Goal: Task Accomplishment & Management: Use online tool/utility

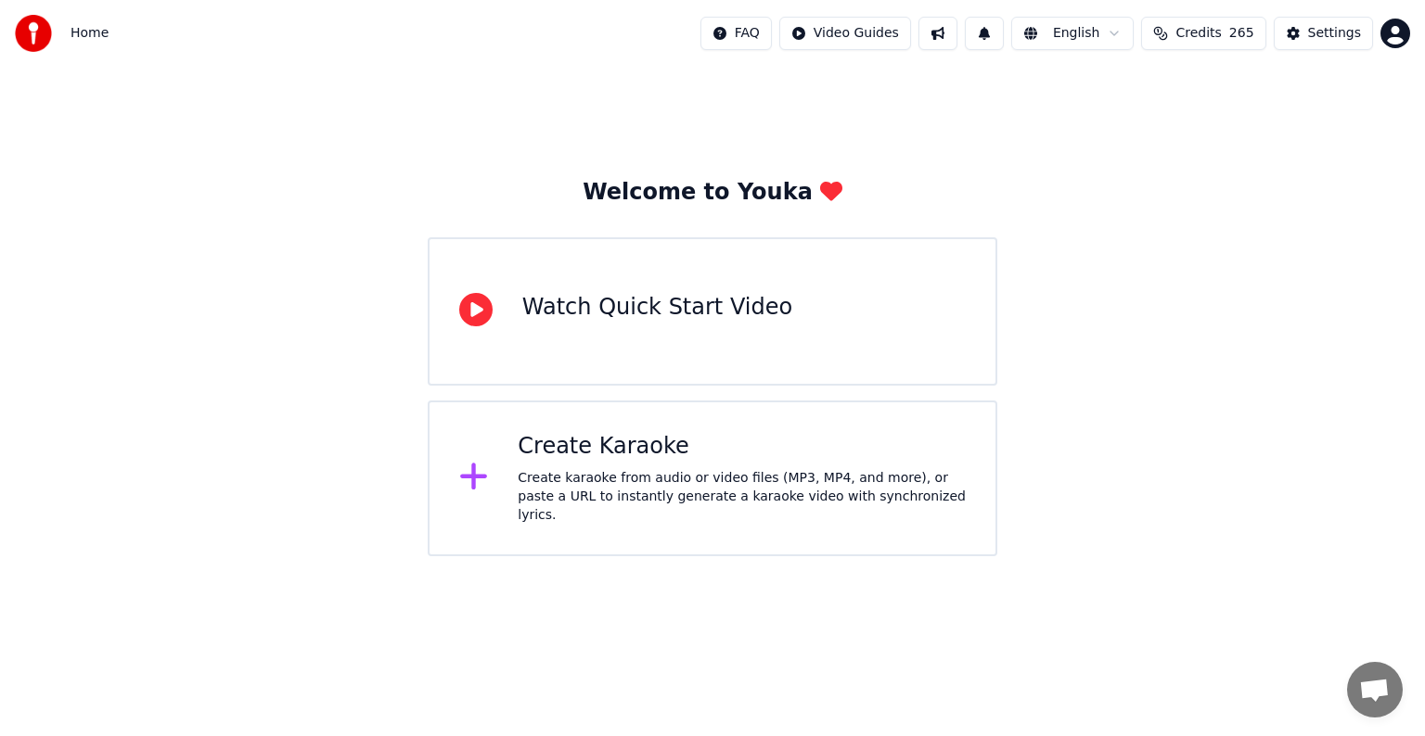
click at [666, 476] on div "Create karaoke from audio or video files (MP3, MP4, and more), or paste a URL t…" at bounding box center [742, 497] width 448 height 56
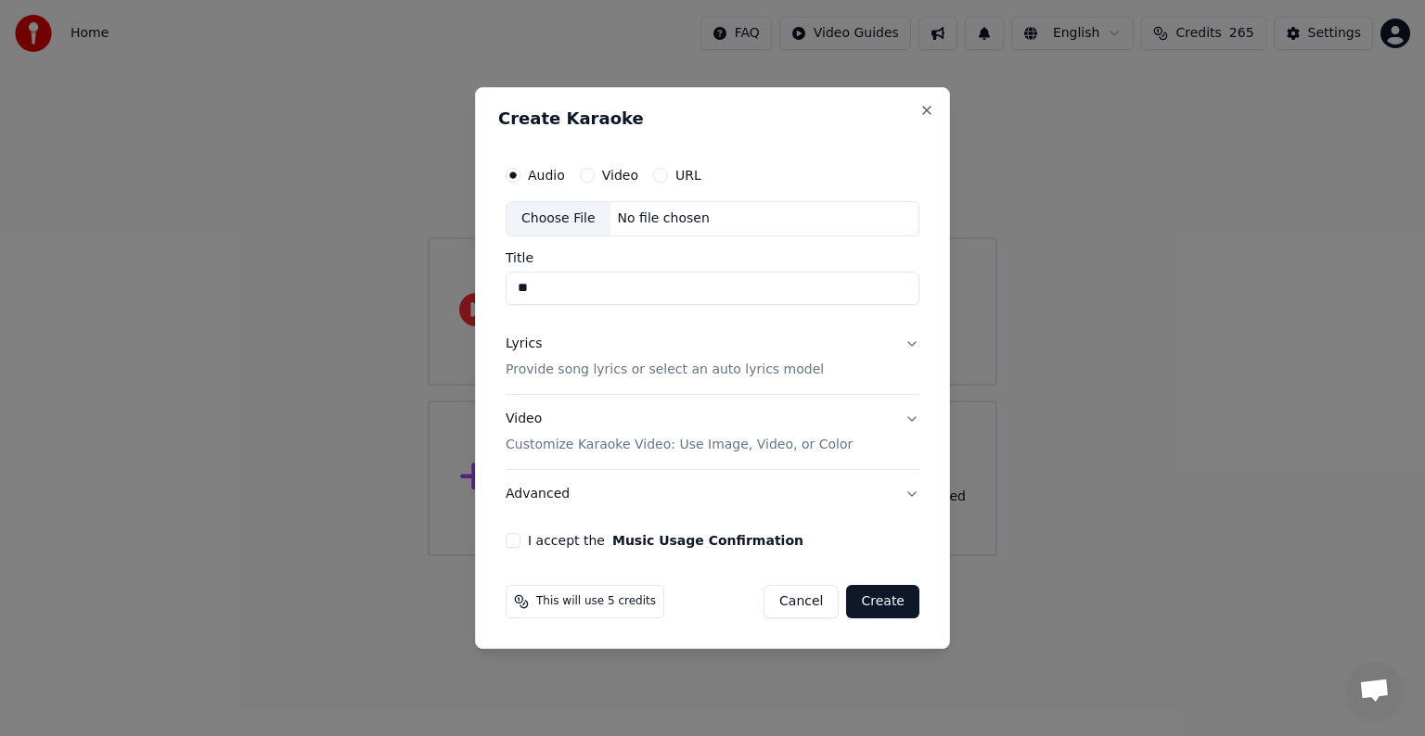
type input "*"
click at [557, 219] on div "Choose File" at bounding box center [558, 218] width 104 height 33
type input "**********"
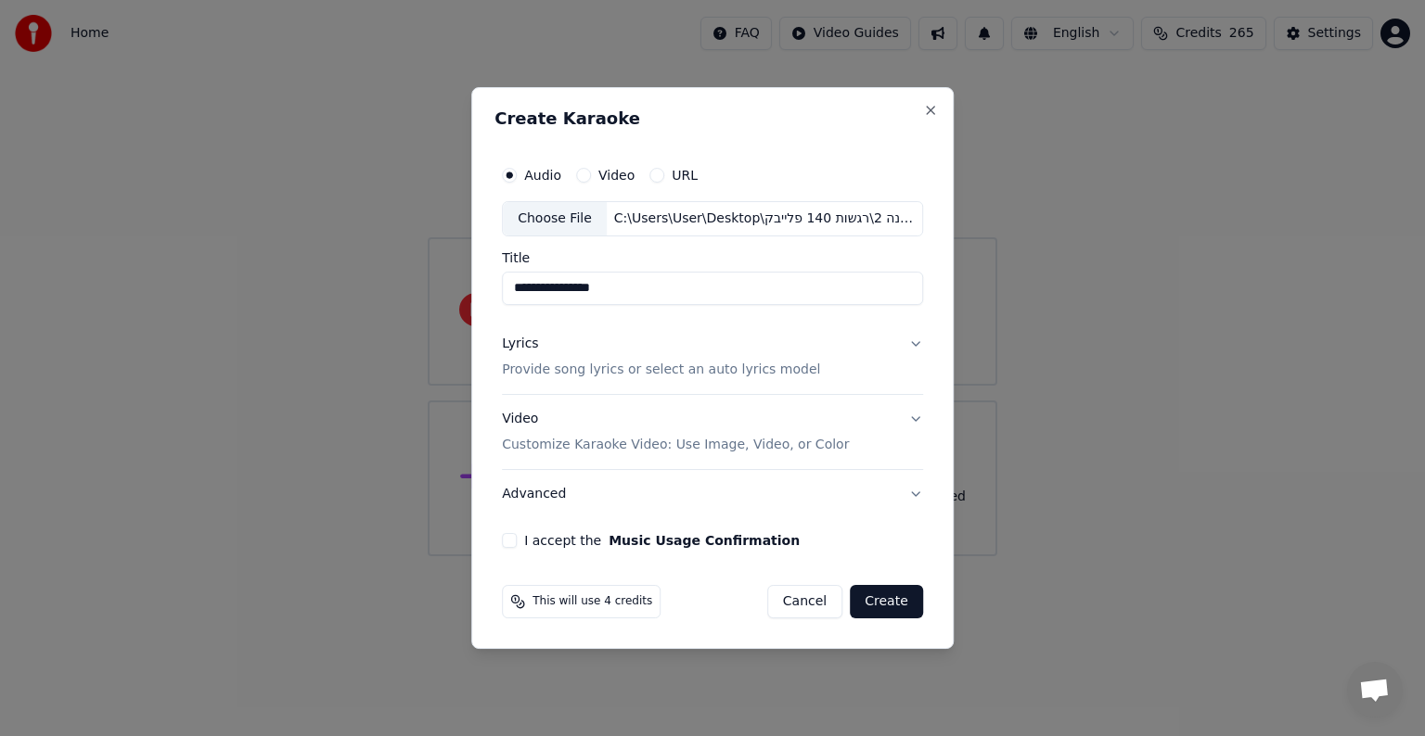
click at [606, 375] on p "Provide song lyrics or select an auto lyrics model" at bounding box center [661, 370] width 318 height 19
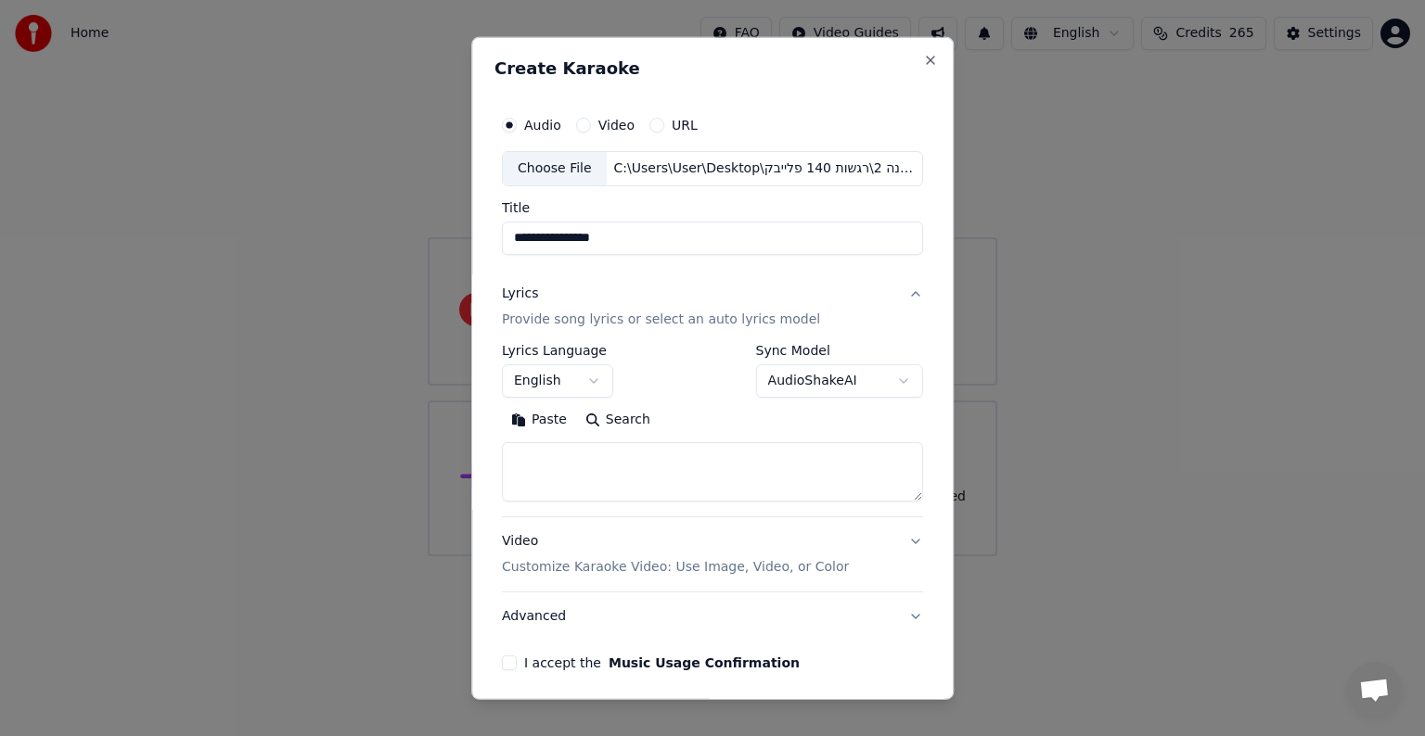
click at [586, 378] on button "English" at bounding box center [557, 380] width 111 height 33
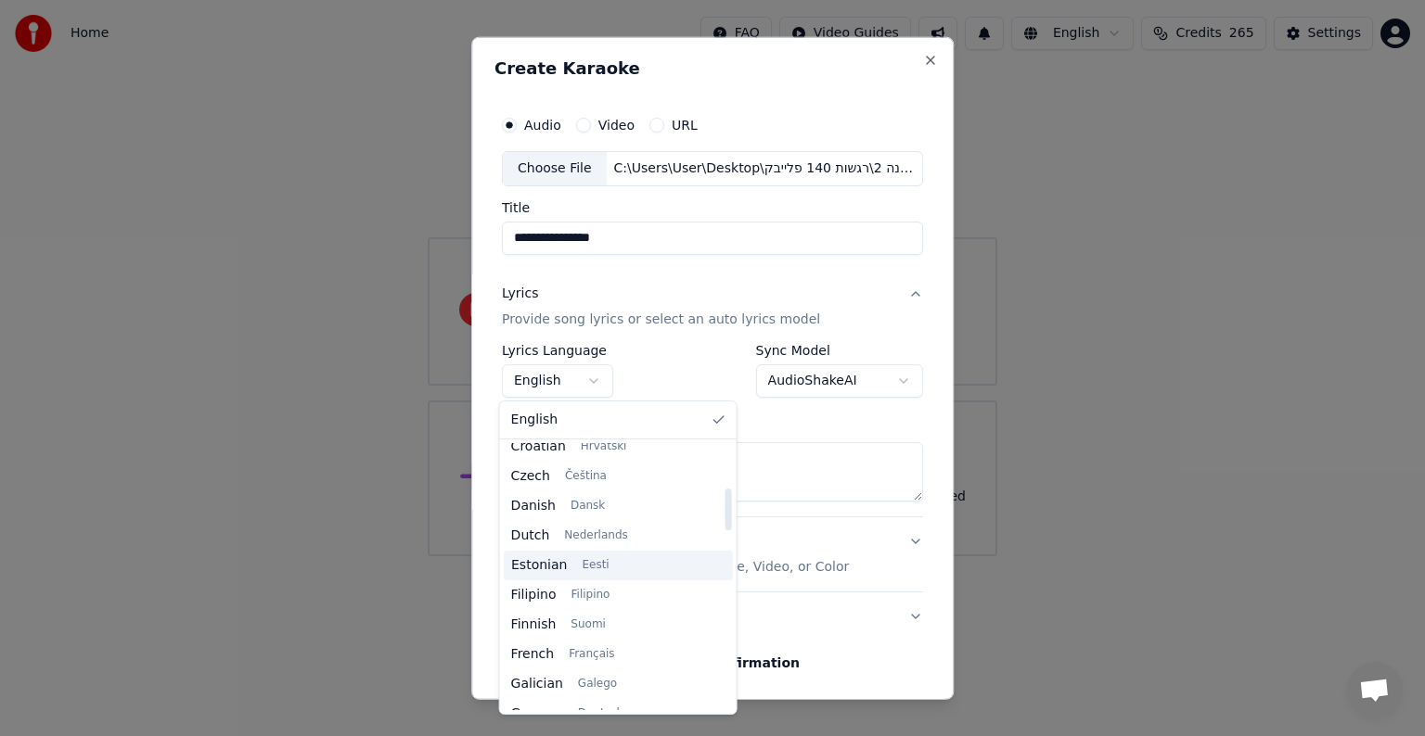
scroll to position [371, 0]
select select "**"
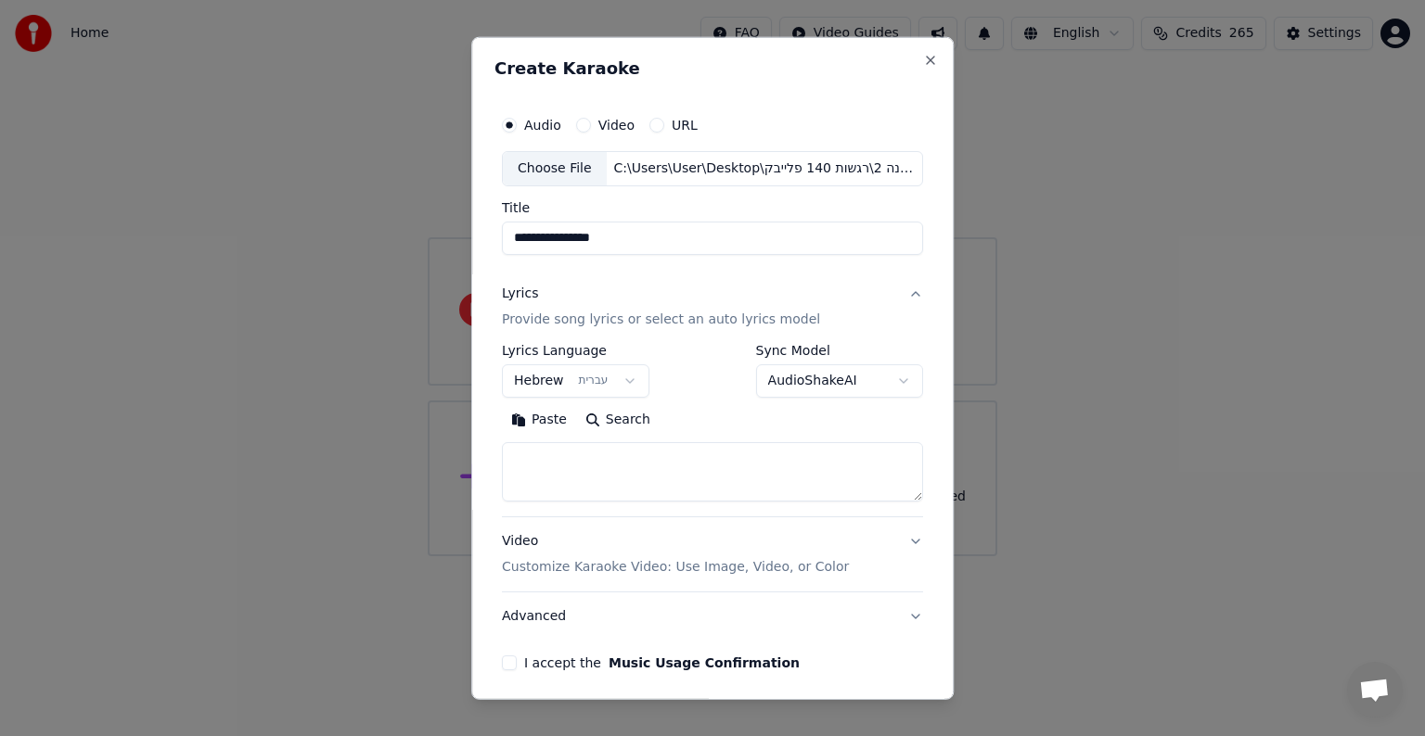
click at [576, 475] on textarea at bounding box center [712, 471] width 421 height 59
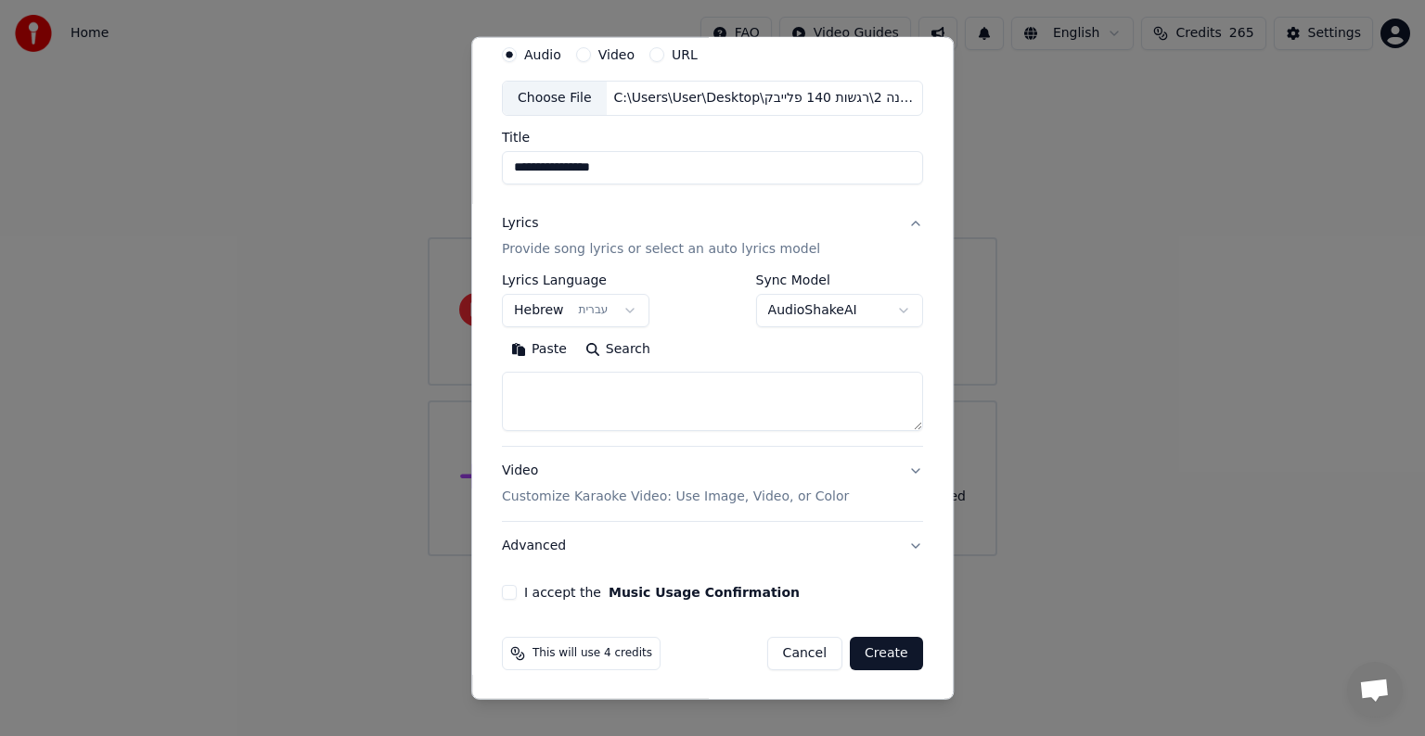
paste textarea "**********"
click at [587, 400] on textarea "**********" at bounding box center [708, 401] width 413 height 59
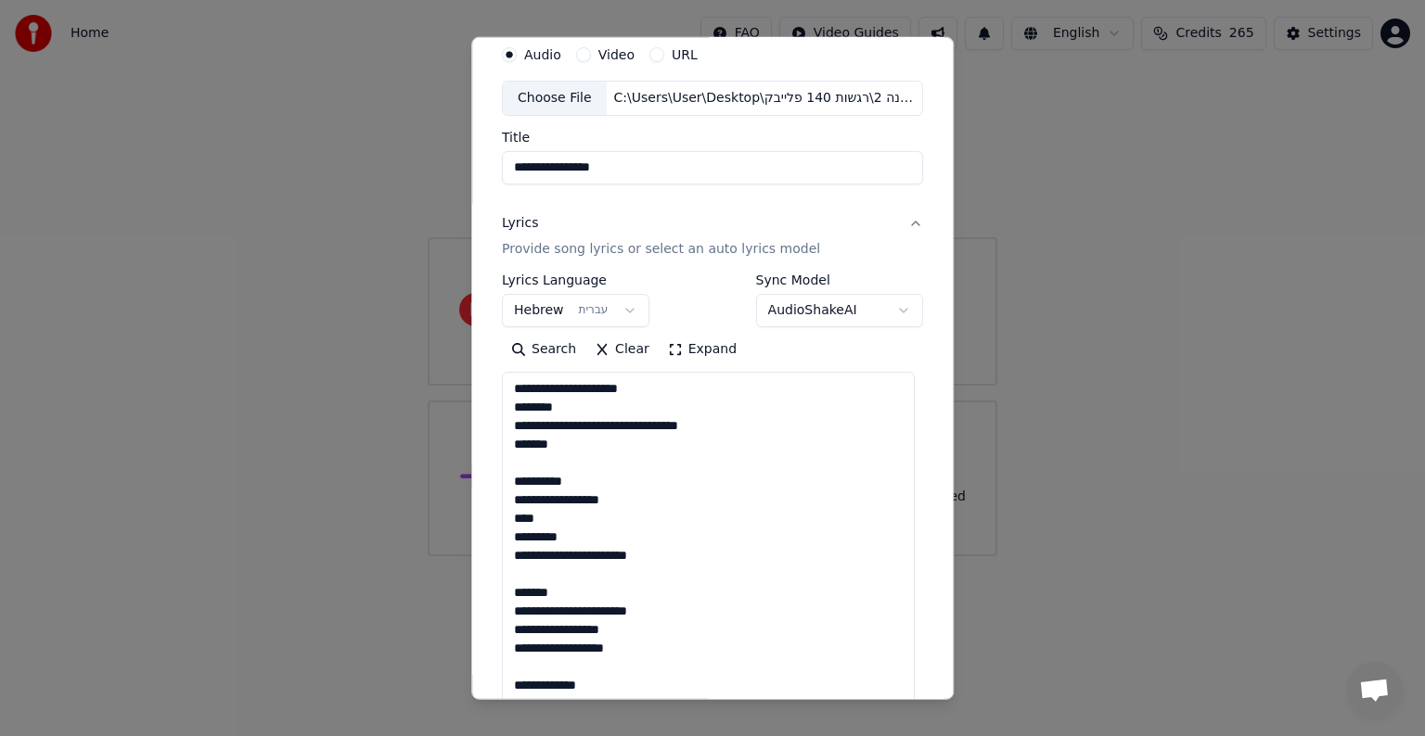
drag, startPoint x: 905, startPoint y: 426, endPoint x: 858, endPoint y: 671, distance: 249.4
click at [902, 556] on html "**********" at bounding box center [712, 278] width 1425 height 556
click at [646, 429] on textarea "**********" at bounding box center [708, 577] width 413 height 410
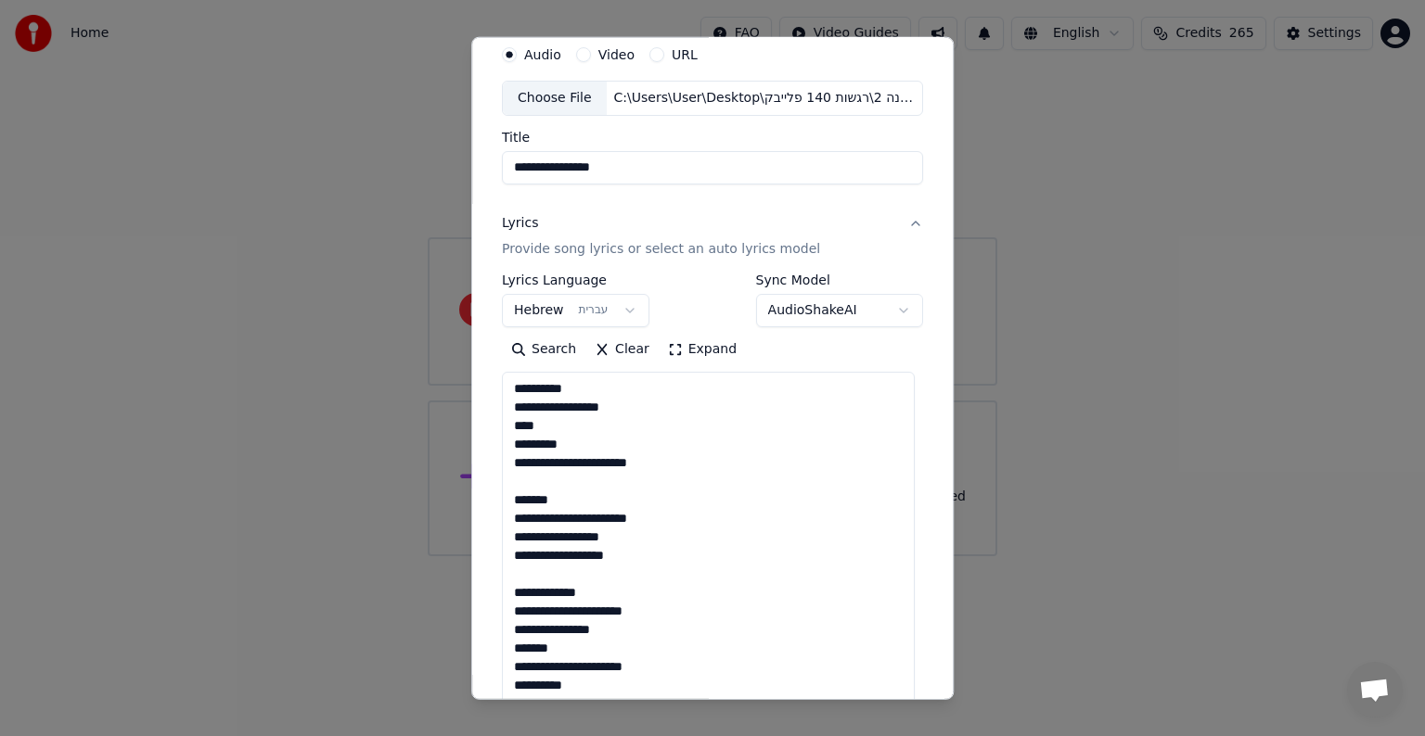
drag, startPoint x: 643, startPoint y: 405, endPoint x: 527, endPoint y: 408, distance: 116.0
click at [527, 408] on textarea "**********" at bounding box center [708, 577] width 413 height 410
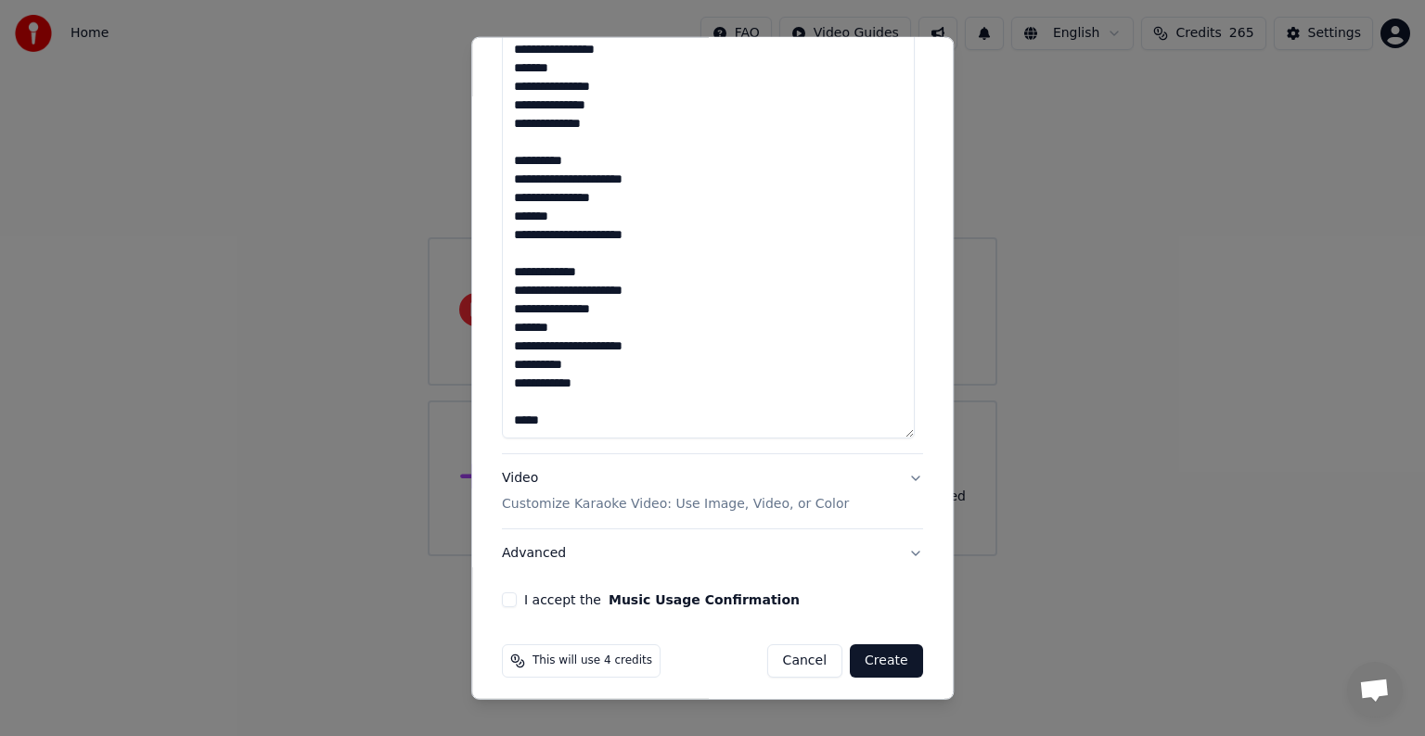
scroll to position [421, 0]
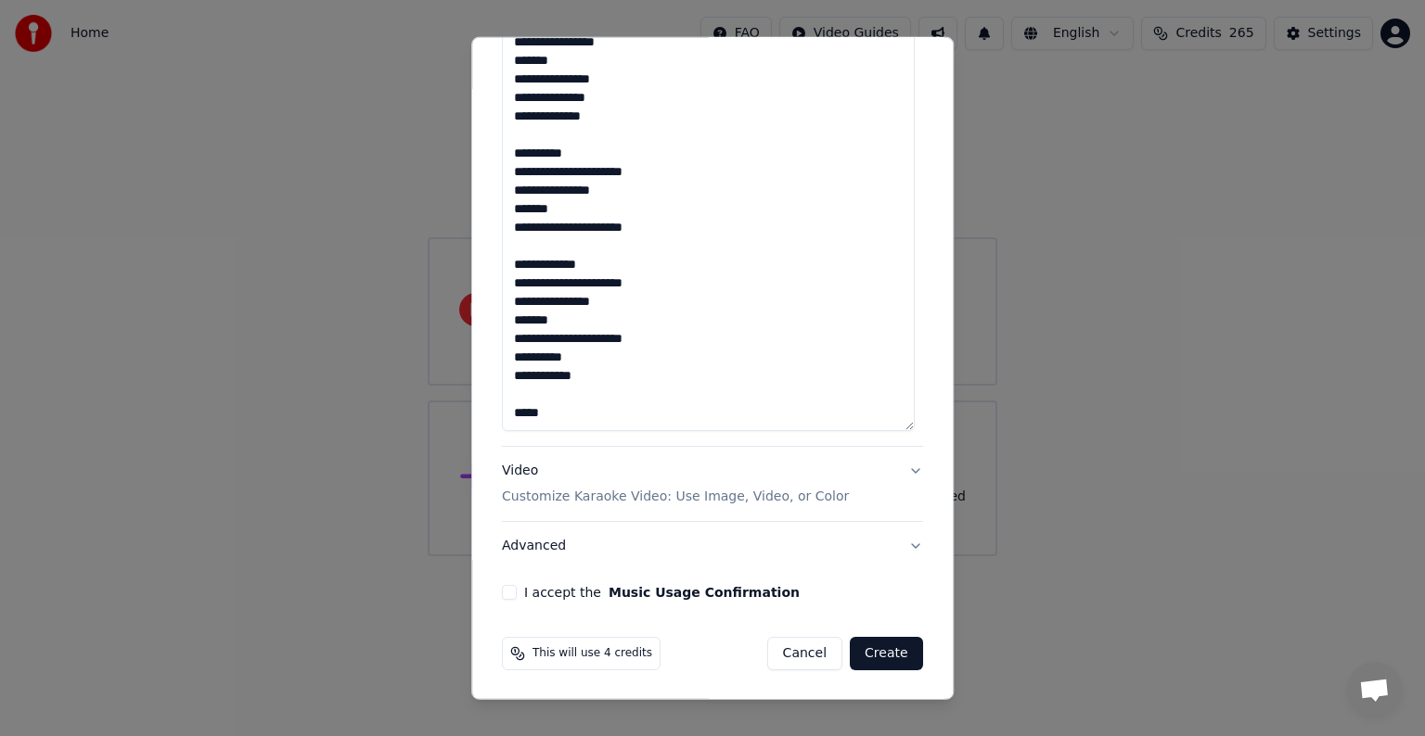
type textarea "**********"
click at [505, 595] on button "I accept the Music Usage Confirmation" at bounding box center [509, 592] width 15 height 15
drag, startPoint x: 881, startPoint y: 655, endPoint x: 831, endPoint y: 647, distance: 50.6
click at [831, 647] on div "Cancel Create" at bounding box center [845, 653] width 156 height 33
click at [869, 548] on button "Advanced" at bounding box center [712, 546] width 421 height 48
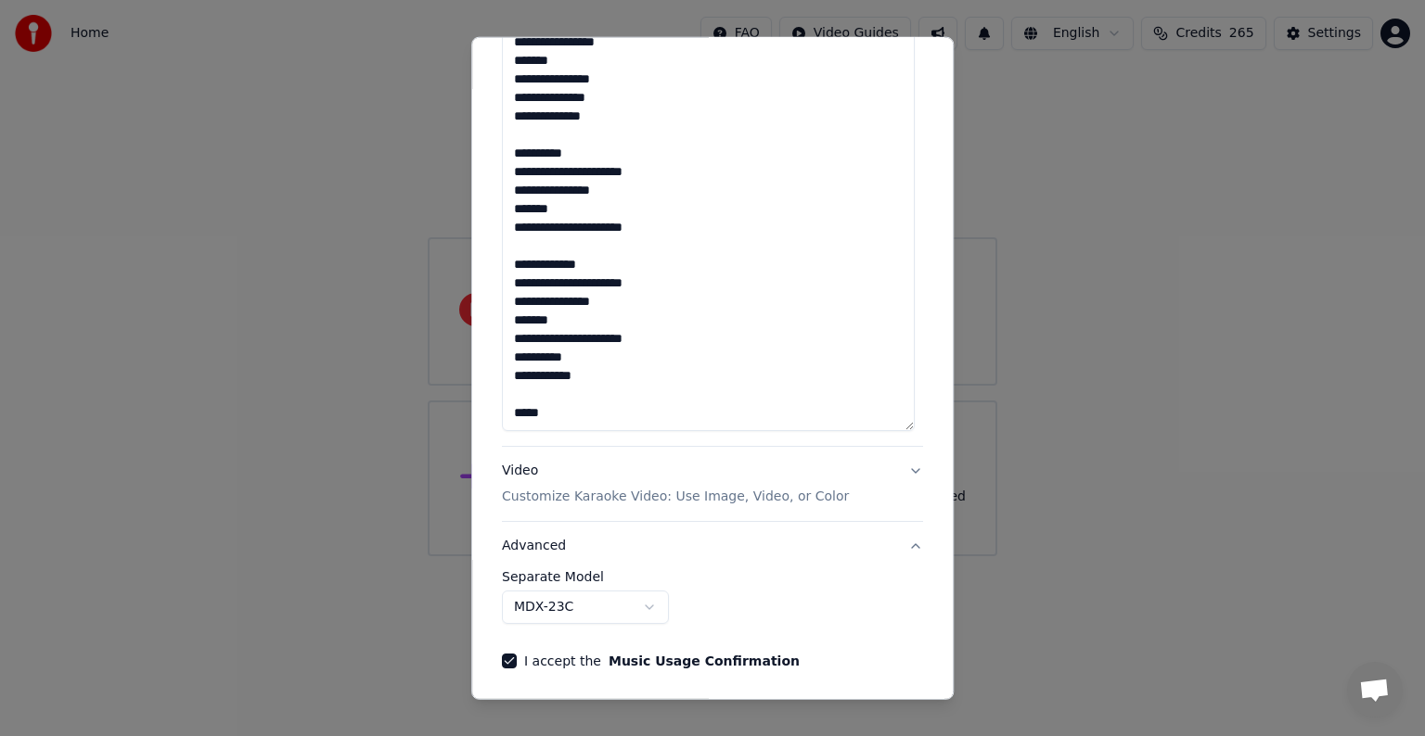
scroll to position [0, 0]
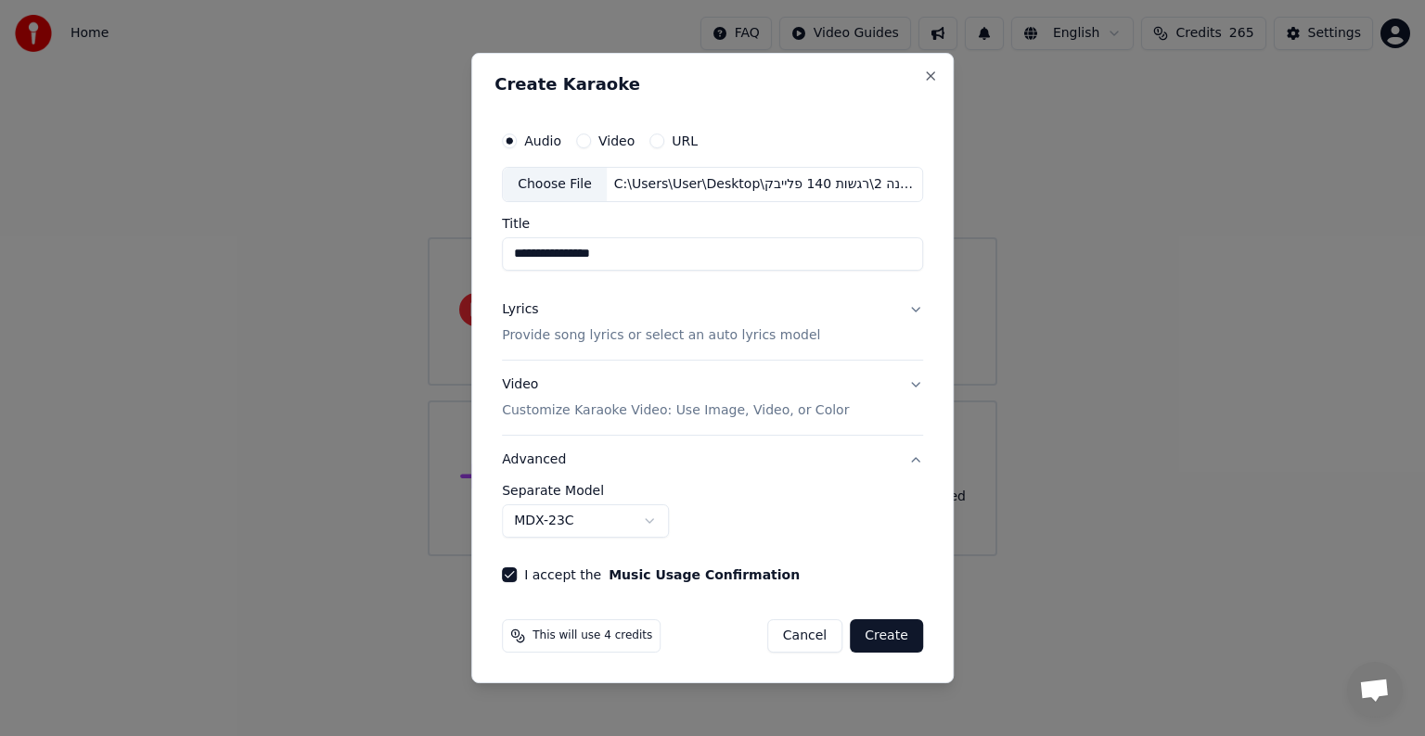
click at [530, 253] on input "**********" at bounding box center [712, 253] width 421 height 33
drag, startPoint x: 612, startPoint y: 255, endPoint x: 570, endPoint y: 255, distance: 41.7
click at [610, 255] on input "**********" at bounding box center [712, 253] width 421 height 33
drag, startPoint x: 583, startPoint y: 251, endPoint x: 443, endPoint y: 257, distance: 140.2
click at [447, 257] on body "**********" at bounding box center [712, 278] width 1425 height 556
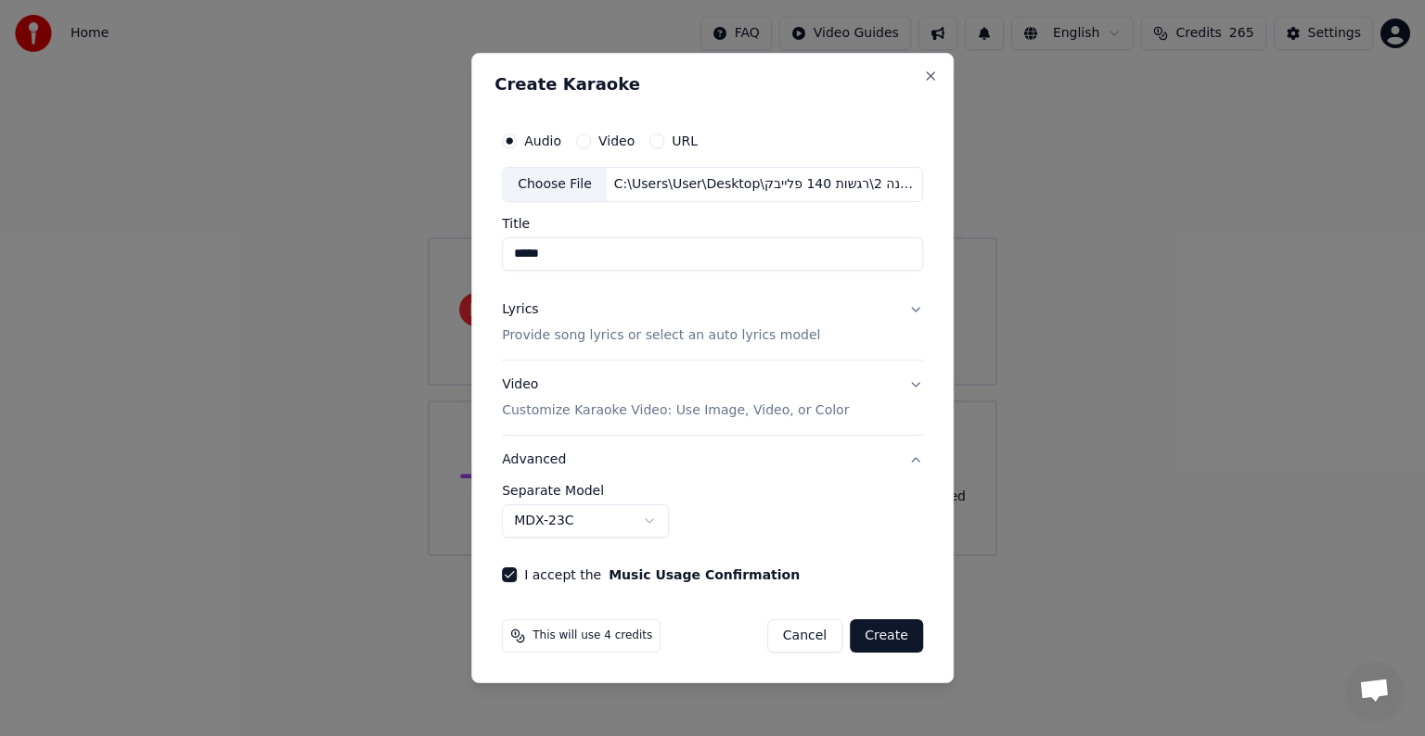
type input "*****"
click at [515, 310] on div "Lyrics" at bounding box center [520, 309] width 36 height 19
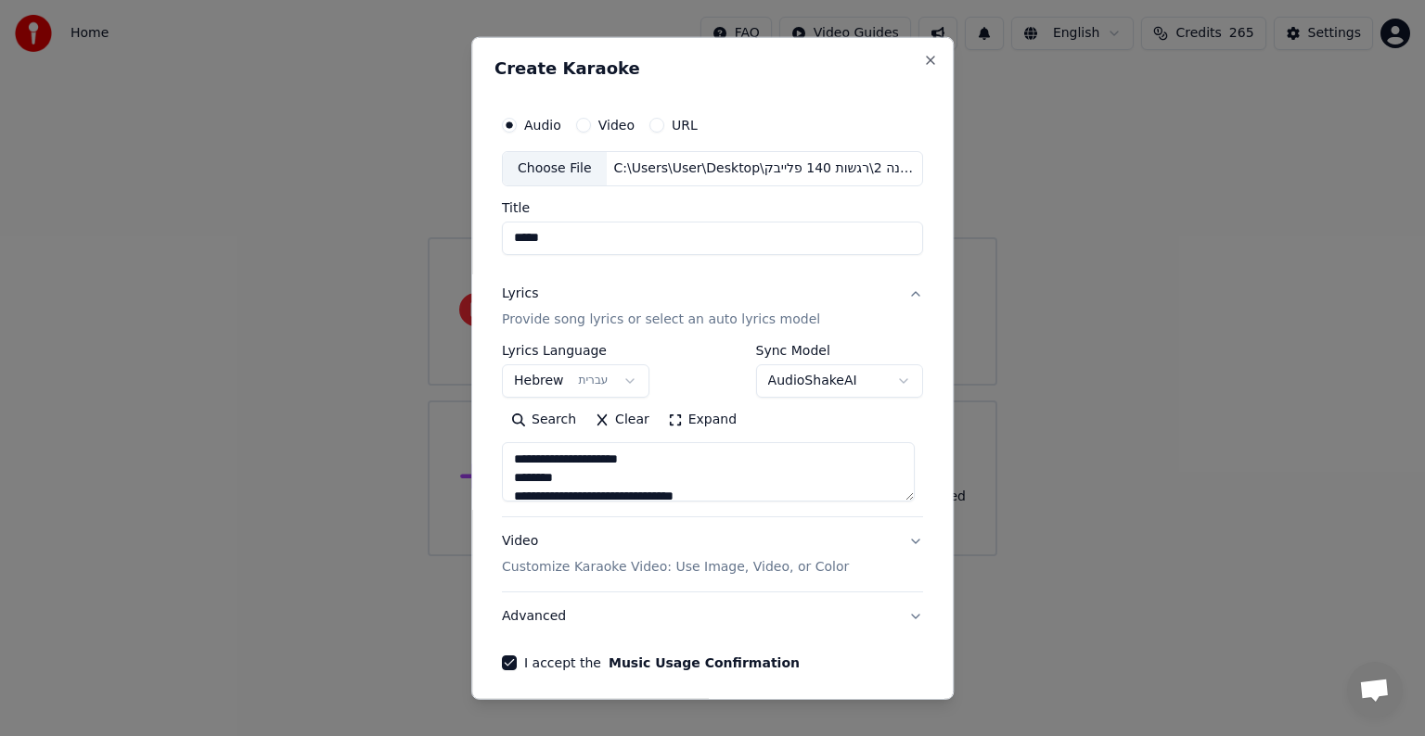
click at [680, 421] on button "Expand" at bounding box center [701, 420] width 87 height 30
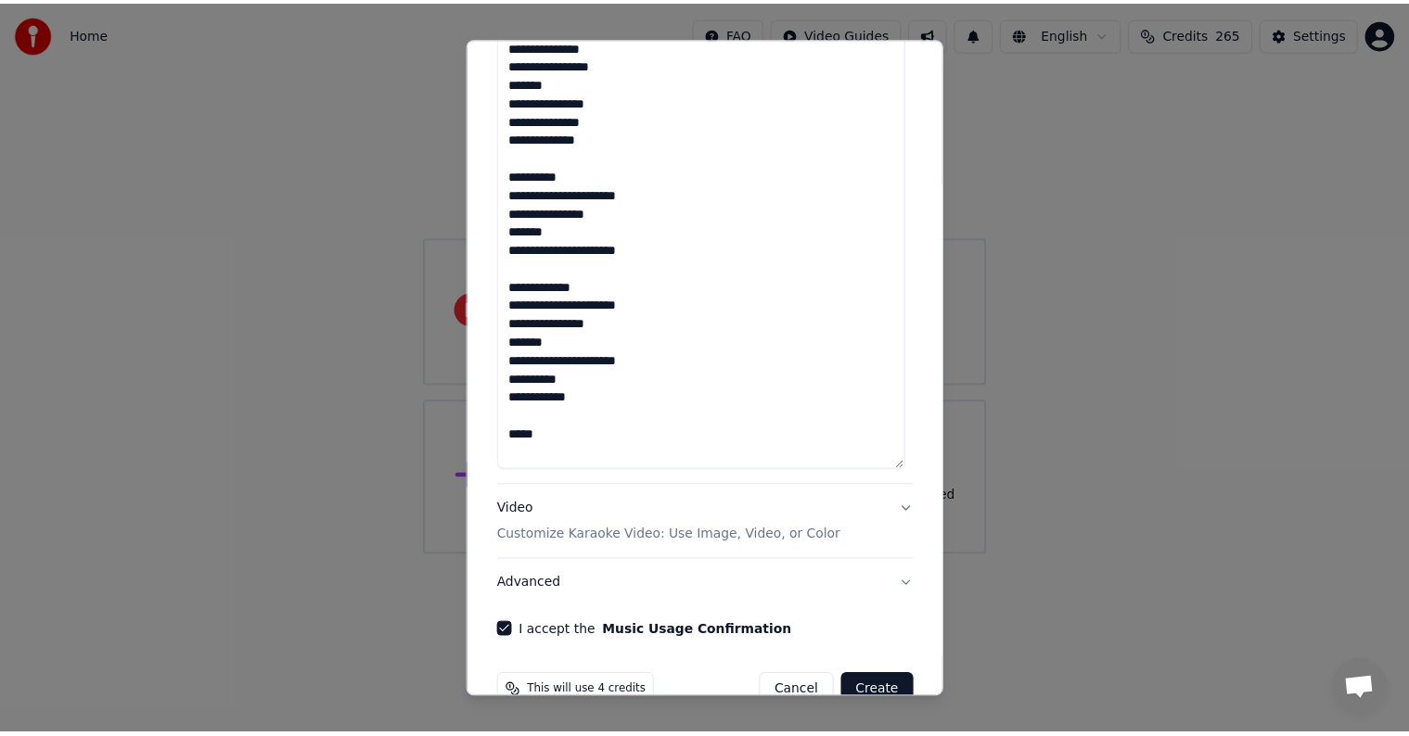
scroll to position [1323, 0]
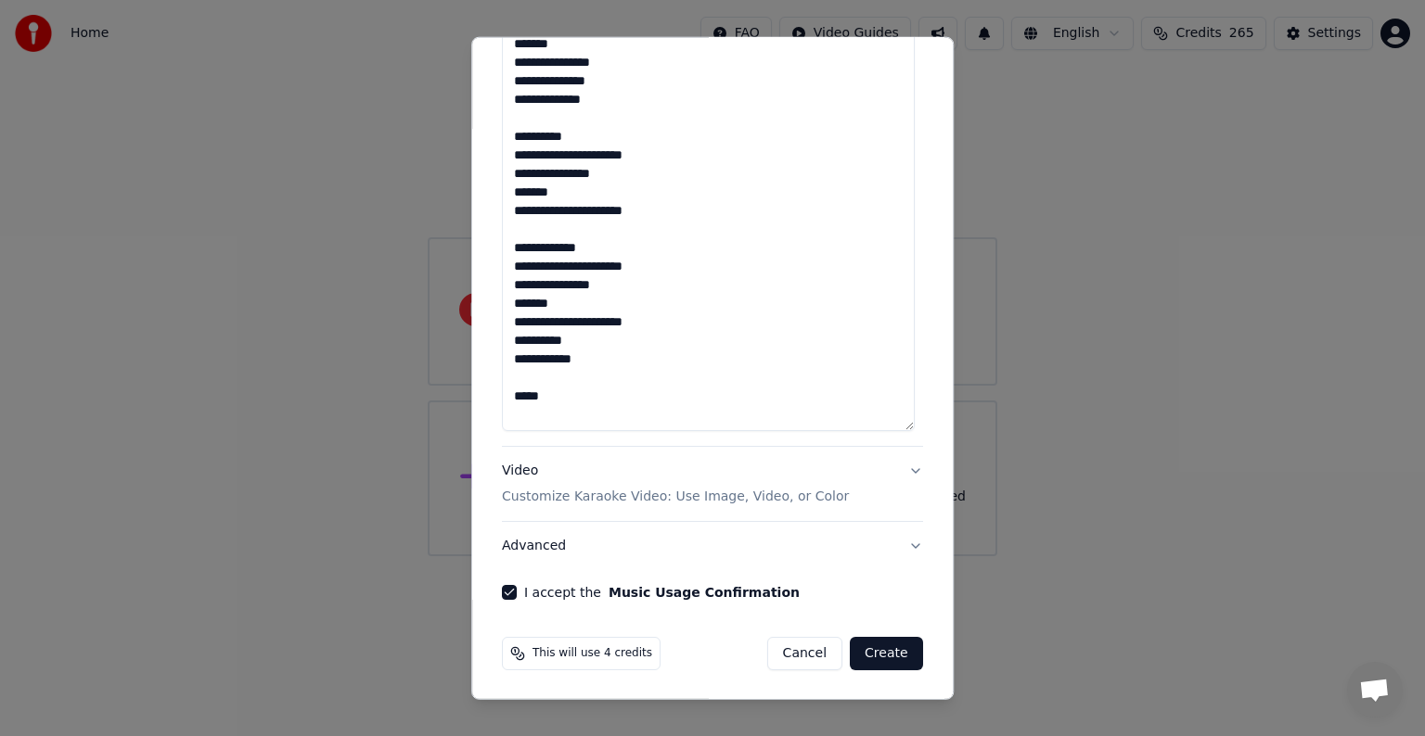
click at [876, 657] on button "Create" at bounding box center [886, 653] width 73 height 33
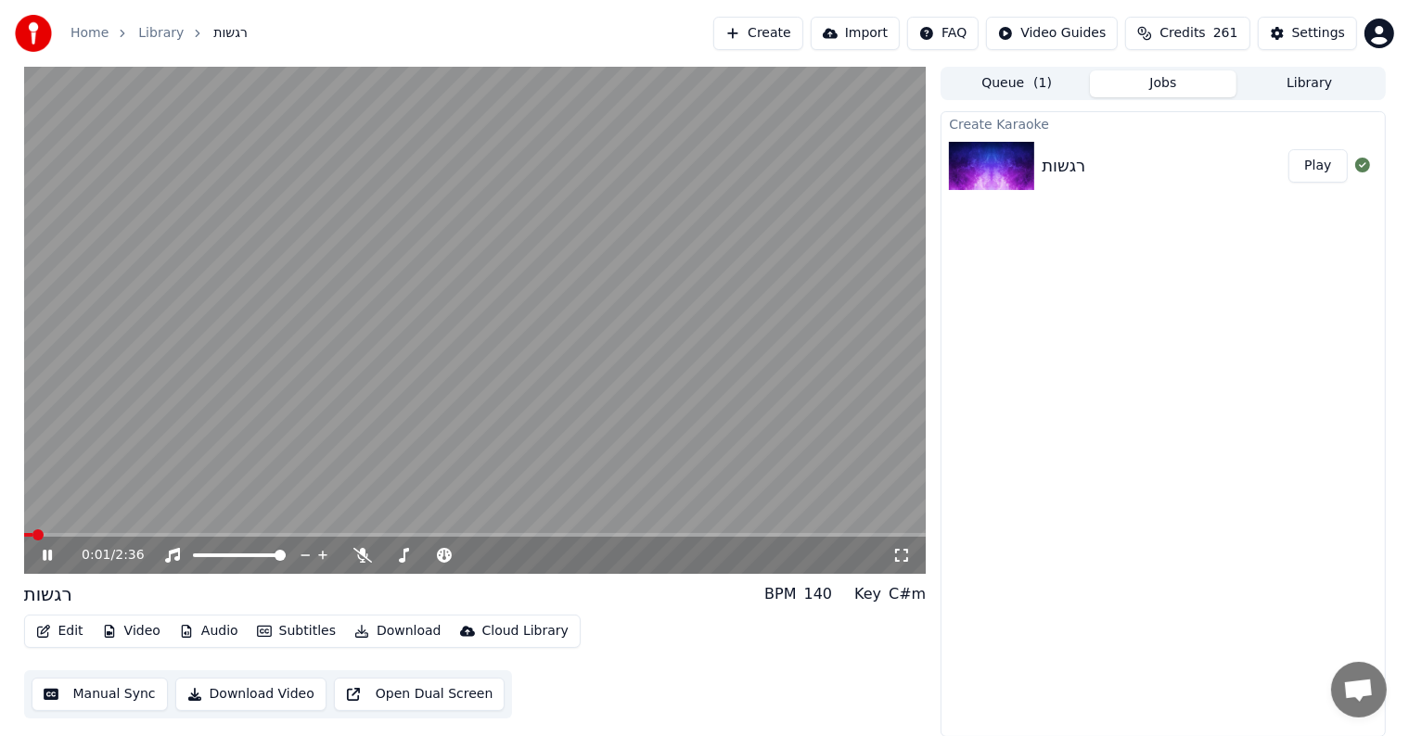
click at [54, 556] on icon at bounding box center [61, 555] width 44 height 15
drag, startPoint x: 623, startPoint y: 460, endPoint x: 615, endPoint y: 454, distance: 10.0
click at [615, 456] on video at bounding box center [475, 320] width 902 height 507
click at [50, 556] on icon at bounding box center [47, 555] width 9 height 11
click at [24, 538] on span at bounding box center [29, 535] width 11 height 11
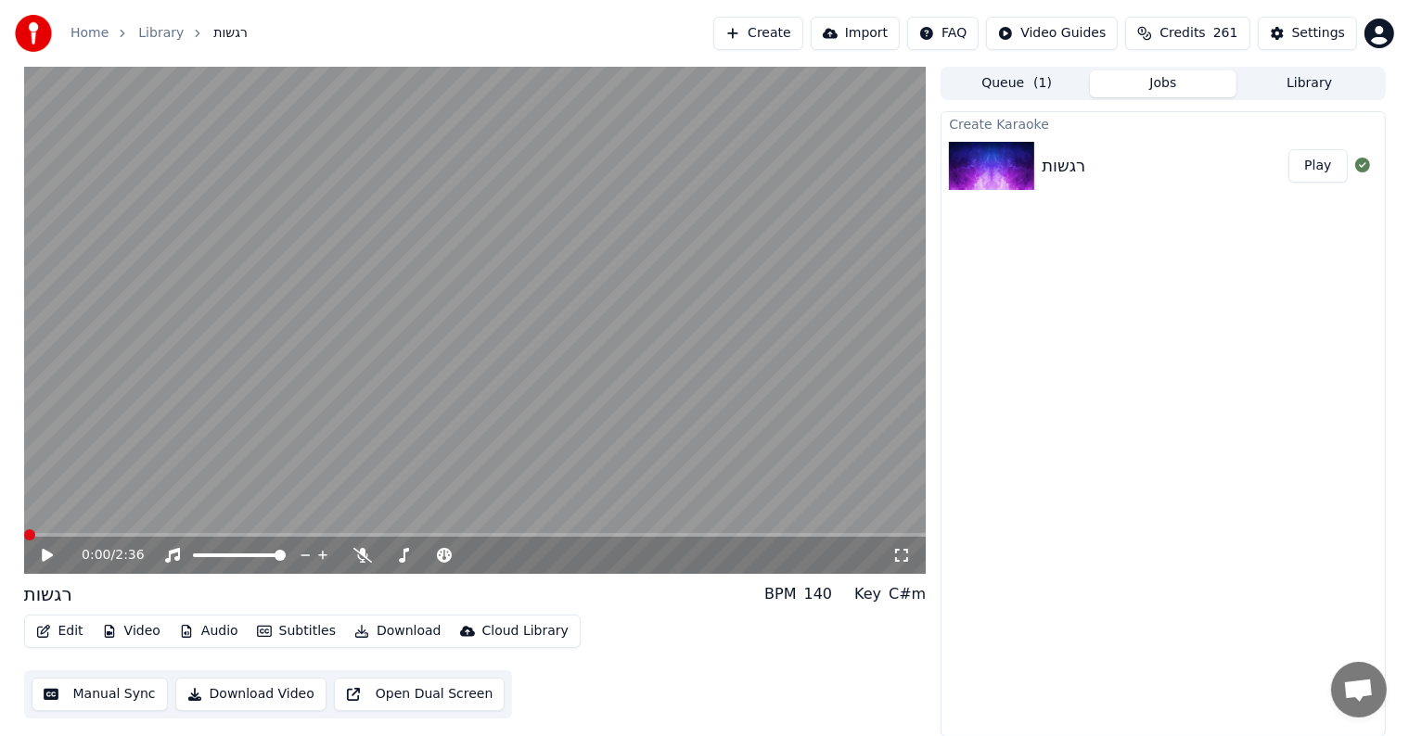
click at [52, 549] on icon at bounding box center [61, 555] width 44 height 15
click at [323, 349] on video at bounding box center [475, 320] width 902 height 507
click at [211, 627] on button "Audio" at bounding box center [209, 632] width 74 height 26
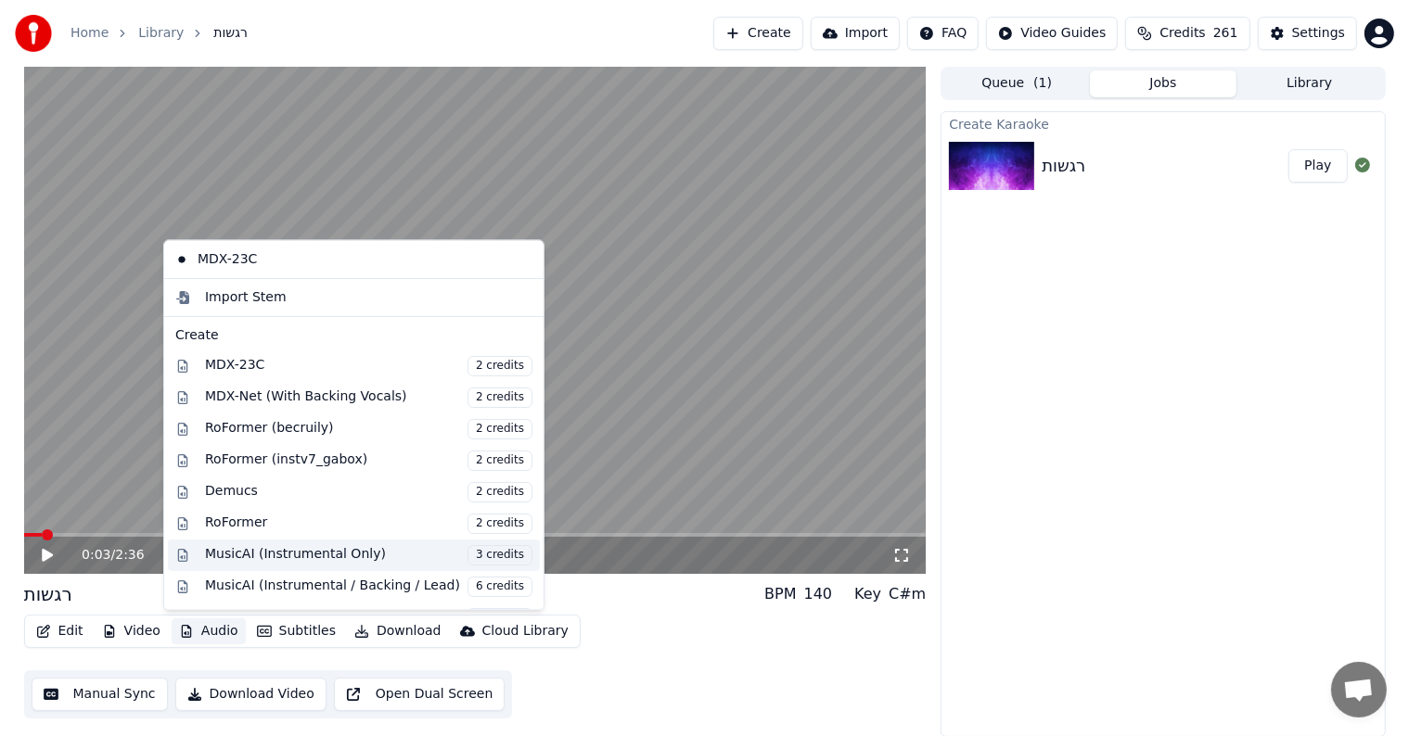
scroll to position [183, 0]
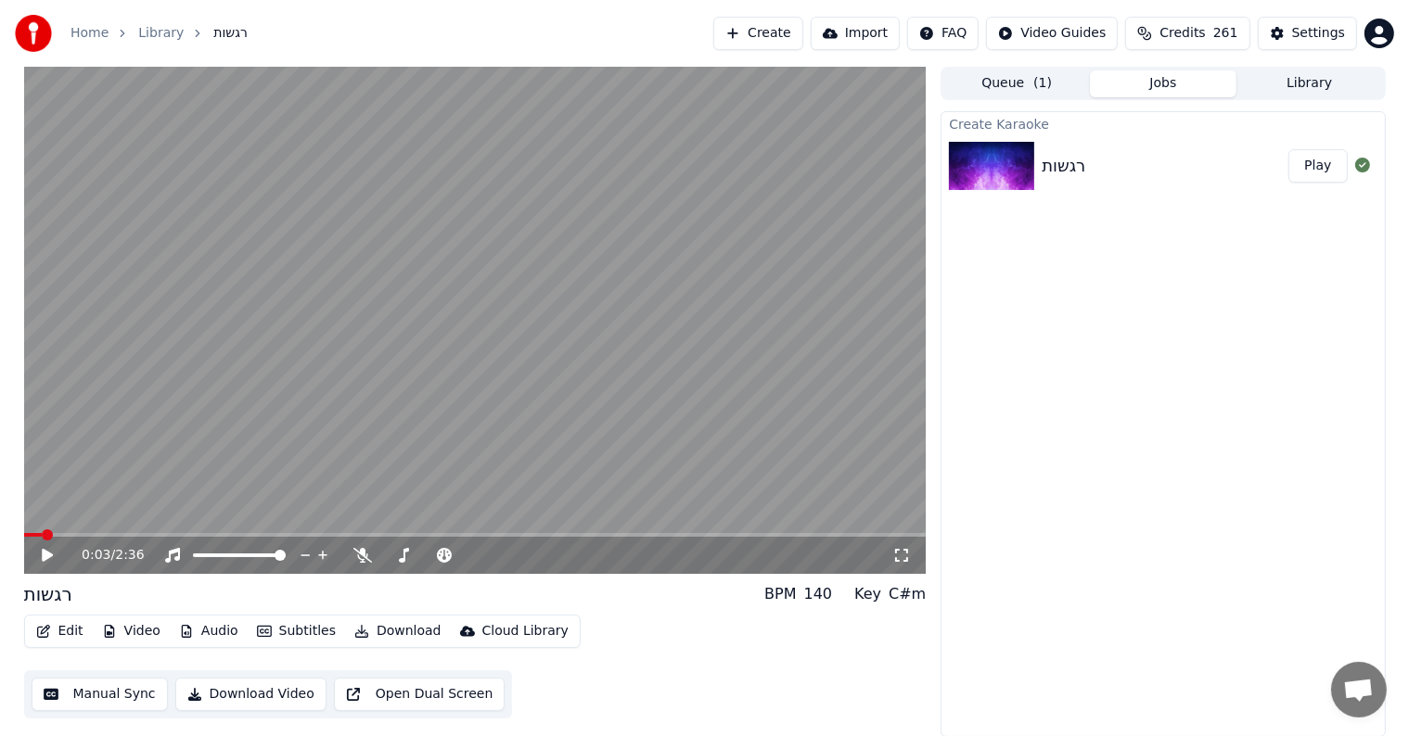
click at [764, 668] on div "Edit Video Audio Subtitles Download Cloud Library Manual Sync Download Video Op…" at bounding box center [475, 667] width 902 height 104
click at [64, 626] on button "Edit" at bounding box center [60, 632] width 62 height 26
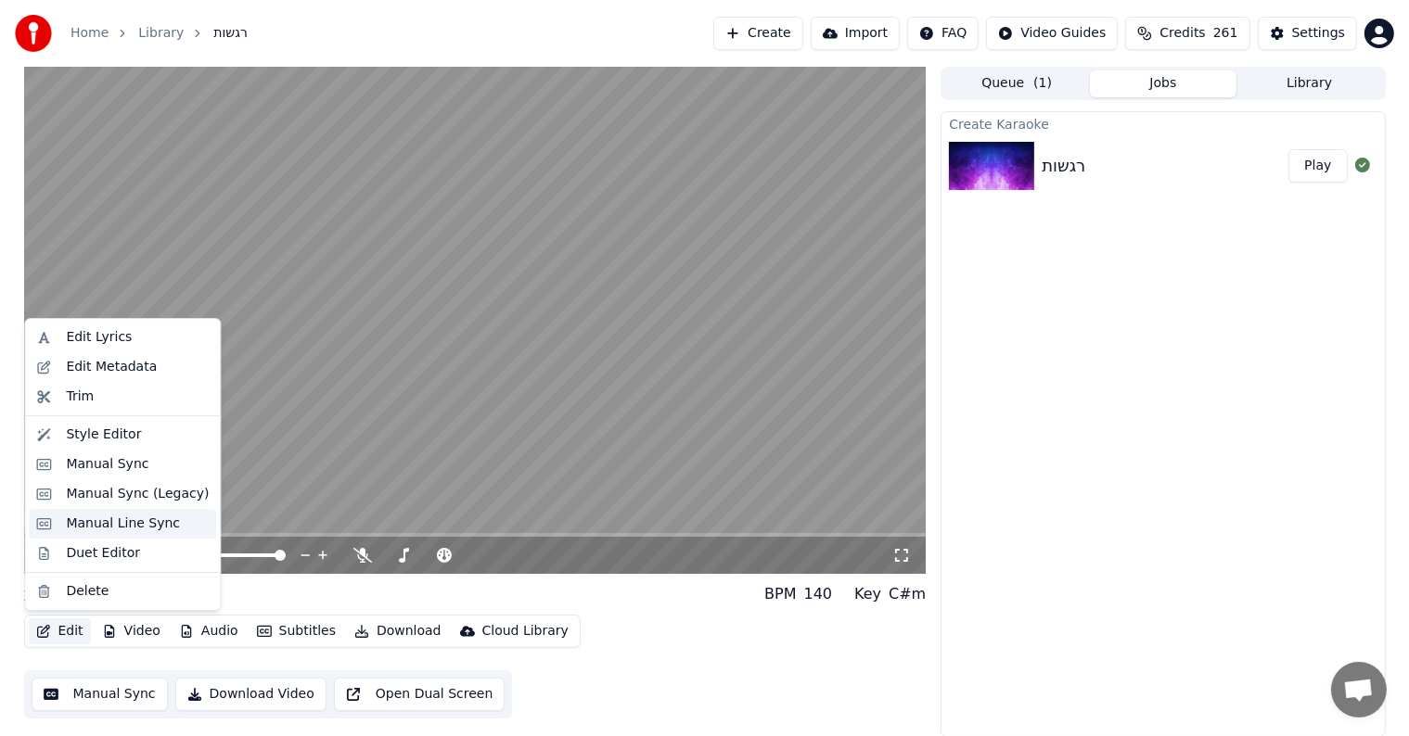
click at [96, 528] on div "Manual Line Sync" at bounding box center [123, 524] width 114 height 19
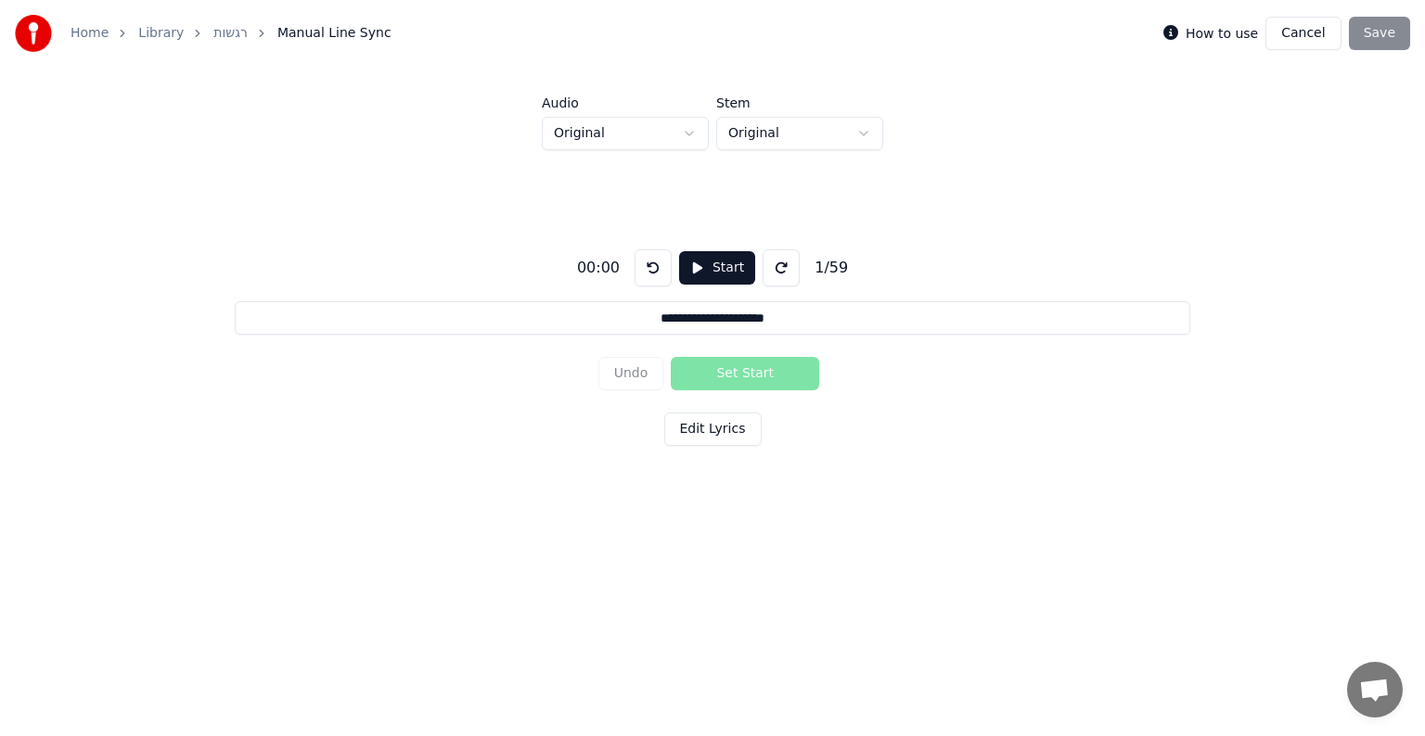
click at [711, 269] on button "Start" at bounding box center [717, 267] width 76 height 33
click at [720, 270] on button "Pause" at bounding box center [716, 267] width 83 height 33
click at [749, 375] on div "Undo Set Start" at bounding box center [712, 374] width 229 height 48
click at [652, 271] on button at bounding box center [652, 267] width 37 height 37
click at [648, 275] on button at bounding box center [652, 267] width 37 height 37
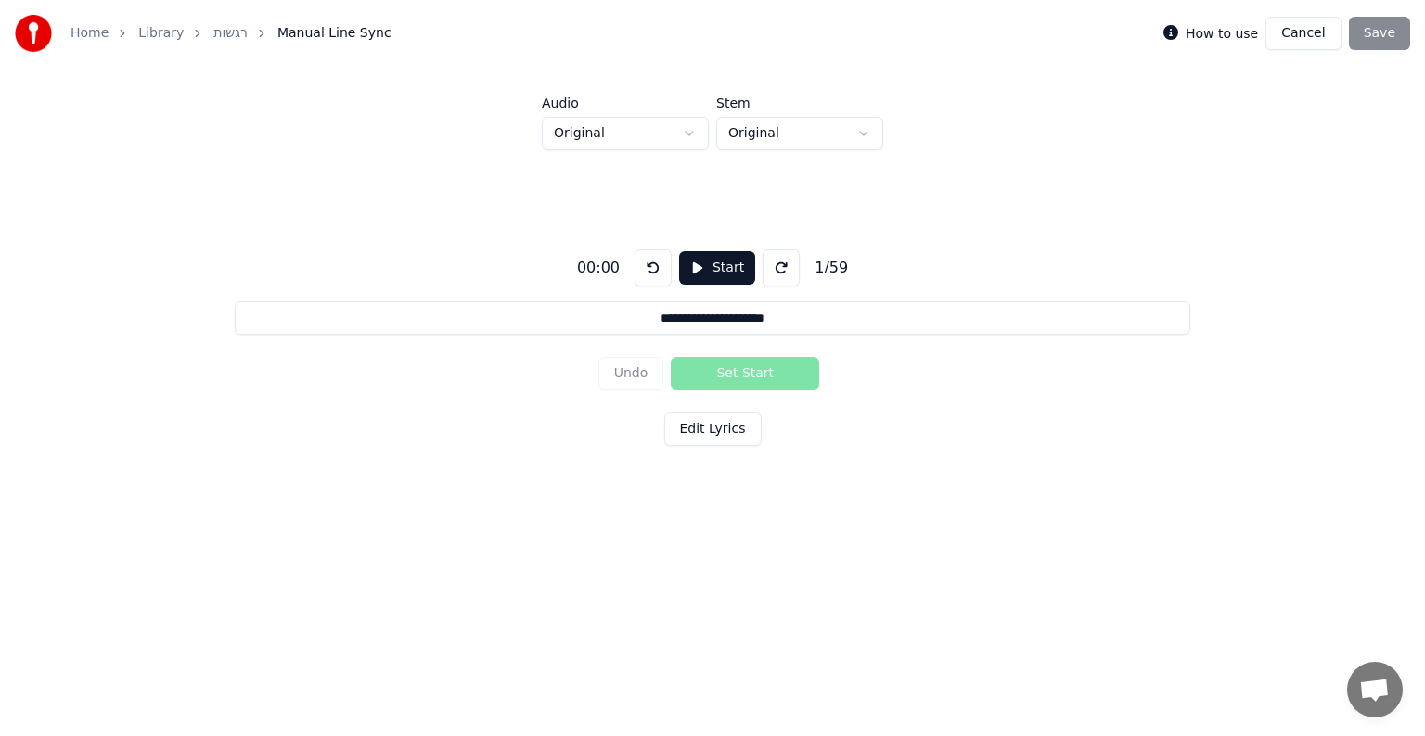
click at [709, 271] on button "Start" at bounding box center [717, 267] width 76 height 33
click at [726, 373] on button "Set Start" at bounding box center [745, 373] width 148 height 33
click at [780, 267] on button at bounding box center [784, 267] width 37 height 37
click at [731, 264] on button "Pause" at bounding box center [716, 267] width 83 height 33
click at [627, 365] on div "Undo Set Start" at bounding box center [712, 374] width 229 height 48
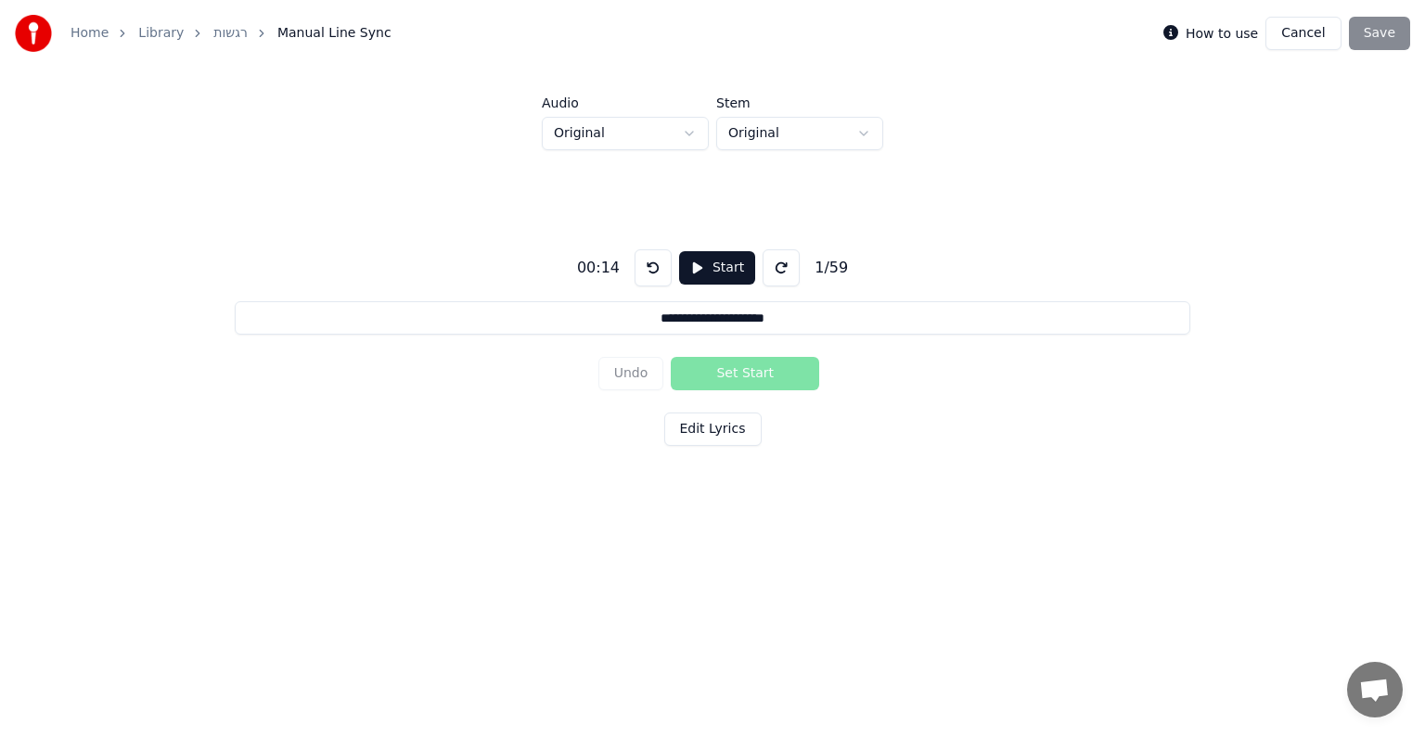
click at [719, 423] on button "Edit Lyrics" at bounding box center [712, 429] width 97 height 33
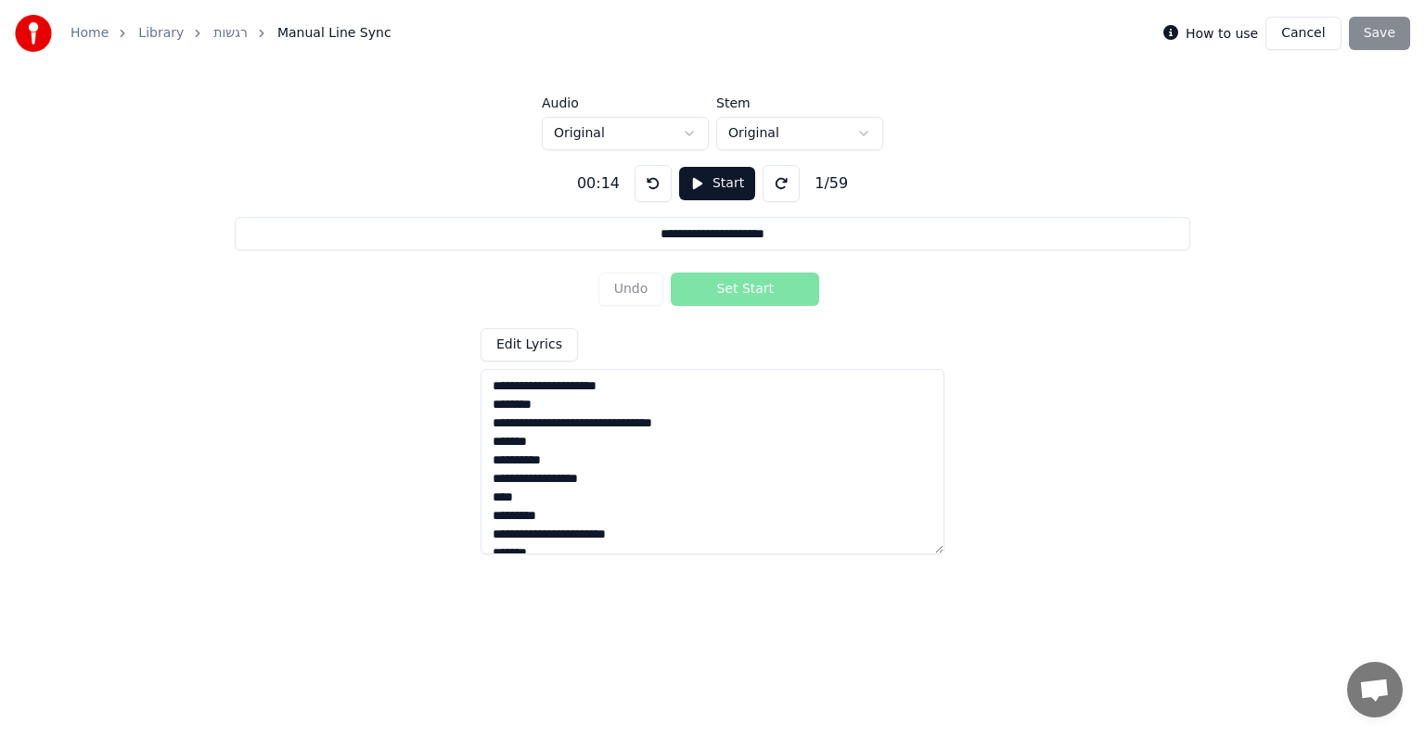
click at [723, 239] on input "**********" at bounding box center [712, 233] width 955 height 33
drag, startPoint x: 783, startPoint y: 240, endPoint x: 1131, endPoint y: 208, distance: 350.2
click at [1110, 212] on div "**********" at bounding box center [712, 352] width 1365 height 404
click at [217, 33] on link "רגשות" at bounding box center [230, 33] width 34 height 19
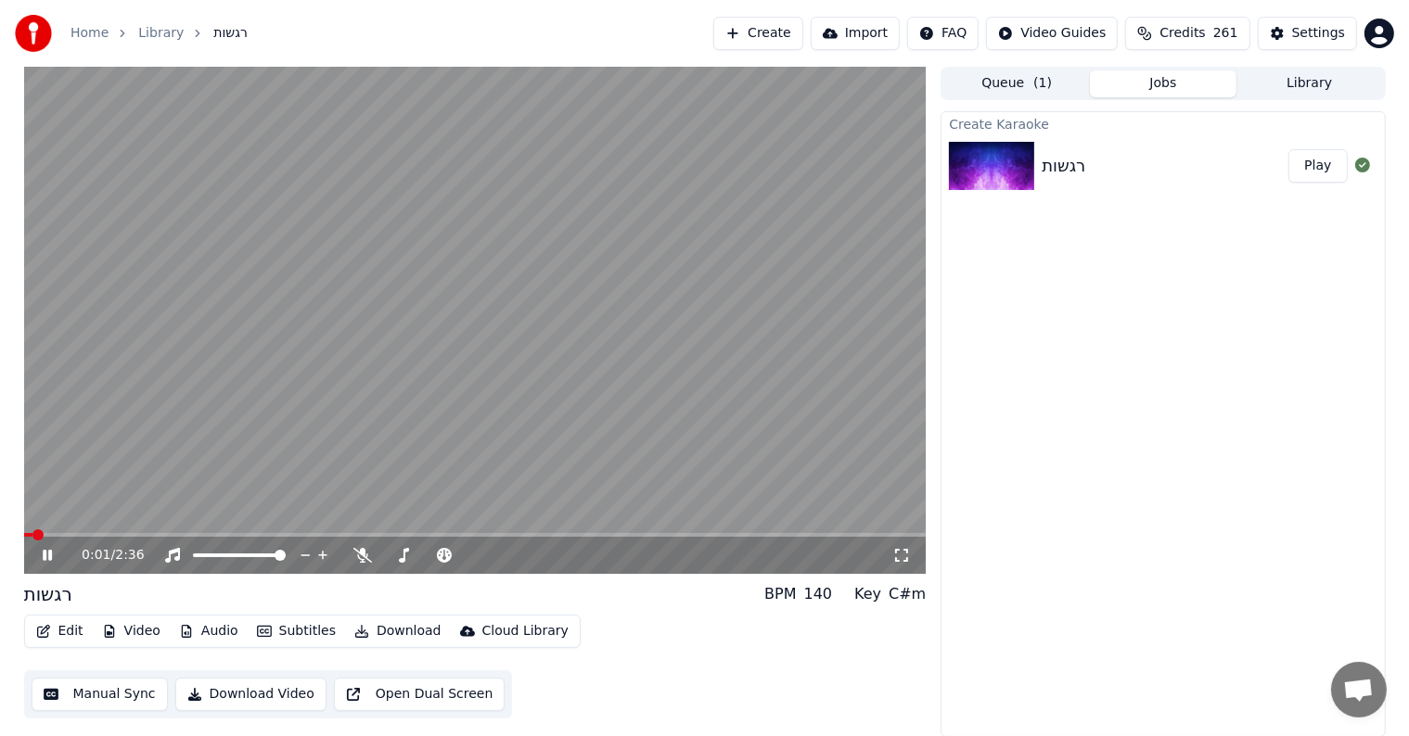
click at [234, 379] on video at bounding box center [475, 320] width 902 height 507
click at [191, 631] on button "Audio" at bounding box center [209, 632] width 74 height 26
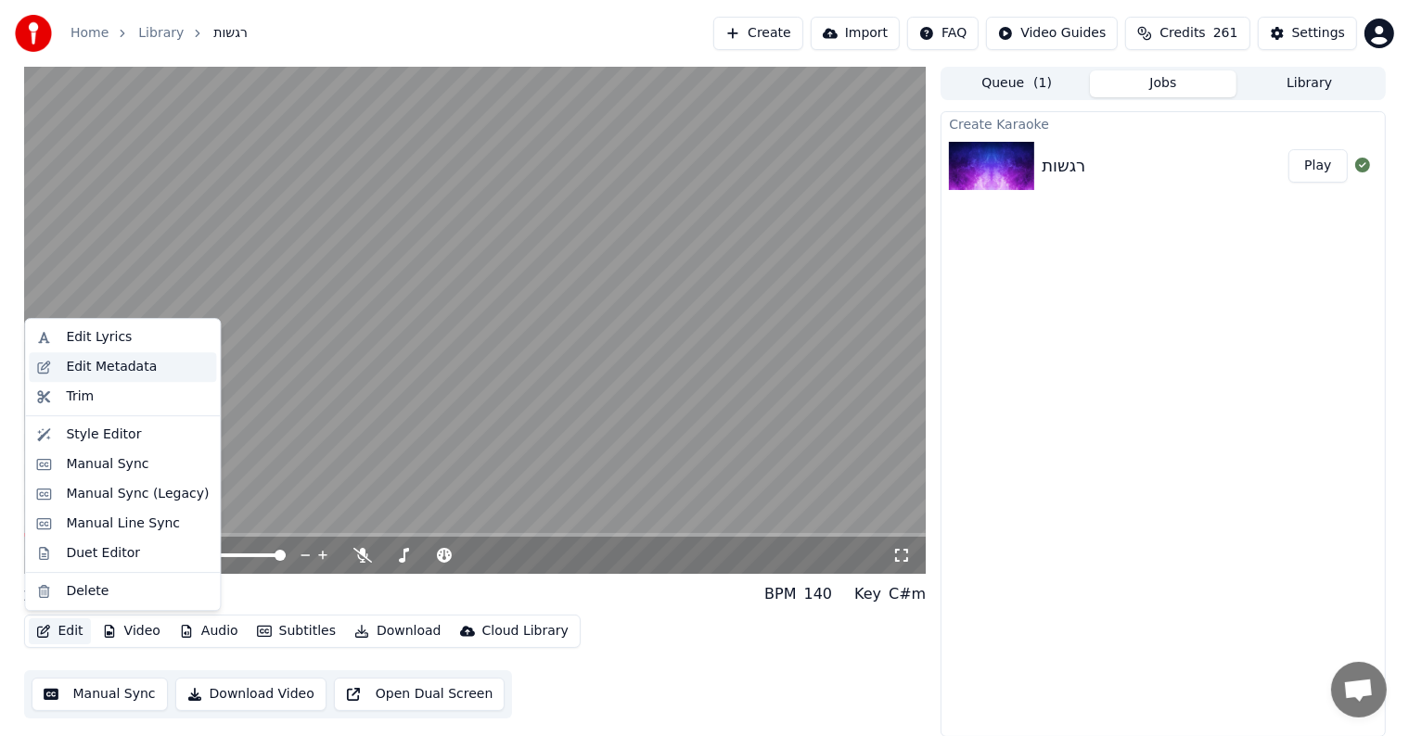
click at [122, 373] on div "Edit Metadata" at bounding box center [111, 367] width 91 height 19
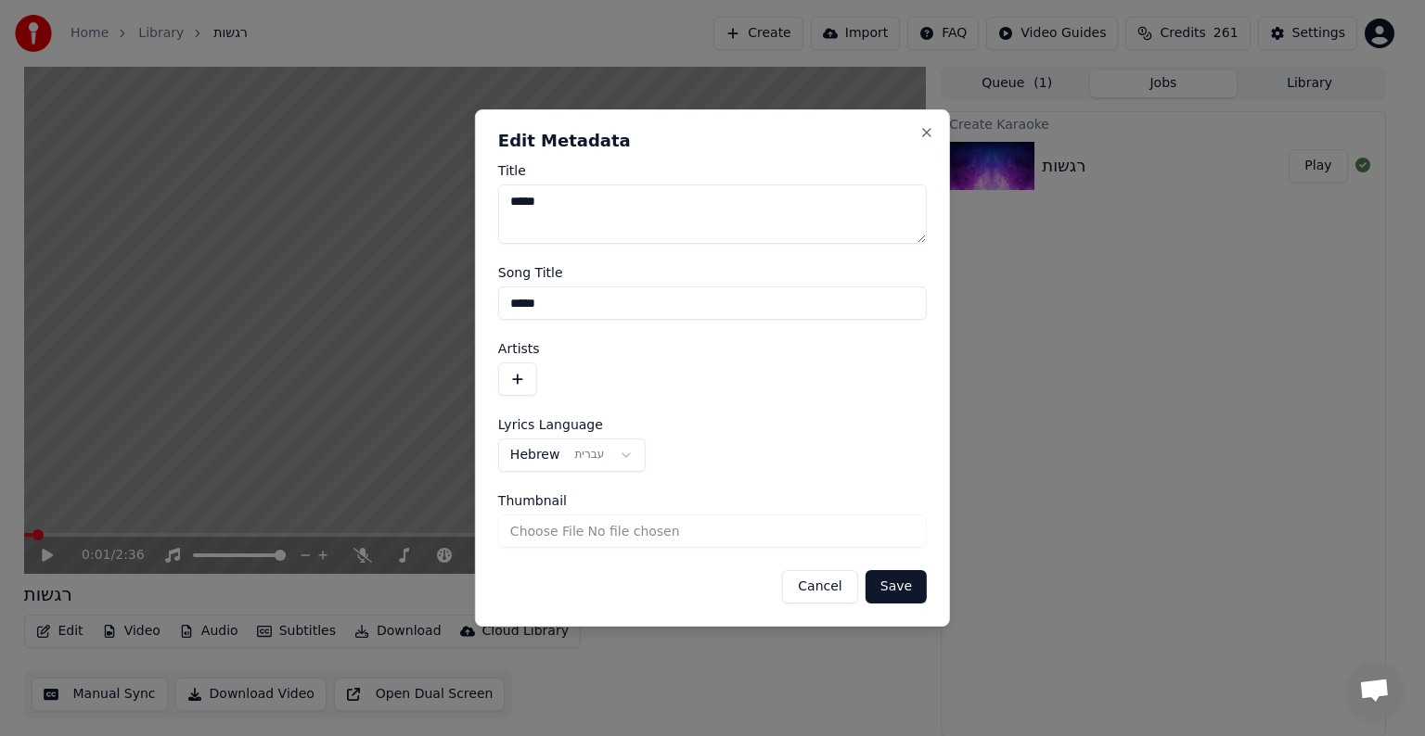
click at [538, 534] on input "Thumbnail" at bounding box center [712, 531] width 428 height 33
click at [935, 123] on div "**********" at bounding box center [712, 368] width 475 height 518
click at [929, 131] on button "Close" at bounding box center [926, 132] width 15 height 15
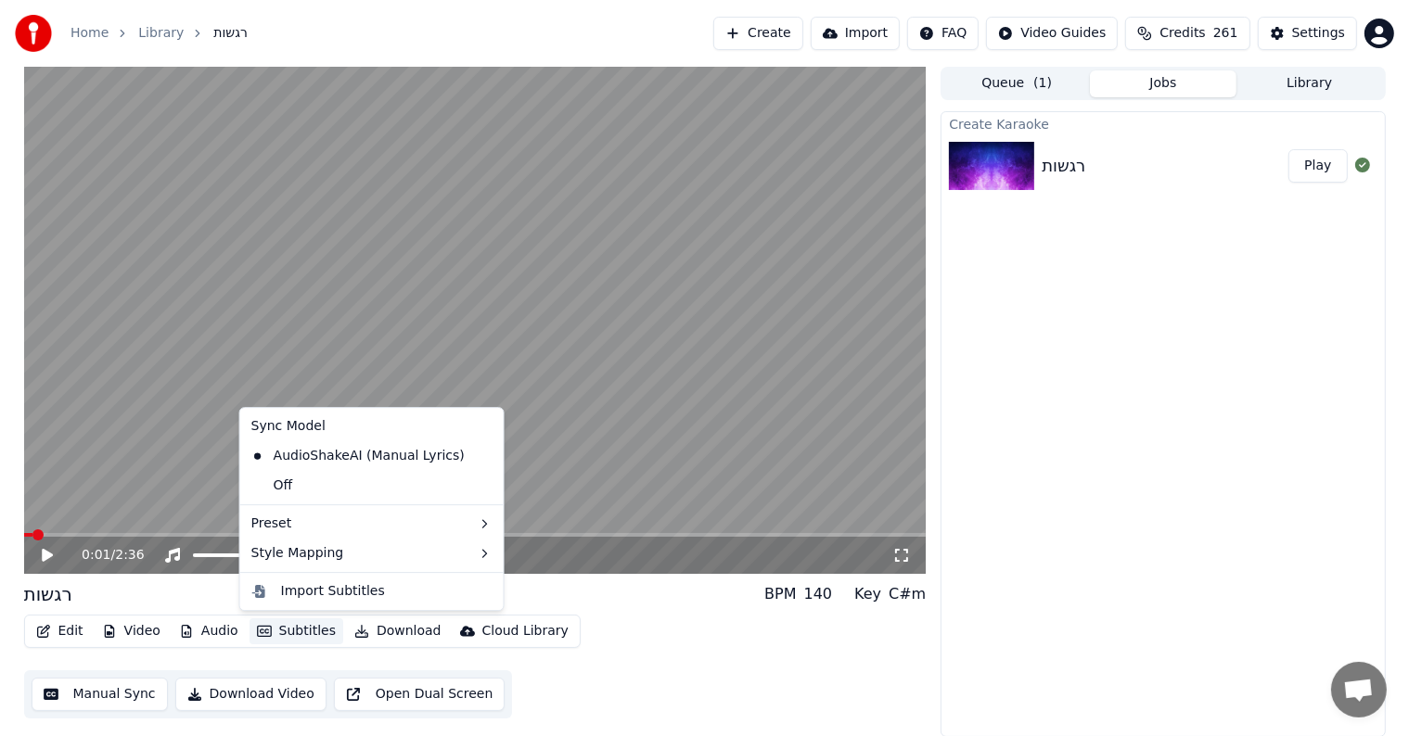
click at [275, 631] on button "Subtitles" at bounding box center [296, 632] width 94 height 26
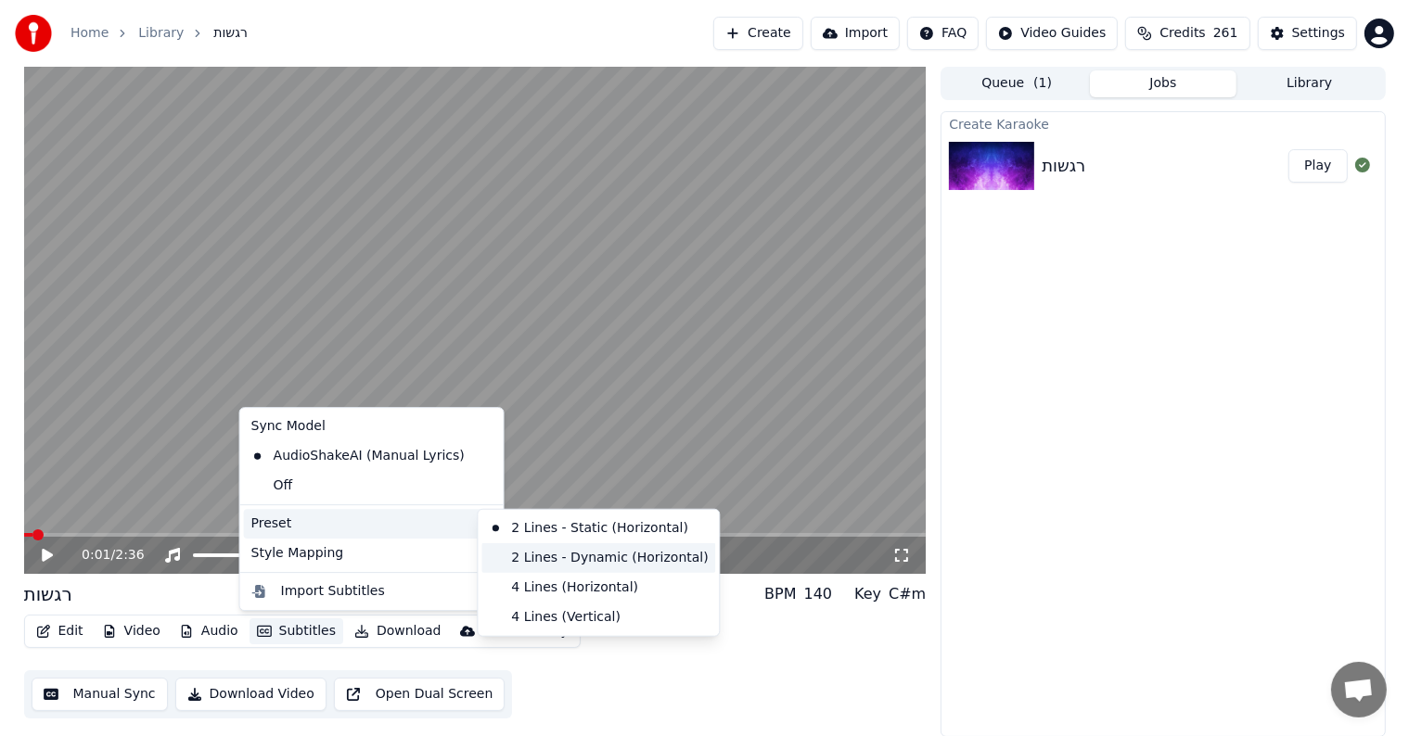
click at [563, 563] on div "2 Lines - Dynamic (Horizontal)" at bounding box center [598, 558] width 234 height 30
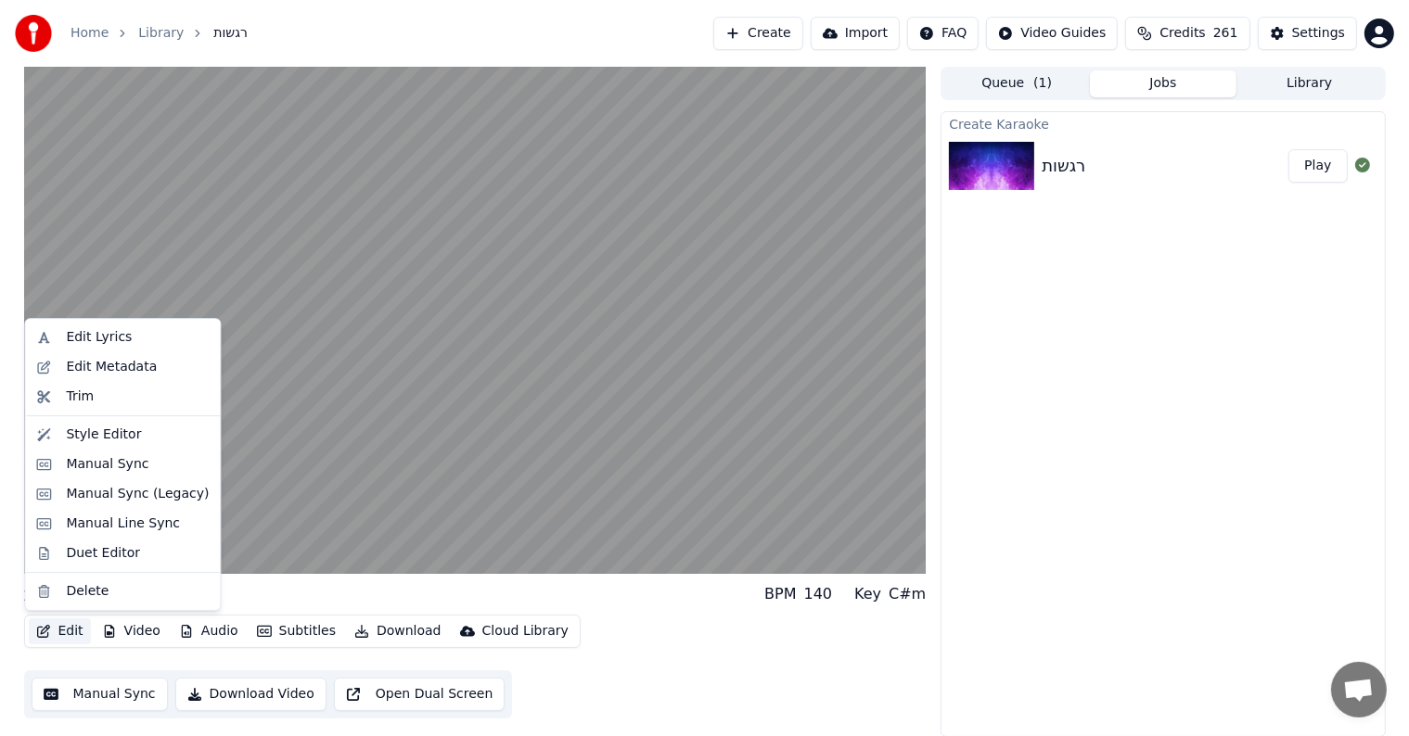
click at [70, 626] on button "Edit" at bounding box center [60, 632] width 62 height 26
click at [89, 531] on div "Manual Line Sync" at bounding box center [123, 524] width 114 height 19
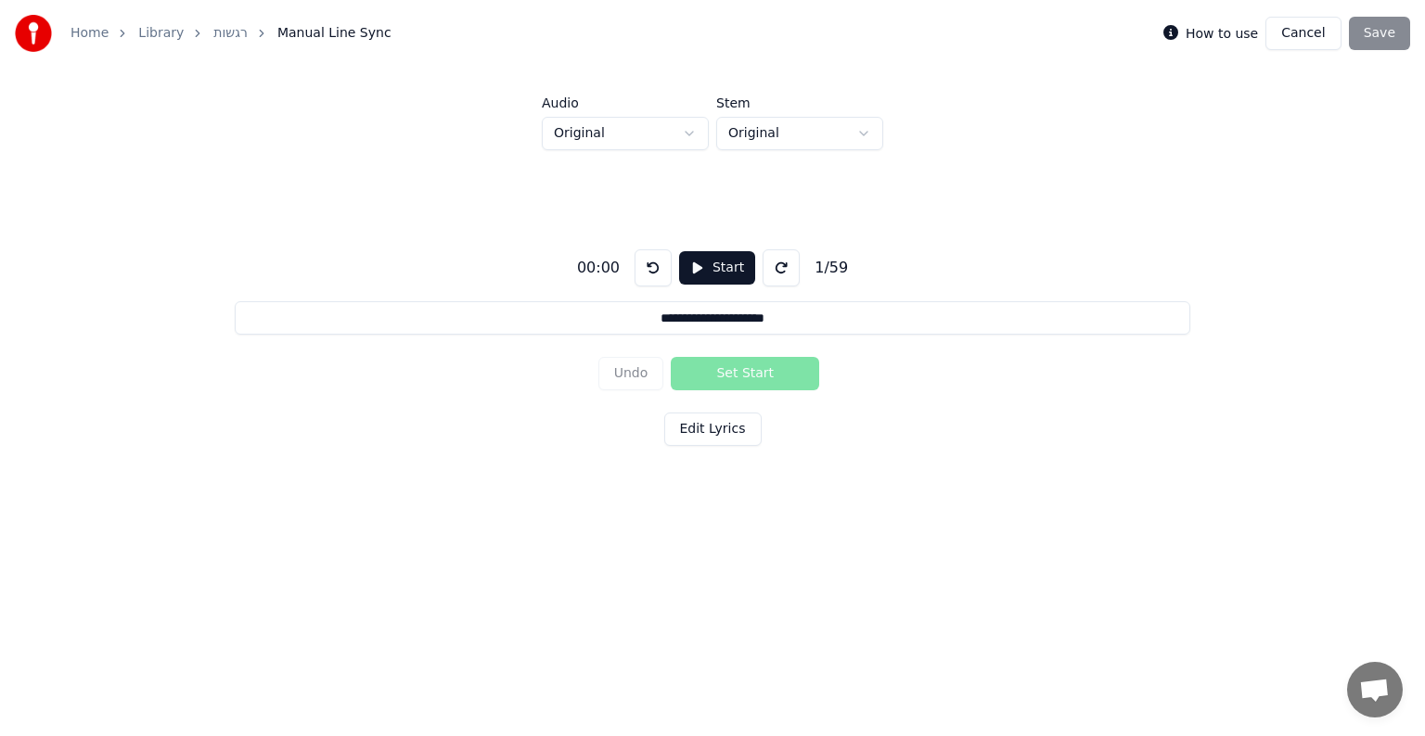
click at [216, 35] on link "רגשות" at bounding box center [230, 33] width 34 height 19
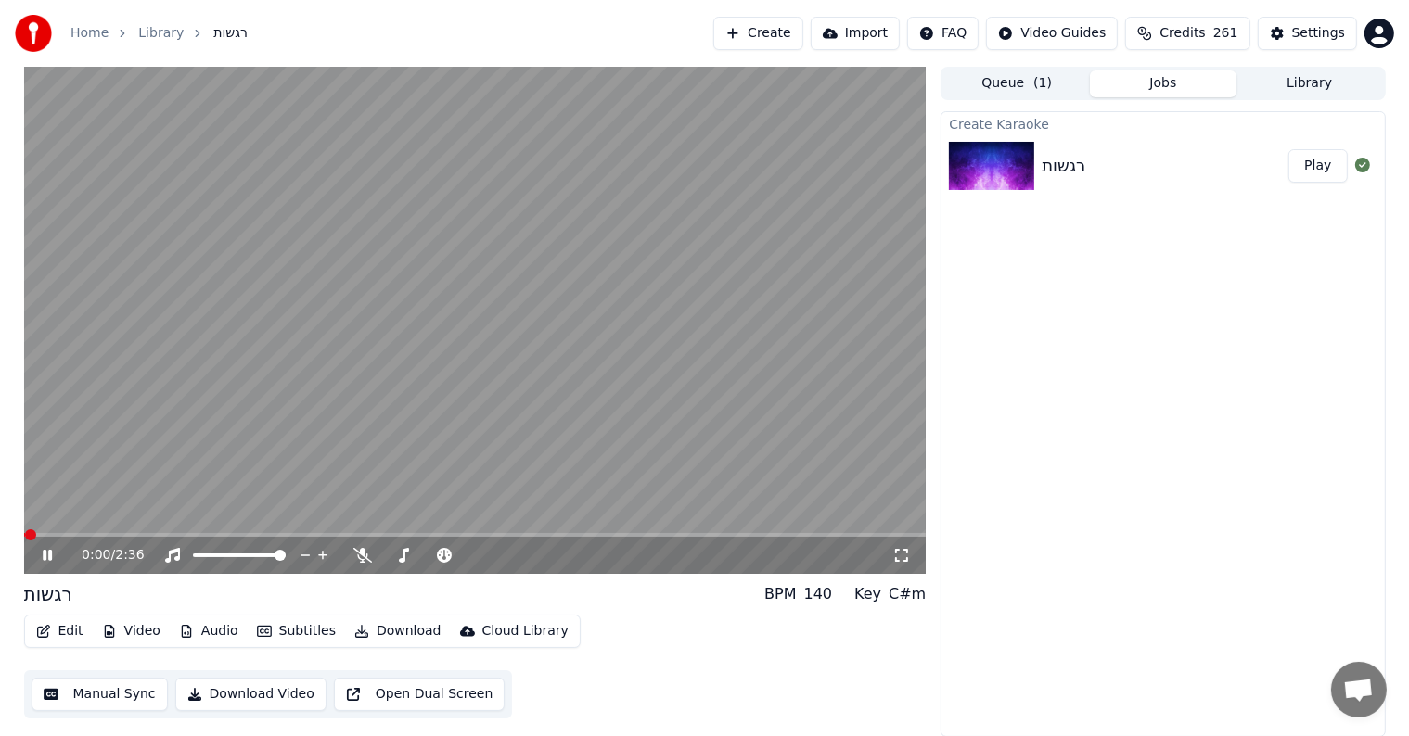
click at [50, 634] on button "Edit" at bounding box center [60, 632] width 62 height 26
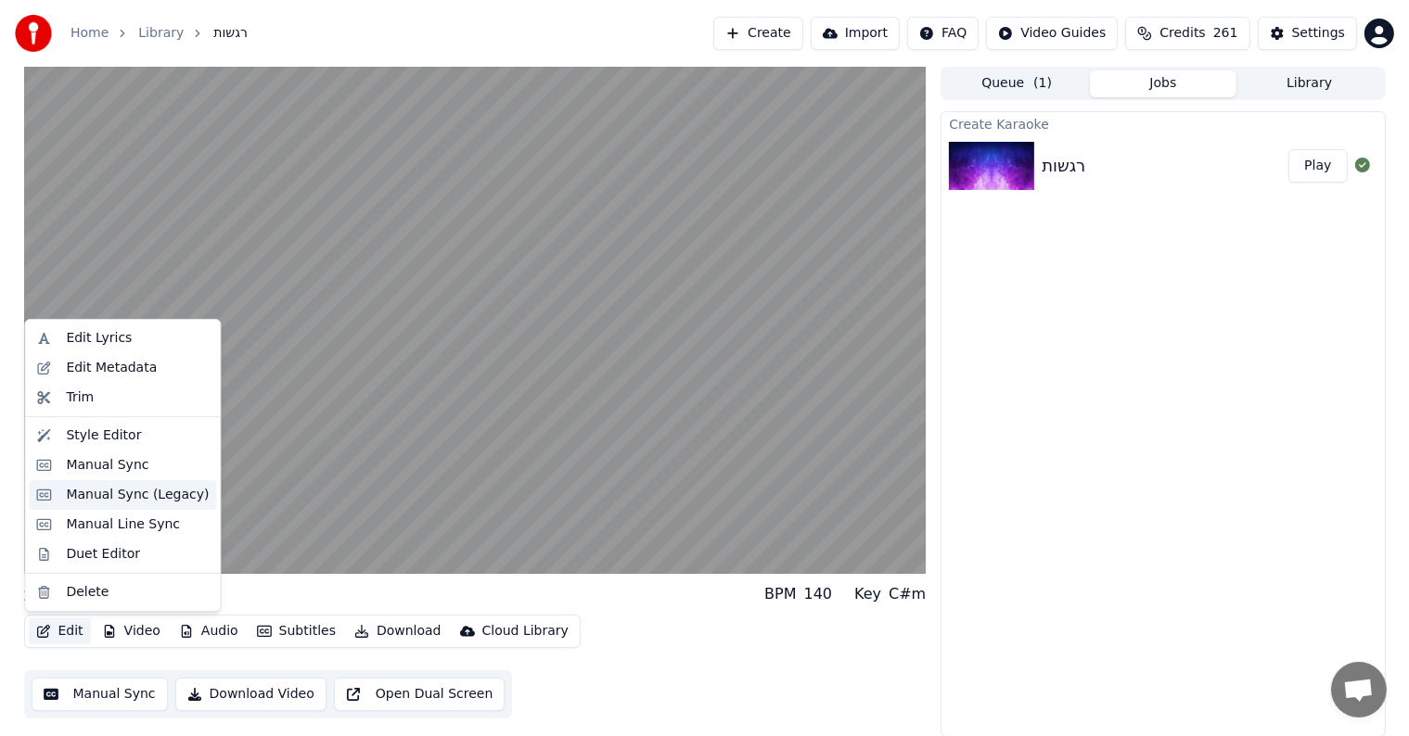
click at [138, 501] on div "Manual Sync (Legacy)" at bounding box center [137, 495] width 143 height 19
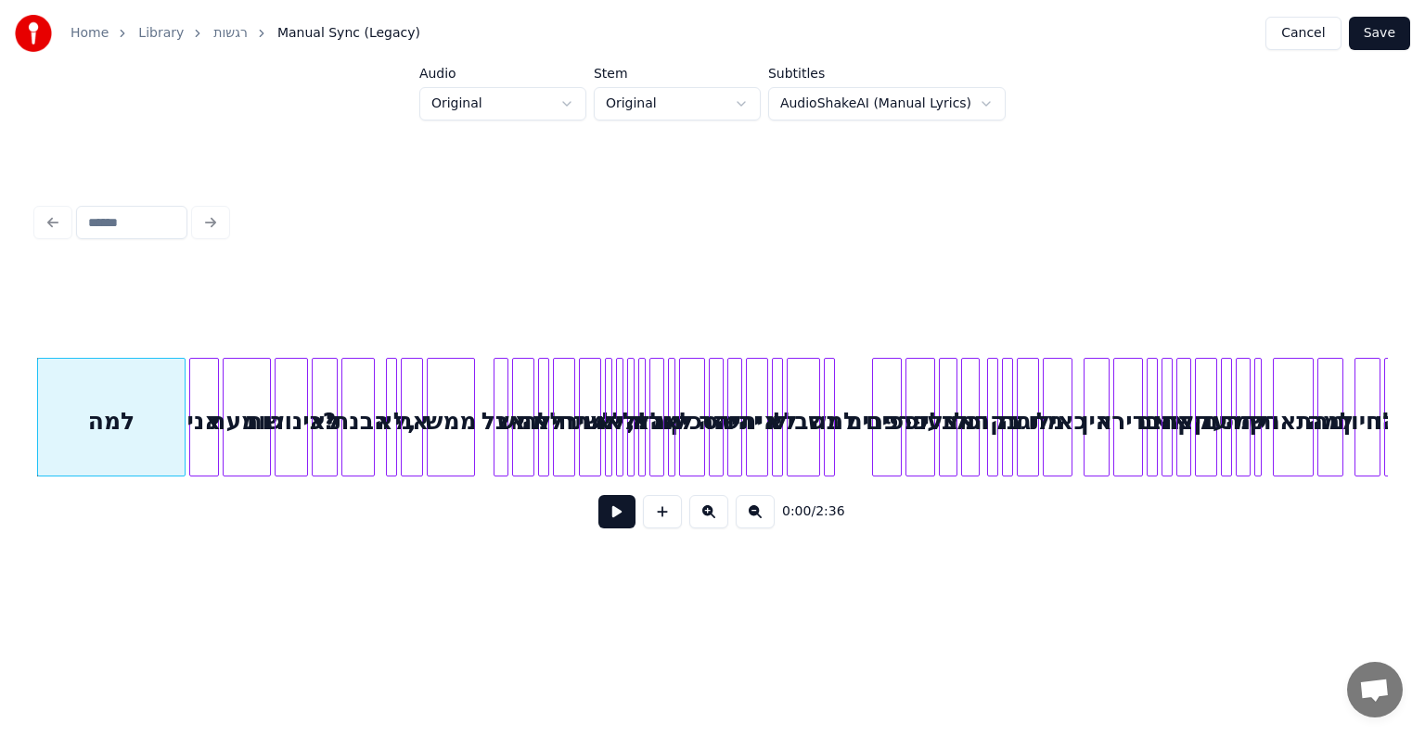
click at [130, 414] on div "למה" at bounding box center [111, 422] width 147 height 126
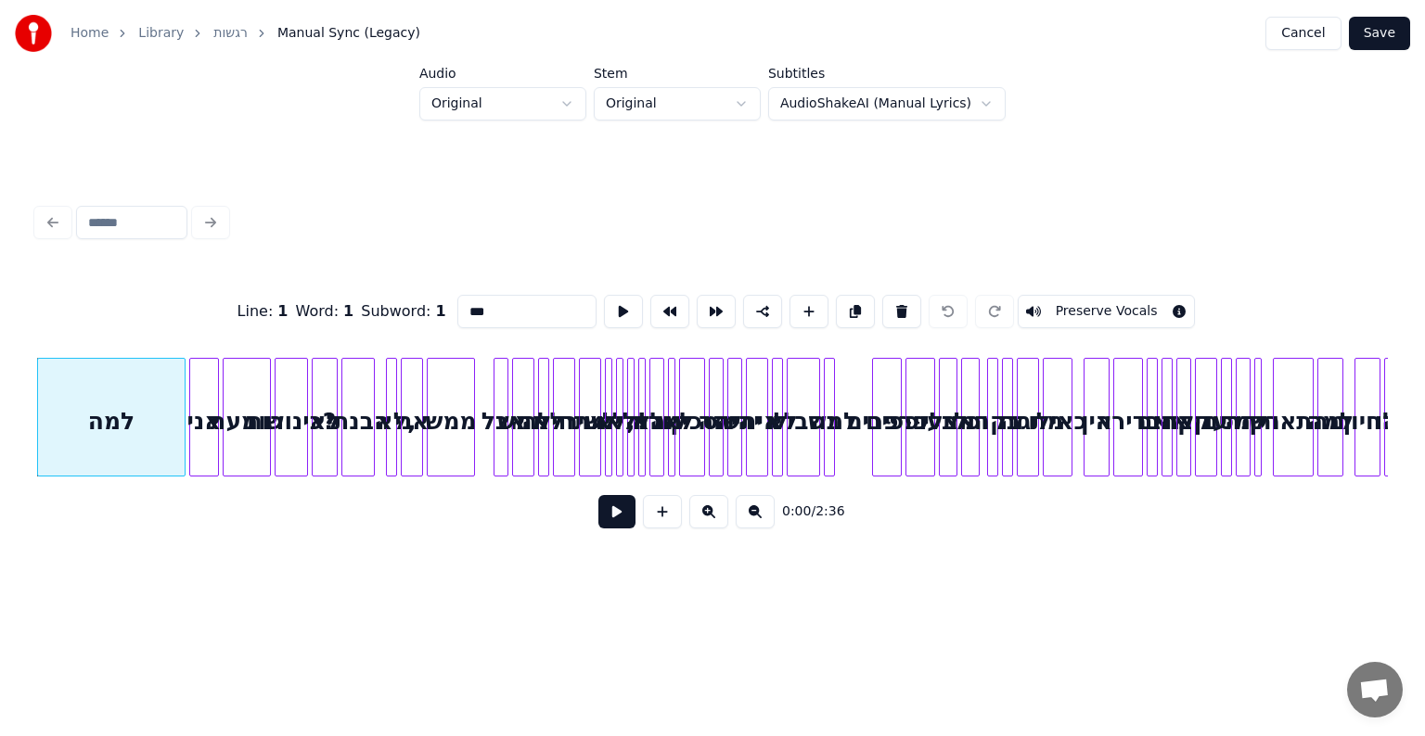
click at [844, 106] on html "Home Library רגשות Manual Sync (Legacy) Cancel Save Audio Original Stem Origina…" at bounding box center [712, 310] width 1425 height 621
click at [707, 105] on html "Home Library רגשות Manual Sync (Legacy) Cancel Save Audio Original Stem Origina…" at bounding box center [712, 310] width 1425 height 621
click at [508, 104] on html "Home Library רגשות Manual Sync (Legacy) Cancel Save Audio Original Stem Origina…" at bounding box center [712, 310] width 1425 height 621
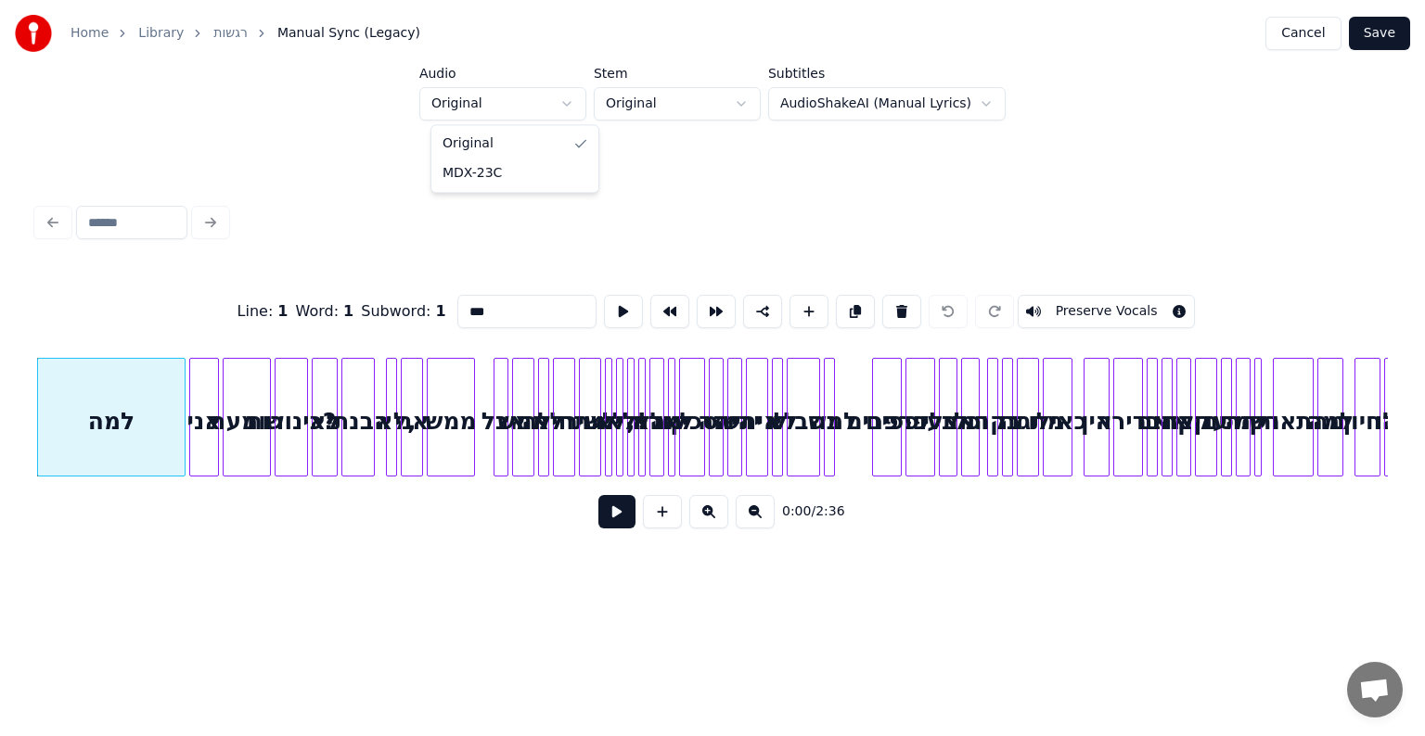
click at [508, 104] on html "Home Library רגשות Manual Sync (Legacy) Cancel Save Audio Original Stem Origina…" at bounding box center [712, 310] width 1425 height 621
click at [226, 118] on div "Audio Original Stem Original Subtitles AudioShakeAI (Manual Lyrics)" at bounding box center [712, 94] width 1425 height 54
click at [213, 216] on div at bounding box center [712, 222] width 1365 height 41
click at [152, 216] on input at bounding box center [131, 222] width 111 height 33
click at [282, 304] on div "Line : 1" at bounding box center [262, 311] width 51 height 22
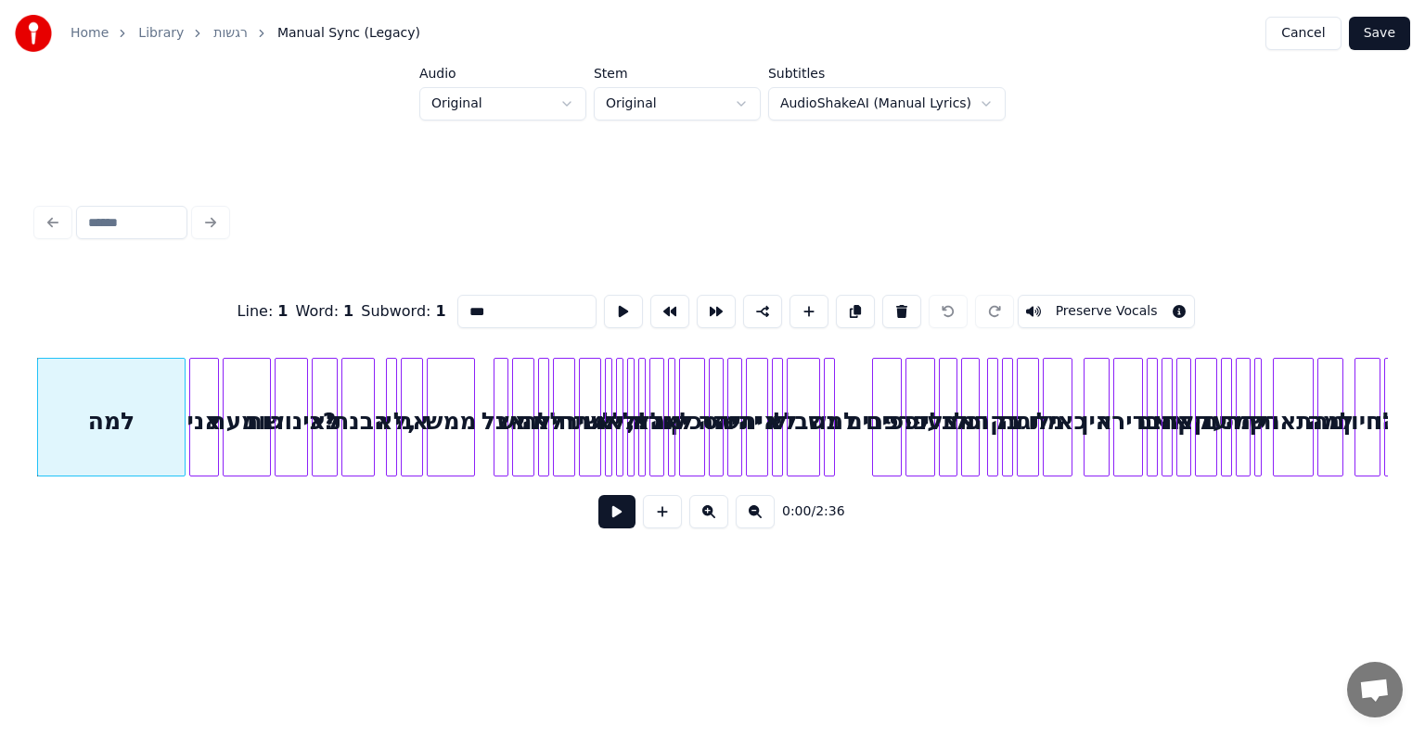
click at [101, 405] on div "למה" at bounding box center [111, 422] width 147 height 126
click at [613, 518] on button at bounding box center [616, 511] width 37 height 33
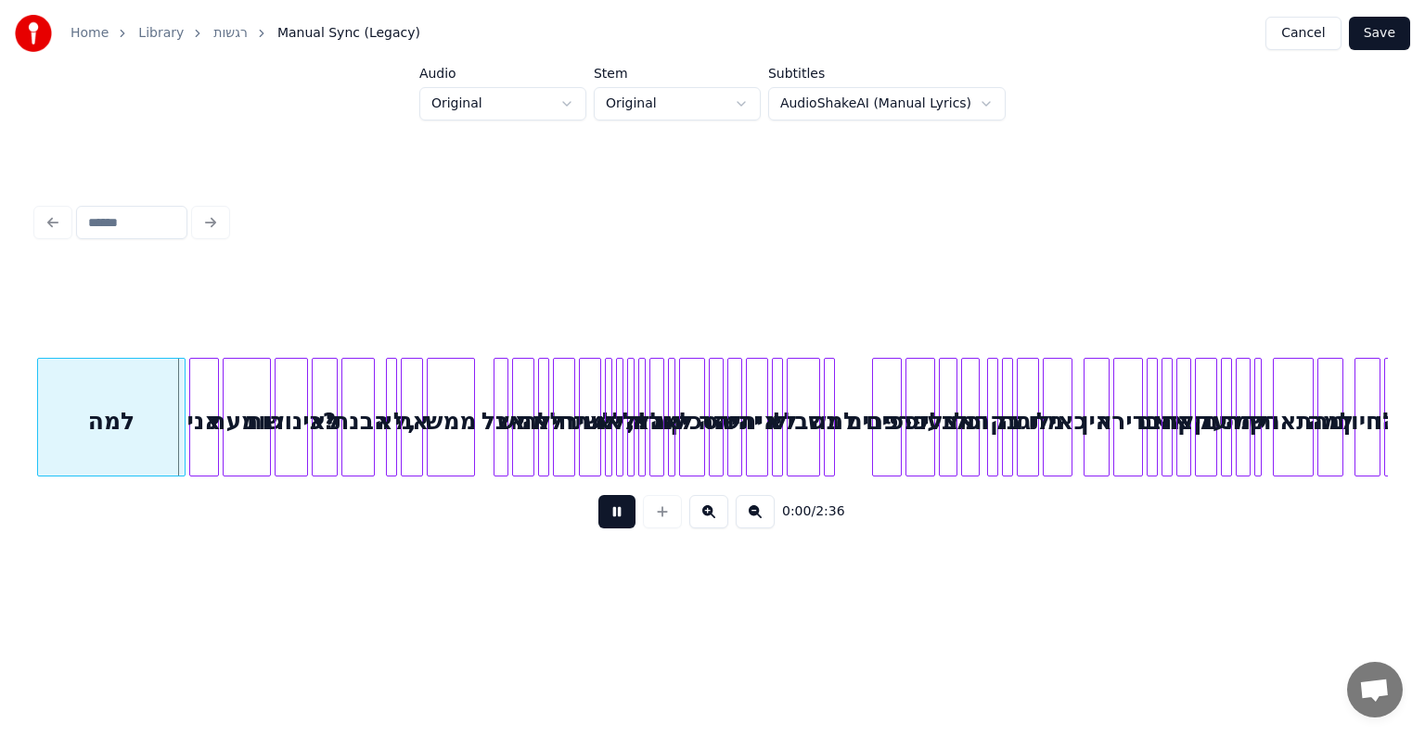
click at [613, 518] on button at bounding box center [616, 511] width 37 height 33
click at [618, 518] on button at bounding box center [616, 511] width 37 height 33
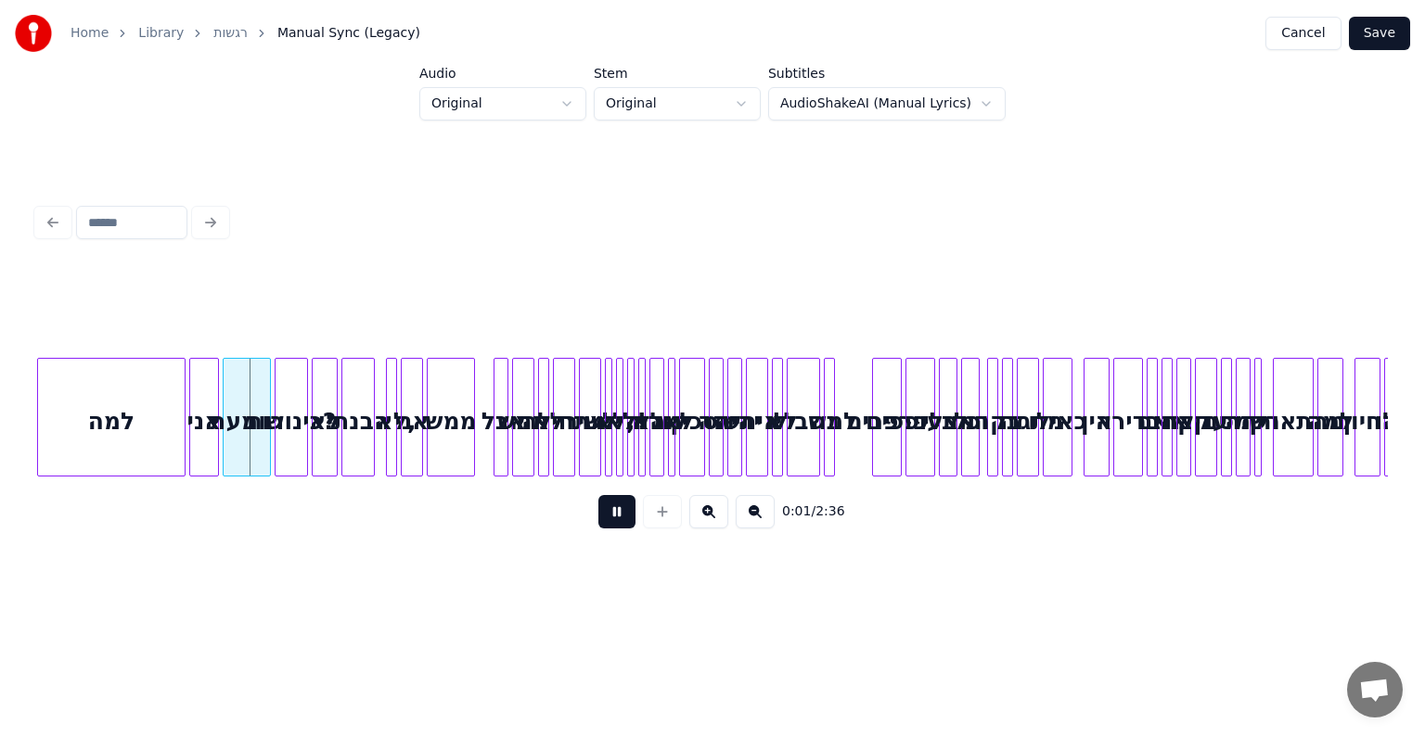
click at [618, 518] on button at bounding box center [616, 511] width 37 height 33
click at [51, 215] on div at bounding box center [712, 222] width 1365 height 41
click at [207, 219] on div at bounding box center [712, 222] width 1365 height 41
click at [233, 32] on link "רגשות" at bounding box center [230, 33] width 34 height 19
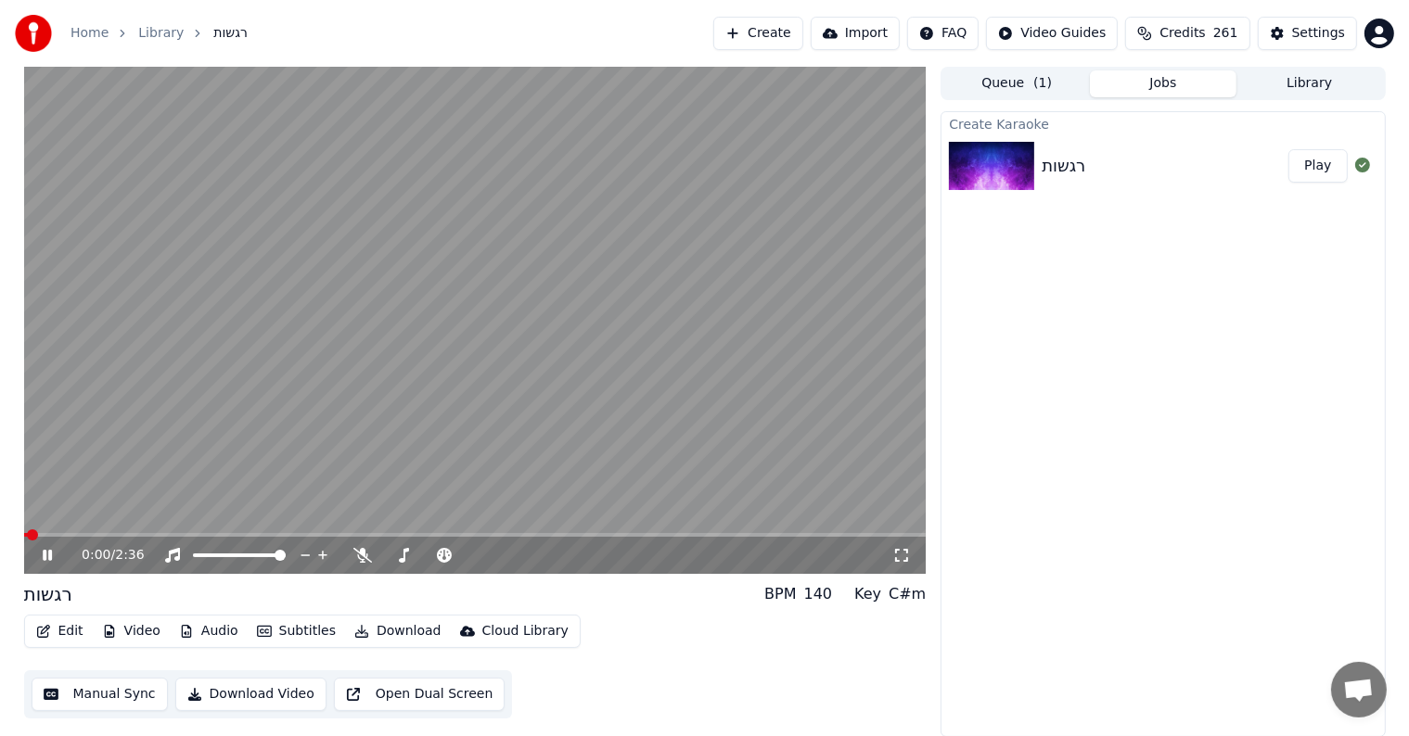
click at [213, 440] on video at bounding box center [475, 320] width 902 height 507
click at [55, 627] on button "Edit" at bounding box center [60, 632] width 62 height 26
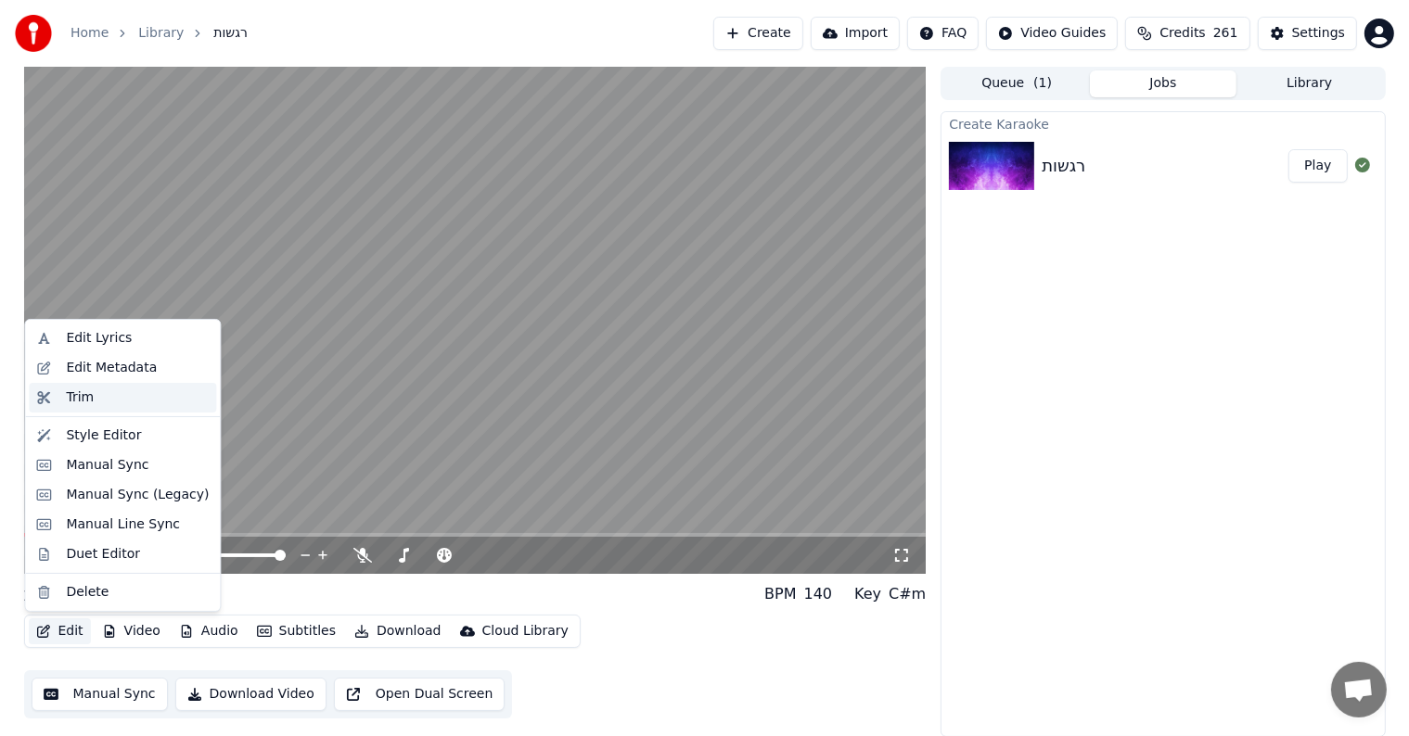
click at [133, 410] on div "Trim" at bounding box center [122, 398] width 187 height 30
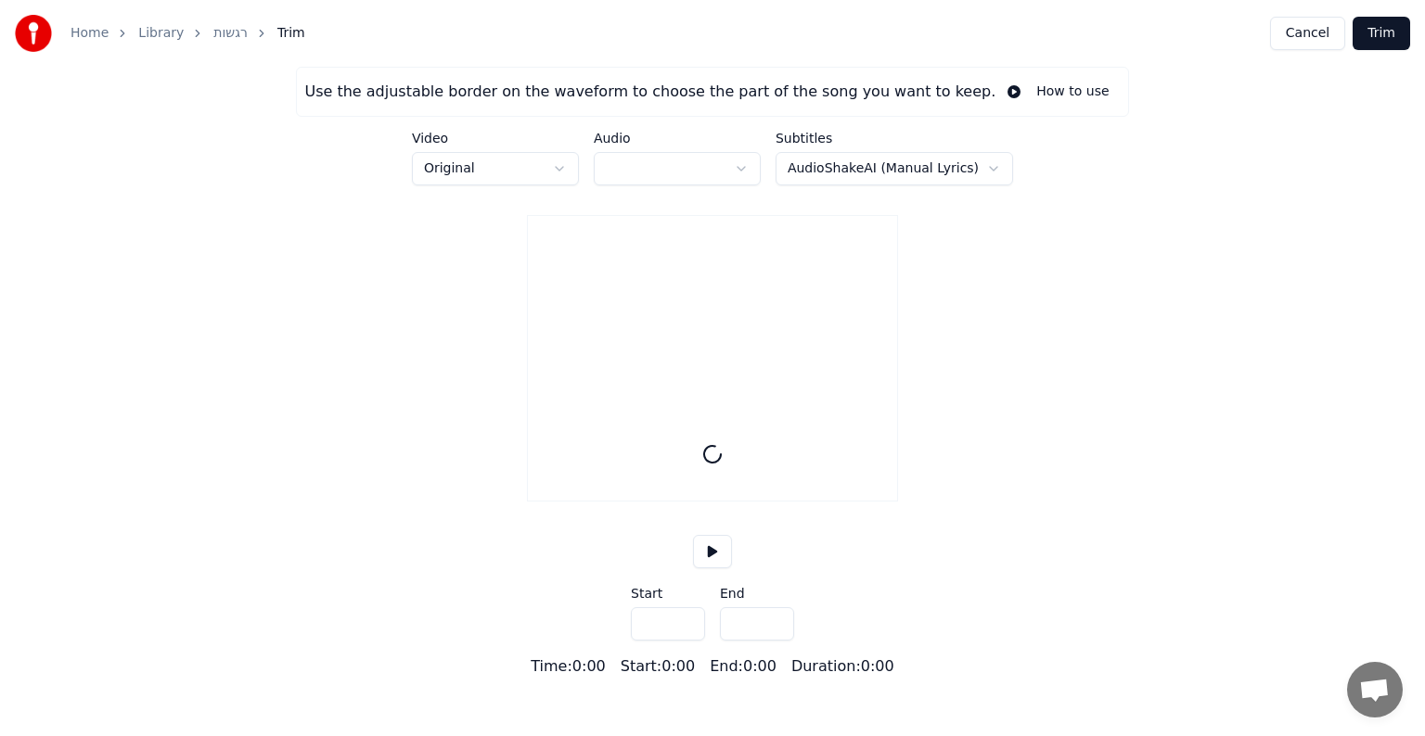
type input "*****"
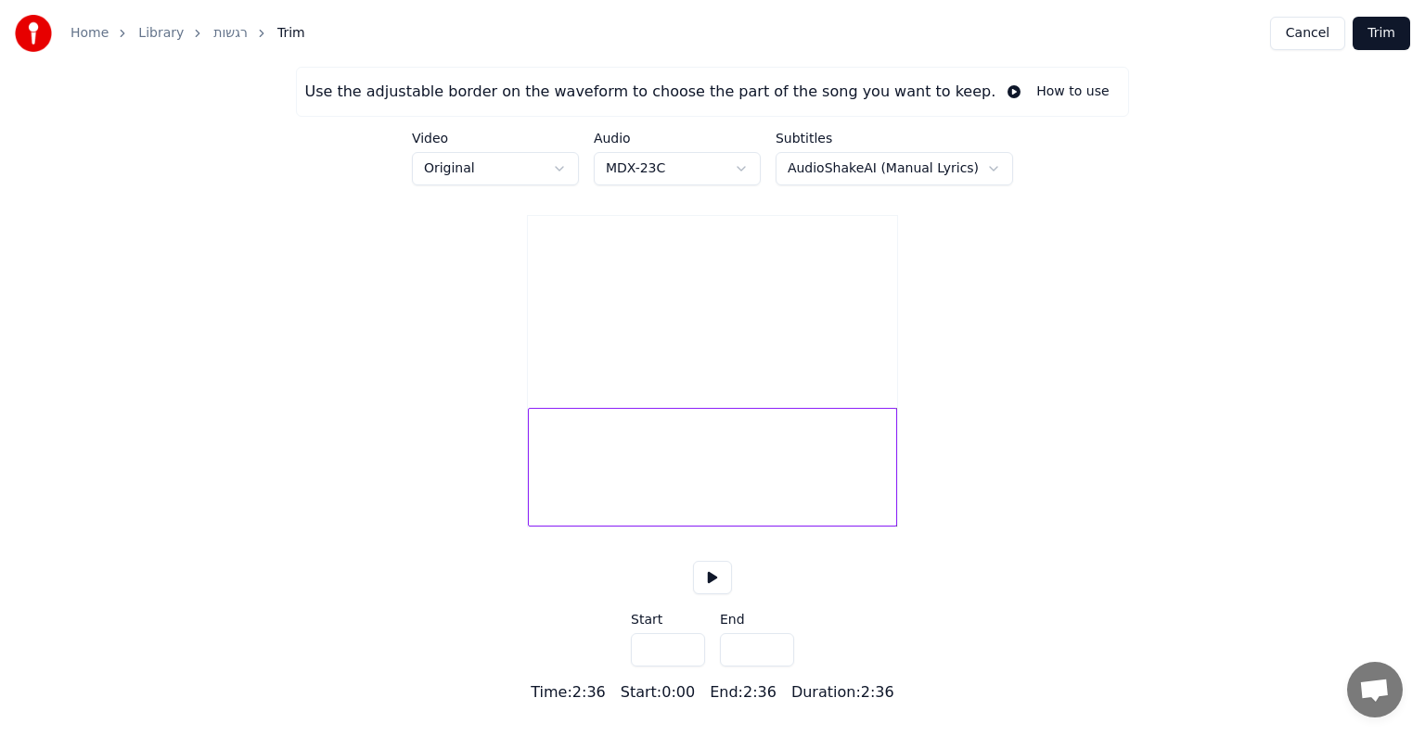
click at [216, 30] on link "רגשות" at bounding box center [230, 33] width 34 height 19
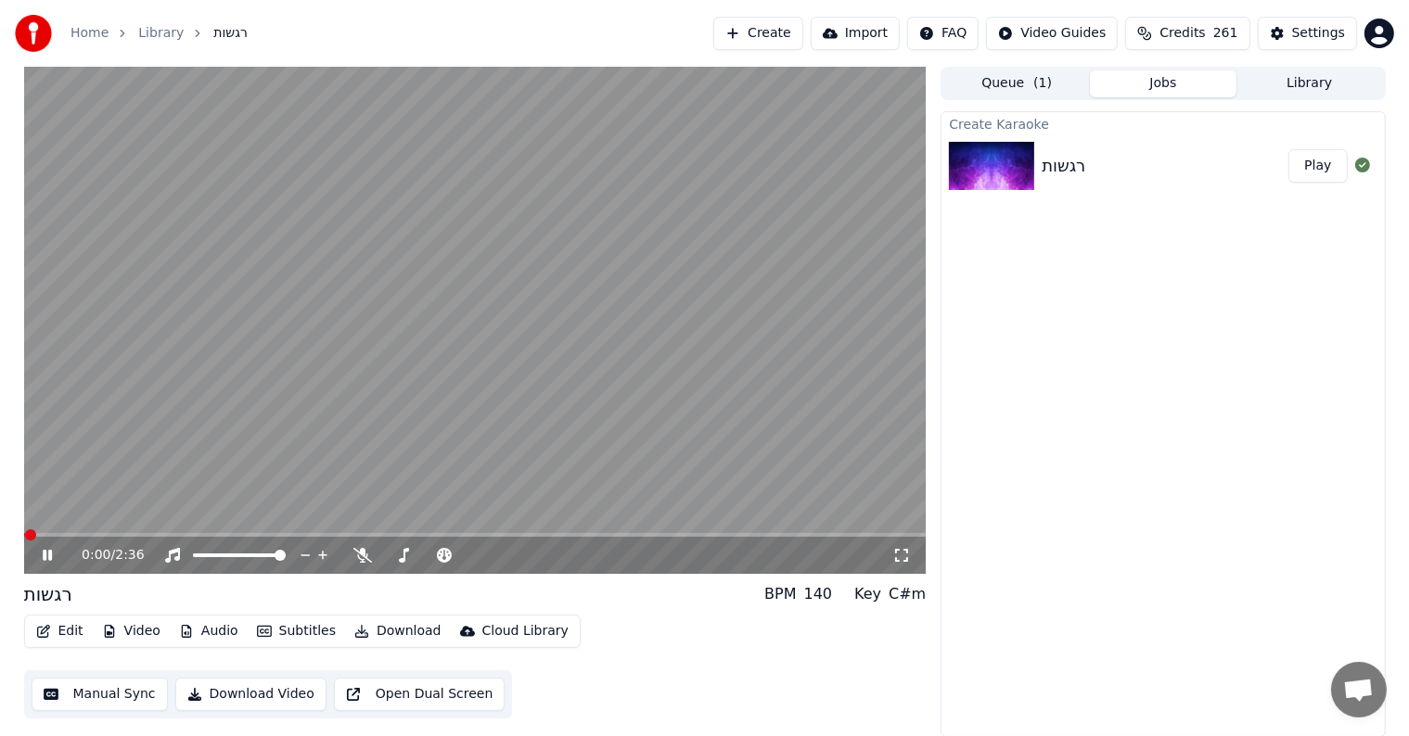
click at [58, 633] on button "Edit" at bounding box center [60, 632] width 62 height 26
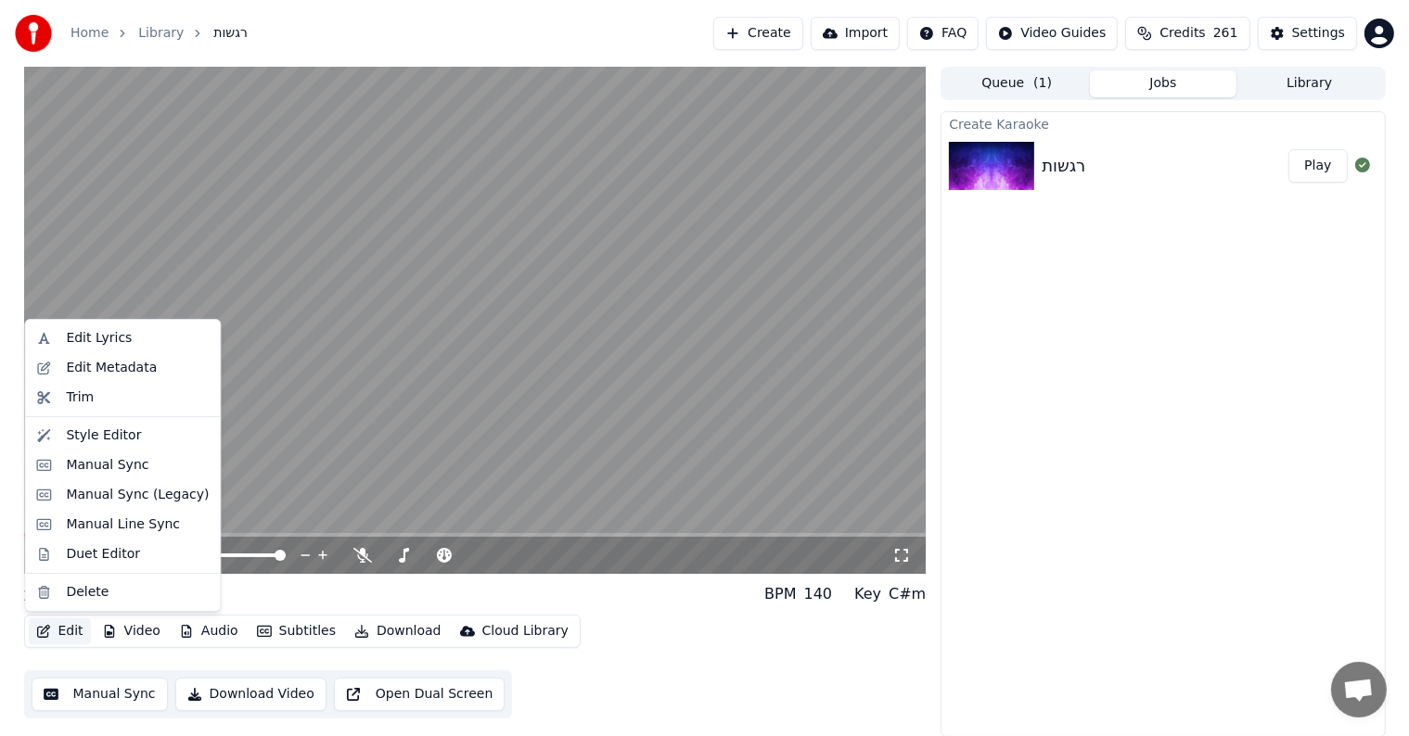
click at [469, 393] on video at bounding box center [475, 320] width 902 height 507
click at [59, 624] on button "Edit" at bounding box center [60, 632] width 62 height 26
click at [89, 530] on div "Manual Line Sync" at bounding box center [123, 525] width 114 height 19
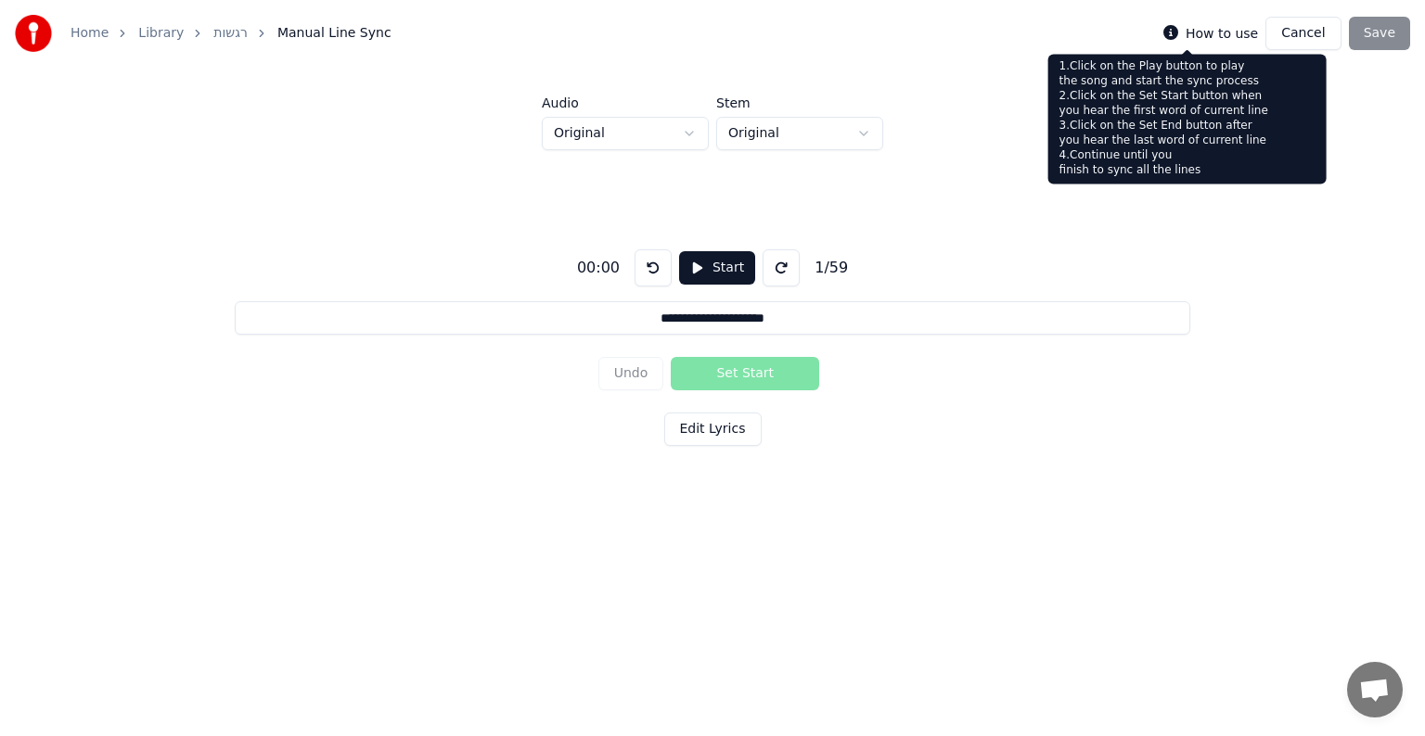
click at [1178, 36] on icon at bounding box center [1170, 32] width 15 height 15
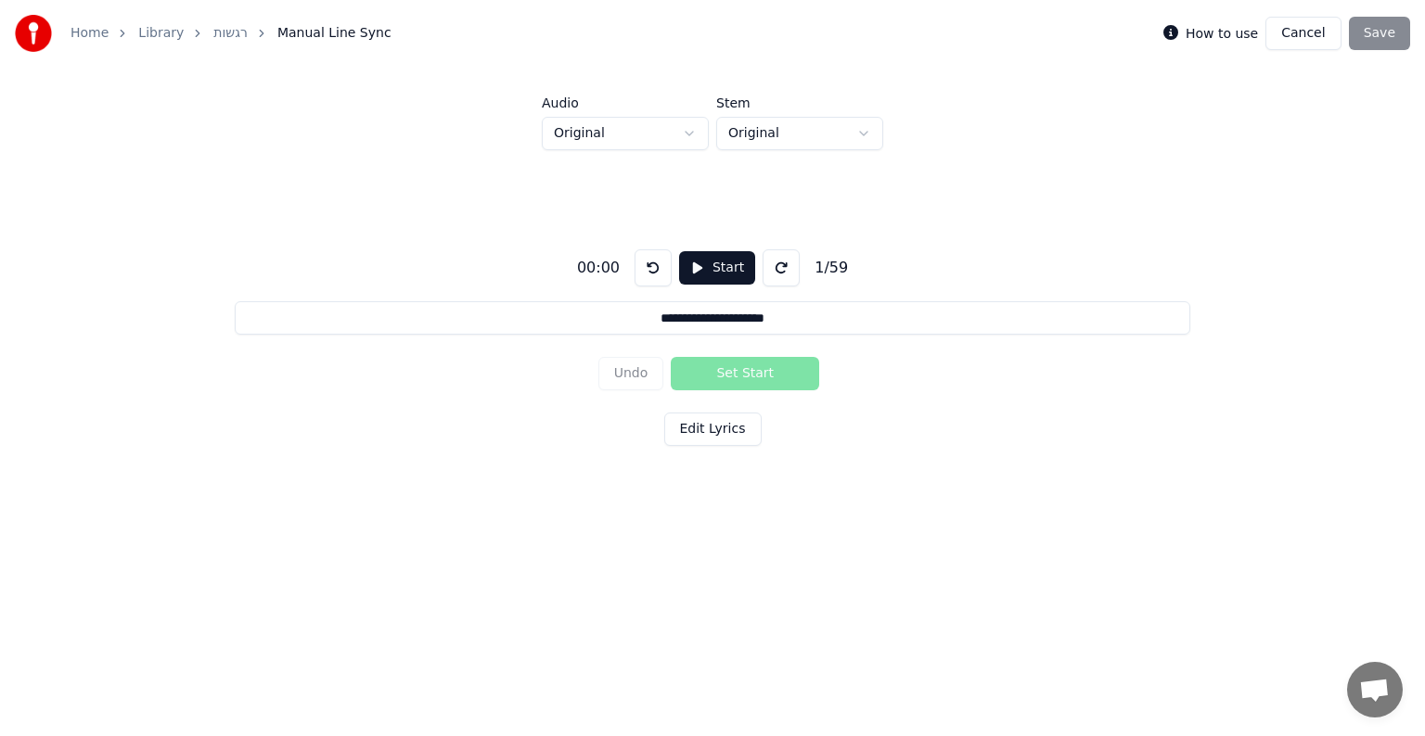
click at [1178, 36] on icon at bounding box center [1170, 32] width 15 height 15
click at [1234, 36] on label "How to use" at bounding box center [1221, 33] width 72 height 13
click at [902, 208] on div "**********" at bounding box center [712, 344] width 1365 height 388
click at [639, 264] on button at bounding box center [652, 267] width 37 height 37
click at [699, 264] on button "Start" at bounding box center [717, 267] width 76 height 33
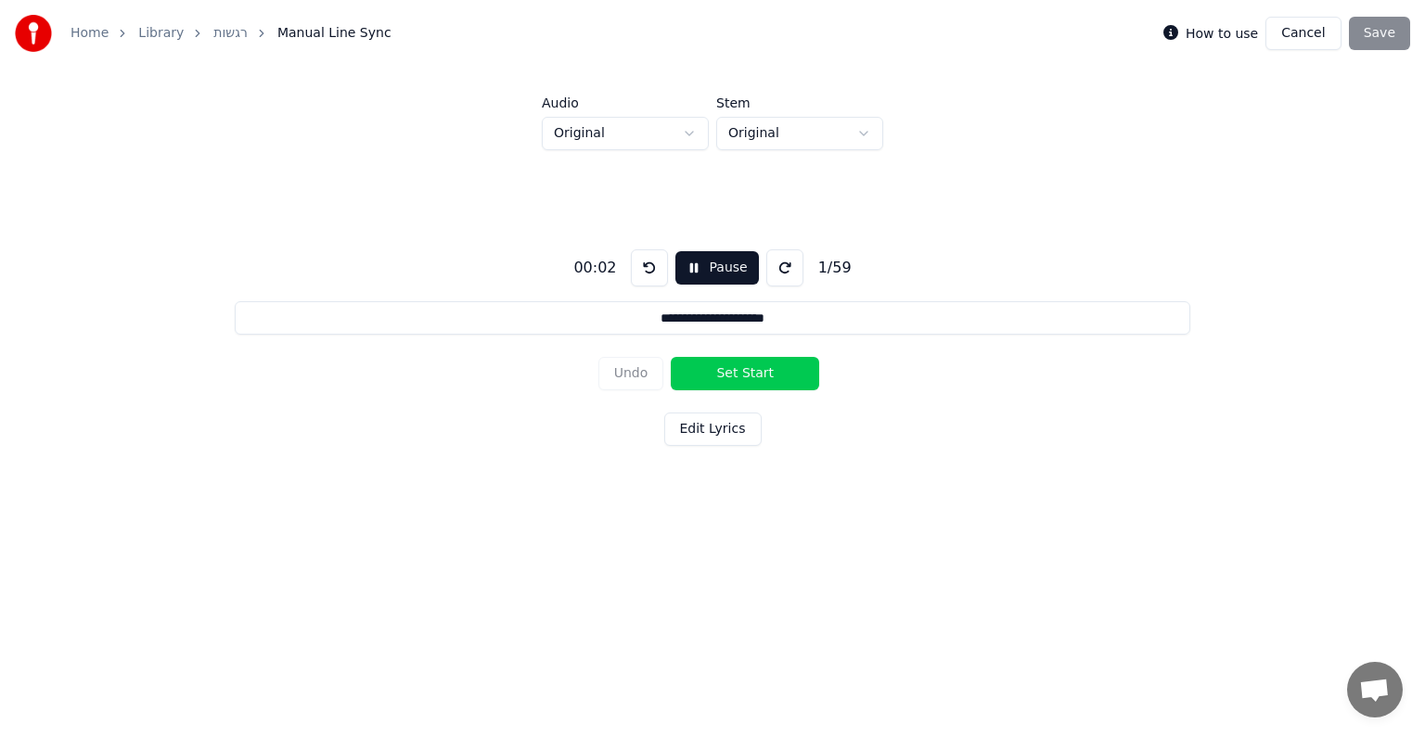
click at [731, 373] on button "Set Start" at bounding box center [745, 373] width 148 height 33
click at [731, 373] on button "Set End" at bounding box center [745, 373] width 148 height 33
click at [742, 373] on button "Set Start" at bounding box center [745, 373] width 148 height 33
click at [742, 373] on button "Set End" at bounding box center [745, 373] width 148 height 33
click at [742, 373] on button "Set Start" at bounding box center [745, 373] width 148 height 33
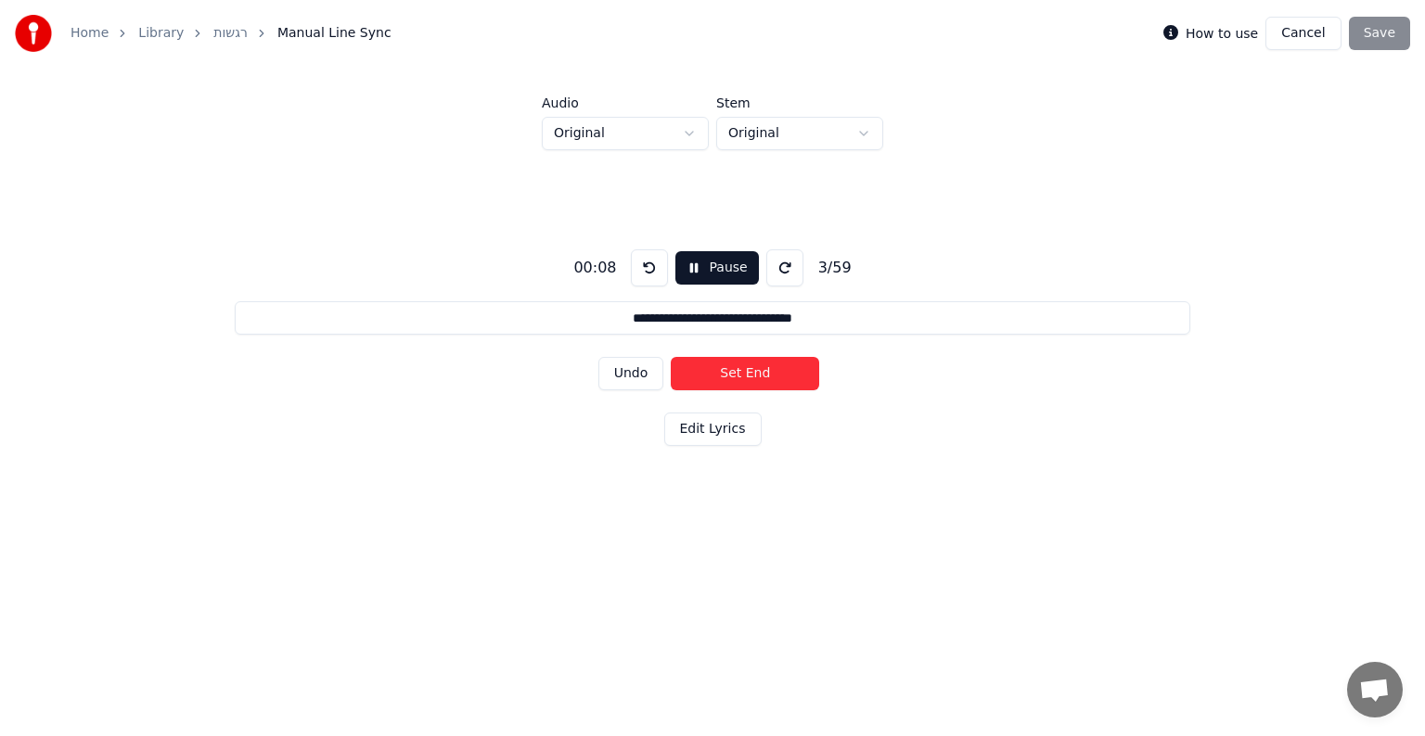
click at [742, 373] on button "Set End" at bounding box center [745, 373] width 148 height 33
click at [742, 373] on button "Set Start" at bounding box center [745, 373] width 148 height 33
click at [742, 373] on button "Set End" at bounding box center [745, 373] width 148 height 33
click at [742, 373] on button "Set Start" at bounding box center [745, 373] width 148 height 33
click at [742, 373] on button "Set End" at bounding box center [745, 373] width 148 height 33
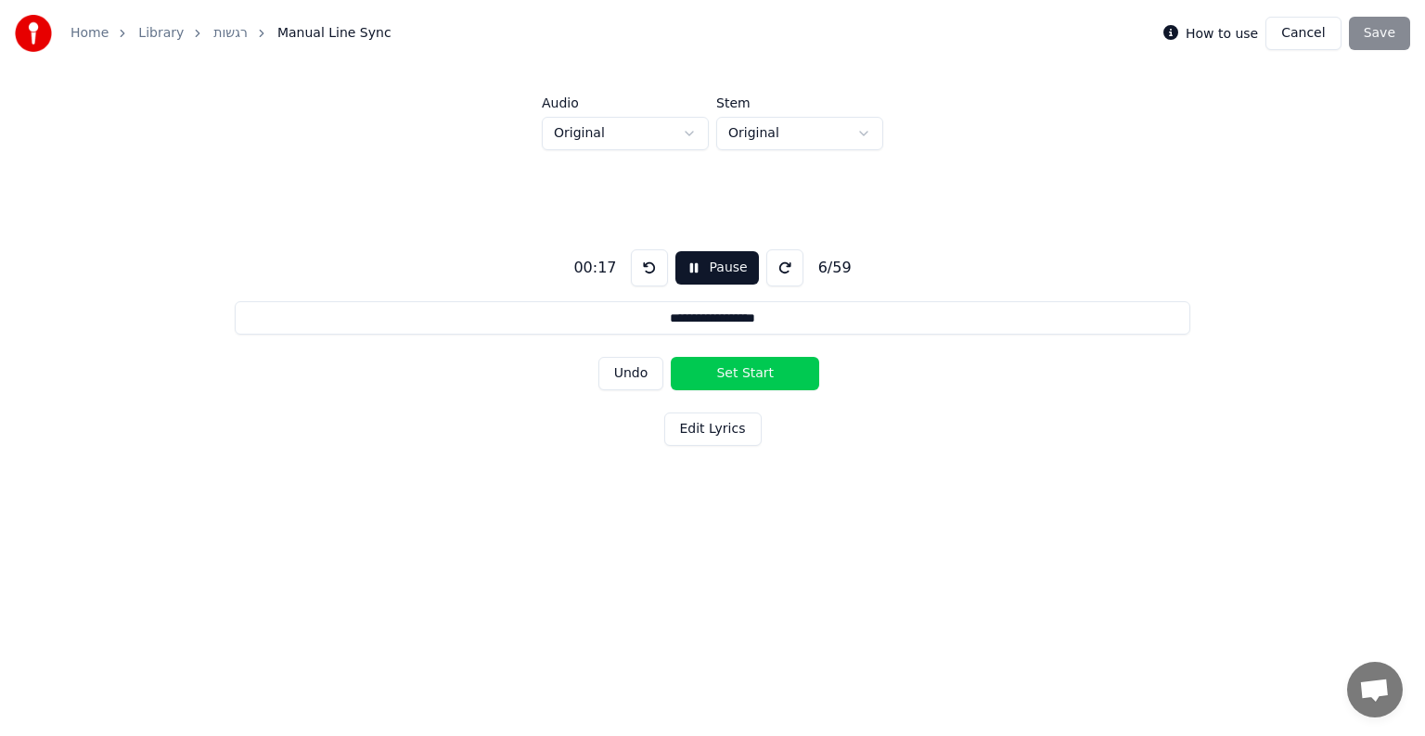
click at [742, 373] on button "Set Start" at bounding box center [745, 373] width 148 height 33
click at [742, 373] on button "Set End" at bounding box center [745, 373] width 148 height 33
click at [741, 374] on button "Set Start" at bounding box center [745, 373] width 148 height 33
click at [741, 374] on button "Set End" at bounding box center [745, 373] width 148 height 33
click at [741, 374] on button "Set Start" at bounding box center [745, 373] width 148 height 33
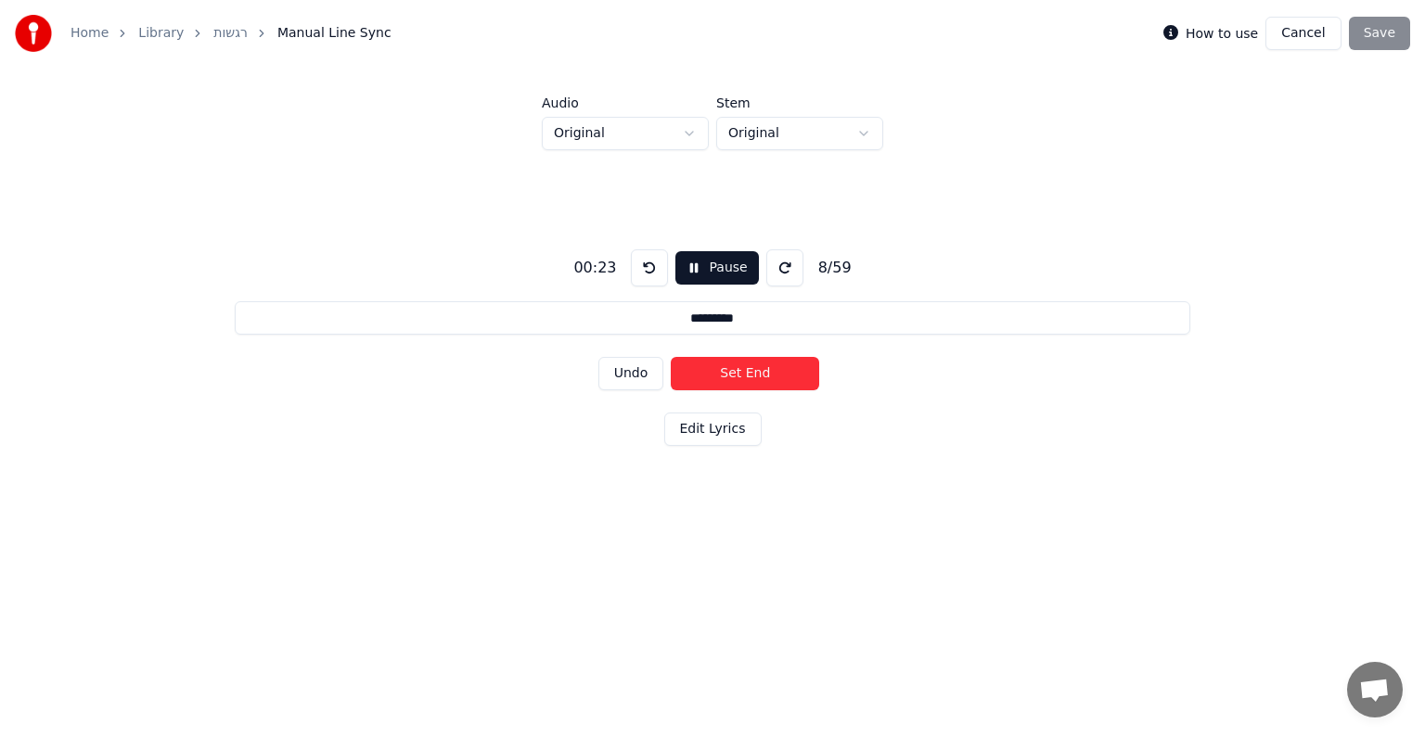
click at [741, 374] on button "Set End" at bounding box center [745, 373] width 148 height 33
click at [741, 374] on button "Set Start" at bounding box center [745, 373] width 148 height 33
click at [741, 374] on button "Set End" at bounding box center [745, 373] width 148 height 33
click at [741, 374] on button "Set Start" at bounding box center [745, 373] width 148 height 33
click at [741, 374] on button "Set End" at bounding box center [745, 373] width 148 height 33
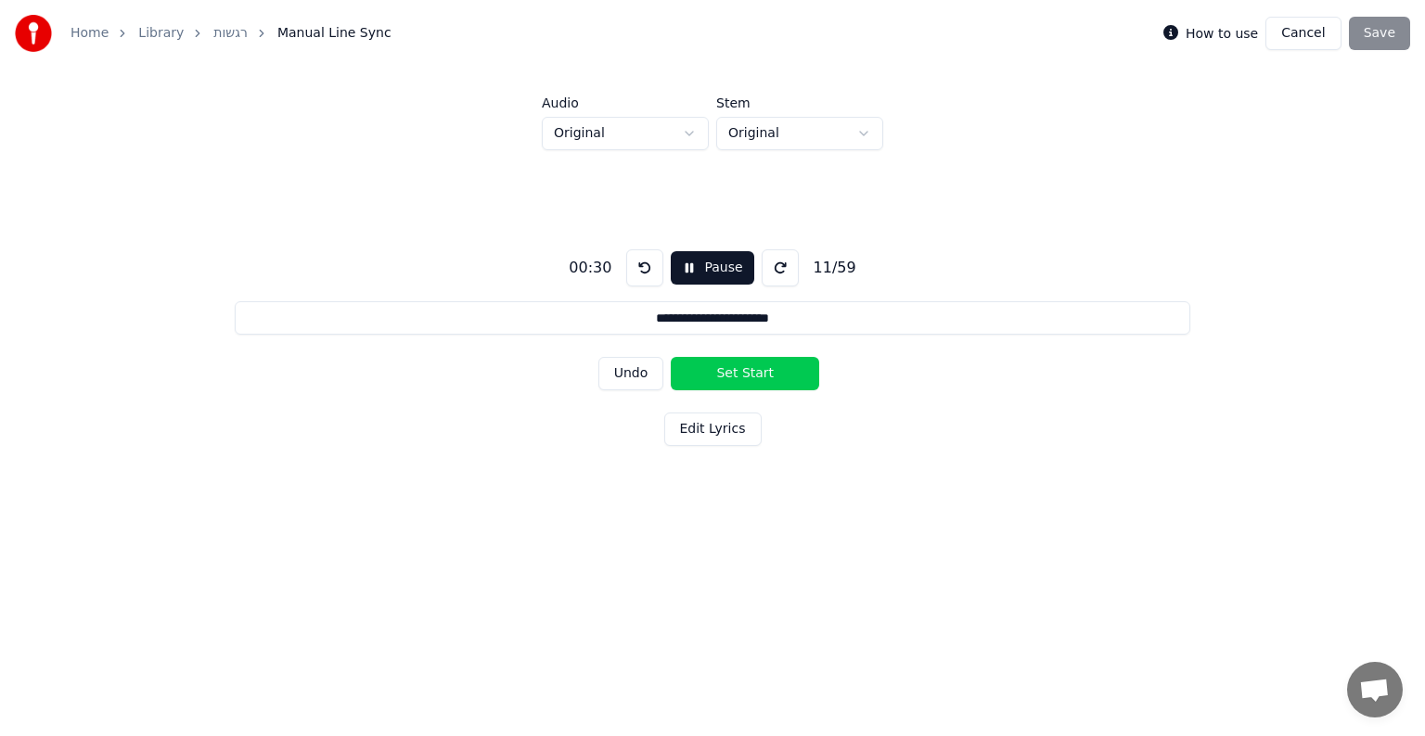
click at [741, 374] on button "Set Start" at bounding box center [745, 373] width 148 height 33
click at [741, 374] on button "Set End" at bounding box center [745, 373] width 148 height 33
click at [741, 374] on button "Set Start" at bounding box center [745, 373] width 148 height 33
click at [741, 374] on button "Set End" at bounding box center [745, 373] width 148 height 33
click at [741, 374] on button "Set Start" at bounding box center [745, 373] width 148 height 33
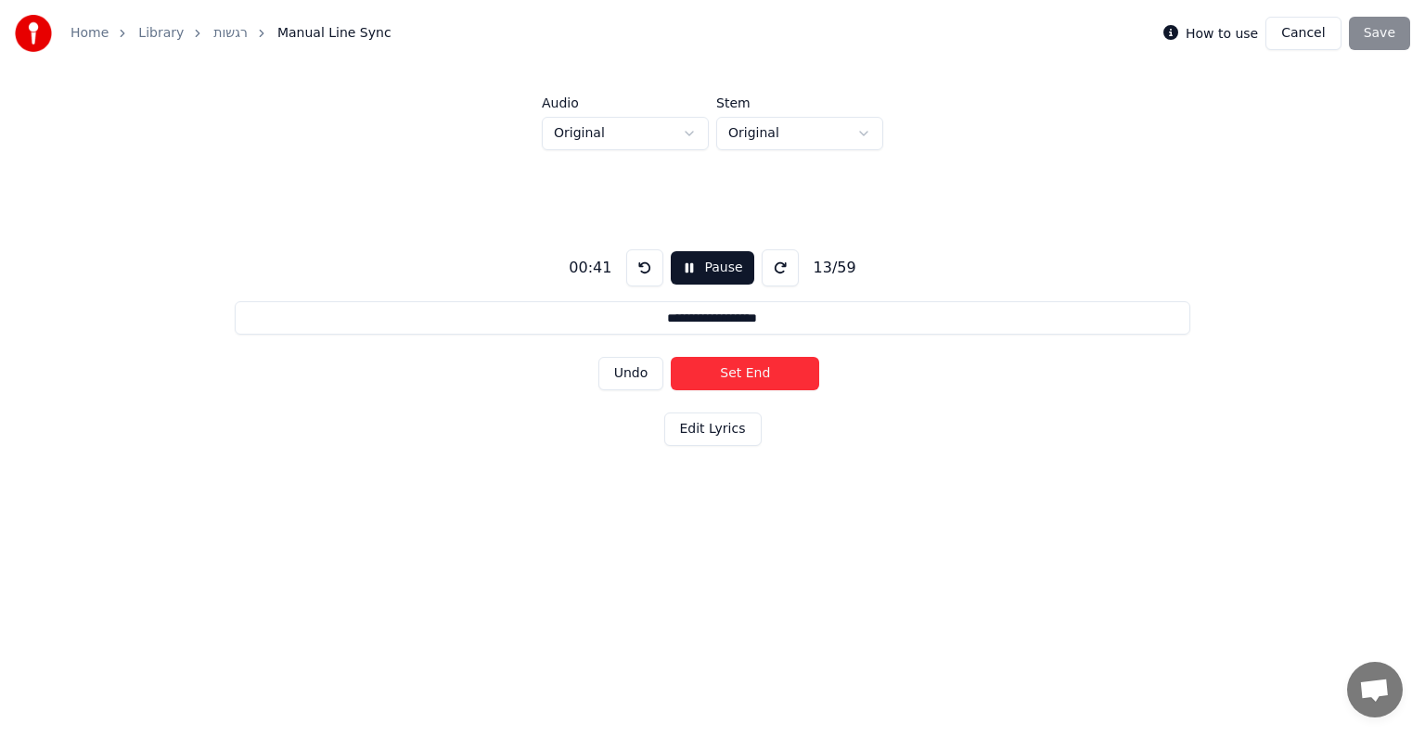
click at [741, 374] on button "Set End" at bounding box center [745, 373] width 148 height 33
click at [741, 374] on button "Set Start" at bounding box center [745, 373] width 148 height 33
click at [741, 374] on button "Set End" at bounding box center [745, 373] width 148 height 33
click at [741, 374] on button "Set Start" at bounding box center [745, 373] width 148 height 33
click at [741, 374] on button "Set End" at bounding box center [745, 373] width 148 height 33
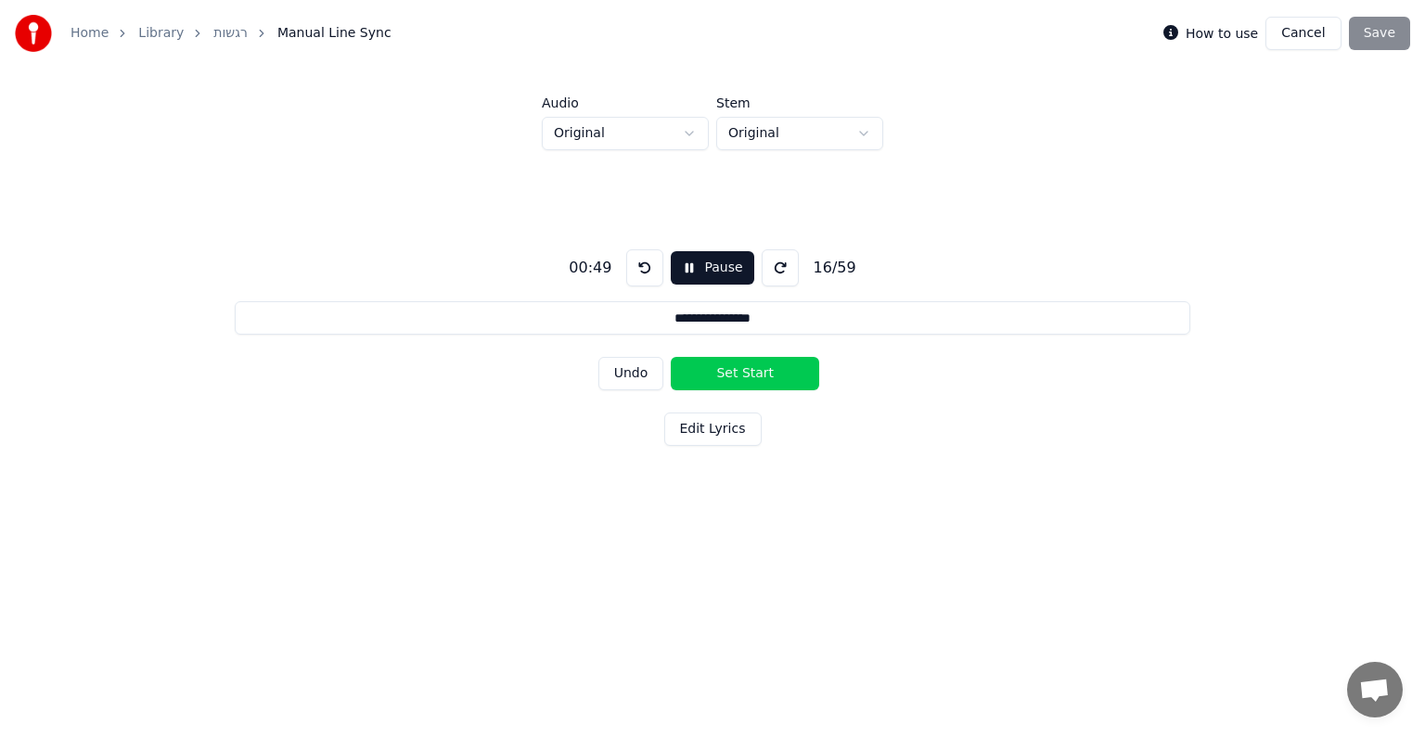
click at [741, 374] on button "Set Start" at bounding box center [745, 373] width 148 height 33
click at [741, 374] on button "Set End" at bounding box center [745, 373] width 148 height 33
click at [741, 374] on button "Set Start" at bounding box center [745, 373] width 148 height 33
click at [741, 374] on button "Set End" at bounding box center [745, 373] width 148 height 33
click at [741, 374] on button "Set Start" at bounding box center [745, 373] width 148 height 33
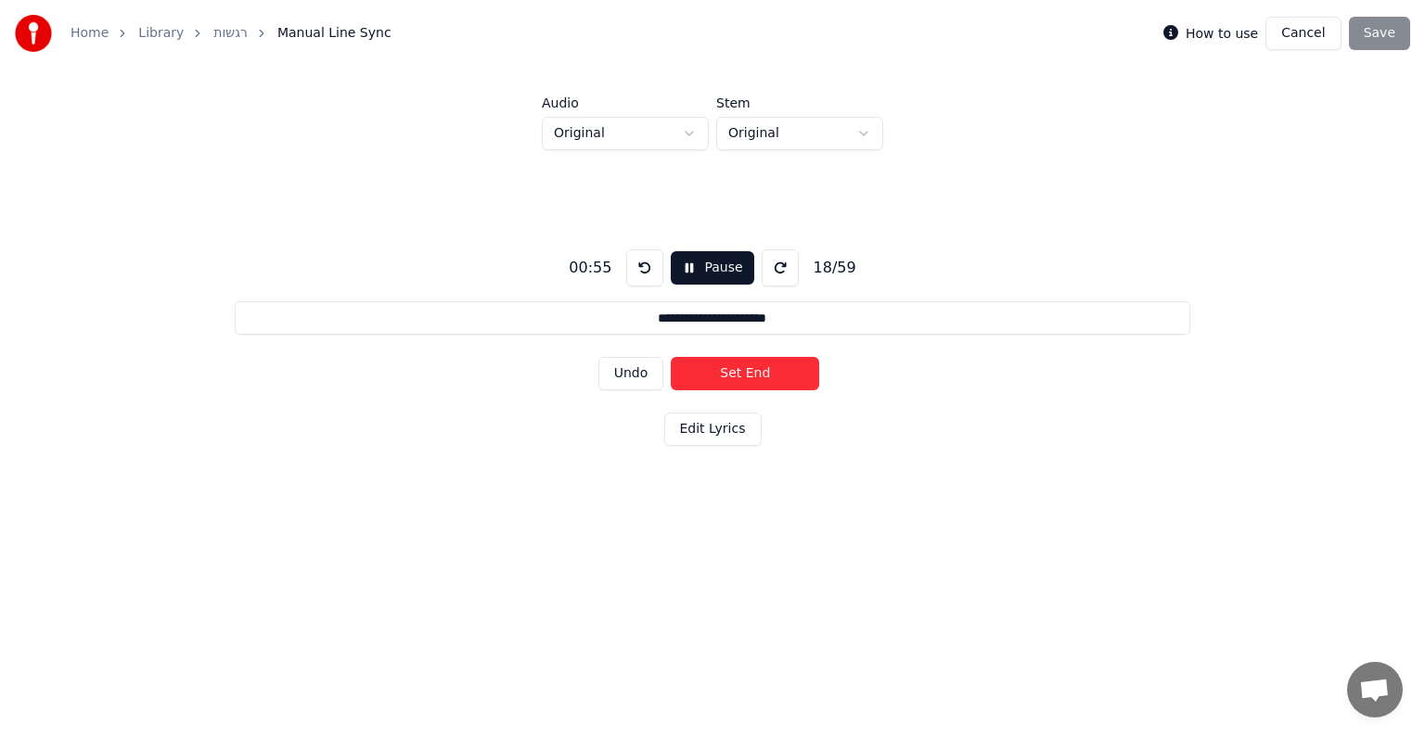
click at [741, 374] on button "Set End" at bounding box center [745, 373] width 148 height 33
click at [741, 374] on button "Set Start" at bounding box center [745, 373] width 148 height 33
click at [746, 374] on button "Set End" at bounding box center [745, 373] width 148 height 33
click at [746, 374] on button "Set Start" at bounding box center [745, 373] width 148 height 33
click at [746, 374] on button "Set End" at bounding box center [745, 373] width 148 height 33
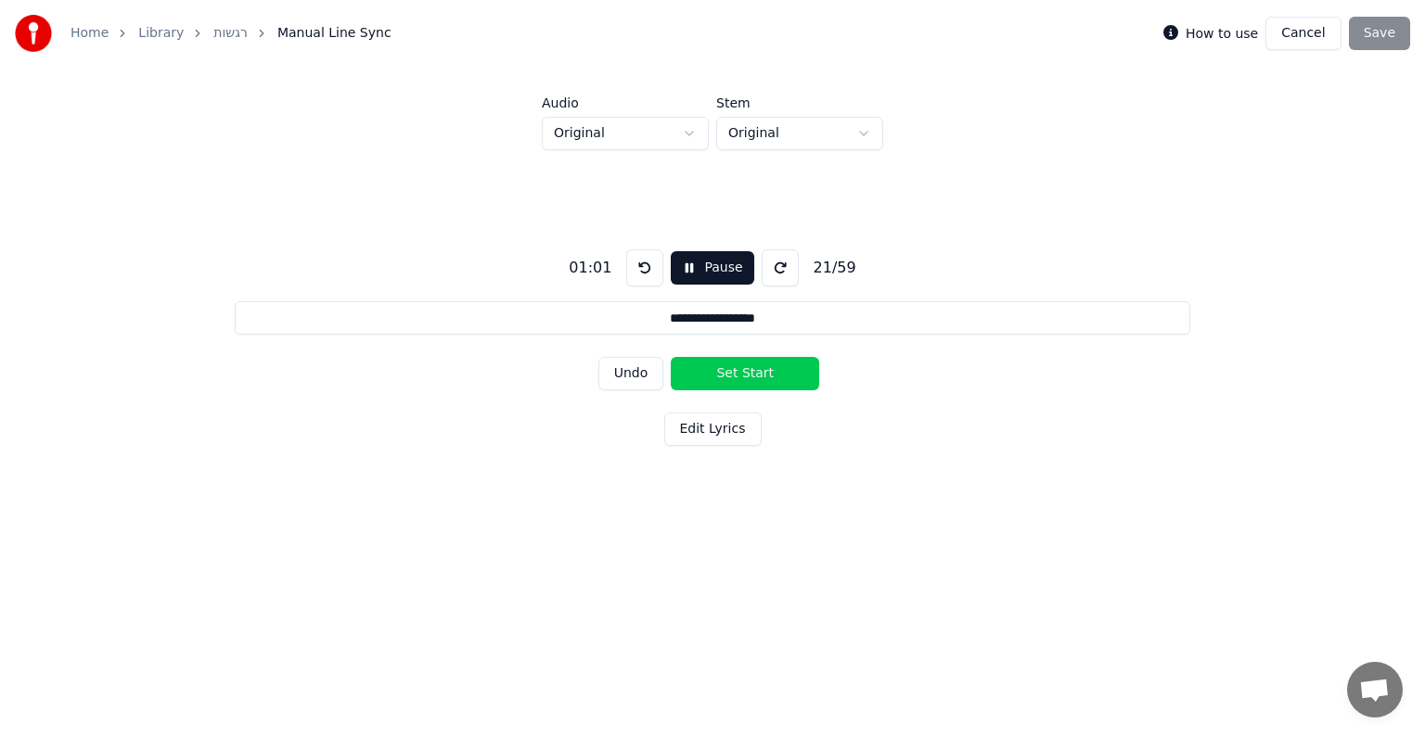
click at [746, 374] on button "Set Start" at bounding box center [745, 373] width 148 height 33
click at [746, 374] on button "Set End" at bounding box center [745, 373] width 148 height 33
click at [746, 374] on button "Set Start" at bounding box center [745, 373] width 148 height 33
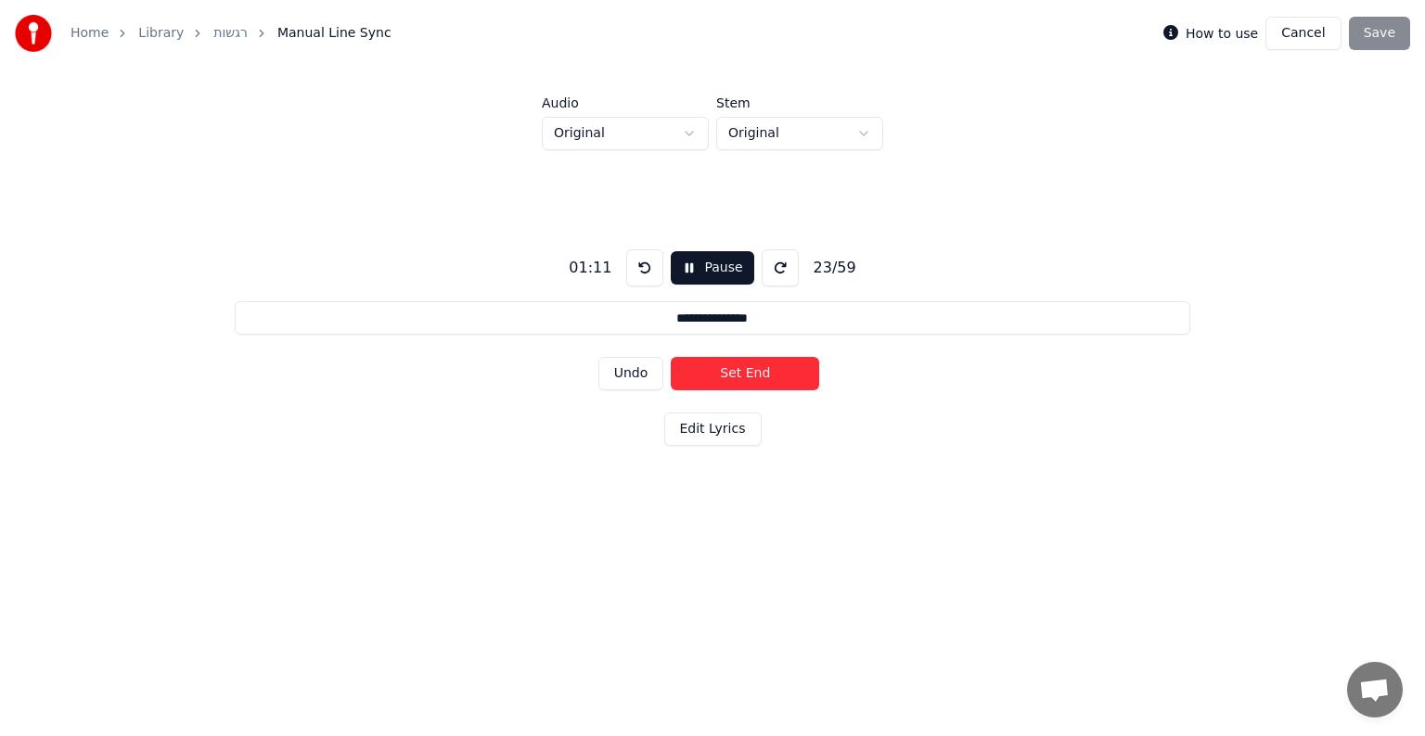
click at [746, 374] on button "Set End" at bounding box center [745, 373] width 148 height 33
click at [746, 374] on button "Set Start" at bounding box center [745, 373] width 148 height 33
click at [746, 374] on button "Set End" at bounding box center [745, 373] width 148 height 33
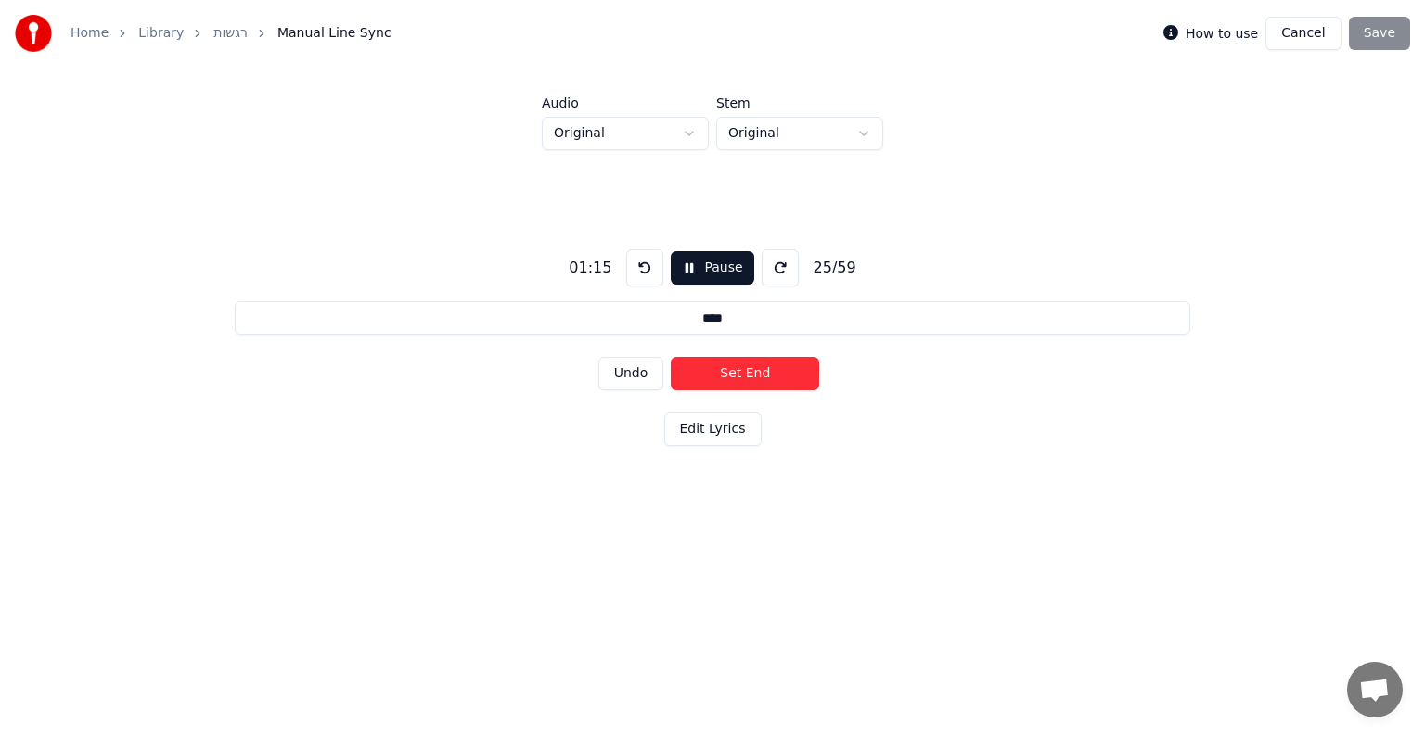
click at [746, 374] on button "Set End" at bounding box center [745, 373] width 148 height 33
click at [746, 374] on button "Set Start" at bounding box center [745, 373] width 148 height 33
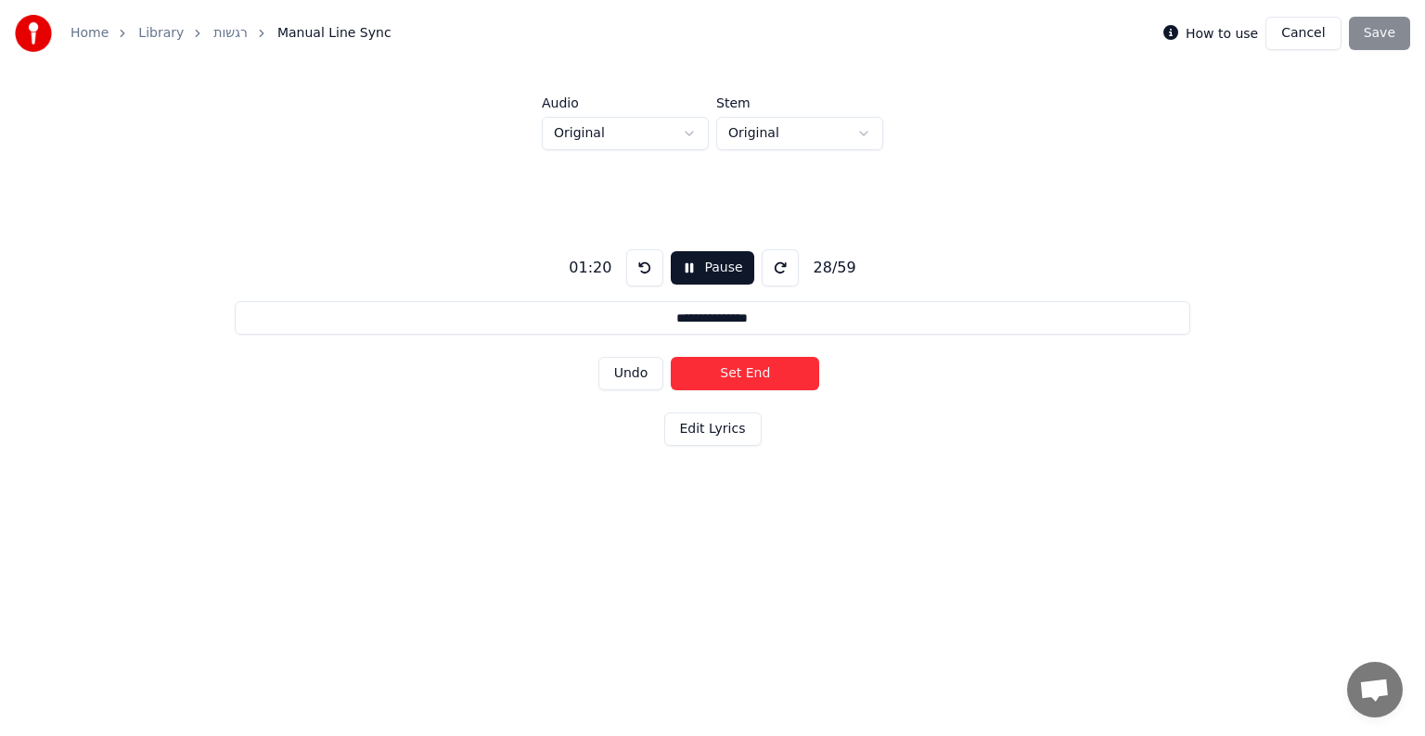
click at [746, 374] on button "Set End" at bounding box center [745, 373] width 148 height 33
click at [746, 374] on button "Set Start" at bounding box center [745, 373] width 148 height 33
click at [746, 374] on button "Set End" at bounding box center [745, 373] width 148 height 33
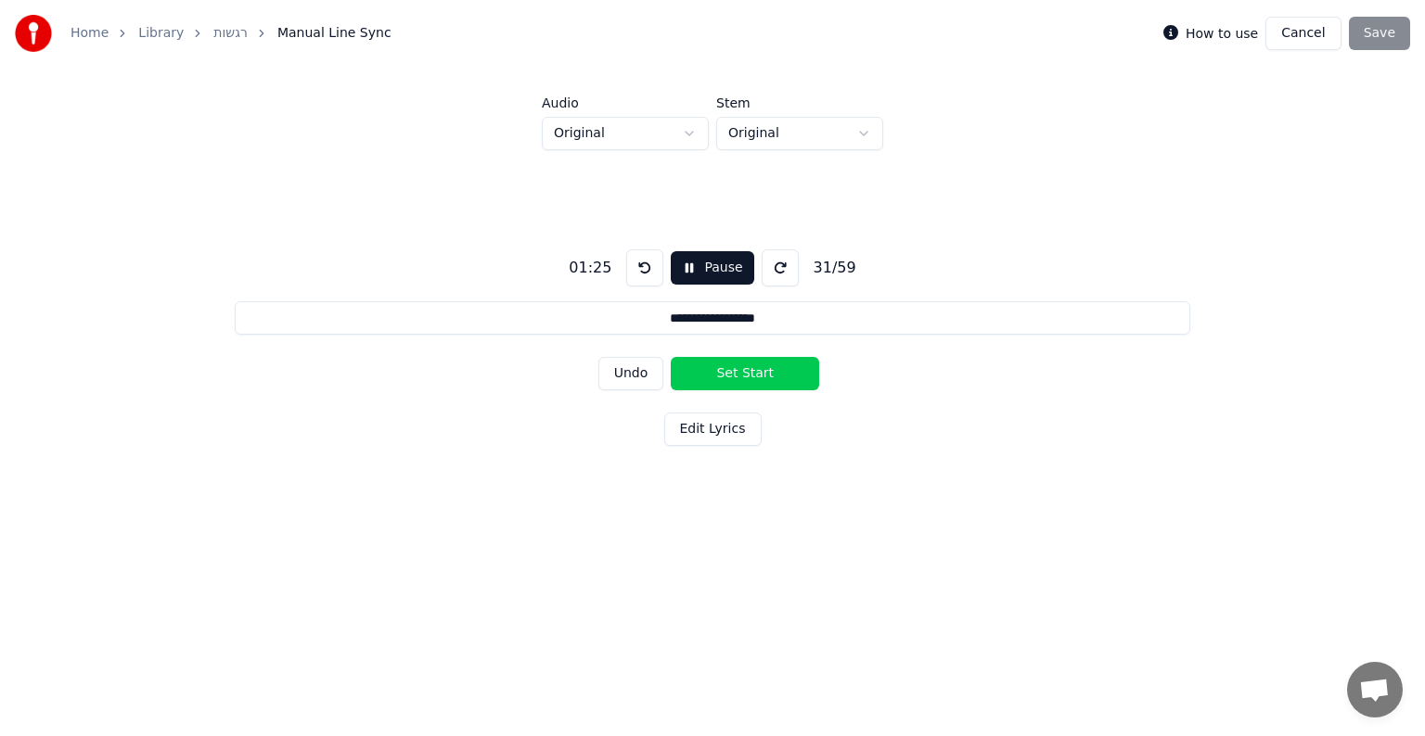
click at [746, 374] on button "Set Start" at bounding box center [745, 373] width 148 height 33
click at [746, 374] on button "Set End" at bounding box center [745, 373] width 148 height 33
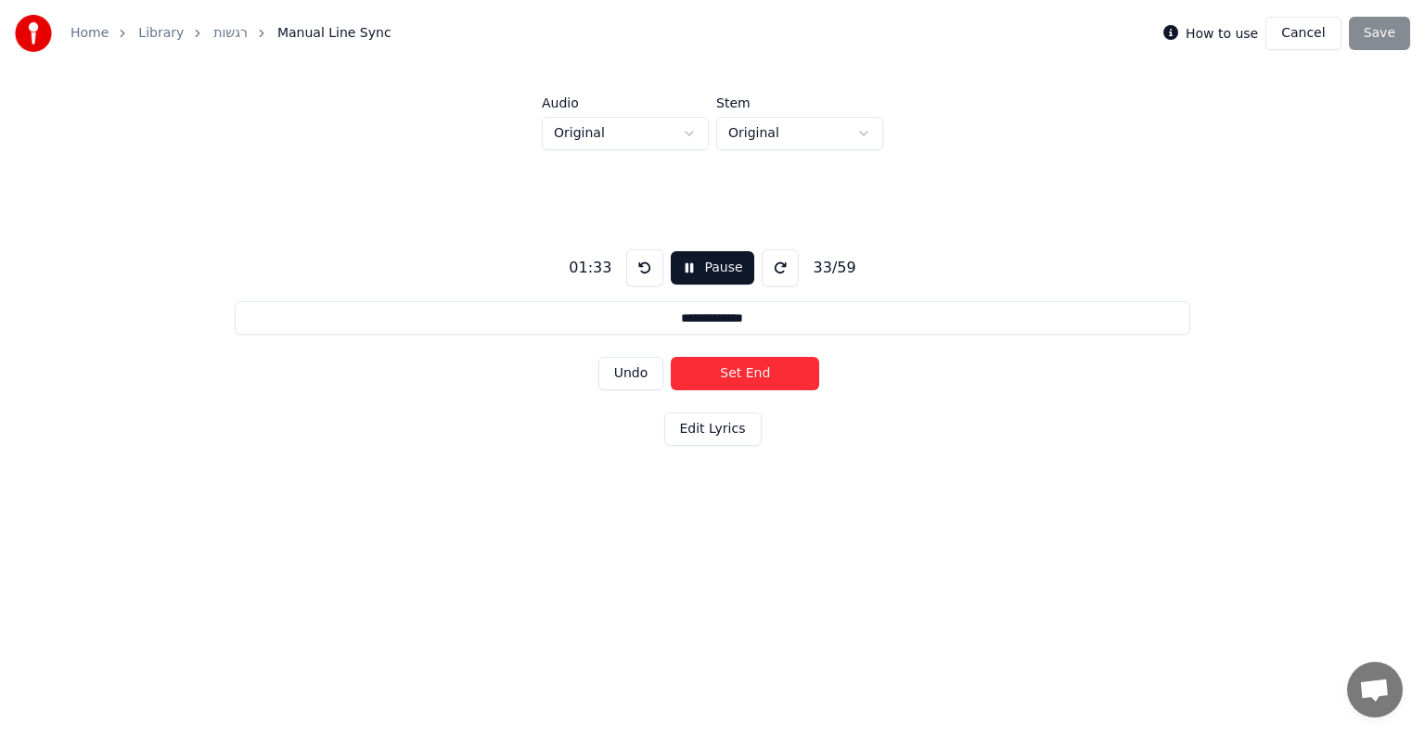
click at [746, 374] on button "Set End" at bounding box center [745, 373] width 148 height 33
click at [746, 374] on button "Set Start" at bounding box center [745, 373] width 148 height 33
click at [746, 374] on button "Set End" at bounding box center [745, 373] width 148 height 33
click at [746, 374] on button "Set Start" at bounding box center [745, 373] width 148 height 33
click at [746, 374] on button "Set End" at bounding box center [745, 373] width 148 height 33
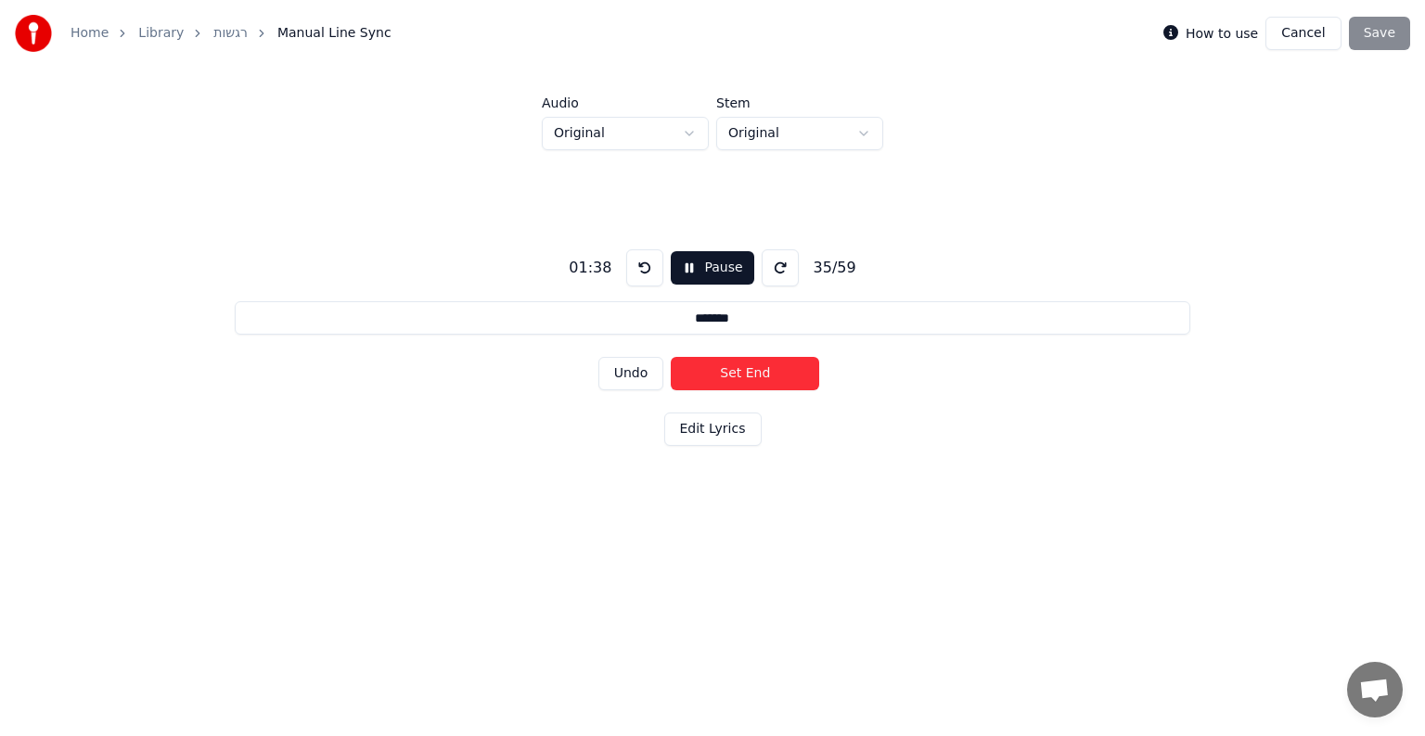
click at [746, 374] on button "Set End" at bounding box center [745, 373] width 148 height 33
click at [746, 374] on button "Set Start" at bounding box center [745, 373] width 148 height 33
click at [746, 374] on button "Set End" at bounding box center [745, 373] width 148 height 33
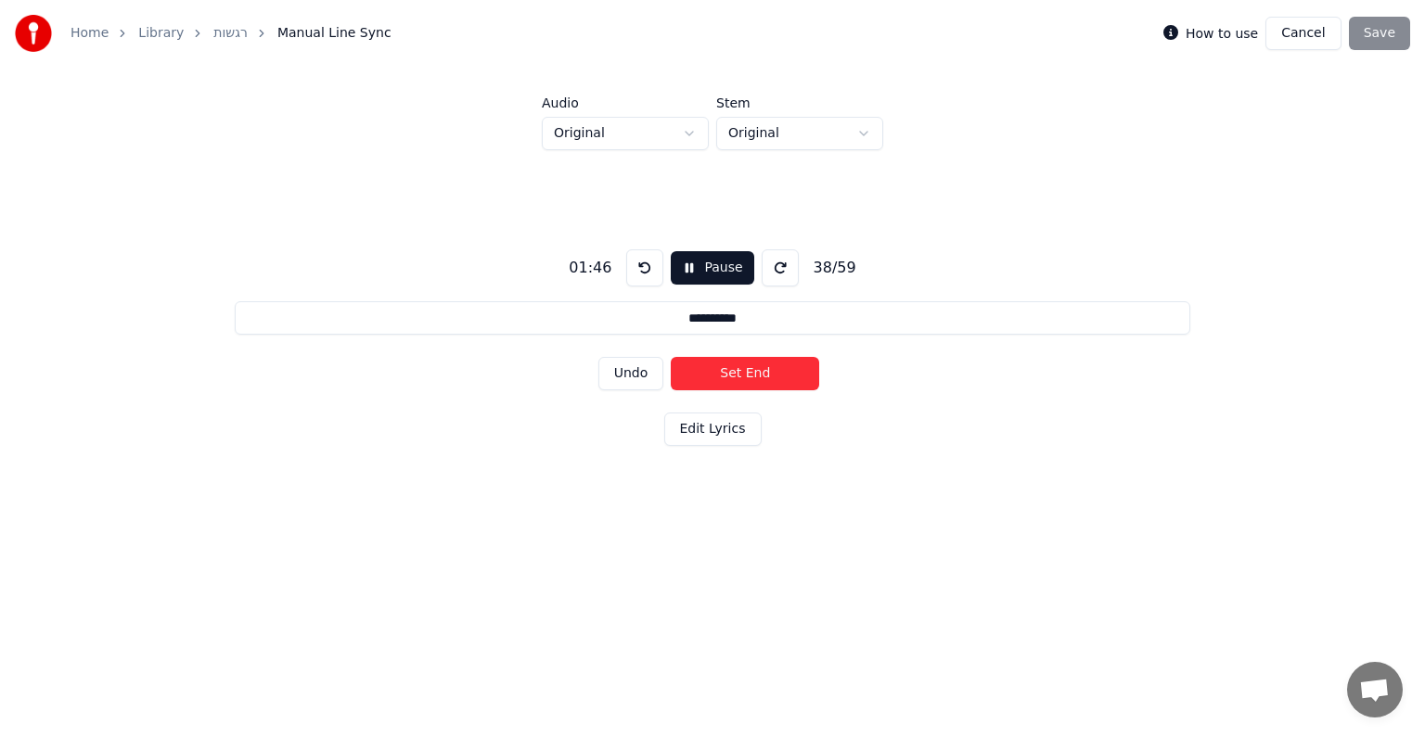
click at [746, 374] on button "Set End" at bounding box center [745, 373] width 148 height 33
click at [746, 374] on button "Set Start" at bounding box center [745, 373] width 148 height 33
click at [746, 374] on button "Set End" at bounding box center [745, 373] width 148 height 33
click at [746, 374] on button "Set Start" at bounding box center [745, 373] width 148 height 33
click at [746, 374] on button "Set End" at bounding box center [745, 373] width 148 height 33
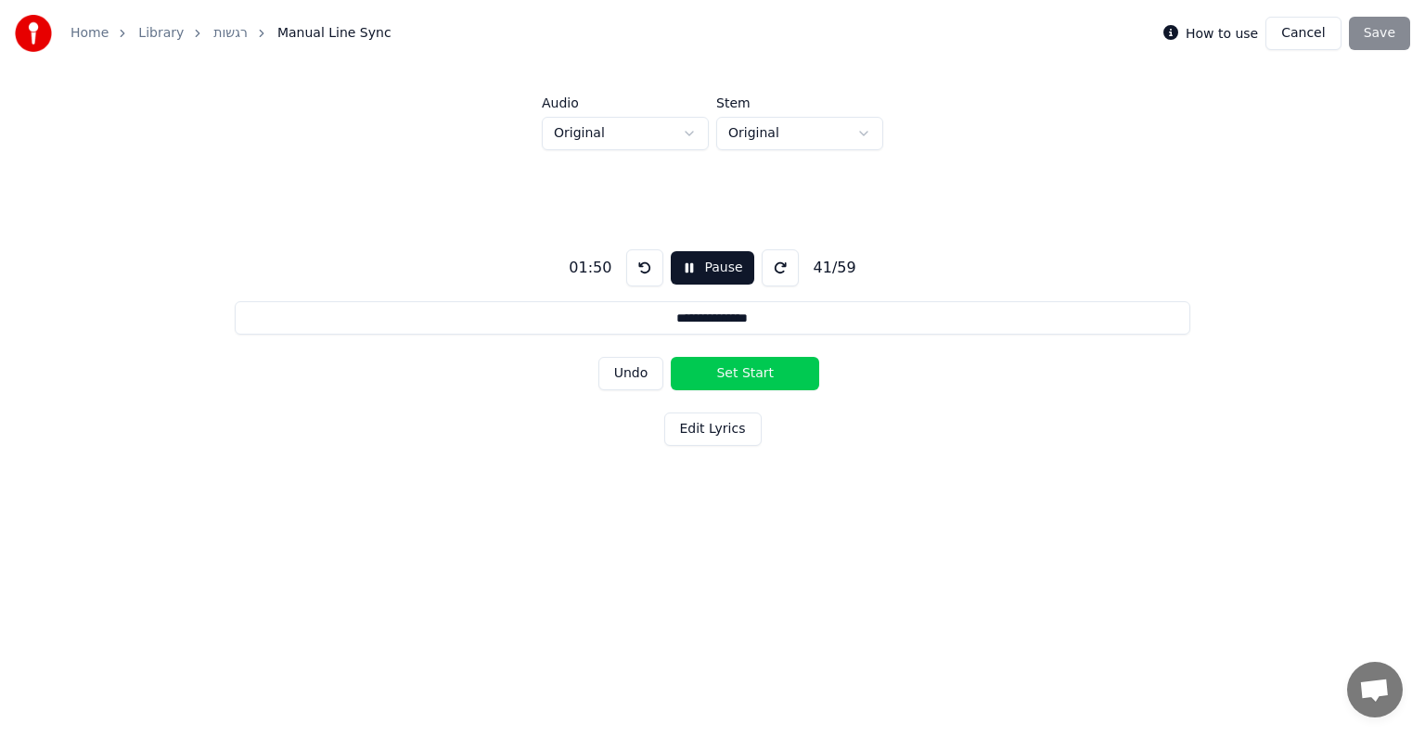
click at [746, 374] on button "Set Start" at bounding box center [745, 373] width 148 height 33
click at [746, 374] on button "Set End" at bounding box center [745, 373] width 148 height 33
click at [746, 374] on button "Set Start" at bounding box center [745, 373] width 148 height 33
click at [746, 374] on button "Set End" at bounding box center [745, 373] width 148 height 33
click at [746, 374] on button "Set Start" at bounding box center [745, 373] width 148 height 33
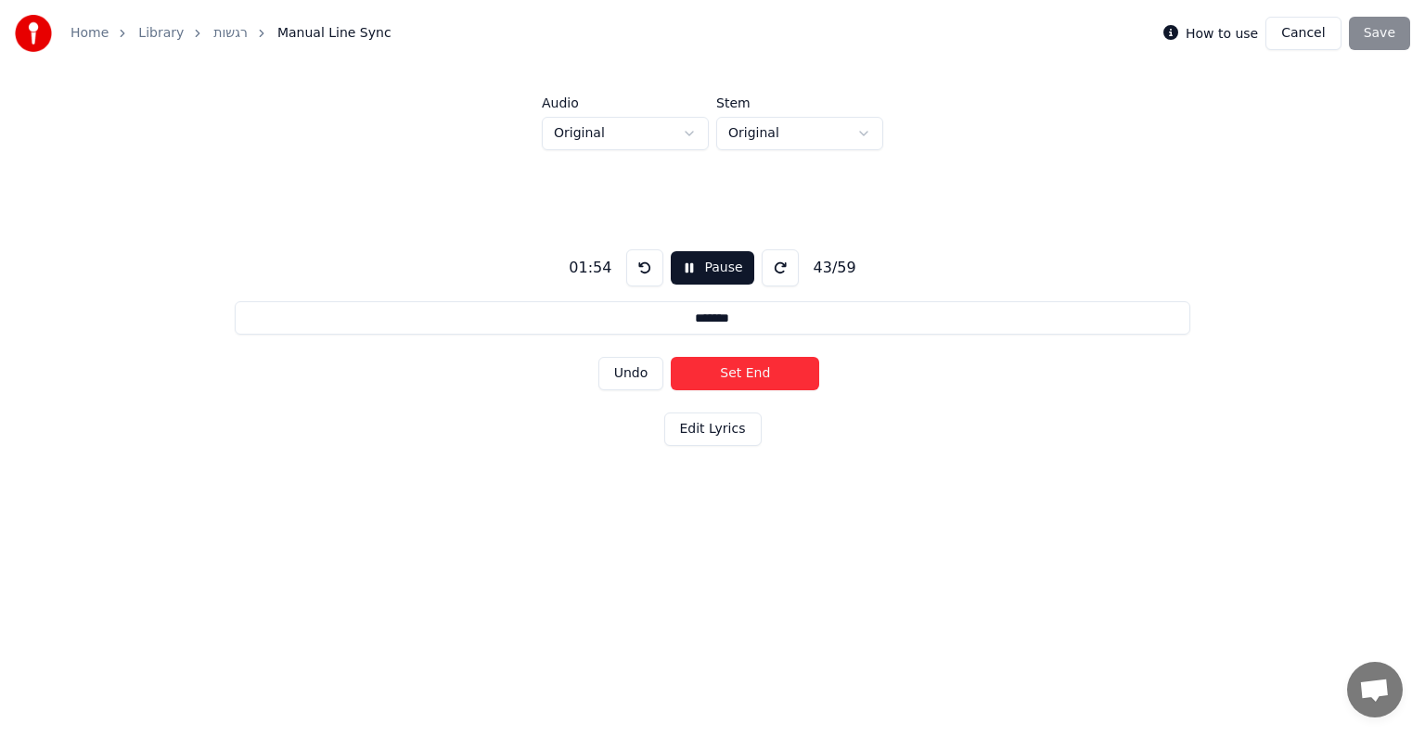
click at [746, 374] on button "Set End" at bounding box center [745, 373] width 148 height 33
click at [746, 374] on button "Set Start" at bounding box center [745, 373] width 148 height 33
click at [746, 374] on button "Set End" at bounding box center [745, 373] width 148 height 33
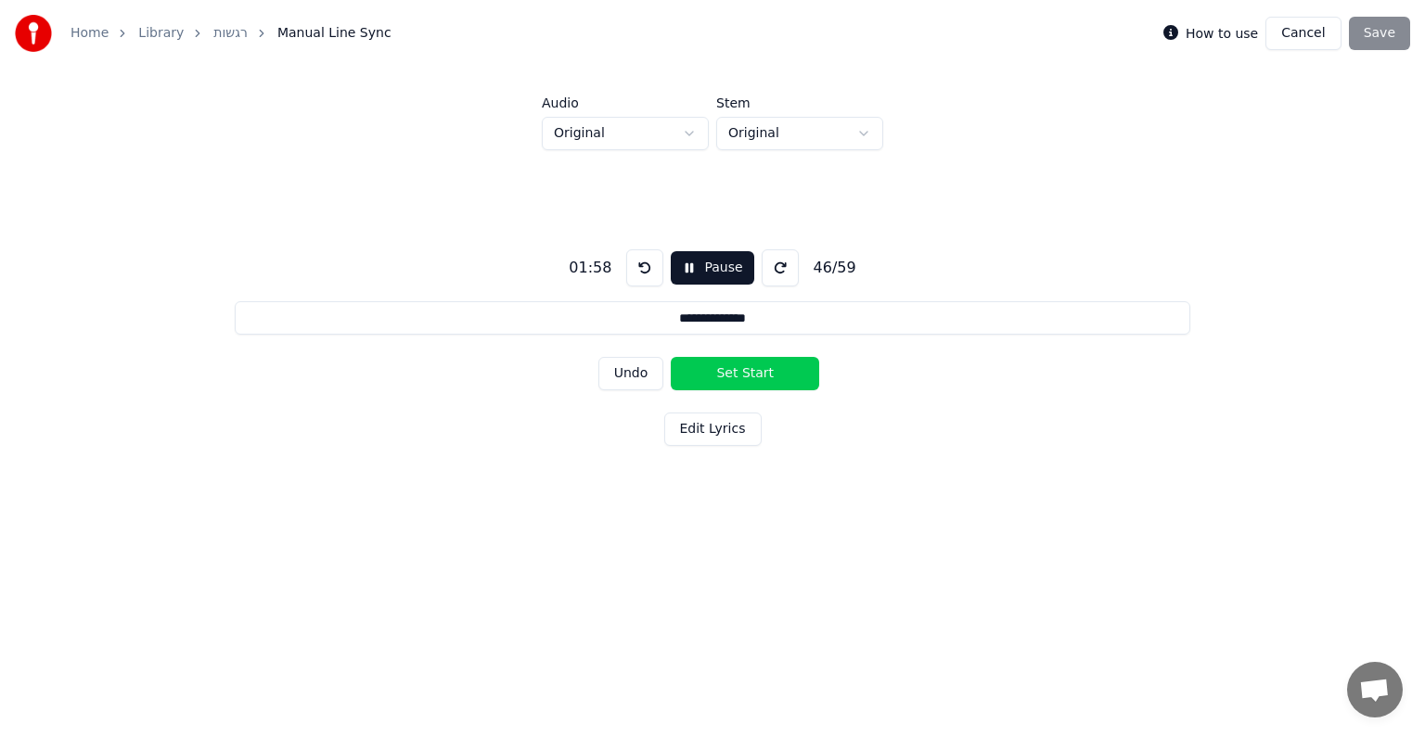
click at [746, 374] on button "Set Start" at bounding box center [745, 373] width 148 height 33
click at [746, 374] on button "Set End" at bounding box center [745, 373] width 148 height 33
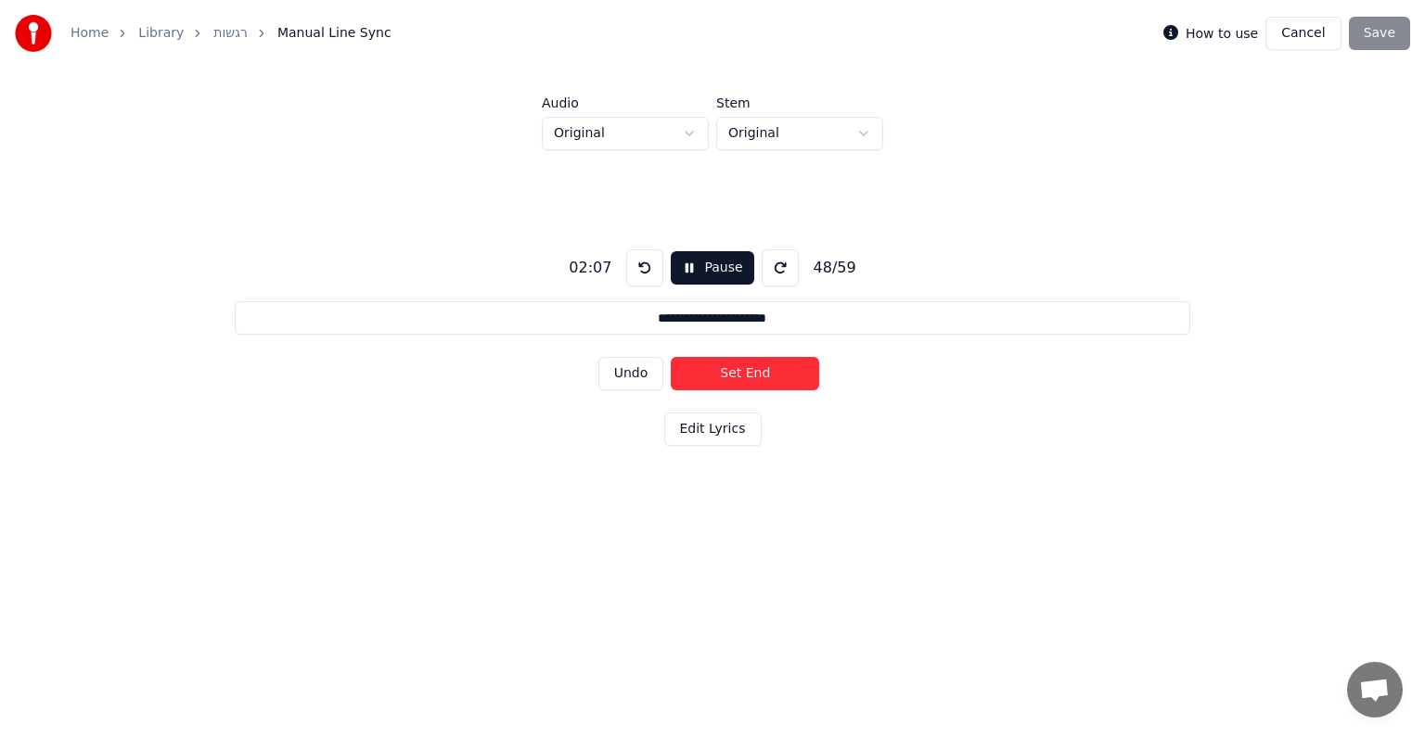
click at [746, 374] on button "Set End" at bounding box center [745, 373] width 148 height 33
click at [746, 374] on button "Set Start" at bounding box center [745, 373] width 148 height 33
click at [746, 374] on button "Set End" at bounding box center [745, 373] width 148 height 33
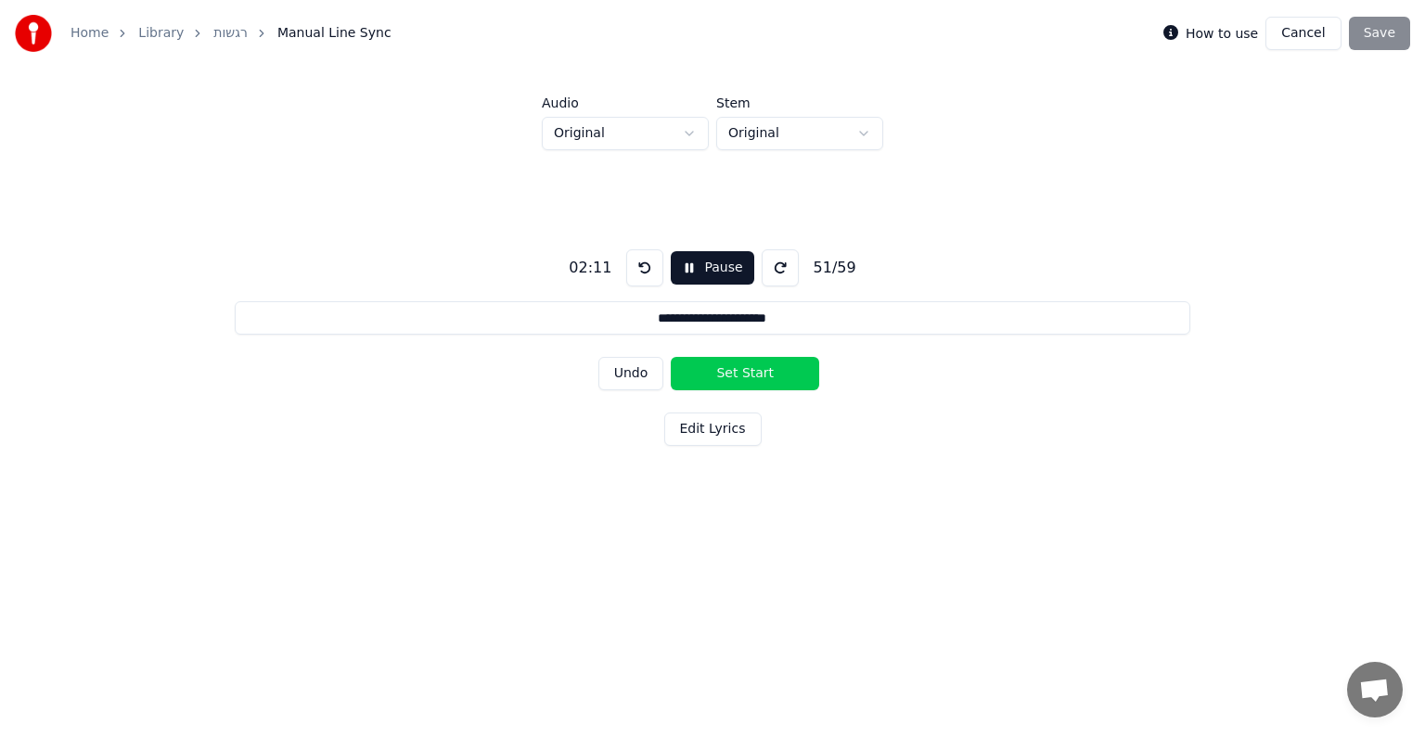
click at [746, 374] on button "Set Start" at bounding box center [745, 373] width 148 height 33
click at [745, 373] on button "Set End" at bounding box center [745, 373] width 148 height 33
click at [745, 373] on button "Set Start" at bounding box center [745, 373] width 148 height 33
click at [745, 373] on button "Set End" at bounding box center [745, 373] width 148 height 33
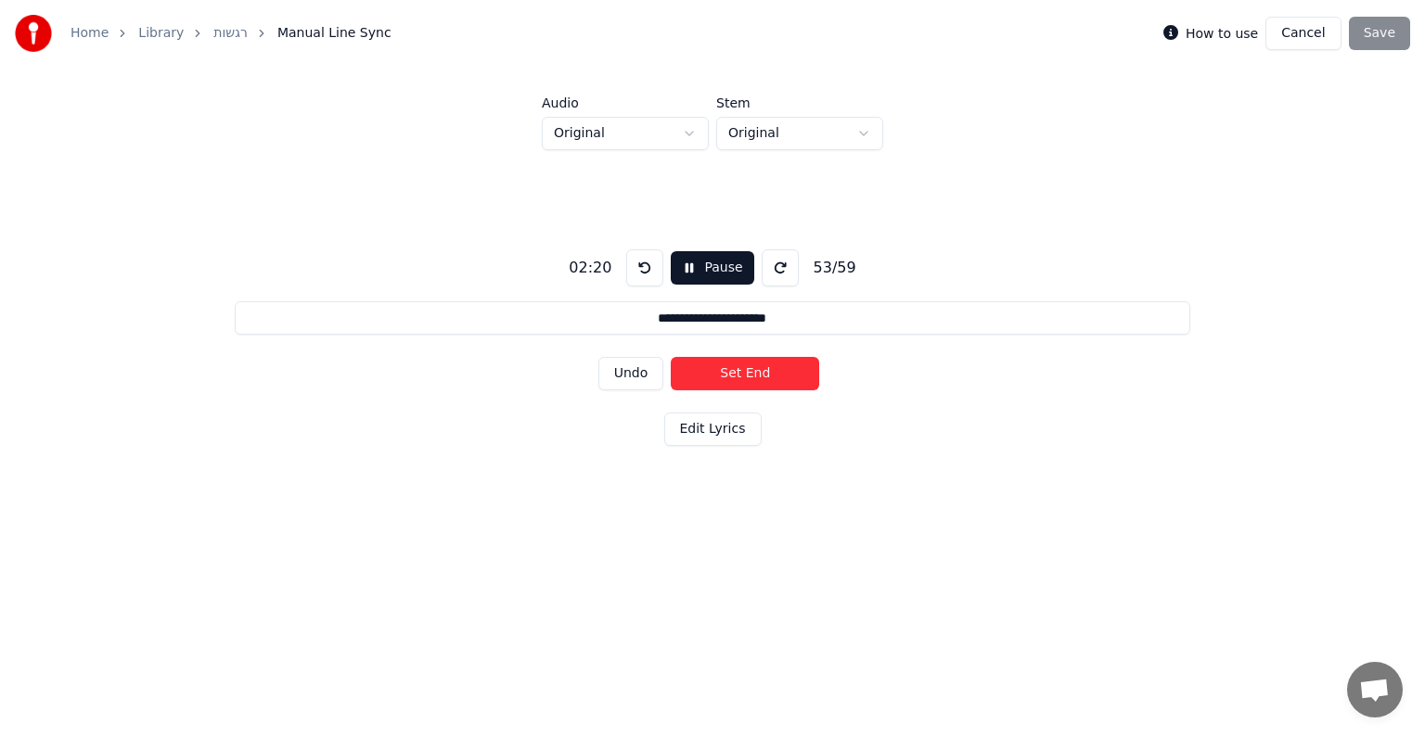
click at [742, 372] on button "Set End" at bounding box center [745, 373] width 148 height 33
click at [742, 371] on button "Set End" at bounding box center [745, 373] width 148 height 33
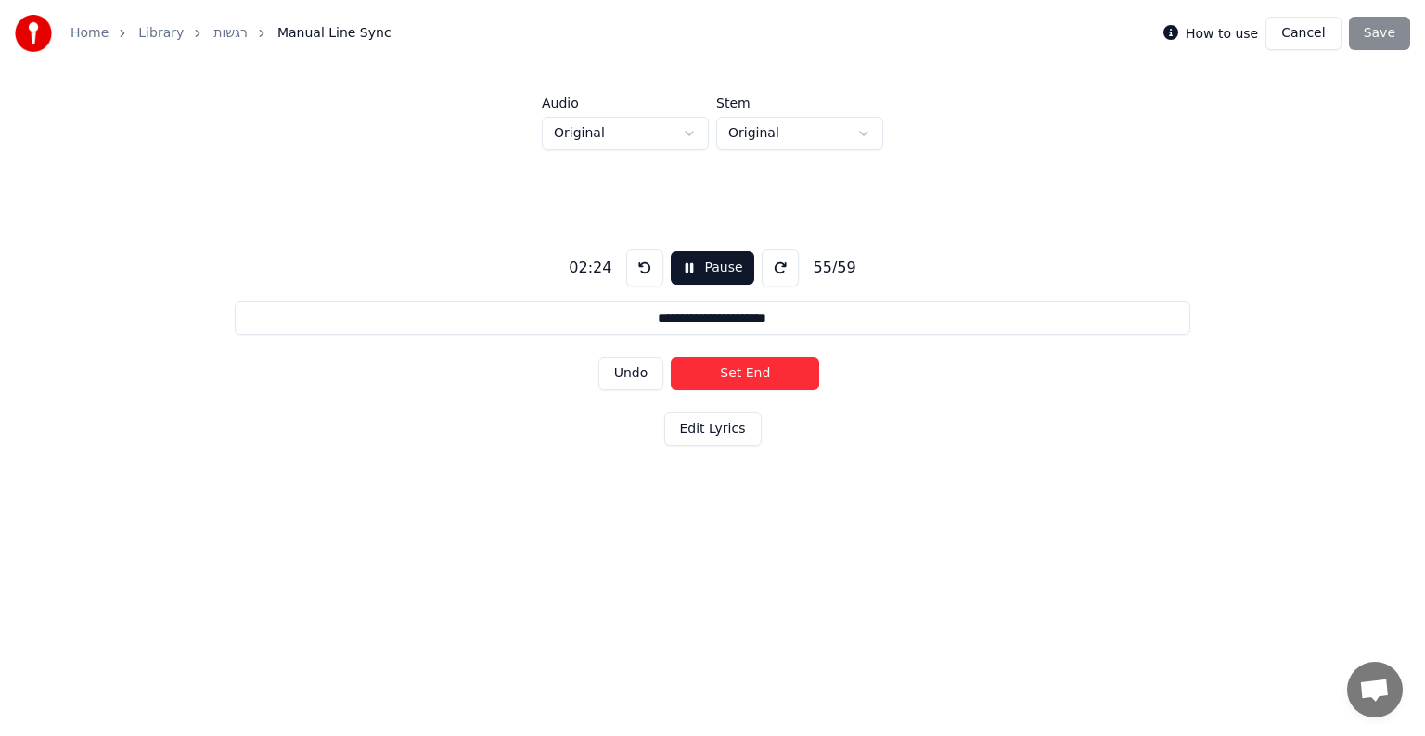
click at [742, 371] on button "Set End" at bounding box center [745, 373] width 148 height 33
click at [742, 371] on button "Set Start" at bounding box center [745, 373] width 148 height 33
click at [742, 371] on button "Set End" at bounding box center [745, 373] width 148 height 33
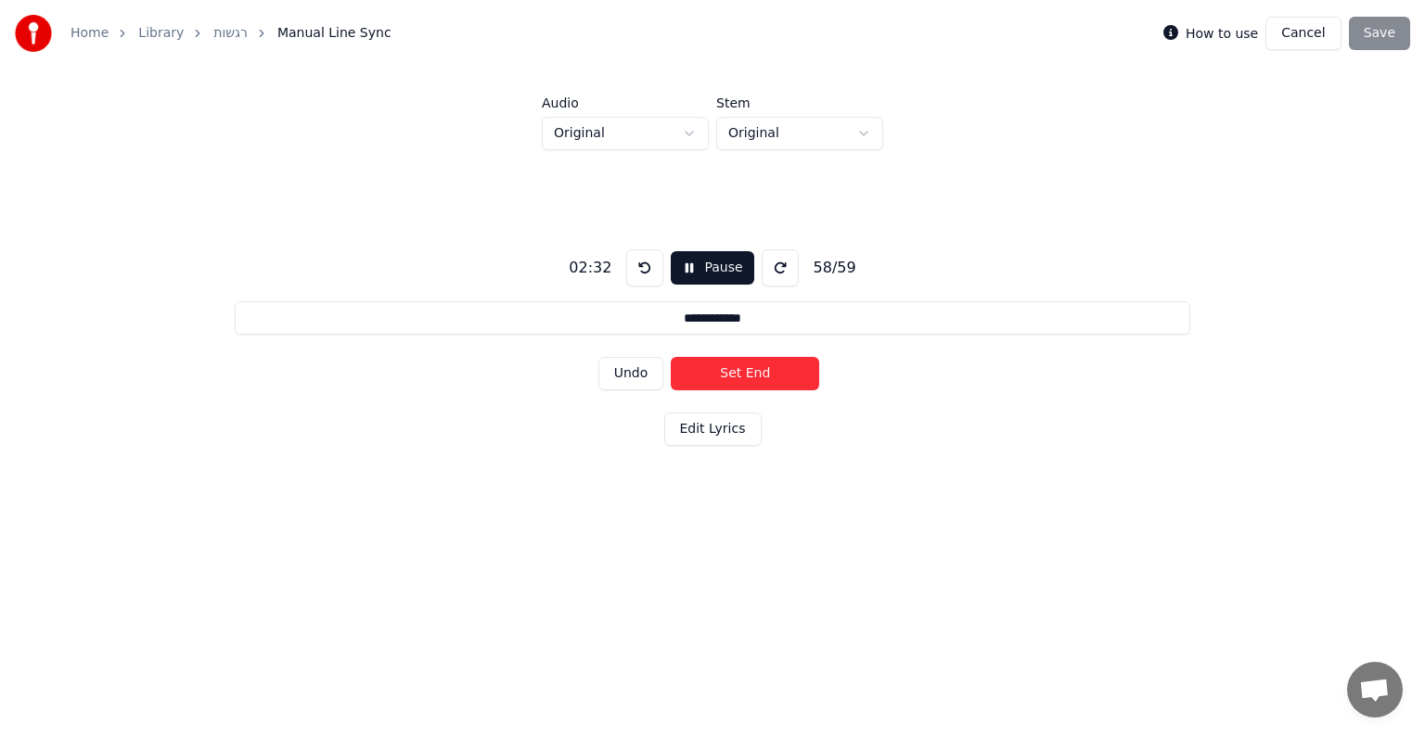
click at [742, 371] on button "Set End" at bounding box center [745, 373] width 148 height 33
type input "****"
click at [742, 371] on button "Set Start" at bounding box center [745, 373] width 148 height 33
click at [753, 370] on button "Set End" at bounding box center [745, 373] width 148 height 33
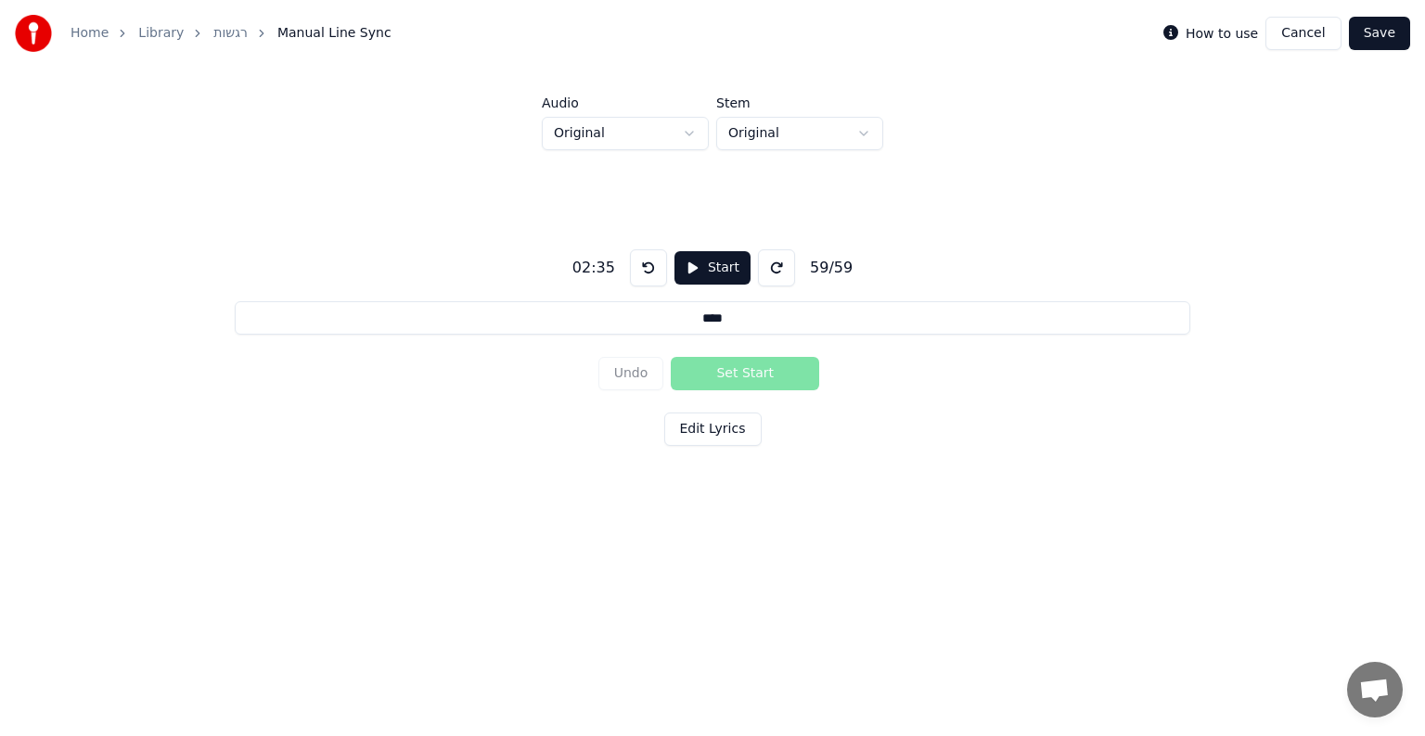
click at [1387, 36] on button "Save" at bounding box center [1379, 33] width 61 height 33
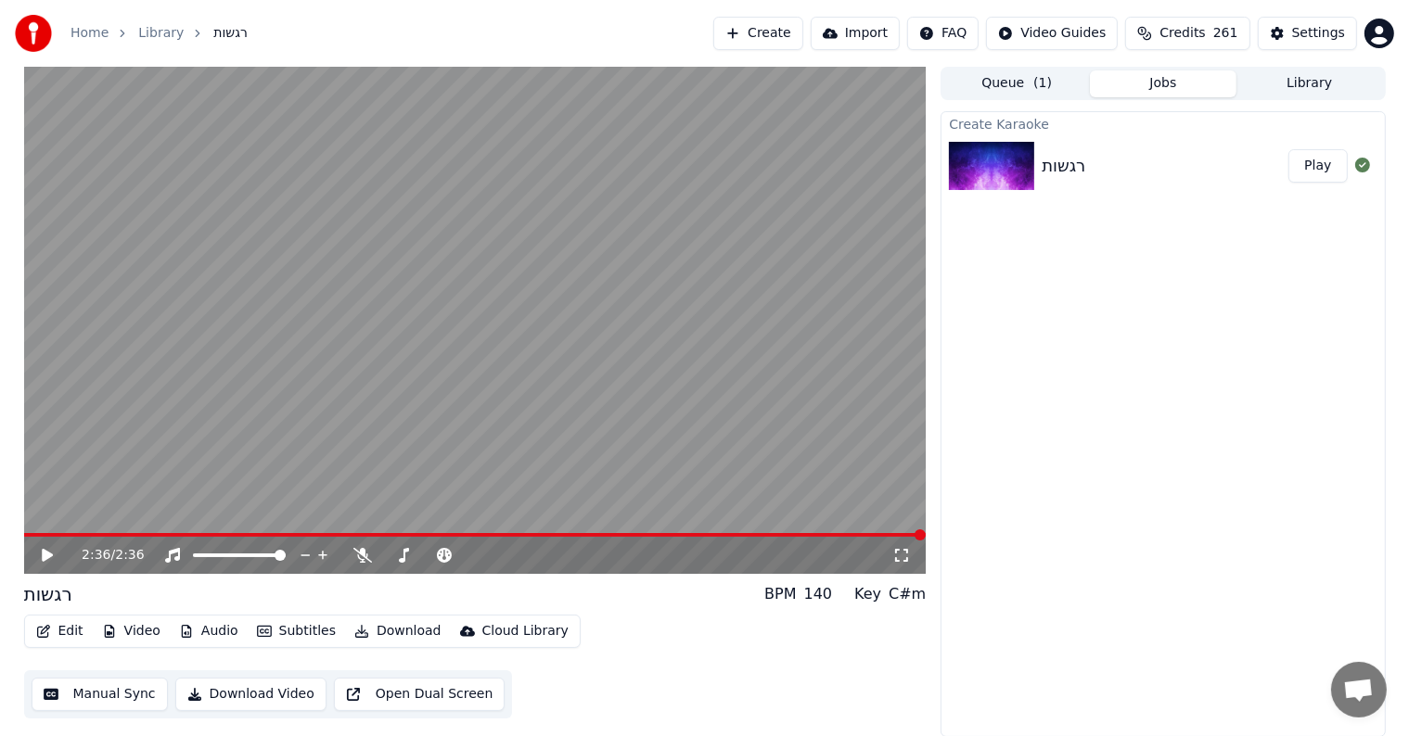
click at [56, 638] on button "Edit" at bounding box center [60, 632] width 62 height 26
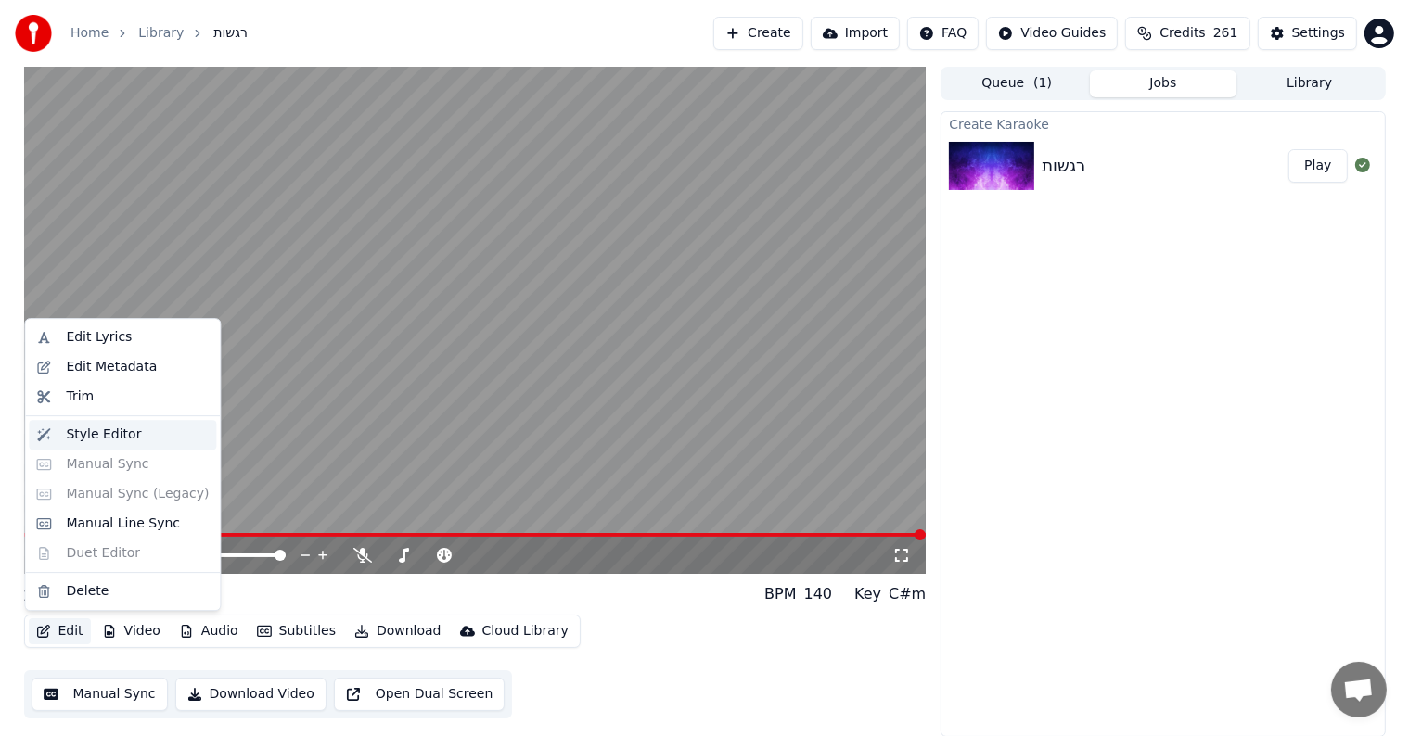
click at [79, 441] on div "Style Editor" at bounding box center [103, 435] width 75 height 19
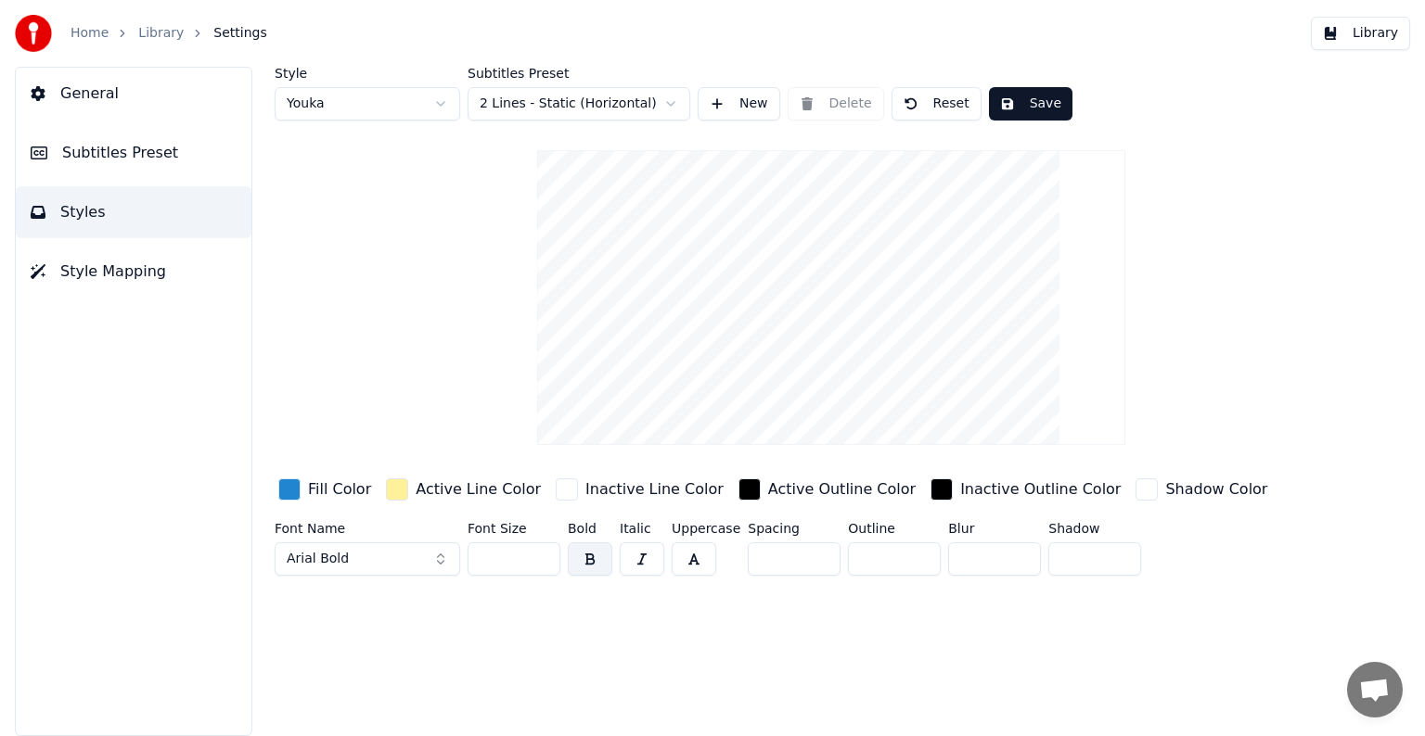
click at [1316, 323] on div "Style Youka Subtitles Preset 2 Lines - Static (Horizontal) New Delete Reset Sav…" at bounding box center [831, 325] width 1113 height 517
click at [267, 487] on div "Style Youka Subtitles Preset 2 Lines - Static (Horizontal) New Delete Reset Sav…" at bounding box center [830, 402] width 1187 height 670
click at [293, 488] on div "button" at bounding box center [289, 490] width 22 height 22
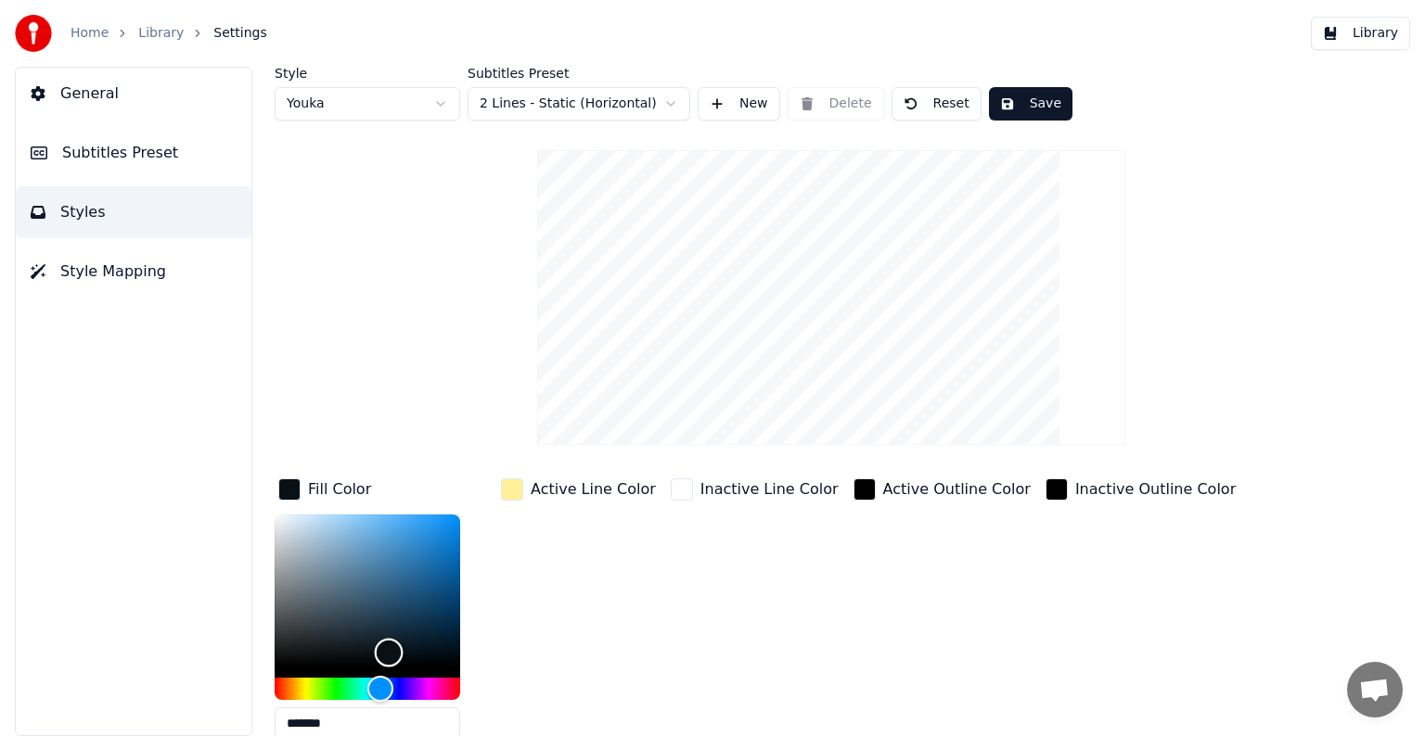
drag, startPoint x: 364, startPoint y: 597, endPoint x: 427, endPoint y: 673, distance: 98.8
click at [403, 639] on div "Color" at bounding box center [367, 591] width 185 height 152
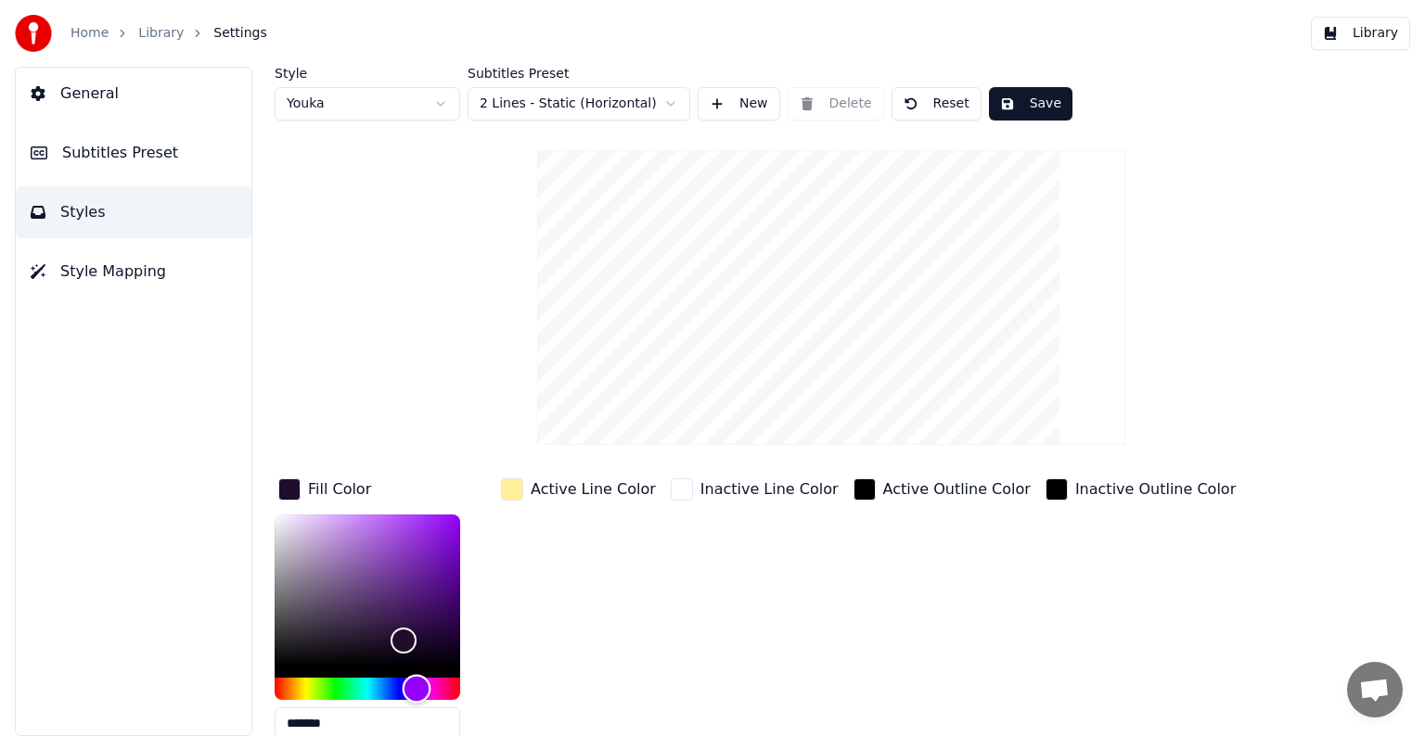
click at [416, 686] on div "Hue" at bounding box center [367, 689] width 185 height 22
drag, startPoint x: 404, startPoint y: 638, endPoint x: 396, endPoint y: 542, distance: 96.8
click at [396, 542] on div "Color" at bounding box center [396, 546] width 29 height 29
drag, startPoint x: 395, startPoint y: 540, endPoint x: 370, endPoint y: 524, distance: 29.6
click at [370, 524] on div "Color" at bounding box center [371, 527] width 29 height 29
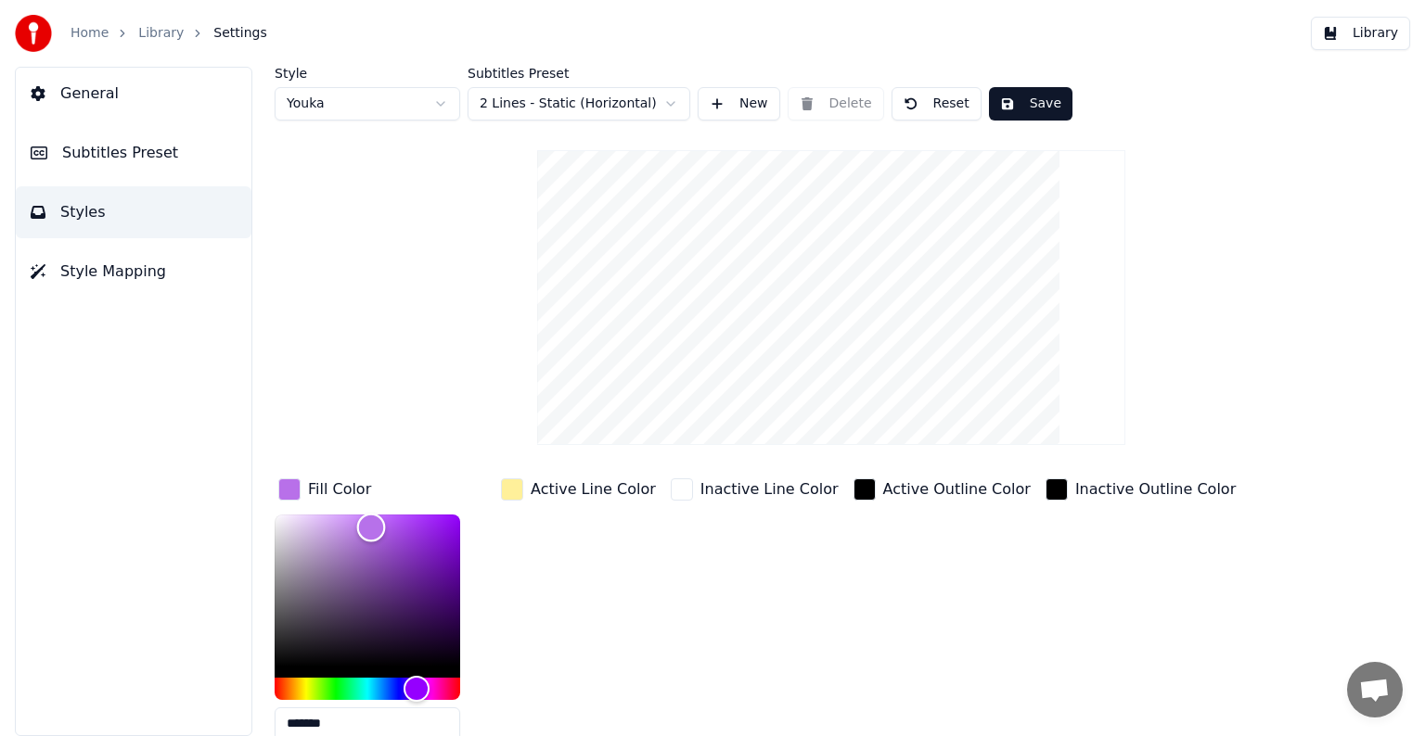
type input "*******"
click at [1066, 611] on div "Inactive Outline Color" at bounding box center [1141, 615] width 198 height 281
click at [502, 487] on div "button" at bounding box center [512, 490] width 22 height 22
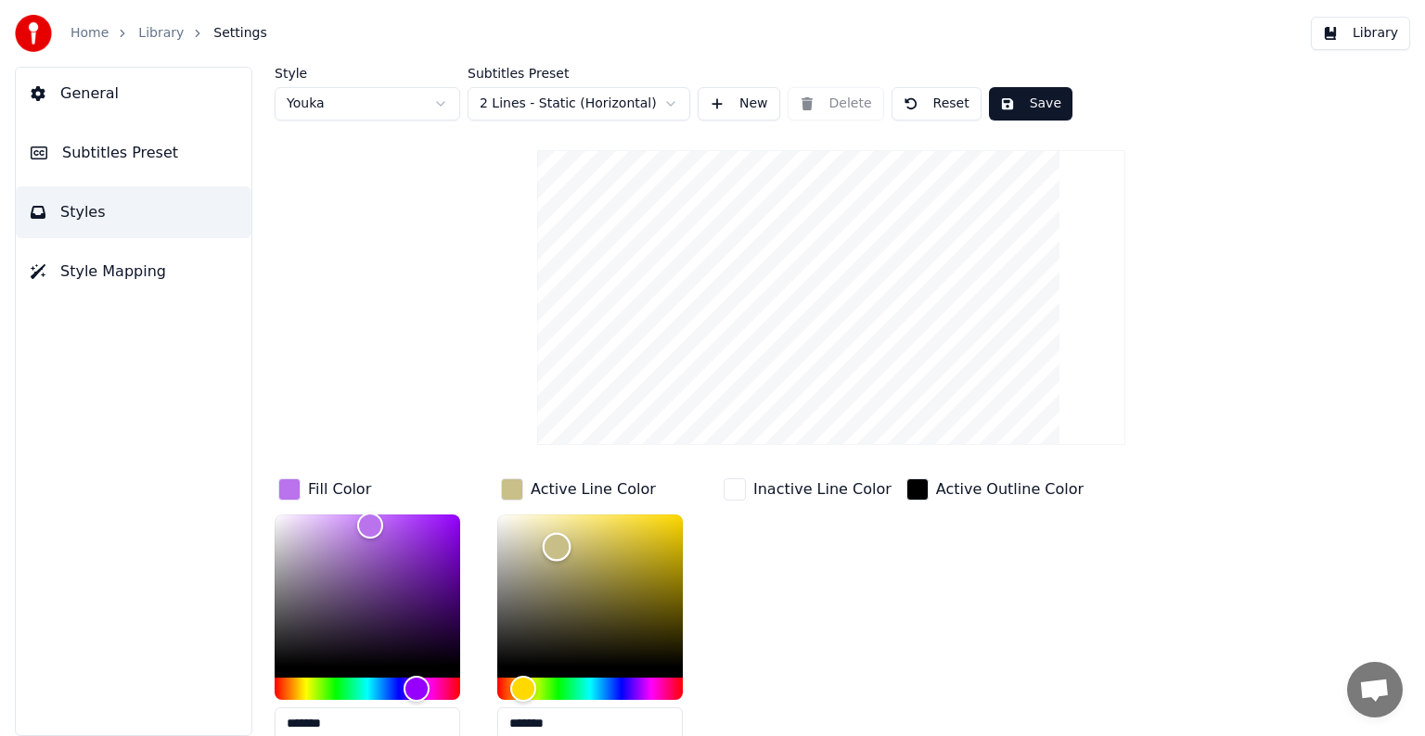
drag, startPoint x: 570, startPoint y: 519, endPoint x: 552, endPoint y: 549, distance: 35.0
click at [552, 549] on div "Color" at bounding box center [557, 546] width 29 height 29
drag, startPoint x: 552, startPoint y: 549, endPoint x: 631, endPoint y: 555, distance: 79.0
click at [607, 555] on div "Color" at bounding box center [593, 557] width 29 height 29
drag, startPoint x: 620, startPoint y: 553, endPoint x: 648, endPoint y: 544, distance: 29.9
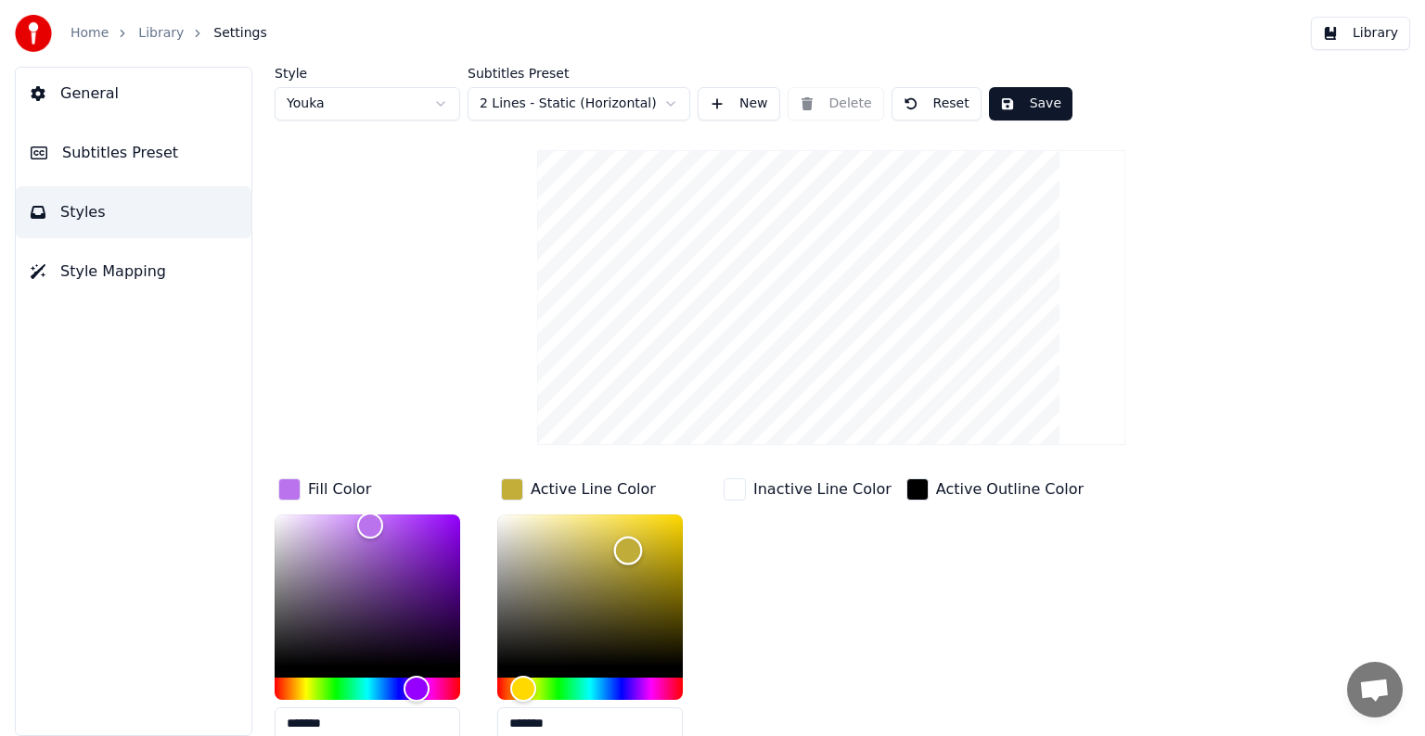
click at [643, 544] on div "Color" at bounding box center [628, 550] width 29 height 29
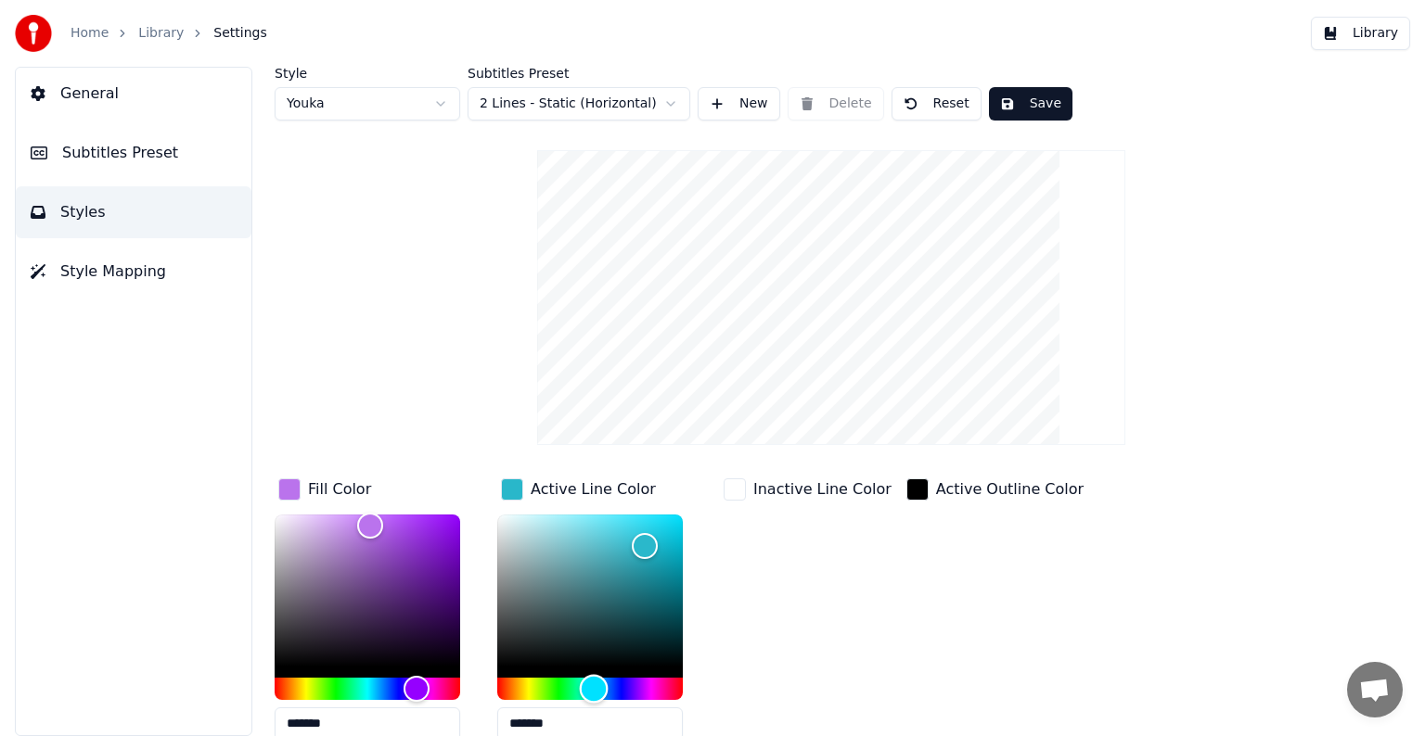
drag, startPoint x: 608, startPoint y: 694, endPoint x: 594, endPoint y: 690, distance: 15.3
click at [594, 690] on div "Hue" at bounding box center [589, 689] width 185 height 22
type input "*******"
drag, startPoint x: 624, startPoint y: 528, endPoint x: 421, endPoint y: 510, distance: 203.9
click at [426, 509] on div "Fill Color ******* Active Line Color ******* Inactive Line Color Active Outline…" at bounding box center [773, 635] width 997 height 321
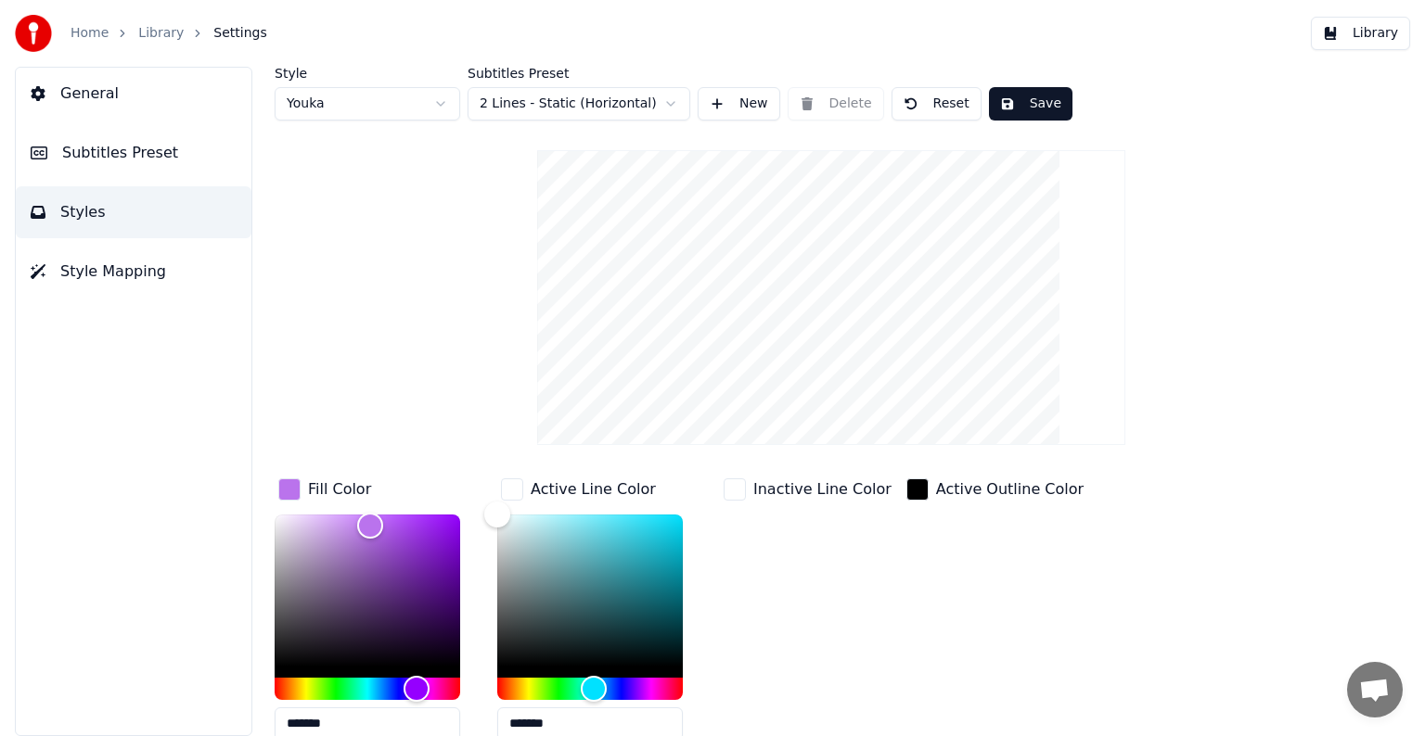
click at [413, 364] on div "Style Youka Subtitles Preset 2 Lines - Static (Horizontal) New Delete Reset Sav…" at bounding box center [831, 469] width 1113 height 805
click at [786, 490] on div "Inactive Line Color" at bounding box center [822, 490] width 138 height 22
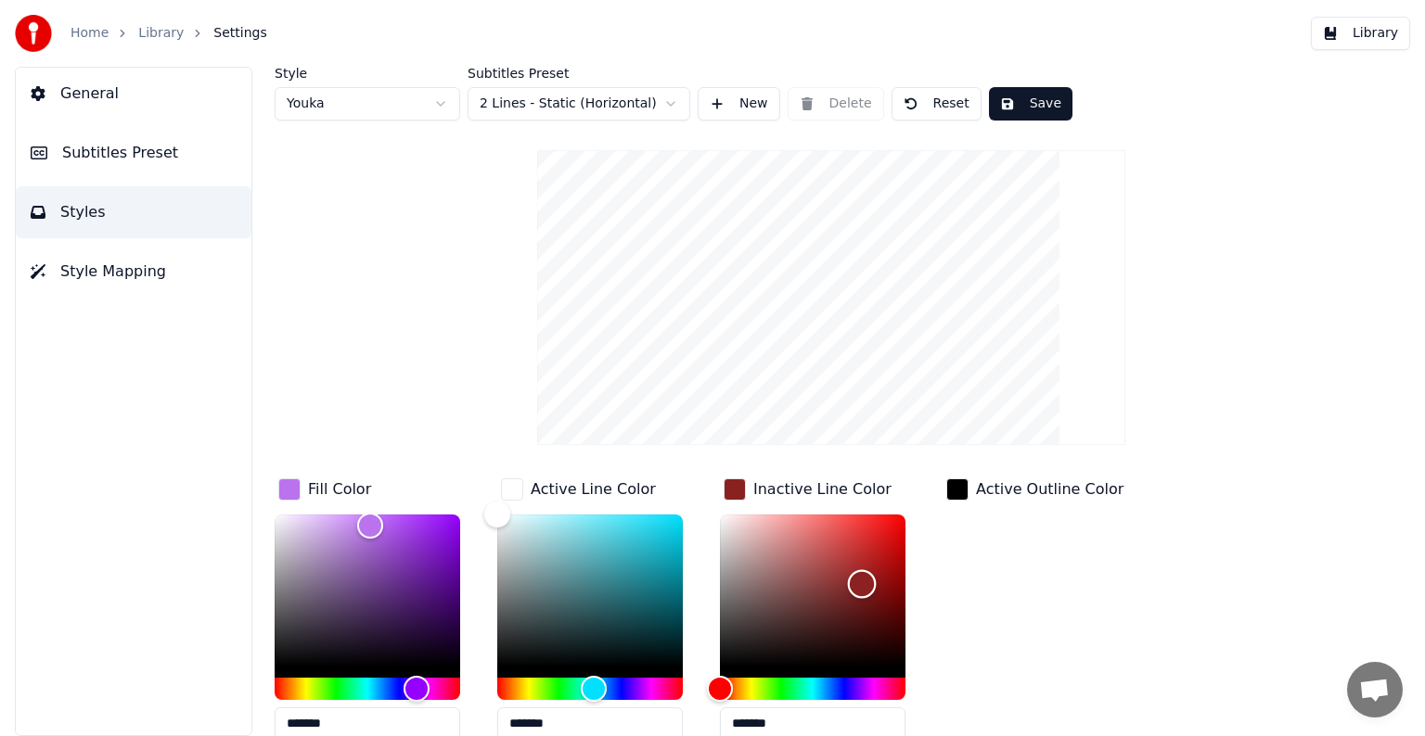
drag, startPoint x: 787, startPoint y: 545, endPoint x: 863, endPoint y: 582, distance: 83.8
click at [863, 582] on div "Color" at bounding box center [812, 591] width 185 height 152
drag, startPoint x: 872, startPoint y: 570, endPoint x: 897, endPoint y: 542, distance: 38.1
click at [894, 542] on div "Color" at bounding box center [890, 546] width 29 height 29
drag, startPoint x: 897, startPoint y: 542, endPoint x: 708, endPoint y: 525, distance: 189.9
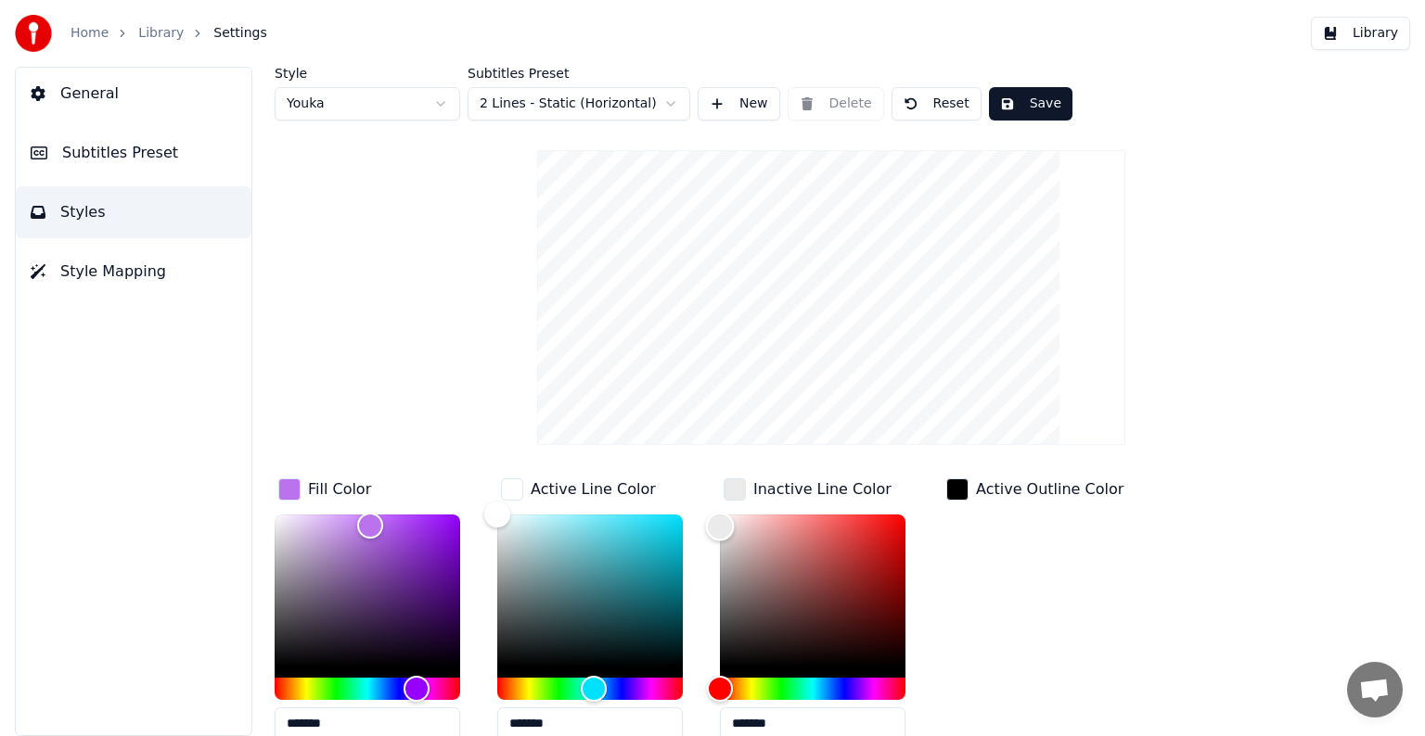
click at [708, 525] on div "Color" at bounding box center [720, 526] width 29 height 29
click at [285, 496] on div "button" at bounding box center [289, 490] width 22 height 22
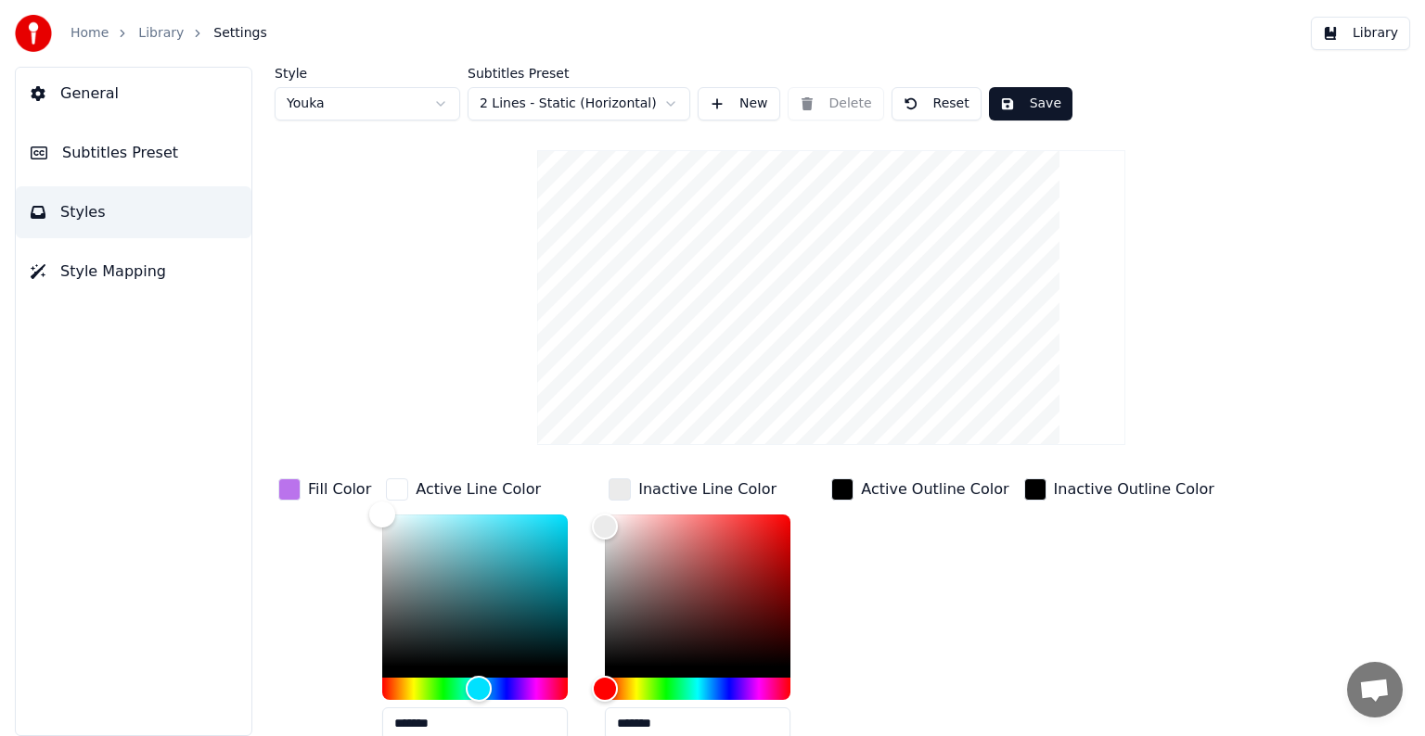
click at [290, 491] on div "button" at bounding box center [289, 490] width 22 height 22
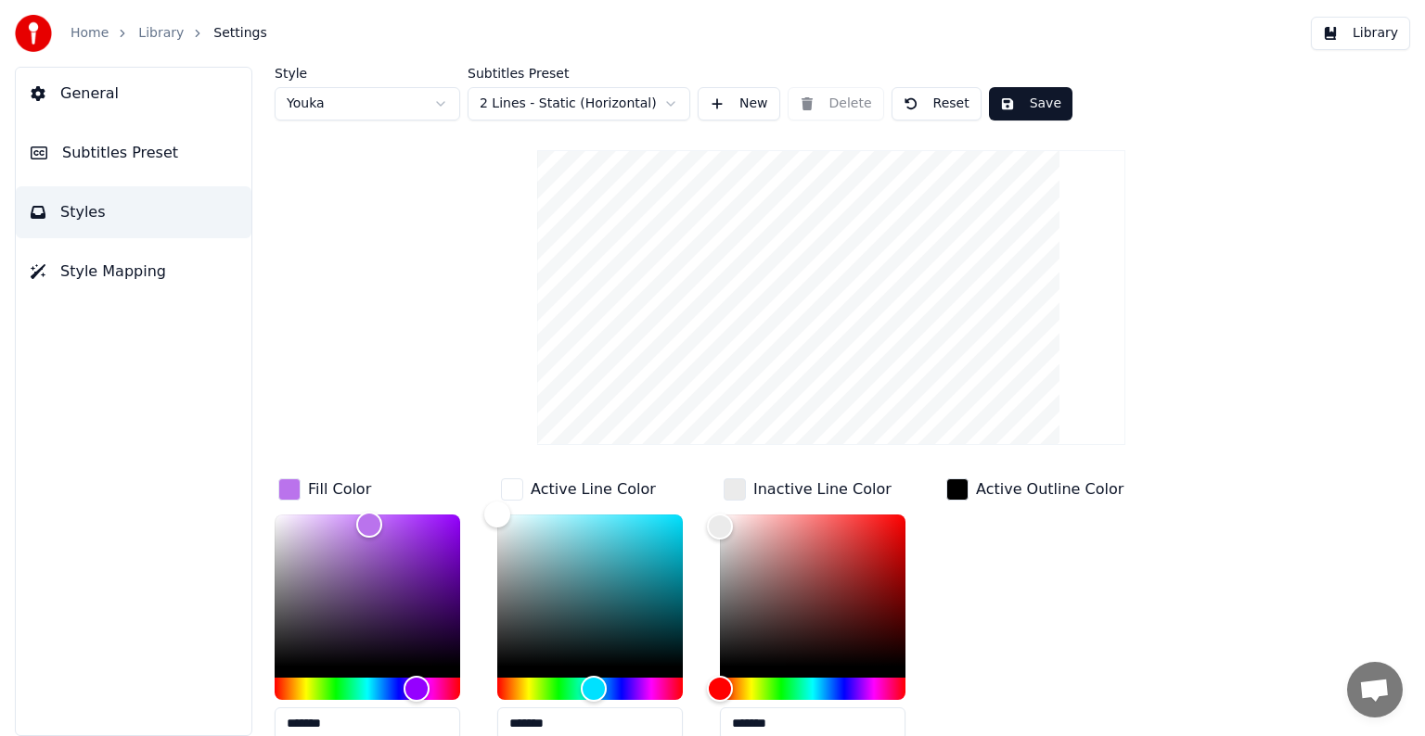
click at [323, 729] on input "*******" at bounding box center [367, 724] width 185 height 33
click at [750, 716] on input "*******" at bounding box center [812, 724] width 185 height 33
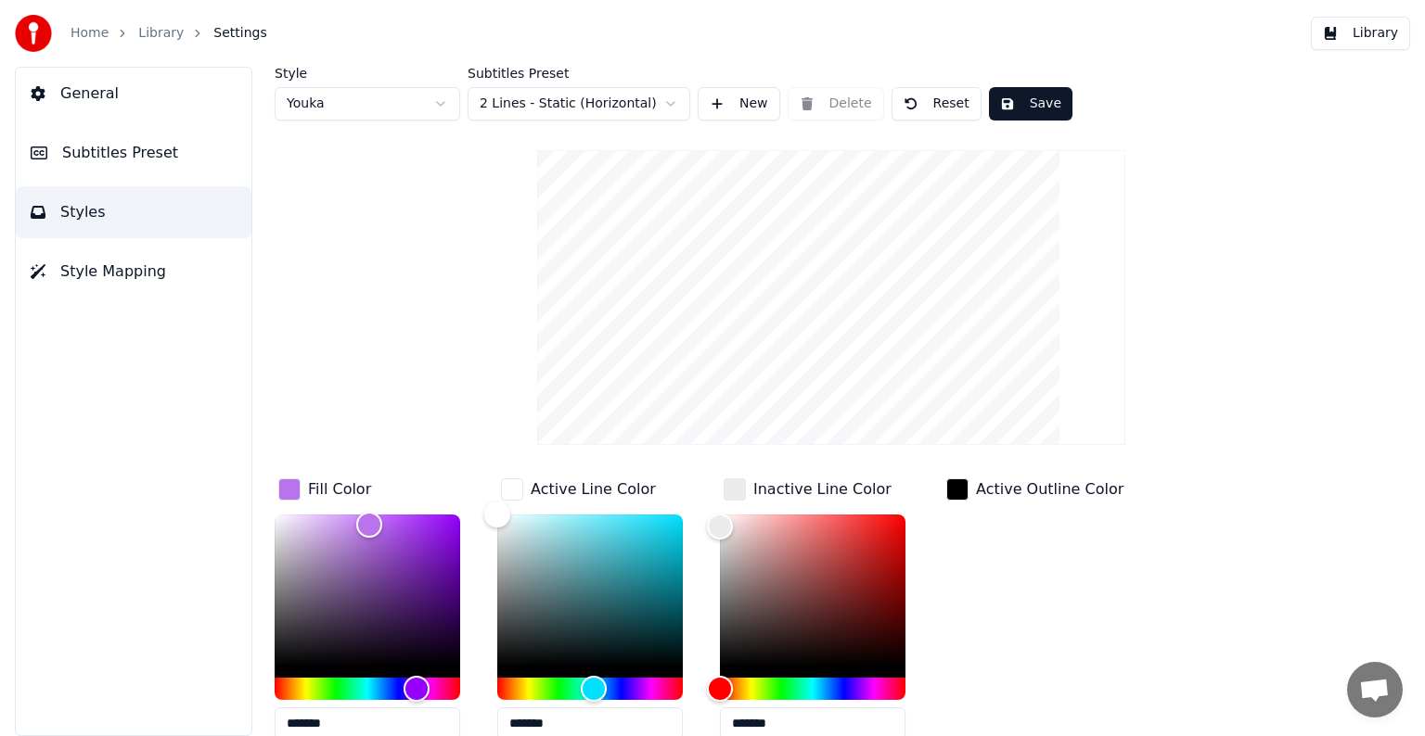
paste input "*"
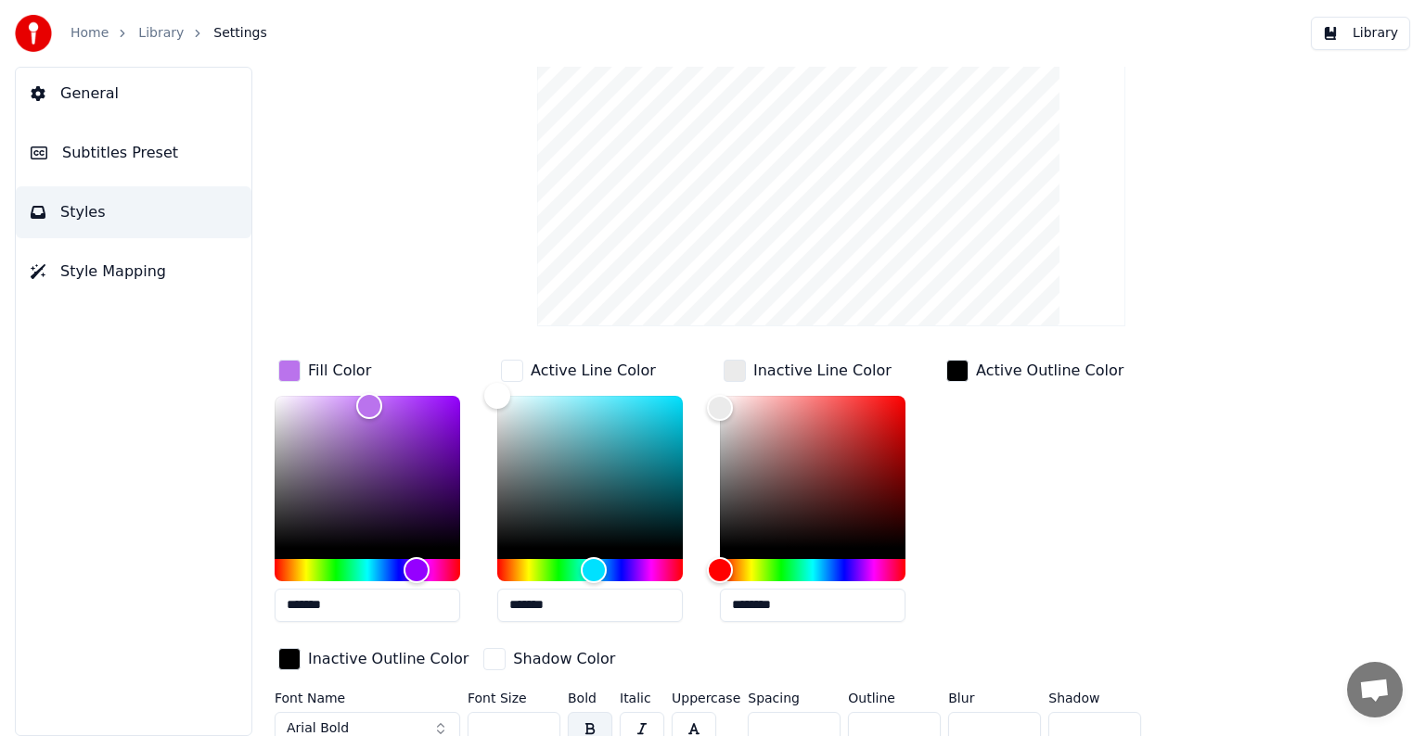
scroll to position [133, 0]
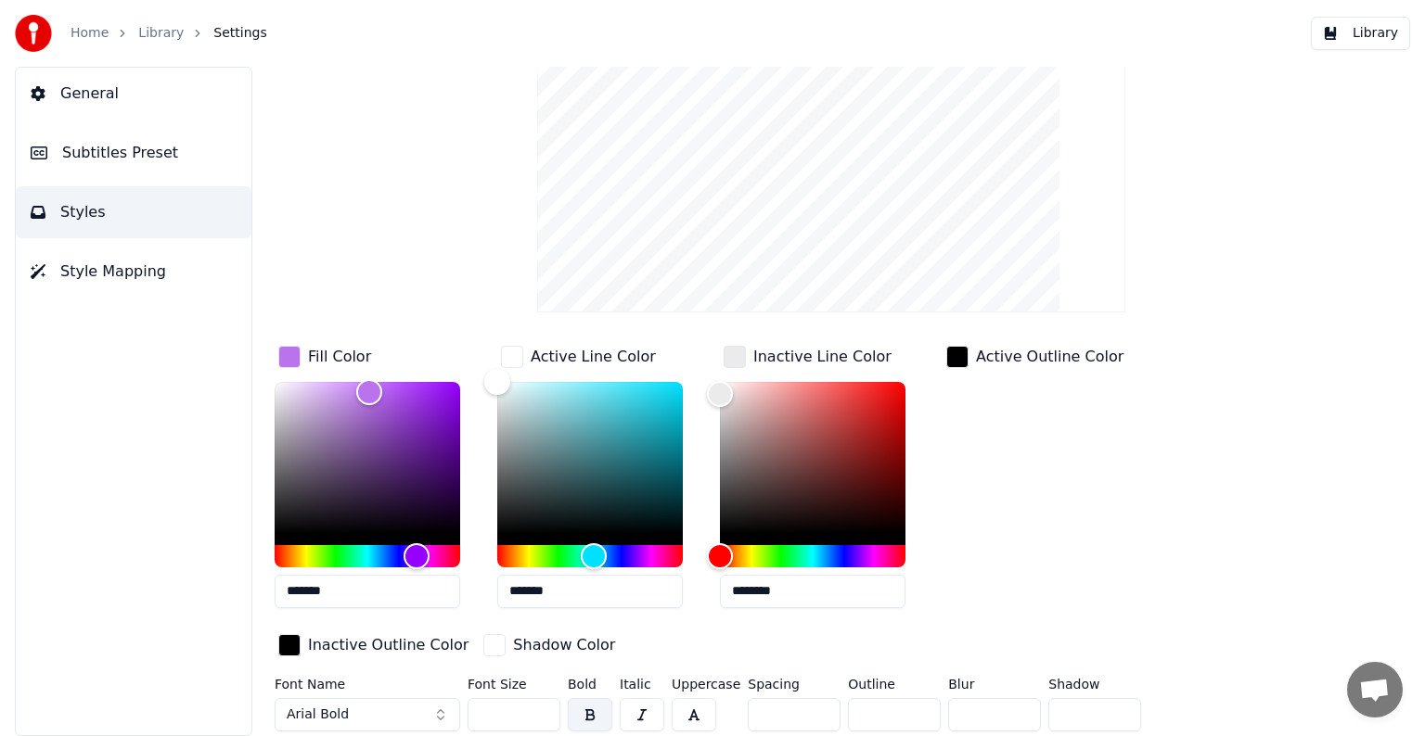
type input "********"
click at [1250, 223] on div "Style Youka Subtitles Preset 2 Lines - Static (Horizontal) New Delete Reset Sav…" at bounding box center [831, 336] width 1113 height 805
click at [953, 356] on div "button" at bounding box center [957, 357] width 22 height 22
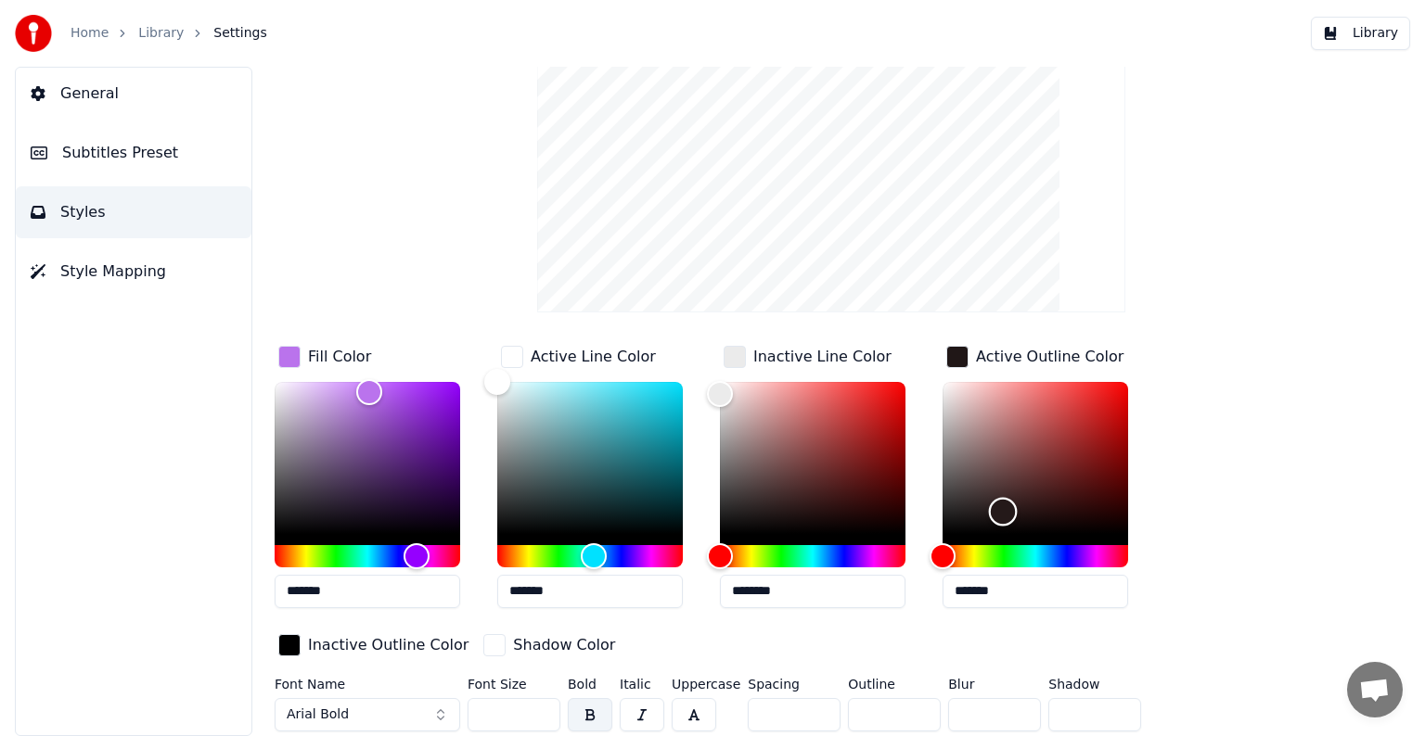
drag, startPoint x: 973, startPoint y: 520, endPoint x: 1131, endPoint y: 519, distance: 158.6
click at [1017, 521] on div "Color" at bounding box center [1003, 511] width 29 height 29
drag, startPoint x: 1131, startPoint y: 518, endPoint x: 1074, endPoint y: 418, distance: 114.7
click at [1081, 440] on div "Color" at bounding box center [1095, 454] width 29 height 29
type input "*******"
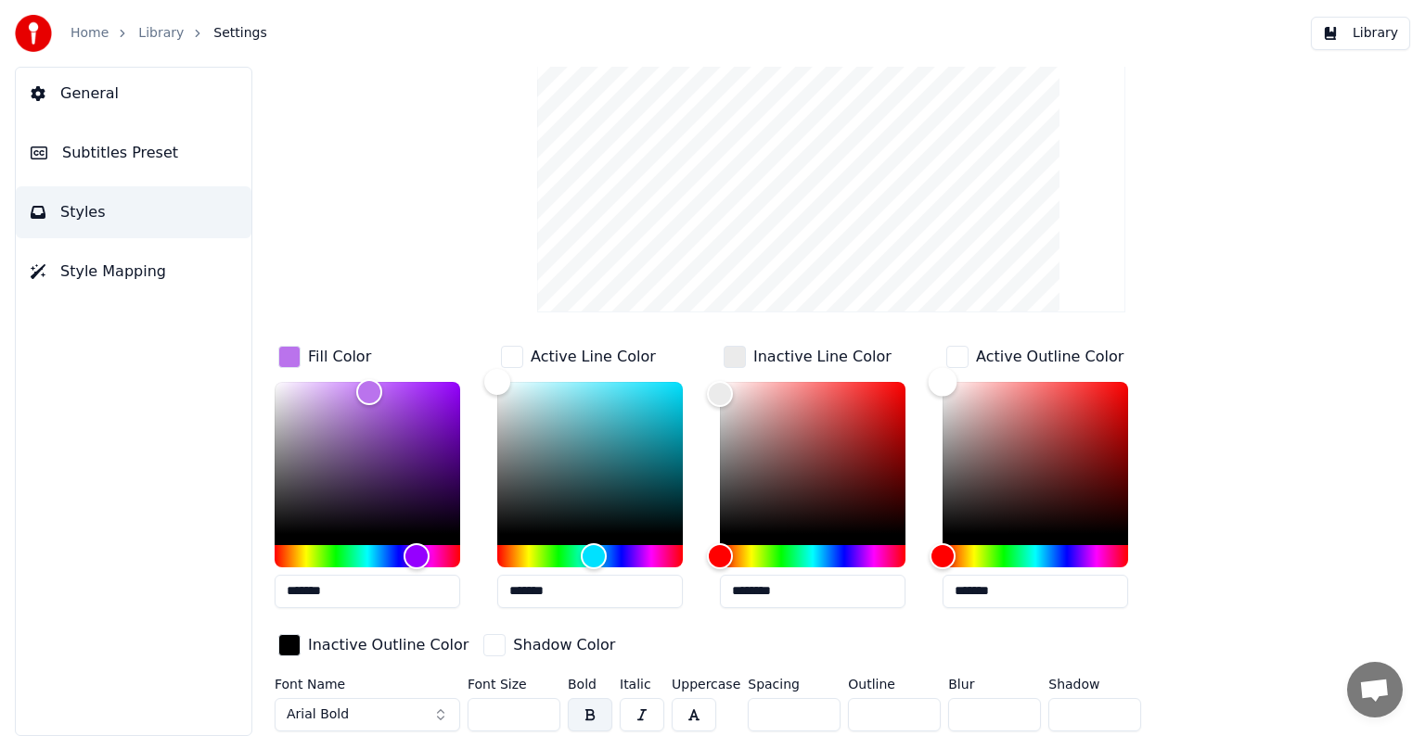
drag, startPoint x: 1072, startPoint y: 412, endPoint x: 888, endPoint y: 361, distance: 190.6
click at [893, 364] on div "Fill Color ******* Active Line Color ******* Inactive Line Color ******** Activ…" at bounding box center [773, 502] width 997 height 321
click at [957, 358] on div "button" at bounding box center [957, 357] width 22 height 22
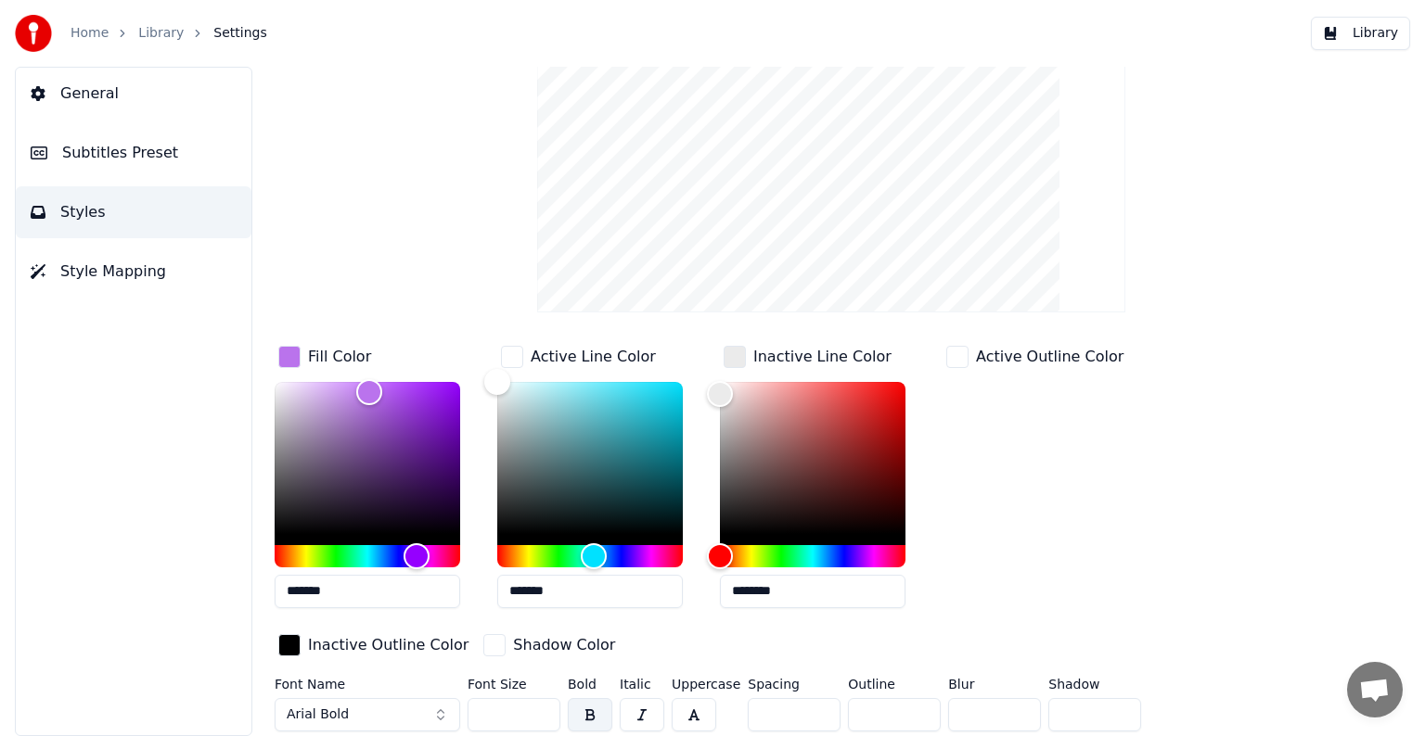
click at [686, 718] on button "button" at bounding box center [693, 714] width 45 height 33
click at [701, 713] on button "button" at bounding box center [693, 714] width 45 height 33
click at [976, 350] on div "Active Outline Color" at bounding box center [1049, 357] width 147 height 22
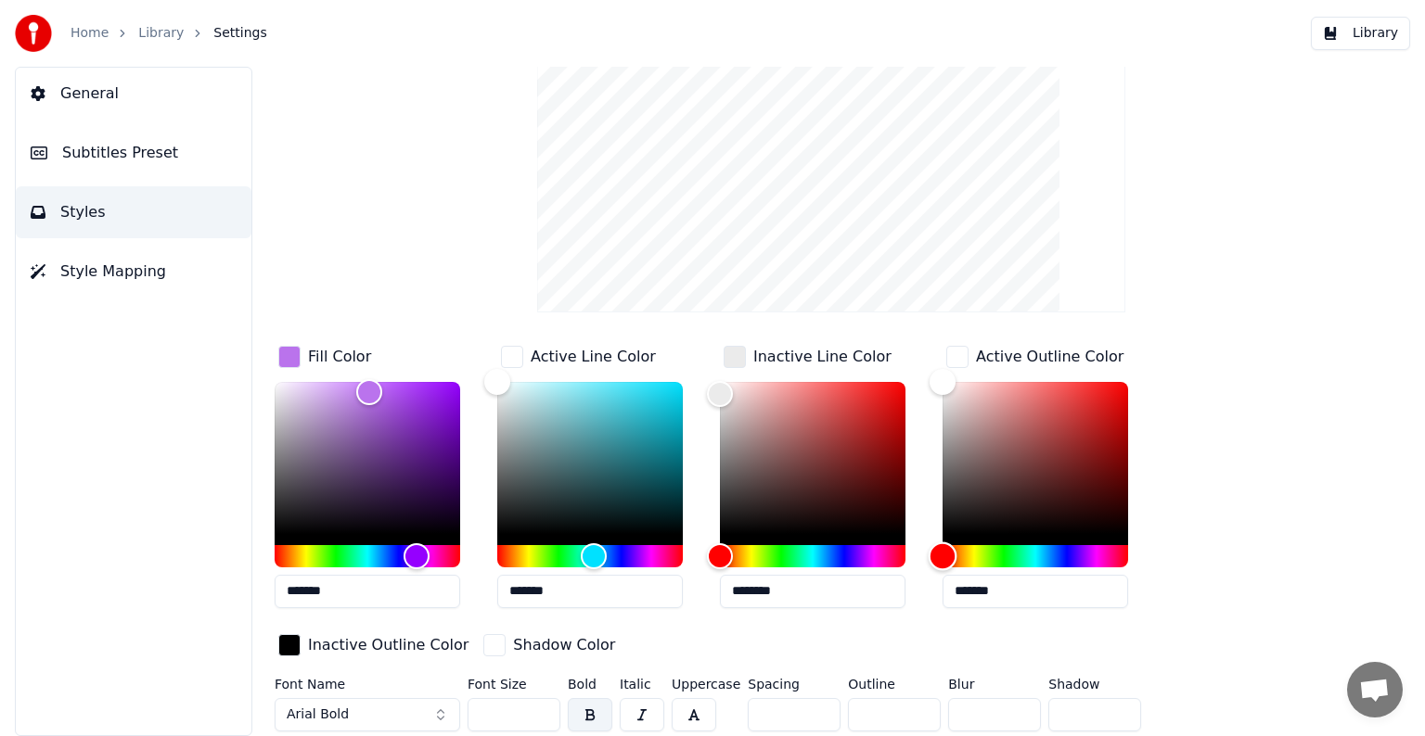
click at [937, 548] on div "Hue" at bounding box center [942, 556] width 29 height 29
click at [971, 602] on input "*******" at bounding box center [1034, 591] width 185 height 33
click at [972, 594] on input "*******" at bounding box center [1034, 591] width 185 height 33
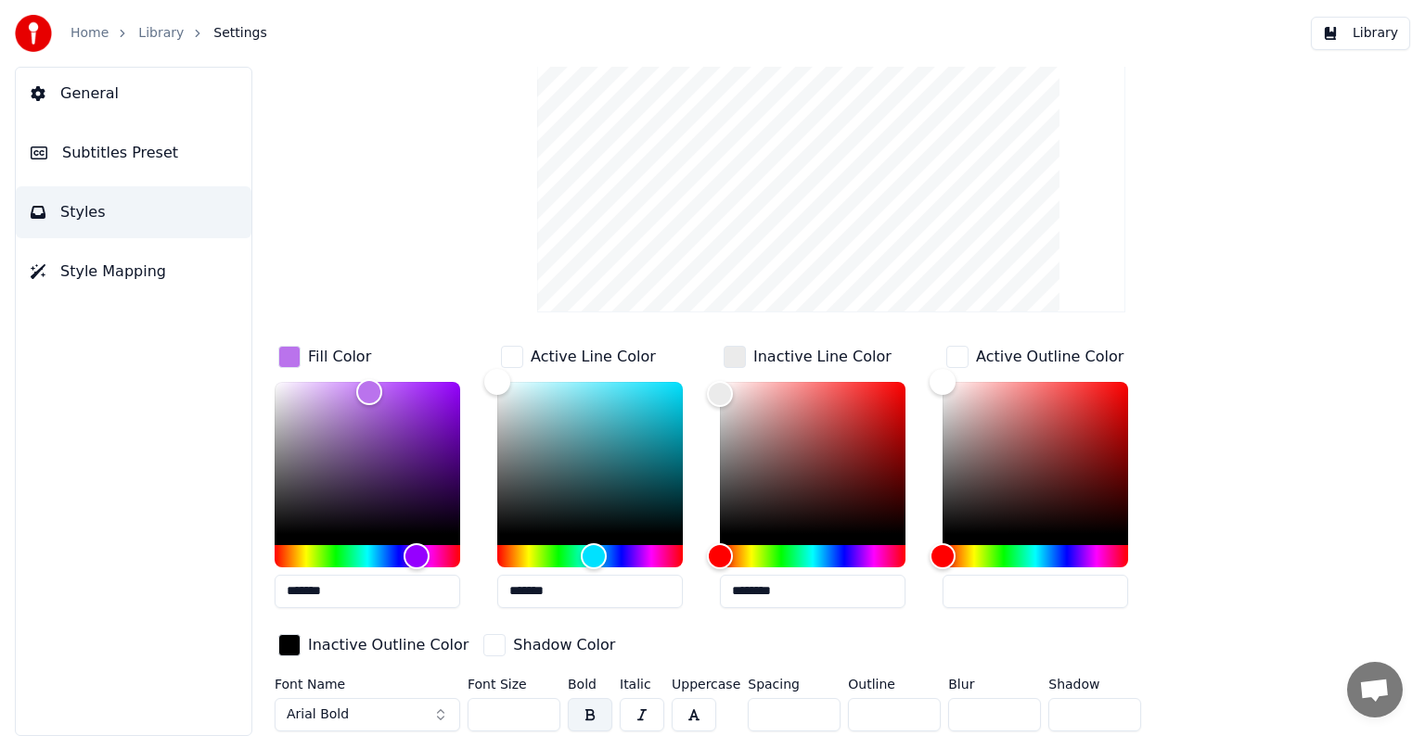
click at [1260, 401] on div "Fill Color ******* Active Line Color ******* Inactive Line Color ******** Activ…" at bounding box center [773, 502] width 997 height 321
click at [982, 356] on div "Active Outline Color" at bounding box center [1049, 357] width 147 height 22
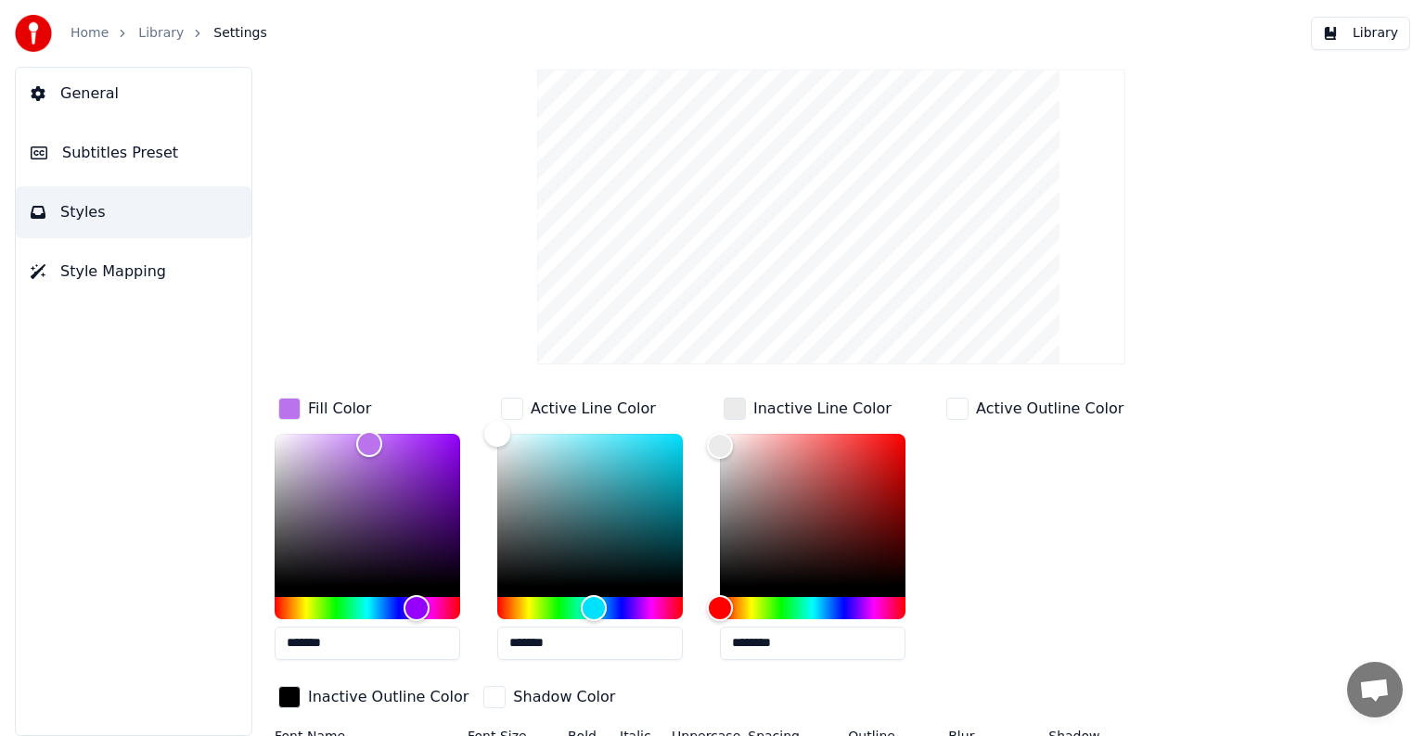
scroll to position [0, 0]
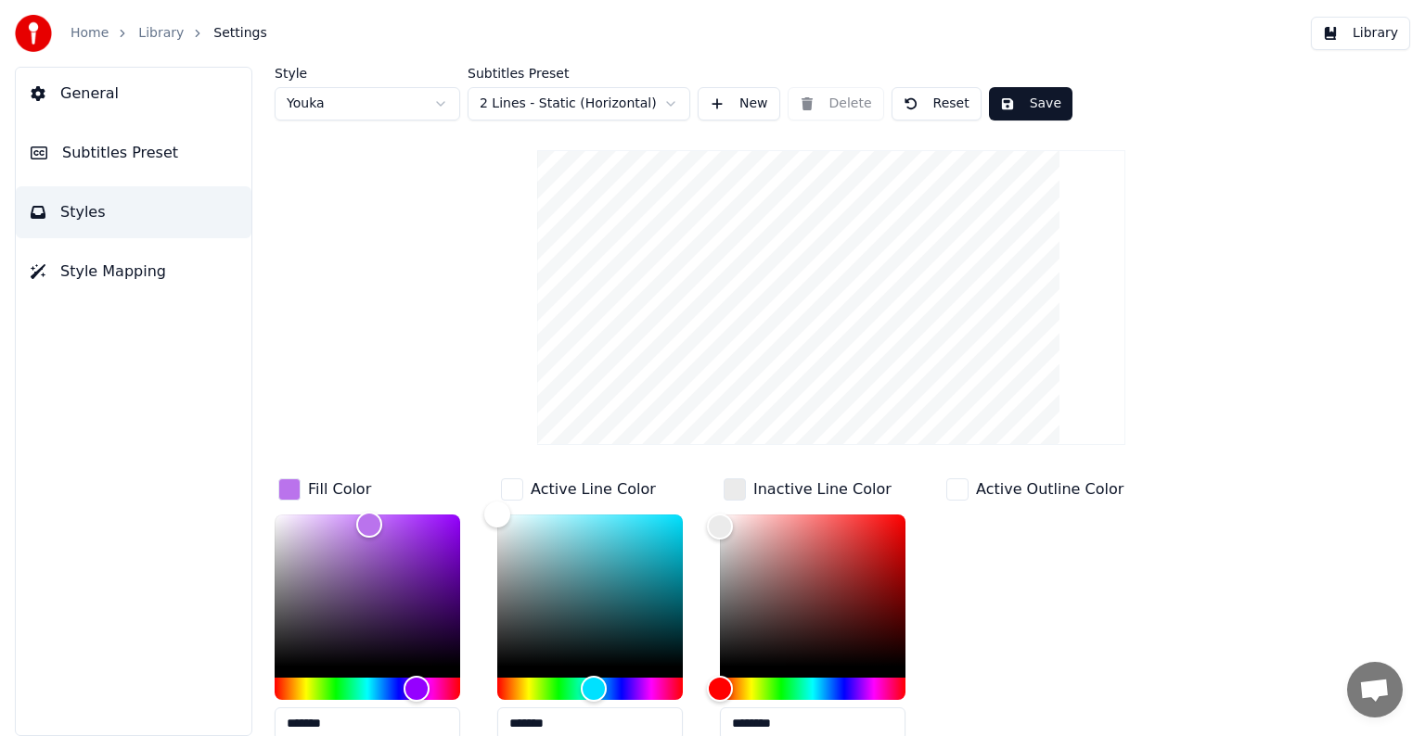
click at [375, 96] on html "Home Library Settings Library General Subtitles Preset Styles Style Mapping Sty…" at bounding box center [712, 368] width 1425 height 736
type input "*******"
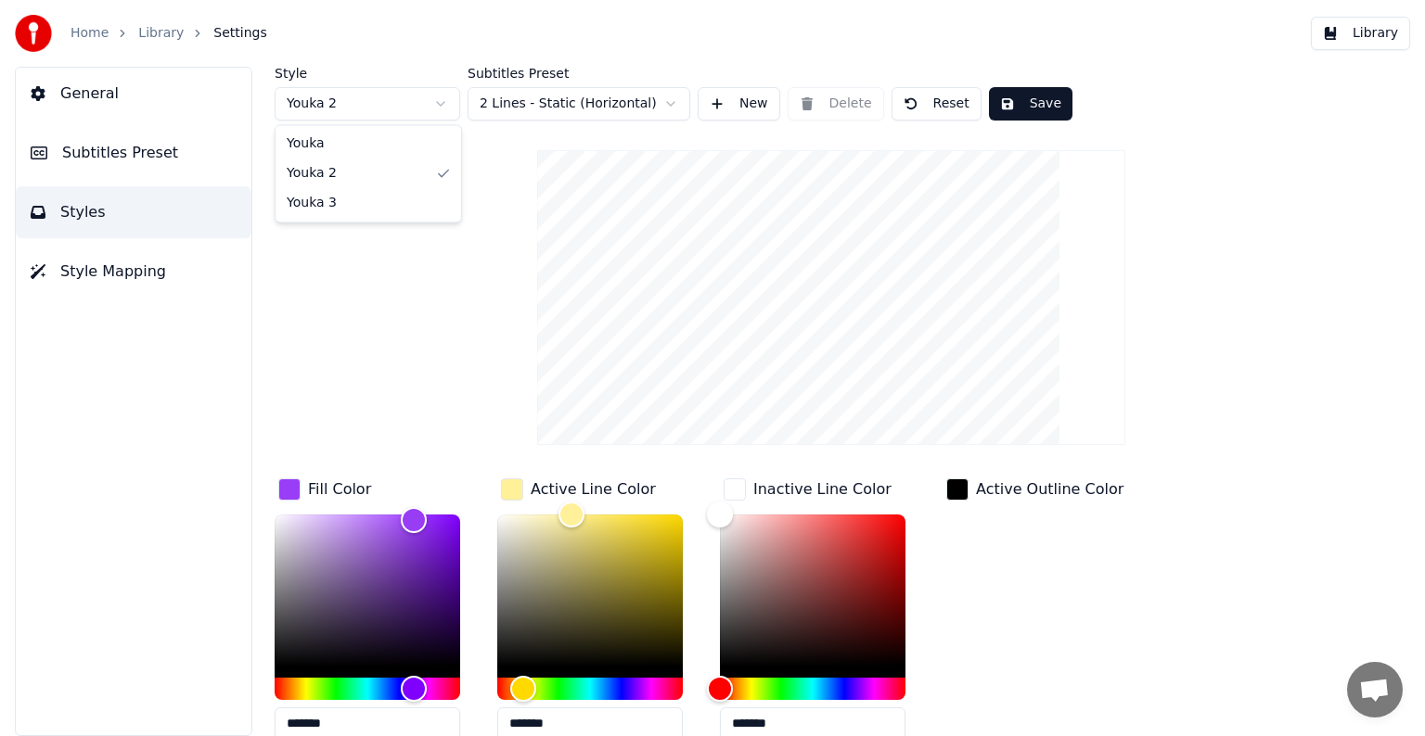
click at [369, 105] on html "Home Library Settings Library General Subtitles Preset Styles Style Mapping Sty…" at bounding box center [712, 368] width 1425 height 736
type input "*******"
type input "********"
type input "*******"
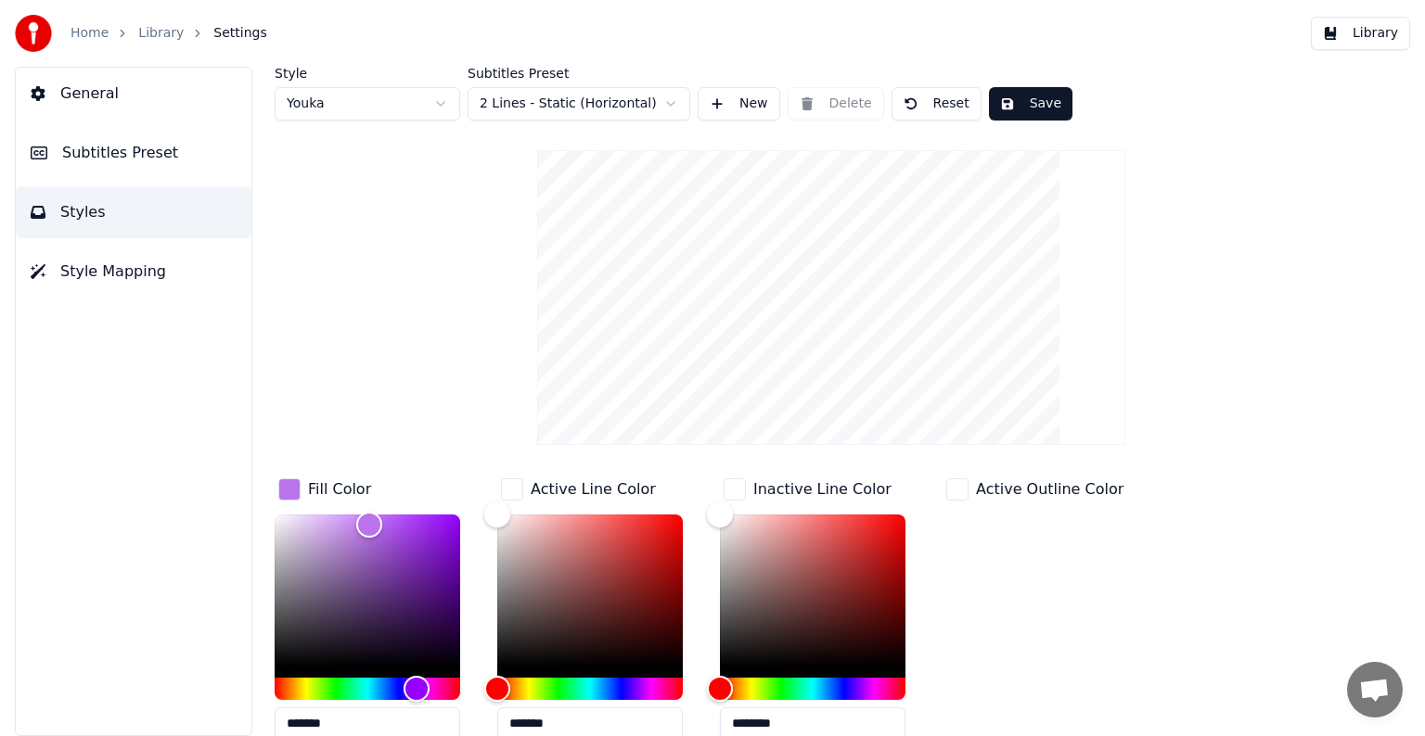
click at [163, 270] on button "Style Mapping" at bounding box center [134, 272] width 236 height 52
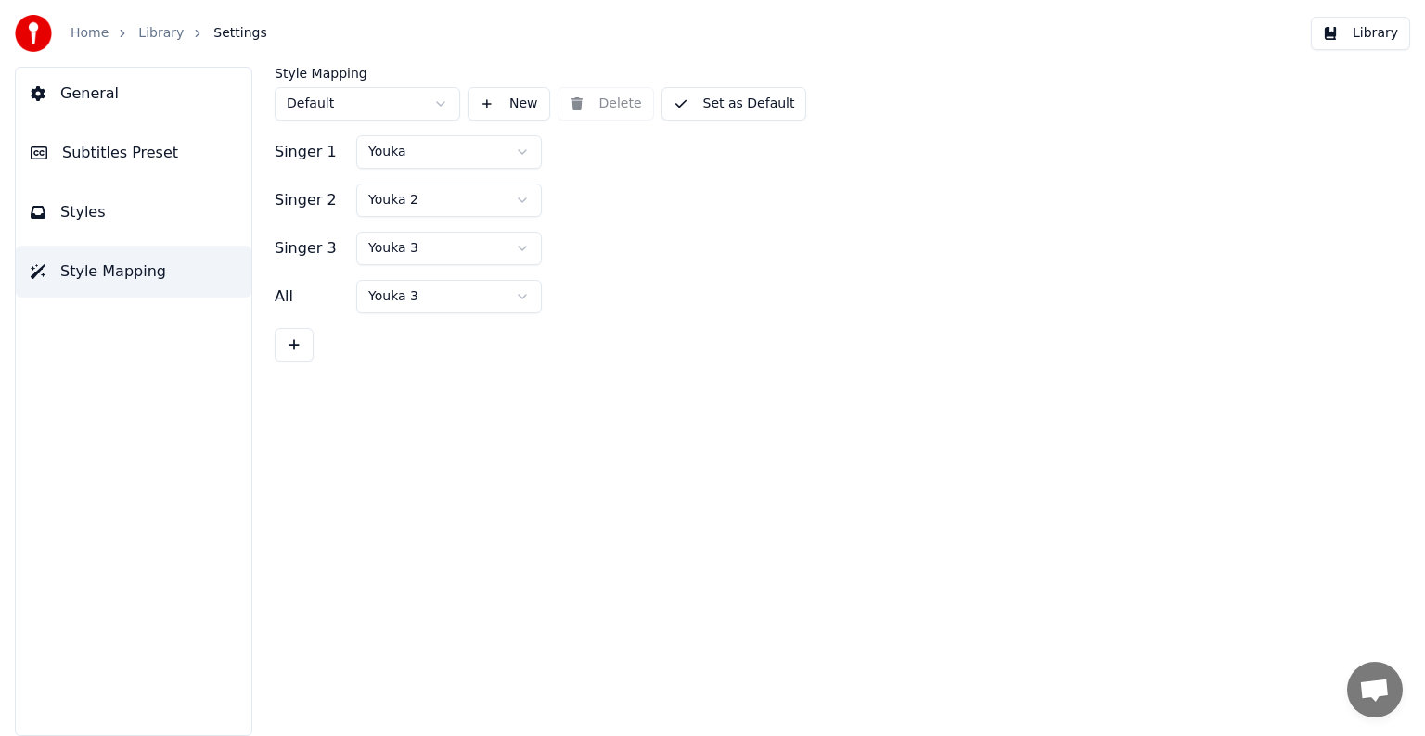
click at [99, 225] on button "Styles" at bounding box center [134, 212] width 236 height 52
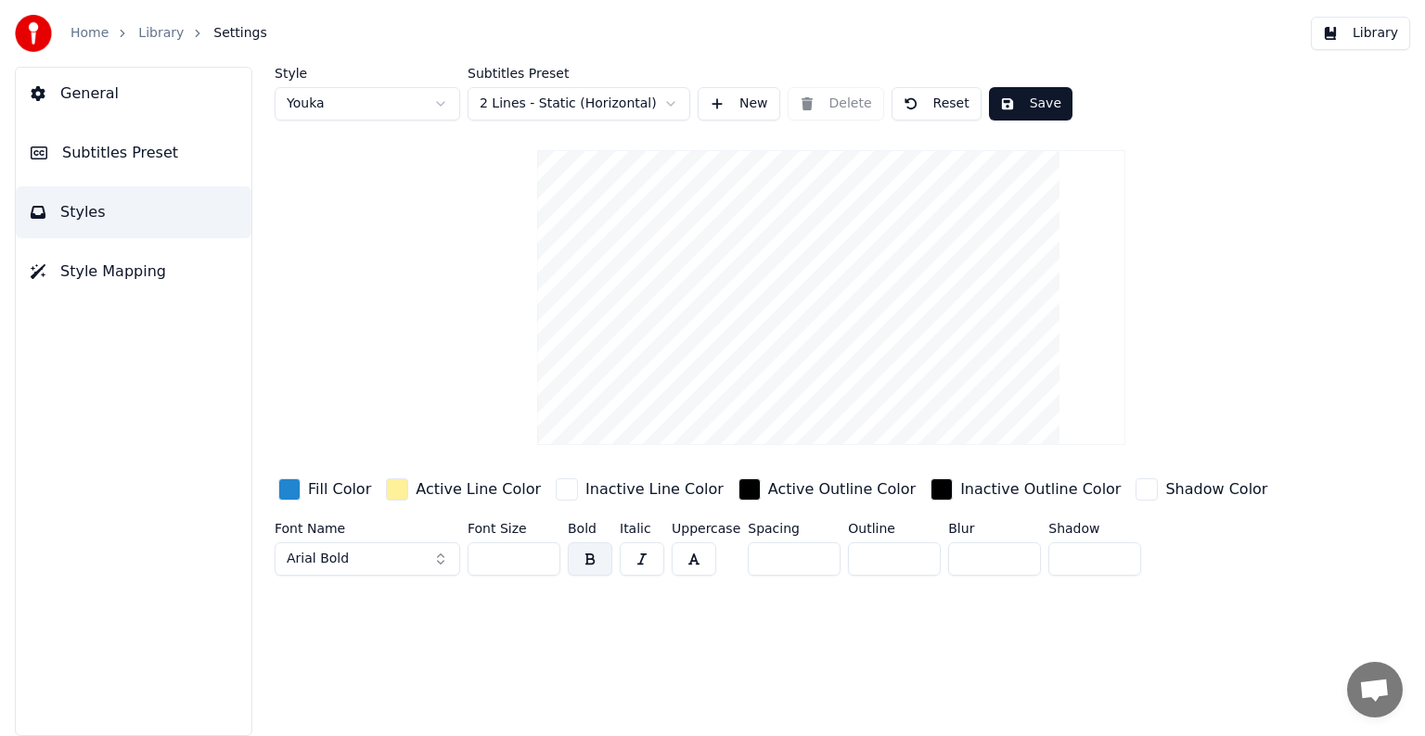
click at [374, 98] on html "Home Library Settings Library General Subtitles Preset Styles Style Mapping Sty…" at bounding box center [712, 368] width 1425 height 736
click at [358, 100] on html "Home Library Settings Library General Subtitles Preset Styles Style Mapping Sty…" at bounding box center [712, 368] width 1425 height 736
click at [367, 104] on html "Home Library Settings Library General Subtitles Preset Styles Style Mapping Sty…" at bounding box center [712, 368] width 1425 height 736
click at [894, 215] on html "Home Library Settings Library General Subtitles Preset Styles Style Mapping Sty…" at bounding box center [712, 368] width 1425 height 736
click at [183, 168] on button "Subtitles Preset" at bounding box center [134, 153] width 236 height 52
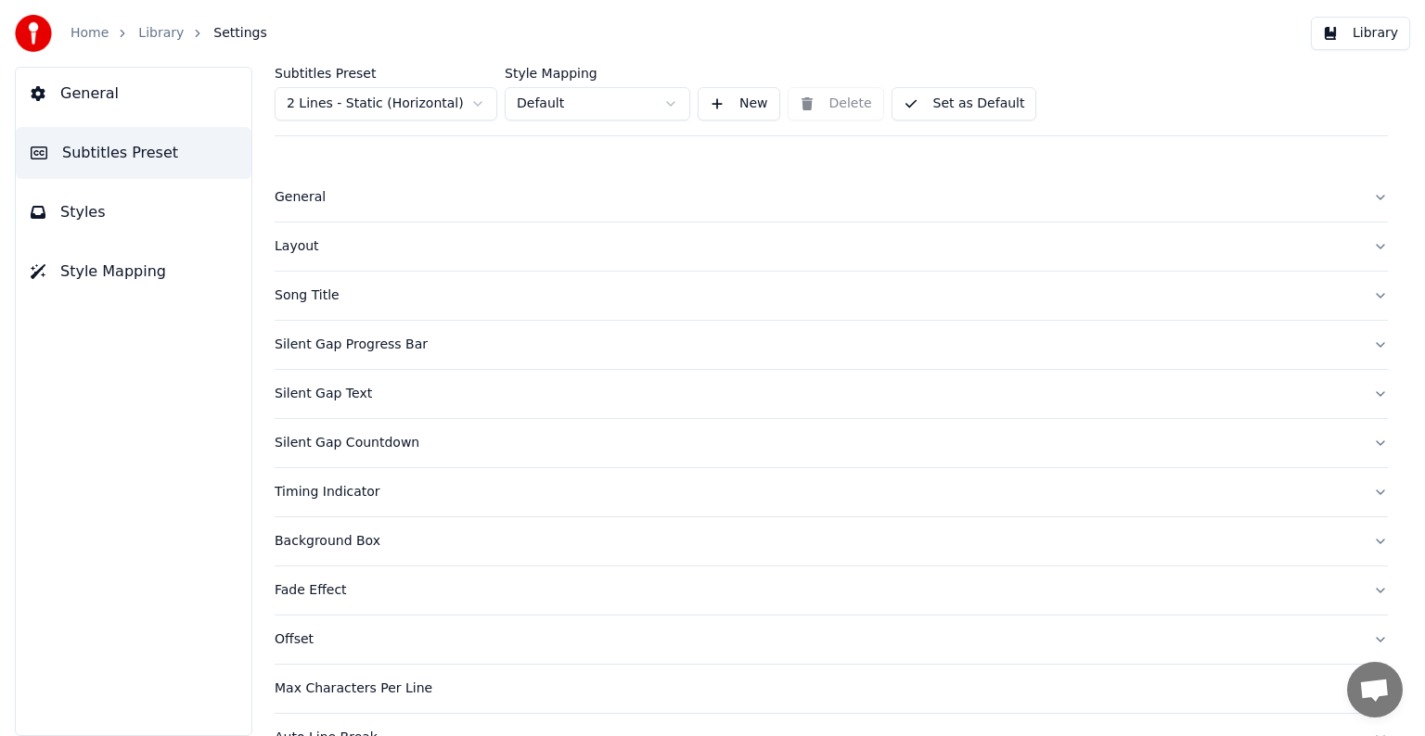
click at [85, 106] on button "General" at bounding box center [134, 94] width 236 height 52
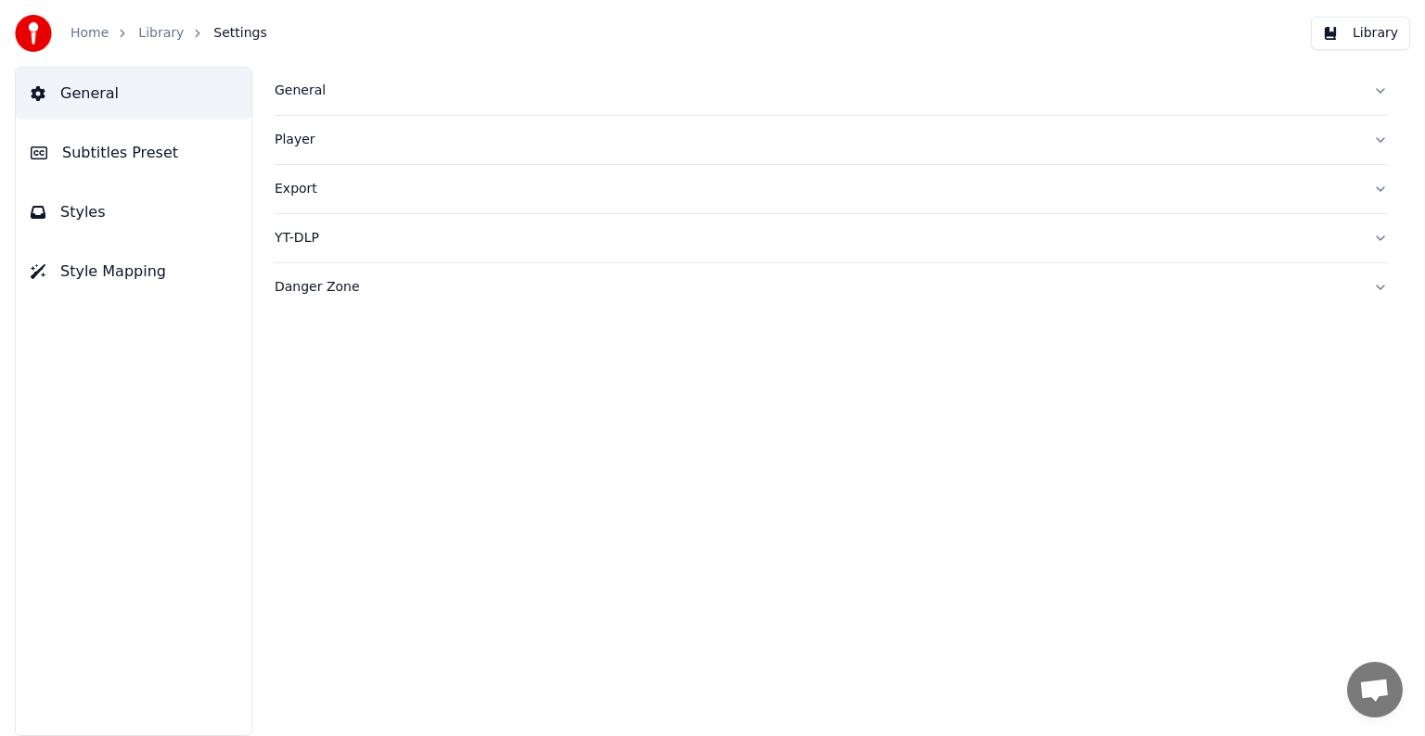
click at [51, 208] on button "Styles" at bounding box center [134, 212] width 236 height 52
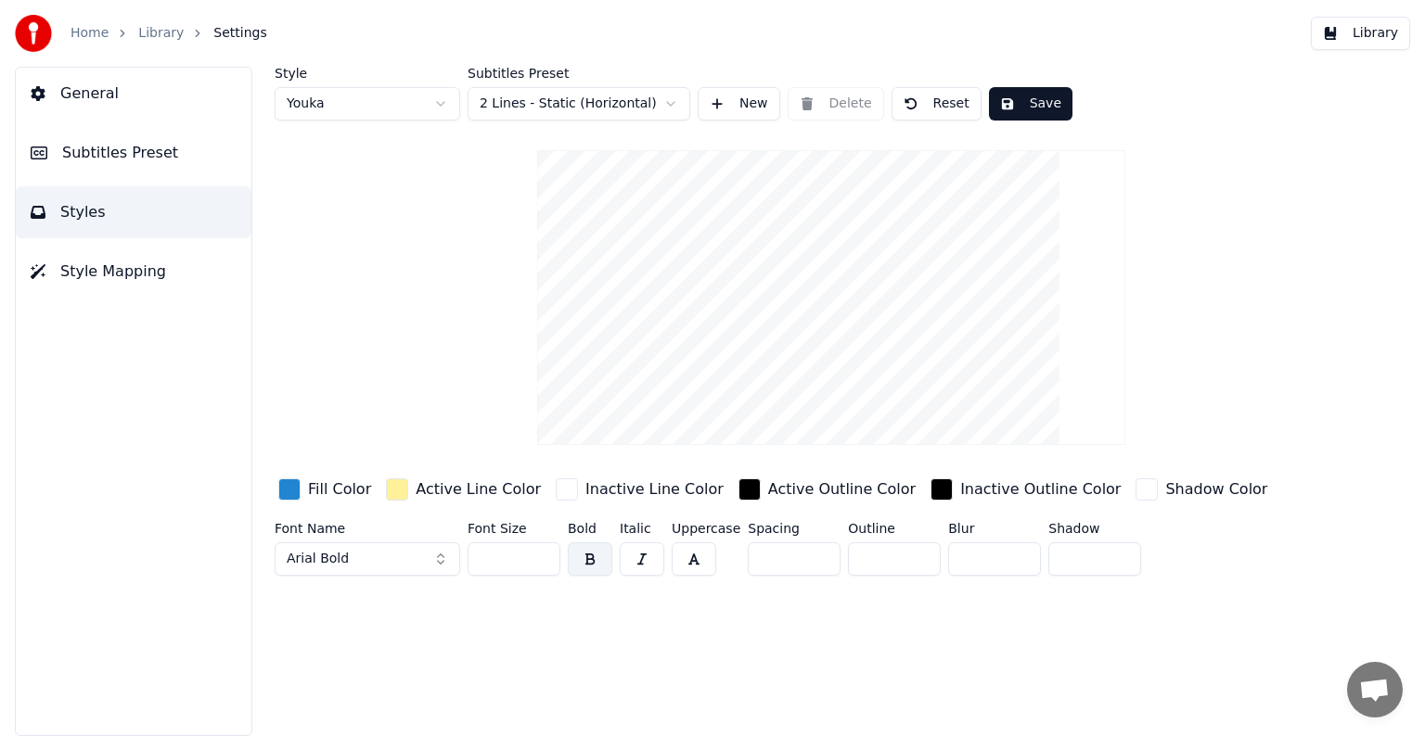
click at [545, 100] on html "Home Library Settings Library General Subtitles Preset Styles Style Mapping Sty…" at bounding box center [712, 368] width 1425 height 736
click at [399, 111] on html "Home Library Settings Library General Subtitles Preset Styles Style Mapping Sty…" at bounding box center [712, 368] width 1425 height 736
click at [349, 109] on html "Home Library Settings Library General Subtitles Preset Styles Style Mapping Sty…" at bounding box center [712, 368] width 1425 height 736
click at [300, 492] on div "button" at bounding box center [289, 490] width 22 height 22
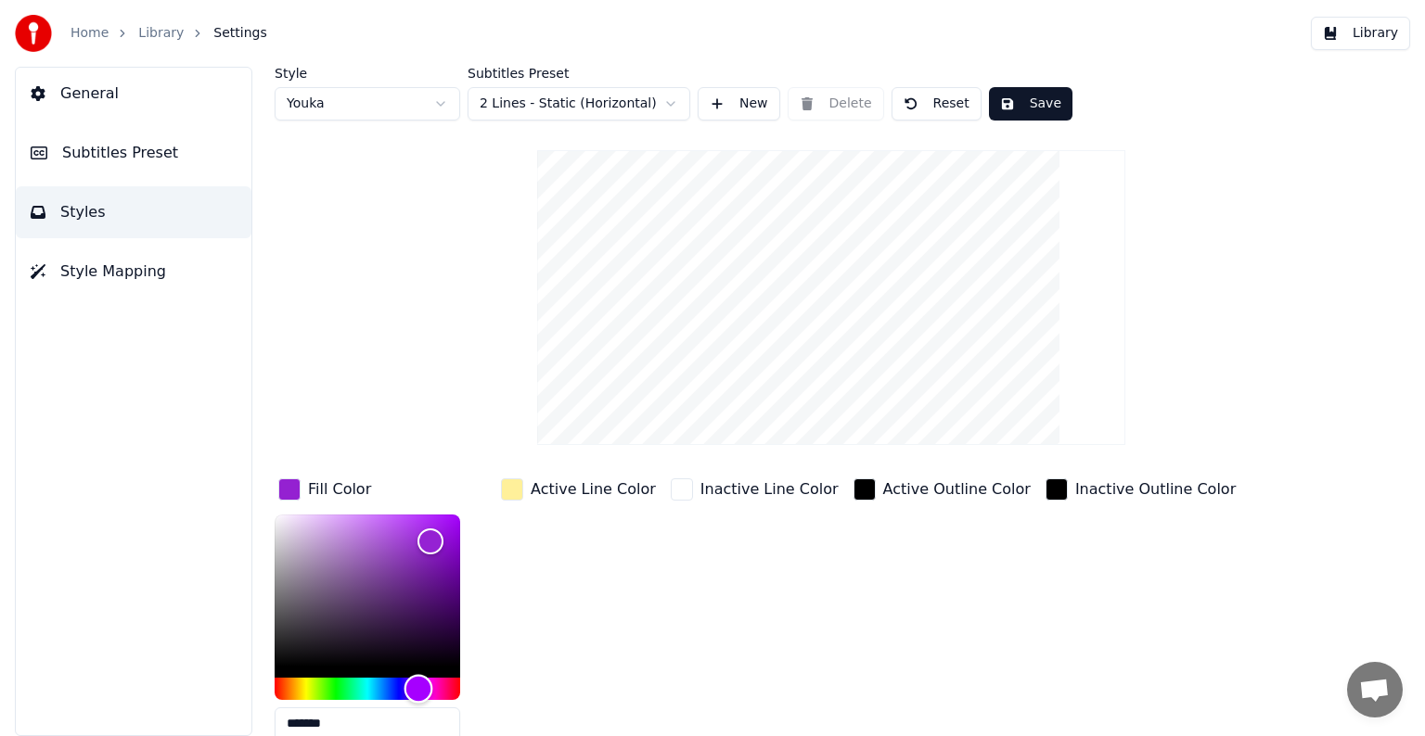
drag, startPoint x: 430, startPoint y: 689, endPoint x: 418, endPoint y: 690, distance: 12.1
click at [418, 690] on div "Hue" at bounding box center [367, 689] width 185 height 22
type input "*******"
drag, startPoint x: 431, startPoint y: 527, endPoint x: 404, endPoint y: 523, distance: 27.2
click at [404, 523] on div "Color" at bounding box center [408, 524] width 29 height 29
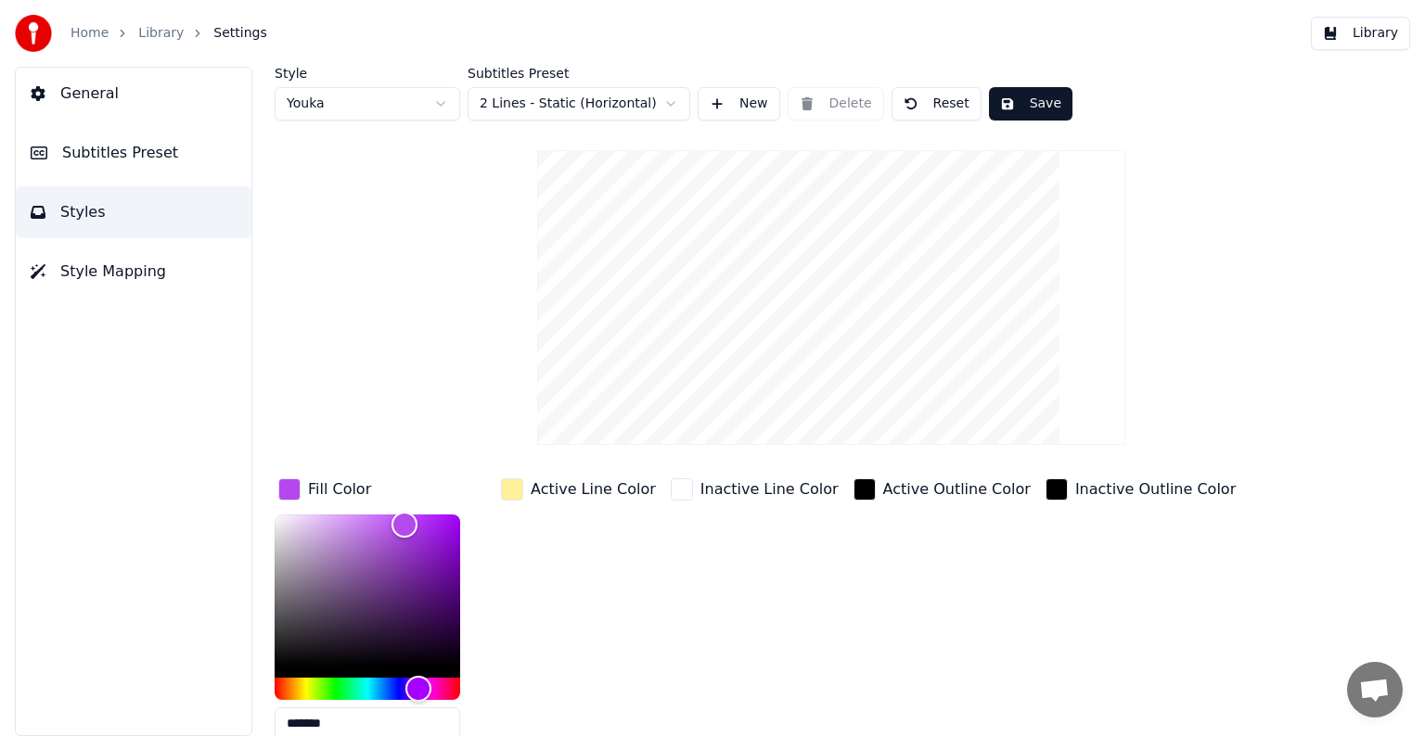
click at [524, 490] on div "Active Line Color" at bounding box center [578, 490] width 162 height 30
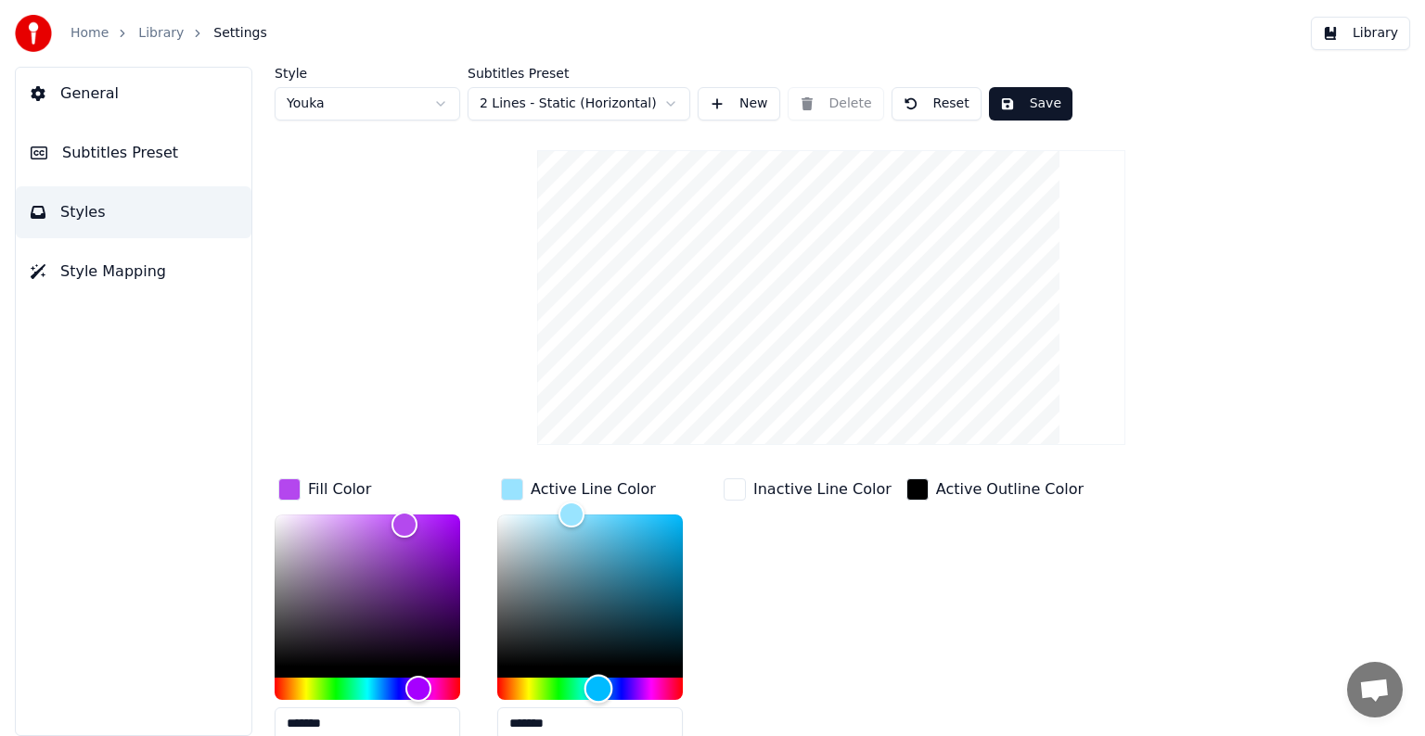
drag, startPoint x: 530, startPoint y: 690, endPoint x: 598, endPoint y: 692, distance: 68.7
click at [598, 692] on div "Hue" at bounding box center [598, 688] width 29 height 29
drag, startPoint x: 578, startPoint y: 508, endPoint x: 585, endPoint y: 525, distance: 18.3
click at [585, 525] on div "Color" at bounding box center [585, 526] width 29 height 29
type input "*******"
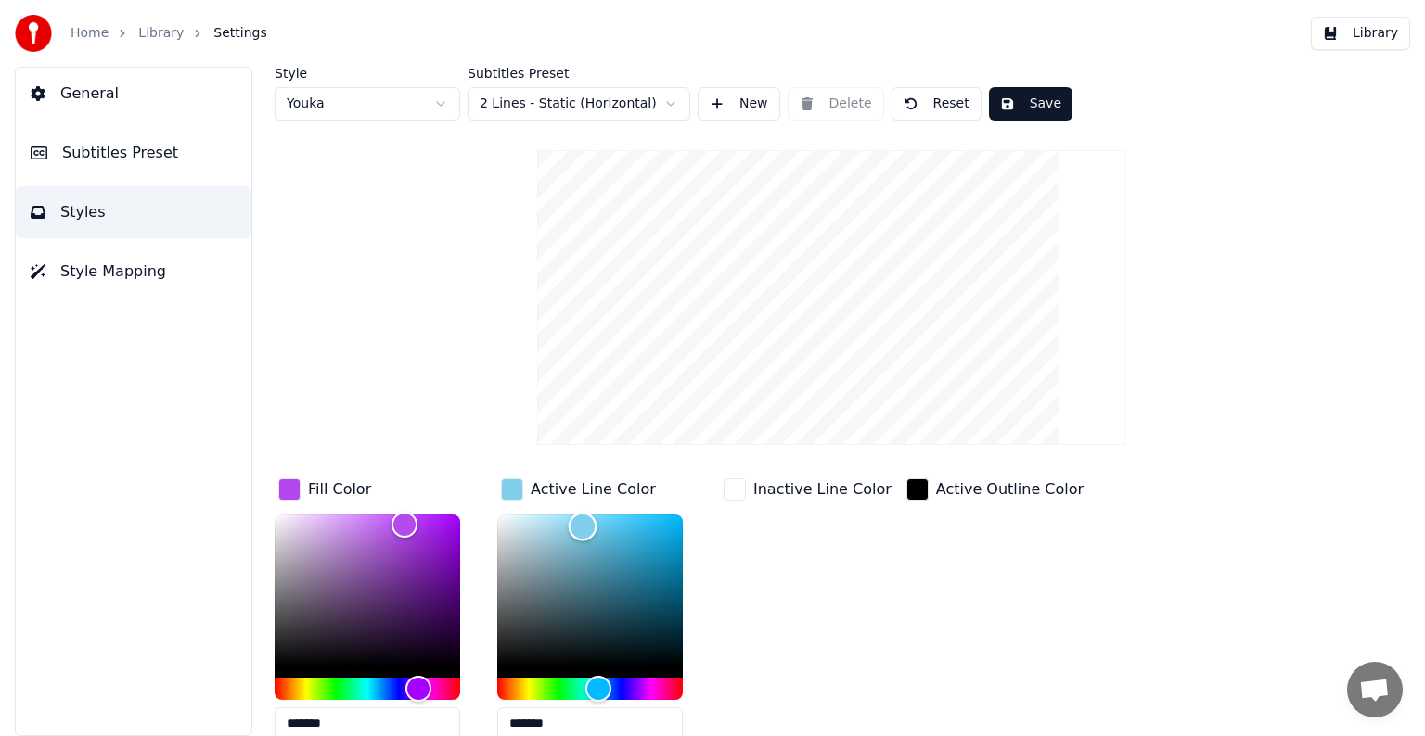
click at [582, 525] on div "Color" at bounding box center [583, 526] width 29 height 29
click at [735, 486] on div "button" at bounding box center [734, 490] width 22 height 22
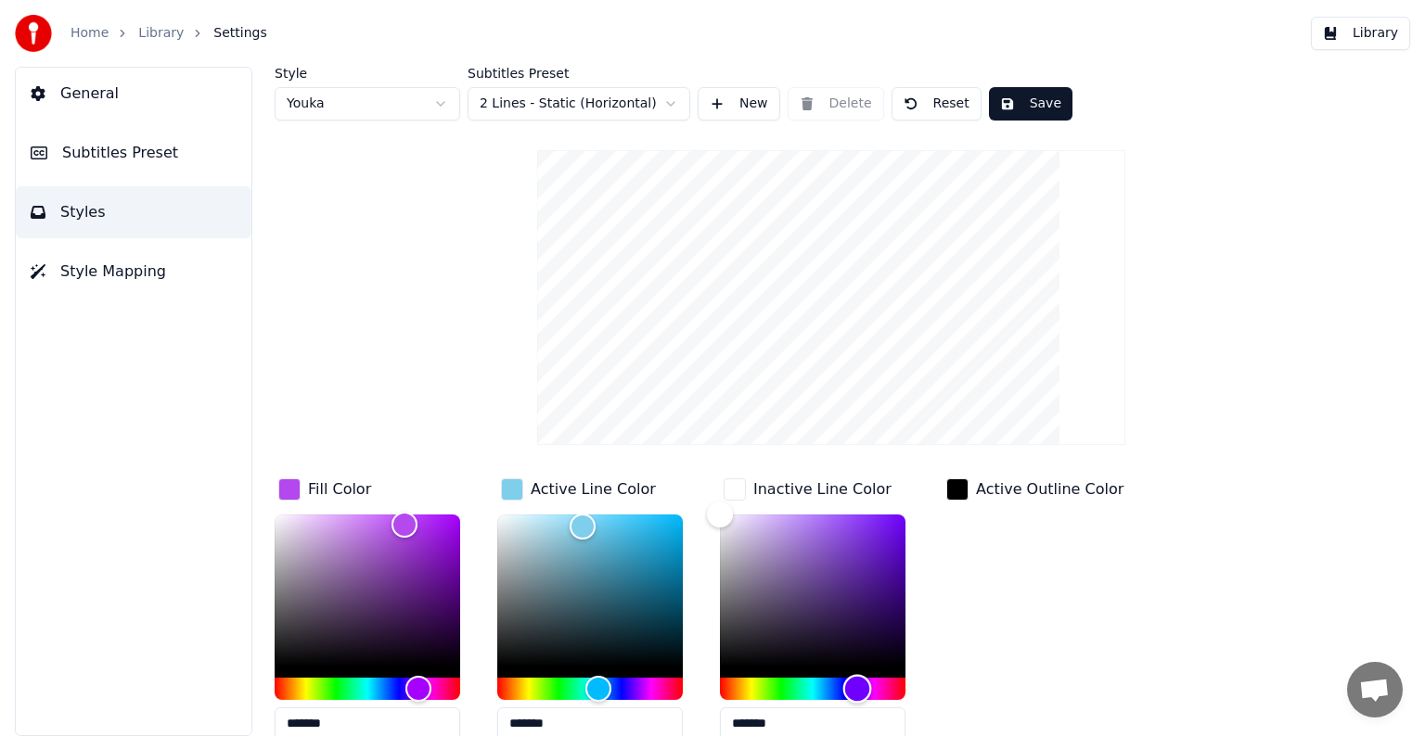
drag, startPoint x: 735, startPoint y: 690, endPoint x: 857, endPoint y: 692, distance: 122.4
click at [857, 692] on div "Hue" at bounding box center [857, 688] width 29 height 29
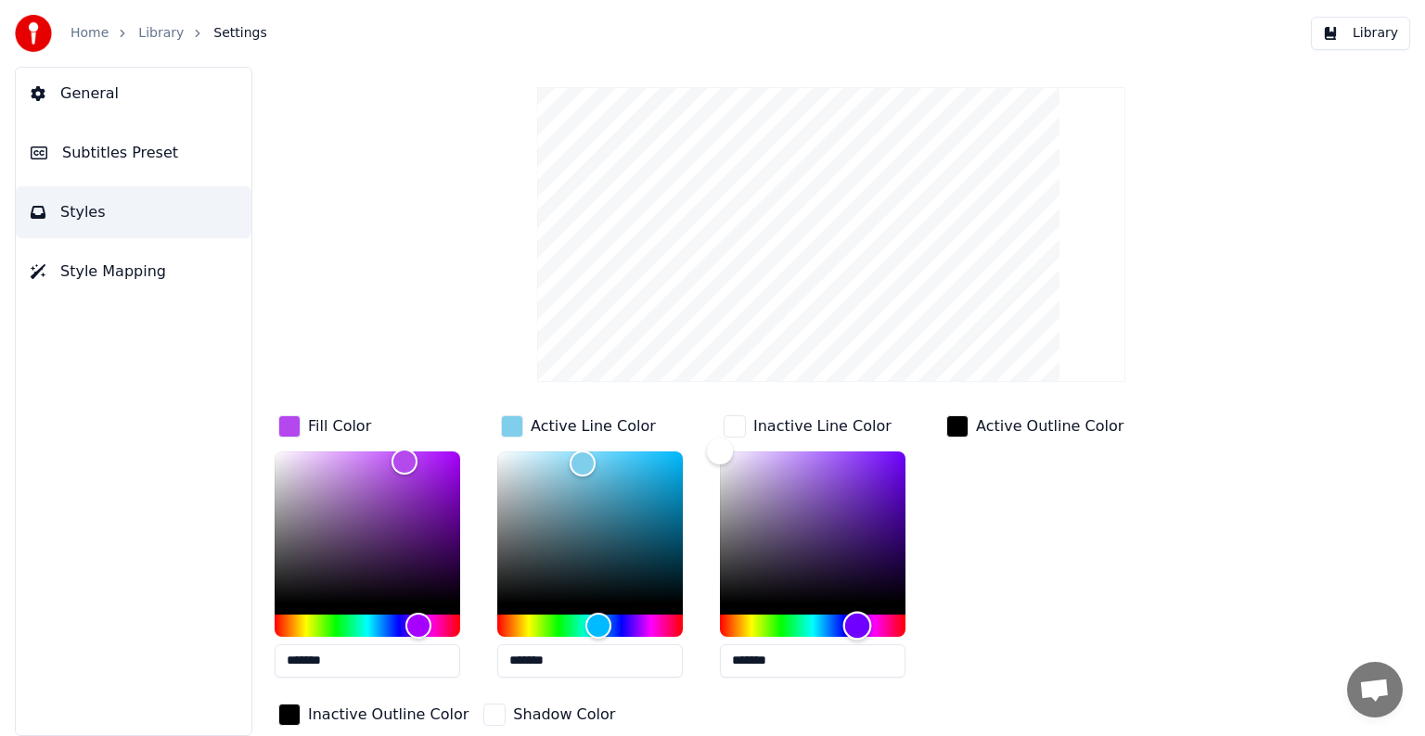
scroll to position [133, 0]
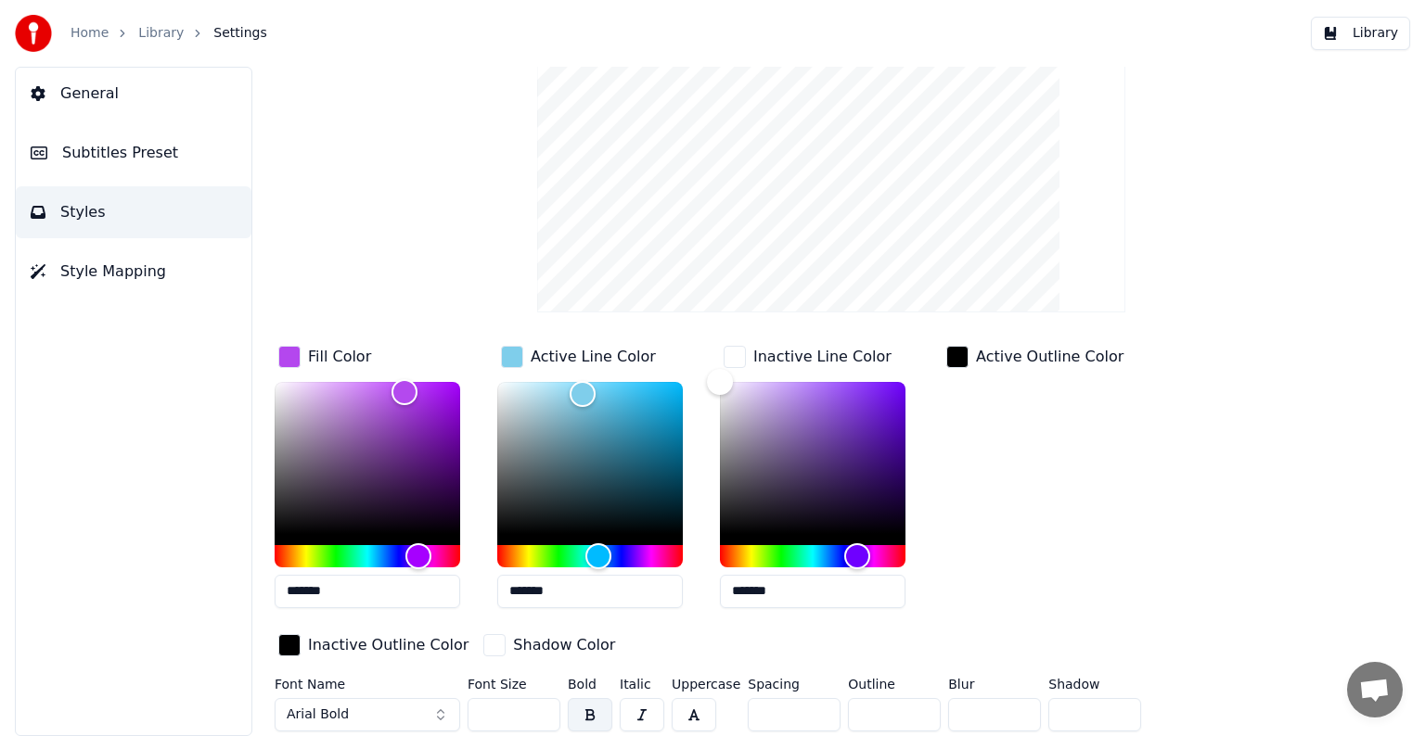
click at [344, 596] on input "*******" at bounding box center [367, 591] width 185 height 33
click at [753, 593] on input "*******" at bounding box center [812, 591] width 185 height 33
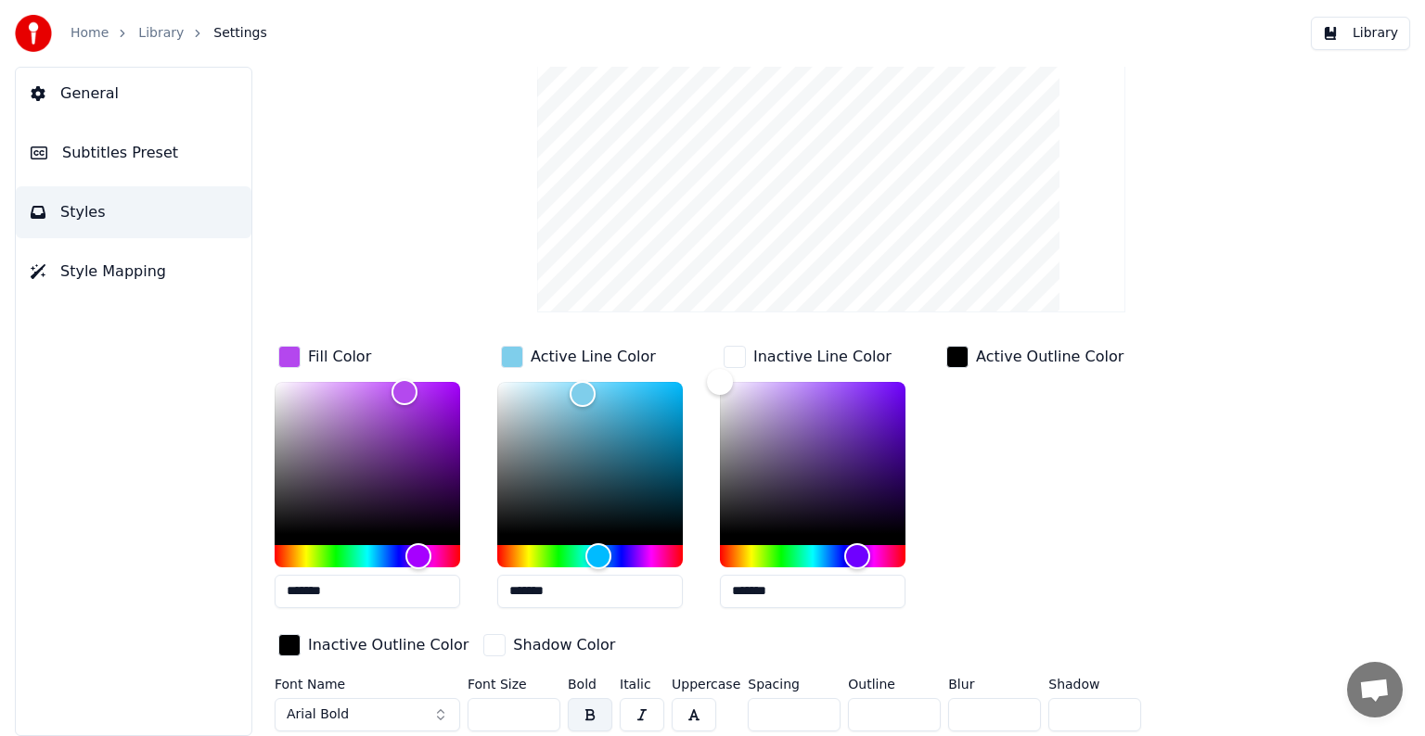
click at [753, 593] on input "*******" at bounding box center [812, 591] width 185 height 33
paste input "text"
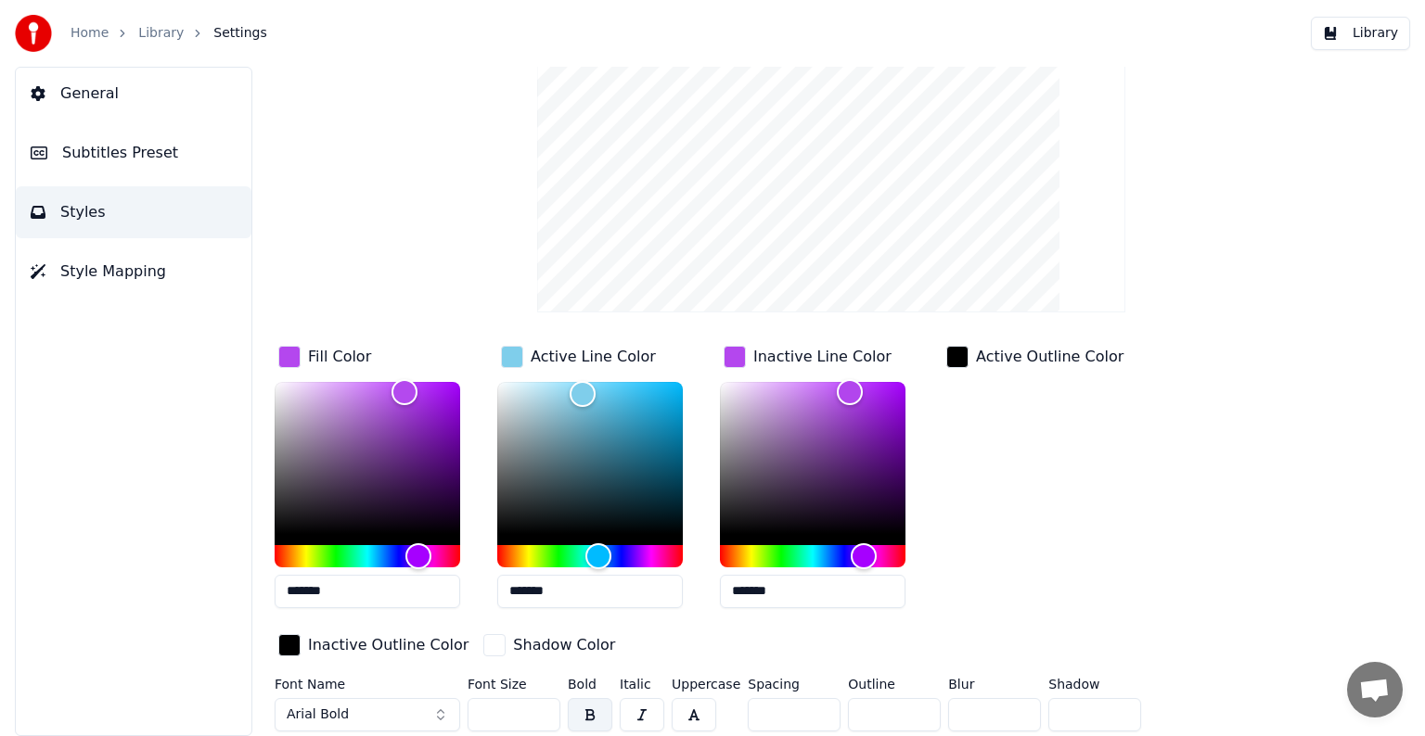
click at [980, 512] on div "Active Outline Color" at bounding box center [1034, 482] width 185 height 281
click at [561, 600] on input "*******" at bounding box center [589, 591] width 185 height 33
click at [561, 599] on input "*******" at bounding box center [589, 591] width 185 height 33
click at [757, 597] on input "*******" at bounding box center [812, 591] width 185 height 33
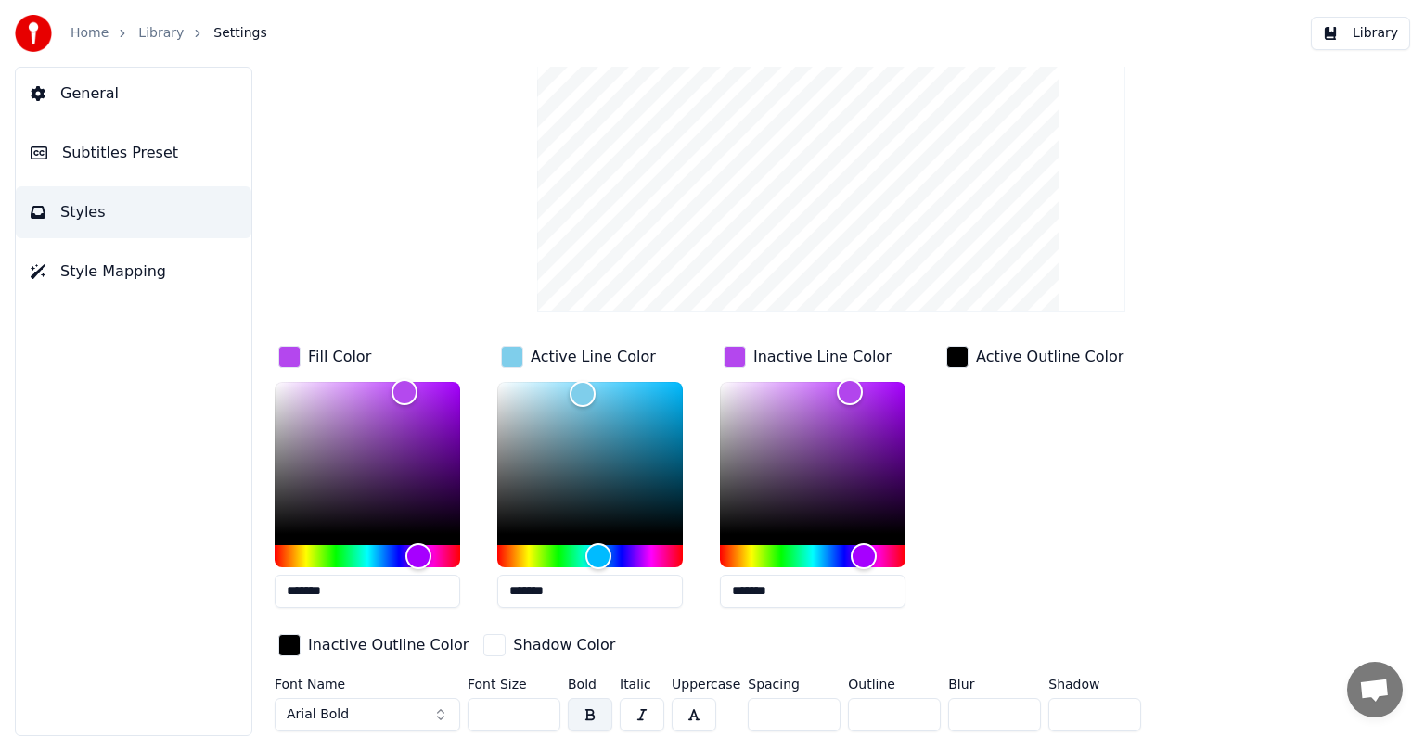
click at [757, 596] on input "*******" at bounding box center [812, 591] width 185 height 33
paste input "*"
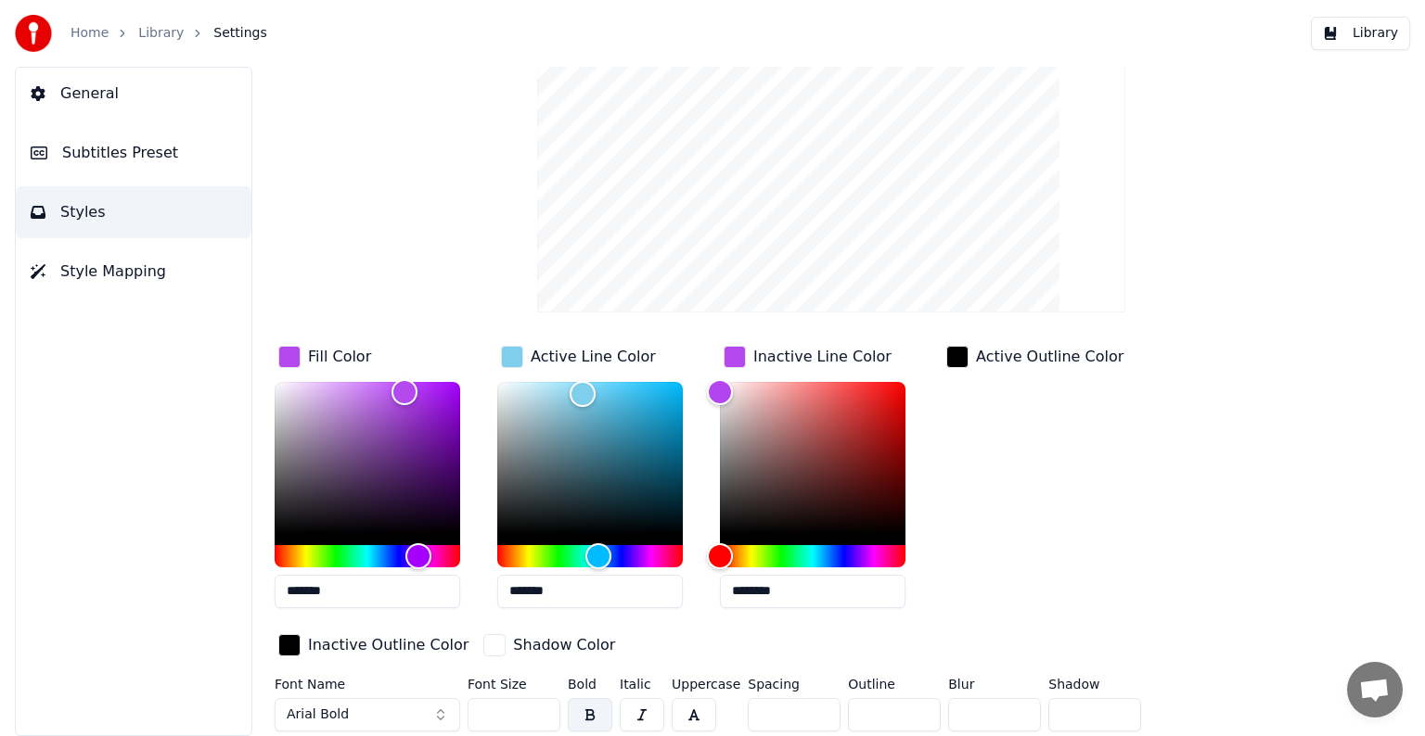
click at [756, 595] on input "********" at bounding box center [812, 591] width 185 height 33
click at [755, 595] on input "********" at bounding box center [812, 591] width 185 height 33
paste input "text"
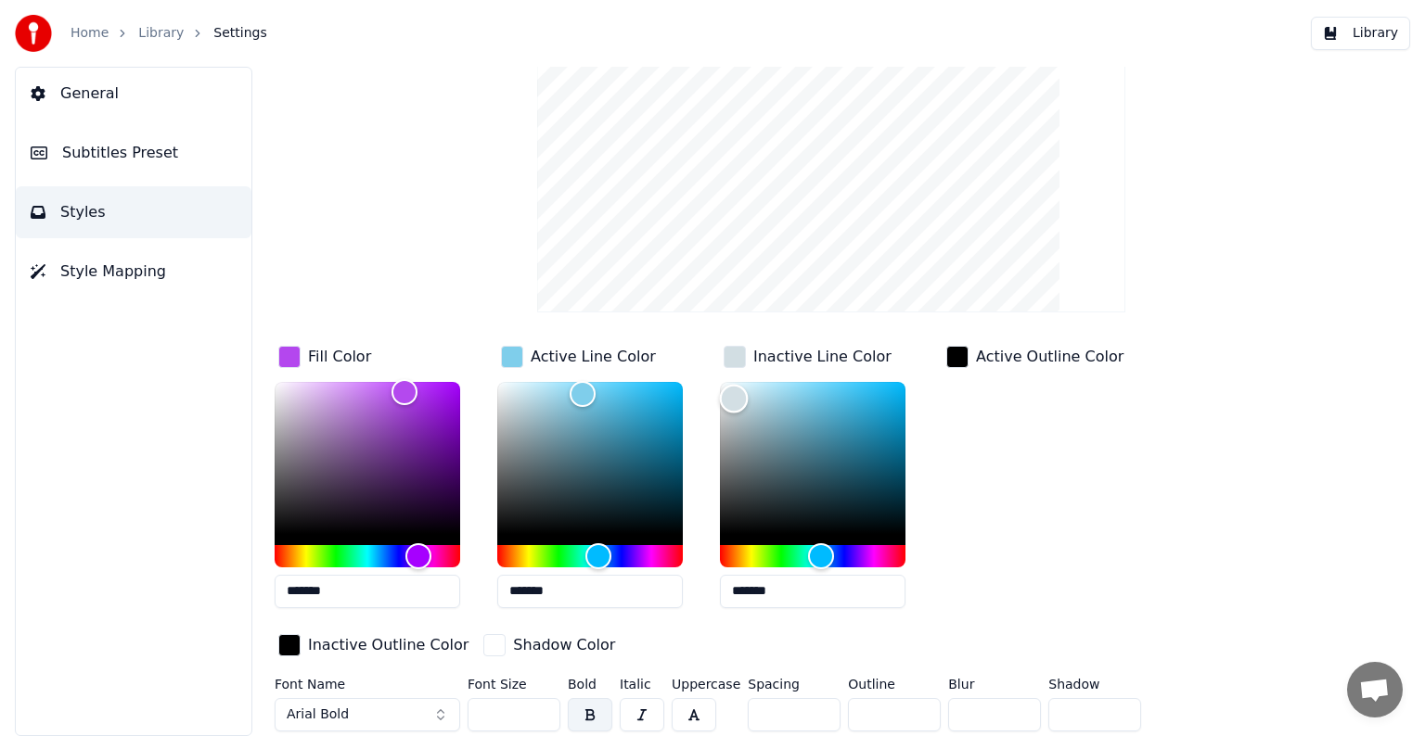
type input "*******"
drag, startPoint x: 736, startPoint y: 397, endPoint x: 684, endPoint y: 364, distance: 62.0
click at [694, 371] on div "Fill Color ******* Active Line Color ******* Inactive Line Color ******* Active…" at bounding box center [773, 502] width 997 height 321
drag, startPoint x: 577, startPoint y: 397, endPoint x: 449, endPoint y: 382, distance: 128.8
click at [449, 382] on div "Fill Color ******* Active Line Color ******* Inactive Line Color ******* Active…" at bounding box center [773, 502] width 997 height 321
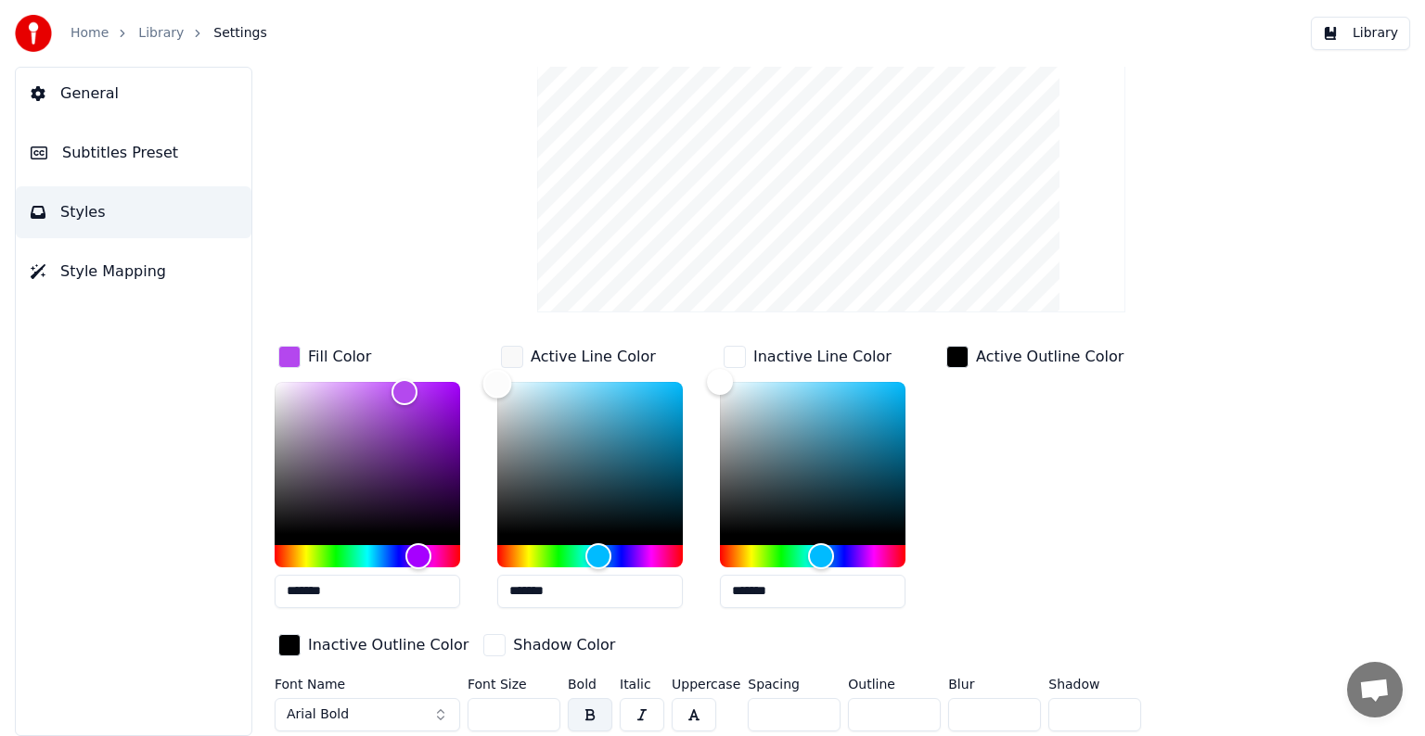
type input "*******"
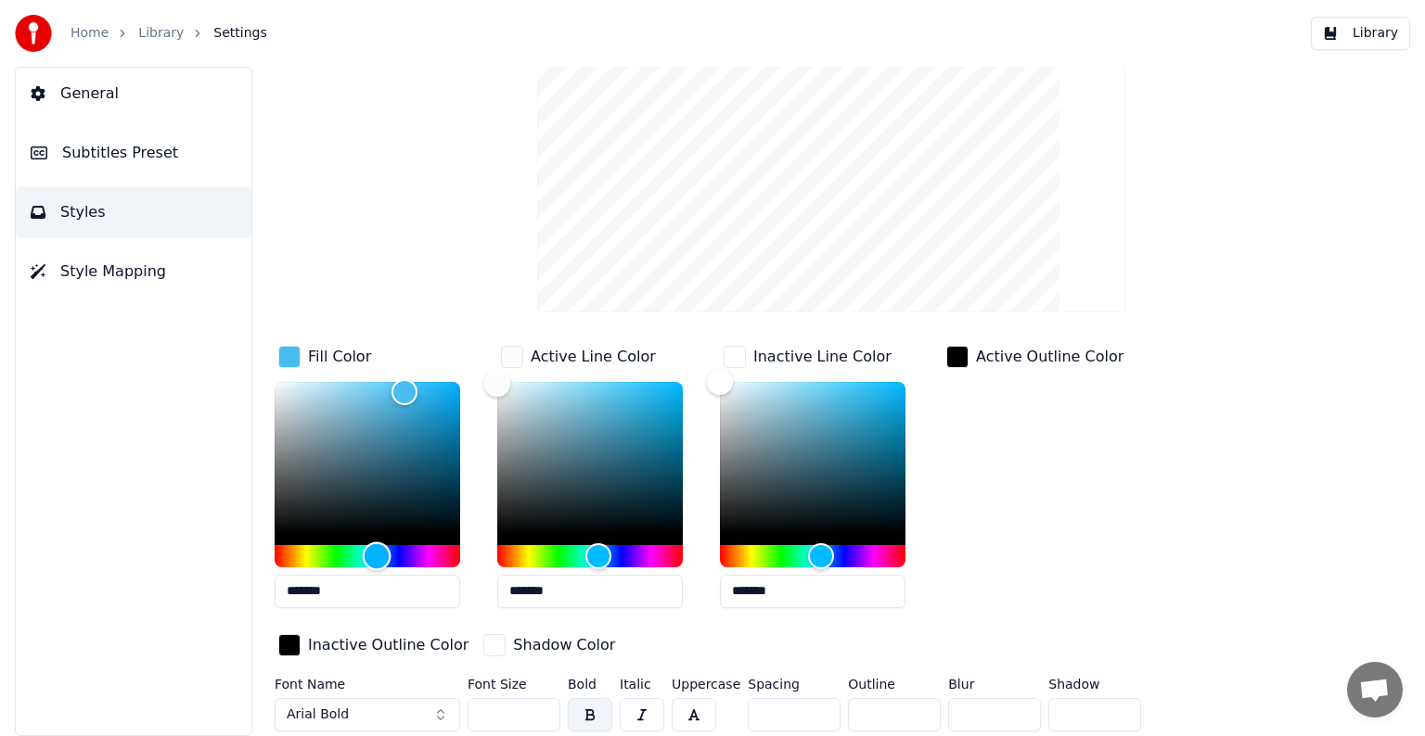
click at [377, 556] on div "Hue" at bounding box center [367, 556] width 185 height 22
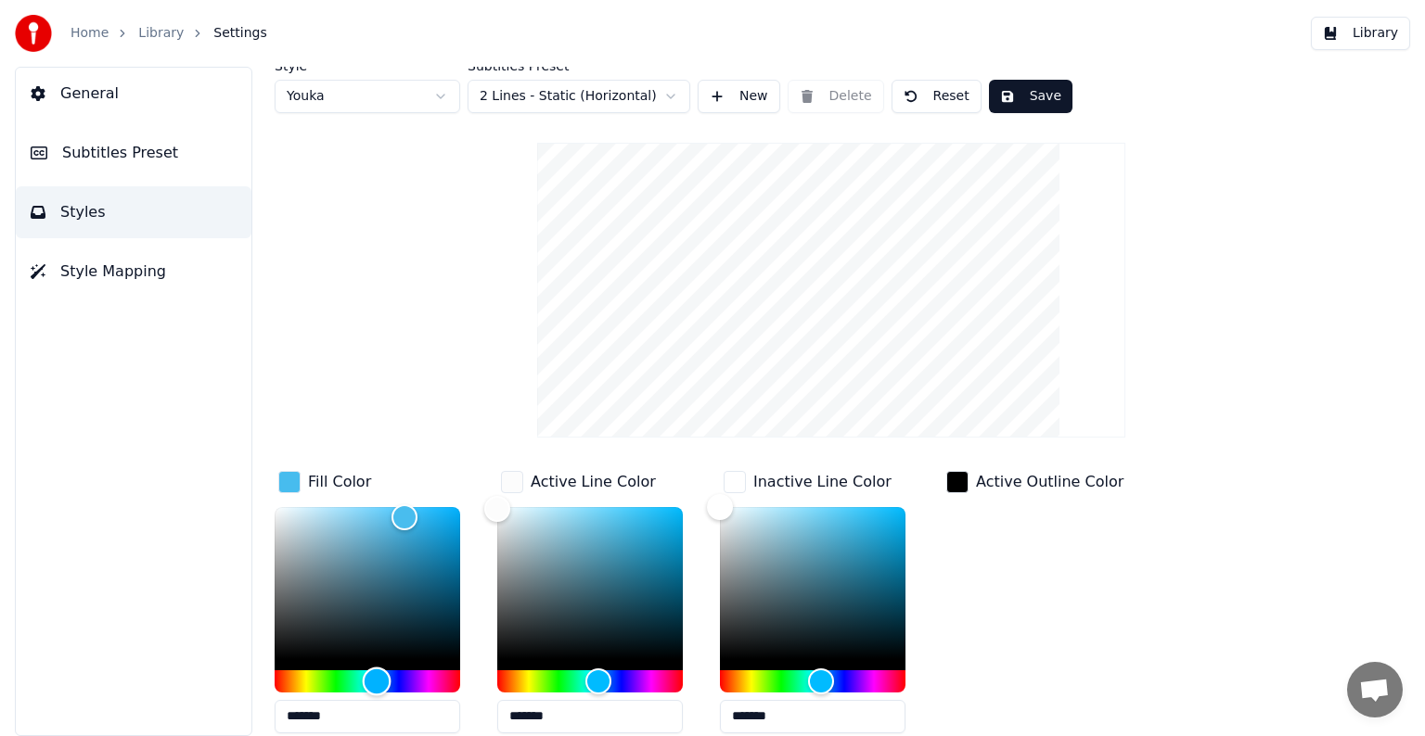
scroll to position [0, 0]
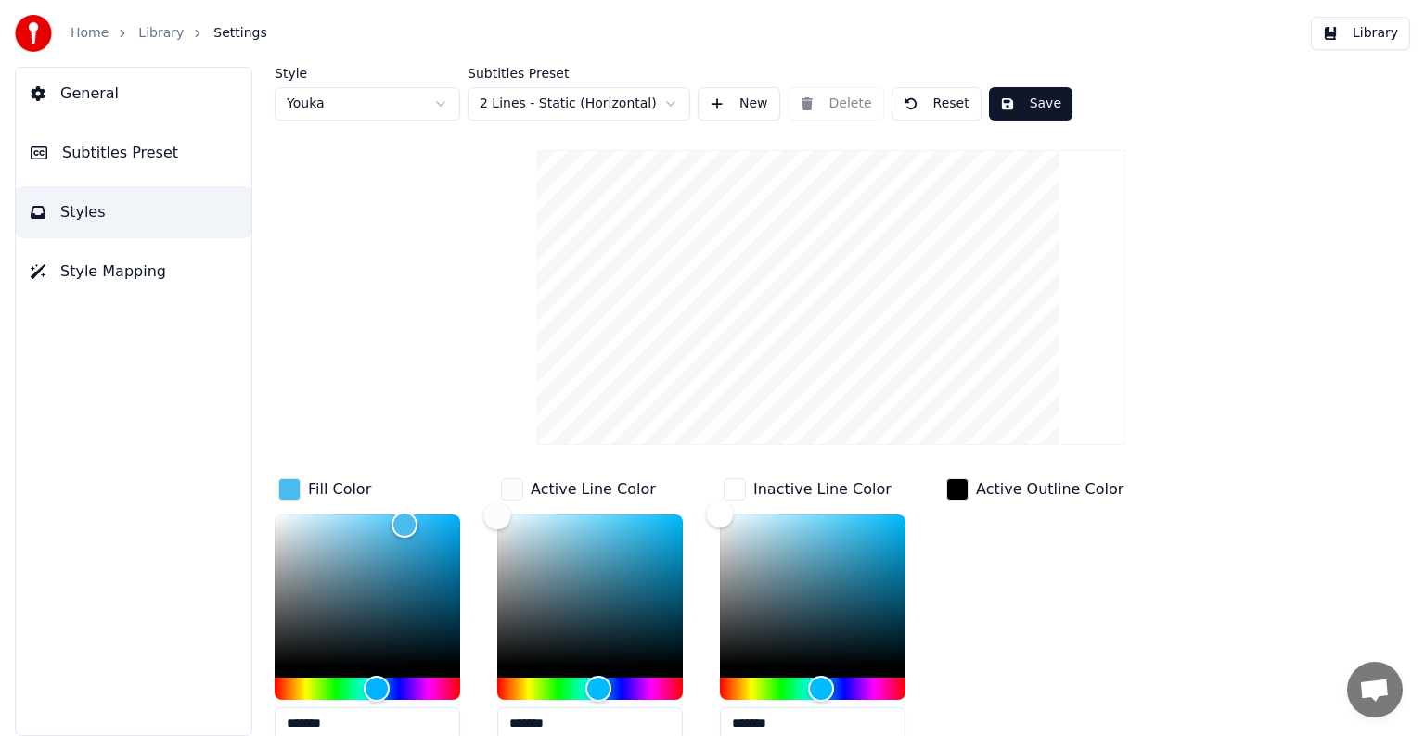
click at [1025, 100] on button "Save" at bounding box center [1030, 103] width 83 height 33
click at [401, 106] on html "Home Library Settings Library General Subtitles Preset Styles Style Mapping Sty…" at bounding box center [712, 368] width 1425 height 736
type input "*******"
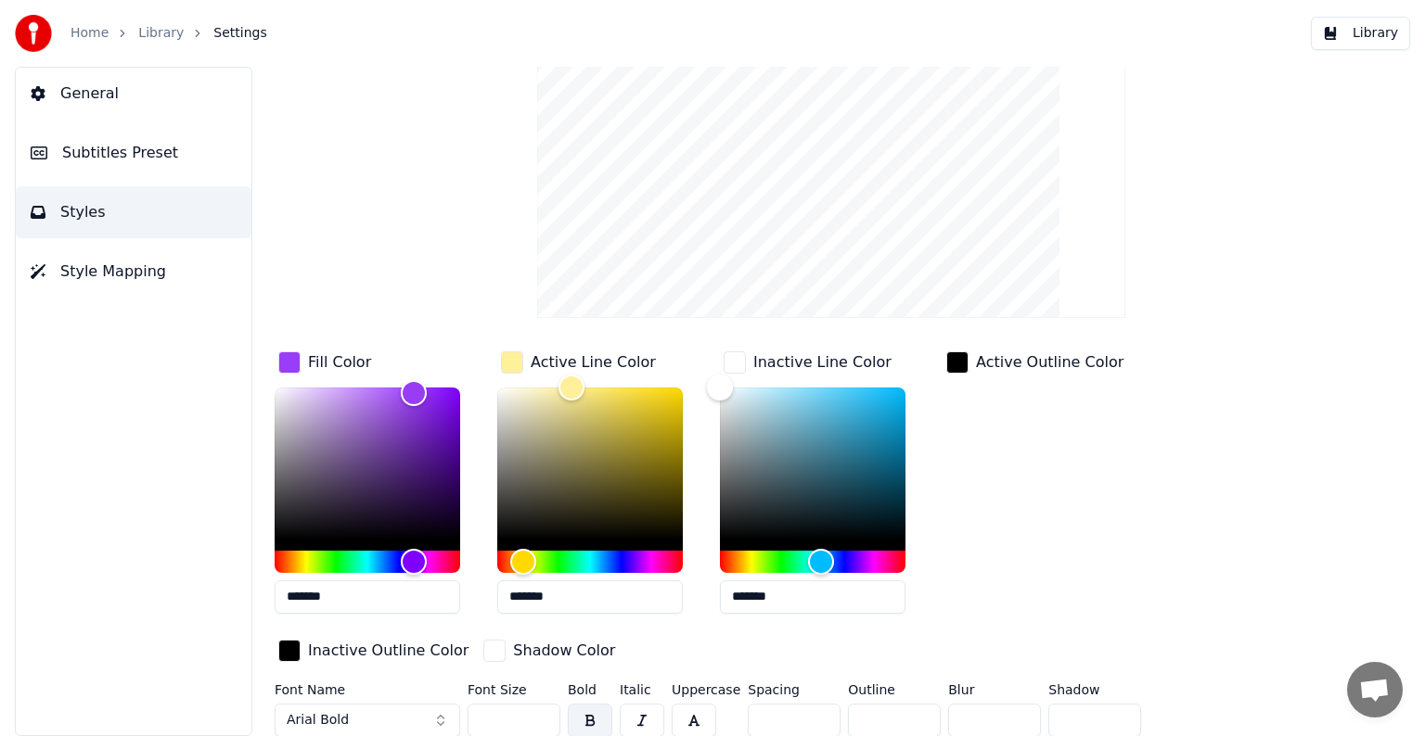
scroll to position [133, 0]
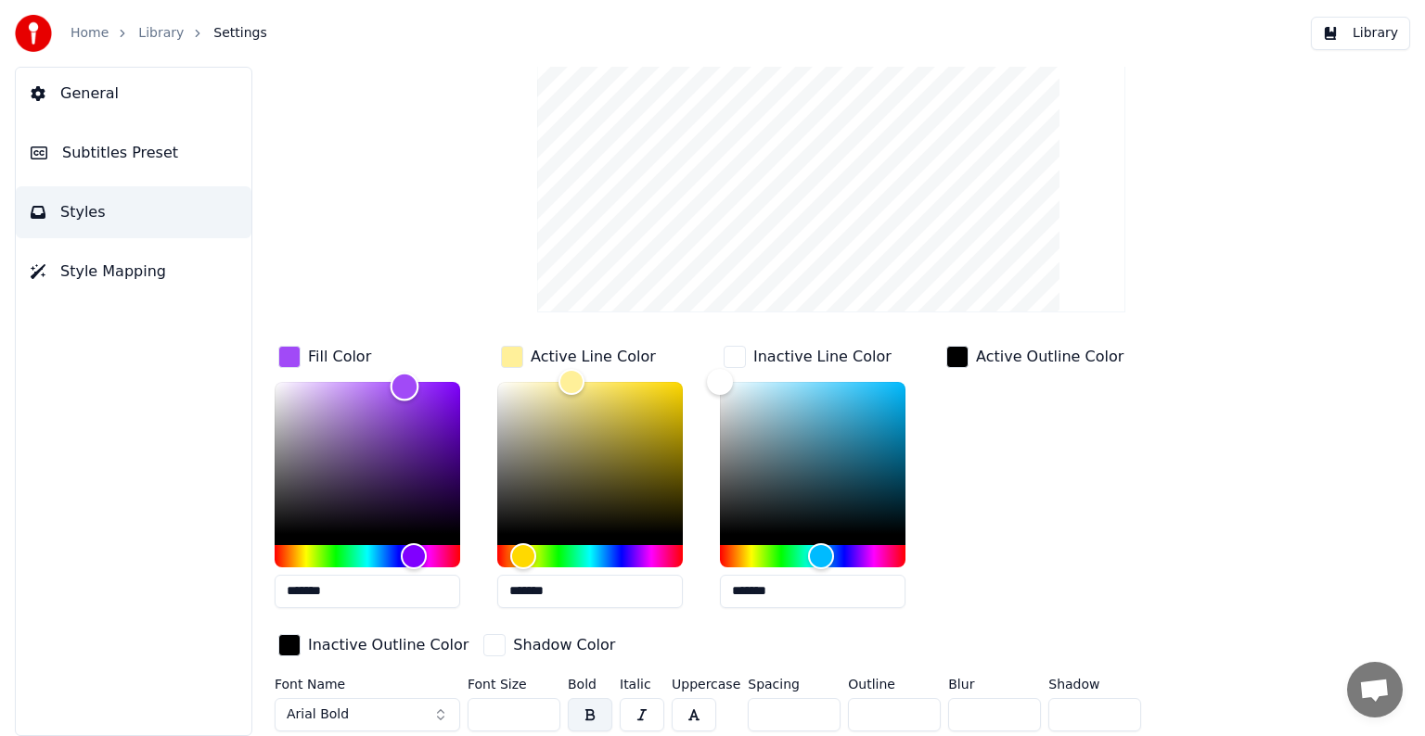
click at [404, 385] on div "Color" at bounding box center [404, 386] width 29 height 29
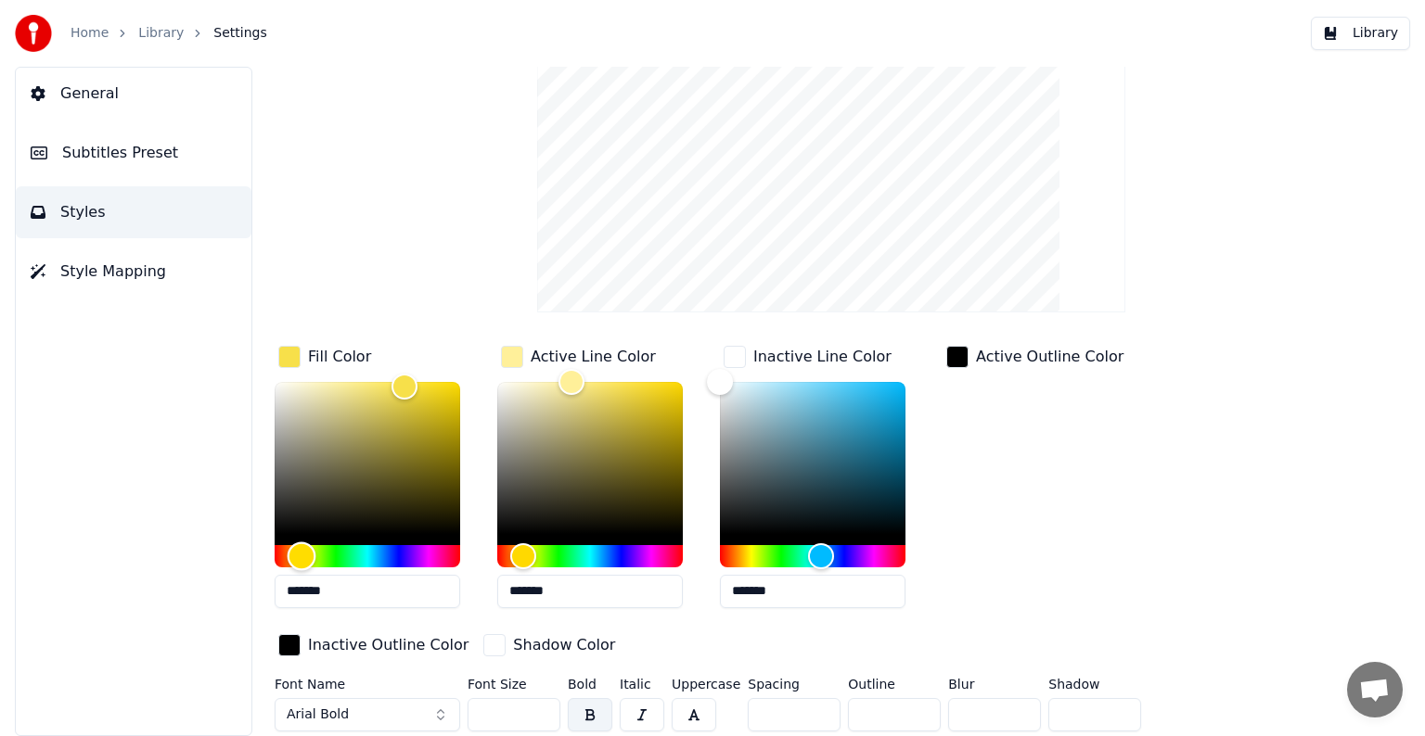
drag, startPoint x: 327, startPoint y: 560, endPoint x: 301, endPoint y: 559, distance: 26.0
click at [301, 559] on div "Hue" at bounding box center [367, 556] width 185 height 22
drag, startPoint x: 382, startPoint y: 406, endPoint x: 396, endPoint y: 411, distance: 14.7
click at [396, 411] on div "Color" at bounding box center [367, 458] width 185 height 152
drag, startPoint x: 400, startPoint y: 415, endPoint x: 425, endPoint y: 419, distance: 25.3
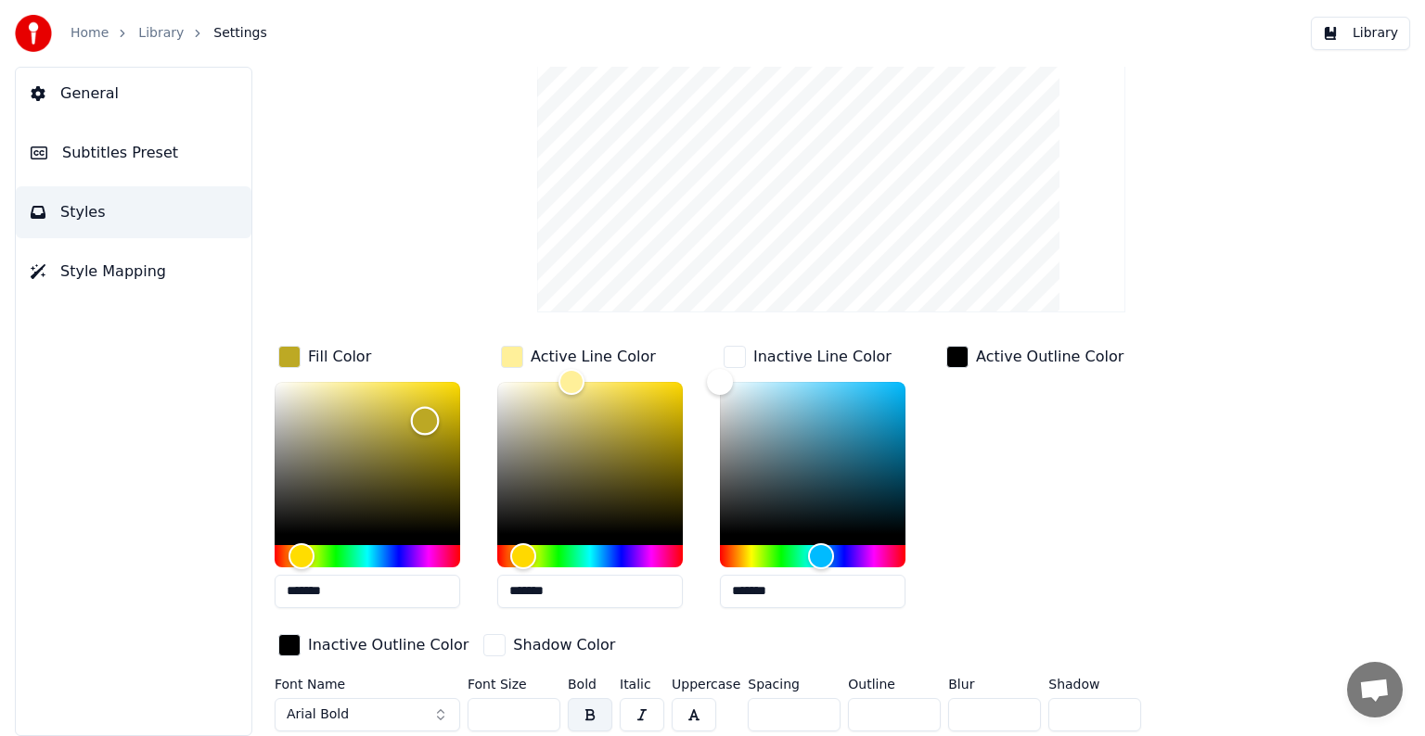
click at [425, 419] on div "Color" at bounding box center [425, 420] width 29 height 29
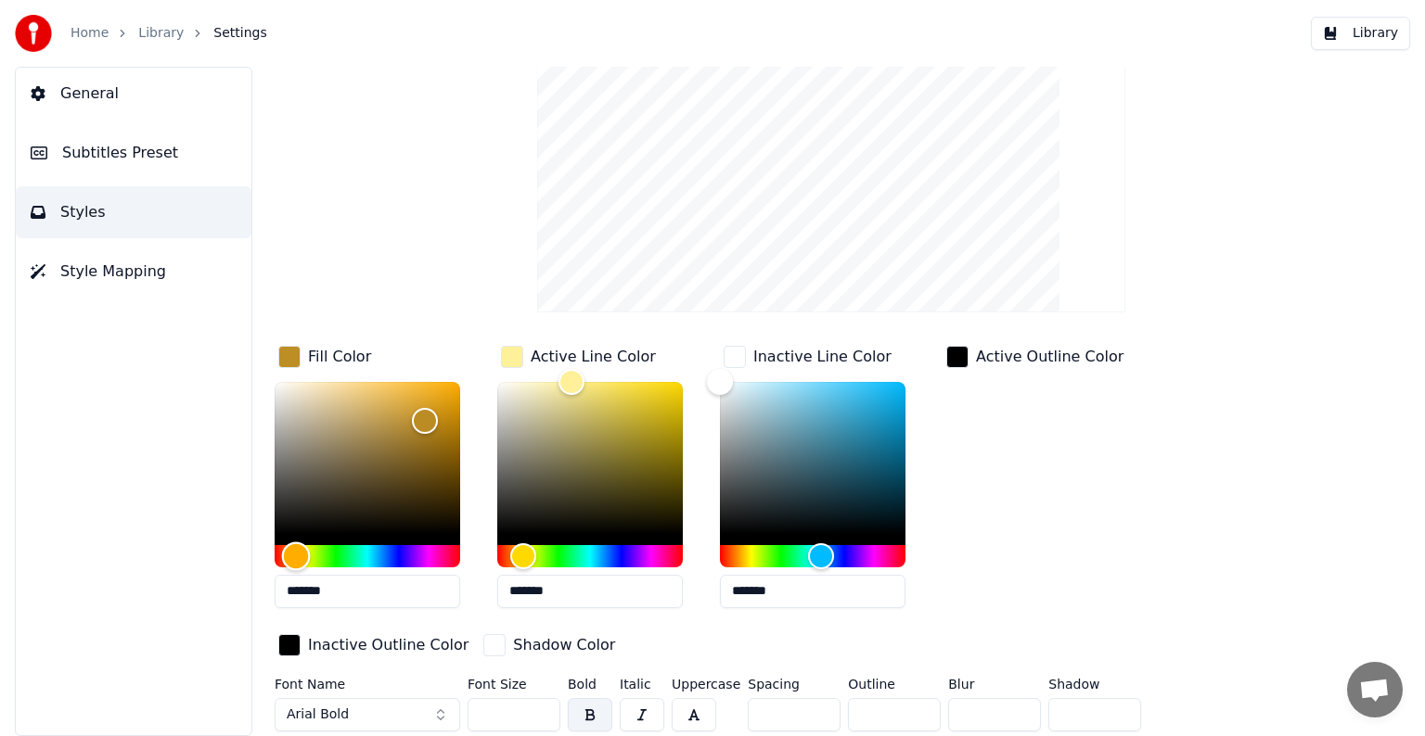
click at [296, 555] on div "Hue" at bounding box center [296, 556] width 29 height 29
drag, startPoint x: 423, startPoint y: 412, endPoint x: 425, endPoint y: 387, distance: 25.1
click at [425, 387] on div "Color" at bounding box center [425, 389] width 29 height 29
click at [295, 558] on div "Hue" at bounding box center [295, 556] width 29 height 29
type input "*******"
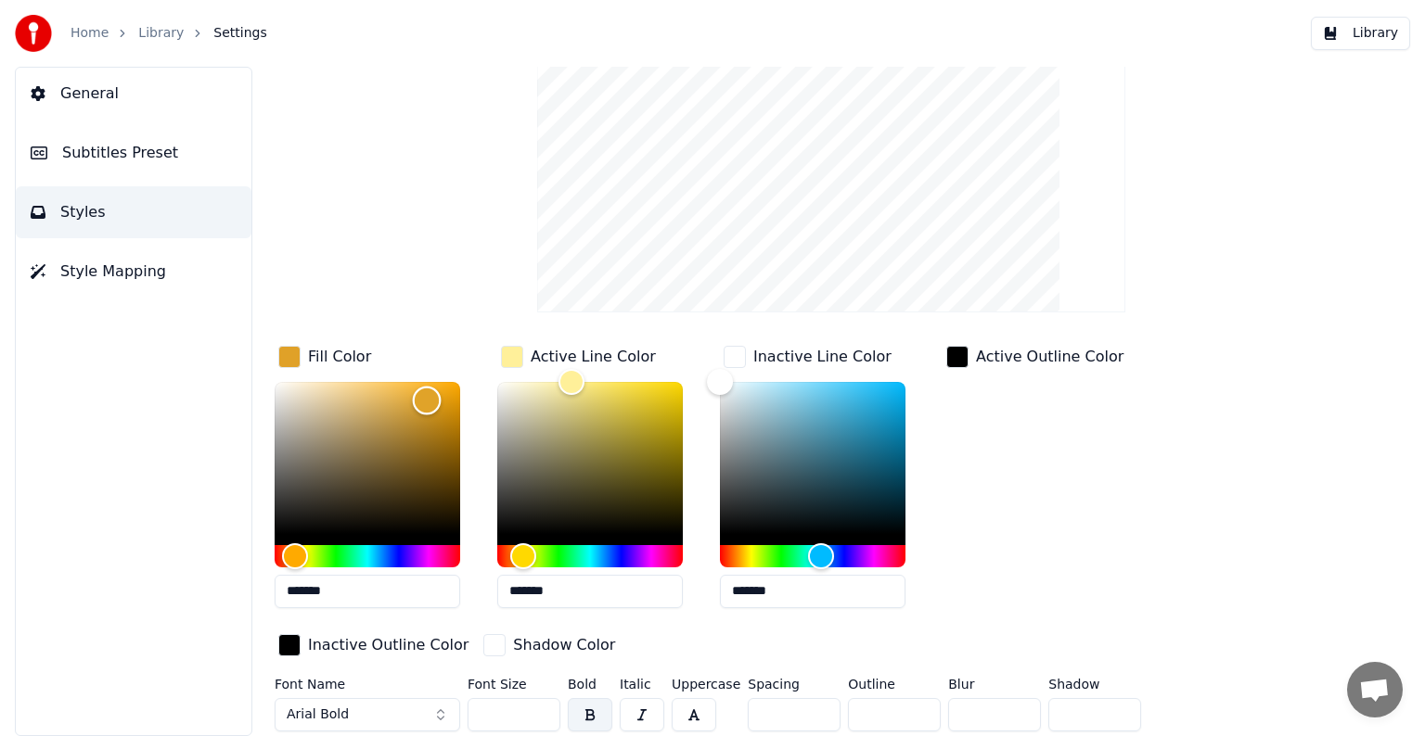
click at [427, 399] on div "Color" at bounding box center [427, 400] width 29 height 29
type input "*******"
drag, startPoint x: 519, startPoint y: 381, endPoint x: 451, endPoint y: 378, distance: 68.7
click at [454, 381] on div "Fill Color ******* Active Line Color ******* Inactive Line Color ******* Active…" at bounding box center [773, 502] width 997 height 321
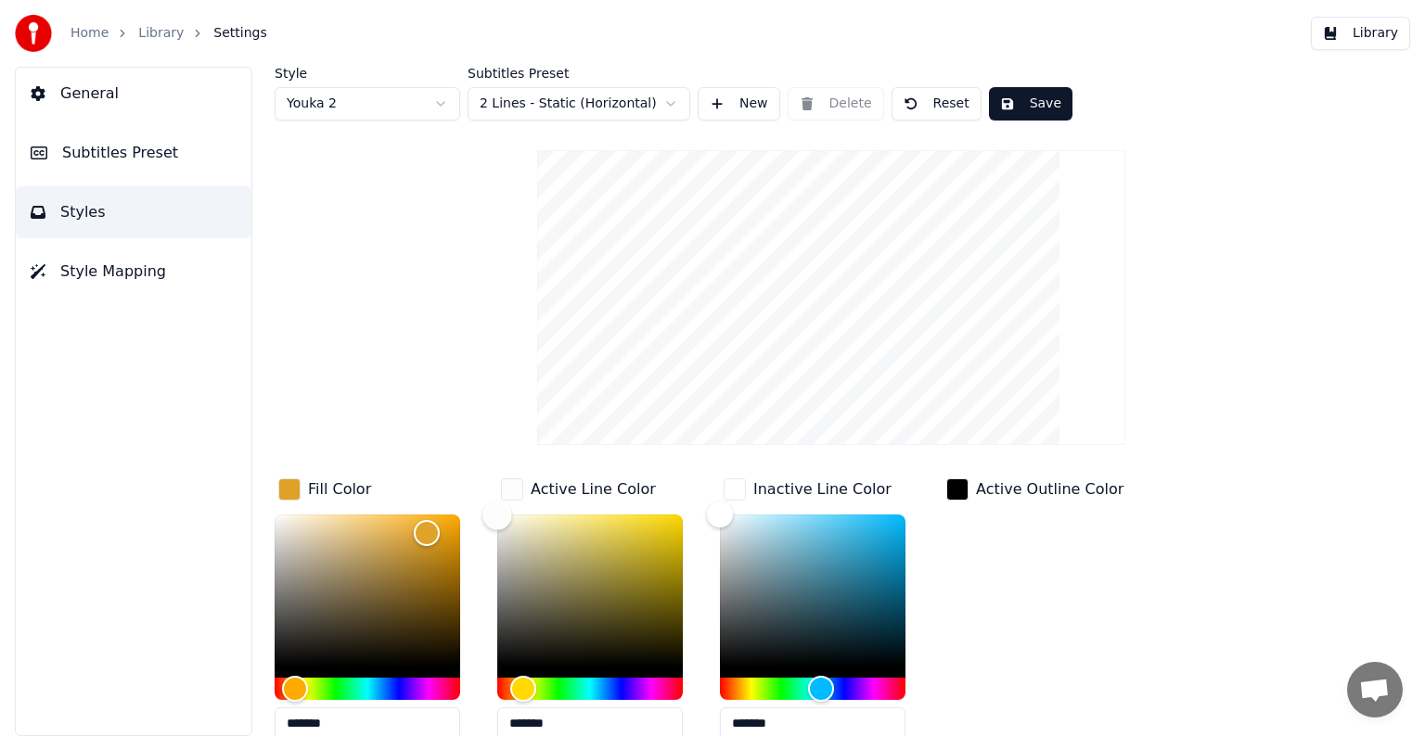
scroll to position [0, 0]
click at [1017, 111] on button "Save" at bounding box center [1030, 103] width 83 height 33
click at [418, 104] on html "Home Library Settings Library General Subtitles Preset Styles Style Mapping Sty…" at bounding box center [712, 368] width 1425 height 736
type input "*******"
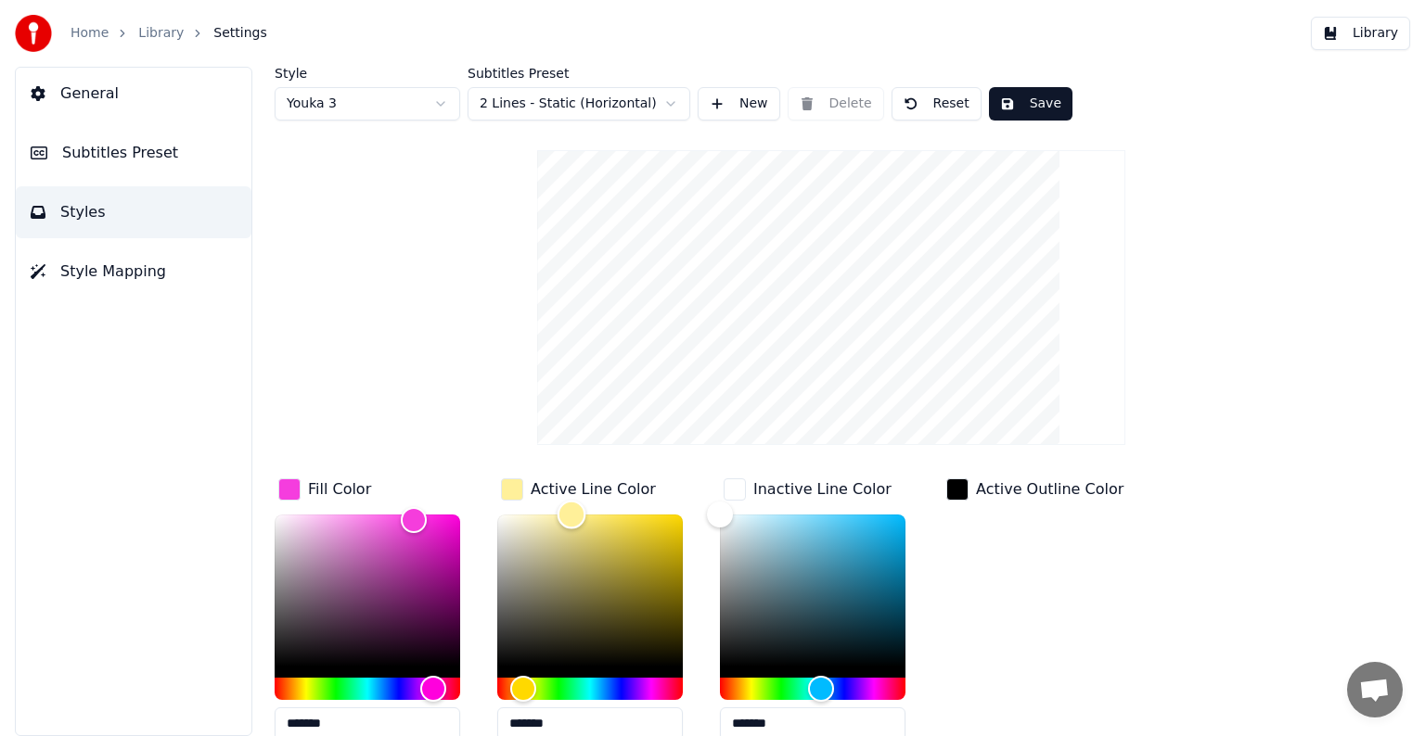
type input "*******"
drag, startPoint x: 570, startPoint y: 510, endPoint x: 394, endPoint y: 495, distance: 176.8
click at [397, 499] on div "Fill Color ******* Active Line Color ******* Inactive Line Color ******* Active…" at bounding box center [773, 635] width 997 height 321
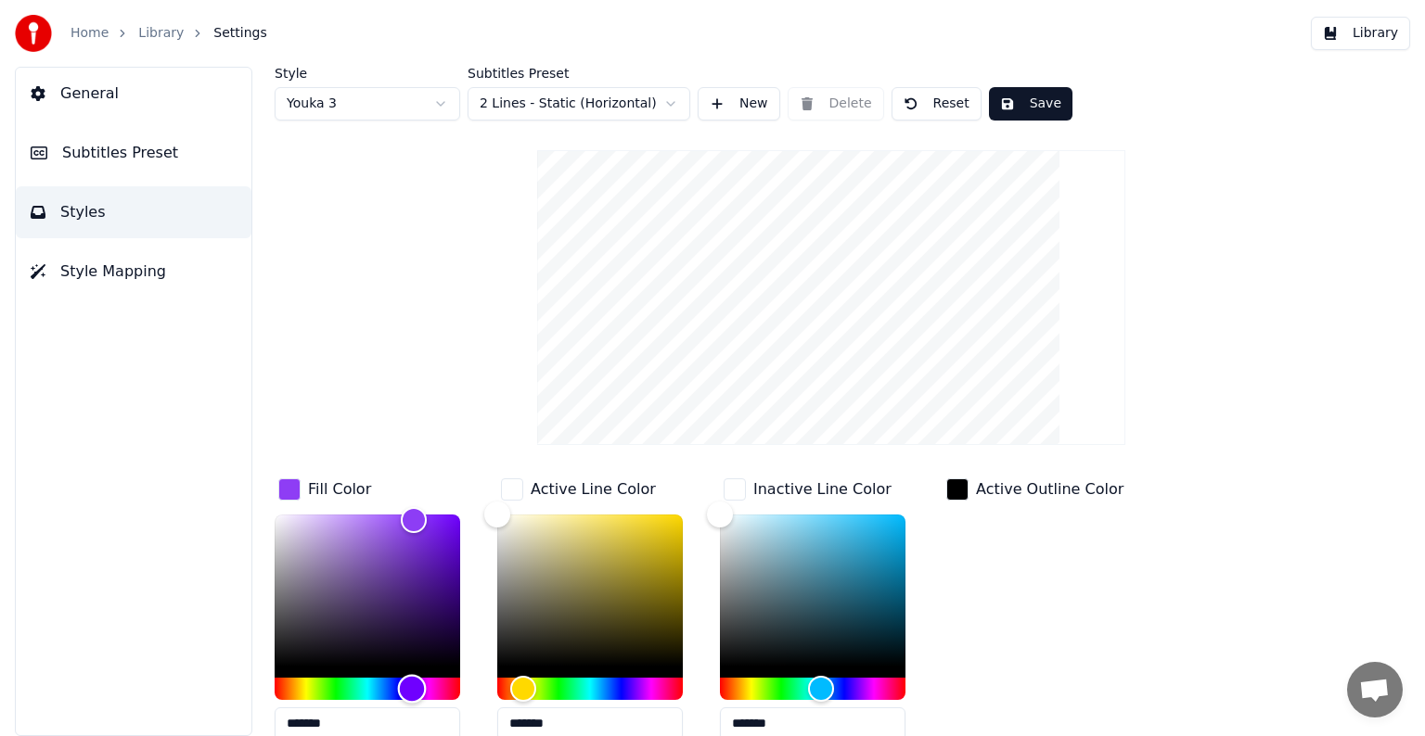
drag, startPoint x: 334, startPoint y: 690, endPoint x: 412, endPoint y: 699, distance: 78.5
click at [412, 699] on div "Hue" at bounding box center [367, 689] width 185 height 22
click at [428, 112] on html "Home Library Settings Library General Subtitles Preset Styles Style Mapping Sty…" at bounding box center [712, 368] width 1425 height 736
type input "*******"
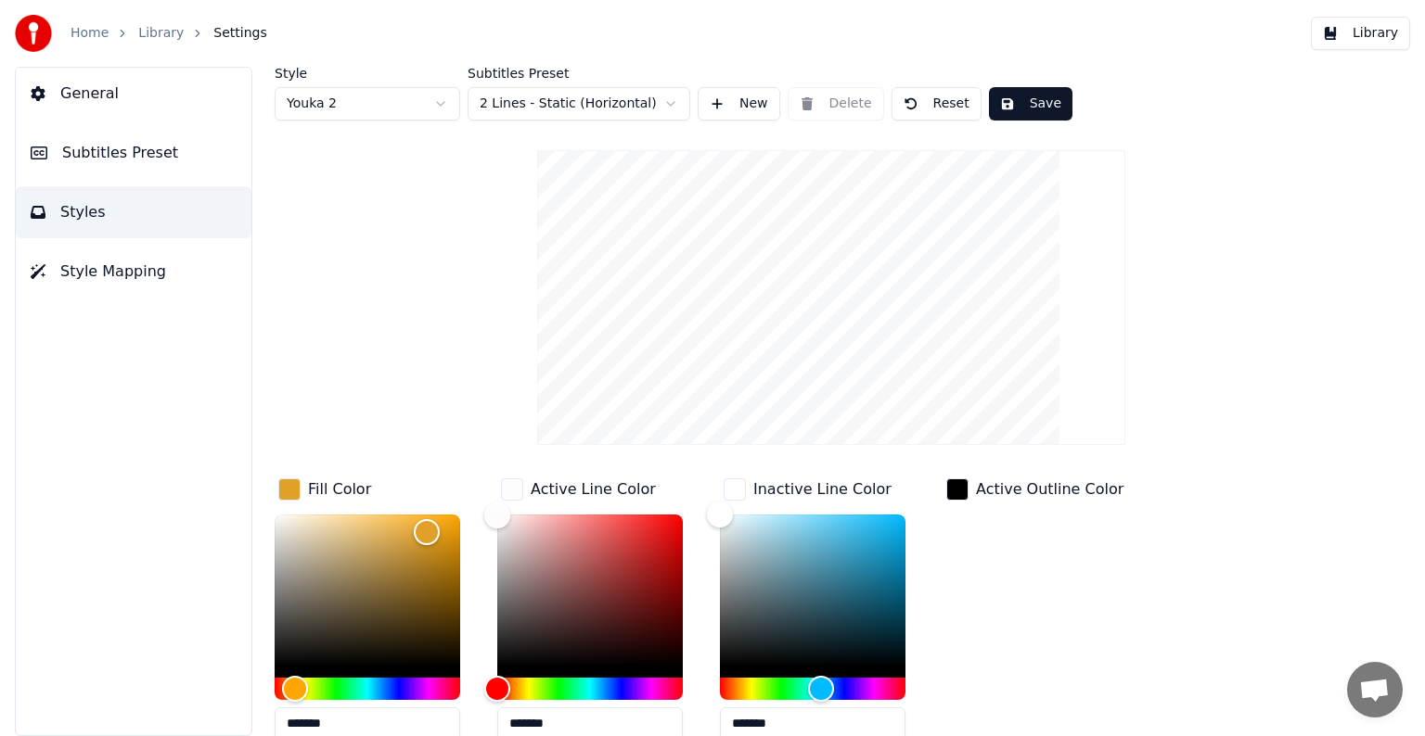
click at [389, 111] on html "Home Library Settings Library General Subtitles Preset Styles Style Mapping Sty…" at bounding box center [712, 368] width 1425 height 736
type input "*******"
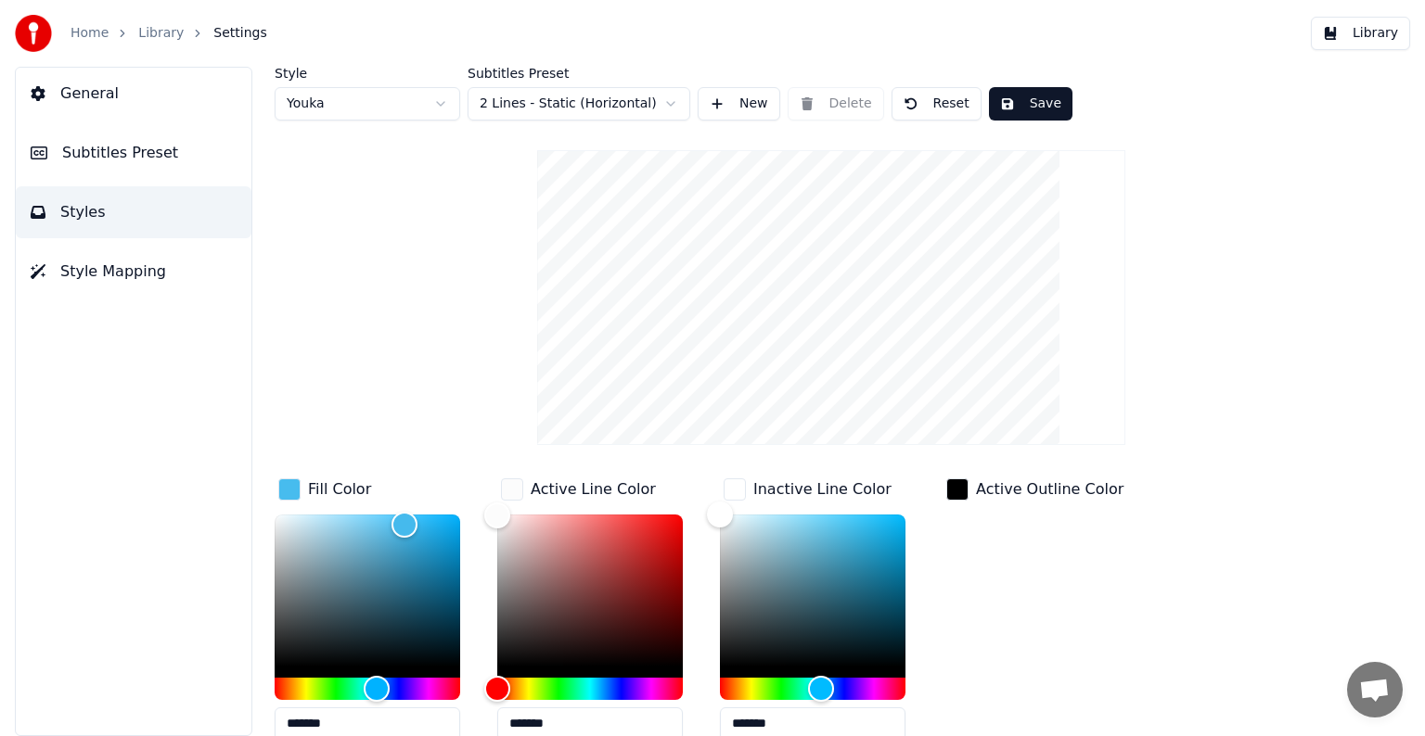
click at [394, 106] on html "Home Library Settings Library General Subtitles Preset Styles Style Mapping Sty…" at bounding box center [712, 368] width 1425 height 736
type input "*******"
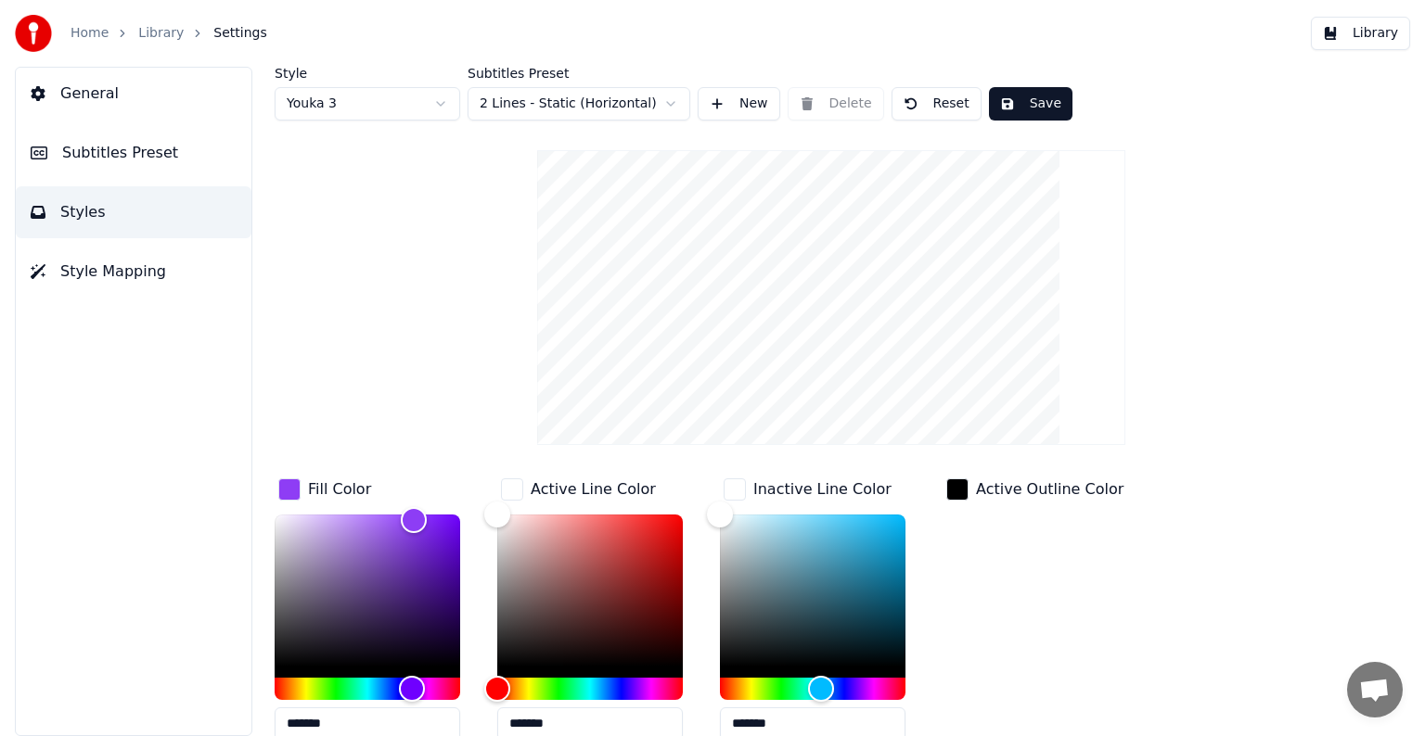
click at [1009, 98] on button "Save" at bounding box center [1030, 103] width 83 height 33
click at [773, 220] on video at bounding box center [830, 297] width 587 height 295
click at [143, 173] on button "Subtitles Preset" at bounding box center [134, 153] width 236 height 52
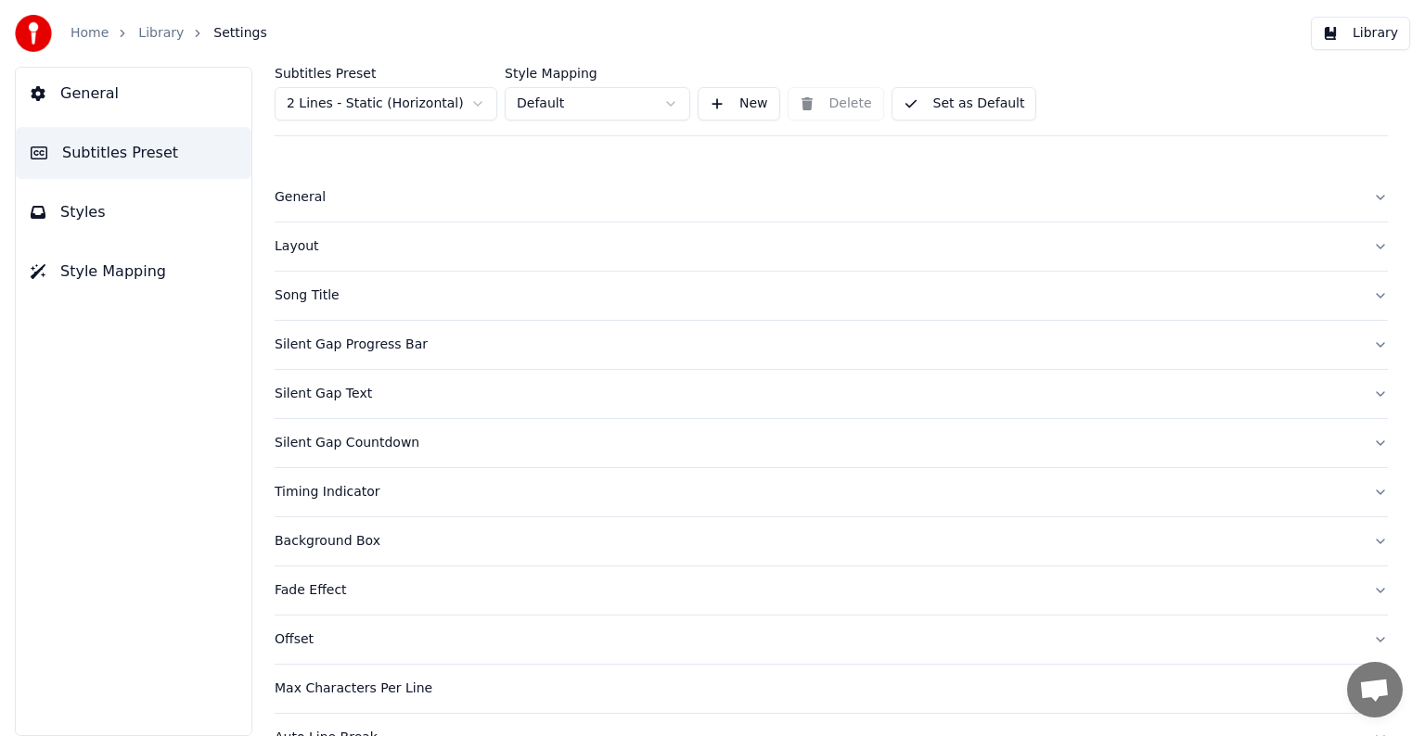
click at [302, 245] on div "Layout" at bounding box center [816, 246] width 1083 height 19
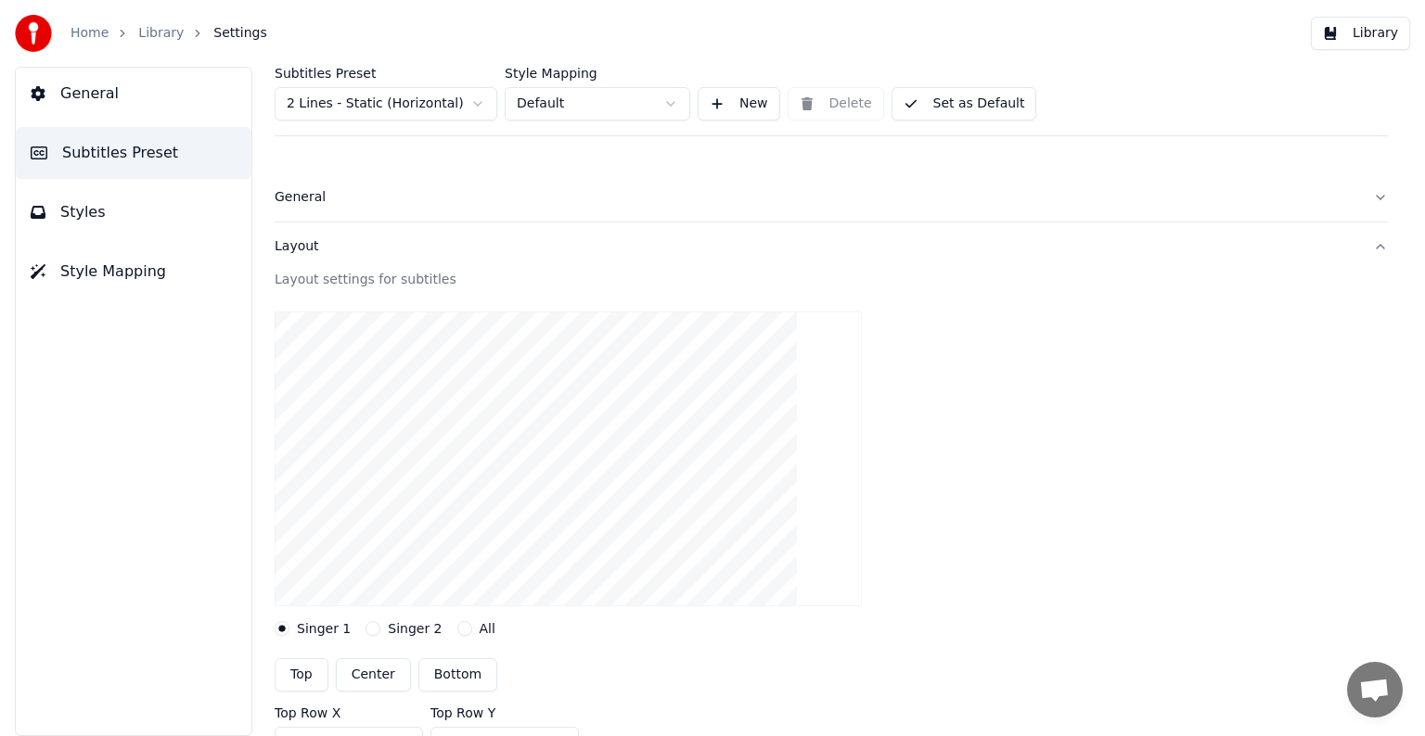
click at [290, 241] on div "Layout" at bounding box center [816, 246] width 1083 height 19
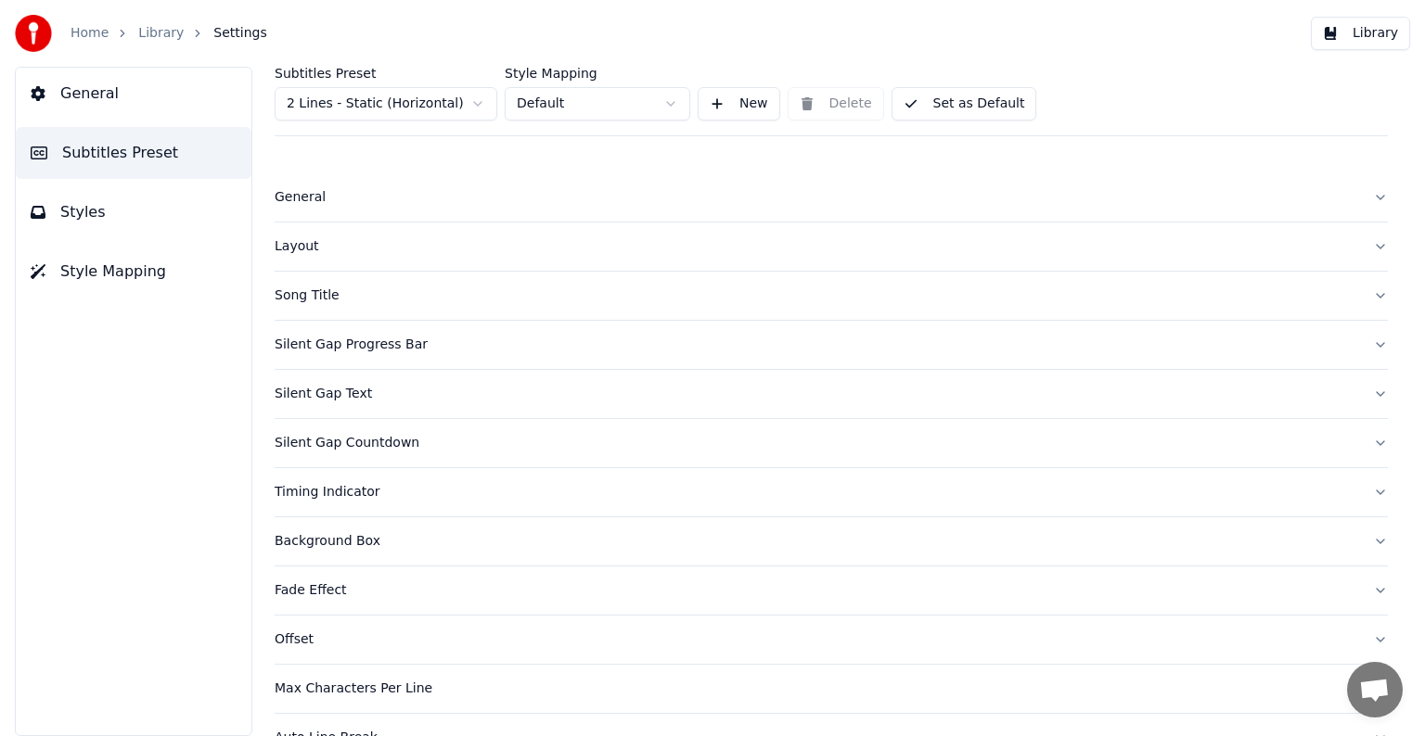
click at [92, 269] on span "Style Mapping" at bounding box center [113, 272] width 106 height 22
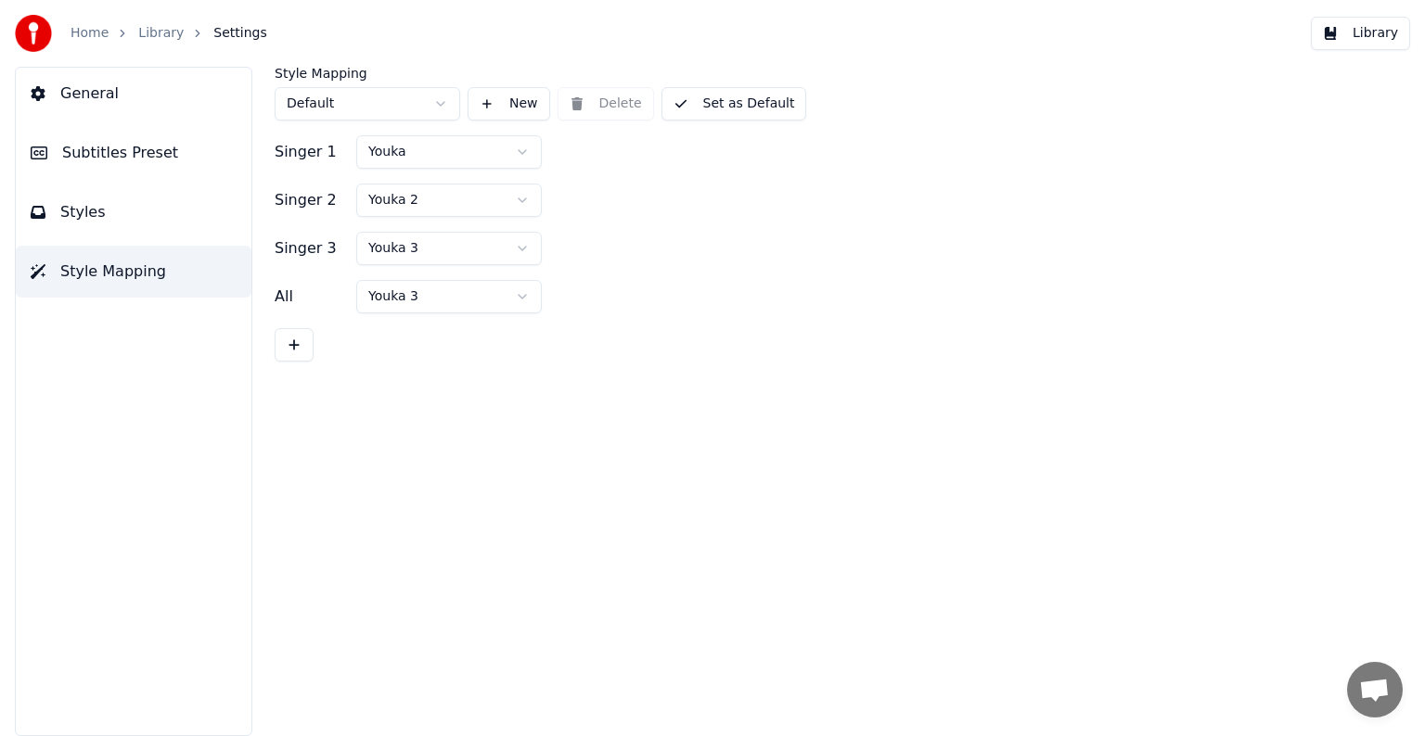
click at [112, 186] on button "Styles" at bounding box center [134, 212] width 236 height 52
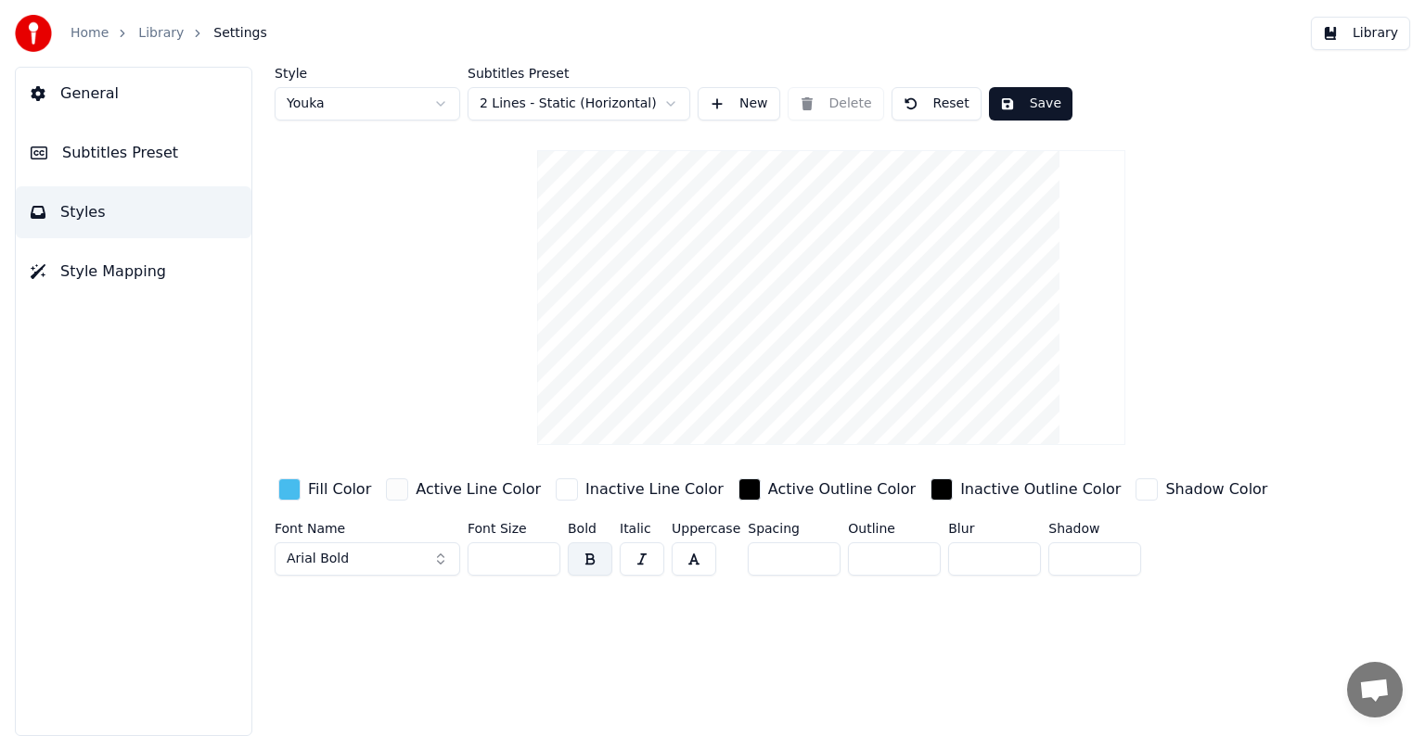
click at [161, 39] on link "Library" at bounding box center [160, 33] width 45 height 19
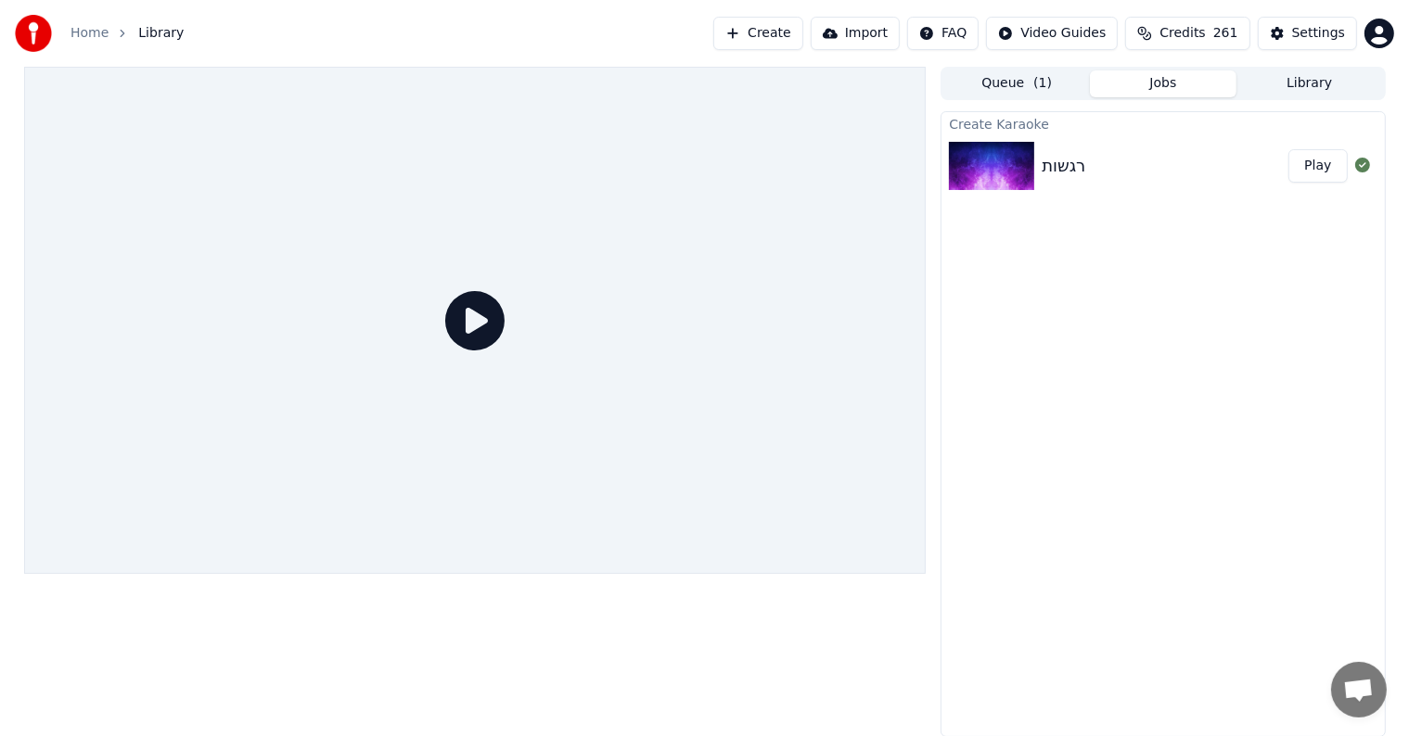
click at [400, 320] on div at bounding box center [475, 320] width 902 height 507
click at [449, 316] on icon at bounding box center [474, 320] width 59 height 59
click at [1235, 441] on div "Create Karaoke רגשות Play" at bounding box center [1162, 424] width 444 height 626
click at [1022, 185] on img at bounding box center [991, 166] width 85 height 48
click at [1056, 168] on div "רגשות" at bounding box center [1064, 166] width 44 height 26
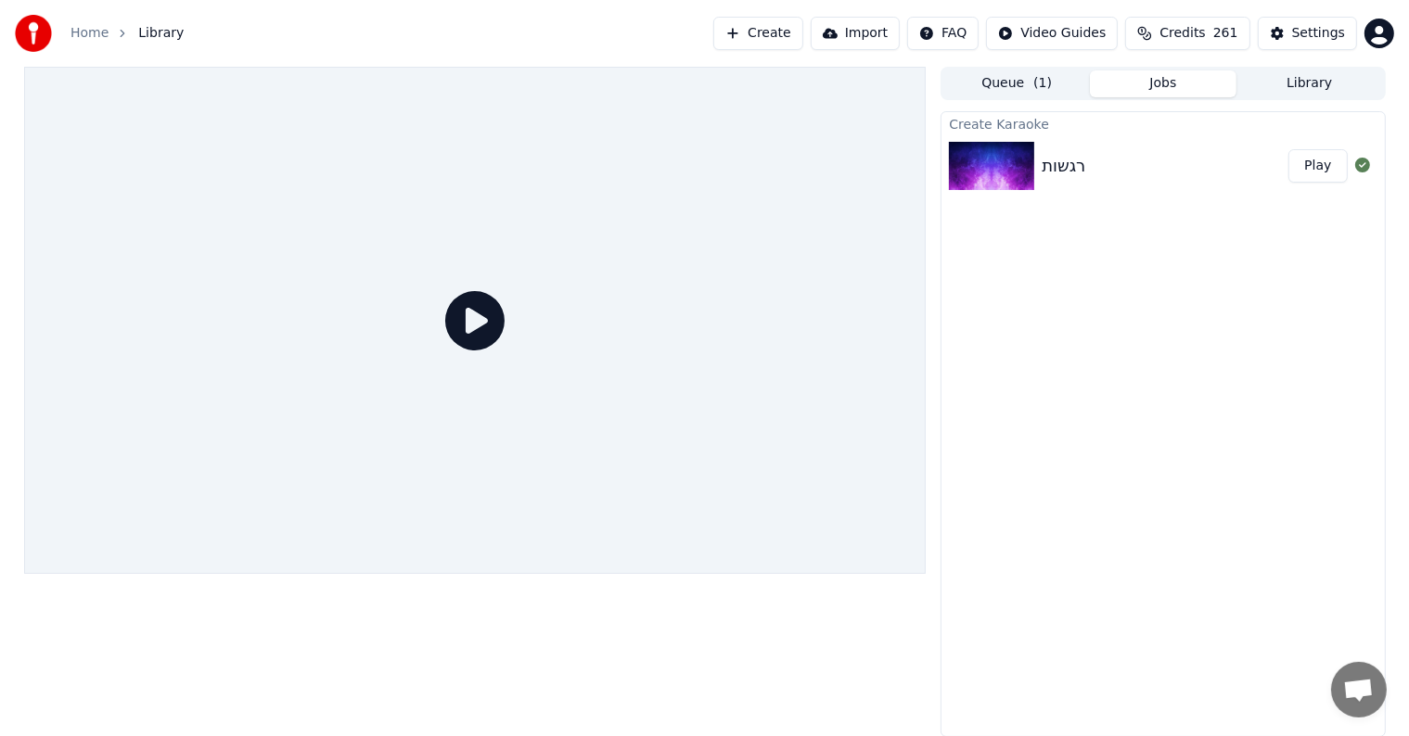
click at [1111, 168] on div "רגשות" at bounding box center [1165, 166] width 247 height 26
click at [1009, 167] on img at bounding box center [991, 166] width 85 height 48
click at [1317, 170] on button "Play" at bounding box center [1317, 165] width 58 height 33
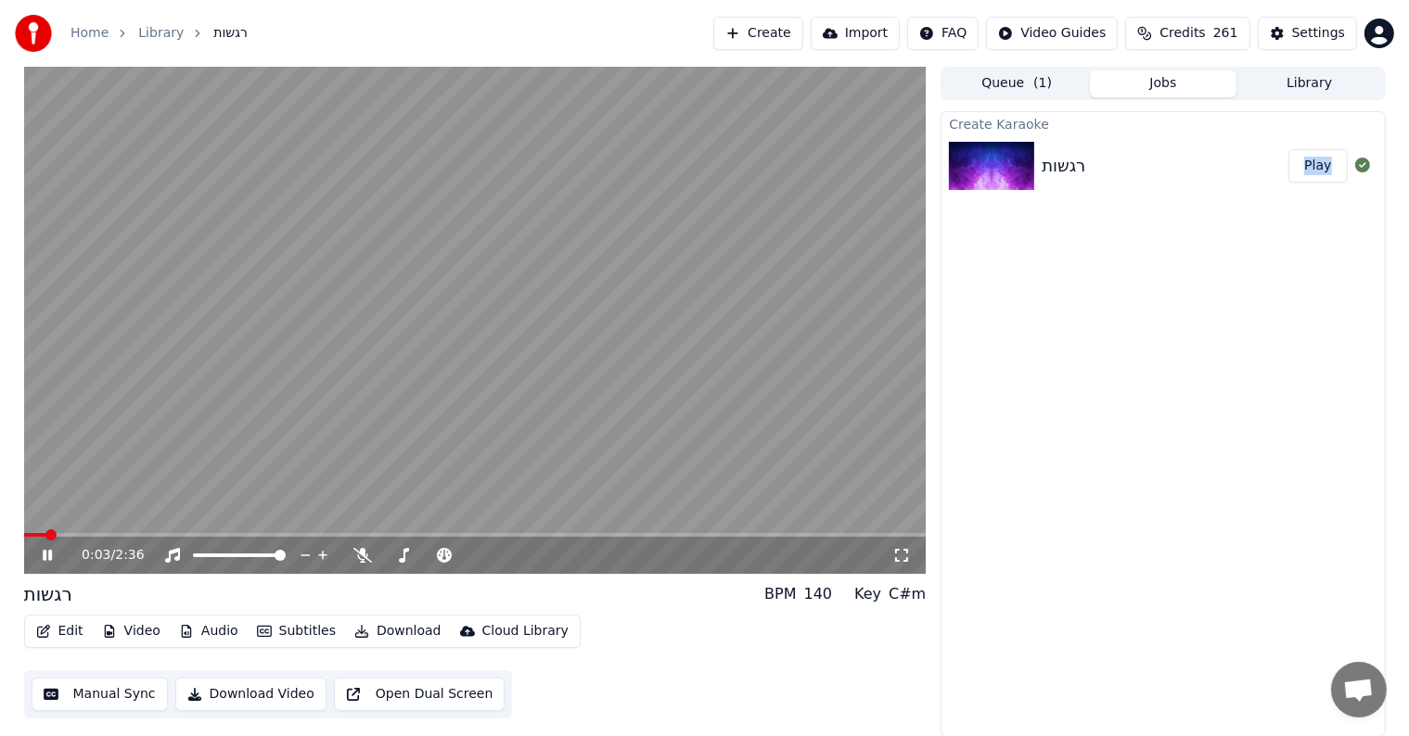
click at [377, 319] on video at bounding box center [475, 320] width 902 height 507
click at [52, 629] on button "Edit" at bounding box center [60, 632] width 62 height 26
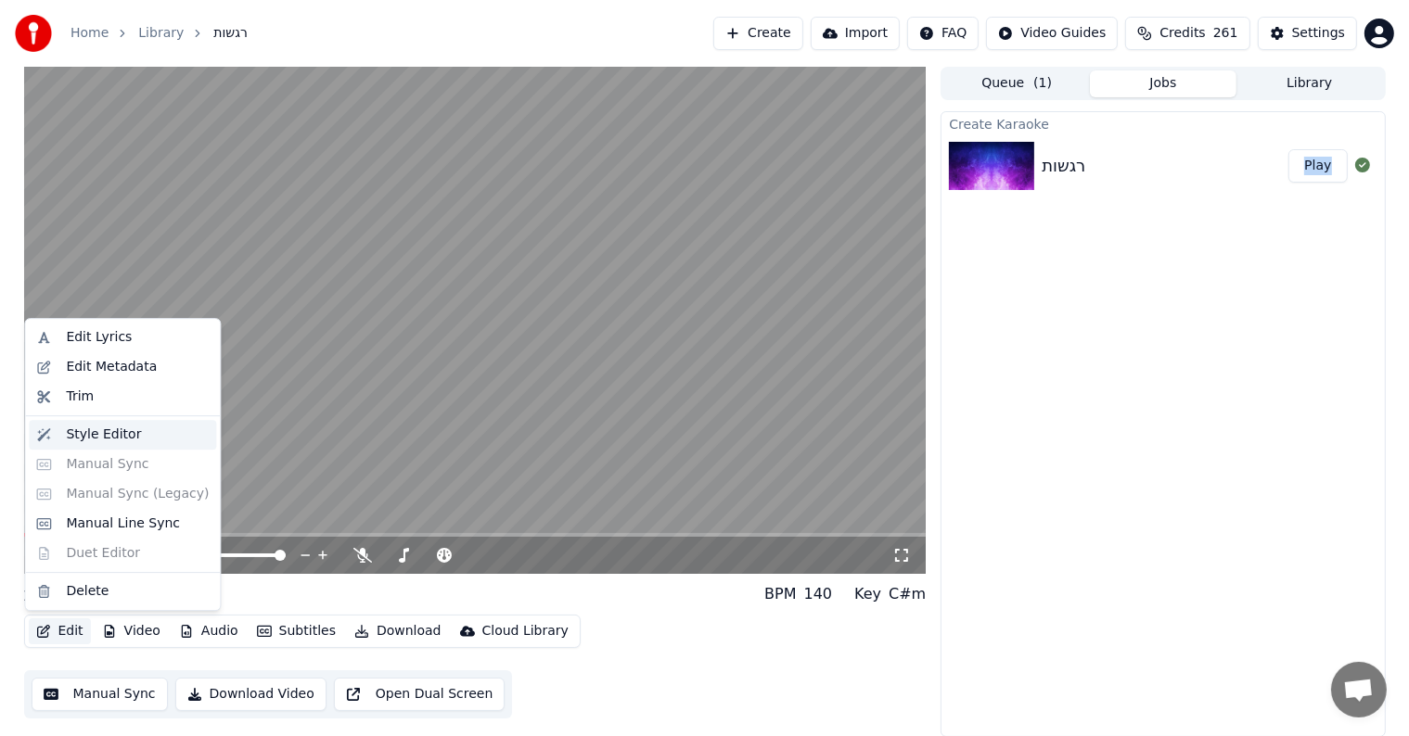
click at [116, 441] on div "Style Editor" at bounding box center [103, 435] width 75 height 19
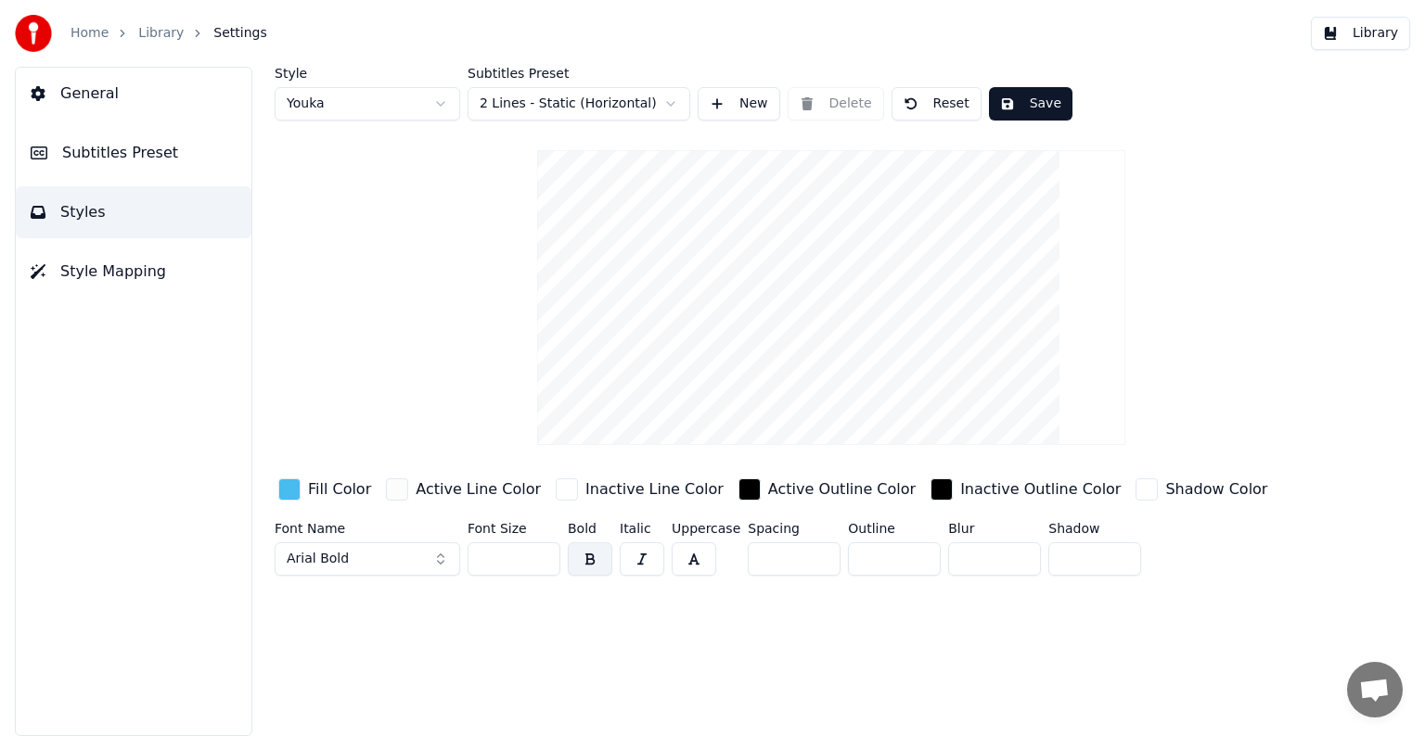
click at [639, 246] on video at bounding box center [830, 297] width 587 height 295
click at [146, 33] on link "Library" at bounding box center [160, 33] width 45 height 19
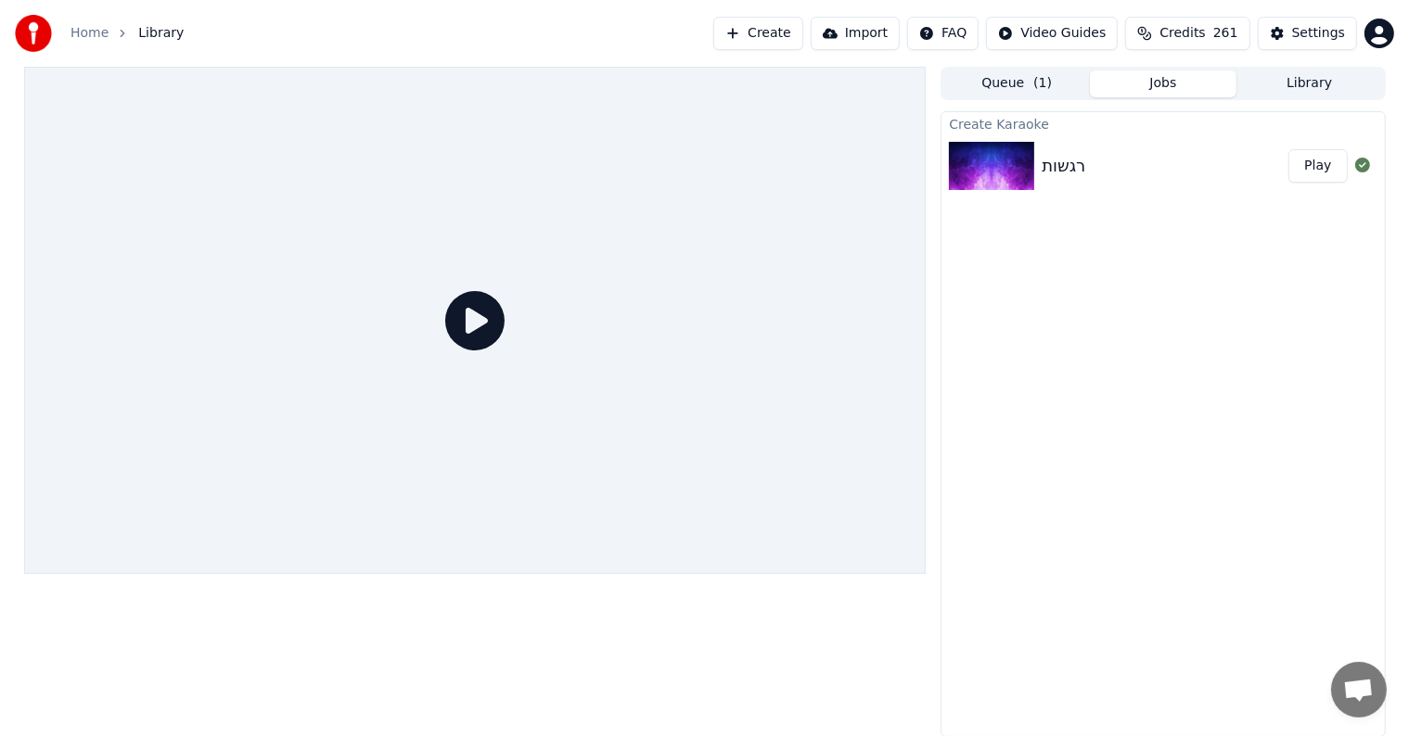
click at [1181, 149] on div "רגשות Play" at bounding box center [1162, 165] width 442 height 63
click at [1301, 166] on button "Play" at bounding box center [1317, 165] width 58 height 33
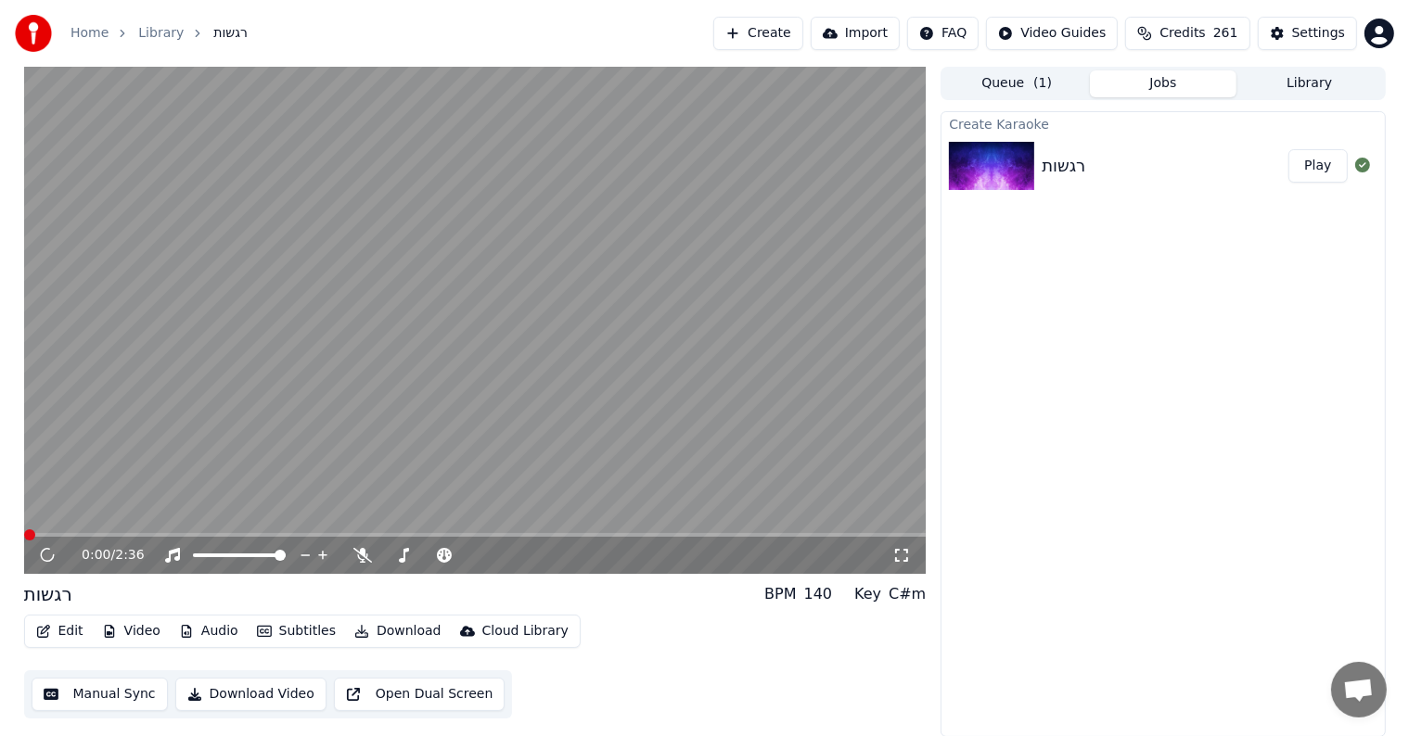
click at [222, 360] on video at bounding box center [475, 320] width 902 height 507
click at [239, 342] on video at bounding box center [475, 320] width 902 height 507
click at [59, 621] on button "Edit" at bounding box center [60, 632] width 62 height 26
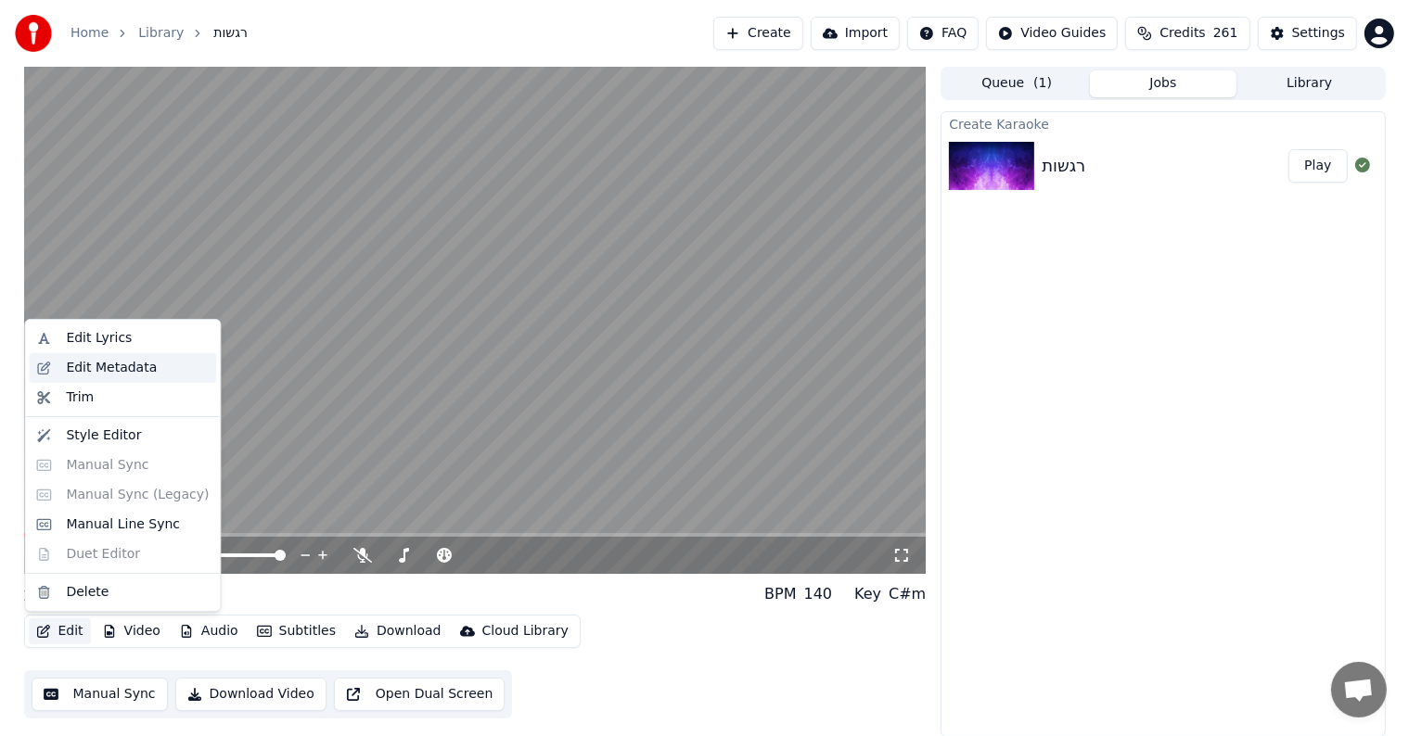
click at [85, 371] on div "Edit Metadata" at bounding box center [111, 368] width 91 height 19
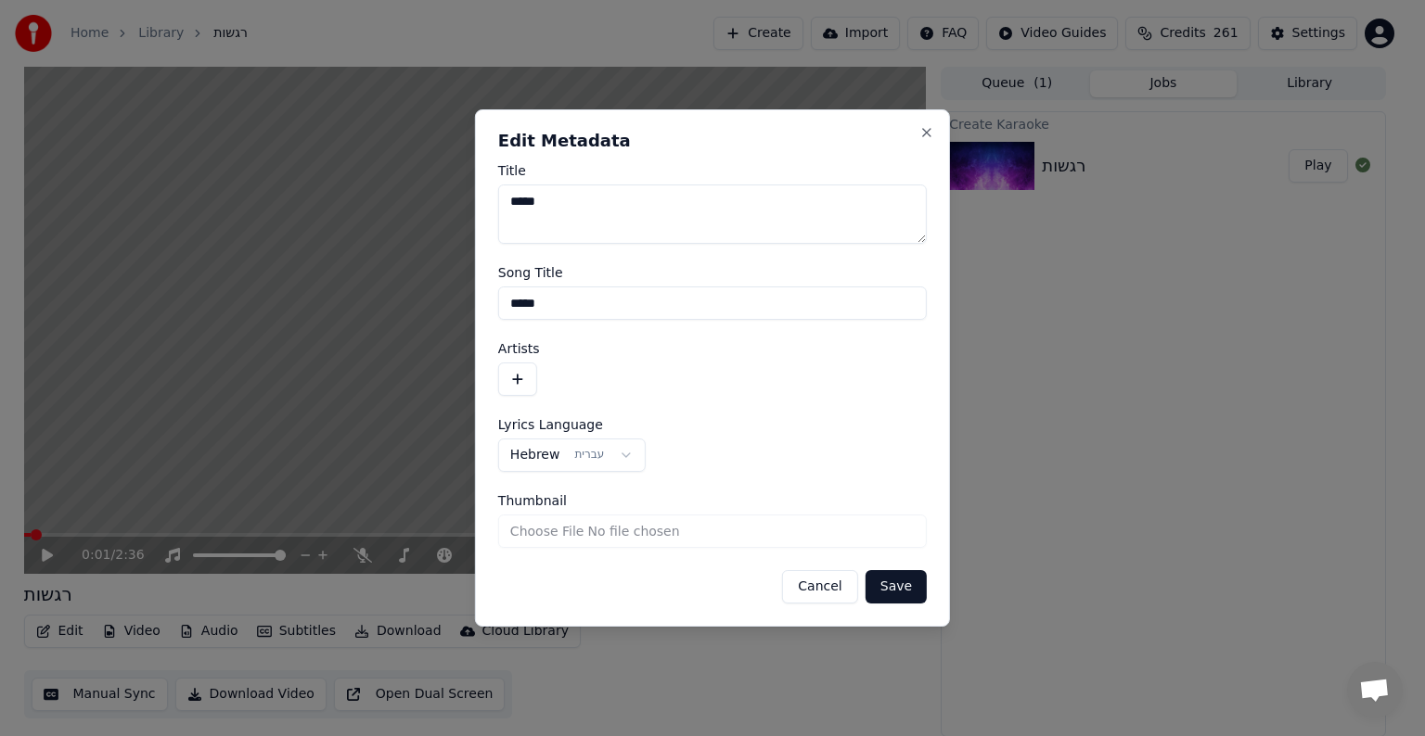
click at [513, 364] on button "button" at bounding box center [517, 379] width 39 height 33
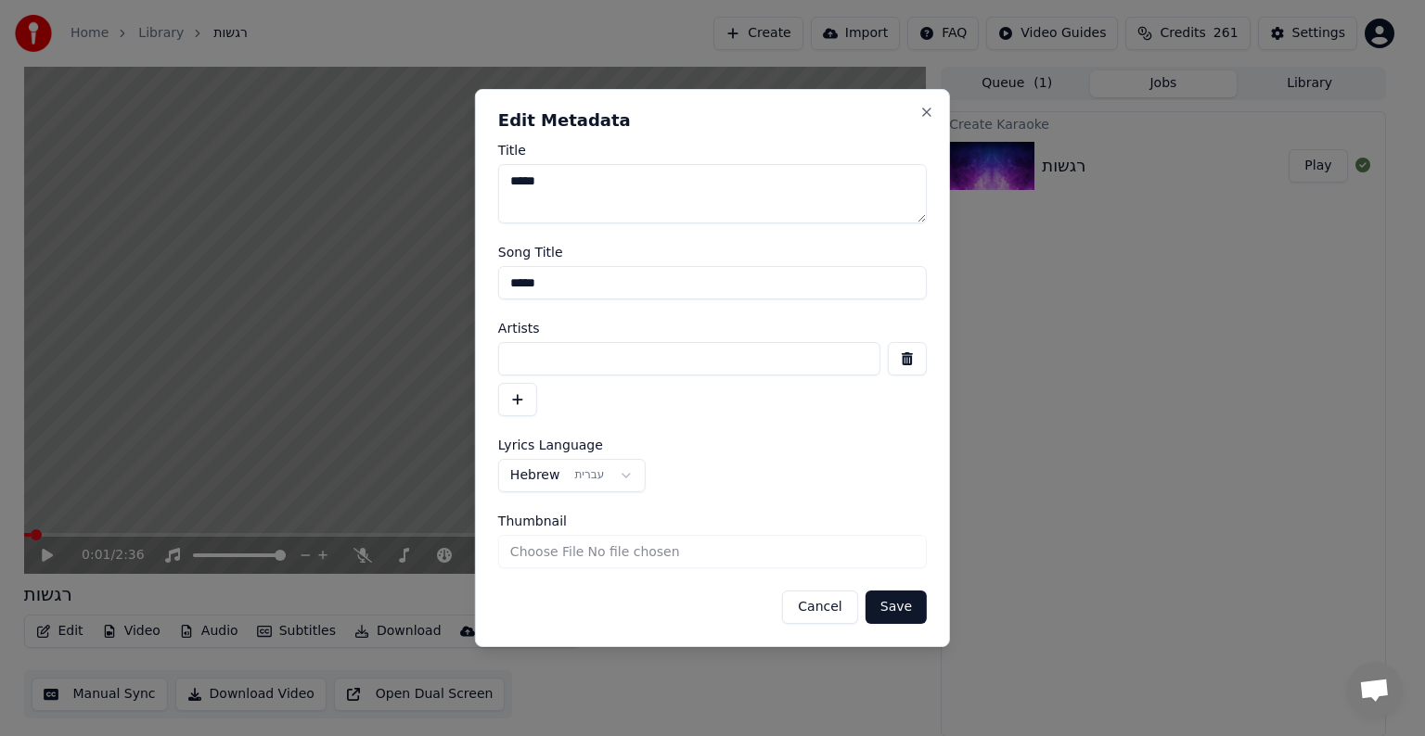
click at [545, 359] on input at bounding box center [689, 358] width 382 height 33
type input "*"
type input "**********"
click at [912, 608] on button "Save" at bounding box center [895, 607] width 61 height 33
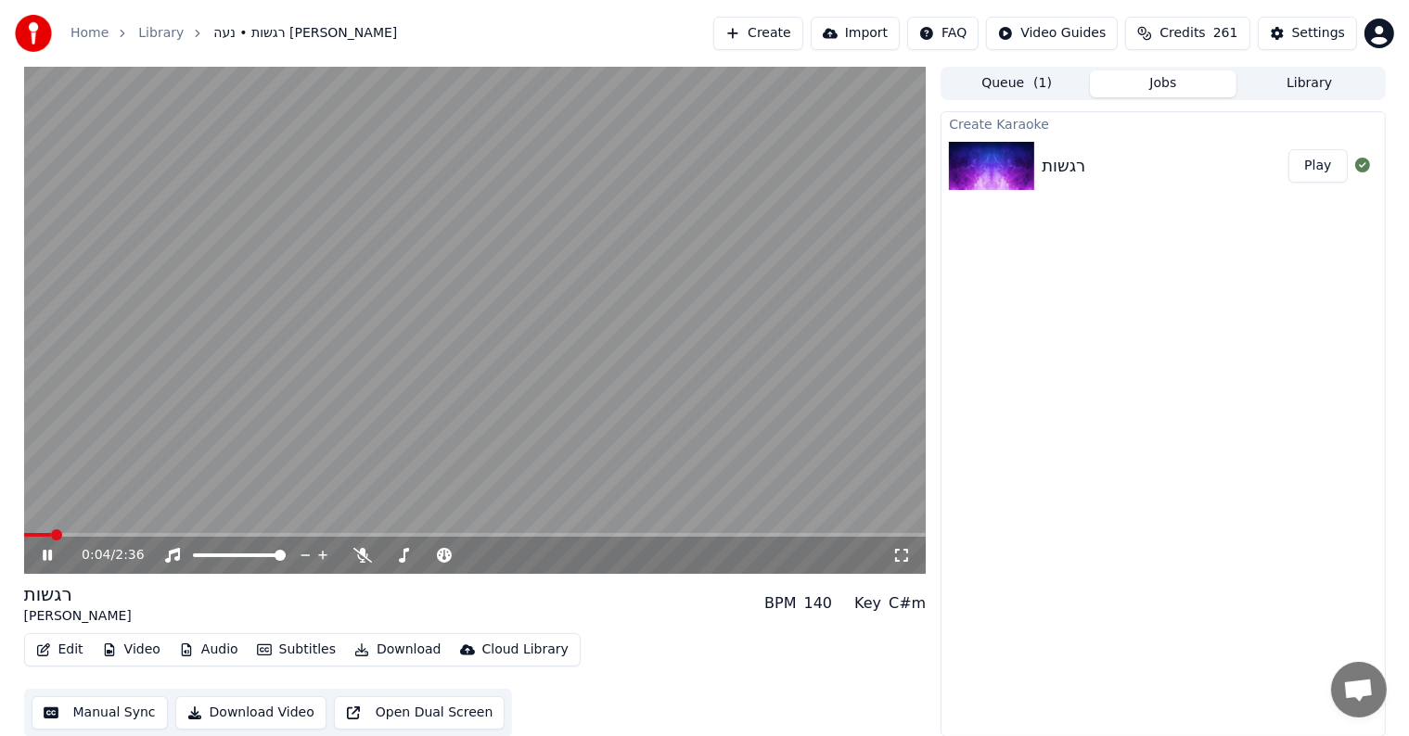
click at [551, 337] on video at bounding box center [475, 320] width 902 height 507
drag, startPoint x: 32, startPoint y: 527, endPoint x: 0, endPoint y: 527, distance: 31.5
click at [0, 527] on div "0:04 / 2:36 רגשות נעה ריינהולד BPM 140 Key C#m Edit Video Audio Subtitles Downl…" at bounding box center [704, 402] width 1409 height 671
click at [24, 533] on span at bounding box center [24, 535] width 0 height 4
click at [376, 382] on video at bounding box center [475, 320] width 902 height 507
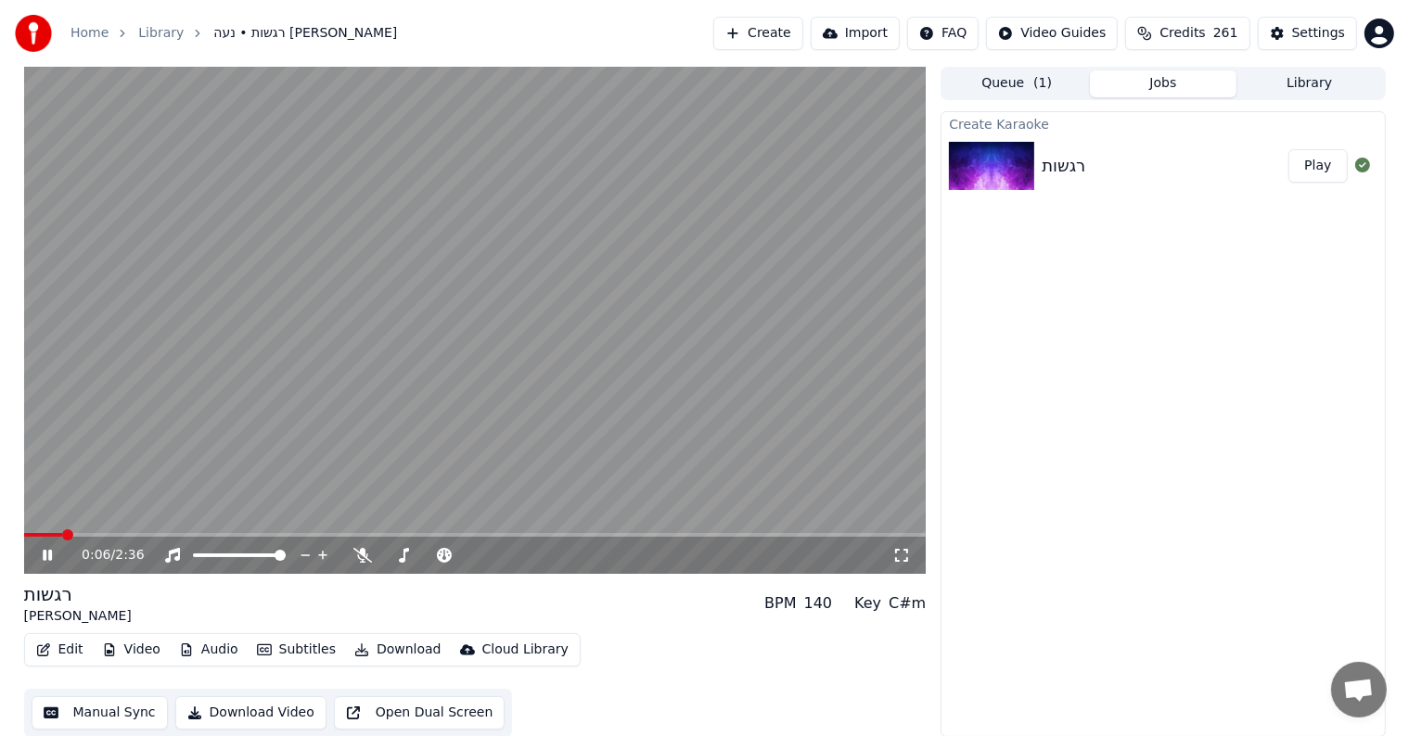
click at [542, 341] on video at bounding box center [475, 320] width 902 height 507
click at [1038, 349] on div "Create Karaoke רגשות Play" at bounding box center [1162, 424] width 444 height 626
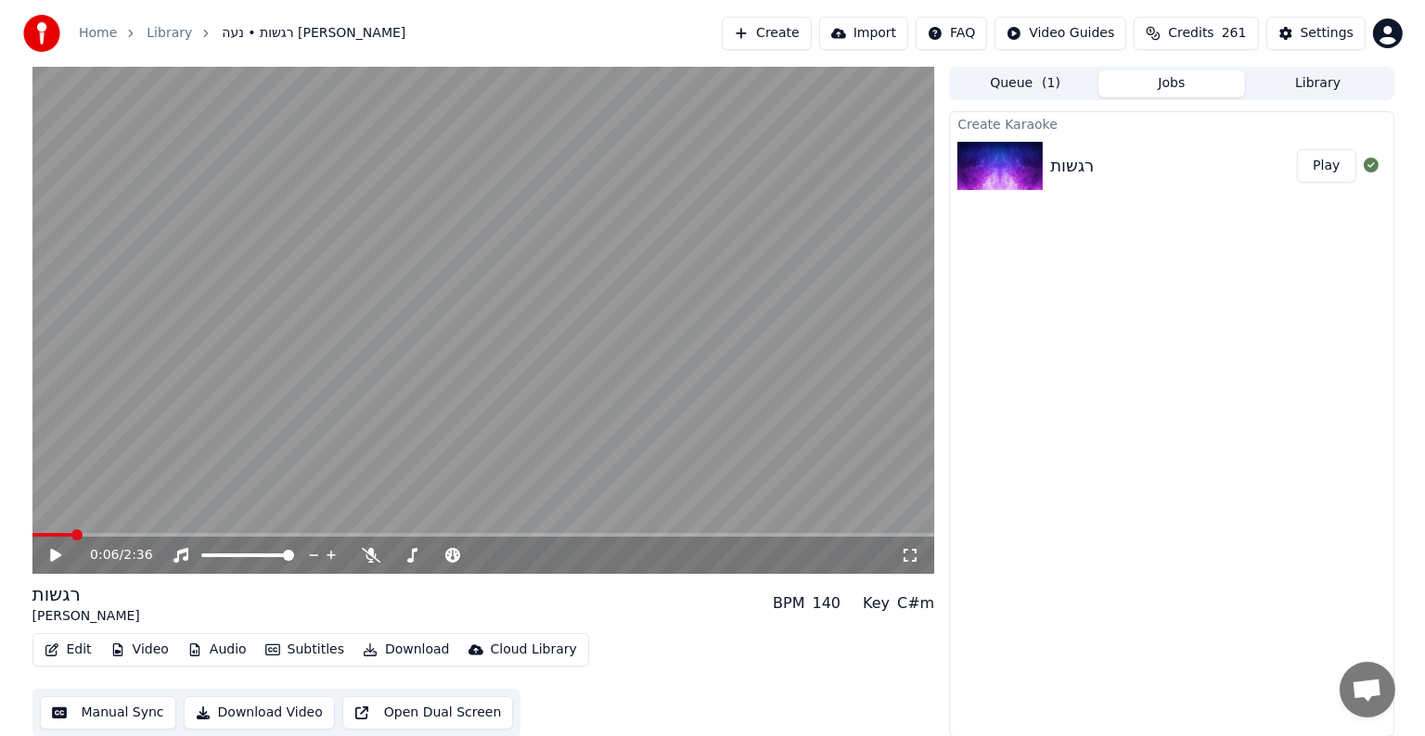
scroll to position [1, 0]
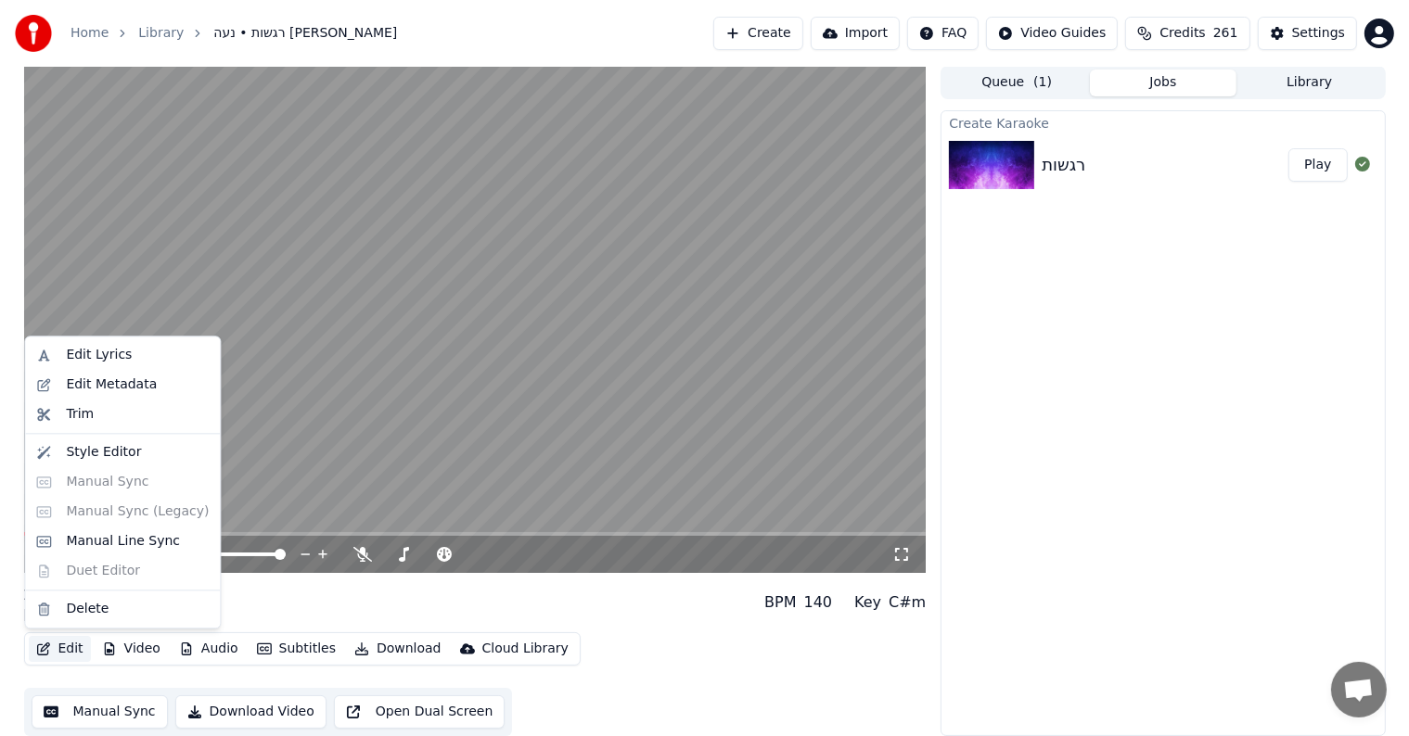
click at [51, 646] on button "Edit" at bounding box center [60, 649] width 62 height 26
click at [100, 491] on div "Edit Lyrics Edit Metadata Trim Style Editor Manual Sync Manual Sync (Legacy) Ma…" at bounding box center [122, 482] width 197 height 293
click at [439, 461] on video at bounding box center [475, 319] width 902 height 507
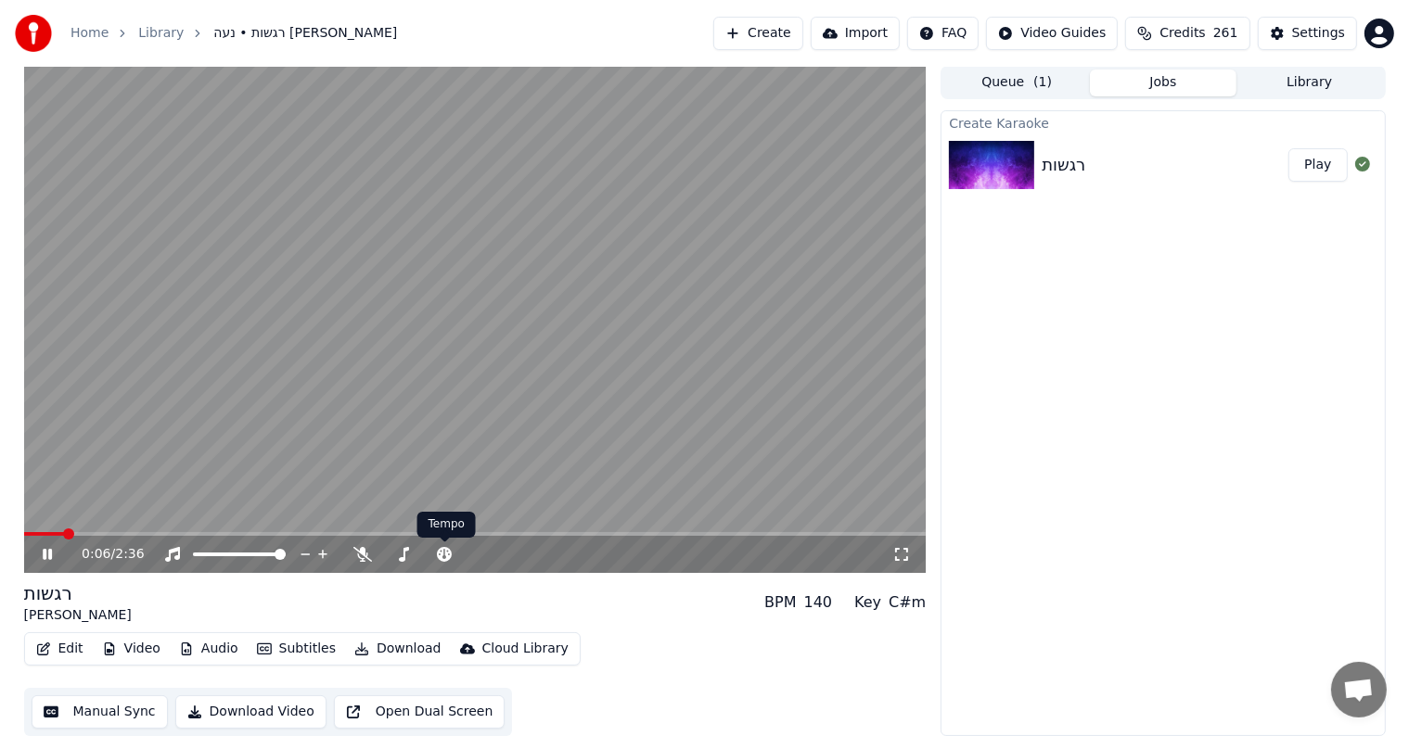
click at [419, 390] on video at bounding box center [475, 319] width 902 height 507
click at [441, 555] on icon at bounding box center [444, 554] width 19 height 15
click at [405, 557] on icon at bounding box center [403, 554] width 19 height 15
click at [454, 560] on span at bounding box center [456, 554] width 11 height 11
click at [43, 556] on icon at bounding box center [47, 554] width 11 height 13
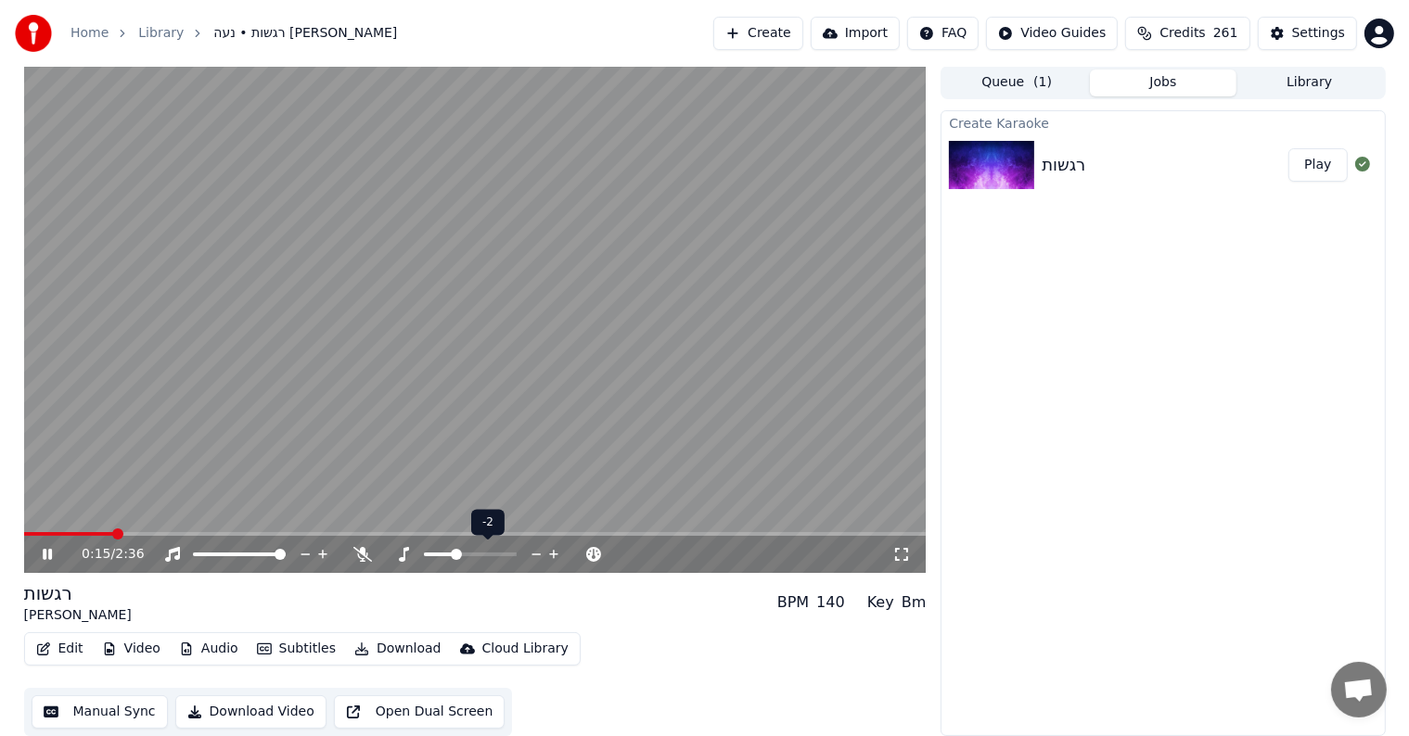
click at [546, 551] on icon at bounding box center [554, 554] width 18 height 19
click at [546, 550] on icon at bounding box center [554, 554] width 18 height 19
click at [246, 347] on video at bounding box center [475, 319] width 902 height 507
click at [839, 635] on div "Edit Video Audio Subtitles Download Cloud Library Manual Sync Download Video Op…" at bounding box center [475, 685] width 902 height 104
click at [1020, 85] on button "Queue ( 1 )" at bounding box center [1016, 83] width 147 height 27
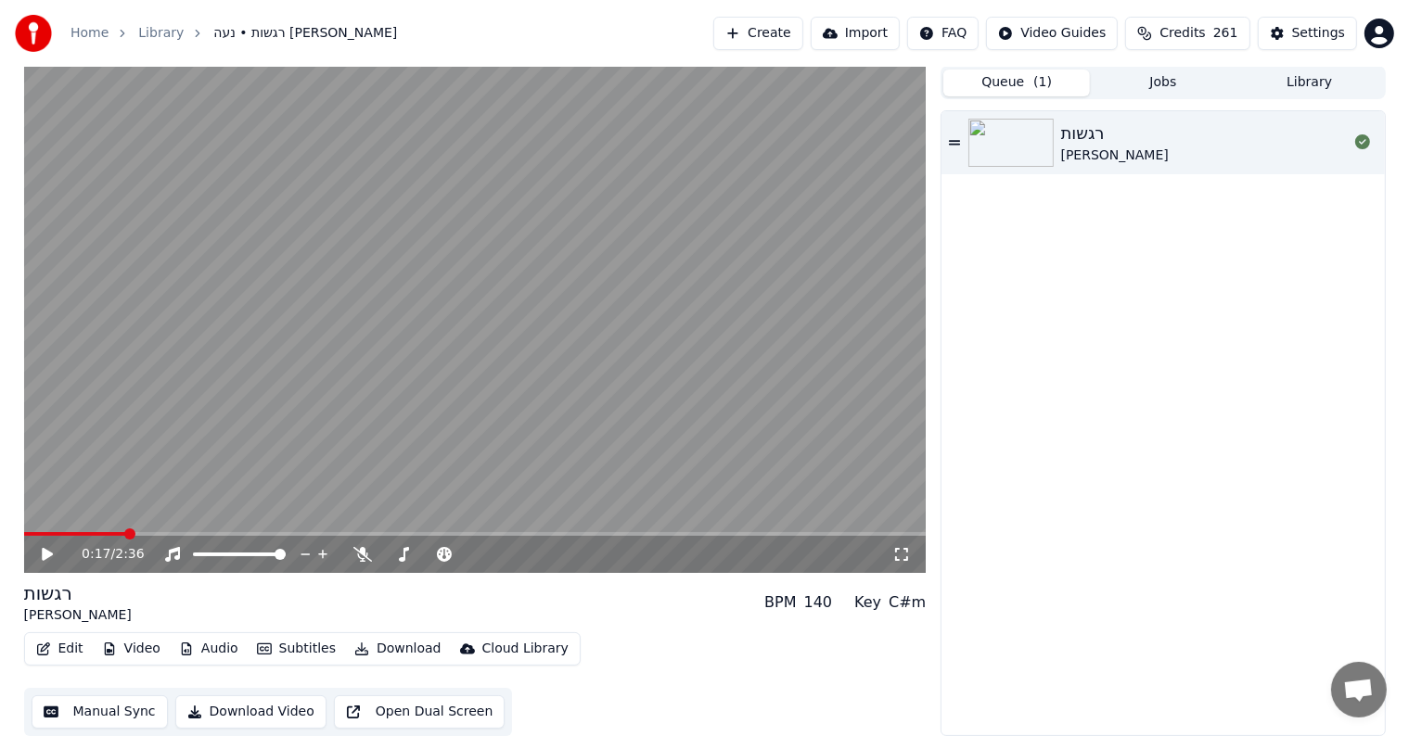
click at [1152, 86] on button "Jobs" at bounding box center [1163, 83] width 147 height 27
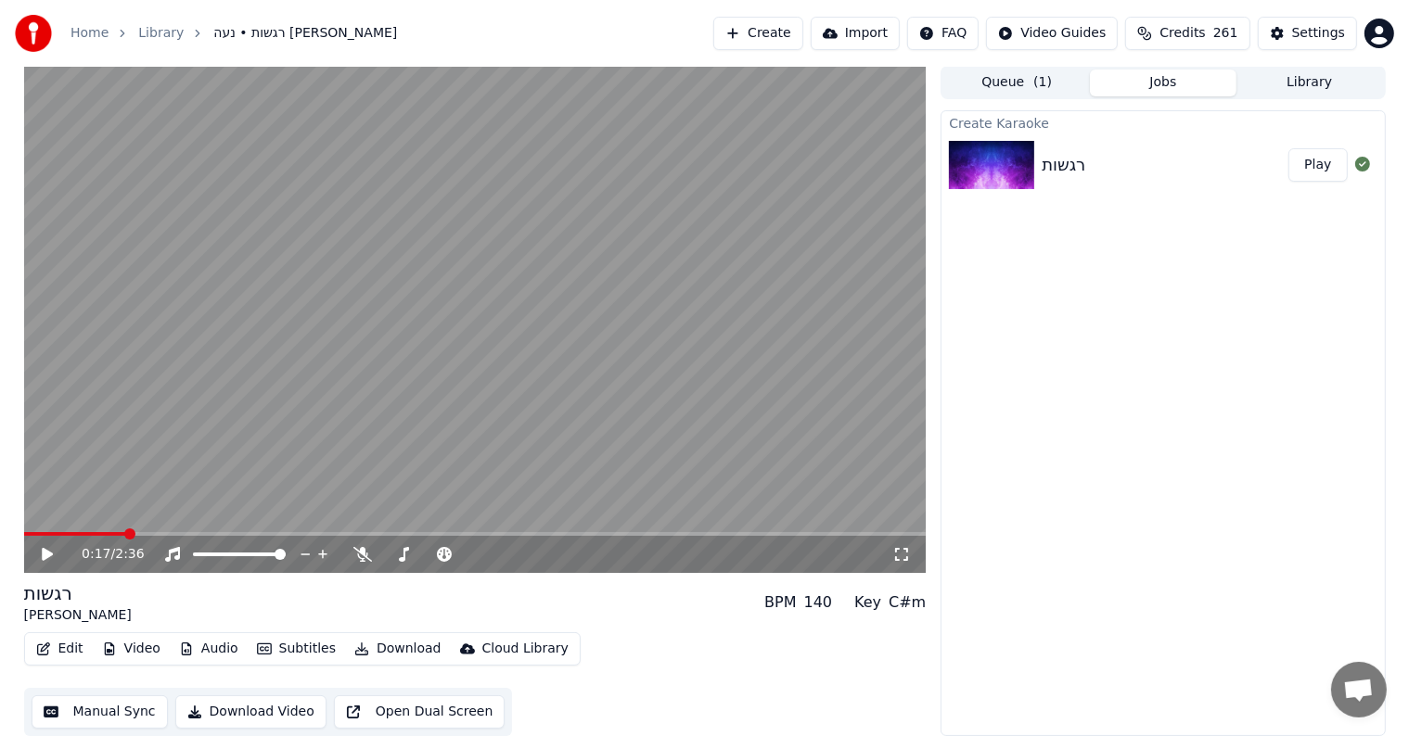
click at [1021, 154] on img at bounding box center [991, 165] width 85 height 48
click at [1038, 76] on span "( 1 )" at bounding box center [1042, 82] width 19 height 19
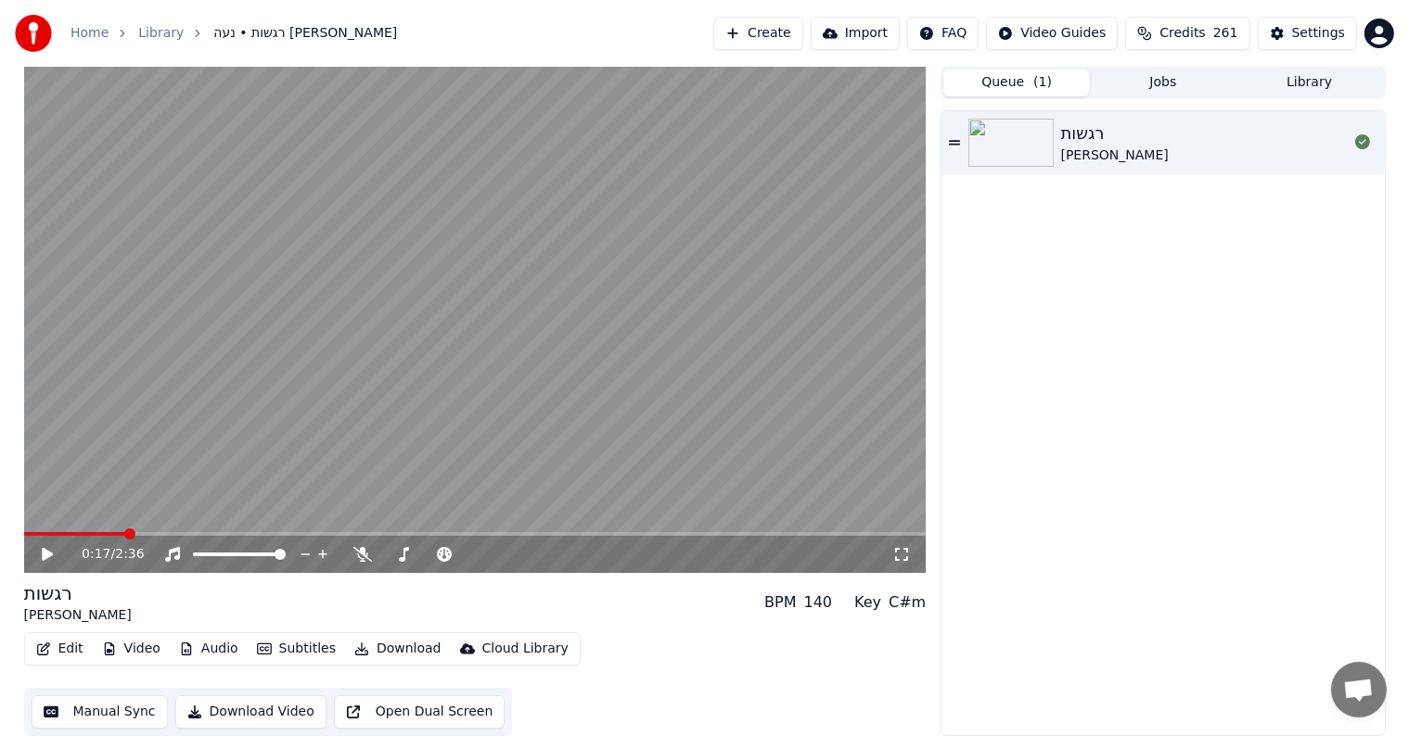
click at [1090, 140] on div "רגשות" at bounding box center [1115, 134] width 108 height 26
click at [615, 296] on video at bounding box center [475, 319] width 902 height 507
click at [130, 647] on button "Video" at bounding box center [131, 649] width 73 height 26
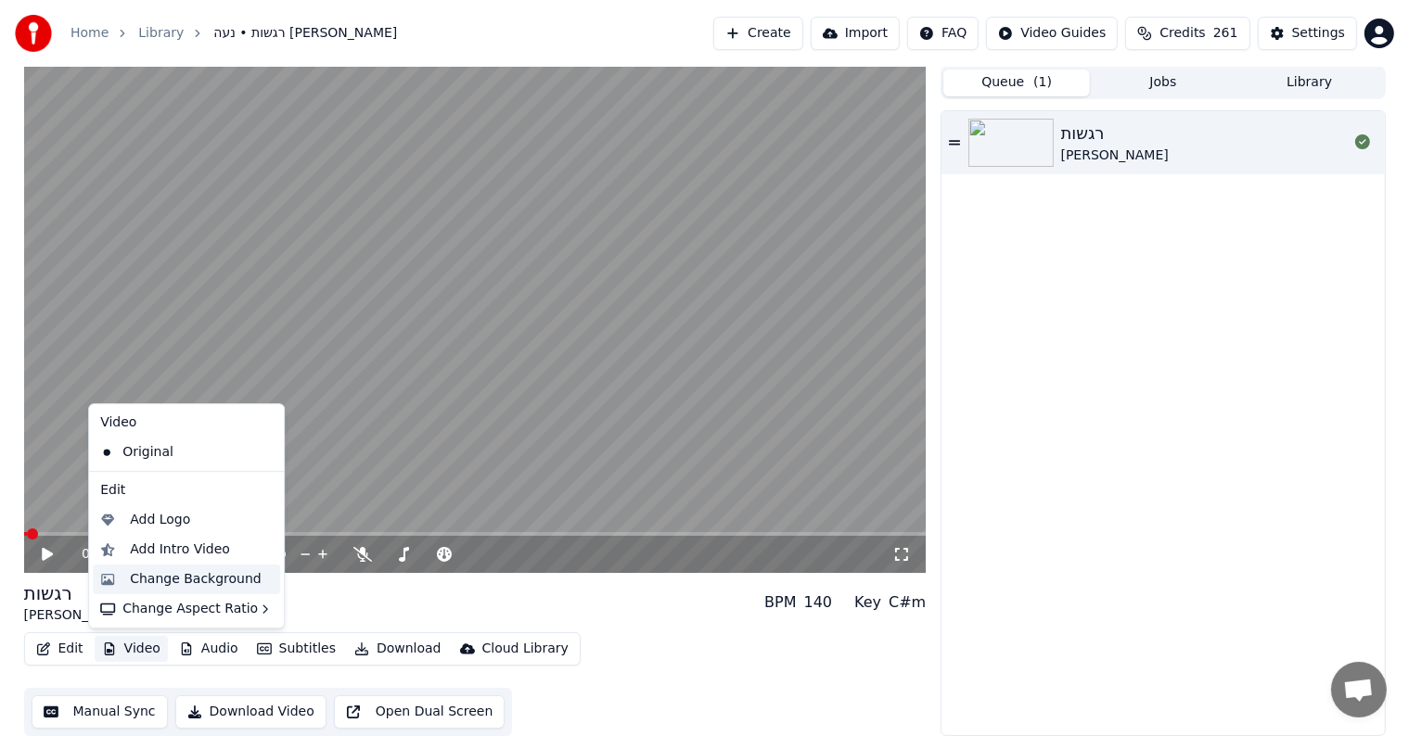
click at [135, 582] on div "Change Background" at bounding box center [196, 579] width 132 height 19
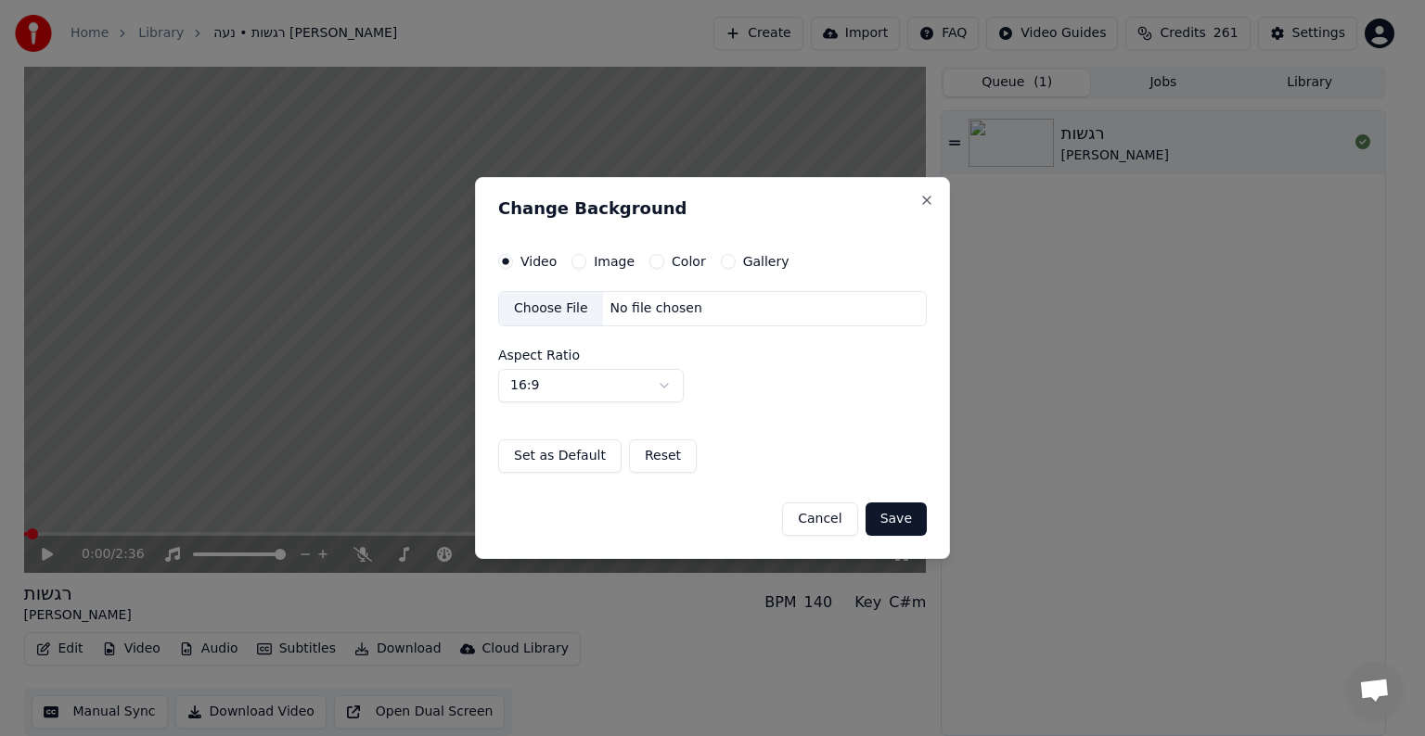
click at [582, 258] on button "Image" at bounding box center [578, 261] width 15 height 15
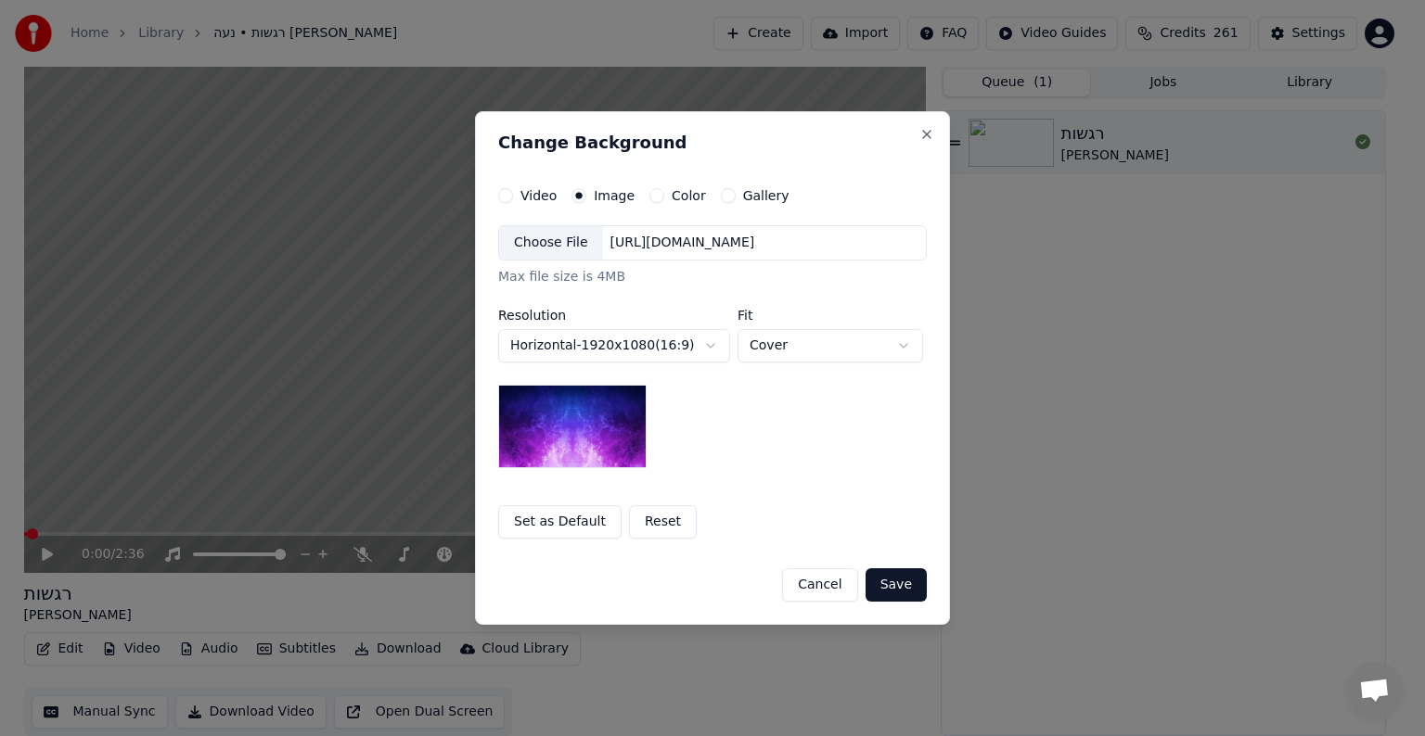
click at [588, 414] on img at bounding box center [572, 426] width 148 height 83
click at [935, 341] on div "**********" at bounding box center [712, 368] width 475 height 514
click at [781, 348] on body "**********" at bounding box center [704, 367] width 1409 height 736
click at [799, 343] on body "**********" at bounding box center [704, 367] width 1409 height 736
select select "*****"
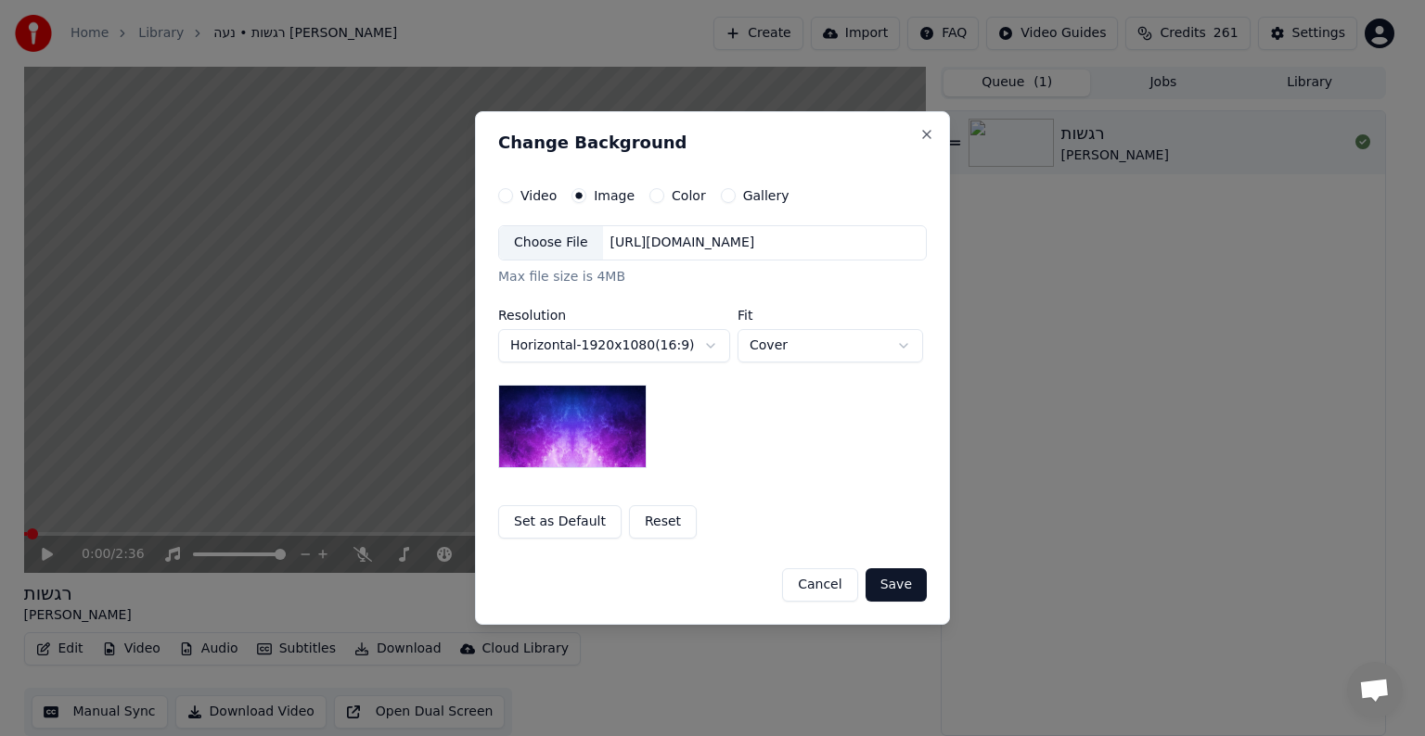
click at [582, 404] on img at bounding box center [572, 426] width 148 height 83
click at [534, 408] on img at bounding box center [572, 426] width 148 height 83
click at [541, 196] on label "Video" at bounding box center [538, 195] width 36 height 13
click at [513, 196] on button "Video" at bounding box center [505, 195] width 15 height 15
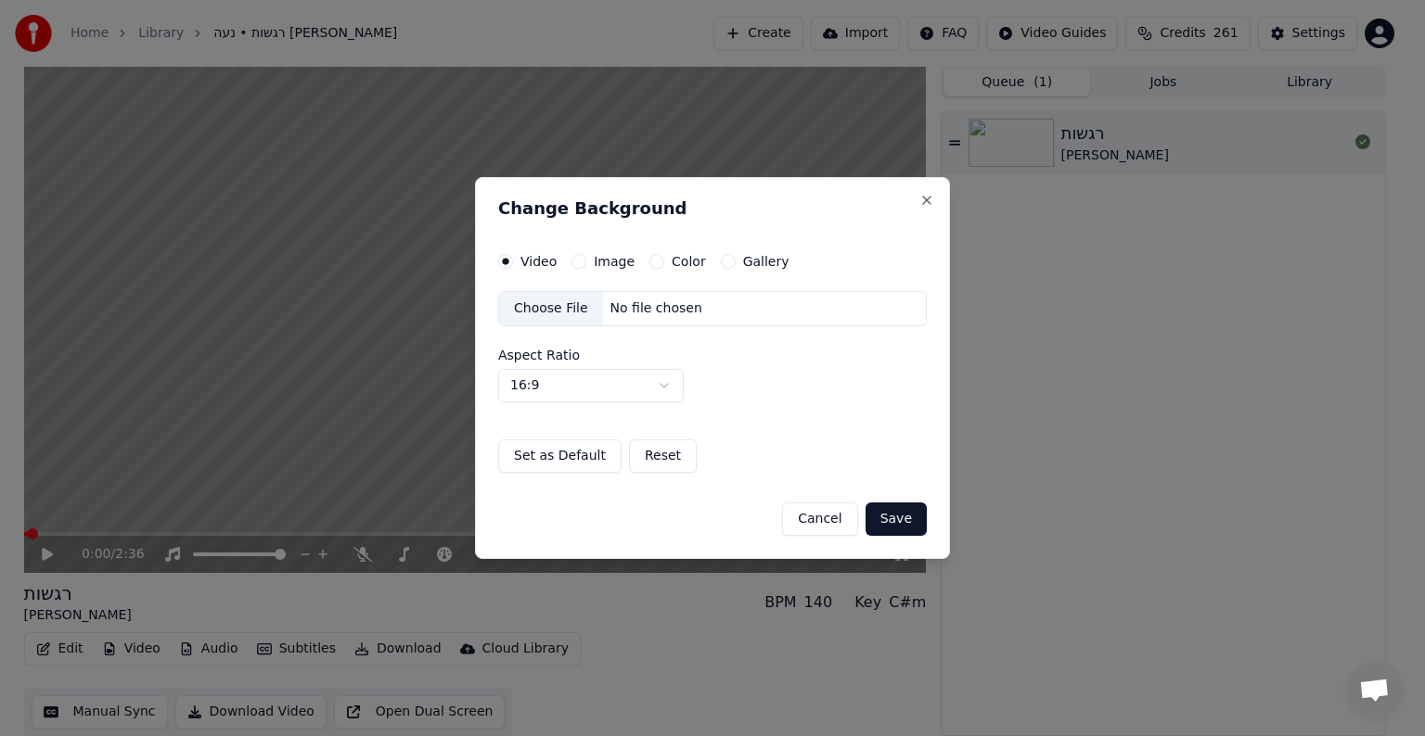
click at [613, 271] on div "Video Image Color Gallery Choose File No file chosen Aspect Ratio 16:9 **** ***…" at bounding box center [712, 363] width 428 height 219
click at [671, 263] on label "Color" at bounding box center [688, 261] width 34 height 13
click at [664, 263] on button "Color" at bounding box center [656, 261] width 15 height 15
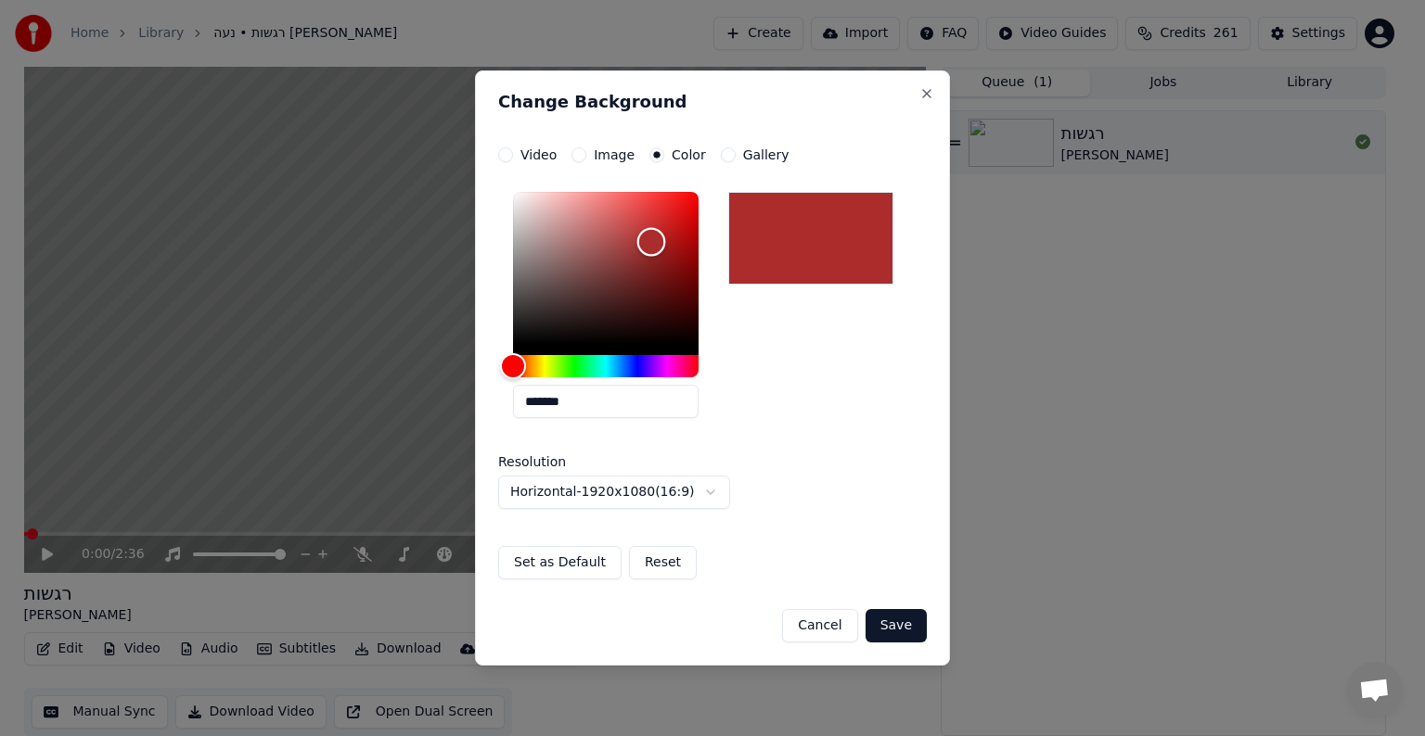
type input "*******"
drag, startPoint x: 638, startPoint y: 262, endPoint x: 653, endPoint y: 238, distance: 27.5
click at [653, 239] on div "Color" at bounding box center [605, 268] width 185 height 152
click at [746, 154] on label "Gallery" at bounding box center [766, 154] width 46 height 13
click at [735, 154] on button "Gallery" at bounding box center [728, 154] width 15 height 15
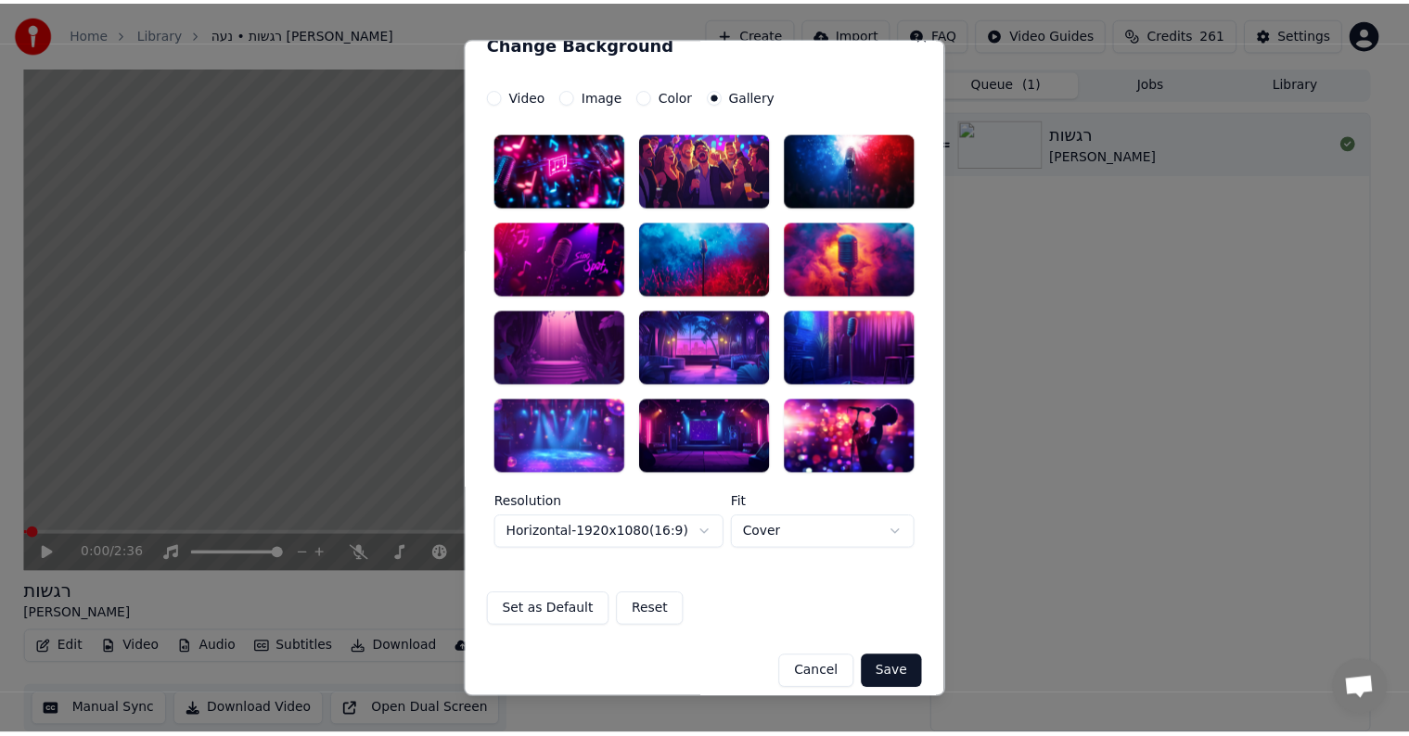
scroll to position [39, 0]
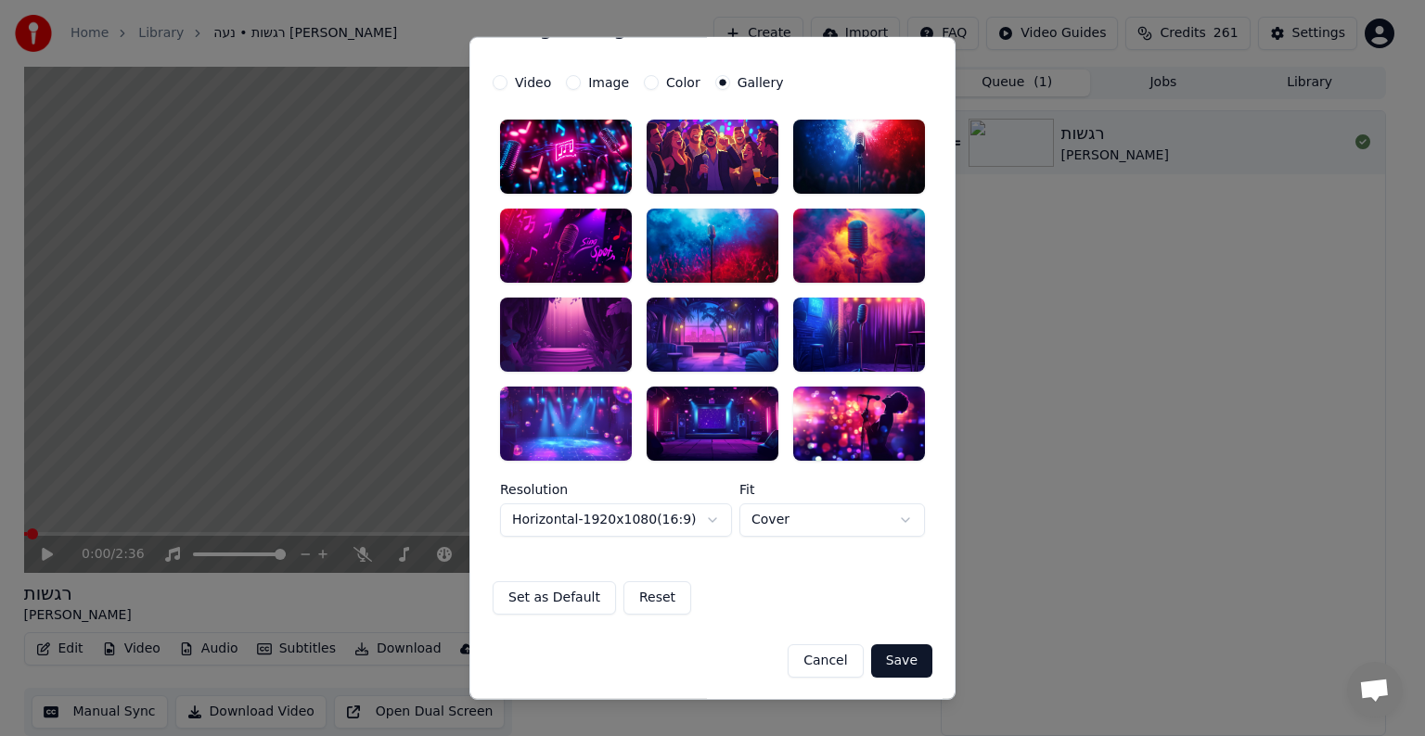
click at [558, 428] on div at bounding box center [566, 423] width 132 height 74
click at [865, 224] on div at bounding box center [859, 246] width 132 height 74
click at [895, 659] on button "Save" at bounding box center [901, 660] width 61 height 33
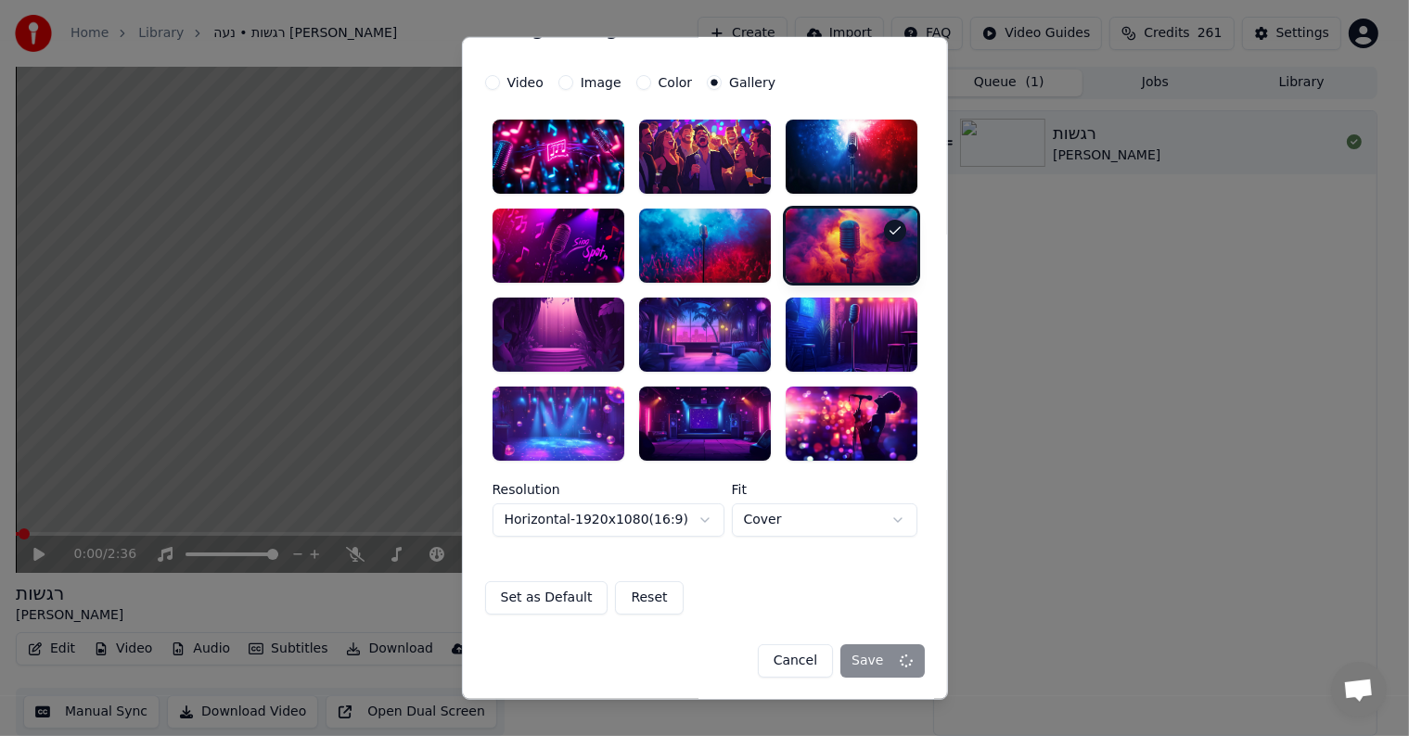
scroll to position [0, 0]
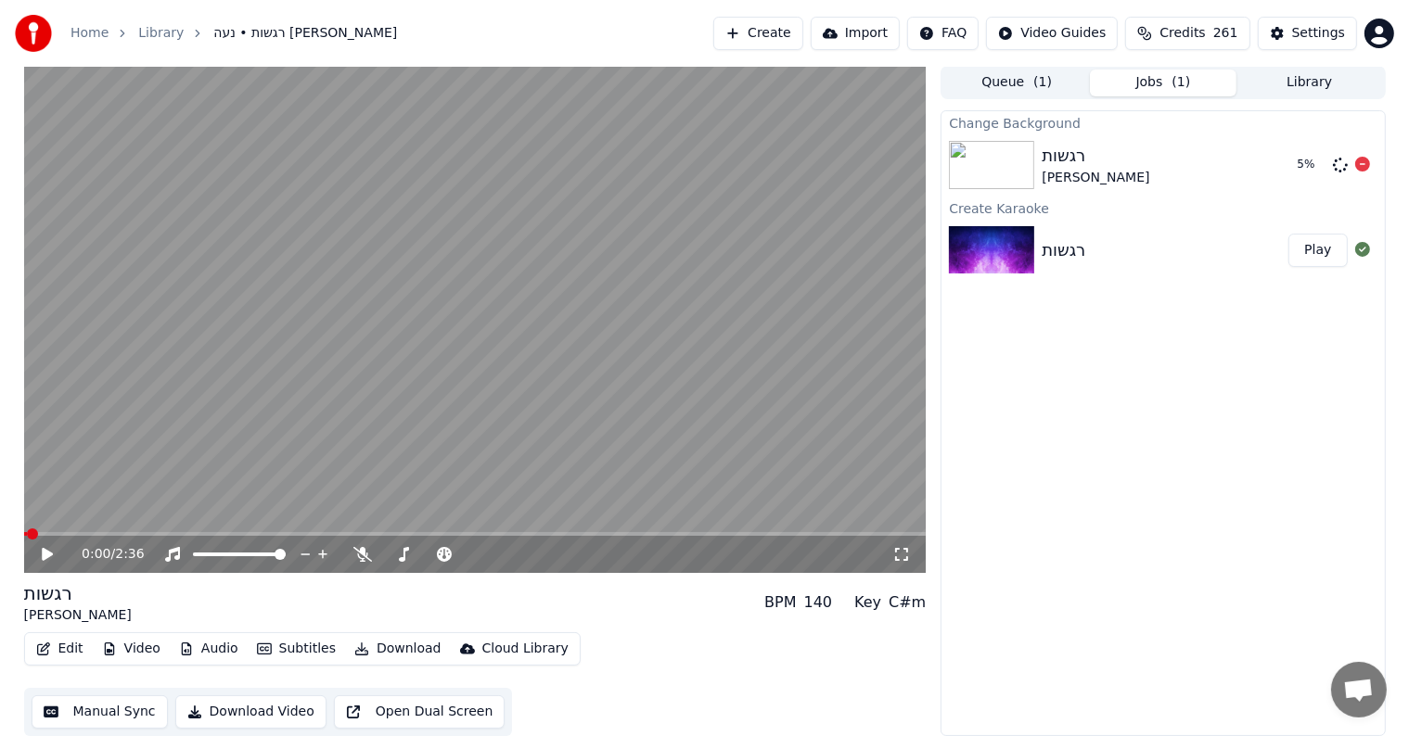
click at [1162, 164] on div "רגשות נעה [PERSON_NAME]" at bounding box center [1162, 165] width 240 height 45
click at [1164, 249] on div "רגשות" at bounding box center [1165, 250] width 247 height 26
click at [1164, 171] on div "רגשות נעה [PERSON_NAME]" at bounding box center [1162, 165] width 240 height 45
click at [1073, 174] on div "[PERSON_NAME]" at bounding box center [1096, 178] width 108 height 19
click at [1176, 159] on div "רגשות נעה [PERSON_NAME]" at bounding box center [1165, 165] width 247 height 45
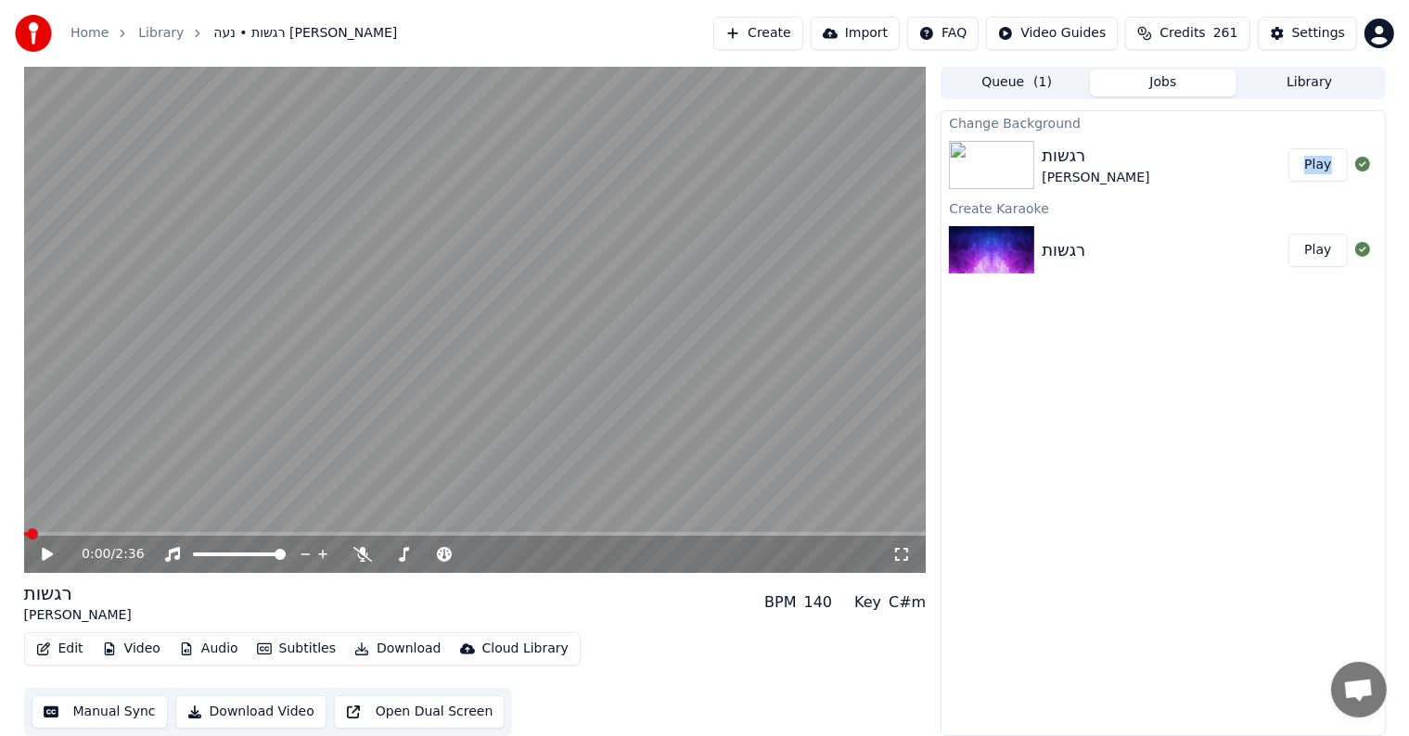
click at [1176, 159] on div "רגשות נעה [PERSON_NAME]" at bounding box center [1165, 165] width 247 height 45
click at [1320, 156] on button "Play" at bounding box center [1317, 164] width 58 height 33
click at [764, 319] on video at bounding box center [475, 319] width 902 height 507
click at [1195, 467] on div "Change Background רגשות נעה ריינהולד Play Create Karaoke רגשות Play" at bounding box center [1162, 423] width 444 height 626
click at [1175, 430] on div "Change Background רגשות נעה ריינהולד Play Create Karaoke רגשות Play" at bounding box center [1162, 423] width 444 height 626
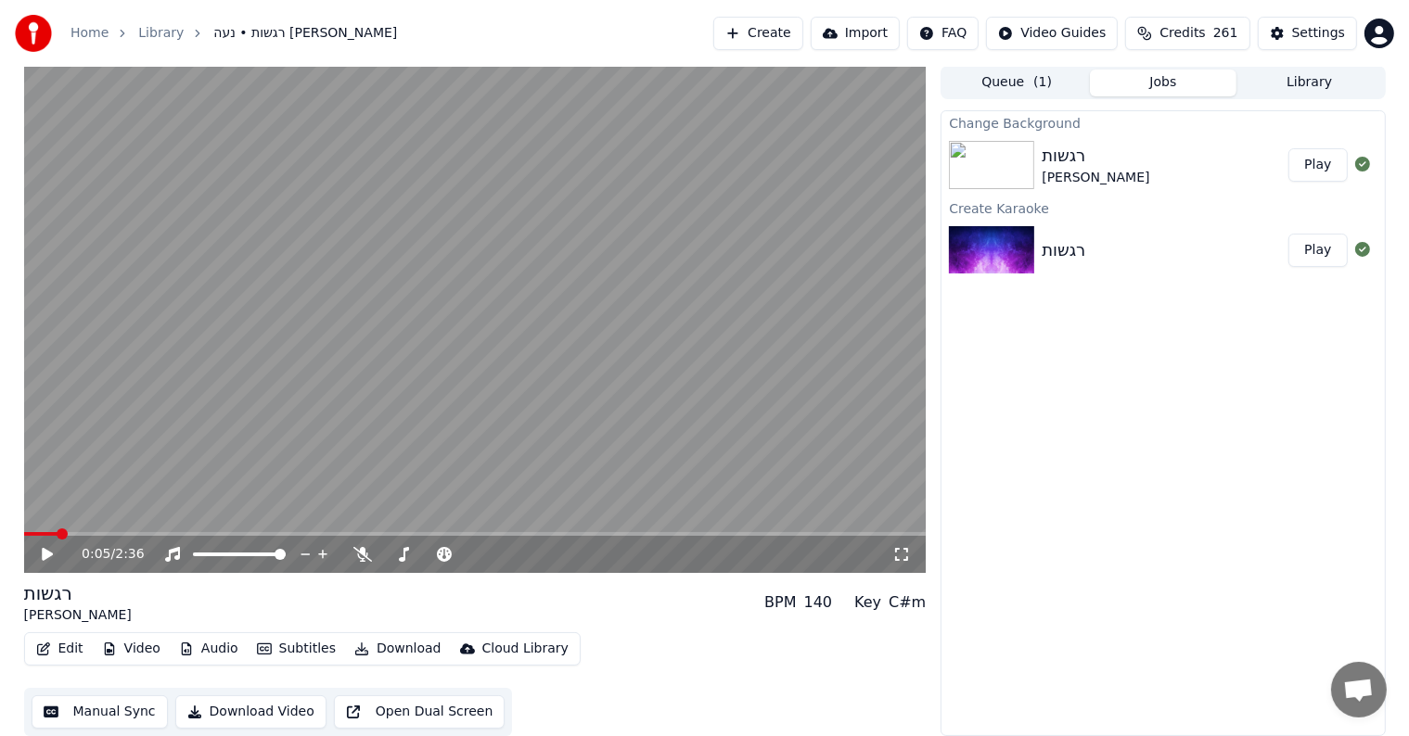
click at [1050, 166] on div "רגשות" at bounding box center [1096, 156] width 108 height 26
click at [1042, 239] on div "רגשות" at bounding box center [1064, 250] width 44 height 26
click at [1033, 168] on img at bounding box center [991, 165] width 85 height 48
click at [1033, 77] on span "( 1 )" at bounding box center [1042, 82] width 19 height 19
click at [1154, 82] on button "Jobs" at bounding box center [1163, 83] width 147 height 27
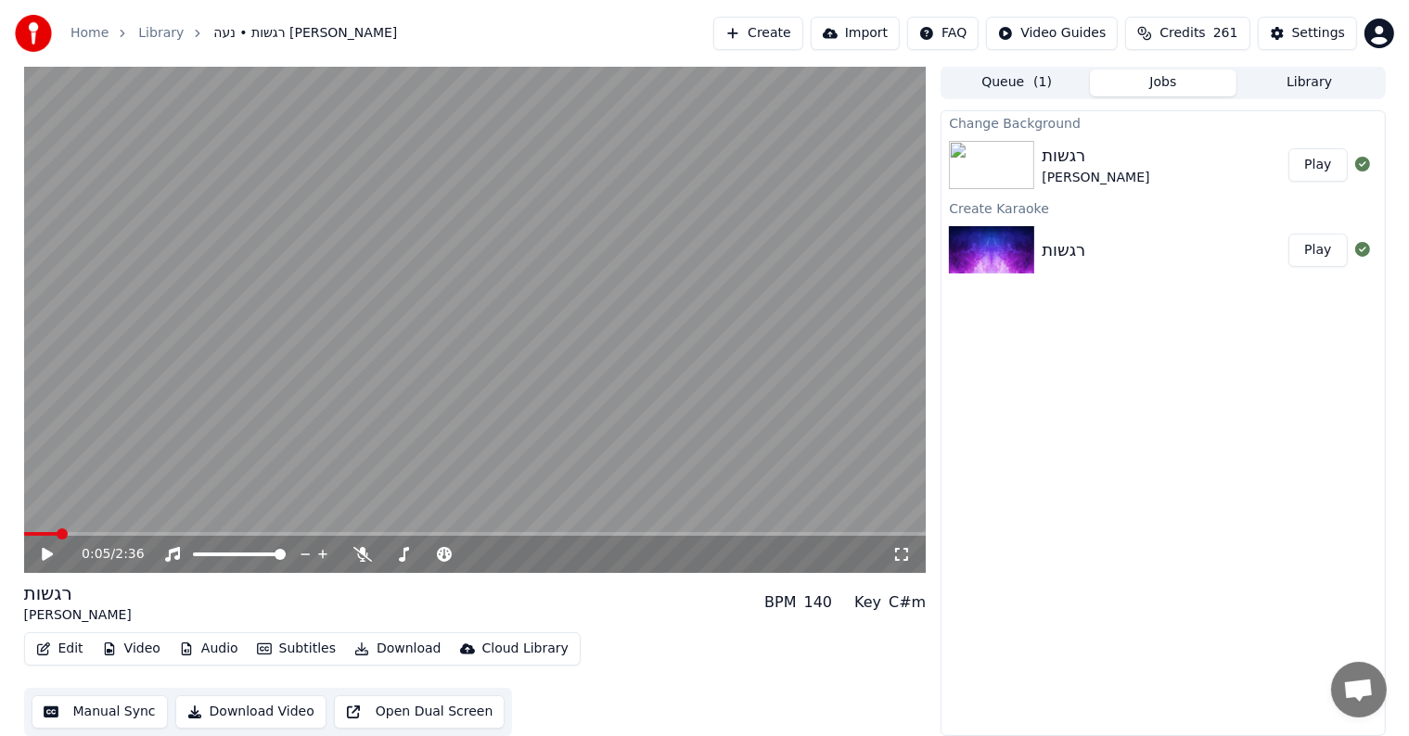
click at [1028, 166] on img at bounding box center [991, 165] width 85 height 48
click at [138, 649] on button "Video" at bounding box center [131, 649] width 73 height 26
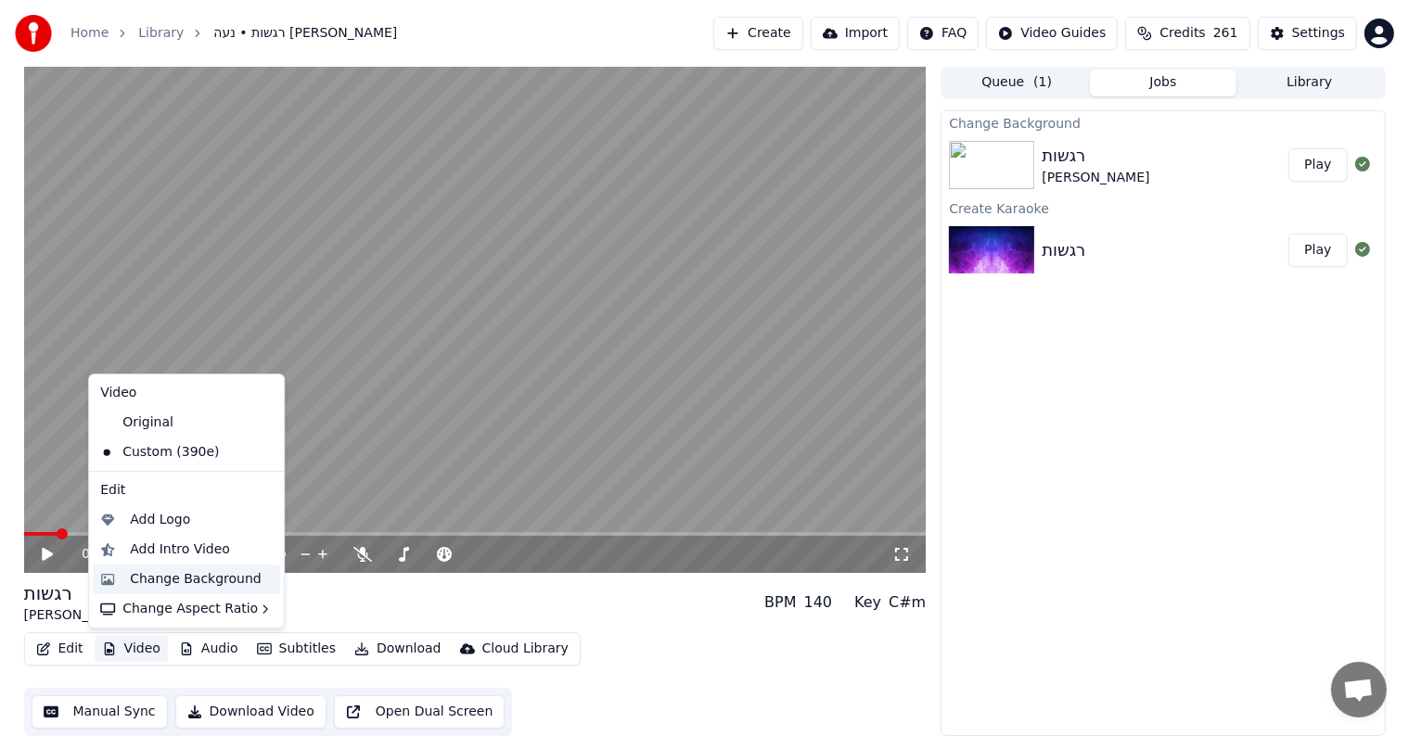
click at [223, 578] on div "Change Background" at bounding box center [196, 579] width 132 height 19
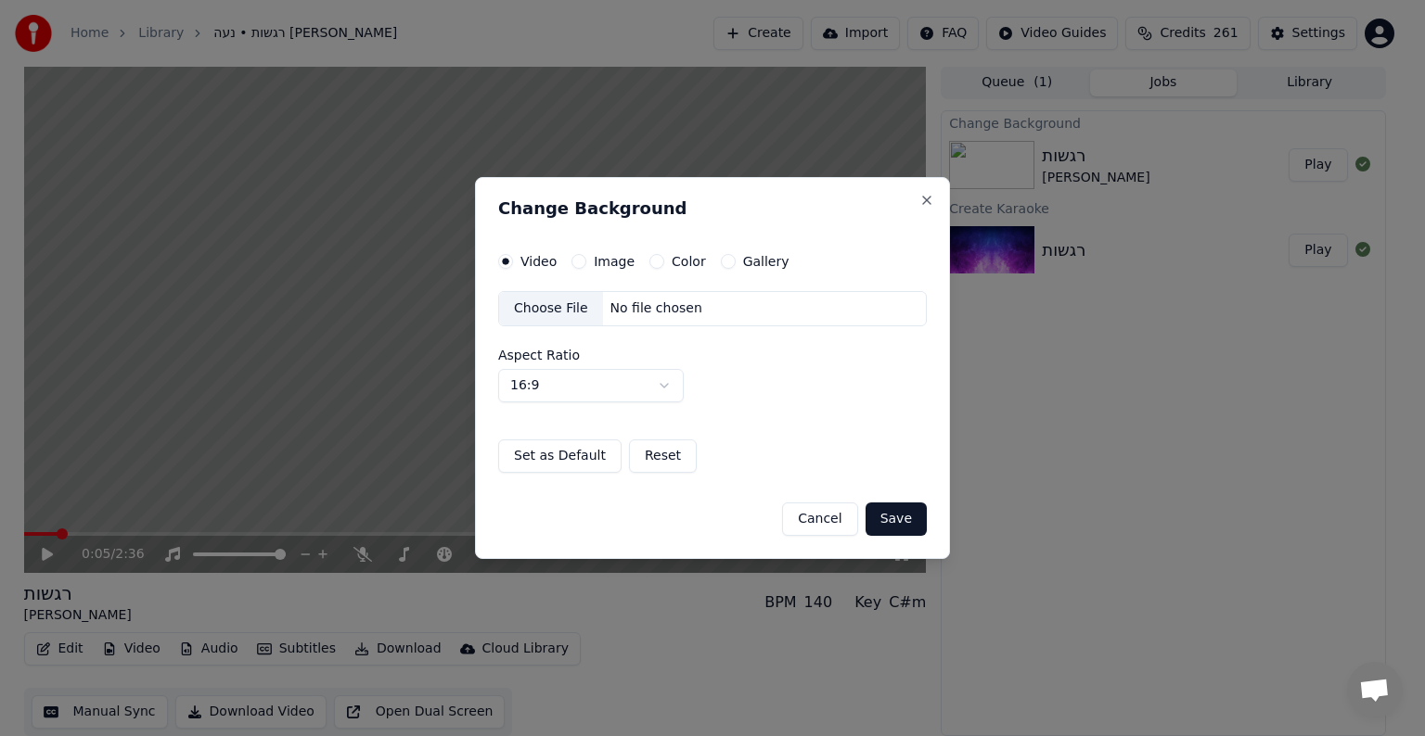
click at [608, 266] on label "Image" at bounding box center [614, 261] width 41 height 13
click at [586, 266] on button "Image" at bounding box center [578, 261] width 15 height 15
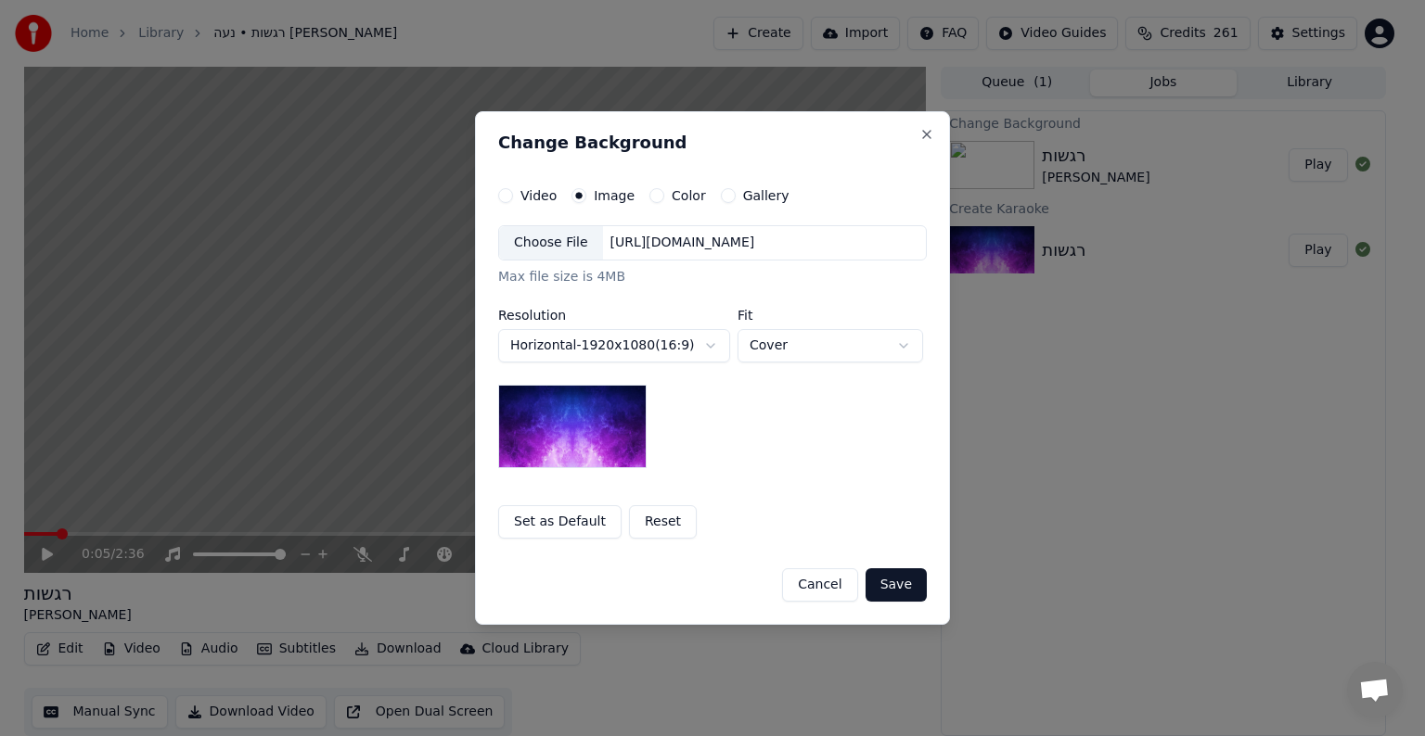
click at [569, 249] on div "Choose File" at bounding box center [551, 242] width 104 height 33
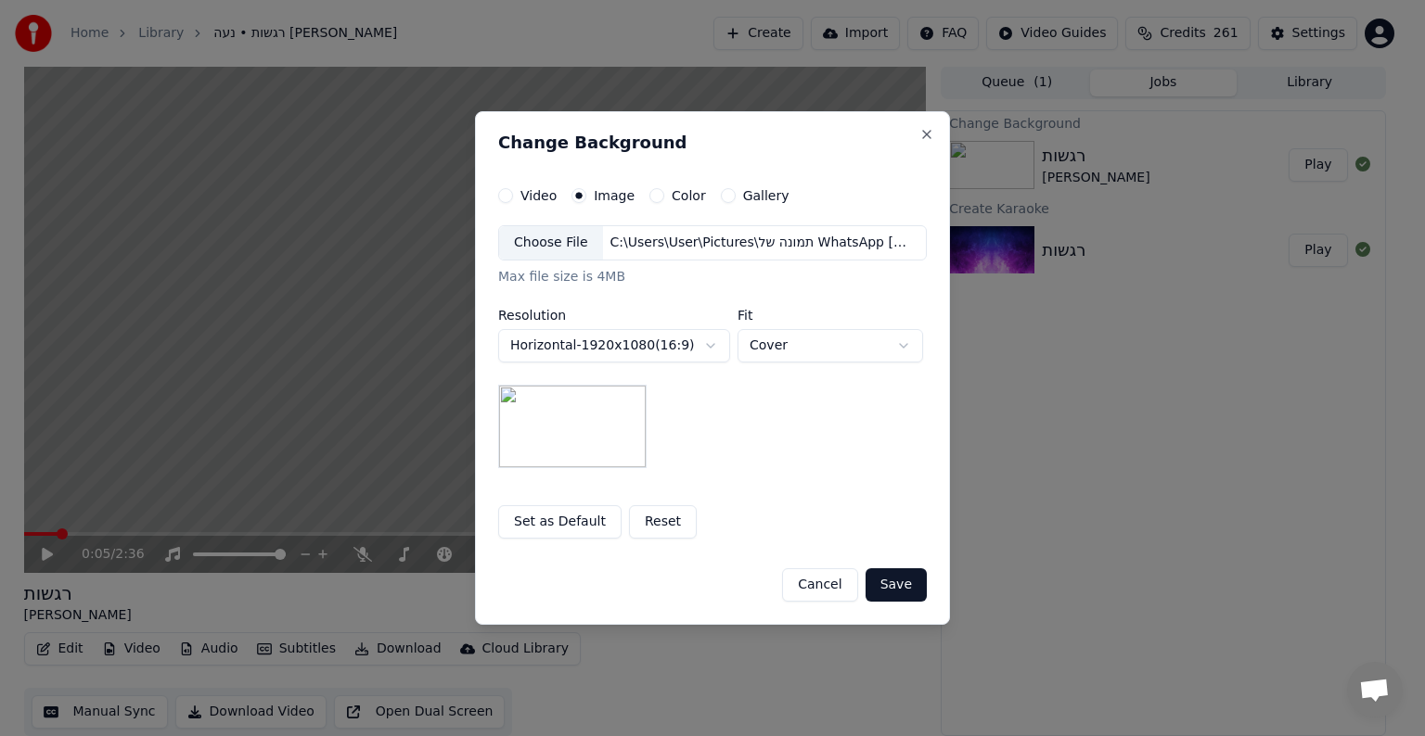
click at [891, 586] on button "Save" at bounding box center [895, 585] width 61 height 33
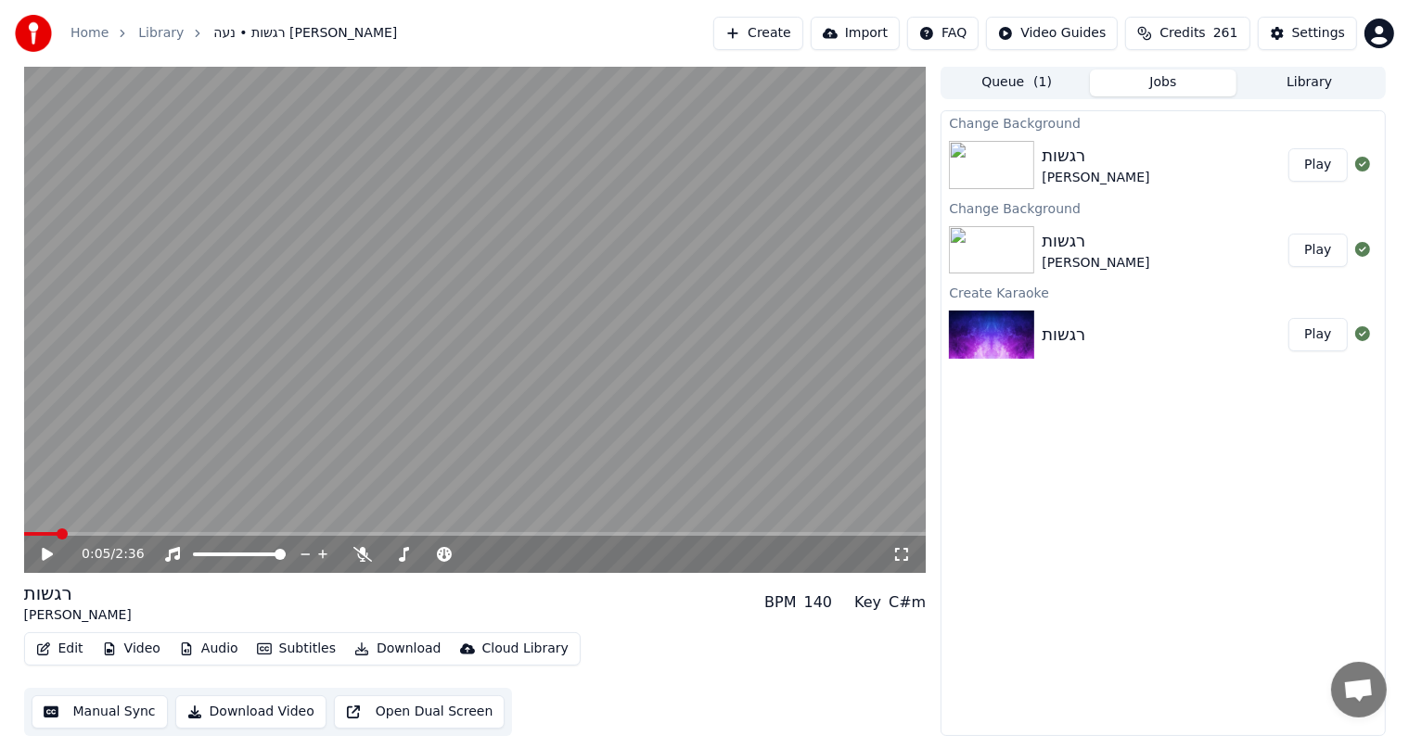
click at [1157, 79] on button "Jobs" at bounding box center [1163, 83] width 147 height 27
click at [1028, 78] on button "Queue ( 1 )" at bounding box center [1016, 83] width 147 height 27
click at [1127, 78] on button "Jobs" at bounding box center [1163, 83] width 147 height 27
click at [1031, 149] on img at bounding box center [991, 165] width 85 height 48
click at [1323, 171] on button "Play" at bounding box center [1317, 164] width 58 height 33
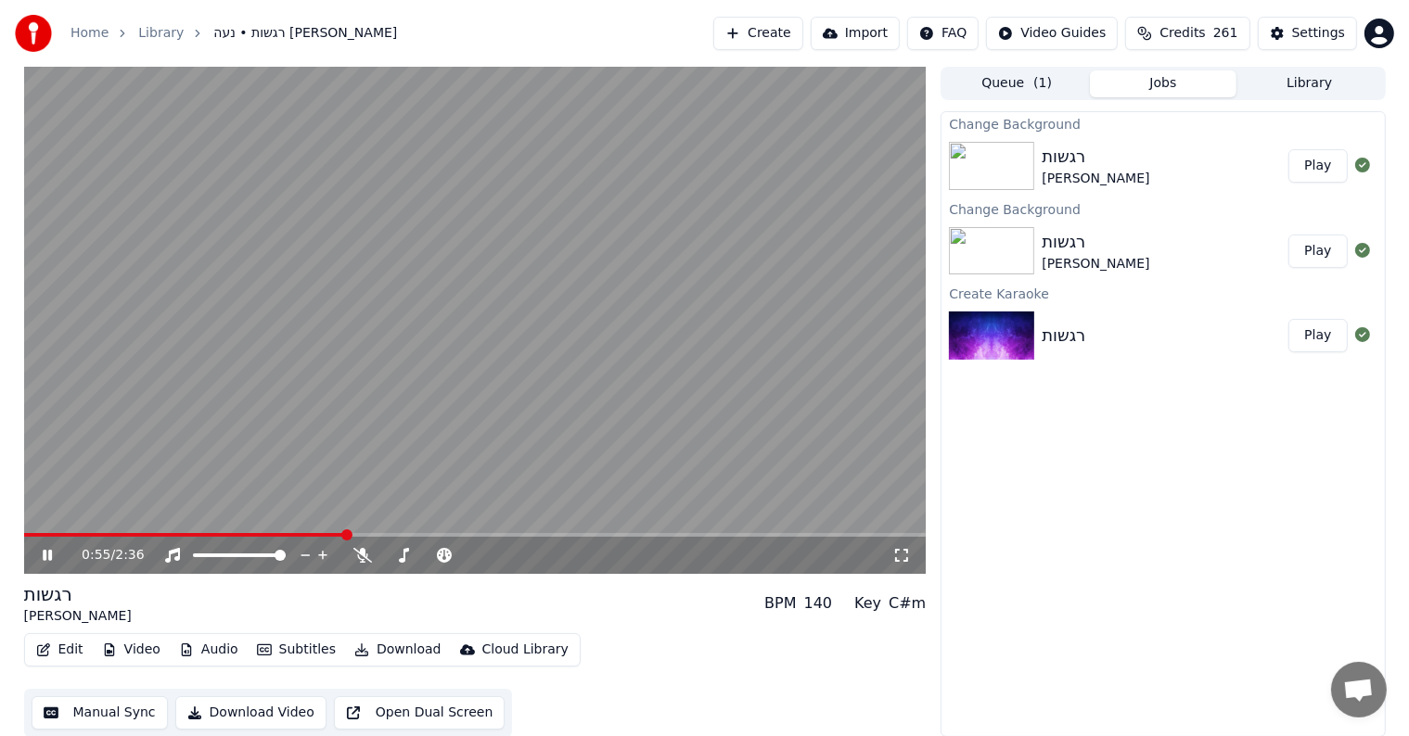
click at [1334, 245] on button "Play" at bounding box center [1317, 251] width 58 height 33
click at [1321, 260] on button "Play" at bounding box center [1317, 251] width 58 height 33
click at [1327, 162] on button "Play" at bounding box center [1317, 165] width 58 height 33
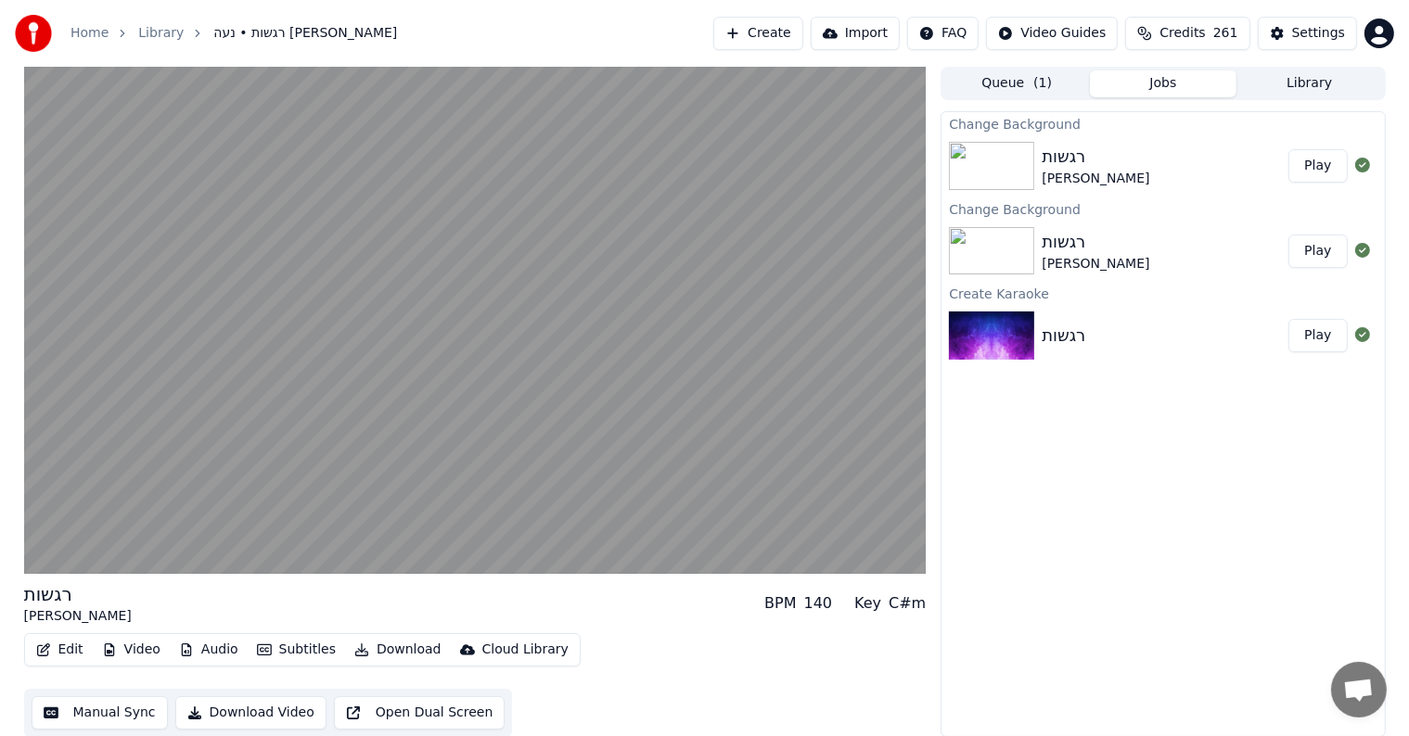
click at [1319, 336] on button "Play" at bounding box center [1317, 335] width 58 height 33
click at [1330, 171] on button "Play" at bounding box center [1317, 165] width 58 height 33
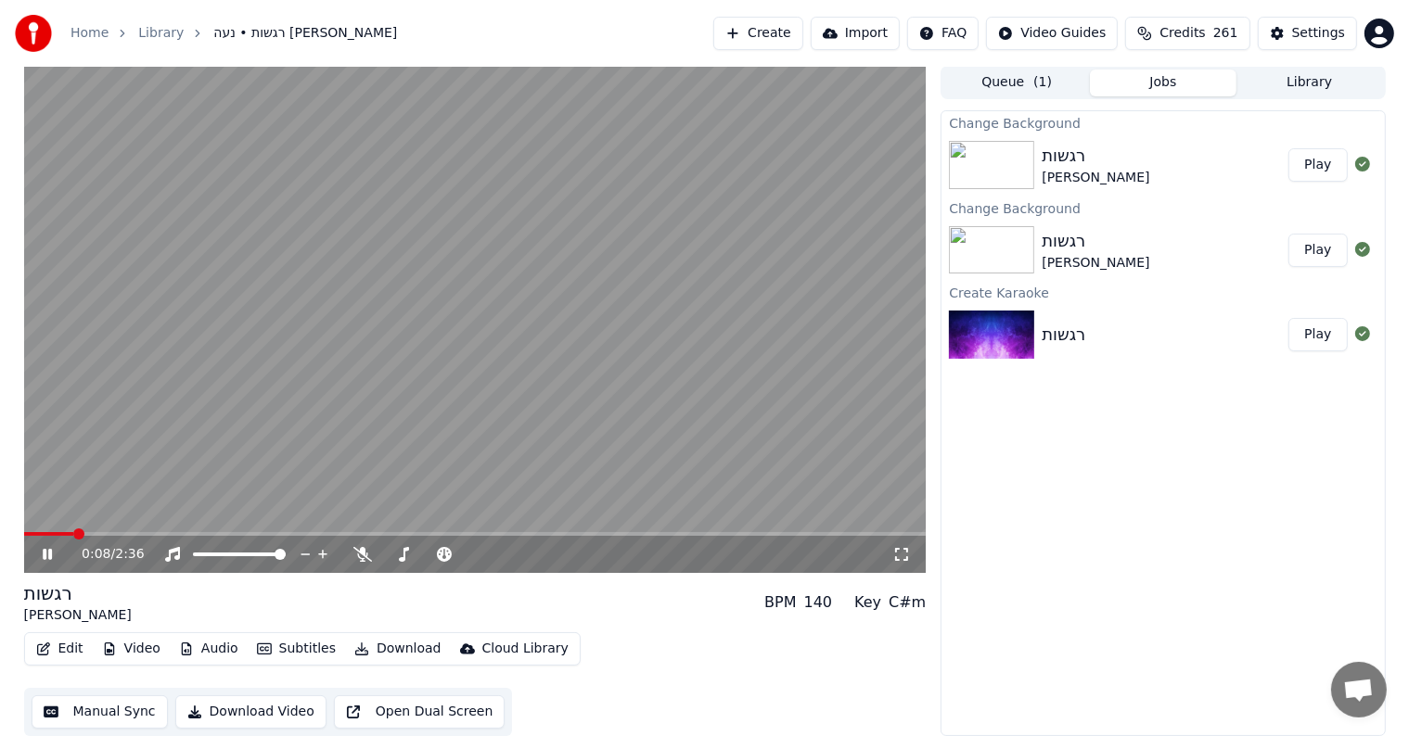
click at [1010, 83] on button "Queue ( 1 )" at bounding box center [1016, 83] width 147 height 27
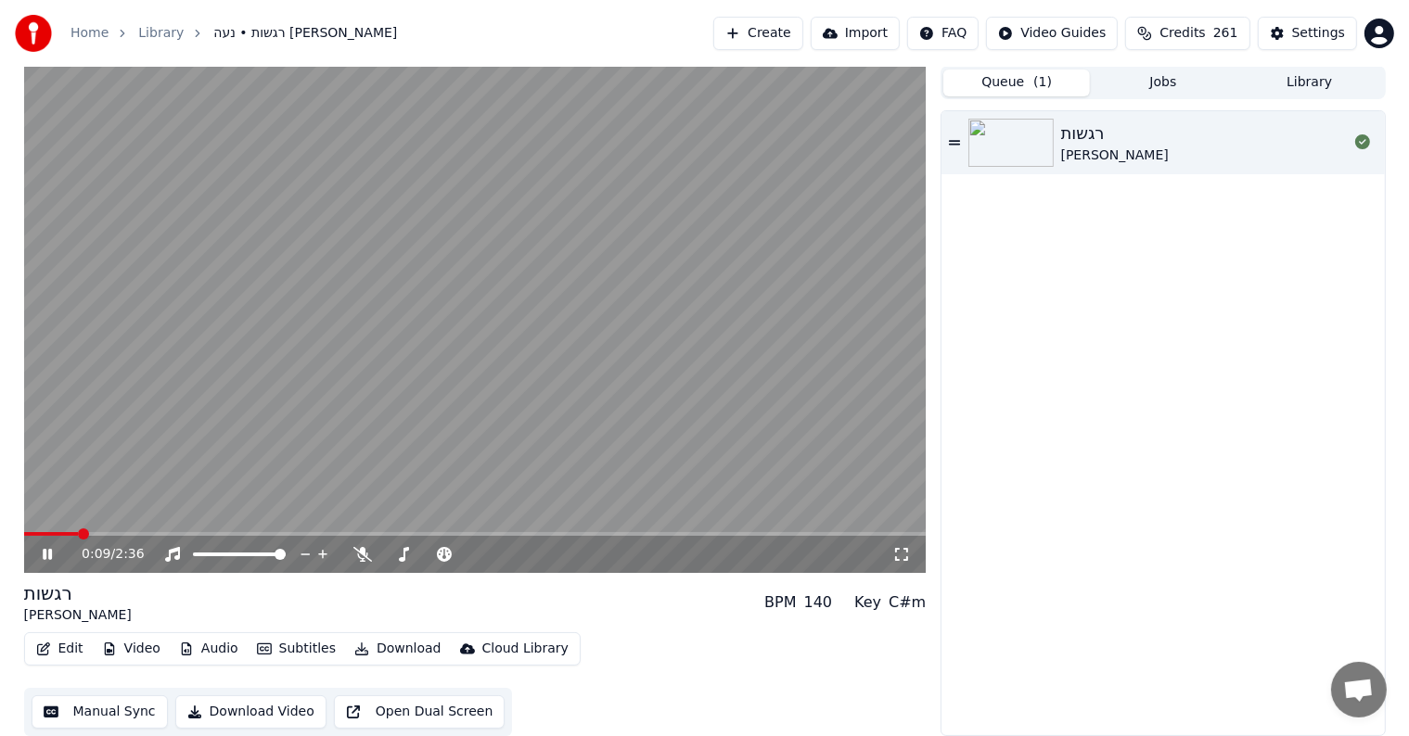
drag, startPoint x: 1121, startPoint y: 297, endPoint x: 1135, endPoint y: 288, distance: 16.2
click at [1128, 293] on div "רגשות נעה [PERSON_NAME]" at bounding box center [1162, 423] width 442 height 624
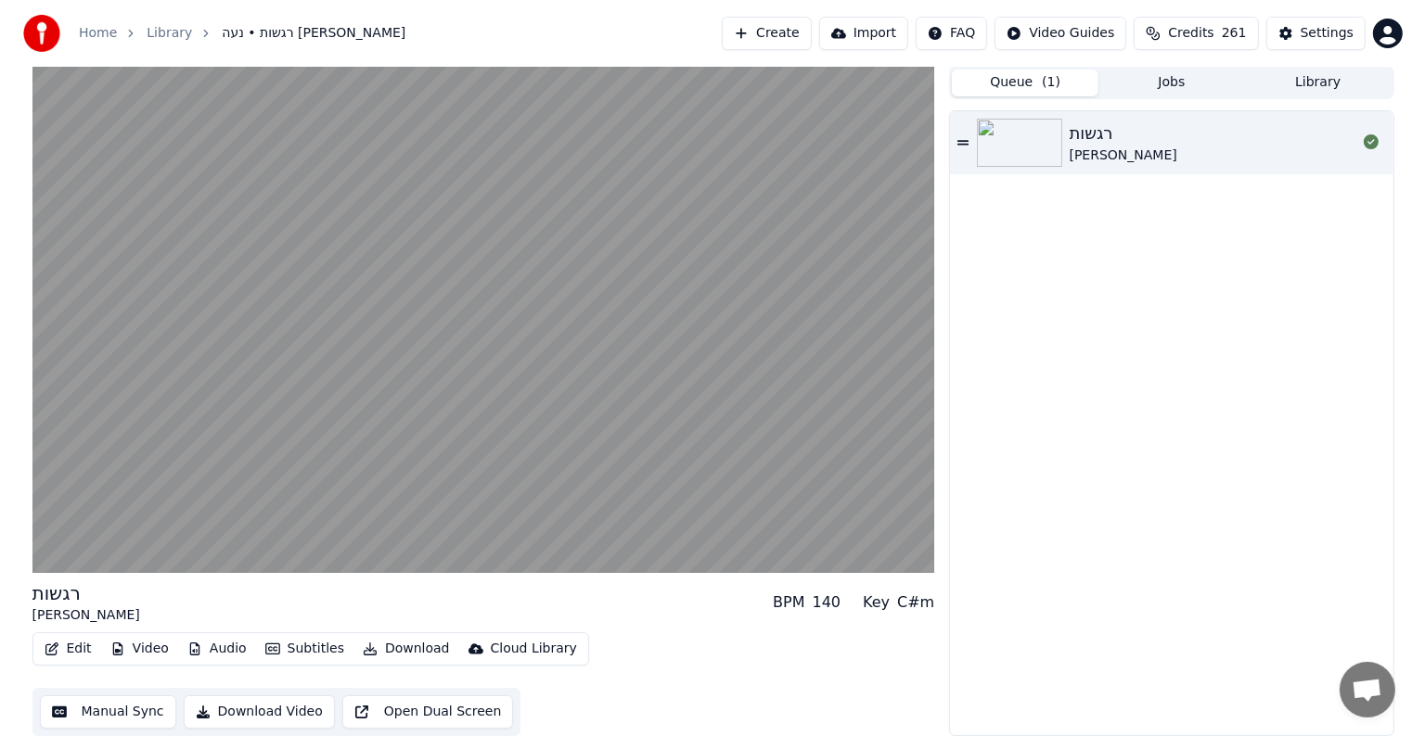
scroll to position [0, 0]
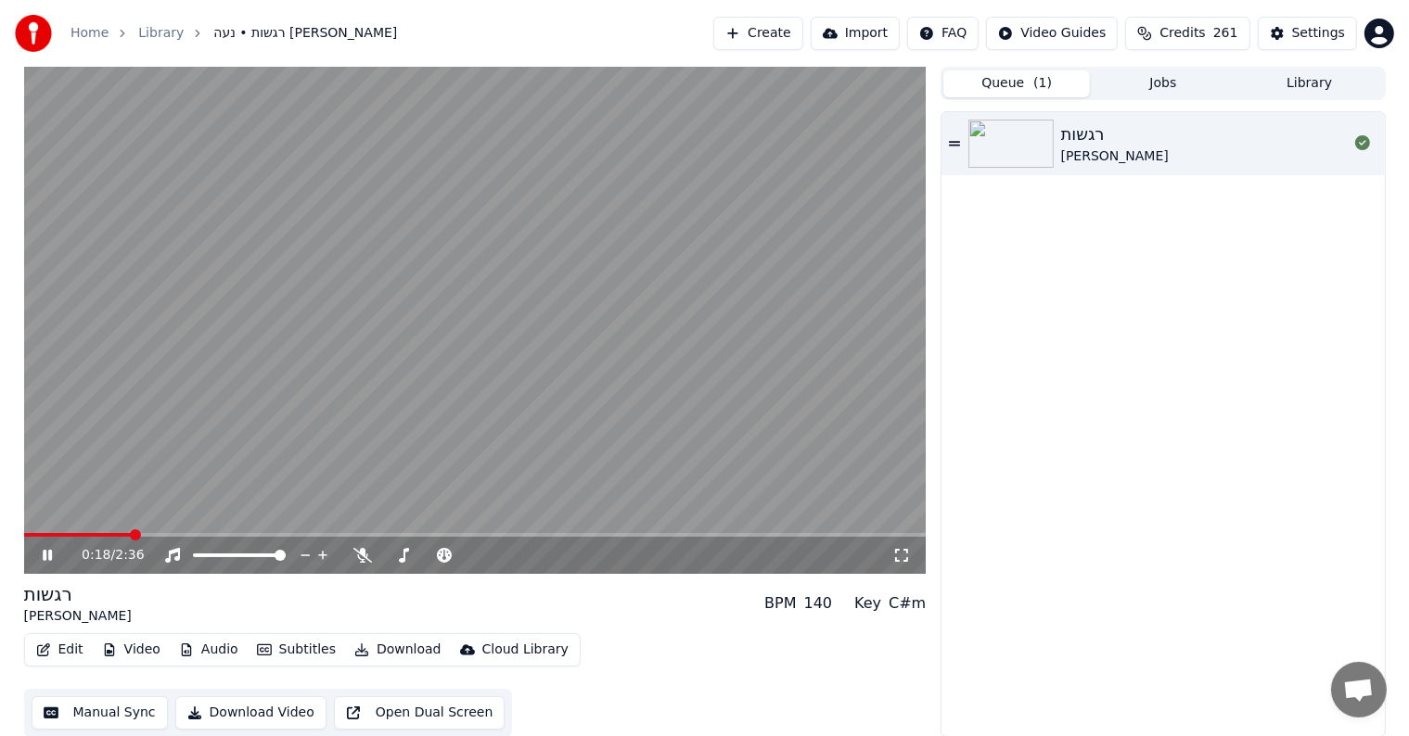
click at [496, 169] on video at bounding box center [475, 320] width 902 height 507
click at [904, 559] on icon at bounding box center [901, 555] width 19 height 15
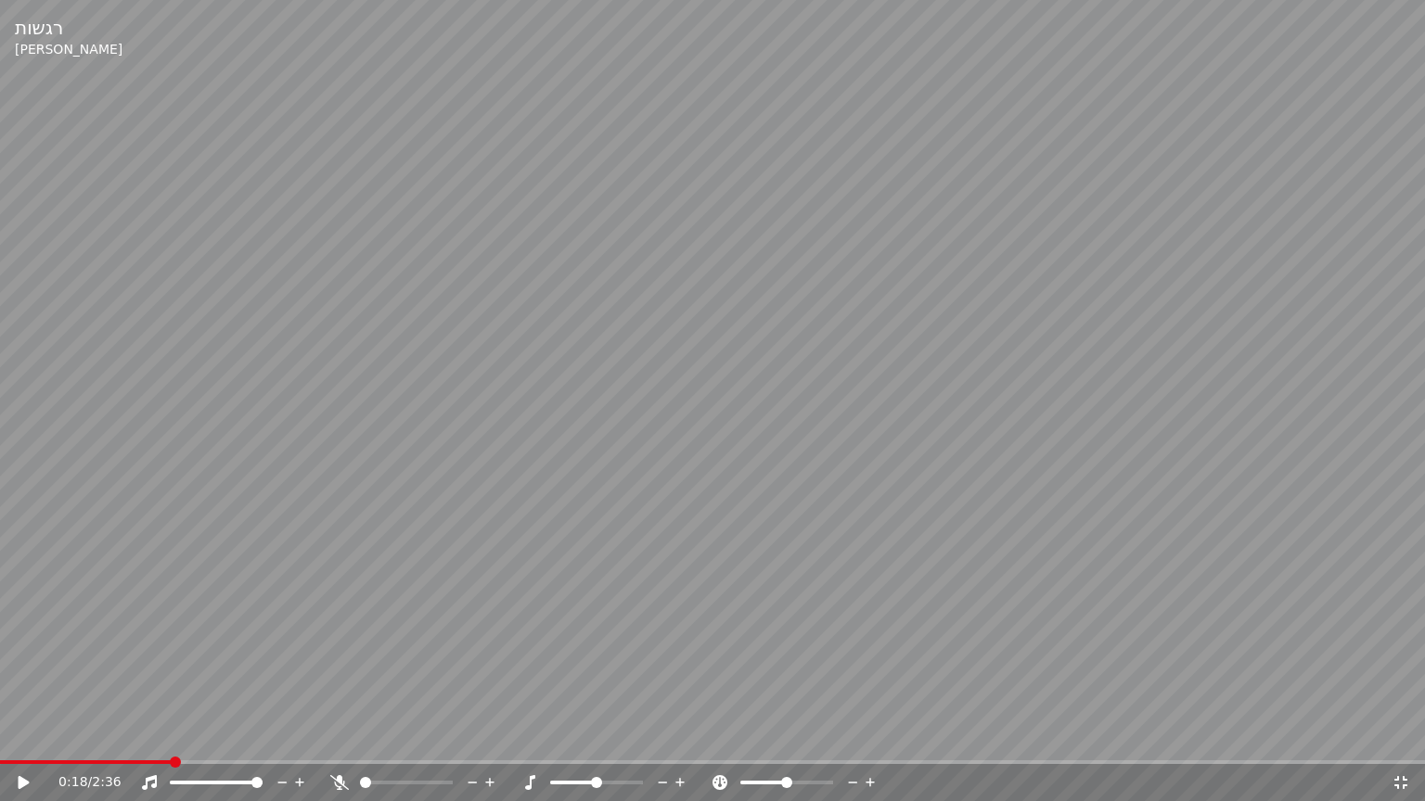
click at [660, 489] on video at bounding box center [712, 400] width 1425 height 801
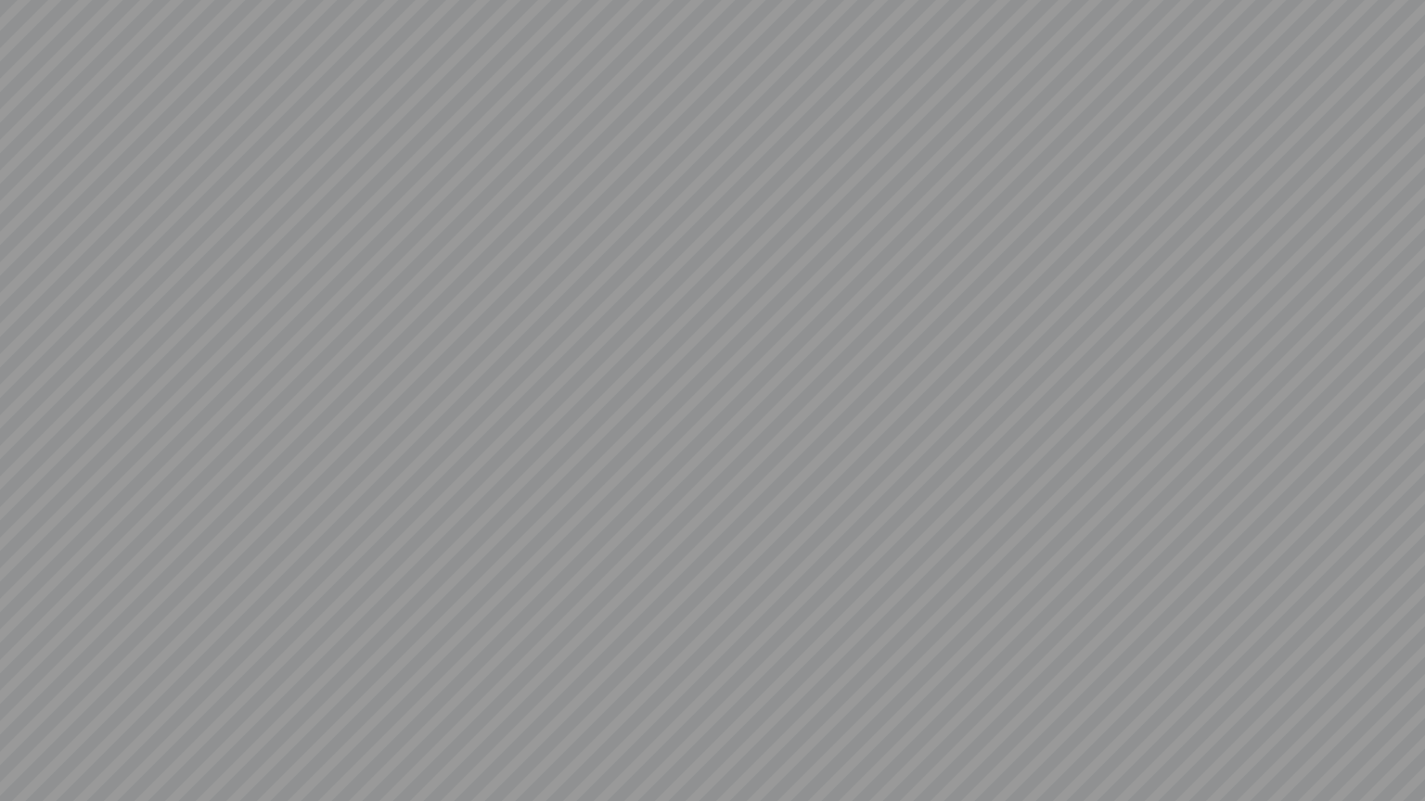
click at [660, 489] on video at bounding box center [712, 400] width 1425 height 801
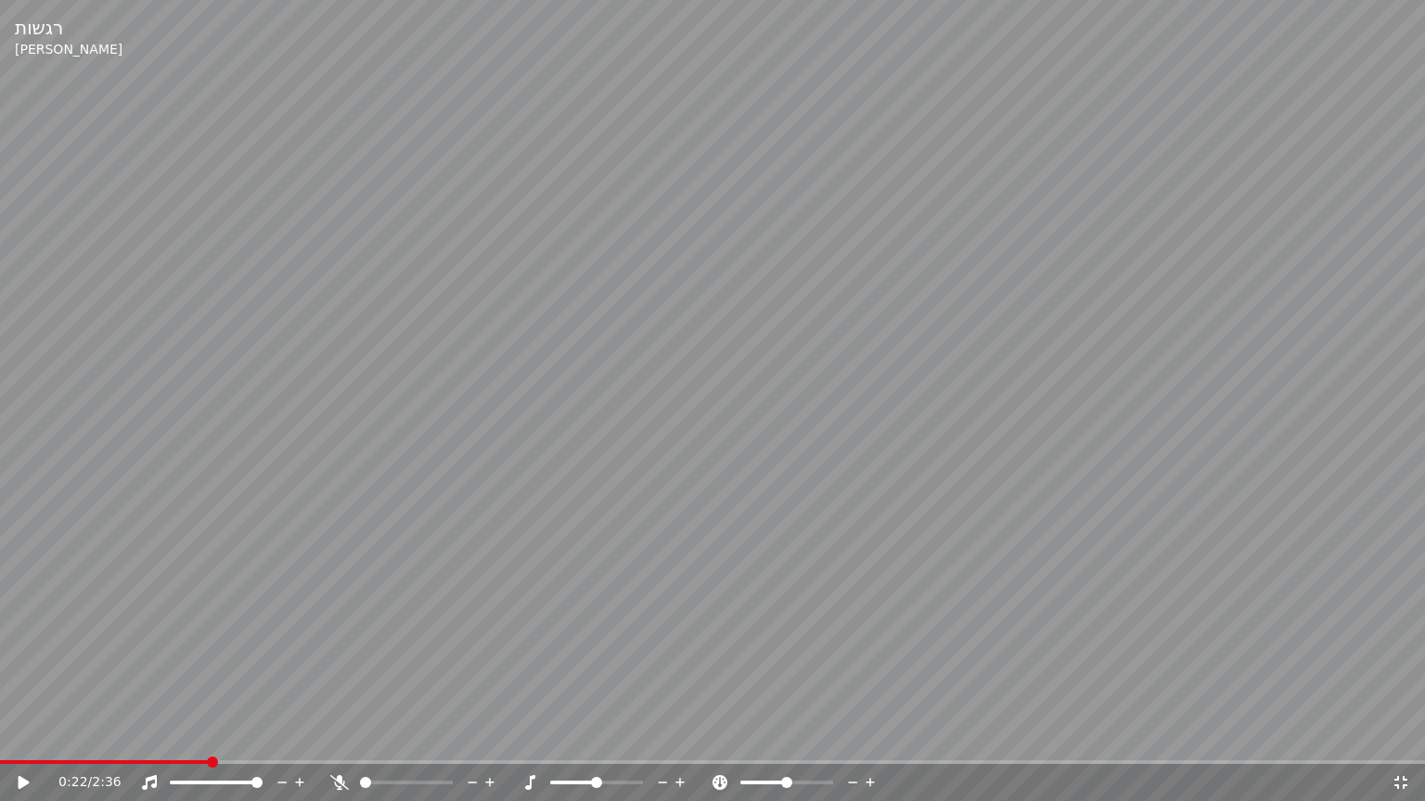
click at [649, 346] on video at bounding box center [712, 400] width 1425 height 801
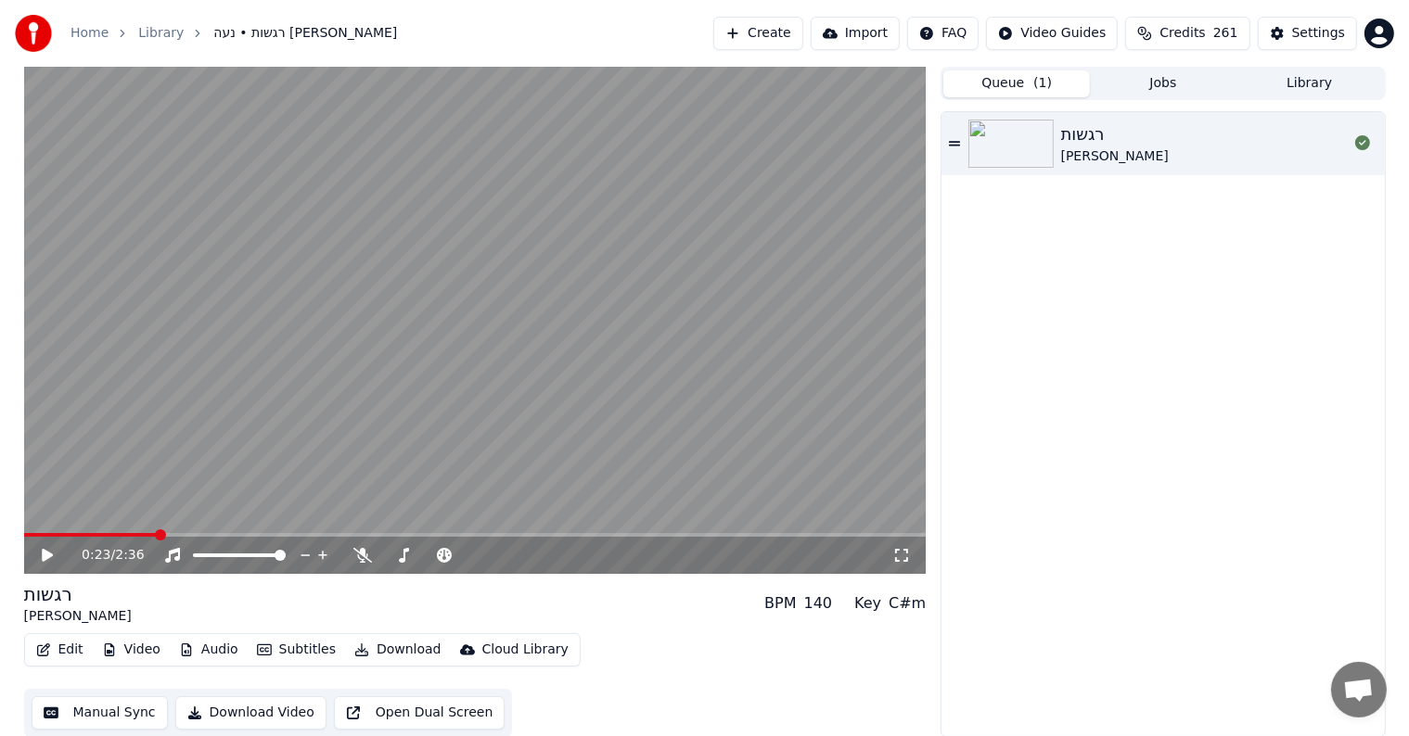
click at [797, 30] on button "Create" at bounding box center [758, 33] width 90 height 33
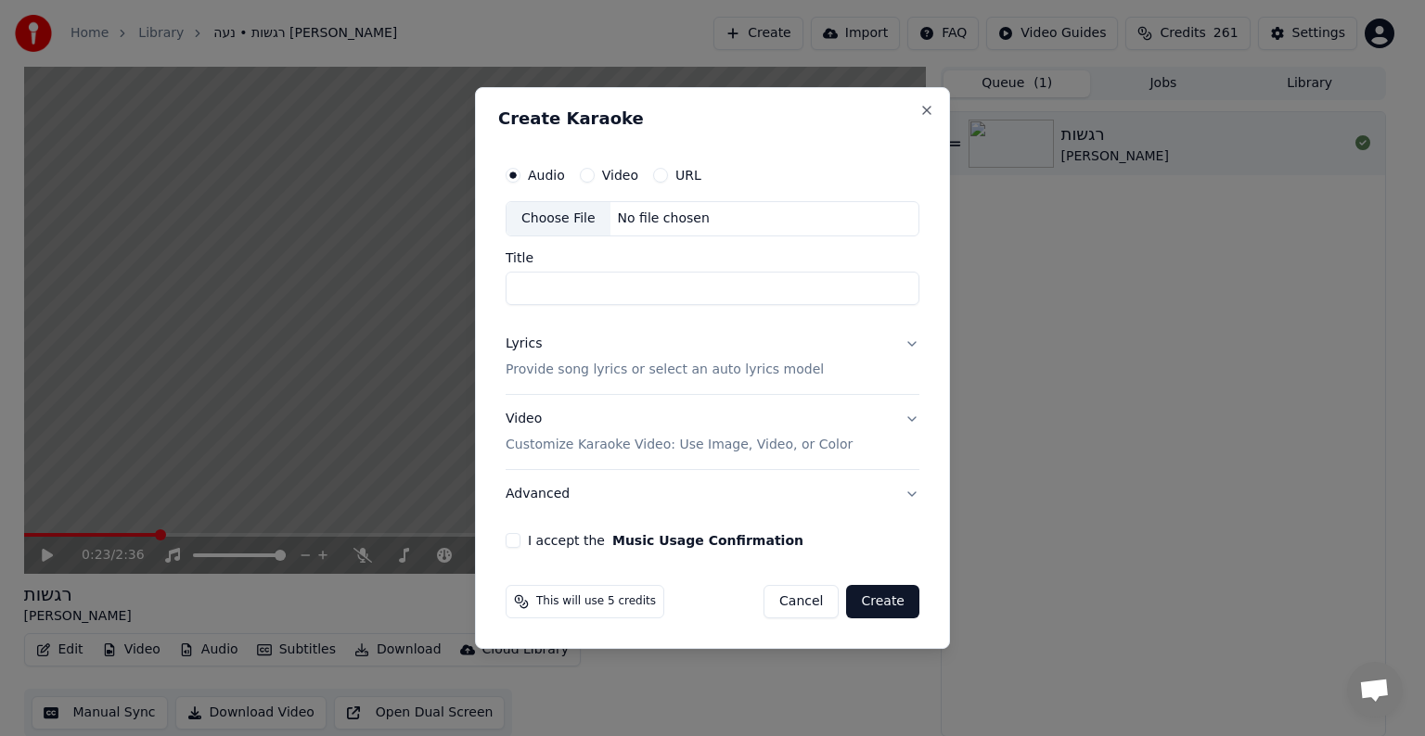
click at [514, 537] on button "I accept the Music Usage Confirmation" at bounding box center [512, 540] width 15 height 15
click at [545, 215] on div "Choose File" at bounding box center [558, 218] width 104 height 33
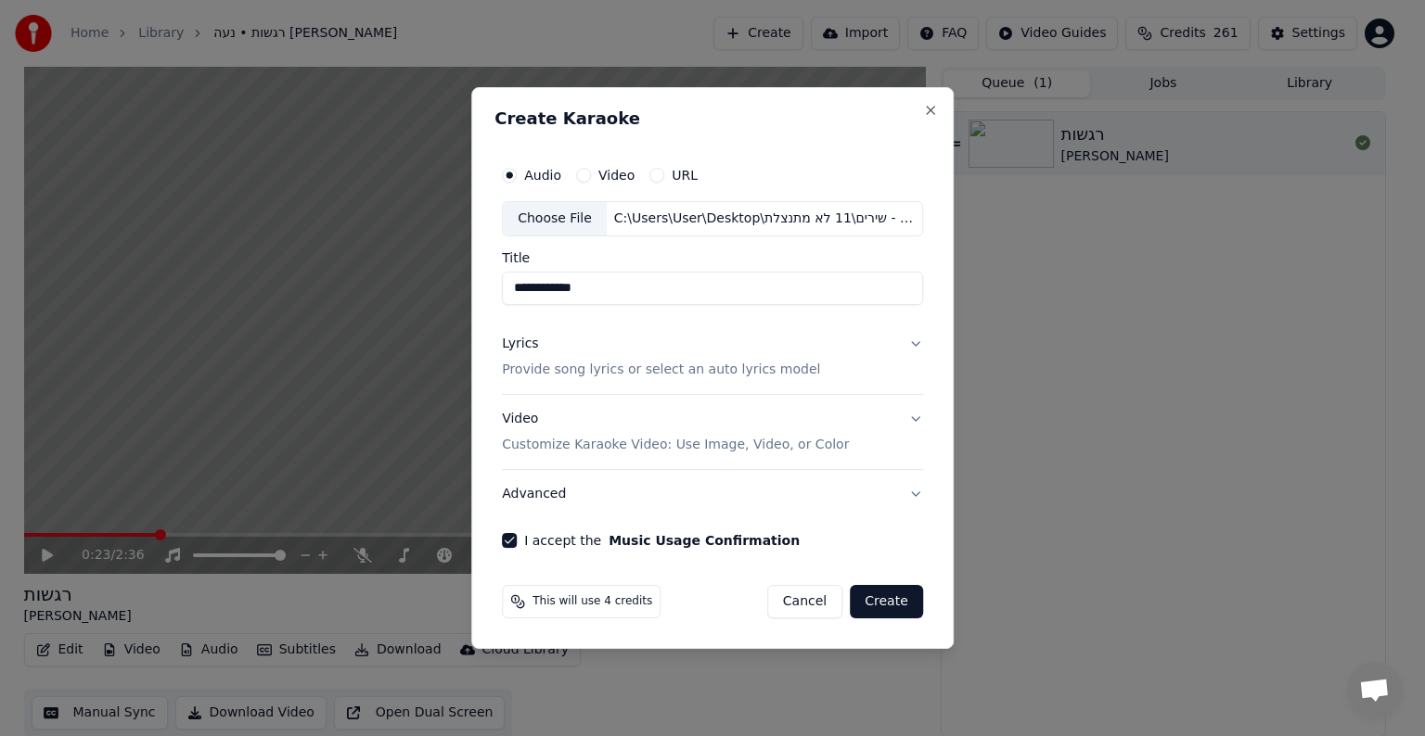
drag, startPoint x: 534, startPoint y: 286, endPoint x: 411, endPoint y: 289, distance: 123.4
click at [415, 289] on body "**********" at bounding box center [704, 368] width 1409 height 736
type input "*********"
click at [877, 596] on button "Create" at bounding box center [886, 601] width 73 height 33
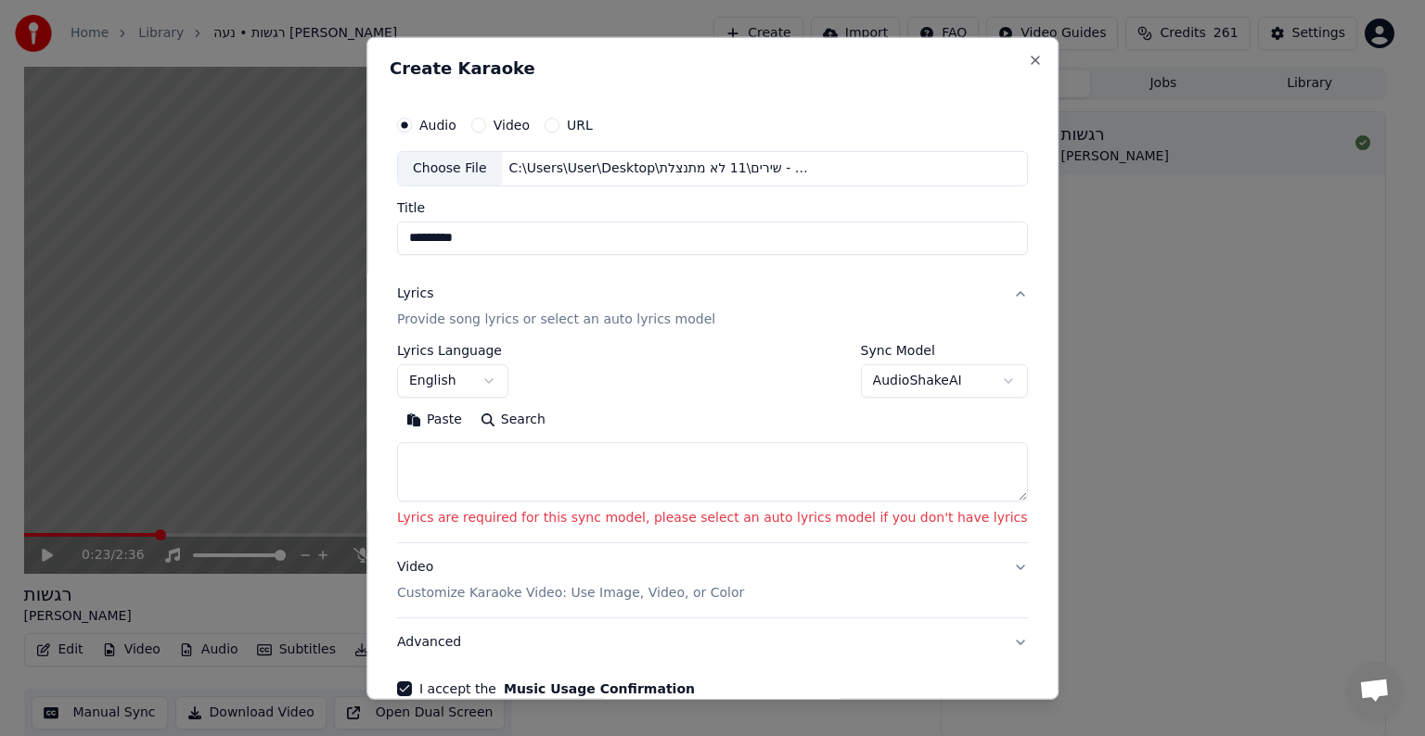
click at [520, 466] on textarea at bounding box center [712, 471] width 631 height 59
click at [491, 378] on body "**********" at bounding box center [704, 368] width 1409 height 736
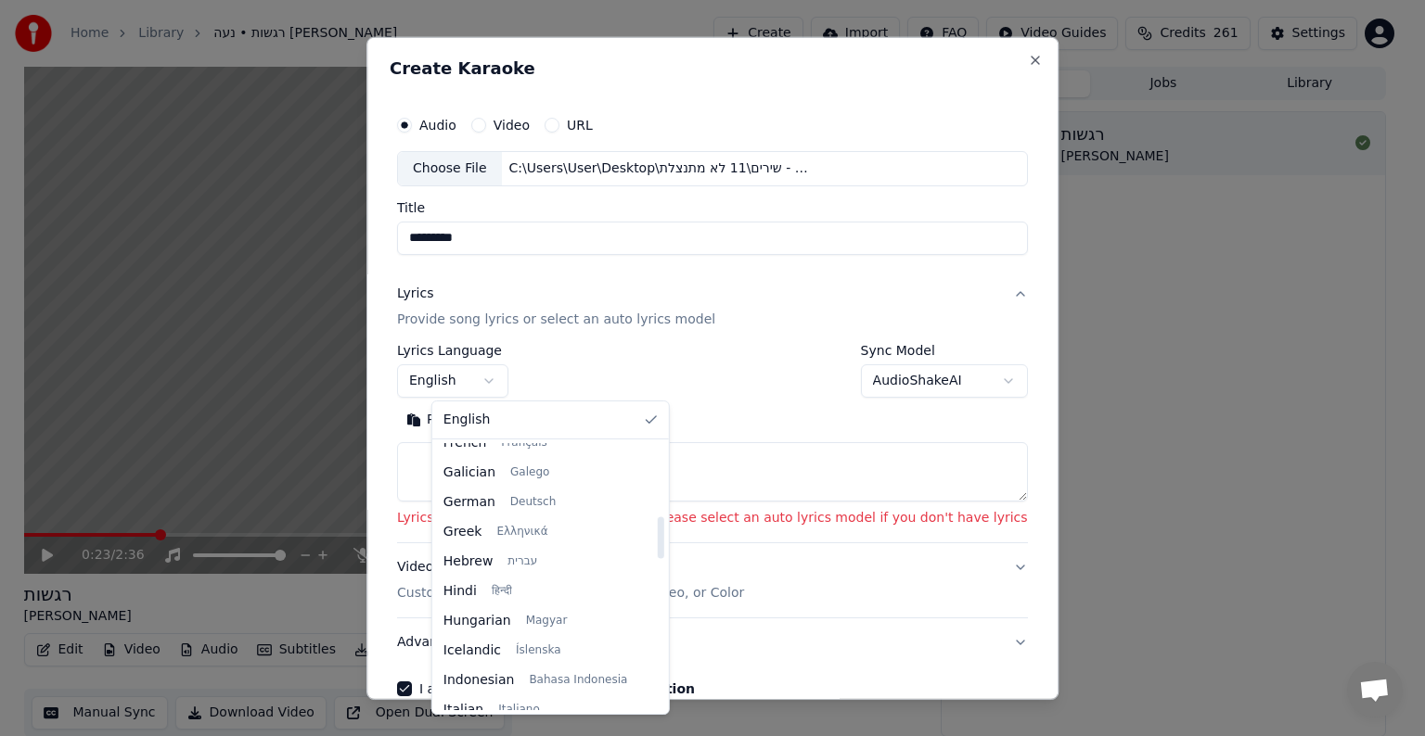
scroll to position [464, 0]
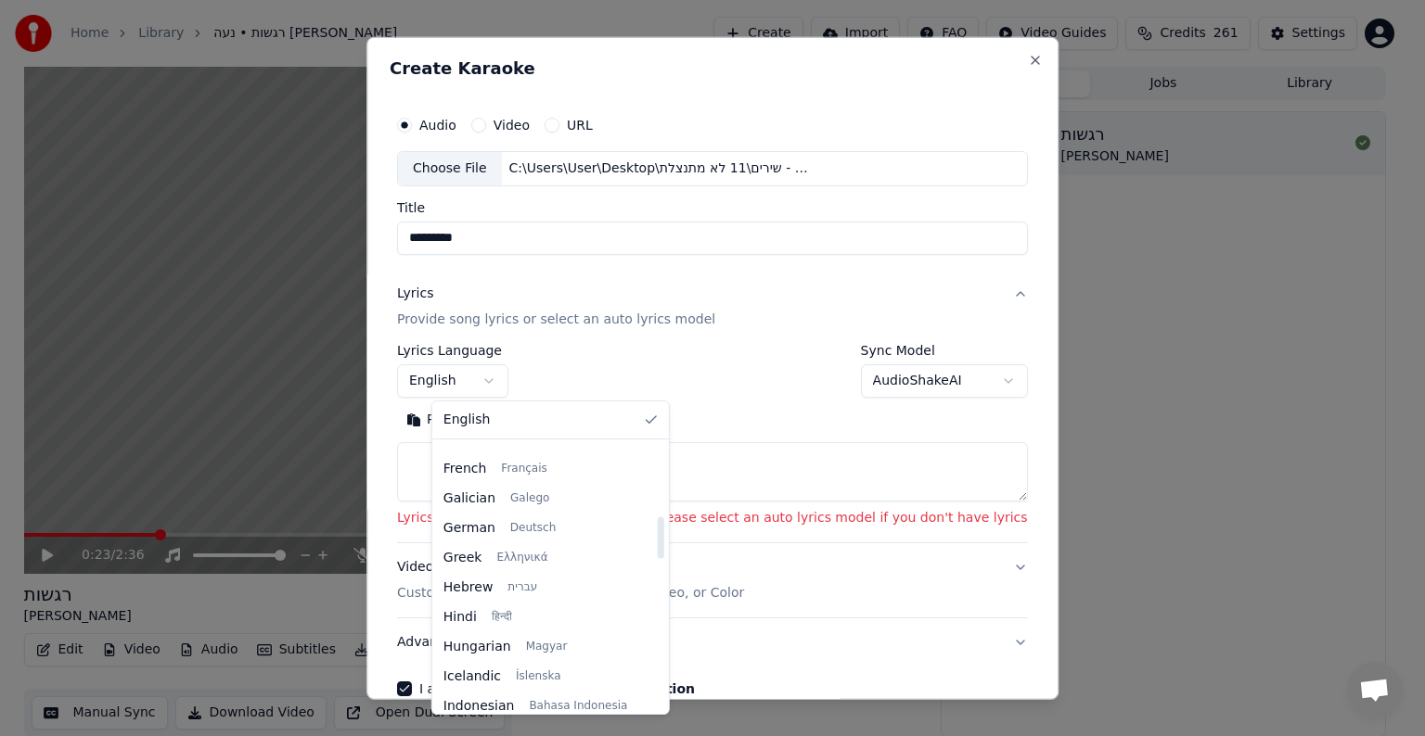
select select "**"
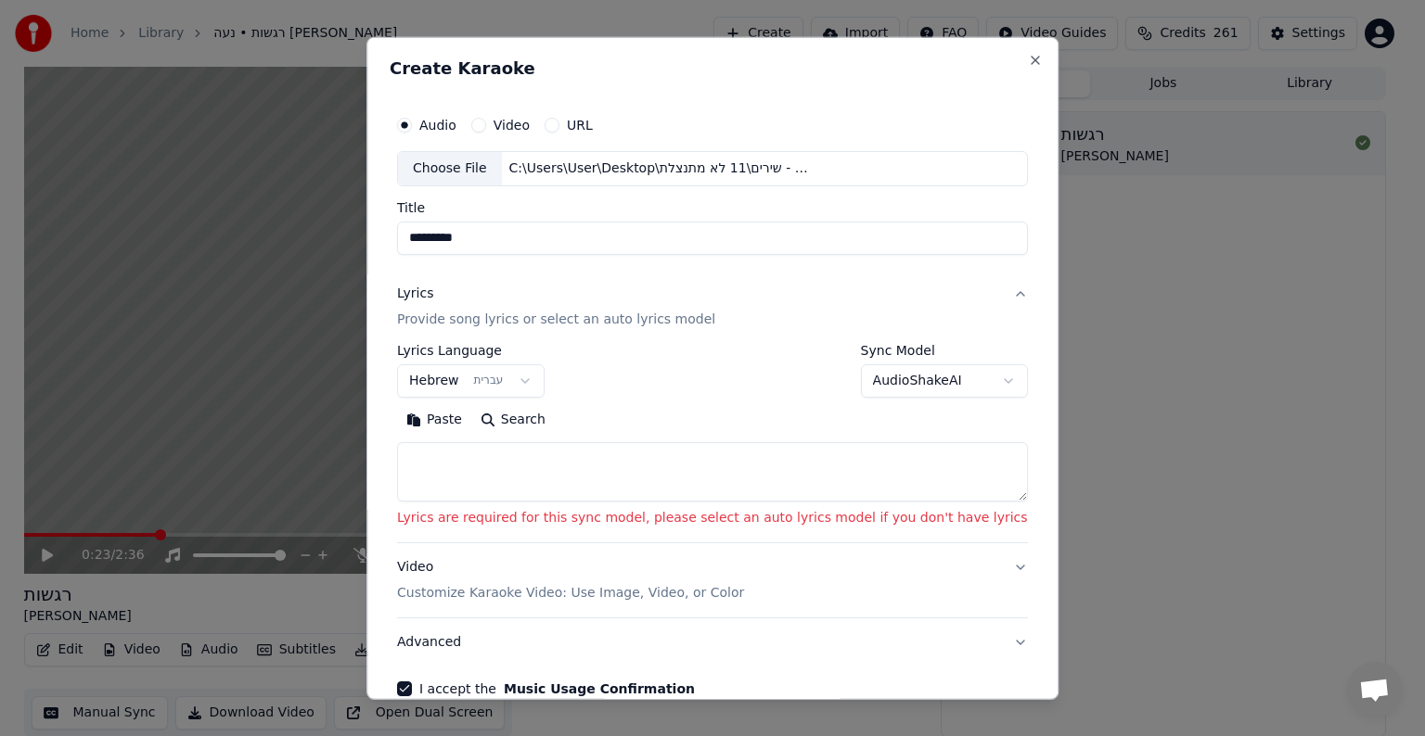
click at [579, 456] on textarea at bounding box center [712, 471] width 631 height 59
paste textarea "**********"
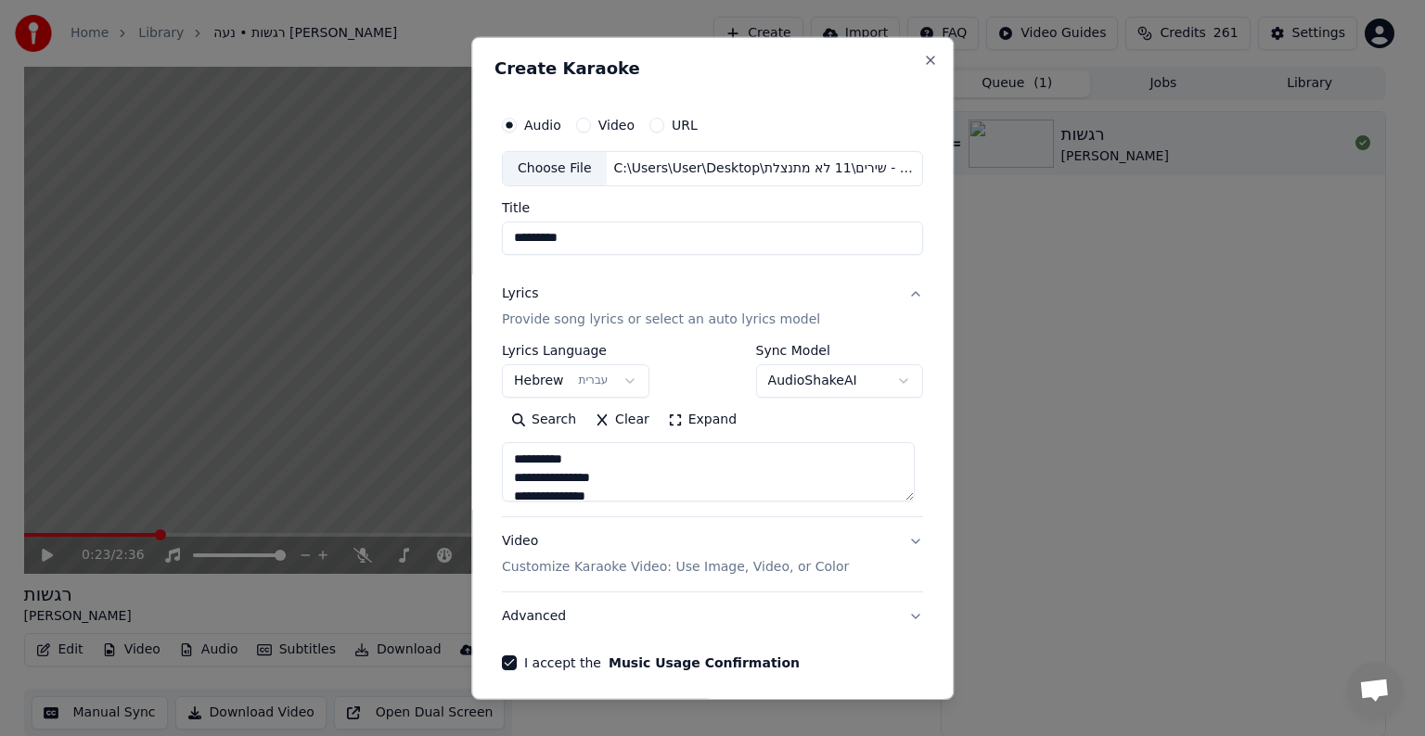
scroll to position [93, 0]
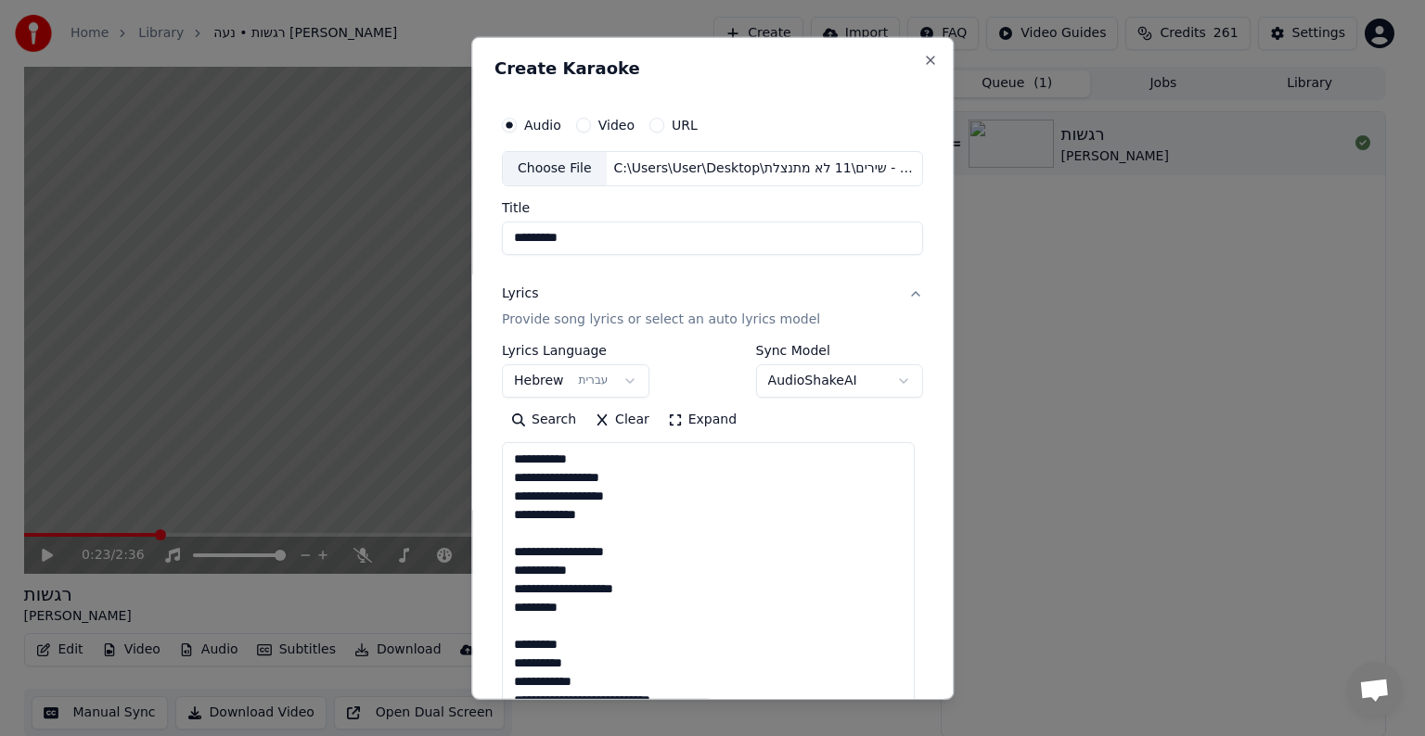
drag, startPoint x: 902, startPoint y: 496, endPoint x: 903, endPoint y: 657, distance: 160.5
click at [937, 713] on body "**********" at bounding box center [704, 368] width 1409 height 736
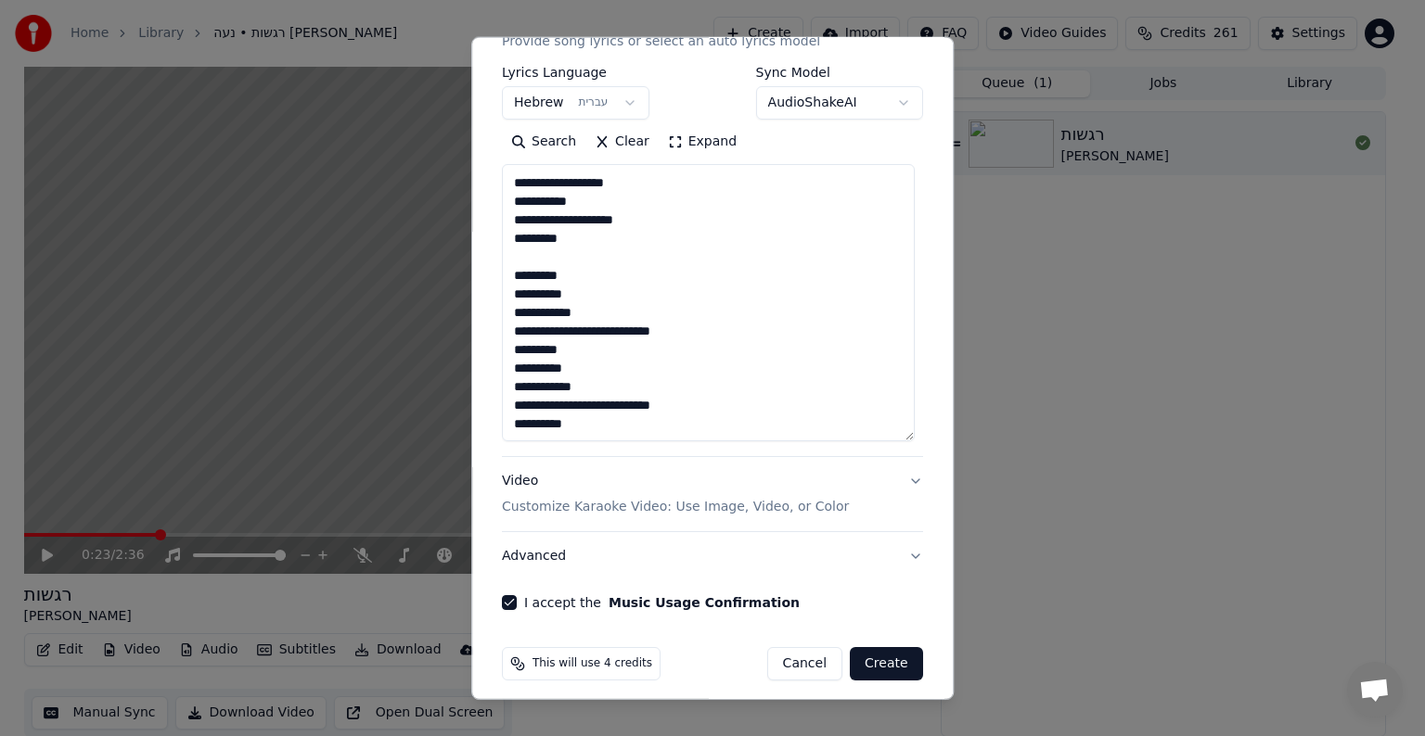
scroll to position [288, 0]
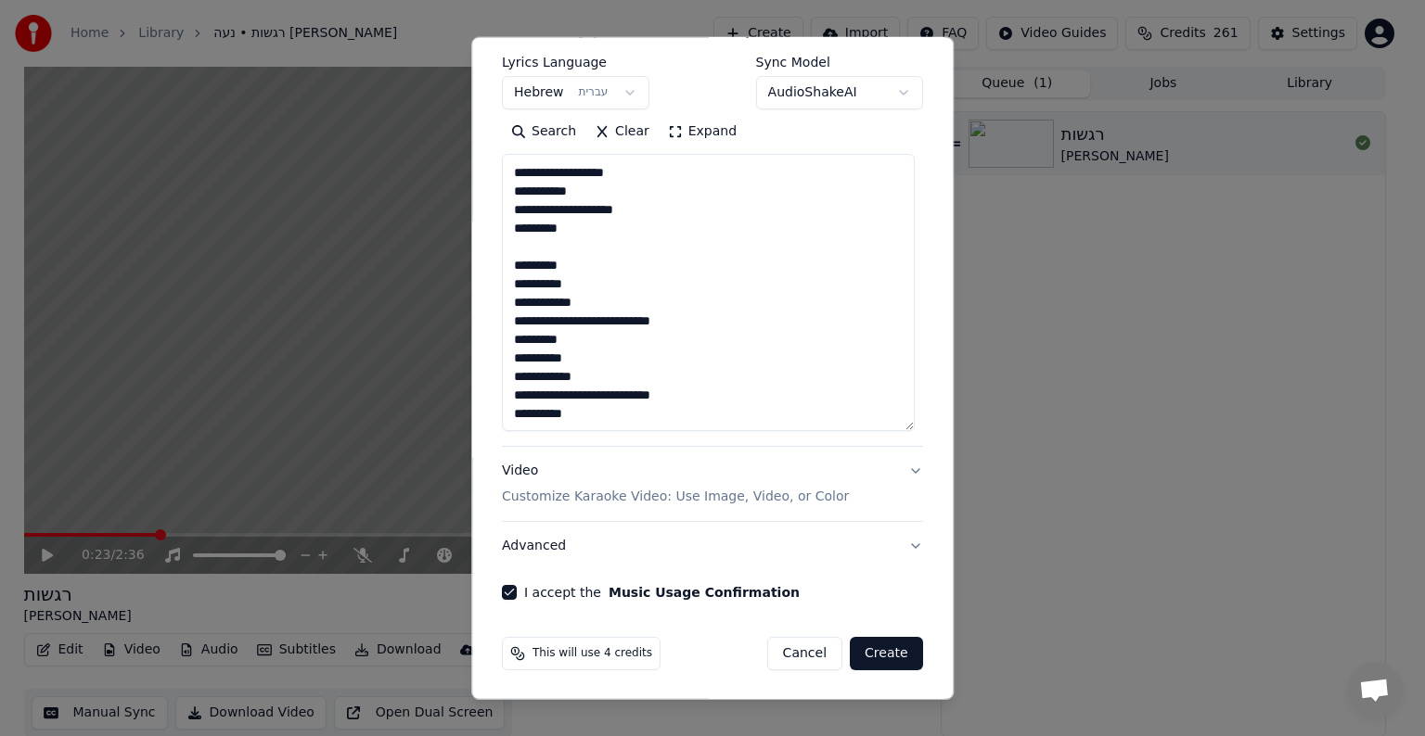
type textarea "**********"
click at [773, 501] on p "Customize Karaoke Video: Use Image, Video, or Color" at bounding box center [675, 497] width 347 height 19
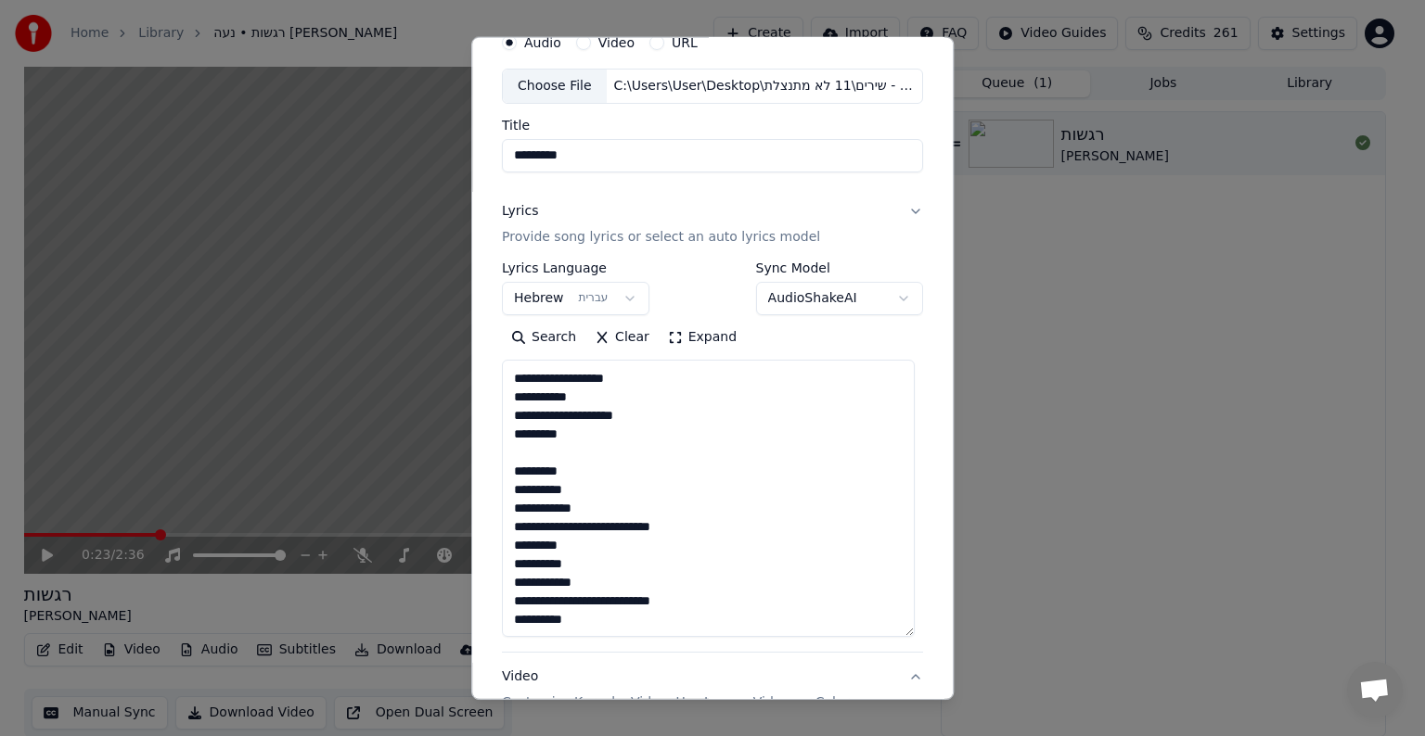
scroll to position [20, 0]
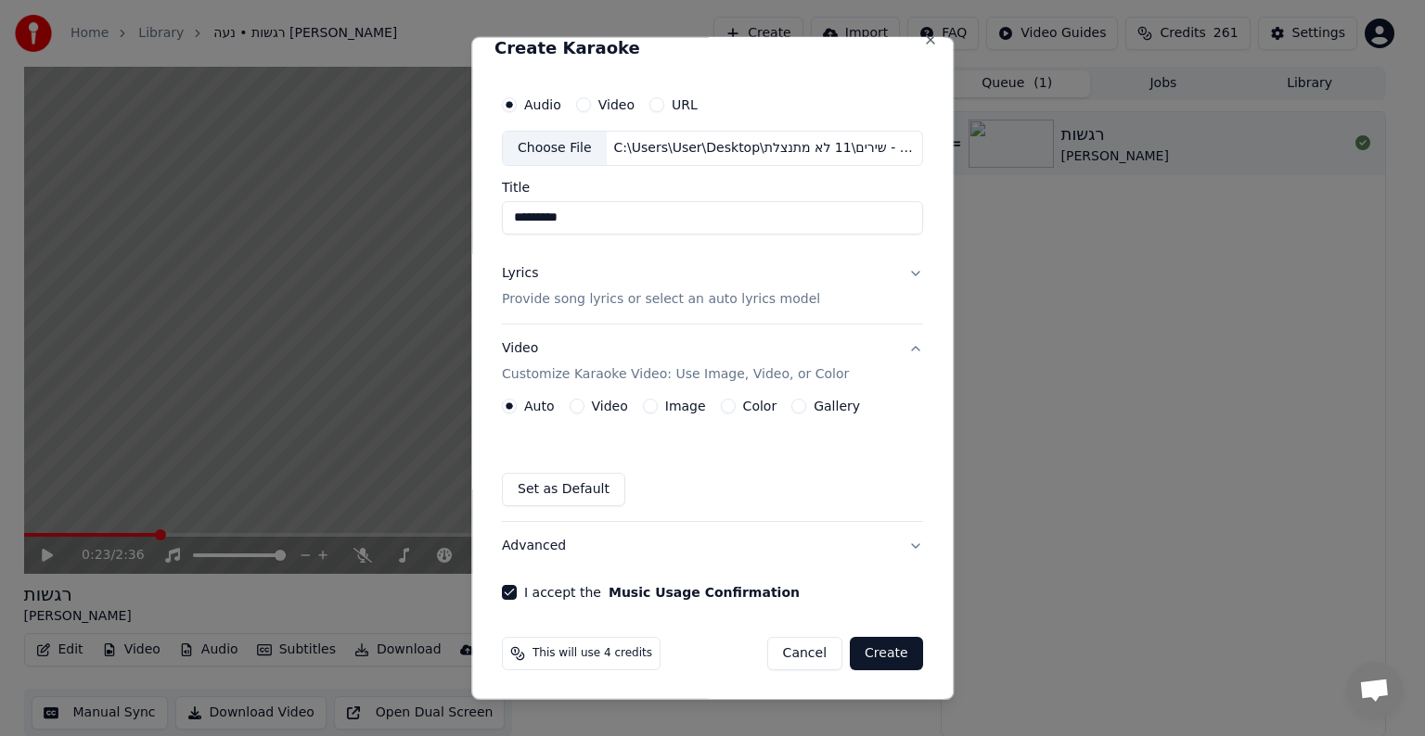
click at [657, 406] on div "Image" at bounding box center [674, 406] width 63 height 15
click at [643, 406] on button "Image" at bounding box center [650, 406] width 15 height 15
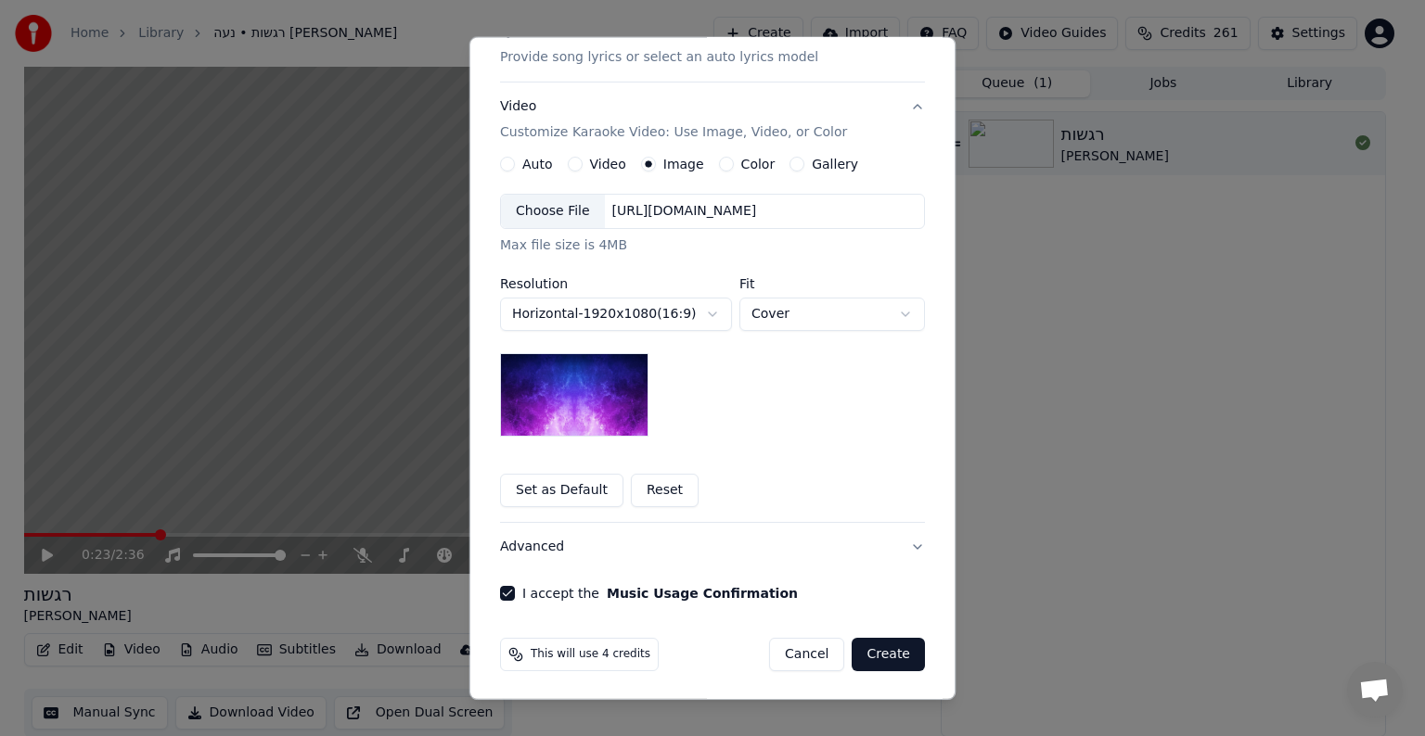
scroll to position [263, 0]
click at [790, 160] on div "Gallery" at bounding box center [823, 163] width 69 height 15
click at [789, 160] on button "Gallery" at bounding box center [796, 163] width 15 height 15
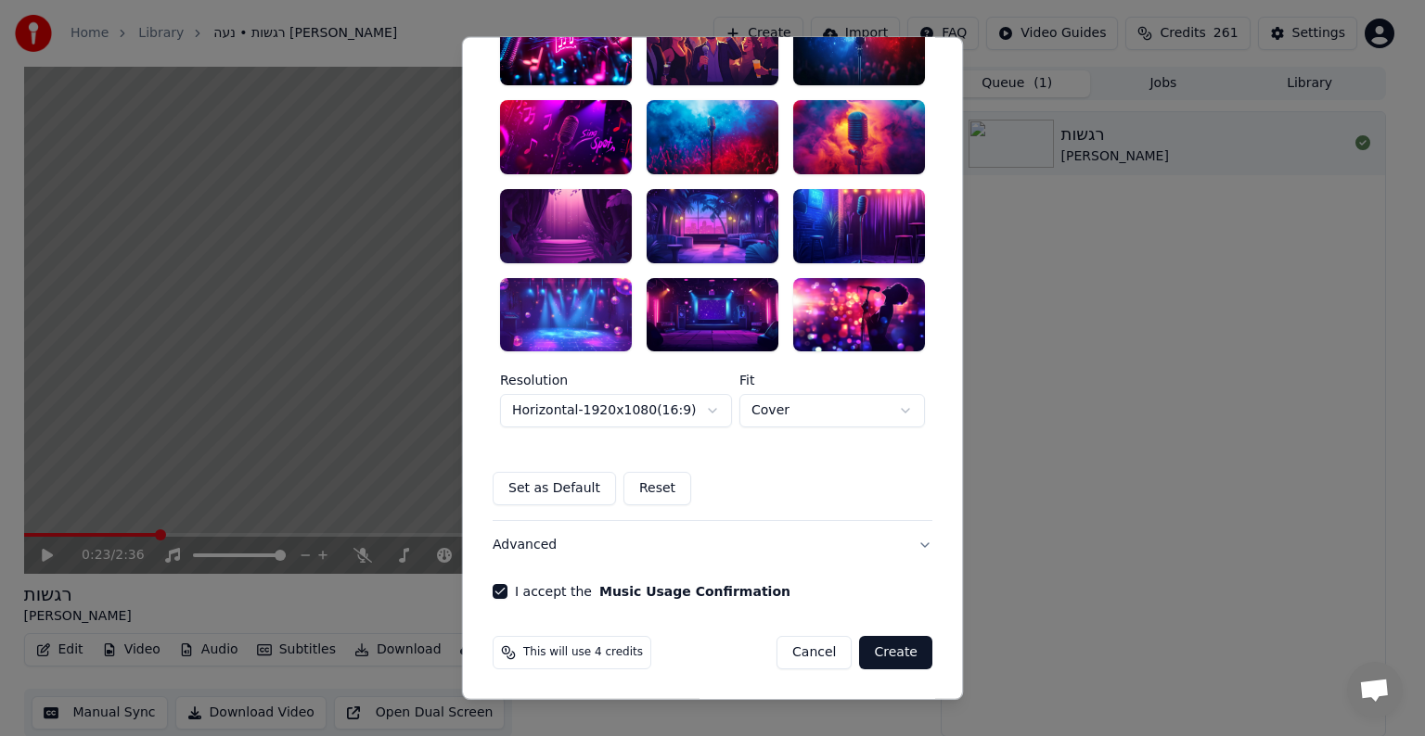
scroll to position [267, 0]
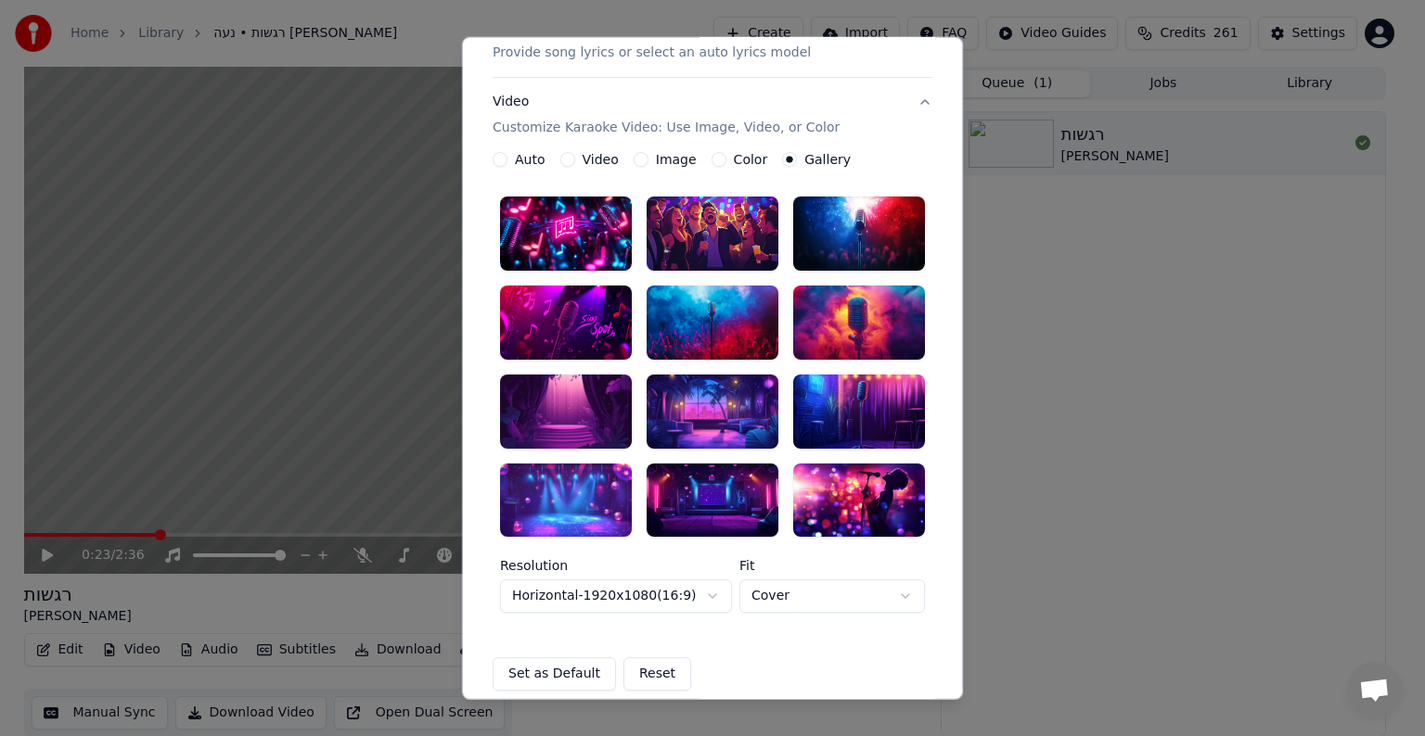
click at [857, 495] on div at bounding box center [859, 500] width 132 height 74
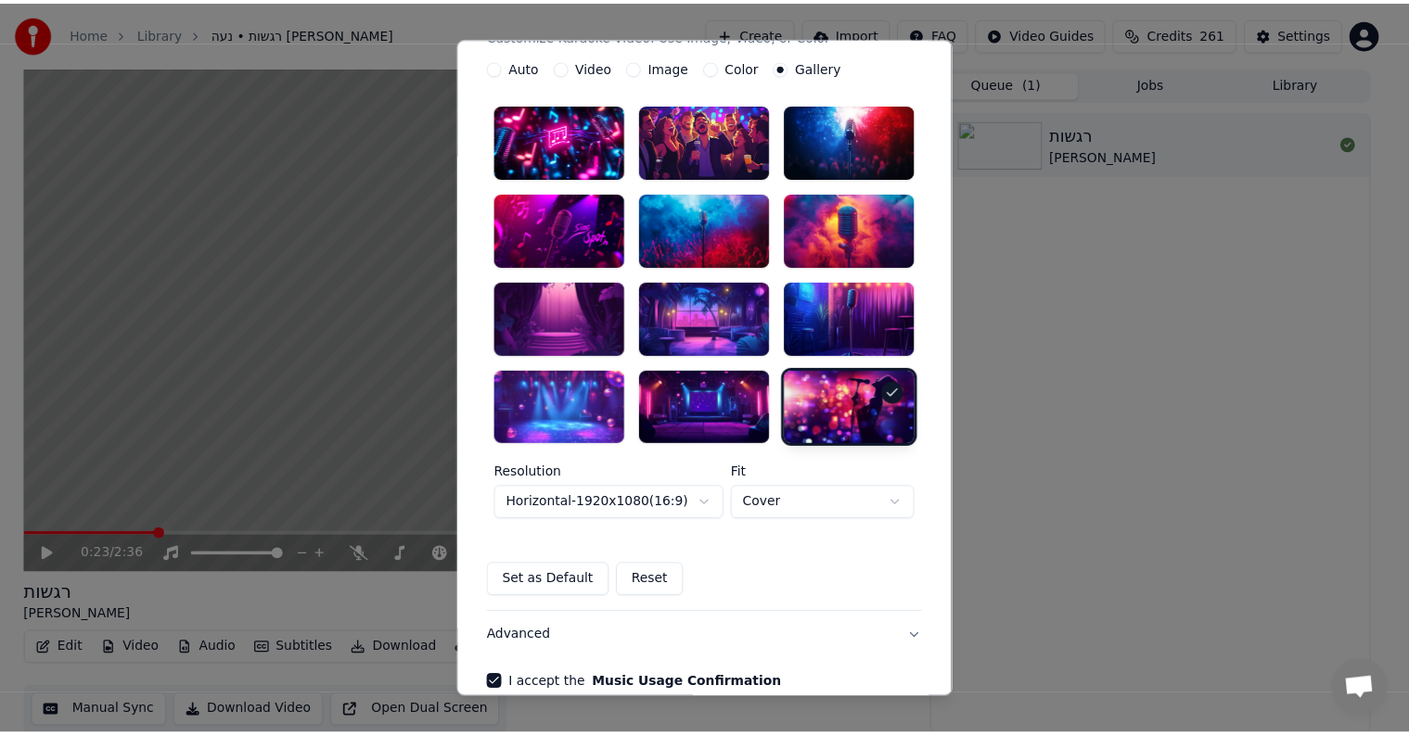
scroll to position [453, 0]
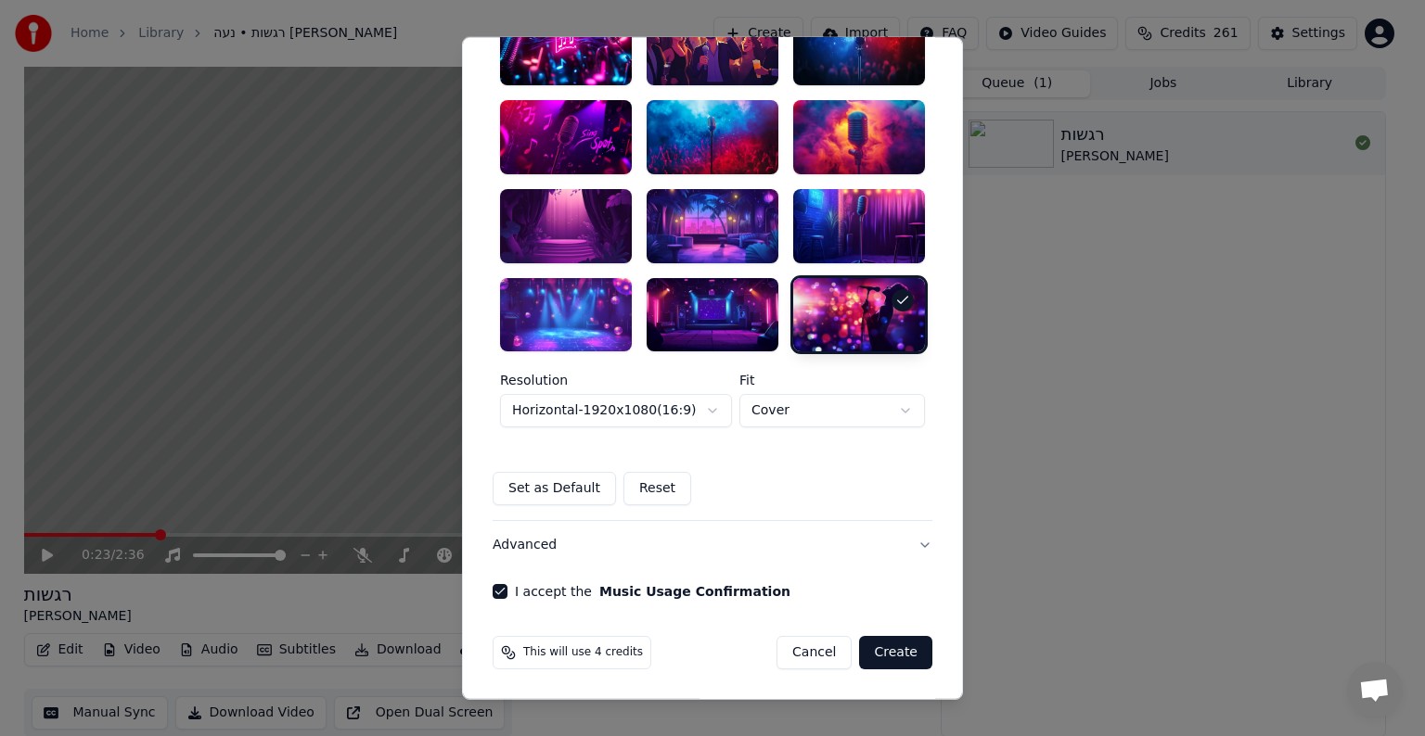
click at [906, 654] on button "Create" at bounding box center [895, 652] width 73 height 33
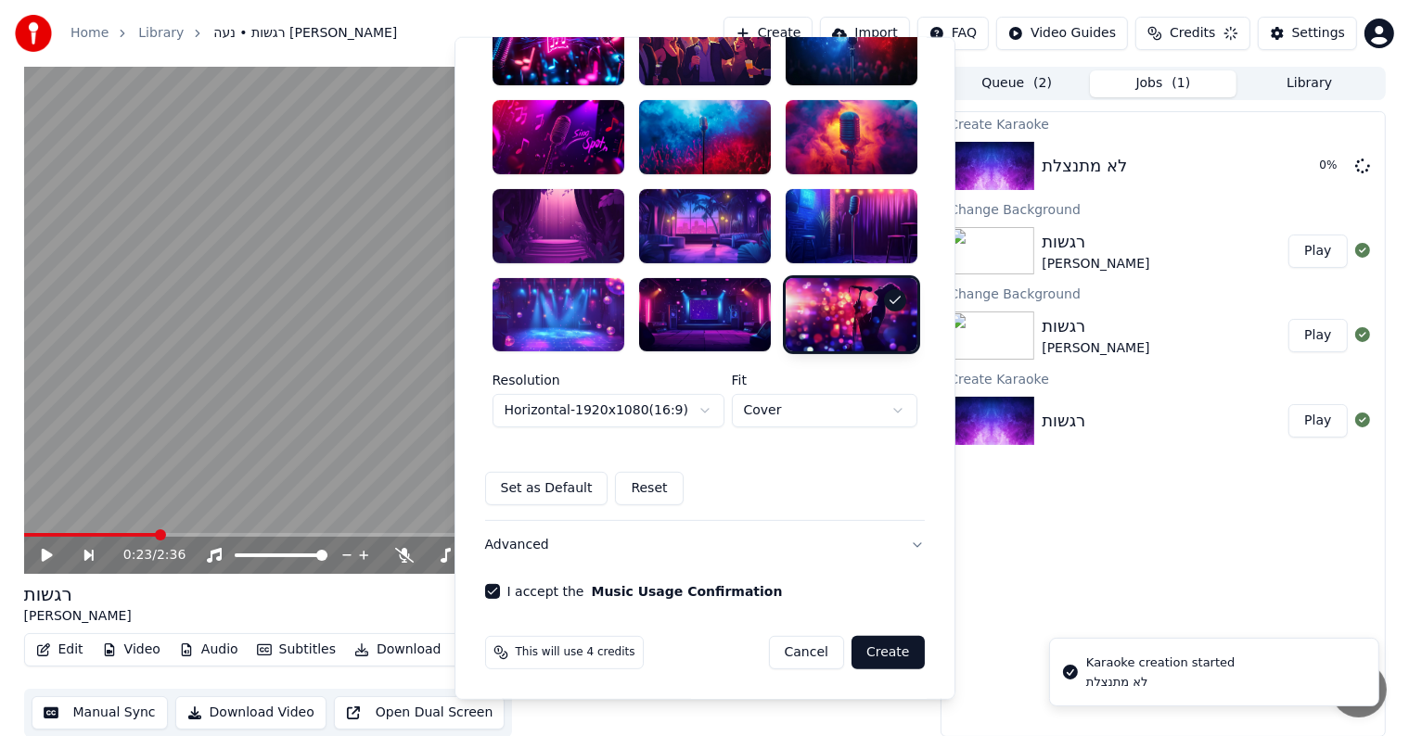
scroll to position [20, 0]
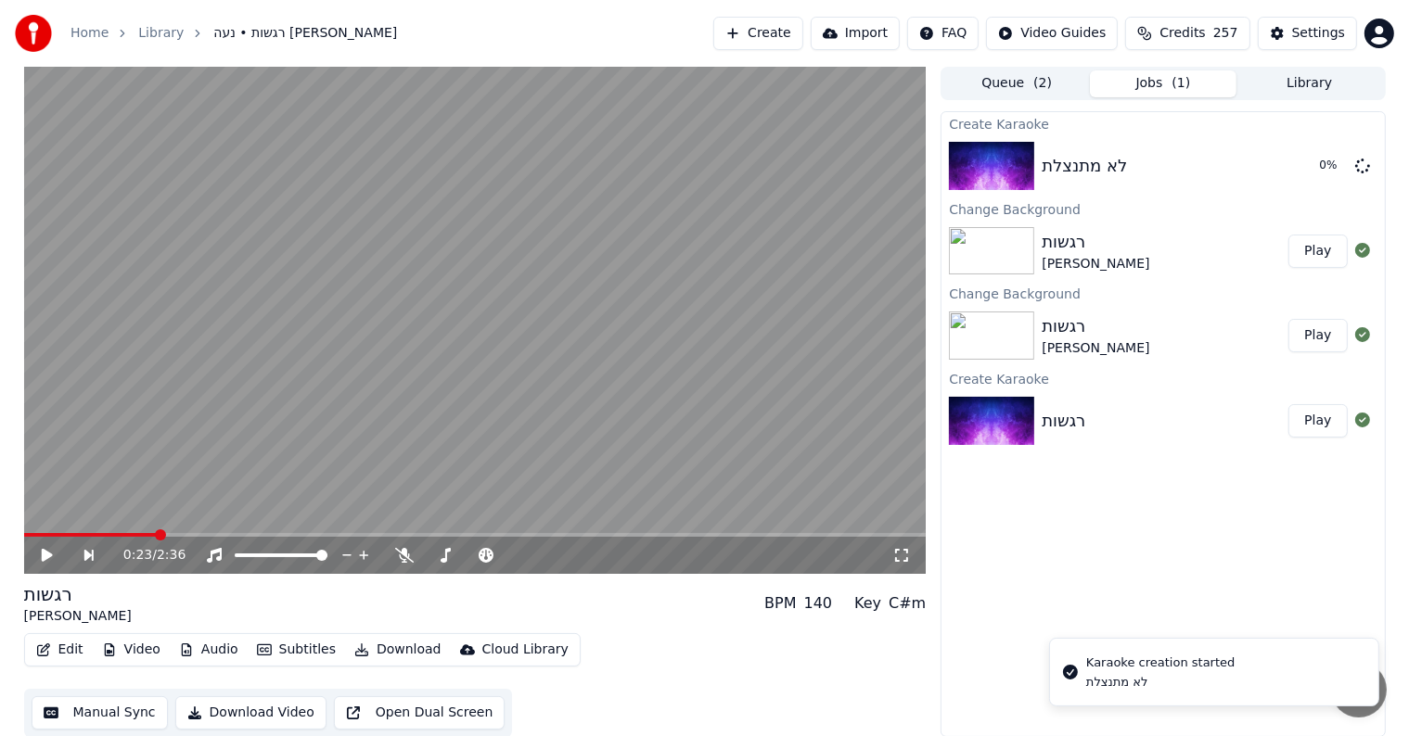
click at [1013, 89] on button "Queue ( 2 )" at bounding box center [1016, 83] width 147 height 27
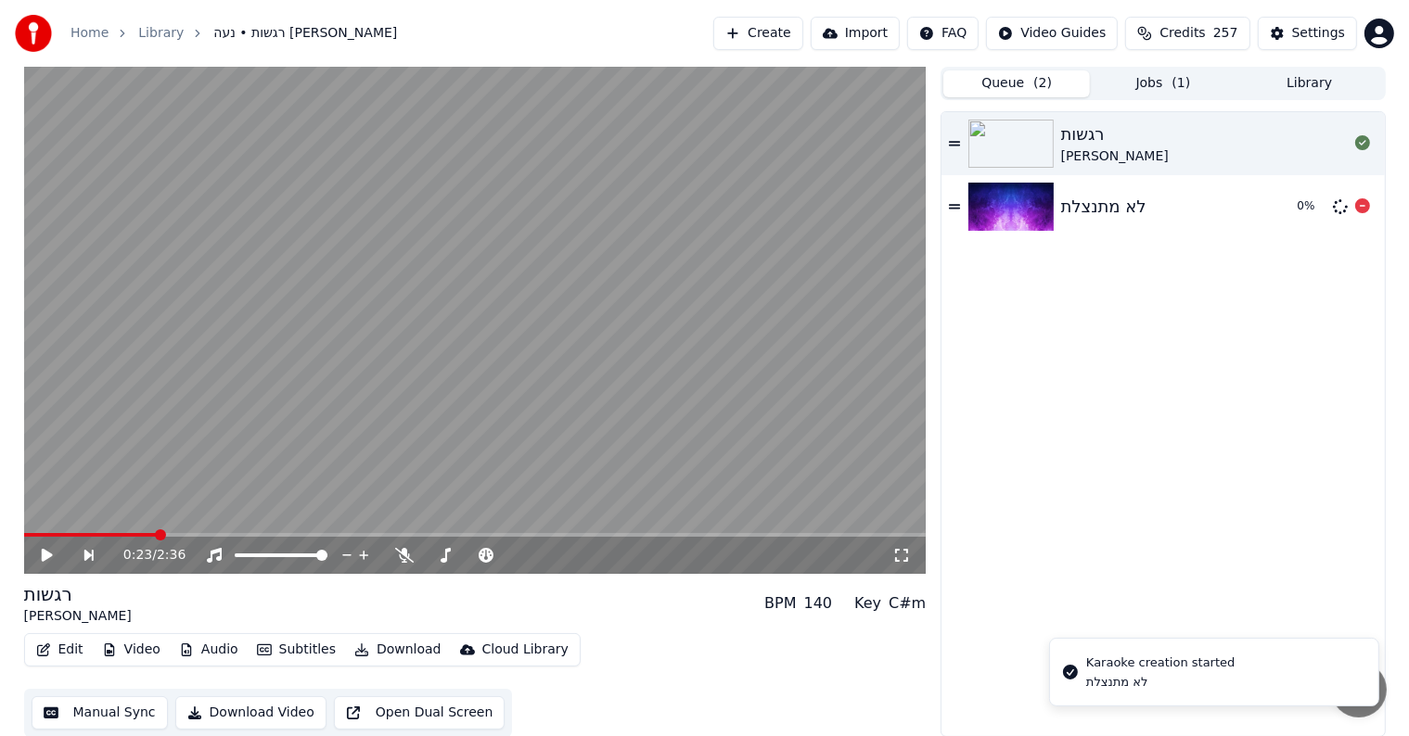
click at [1068, 237] on div "לא מתנצלת 0 %" at bounding box center [1162, 206] width 442 height 63
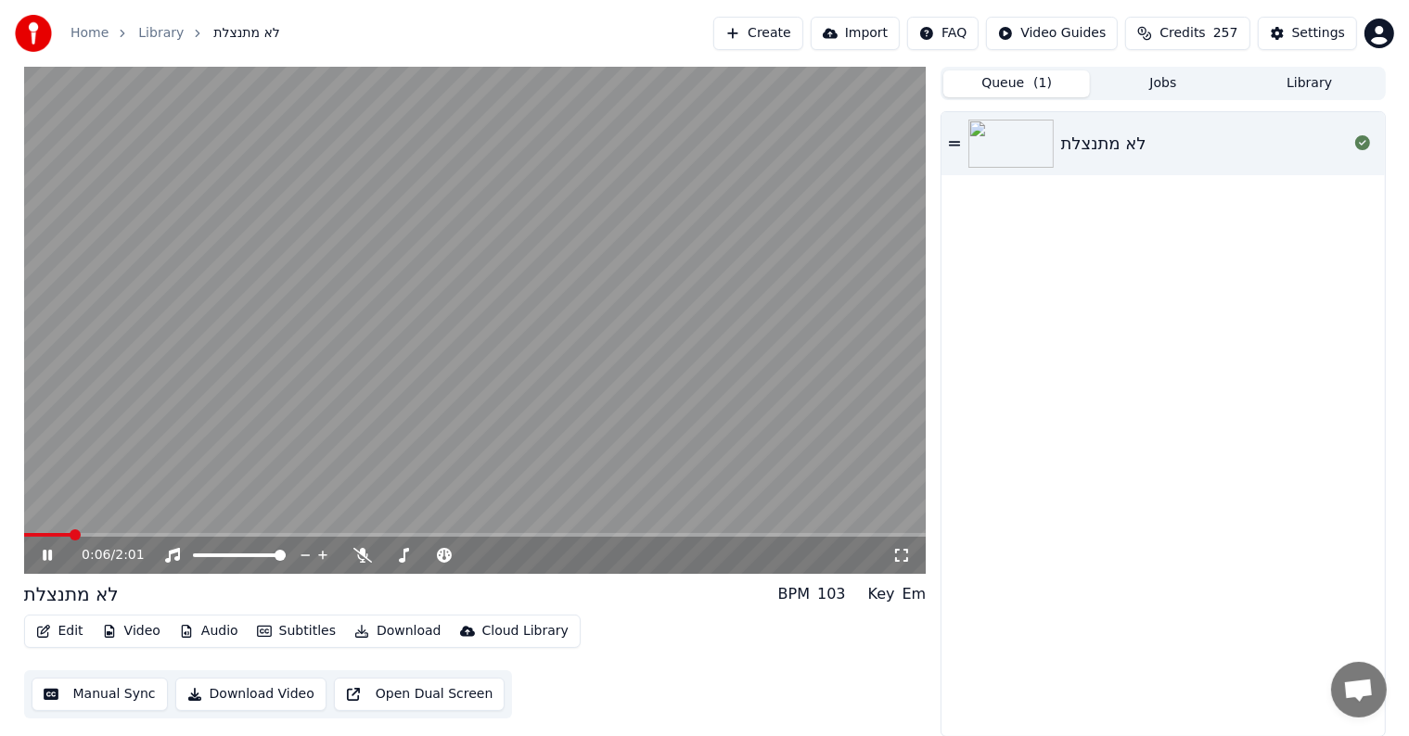
click at [303, 375] on video at bounding box center [475, 320] width 902 height 507
click at [43, 564] on div "0:06 / 2:01" at bounding box center [476, 555] width 888 height 19
click at [24, 533] on span at bounding box center [24, 535] width 0 height 4
click at [45, 553] on icon at bounding box center [47, 555] width 11 height 13
click at [45, 549] on icon at bounding box center [61, 555] width 44 height 15
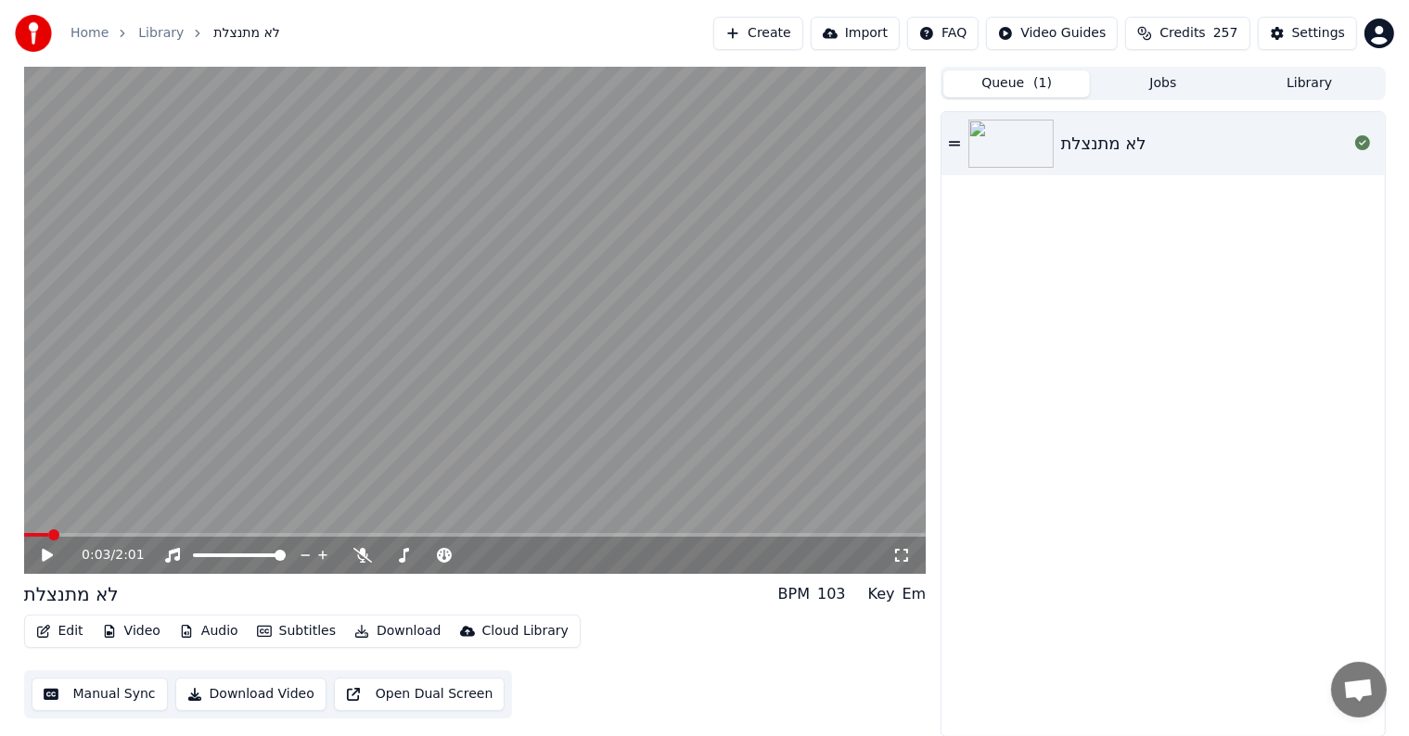
click at [55, 633] on button "Edit" at bounding box center [60, 632] width 62 height 26
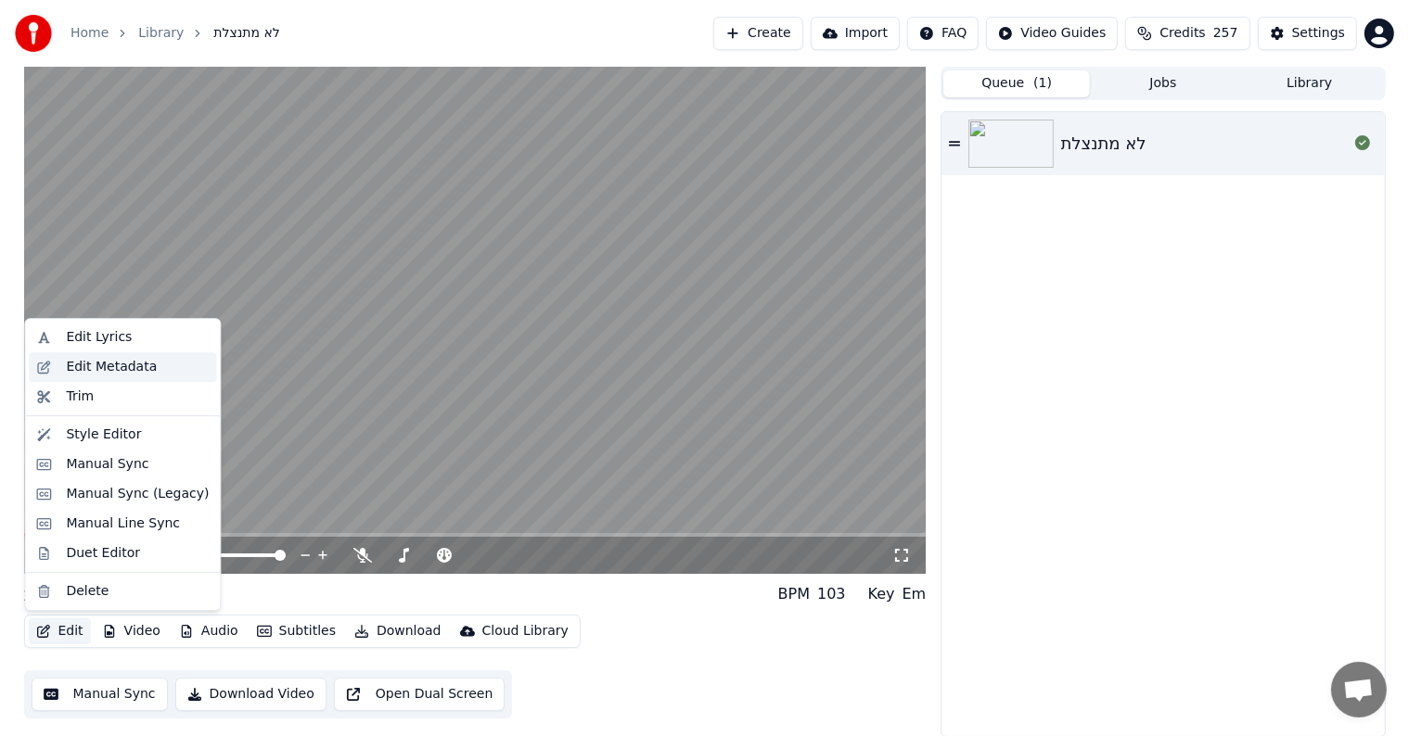
click at [94, 372] on div "Edit Metadata" at bounding box center [111, 367] width 91 height 19
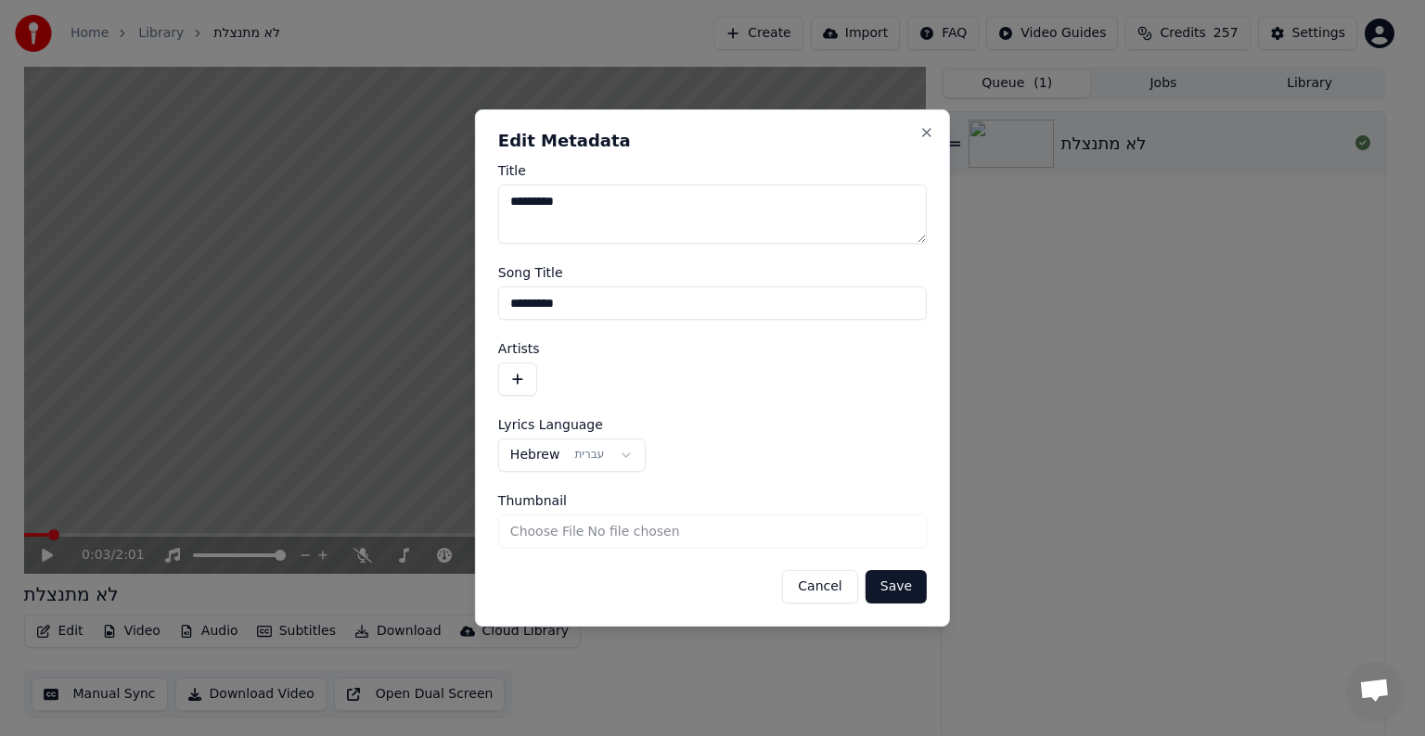
click at [507, 367] on button "button" at bounding box center [517, 379] width 39 height 33
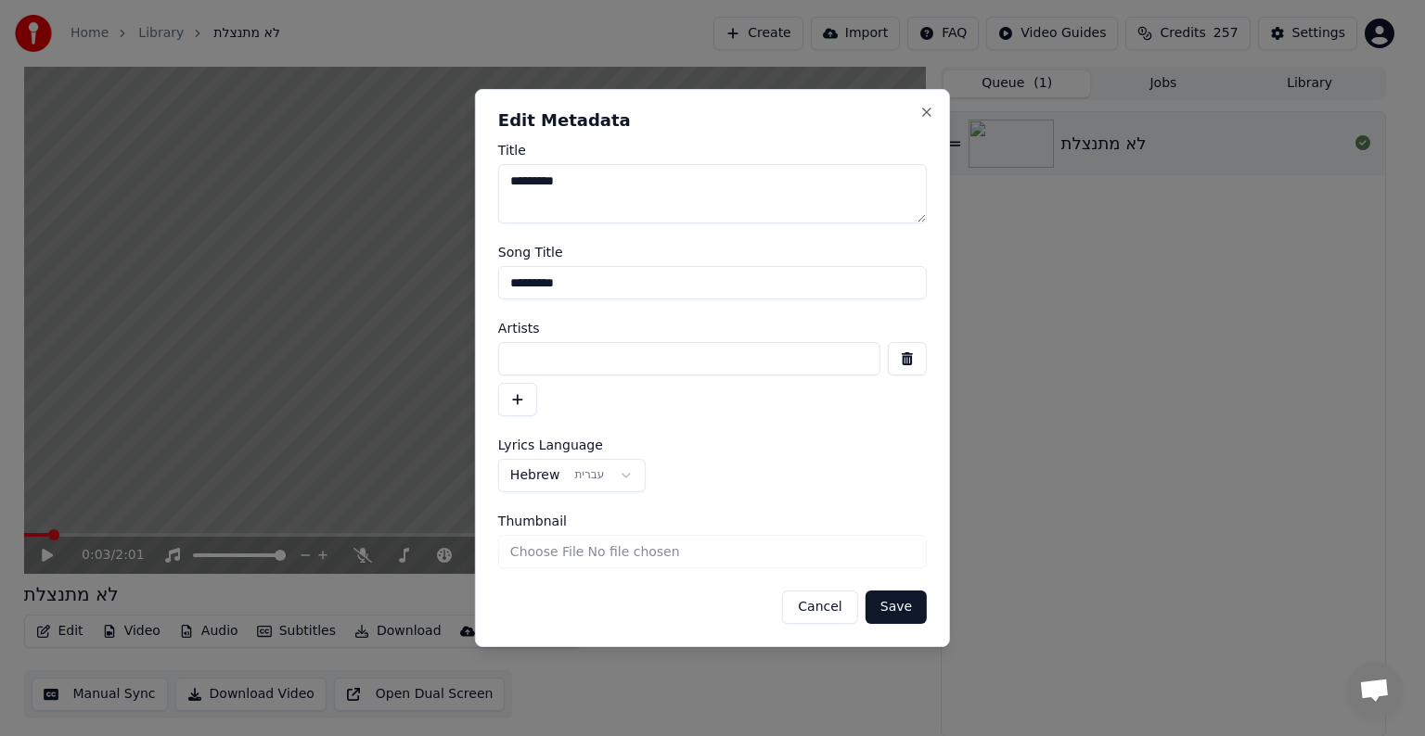
drag, startPoint x: 554, startPoint y: 360, endPoint x: 547, endPoint y: 352, distance: 9.9
click at [555, 359] on input at bounding box center [689, 358] width 382 height 33
type input "**********"
click at [900, 607] on button "Save" at bounding box center [895, 607] width 61 height 33
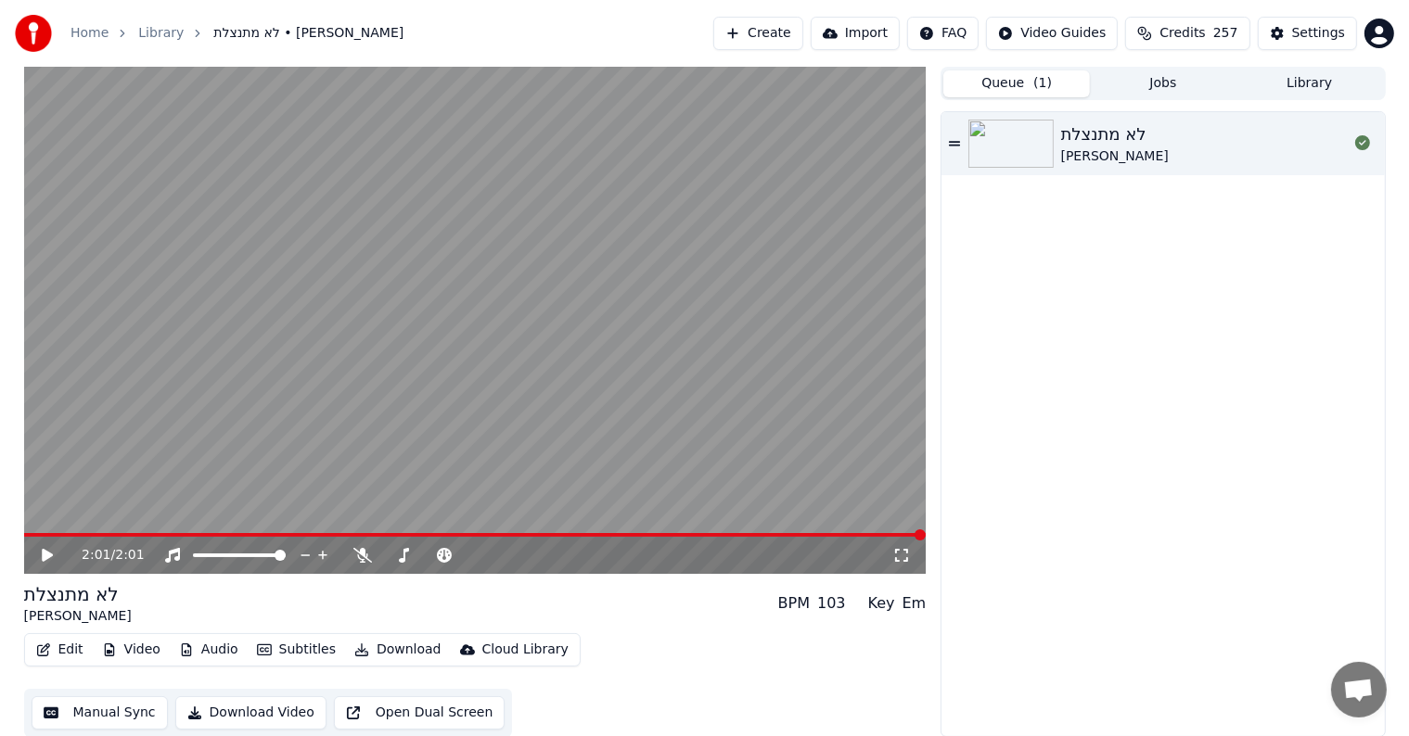
scroll to position [1, 0]
click at [716, 639] on div "Edit Video Audio Subtitles Download Cloud Library Manual Sync Download Video Op…" at bounding box center [475, 685] width 902 height 104
click at [67, 651] on button "Edit" at bounding box center [60, 649] width 62 height 26
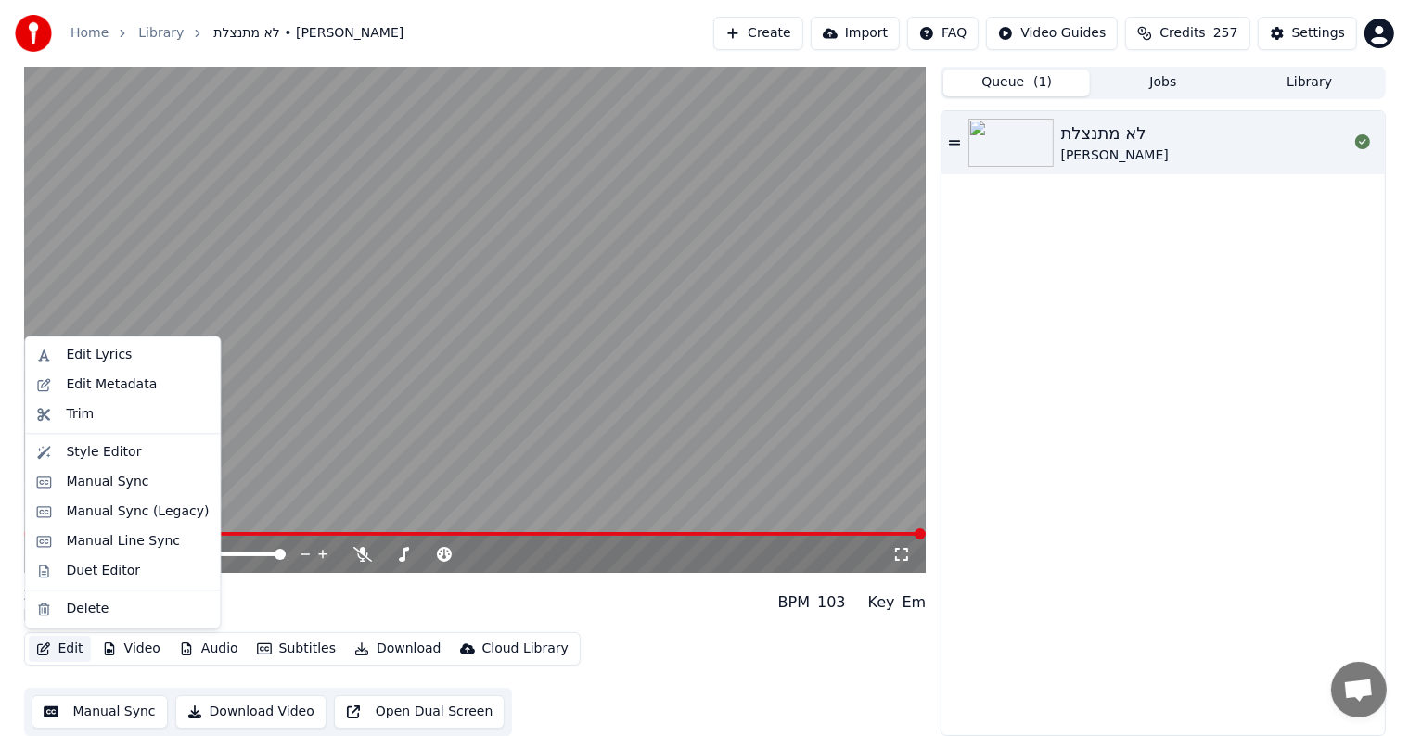
click at [289, 410] on video at bounding box center [475, 319] width 902 height 507
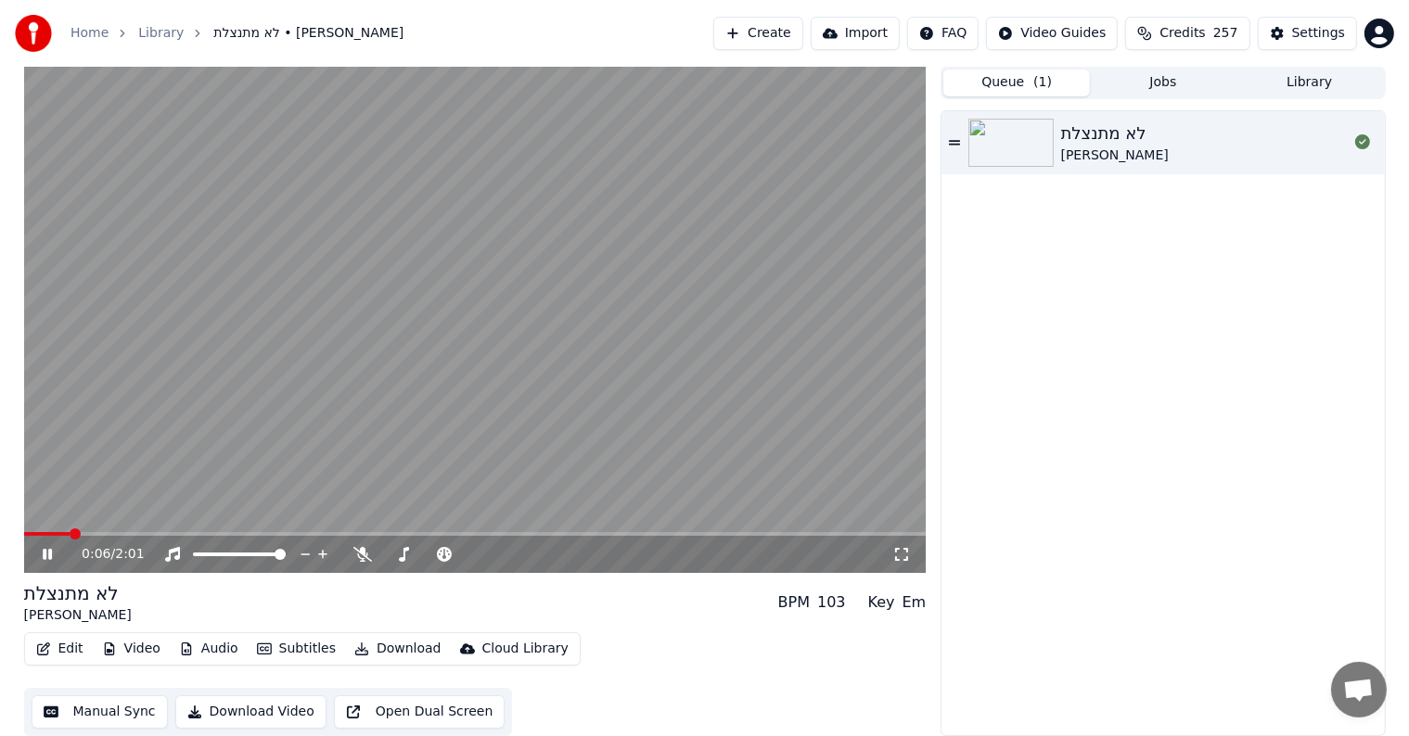
click at [49, 465] on video at bounding box center [475, 319] width 902 height 507
click at [70, 529] on span at bounding box center [75, 534] width 11 height 11
click at [1179, 91] on button "Jobs" at bounding box center [1163, 83] width 147 height 27
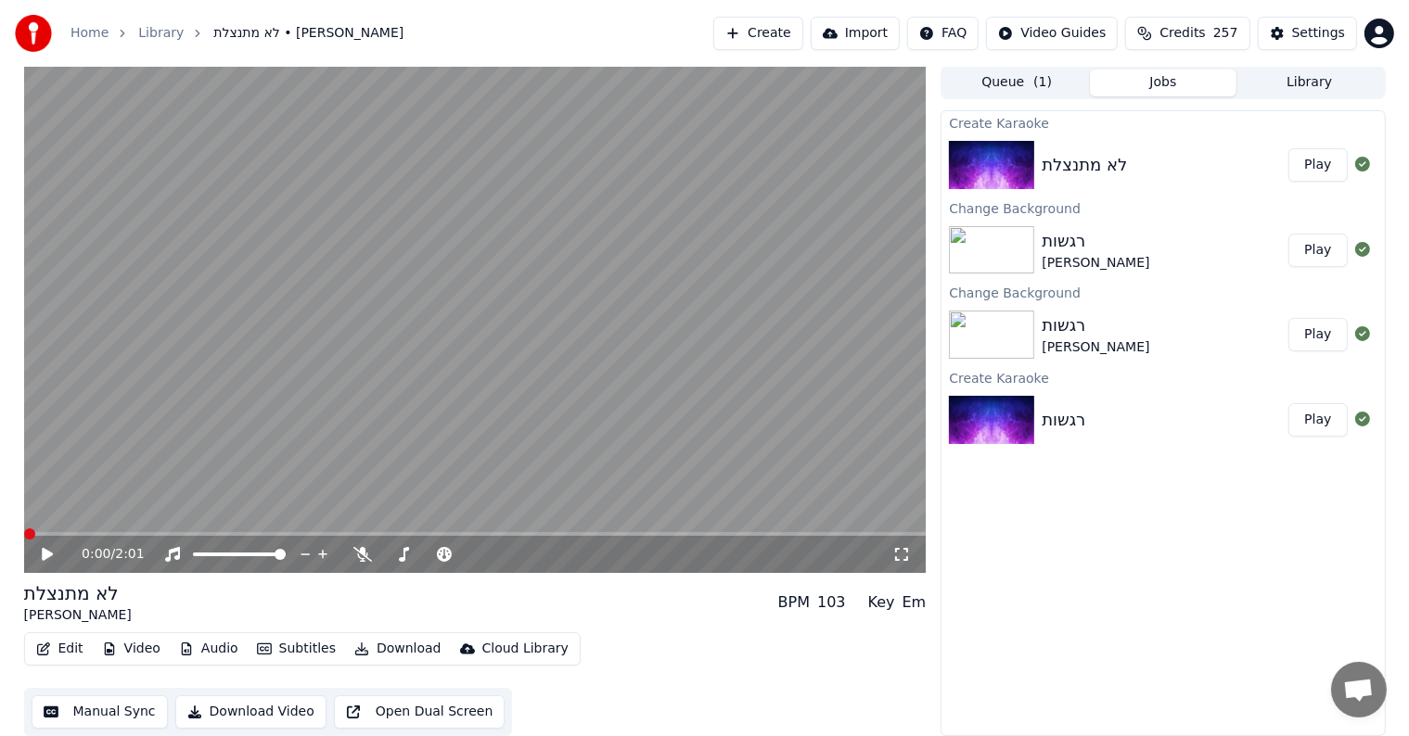
click at [1056, 164] on div "לא מתנצלת" at bounding box center [1084, 165] width 85 height 26
click at [45, 639] on button "Edit" at bounding box center [60, 649] width 62 height 26
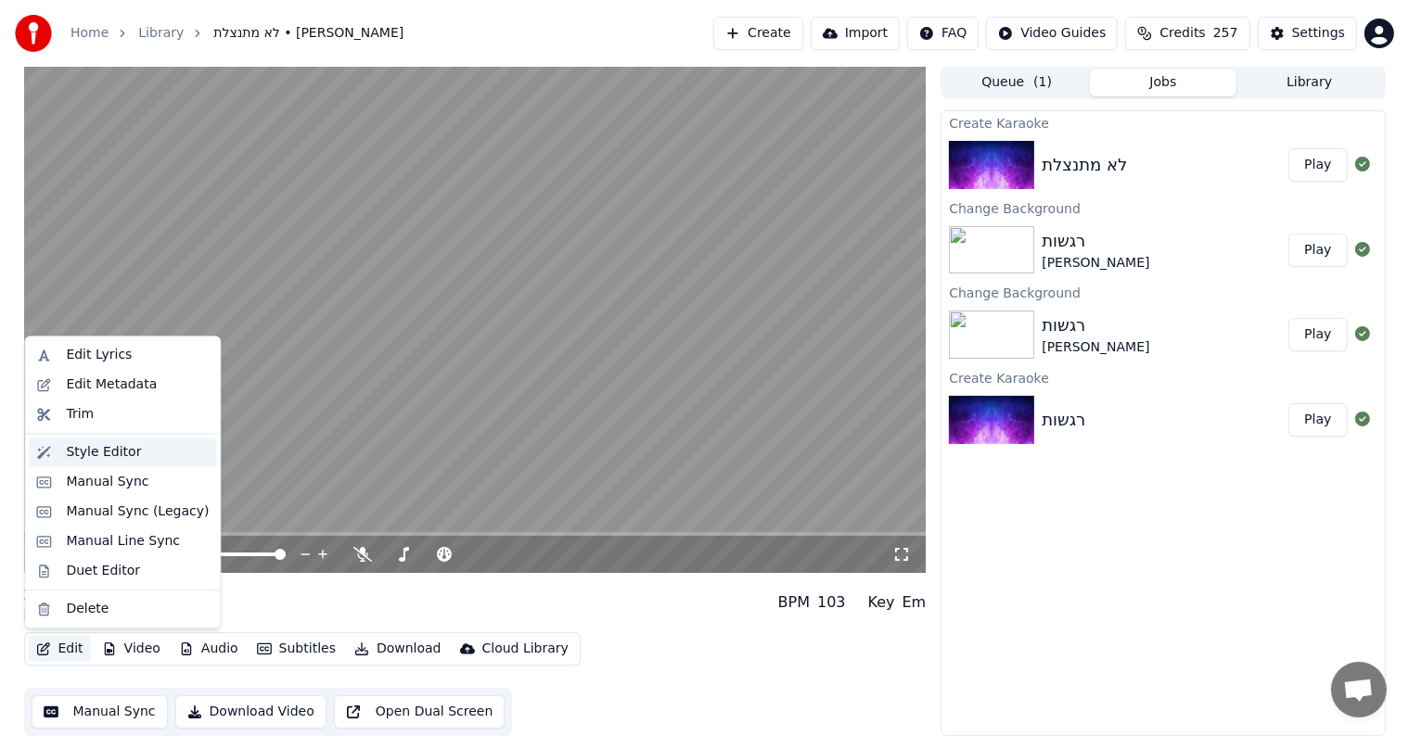
click at [74, 451] on div "Style Editor" at bounding box center [103, 452] width 75 height 19
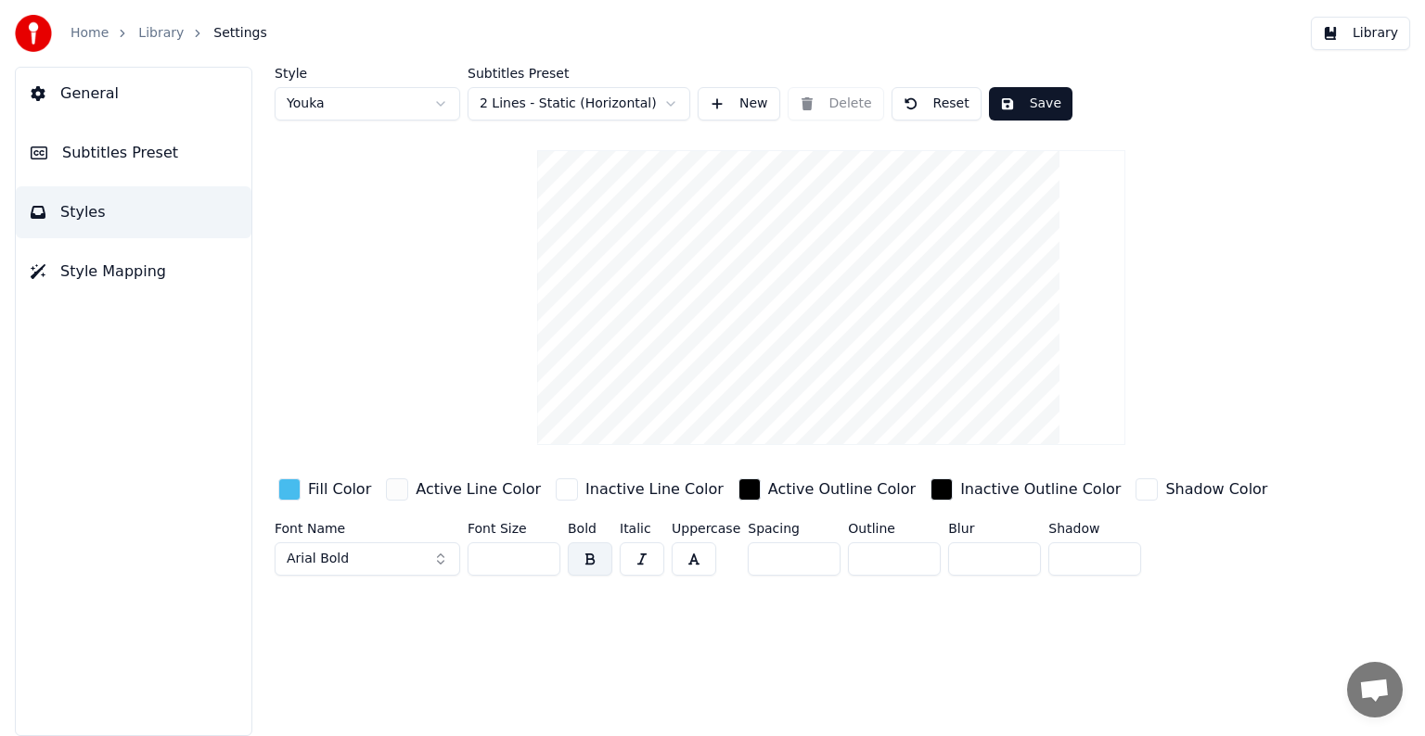
click at [371, 114] on html "Home Library Settings Library General Subtitles Preset Styles Style Mapping Sty…" at bounding box center [712, 368] width 1425 height 736
click at [350, 103] on html "Home Library Settings Library General Subtitles Preset Styles Style Mapping Sty…" at bounding box center [712, 368] width 1425 height 736
click at [1031, 100] on button "Save" at bounding box center [1030, 103] width 83 height 33
click at [98, 94] on span "General" at bounding box center [89, 94] width 58 height 22
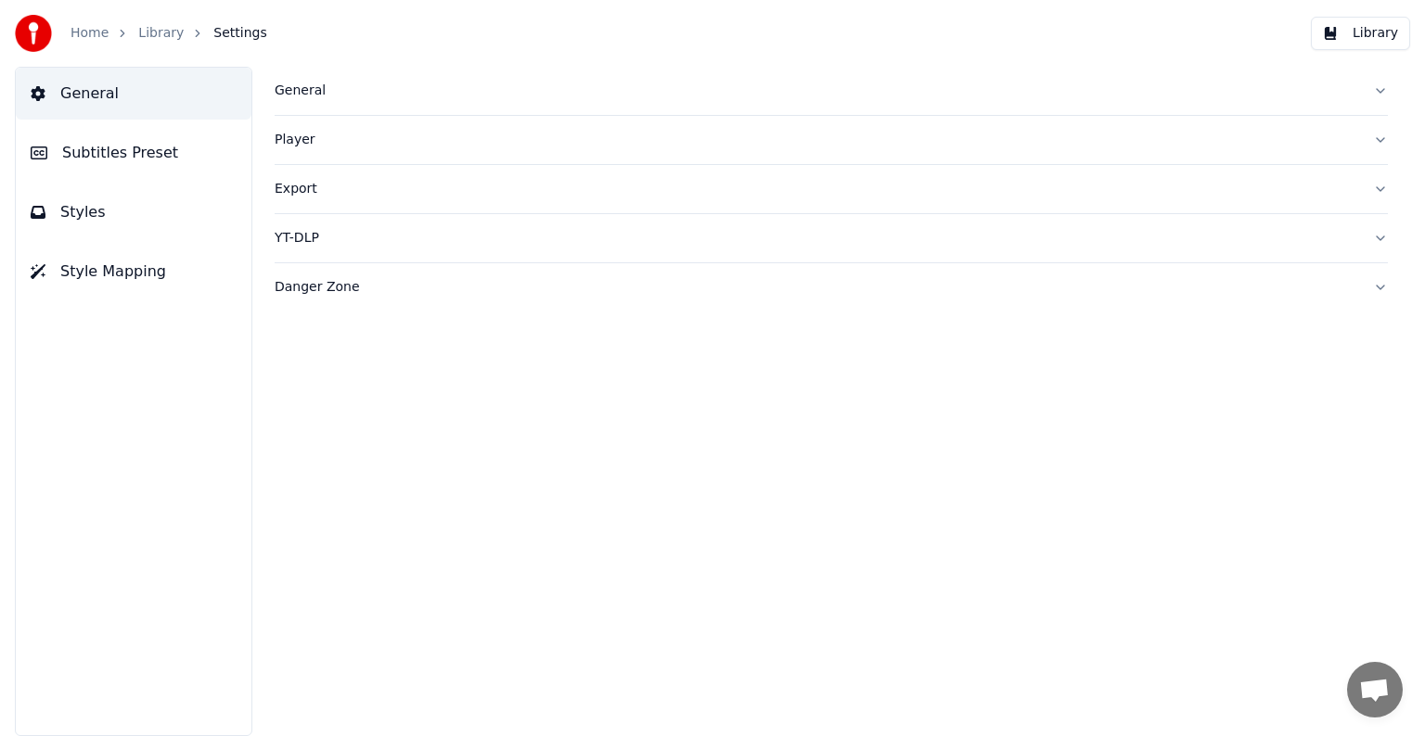
click at [167, 30] on link "Library" at bounding box center [160, 33] width 45 height 19
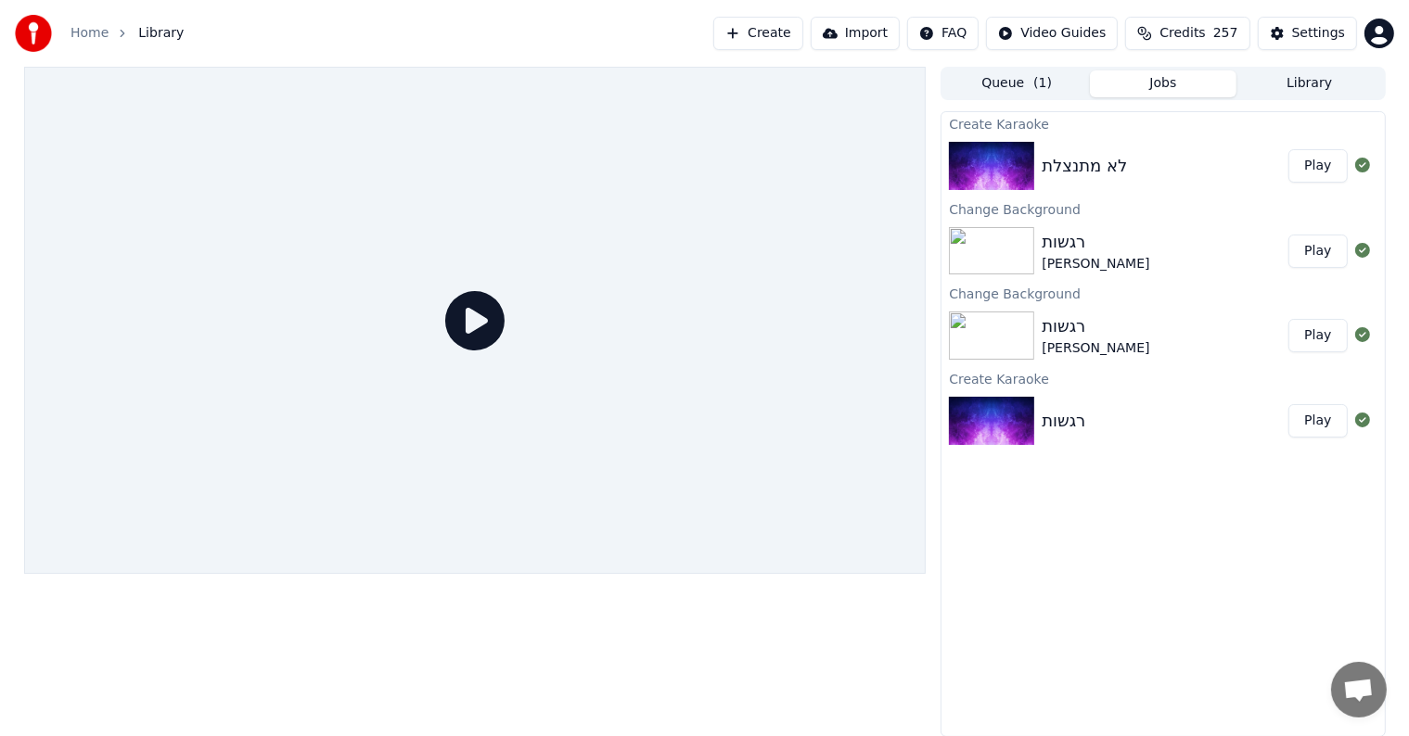
click at [1091, 163] on div "לא מתנצלת" at bounding box center [1084, 166] width 85 height 26
click at [1157, 151] on div "לא מתנצלת Play" at bounding box center [1162, 165] width 442 height 63
click at [1321, 164] on button "Play" at bounding box center [1317, 165] width 58 height 33
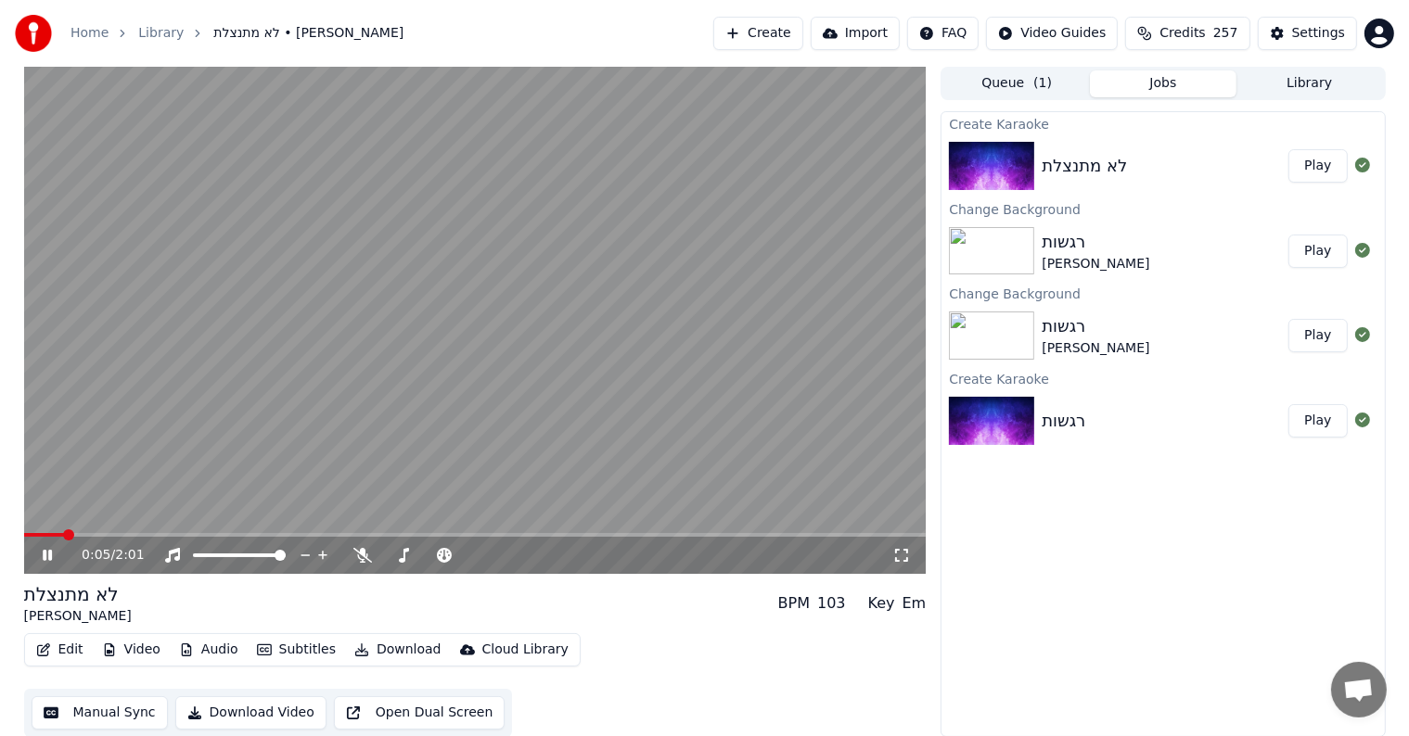
click at [479, 431] on video at bounding box center [475, 320] width 902 height 507
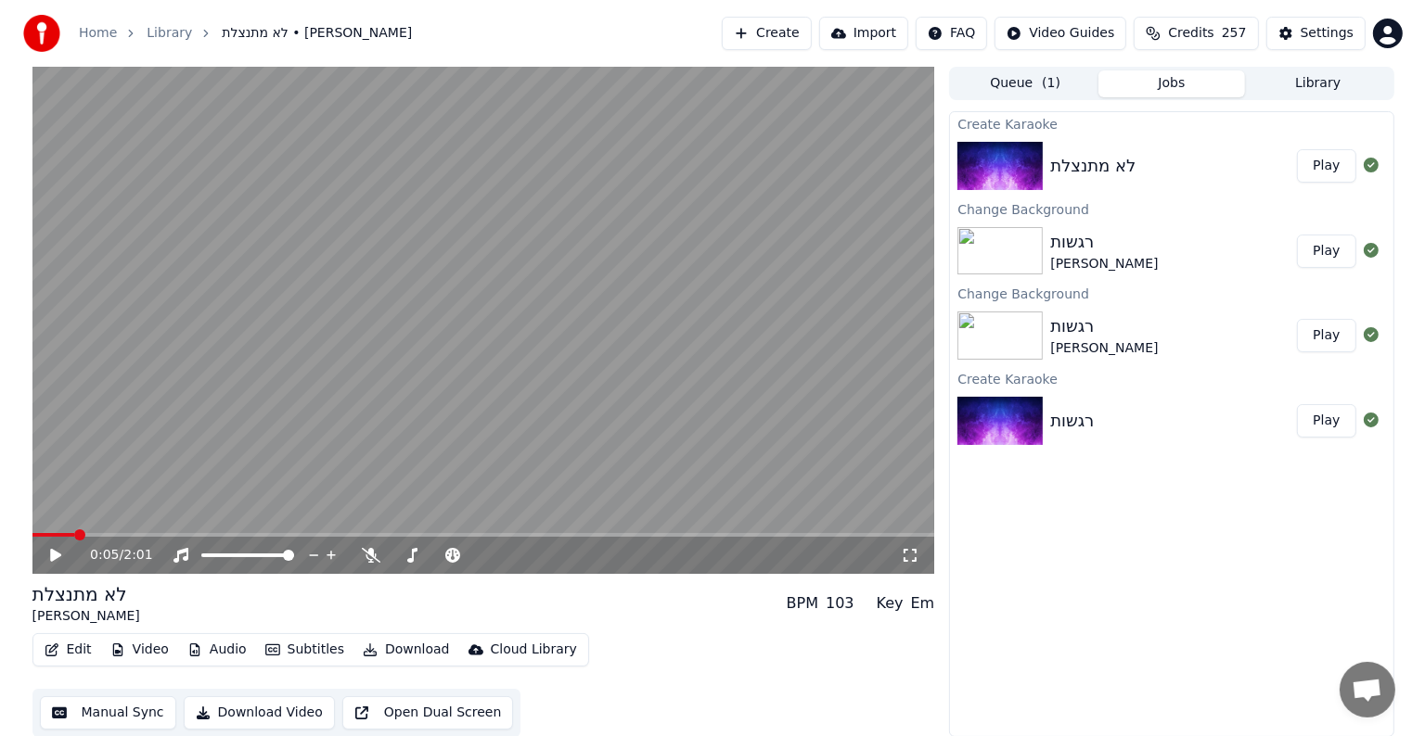
scroll to position [1, 0]
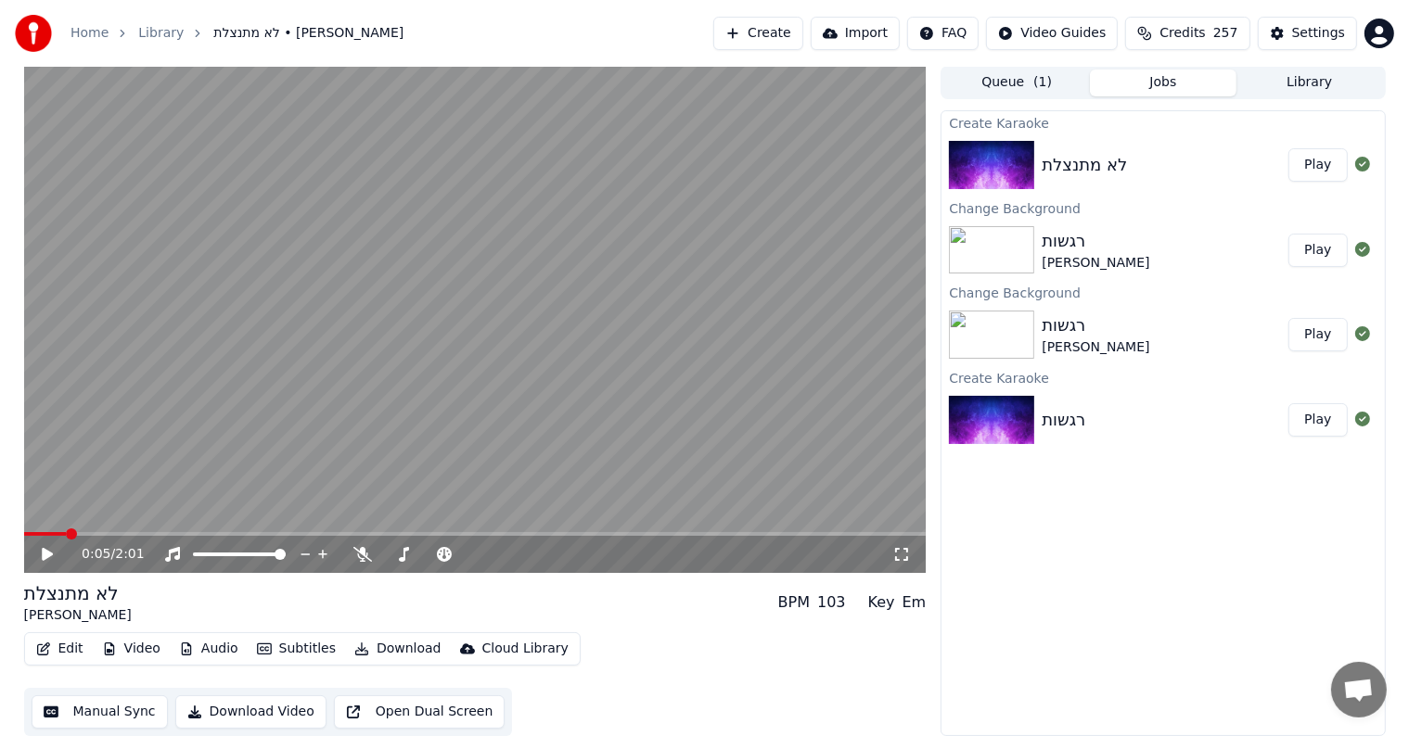
click at [1113, 552] on div "Create [PERSON_NAME] לא מתנצלת Play Change Background רגשות נעה ריינהולד Play C…" at bounding box center [1162, 423] width 444 height 626
click at [1054, 82] on button "Queue ( 1 )" at bounding box center [1016, 83] width 147 height 27
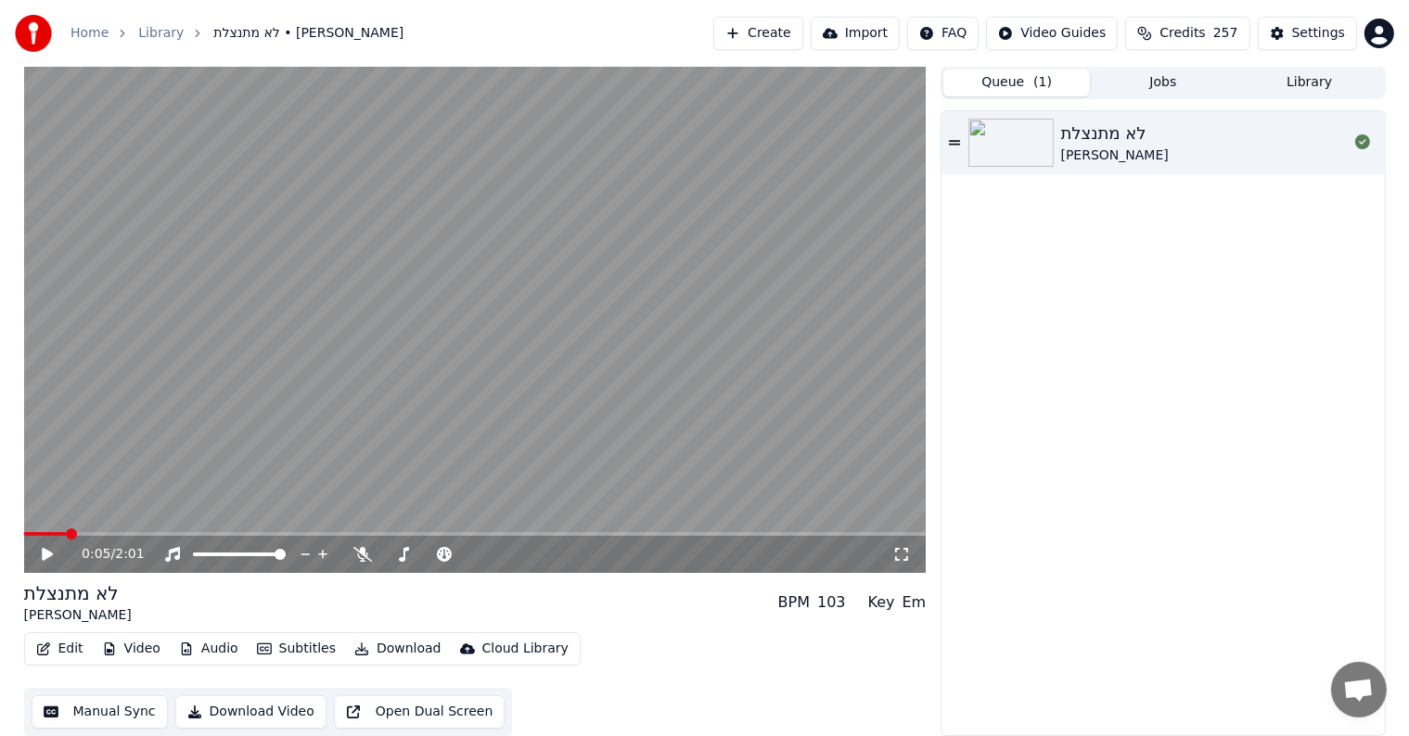
drag, startPoint x: 1094, startPoint y: 260, endPoint x: 1113, endPoint y: 194, distance: 68.4
click at [1097, 252] on div "לא מתנצלת [PERSON_NAME]" at bounding box center [1162, 423] width 442 height 624
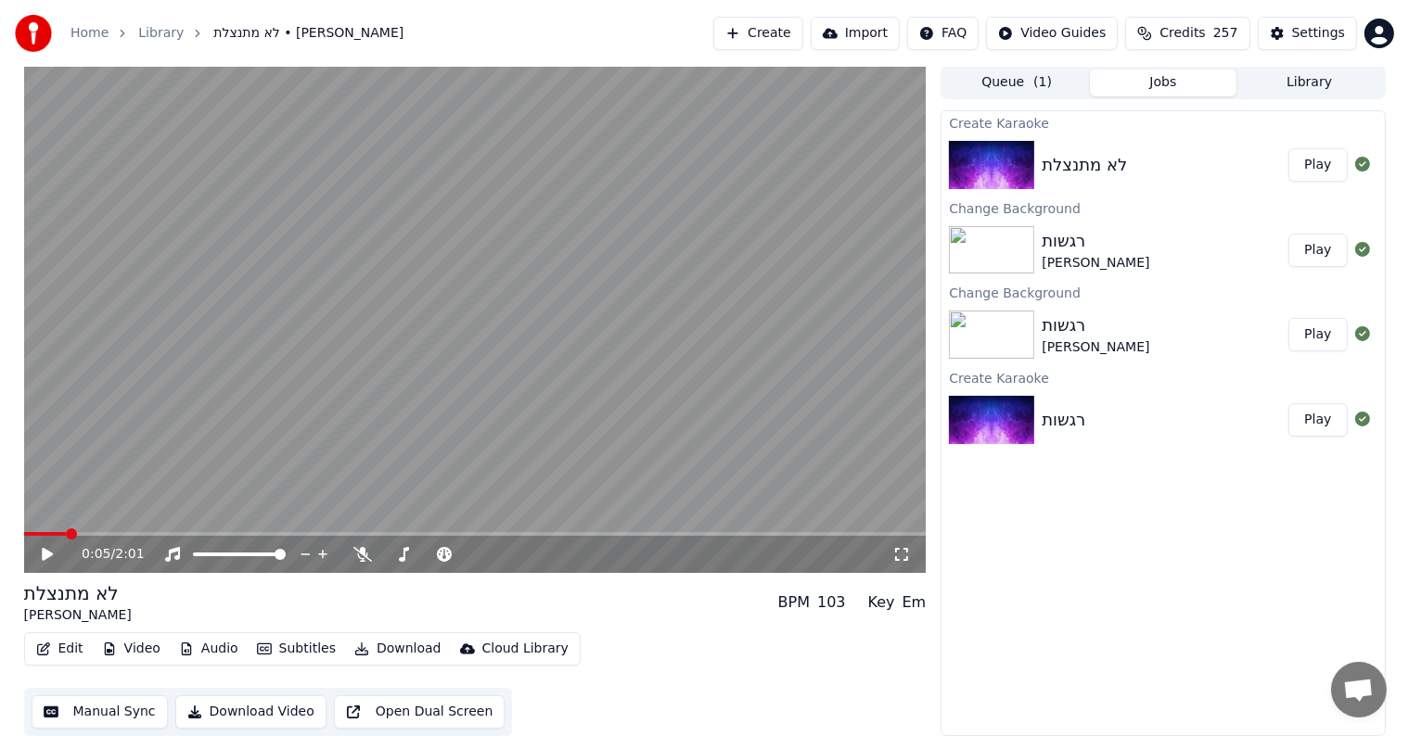
click at [1161, 78] on button "Jobs" at bounding box center [1163, 83] width 147 height 27
click at [1346, 87] on button "Library" at bounding box center [1309, 83] width 147 height 27
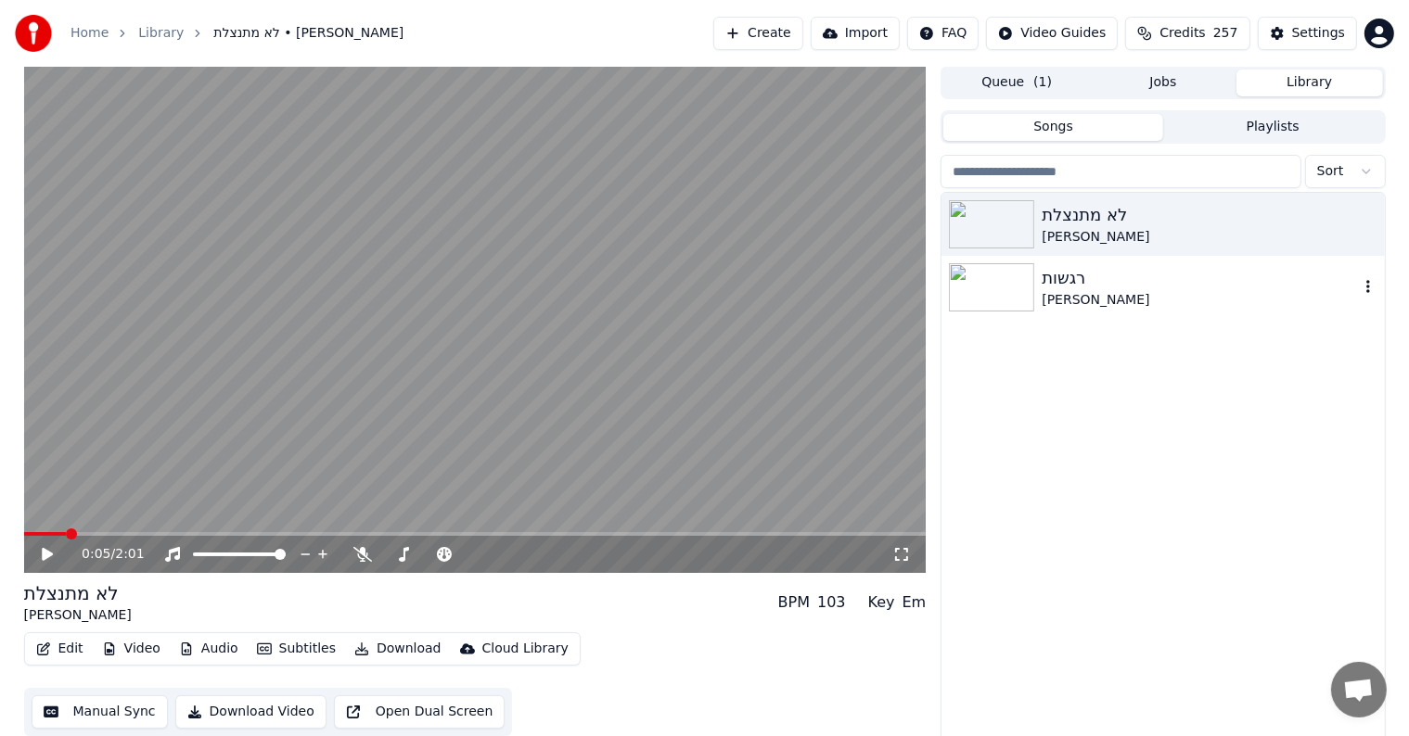
click at [1066, 286] on div "רגשות" at bounding box center [1200, 278] width 316 height 26
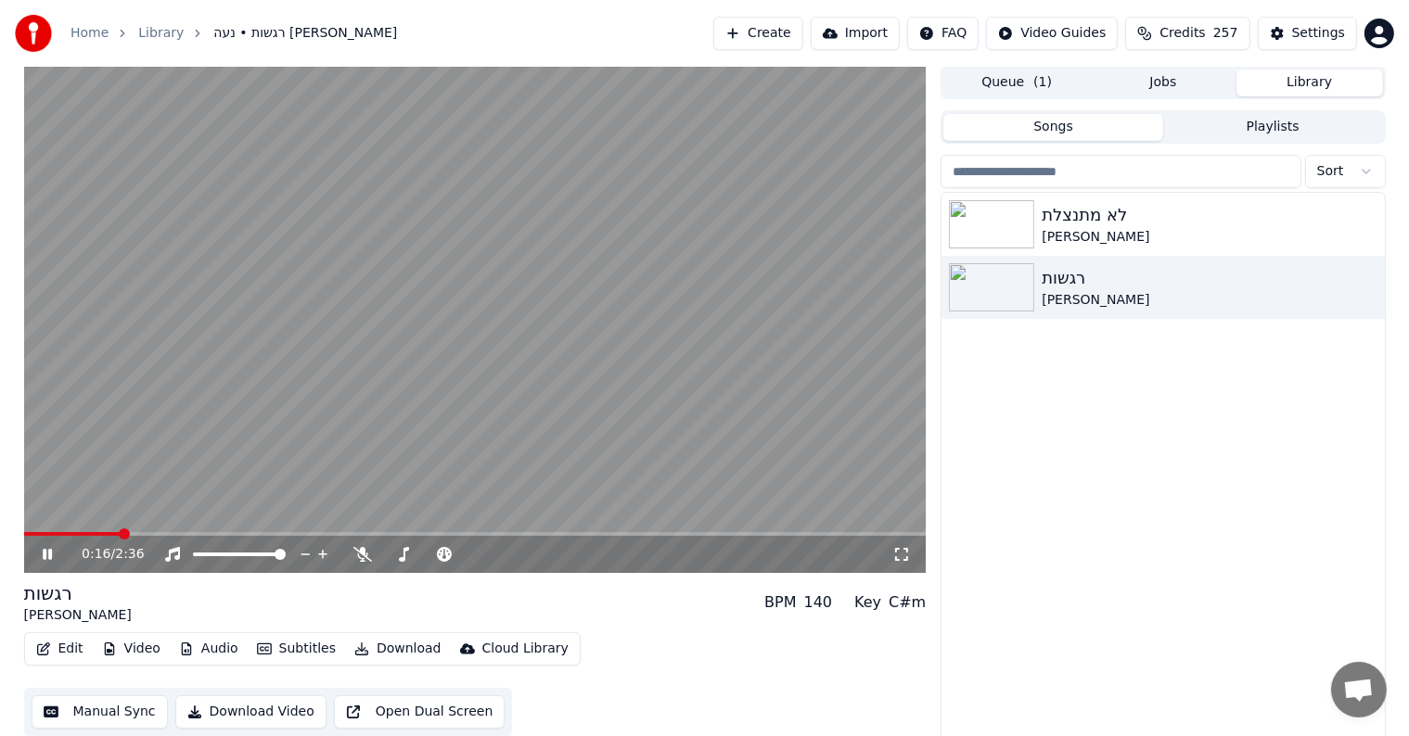
click at [292, 349] on video at bounding box center [475, 319] width 902 height 507
click at [1255, 452] on div "לא מתנצלת [PERSON_NAME] רגשות נעה [PERSON_NAME]" at bounding box center [1162, 468] width 442 height 551
click at [1183, 87] on button "Jobs" at bounding box center [1163, 83] width 147 height 27
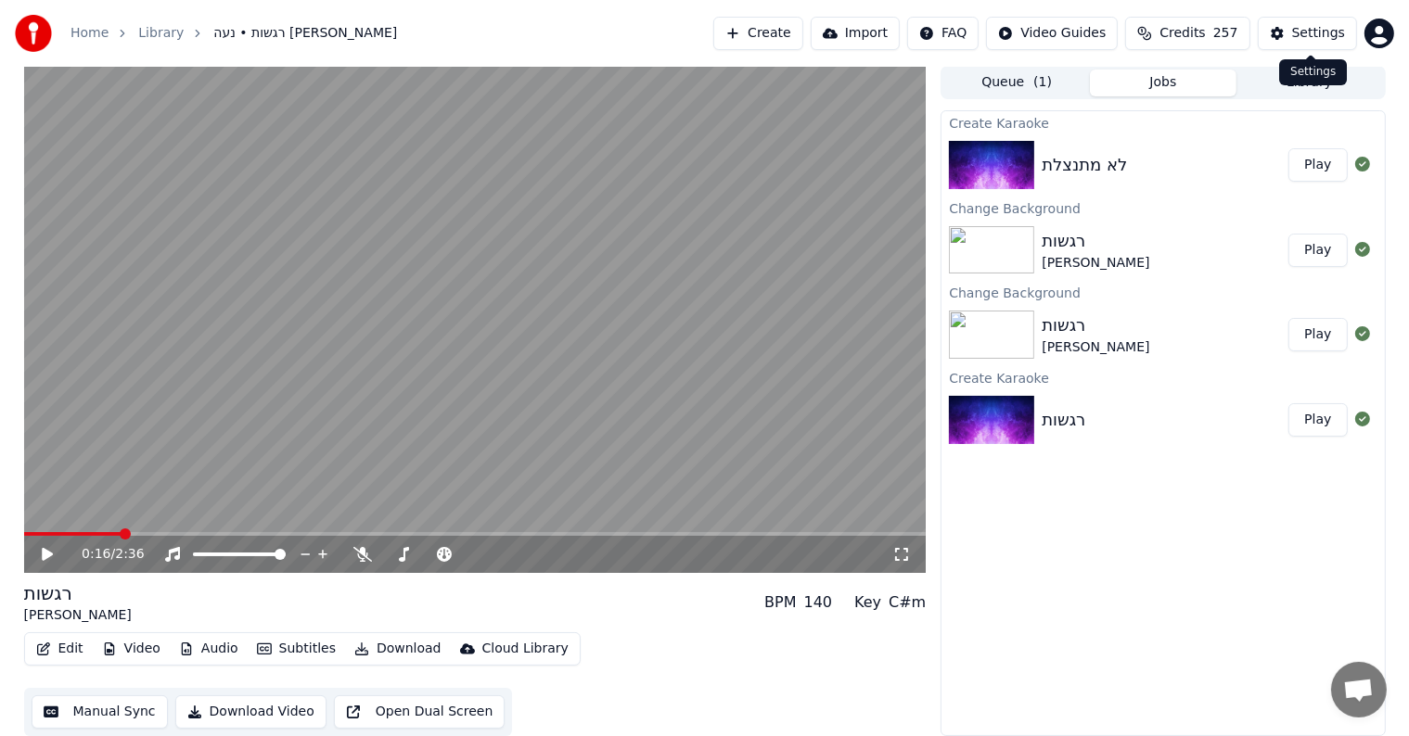
click at [1324, 78] on div "Settings Settings" at bounding box center [1313, 72] width 68 height 26
click at [1164, 160] on div "לא מתנצלת" at bounding box center [1165, 165] width 247 height 26
click at [1159, 177] on div "לא מתנצלת Play" at bounding box center [1162, 165] width 442 height 63
click at [1280, 79] on button "Library" at bounding box center [1309, 83] width 147 height 27
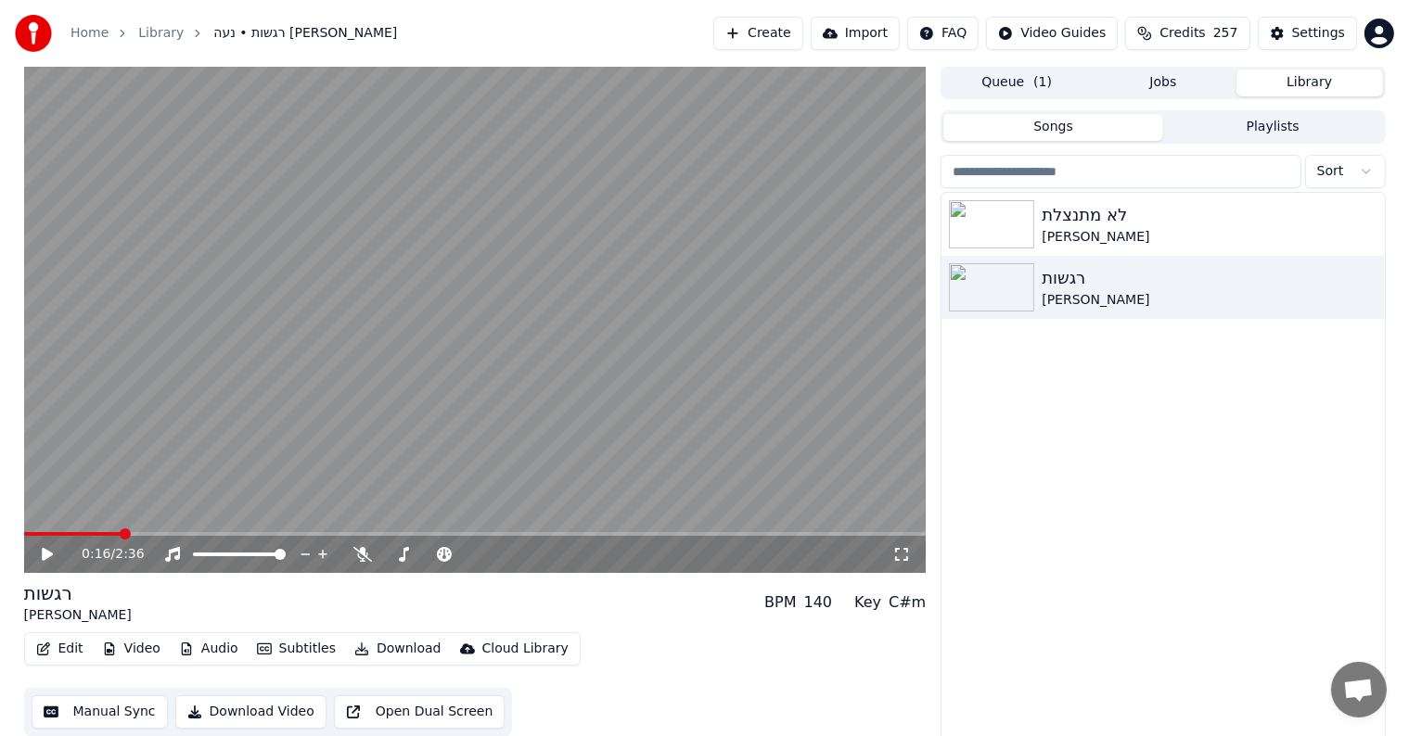
click at [800, 29] on button "Create" at bounding box center [758, 33] width 90 height 33
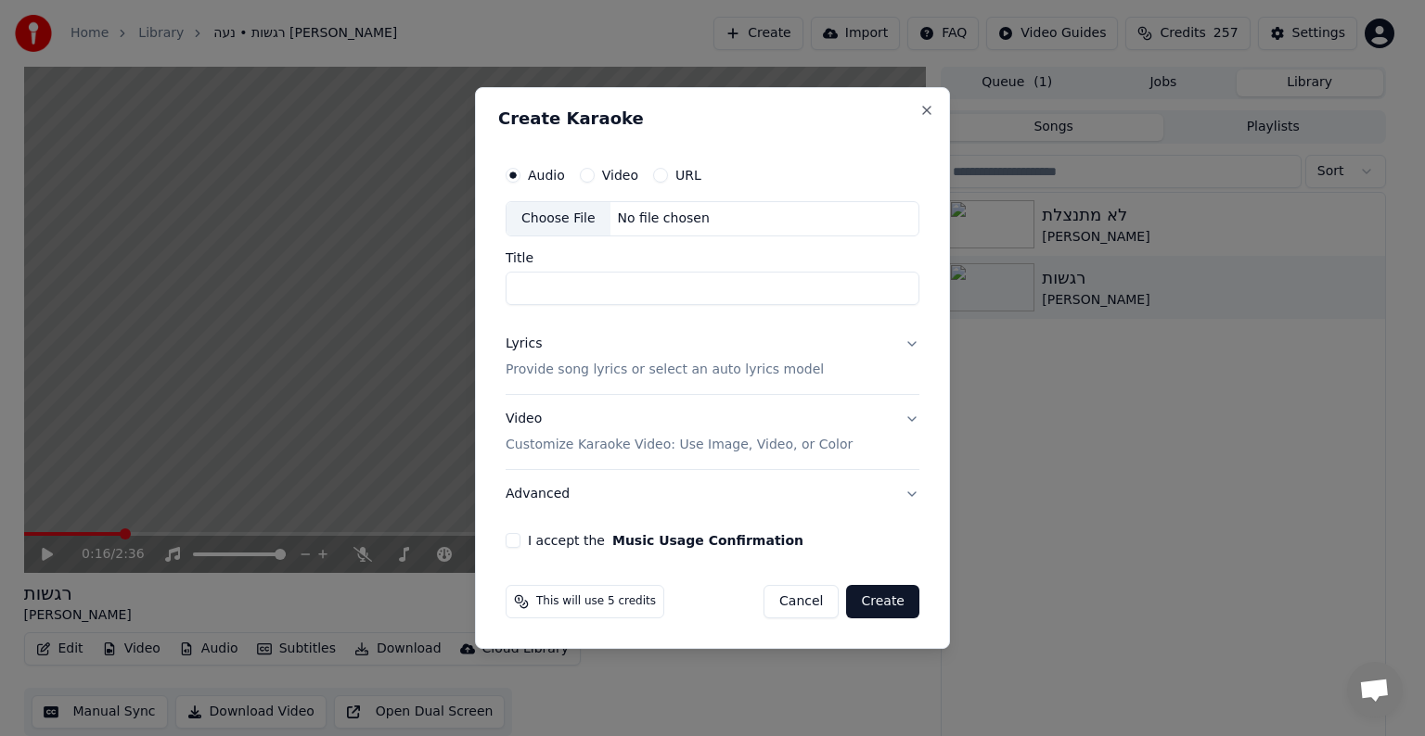
click at [515, 545] on button "I accept the Music Usage Confirmation" at bounding box center [512, 540] width 15 height 15
click at [553, 215] on div "Choose File" at bounding box center [558, 218] width 104 height 33
type input "********"
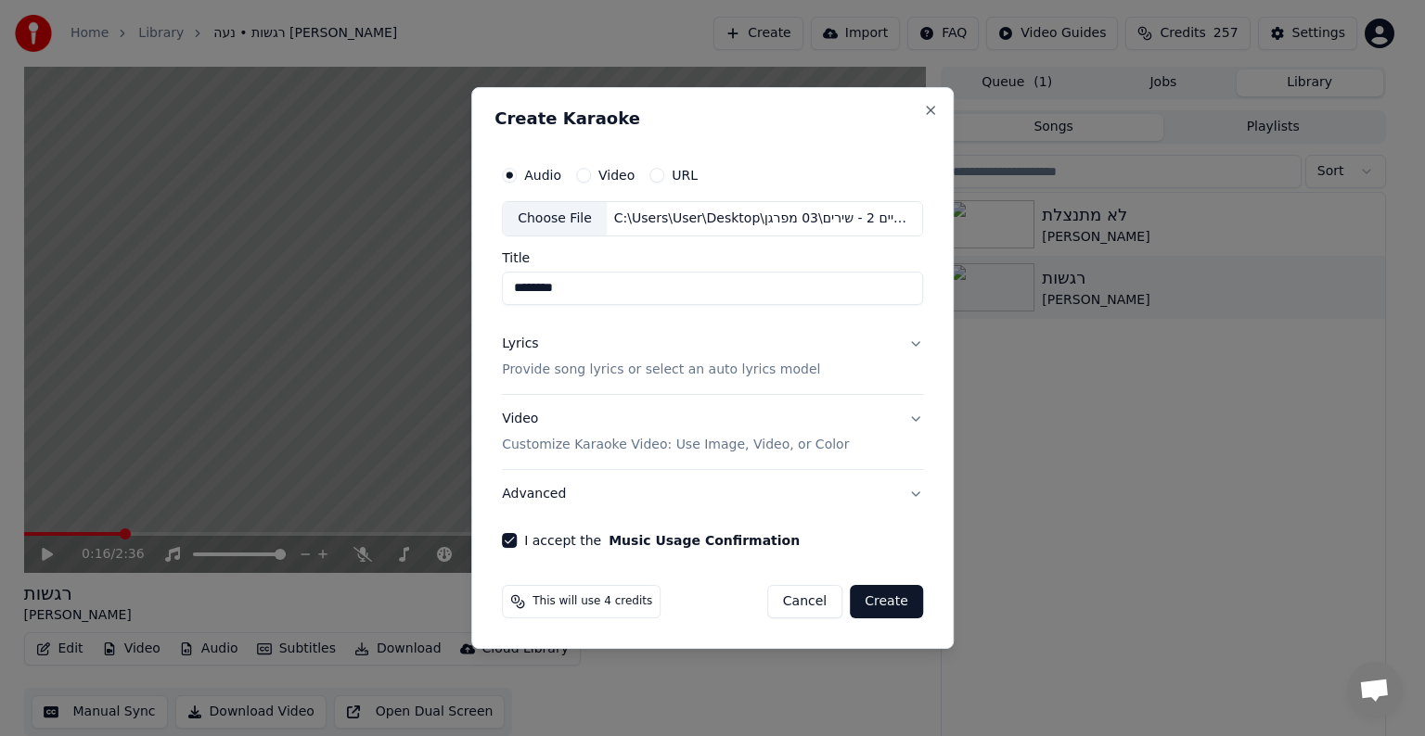
click at [727, 380] on button "Lyrics Provide song lyrics or select an auto lyrics model" at bounding box center [712, 357] width 421 height 74
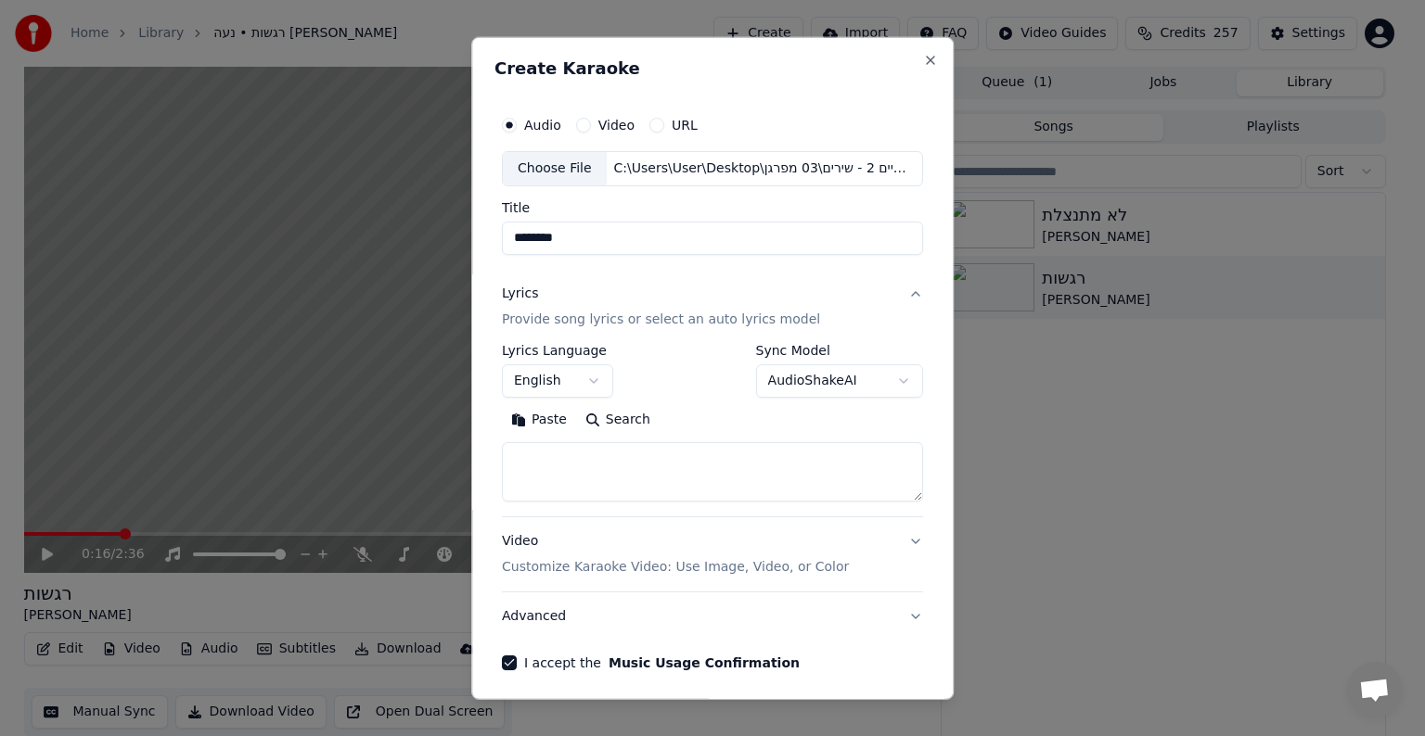
drag, startPoint x: 508, startPoint y: 239, endPoint x: 450, endPoint y: 247, distance: 58.9
click at [454, 247] on body "**********" at bounding box center [704, 367] width 1409 height 736
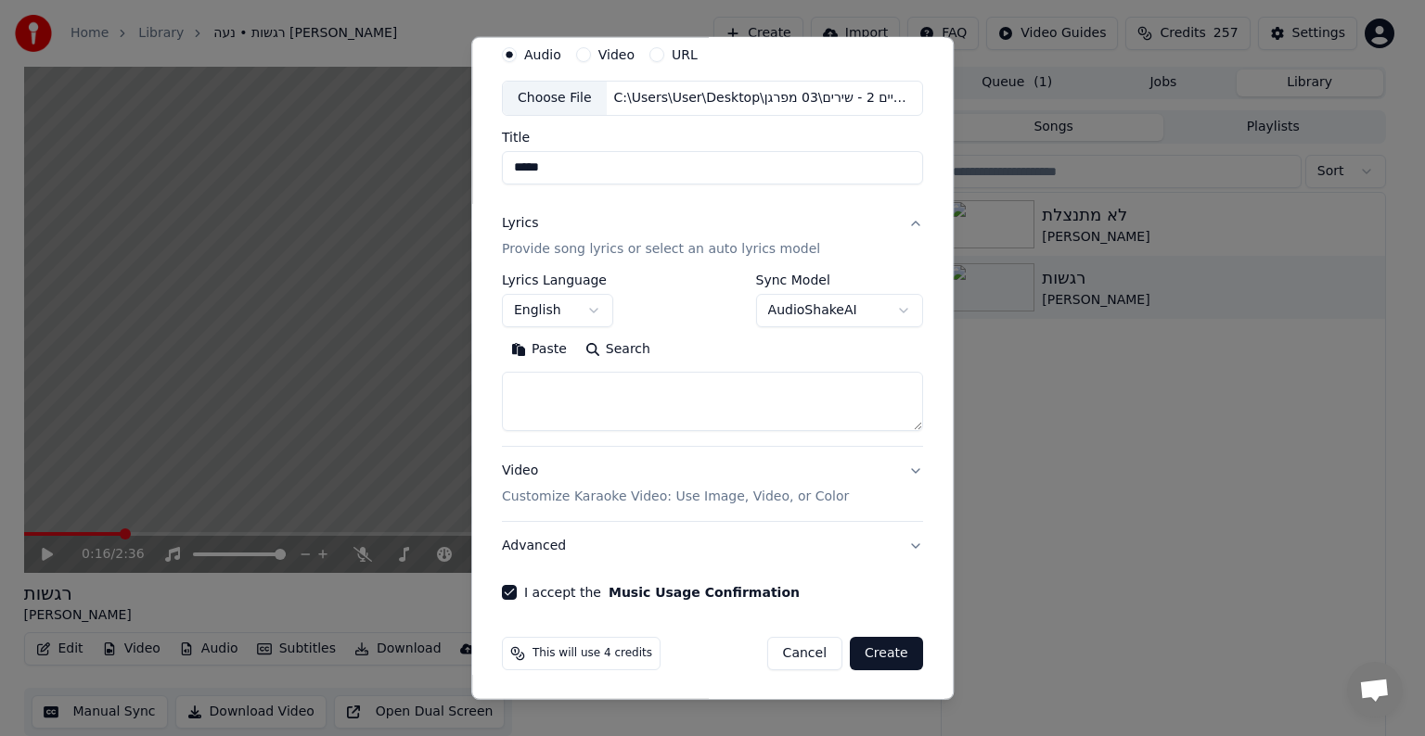
type input "*****"
click at [642, 398] on textarea at bounding box center [712, 401] width 421 height 59
paste textarea "**********"
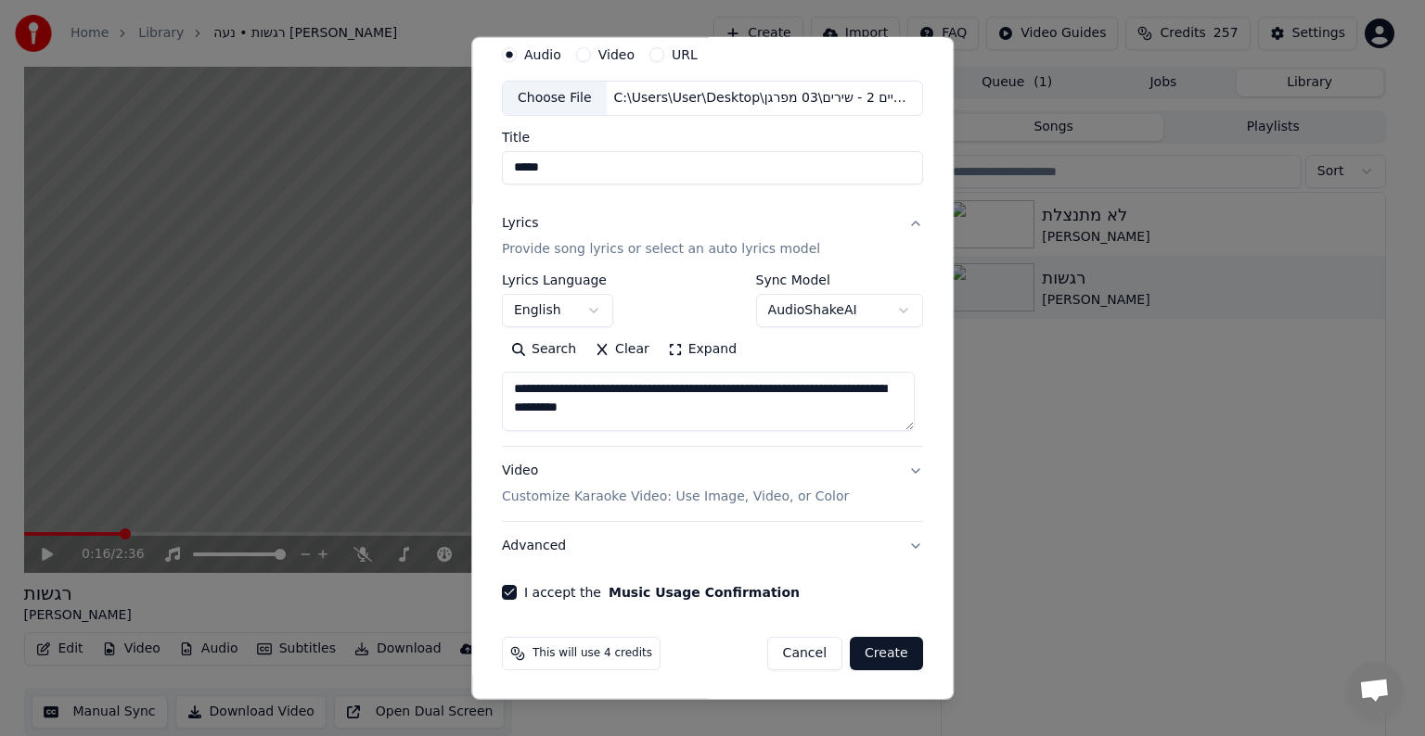
scroll to position [22, 0]
paste textarea "*****"
paste textarea "**********"
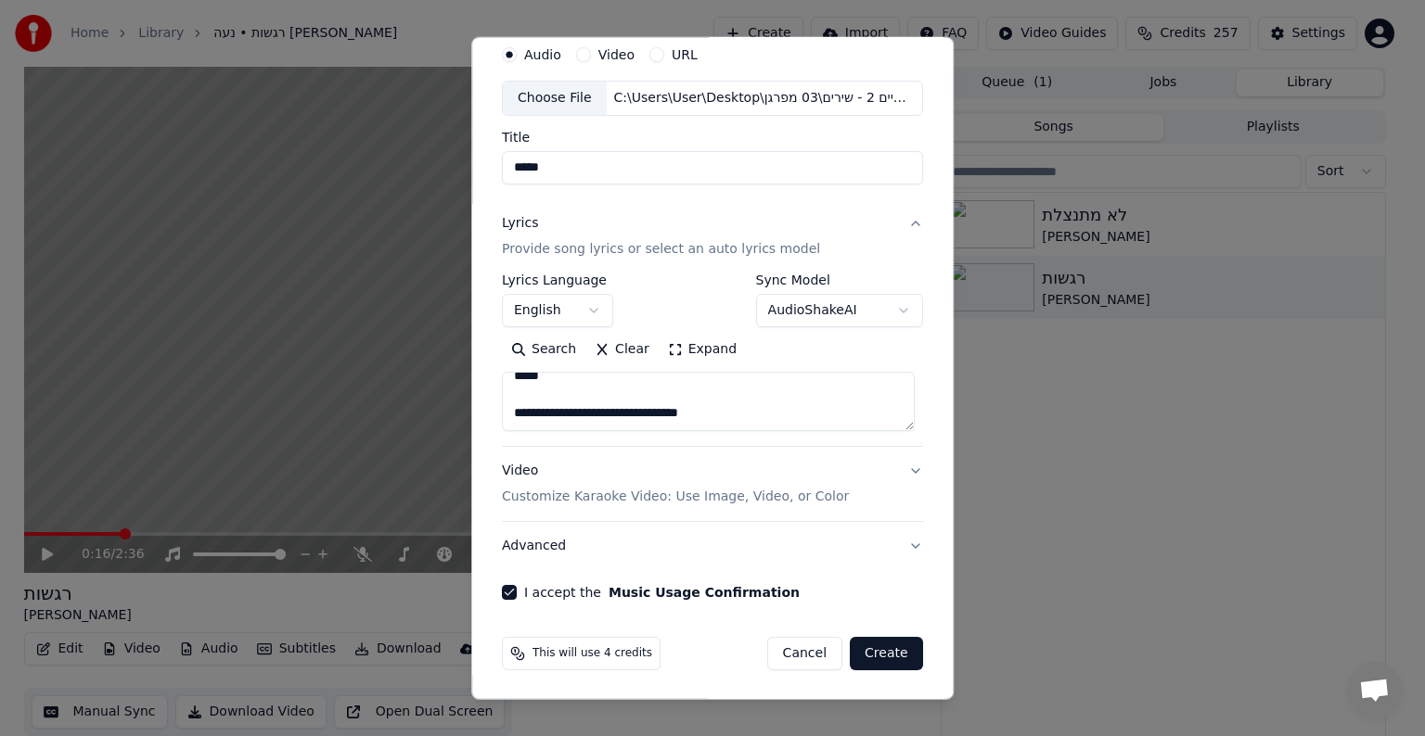
scroll to position [96, 0]
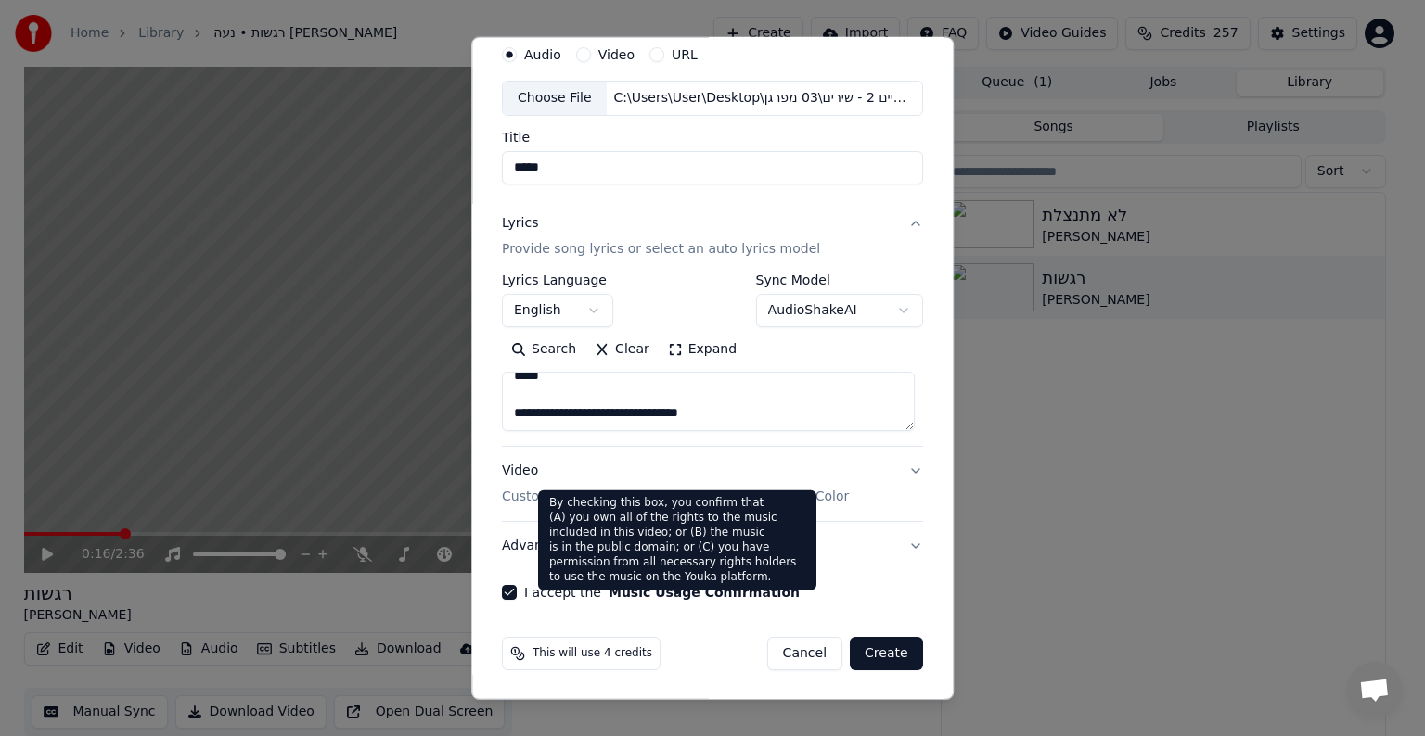
paste textarea "**********"
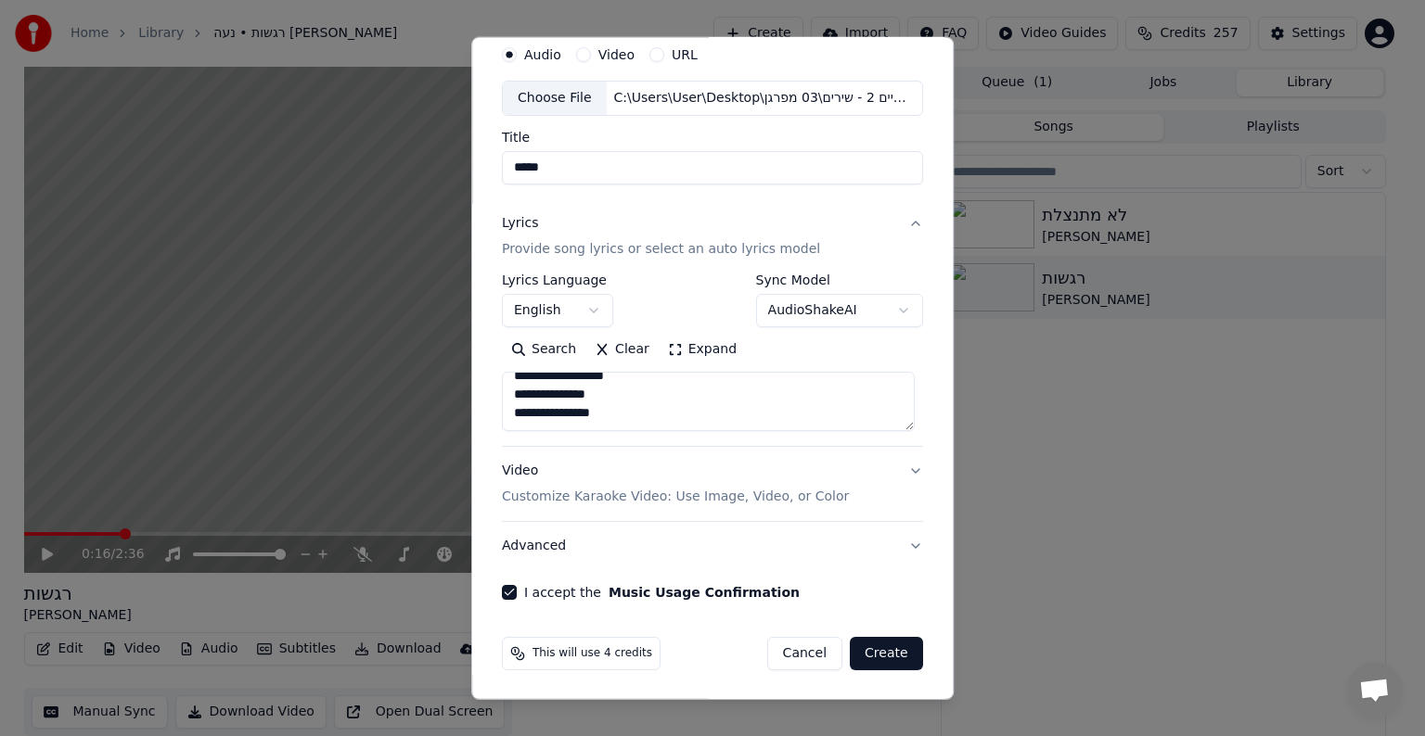
paste textarea "**********"
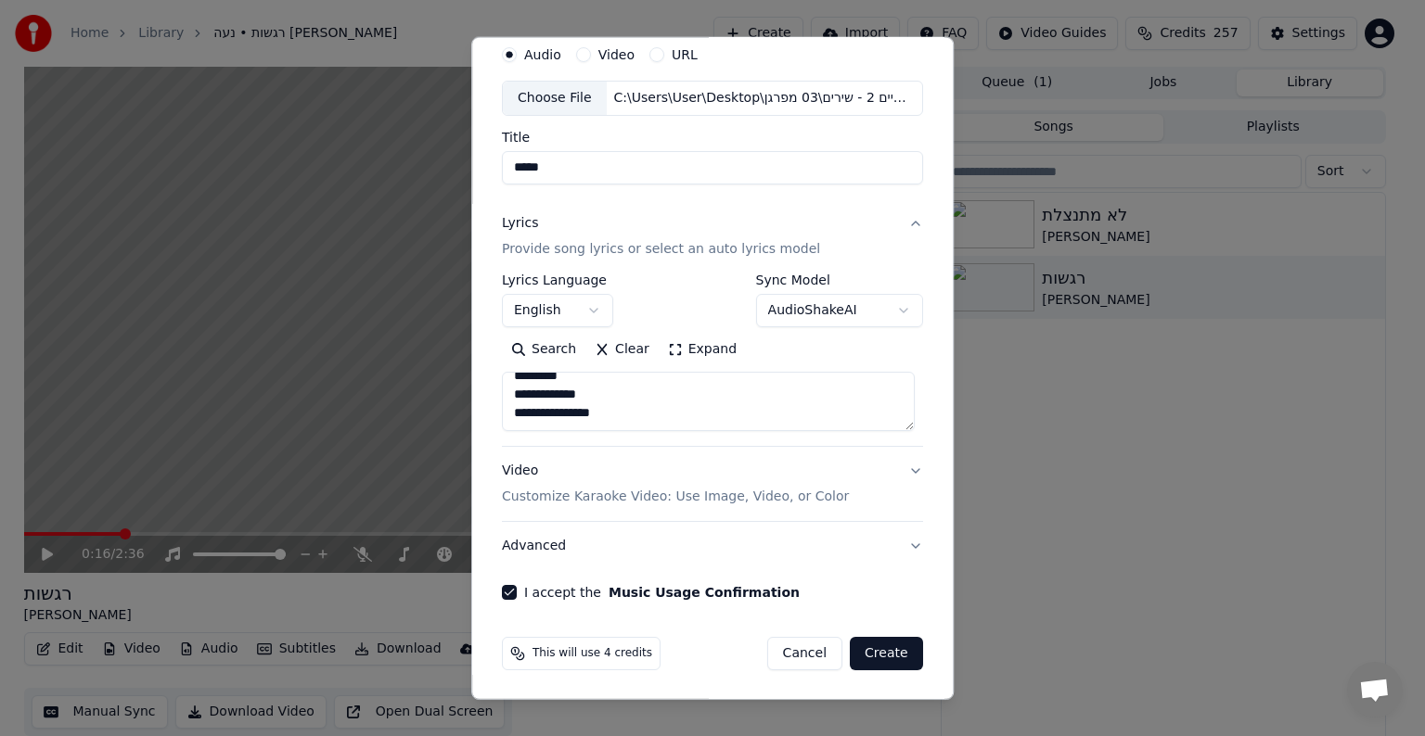
scroll to position [505, 0]
paste textarea "**********"
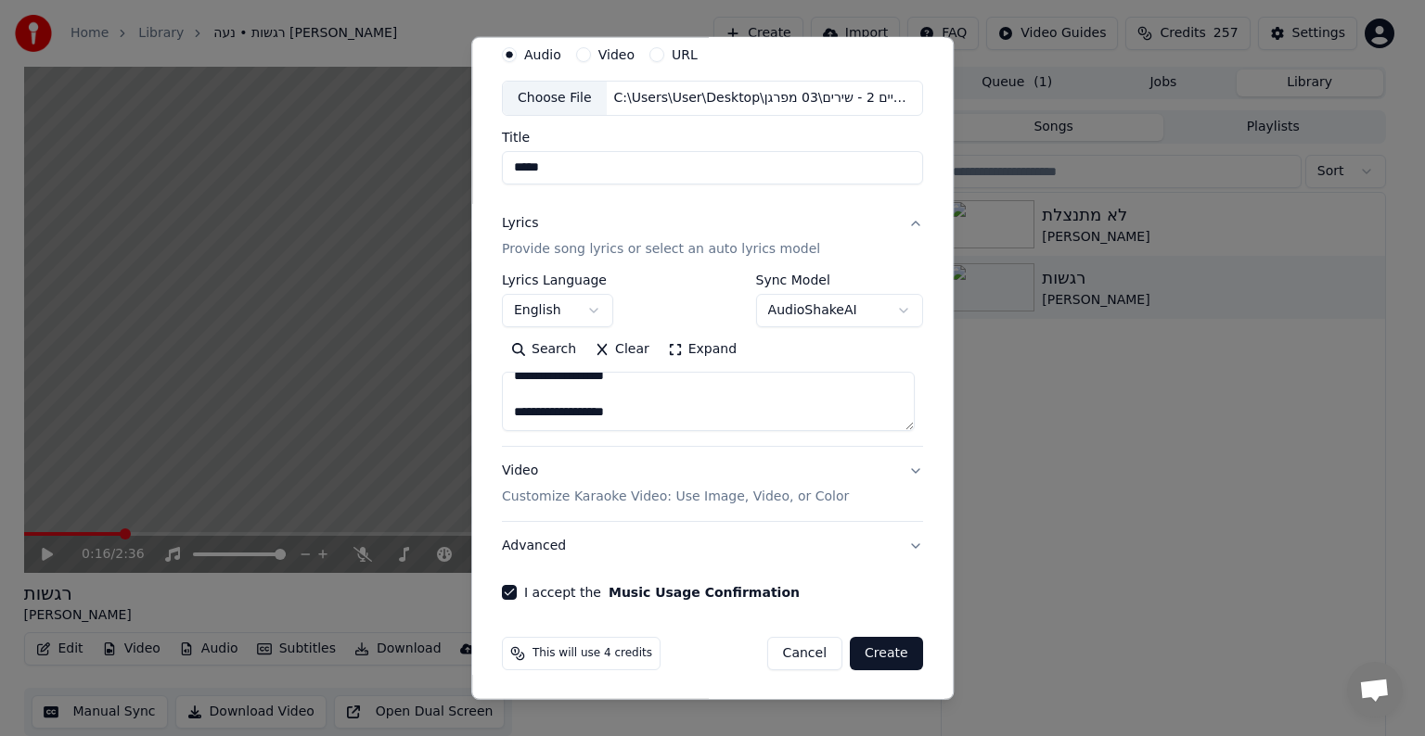
paste textarea "**********"
click at [559, 406] on textarea "**********" at bounding box center [708, 401] width 413 height 59
click at [679, 423] on textarea "**********" at bounding box center [708, 401] width 413 height 59
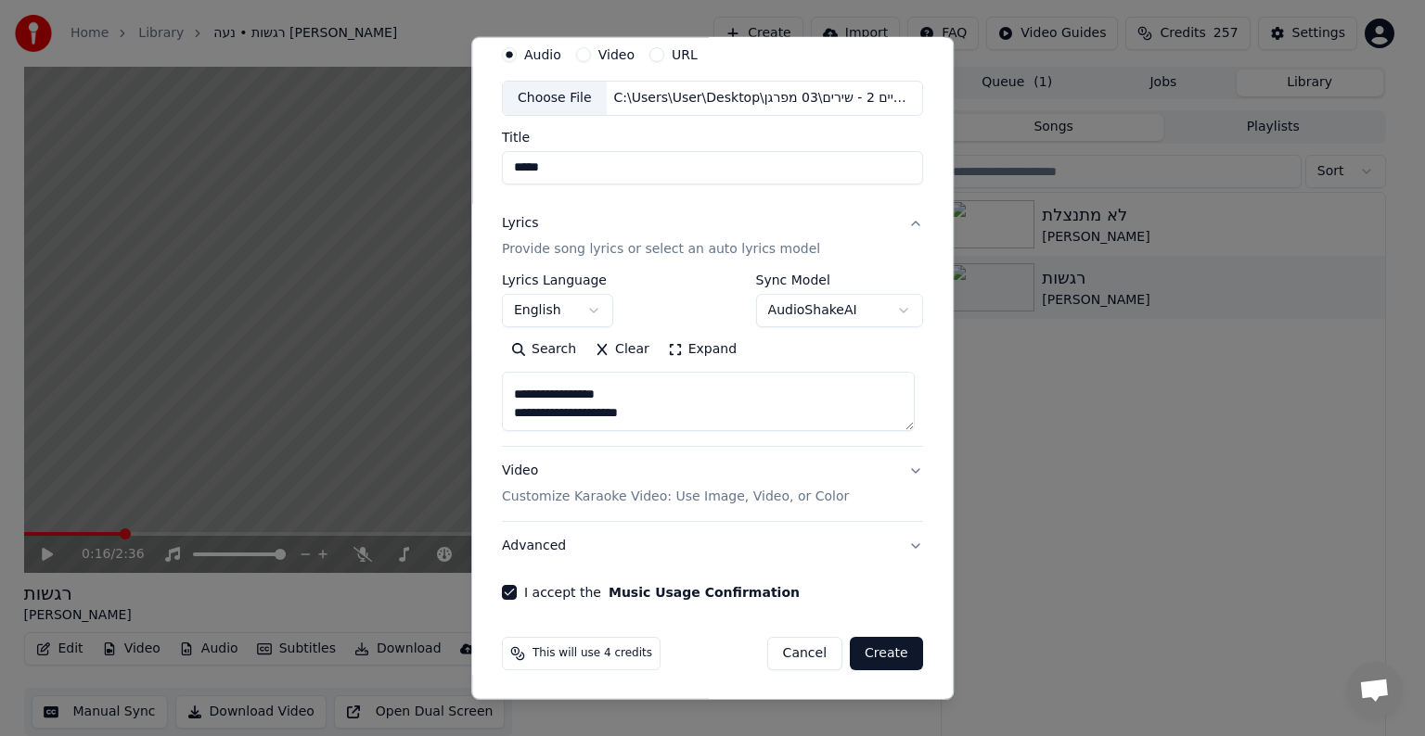
paste textarea "**********"
paste textarea "*********"
paste textarea "**********"
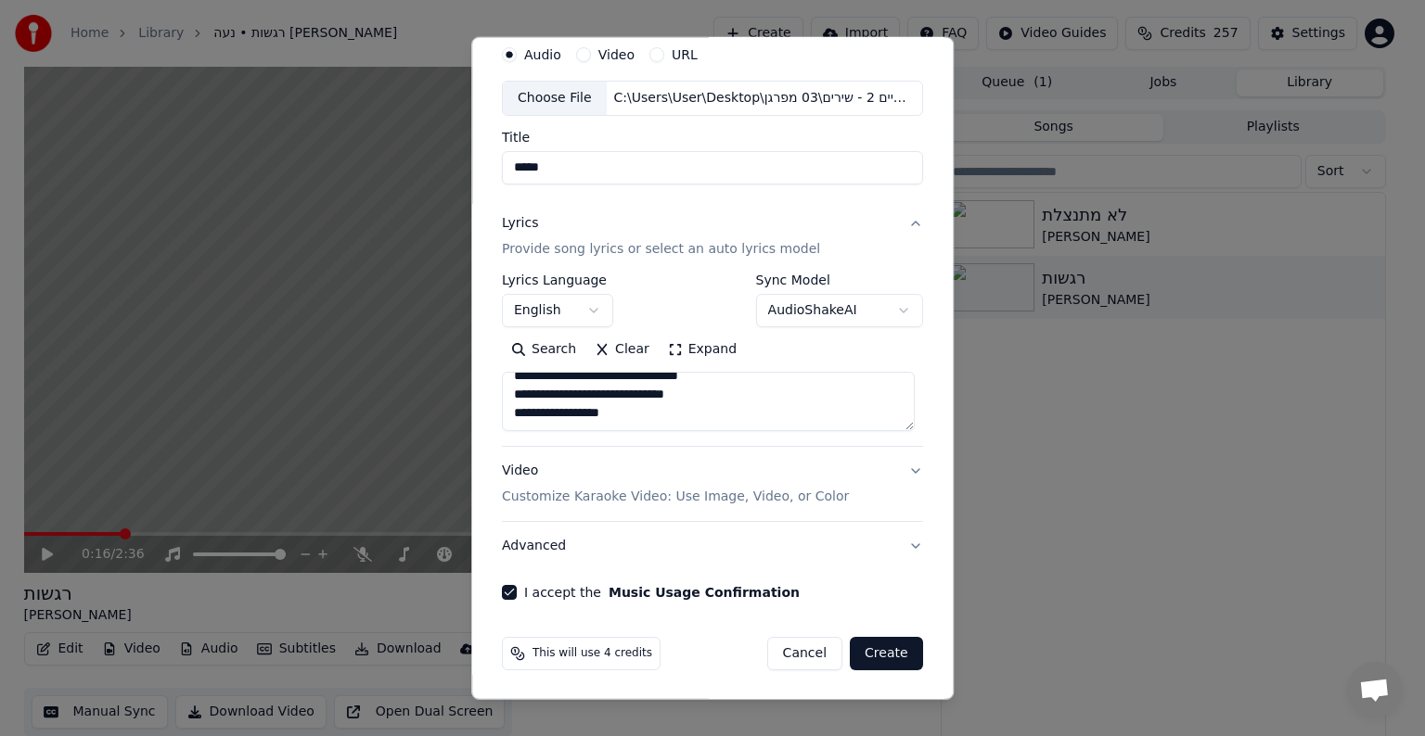
scroll to position [1080, 0]
paste textarea "**********"
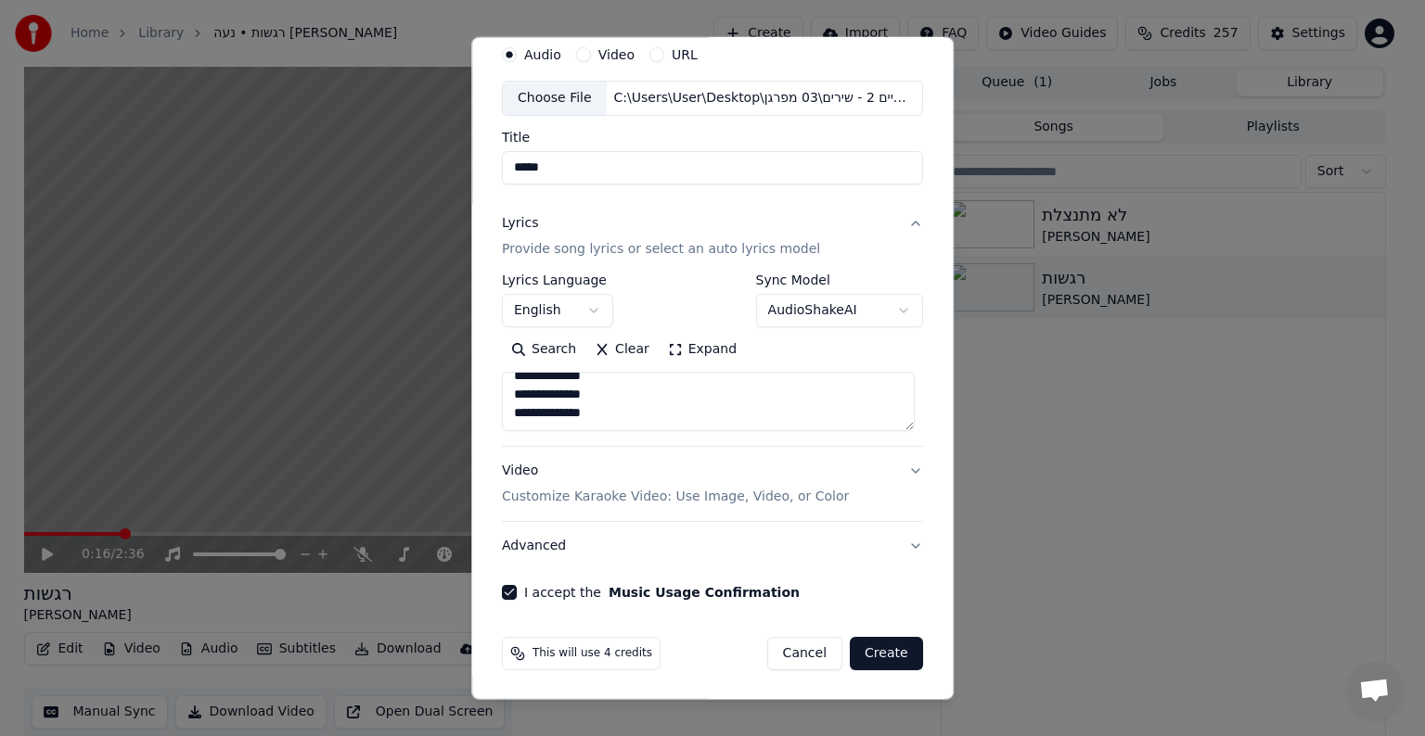
paste textarea "**********"
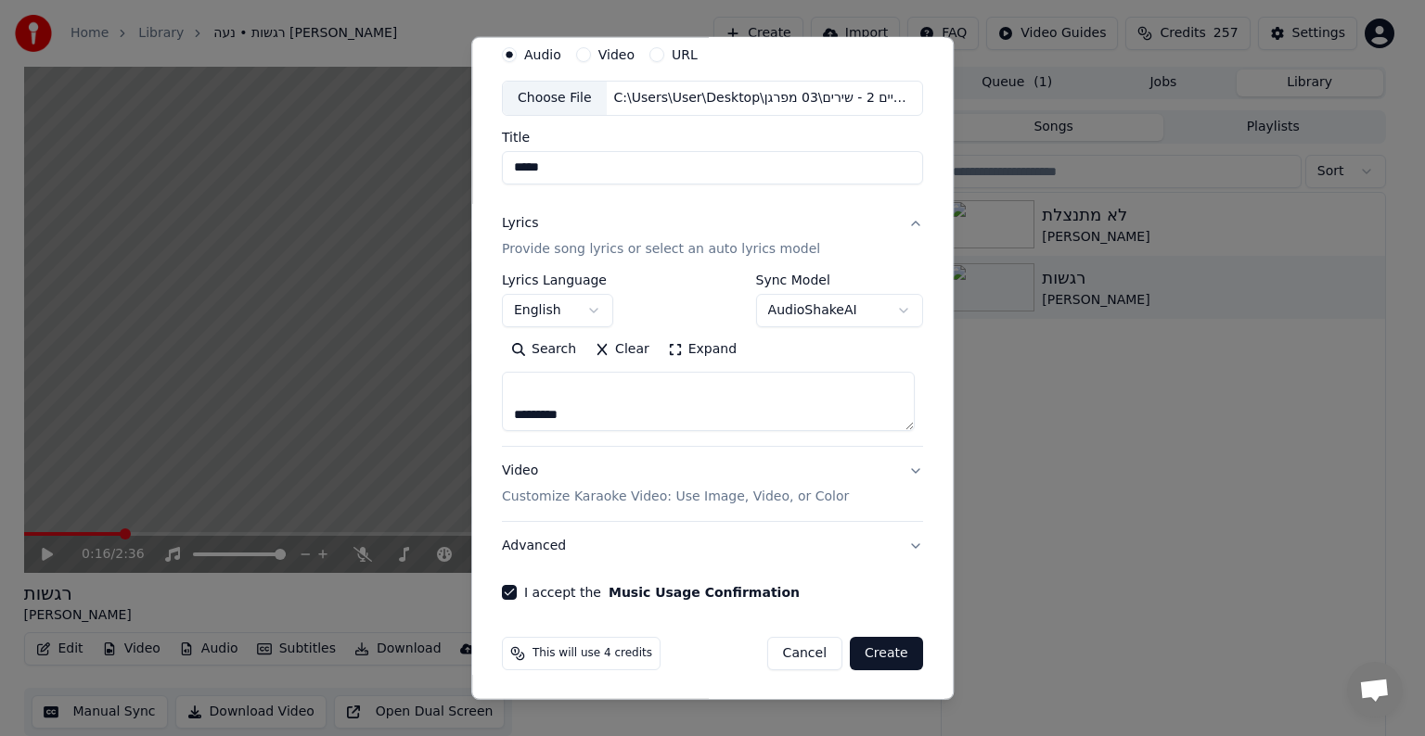
scroll to position [1421, 0]
type textarea "**********"
click at [615, 500] on p "Customize Karaoke Video: Use Image, Video, or Color" at bounding box center [675, 497] width 347 height 19
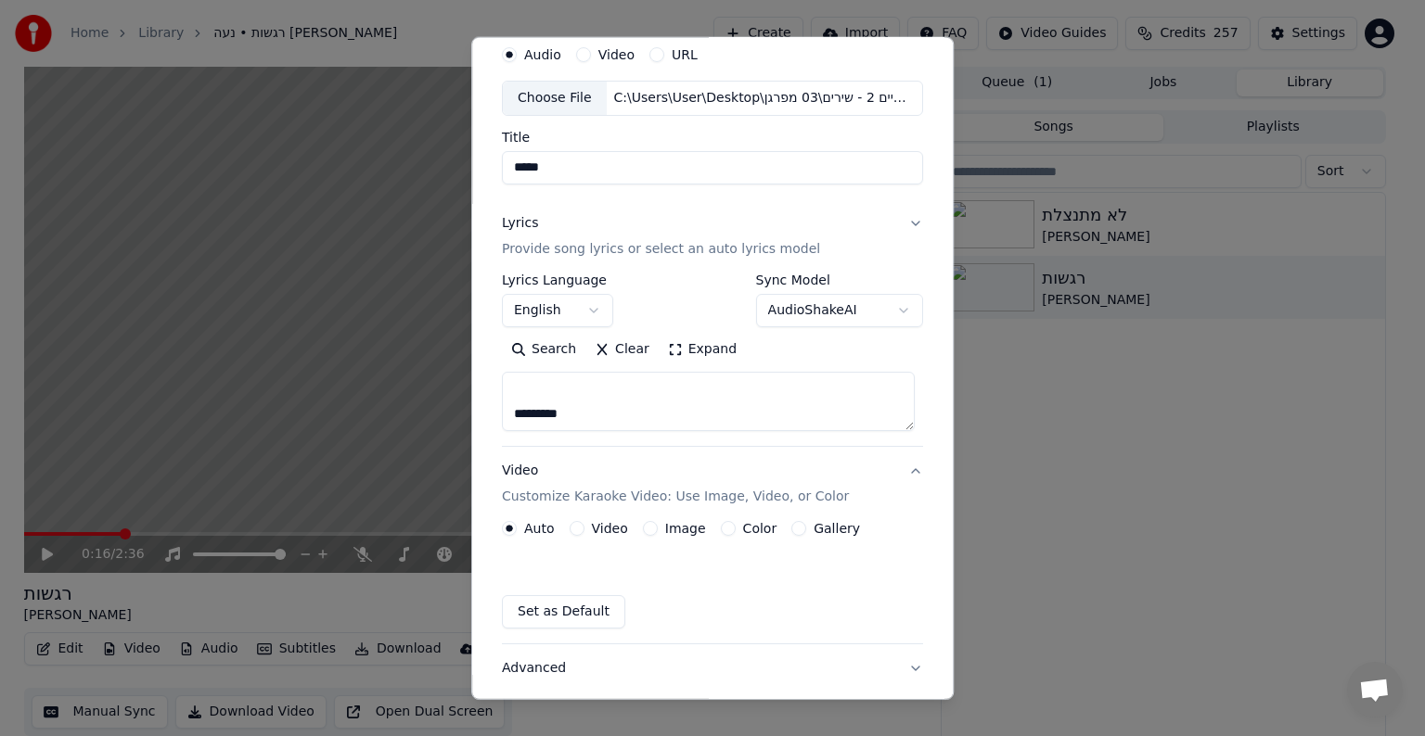
scroll to position [20, 0]
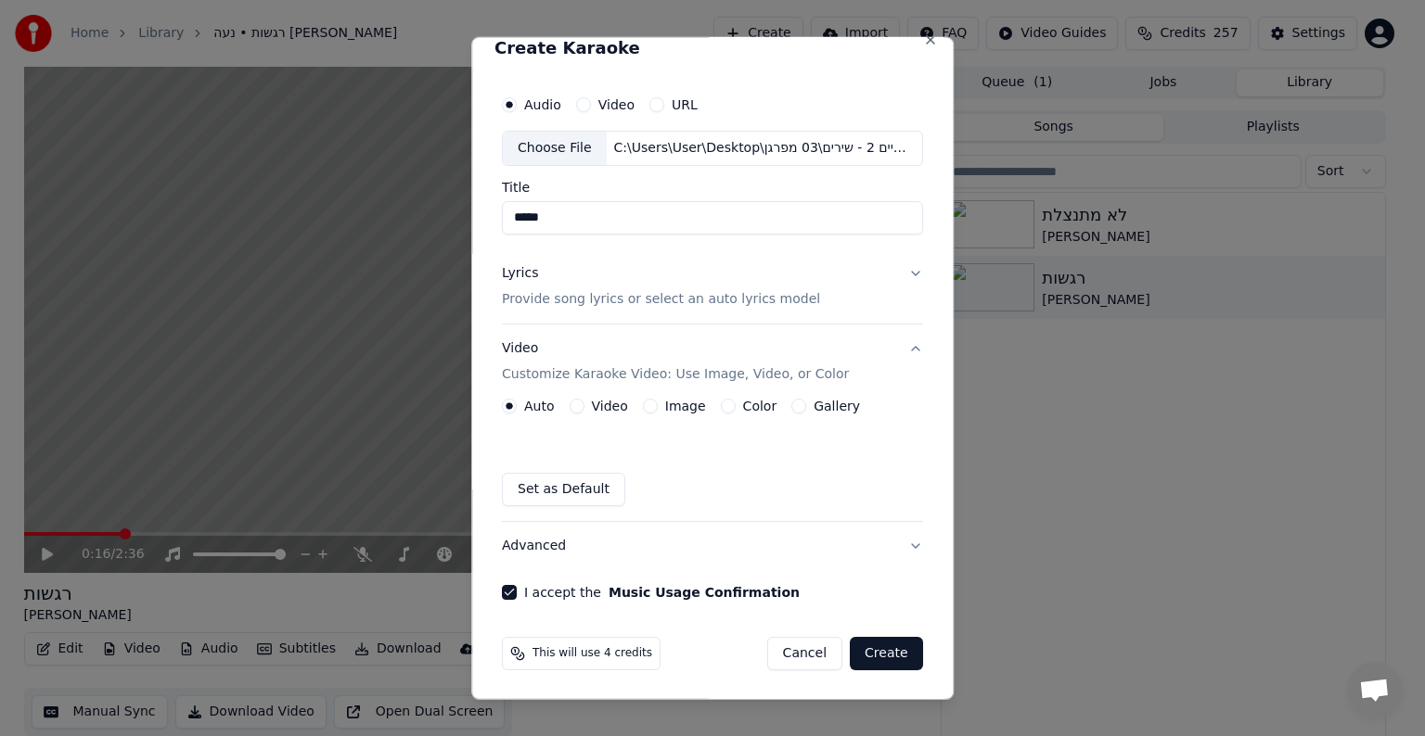
click at [791, 402] on button "Gallery" at bounding box center [798, 406] width 15 height 15
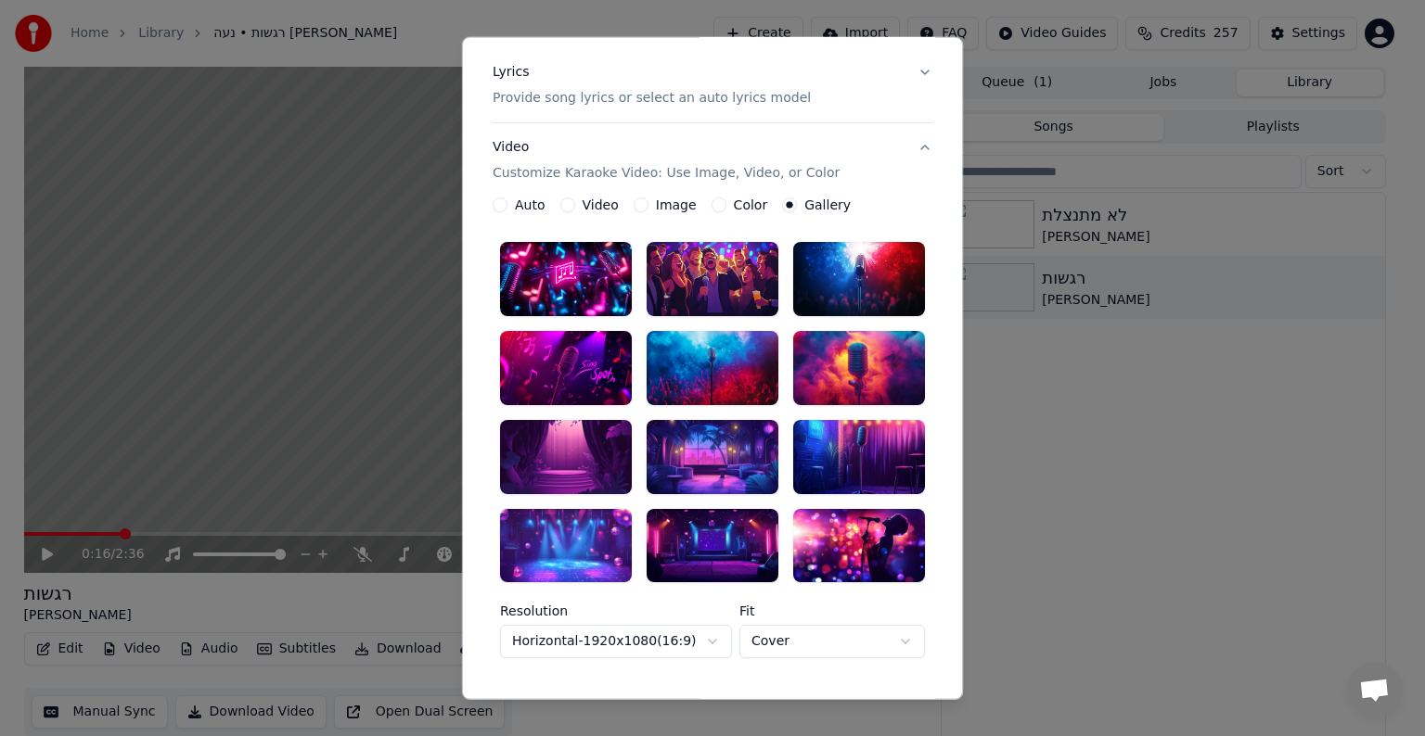
scroll to position [206, 0]
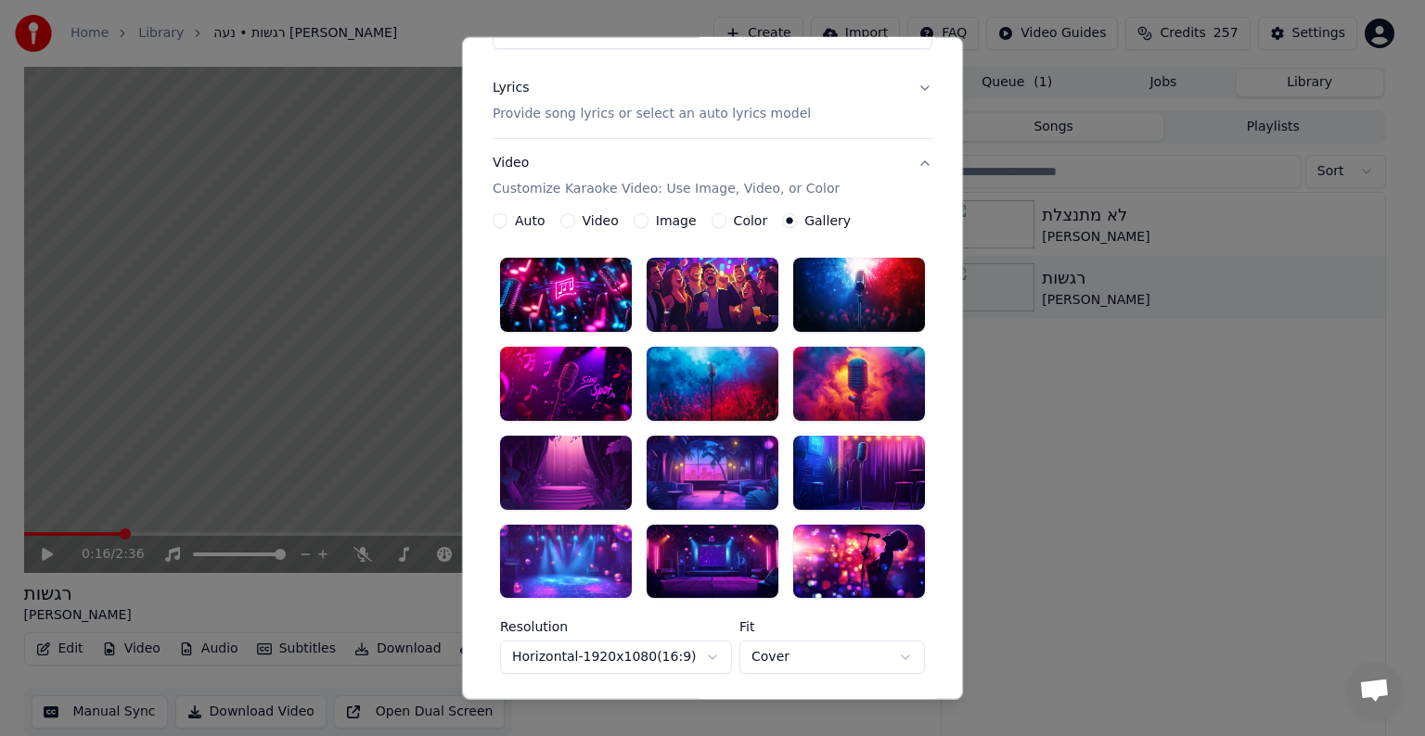
click at [734, 224] on label "Color" at bounding box center [751, 220] width 34 height 13
click at [726, 224] on button "Color" at bounding box center [718, 220] width 15 height 15
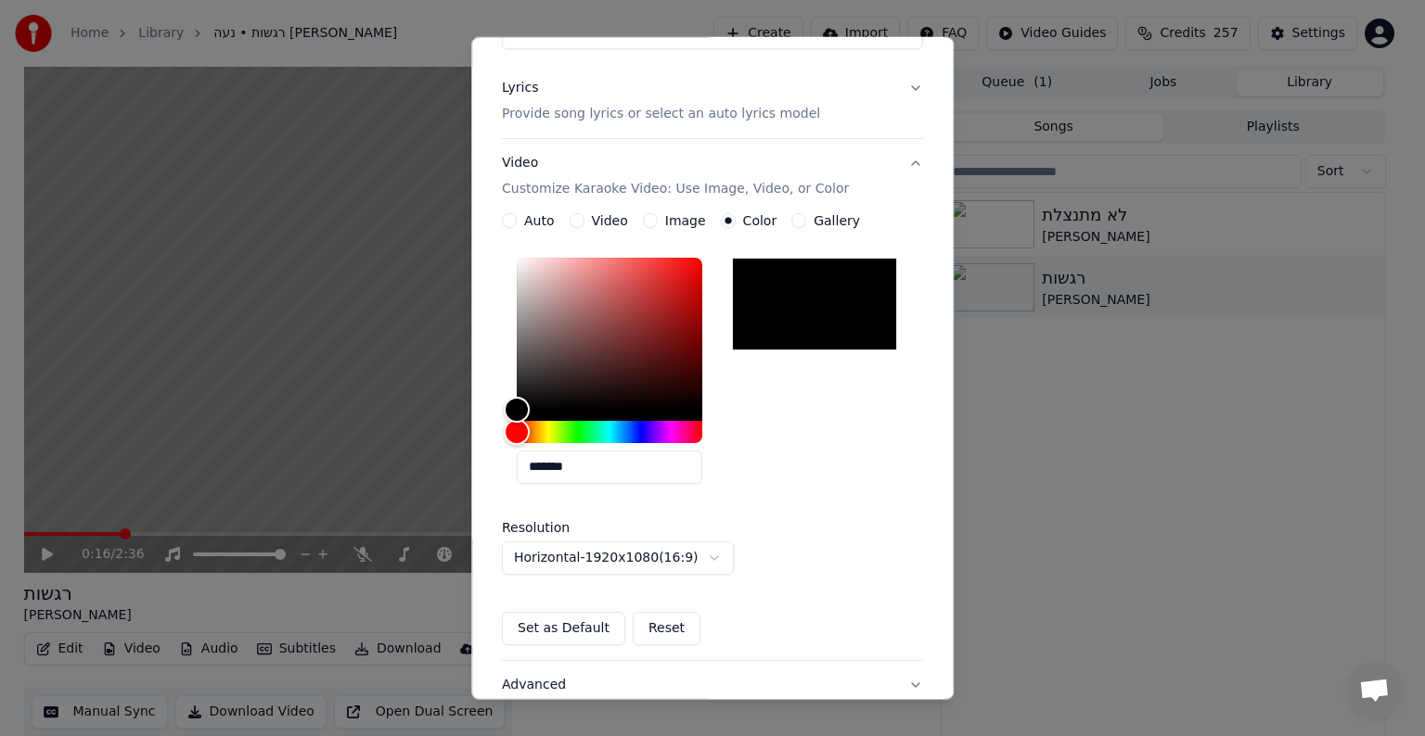
click at [665, 223] on label "Image" at bounding box center [685, 220] width 41 height 13
click at [658, 223] on button "Image" at bounding box center [650, 220] width 15 height 15
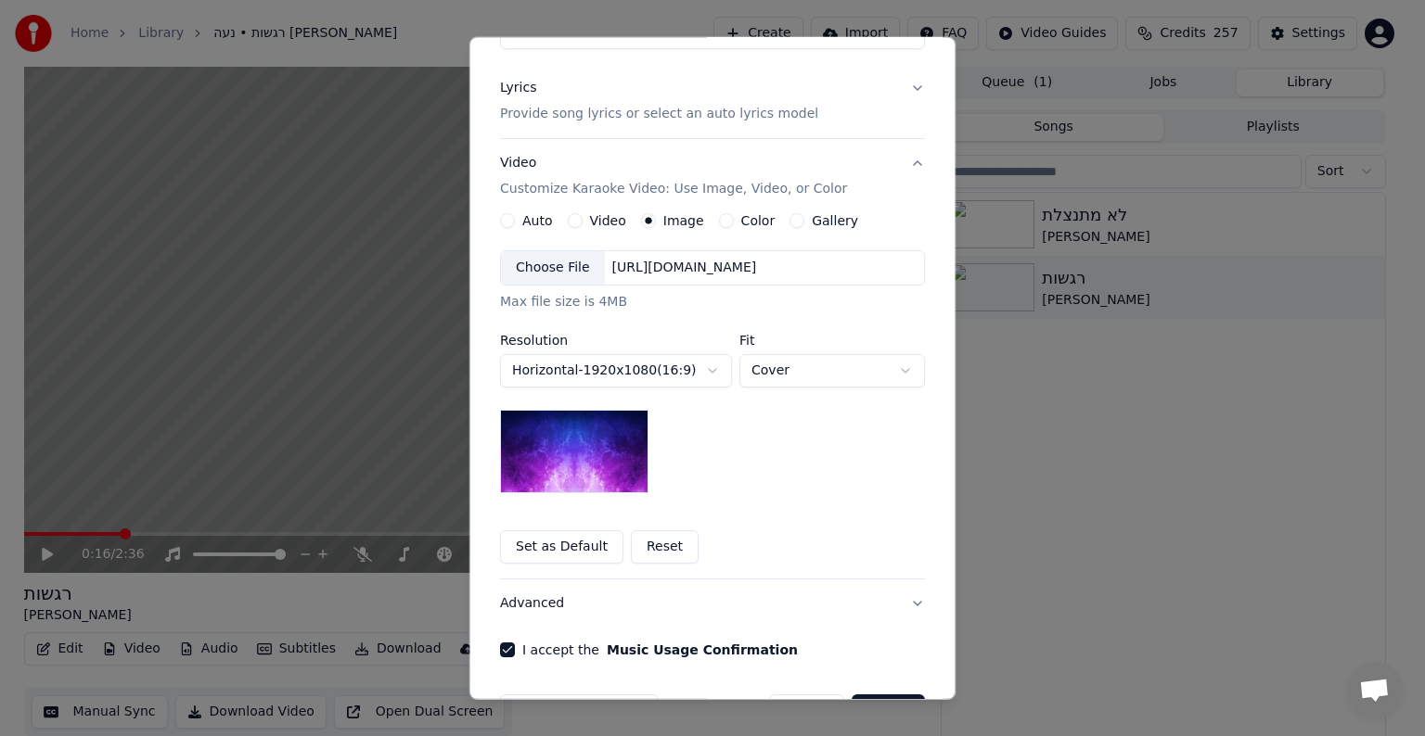
click at [609, 462] on img at bounding box center [574, 451] width 148 height 83
click at [568, 219] on button "Video" at bounding box center [575, 220] width 15 height 15
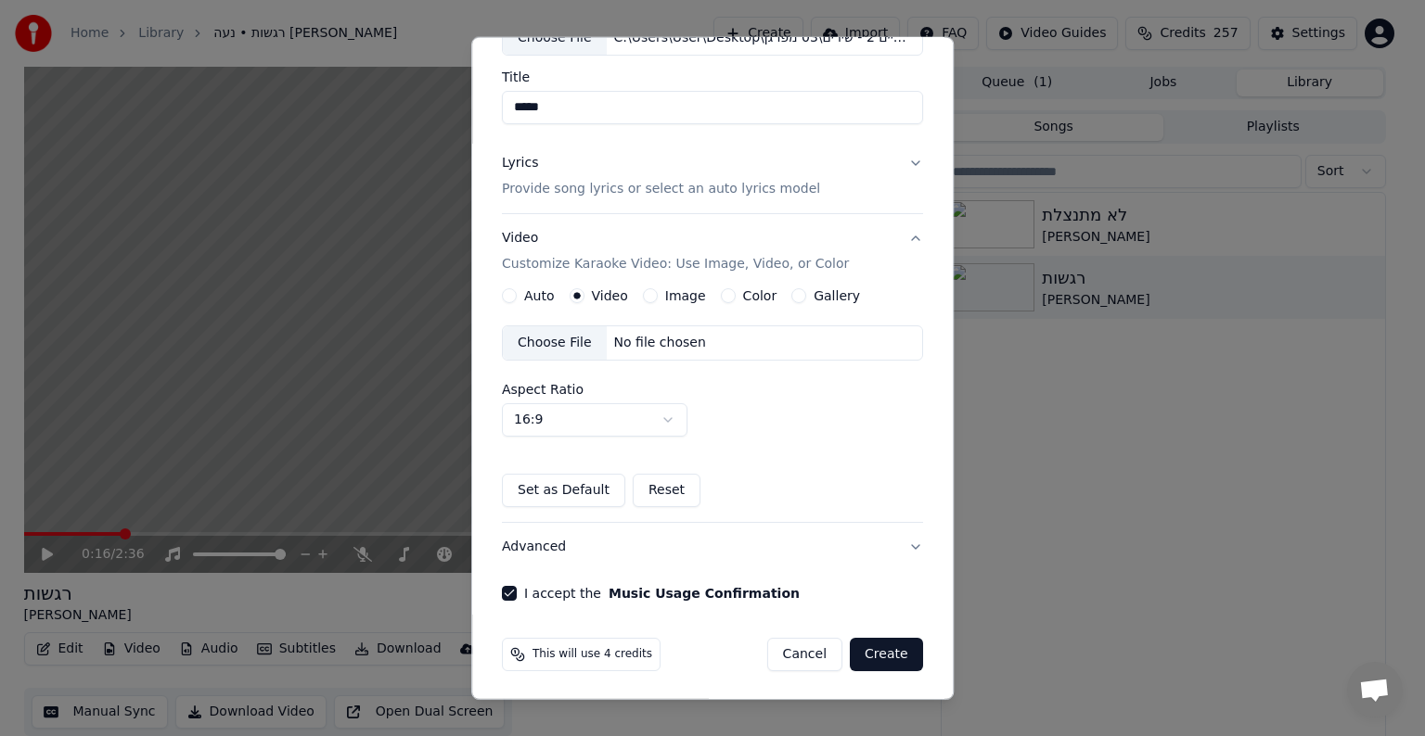
click at [676, 292] on label "Image" at bounding box center [685, 295] width 41 height 13
click at [658, 292] on button "Image" at bounding box center [650, 295] width 15 height 15
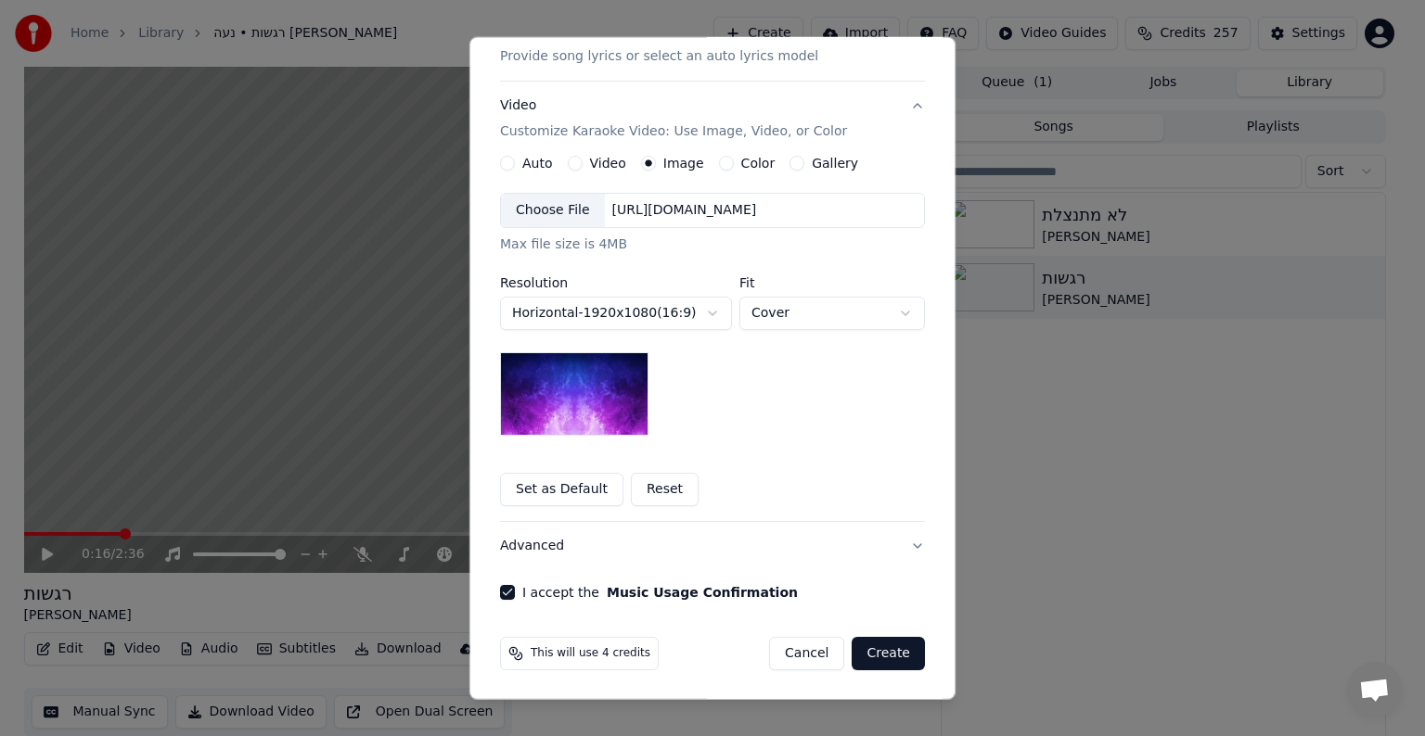
scroll to position [78, 0]
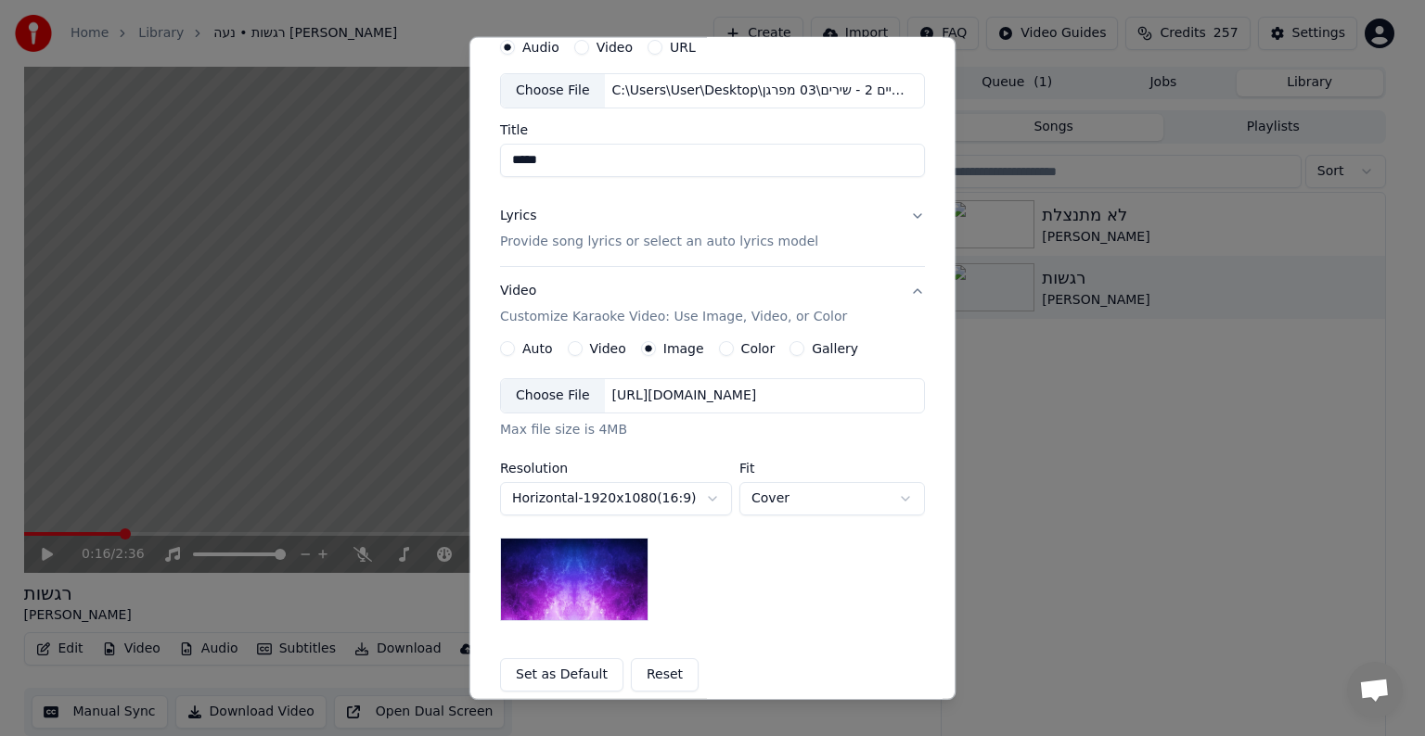
click at [812, 347] on label "Gallery" at bounding box center [835, 348] width 46 height 13
click at [804, 347] on button "Gallery" at bounding box center [796, 348] width 15 height 15
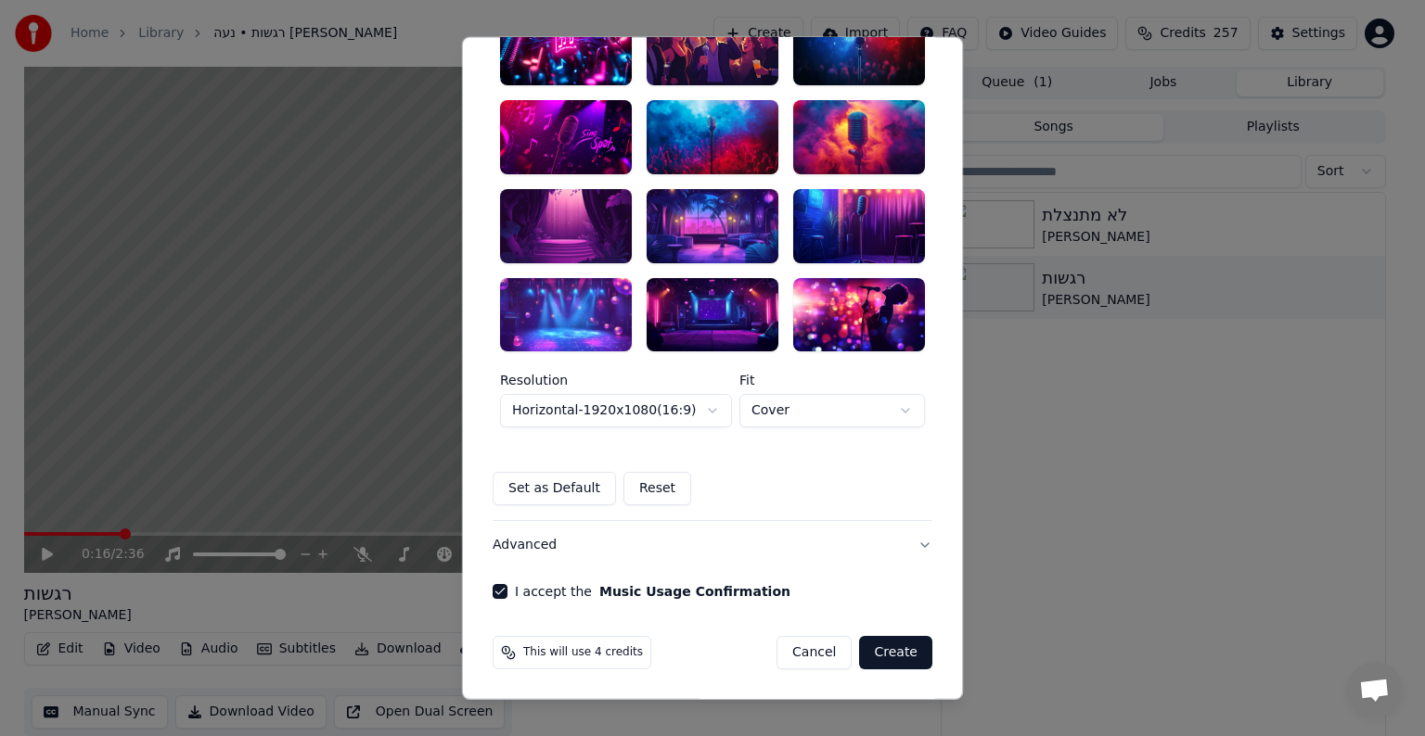
scroll to position [267, 0]
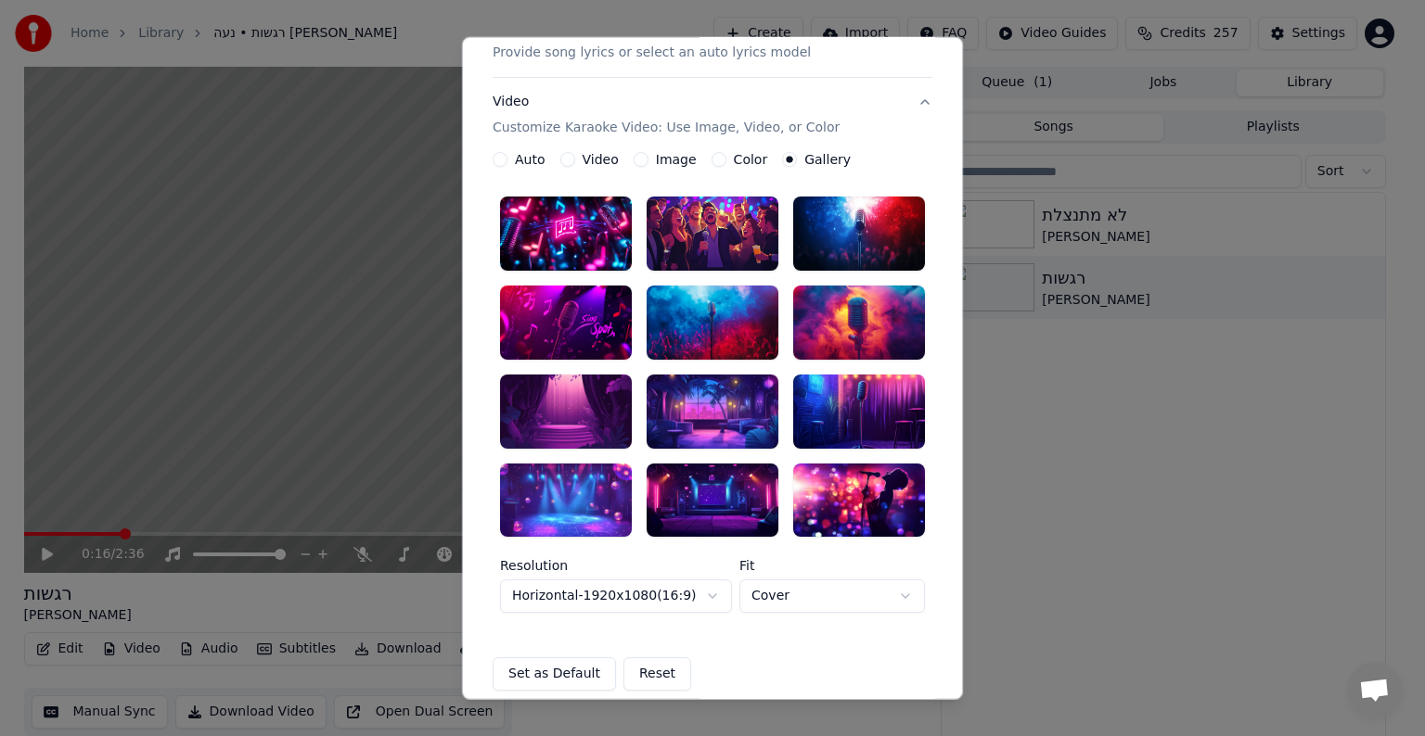
click at [561, 390] on div at bounding box center [566, 411] width 132 height 74
click at [901, 656] on div "**********" at bounding box center [712, 422] width 440 height 540
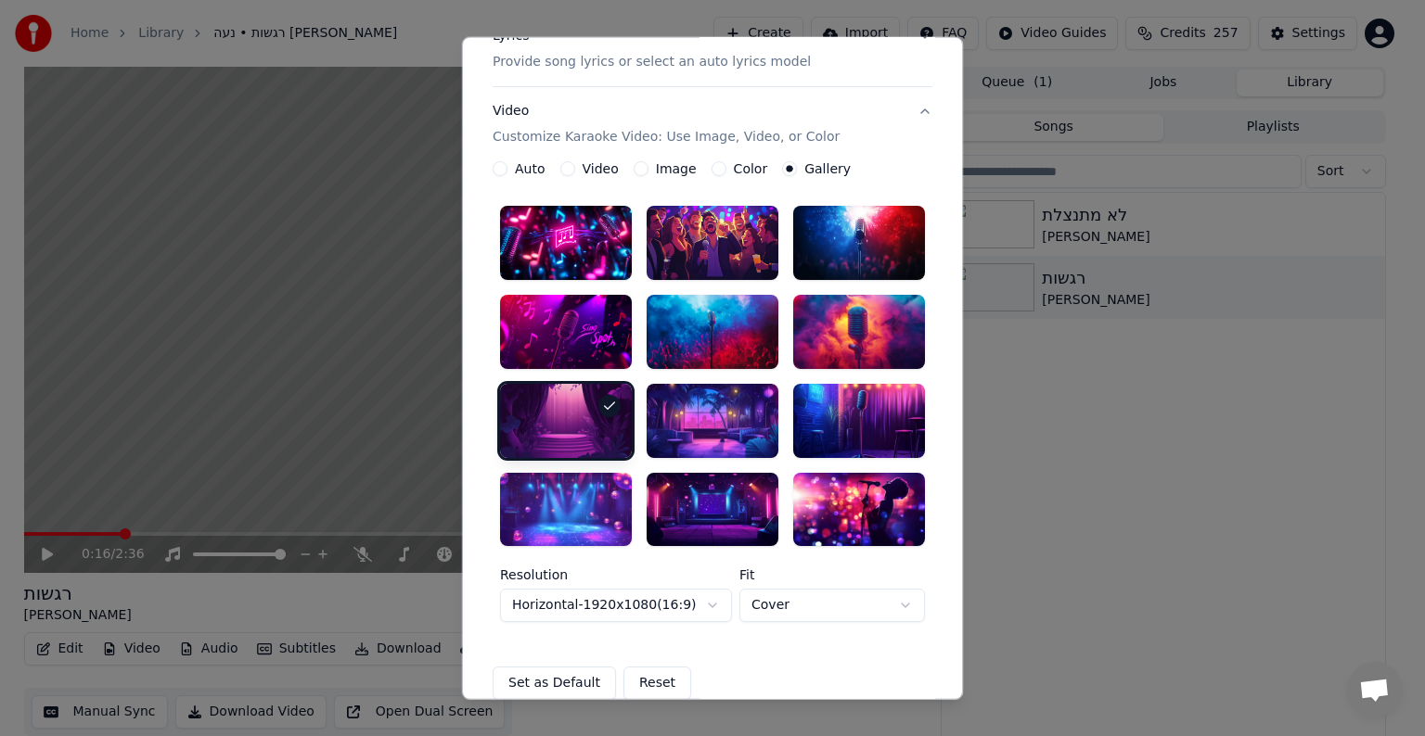
scroll to position [255, 0]
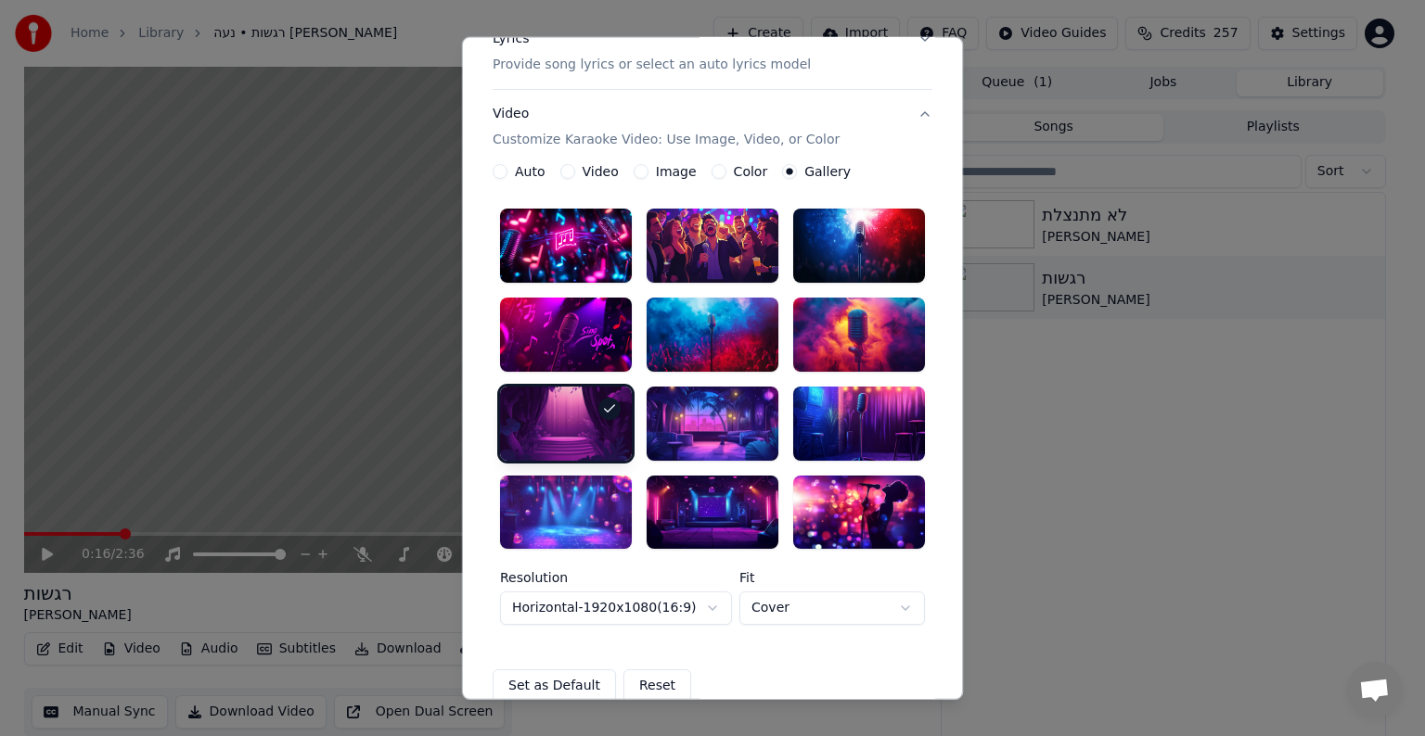
click at [575, 513] on div at bounding box center [566, 512] width 132 height 74
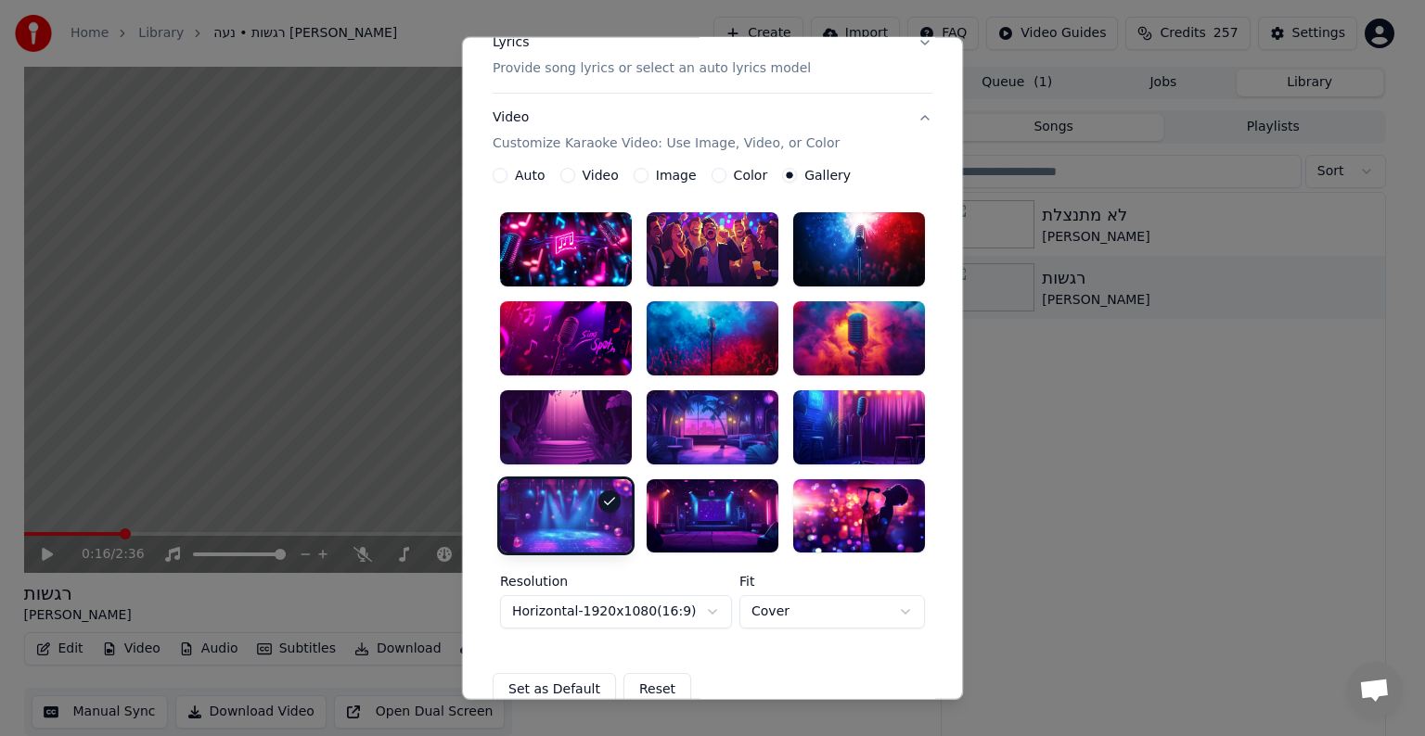
scroll to position [250, 0]
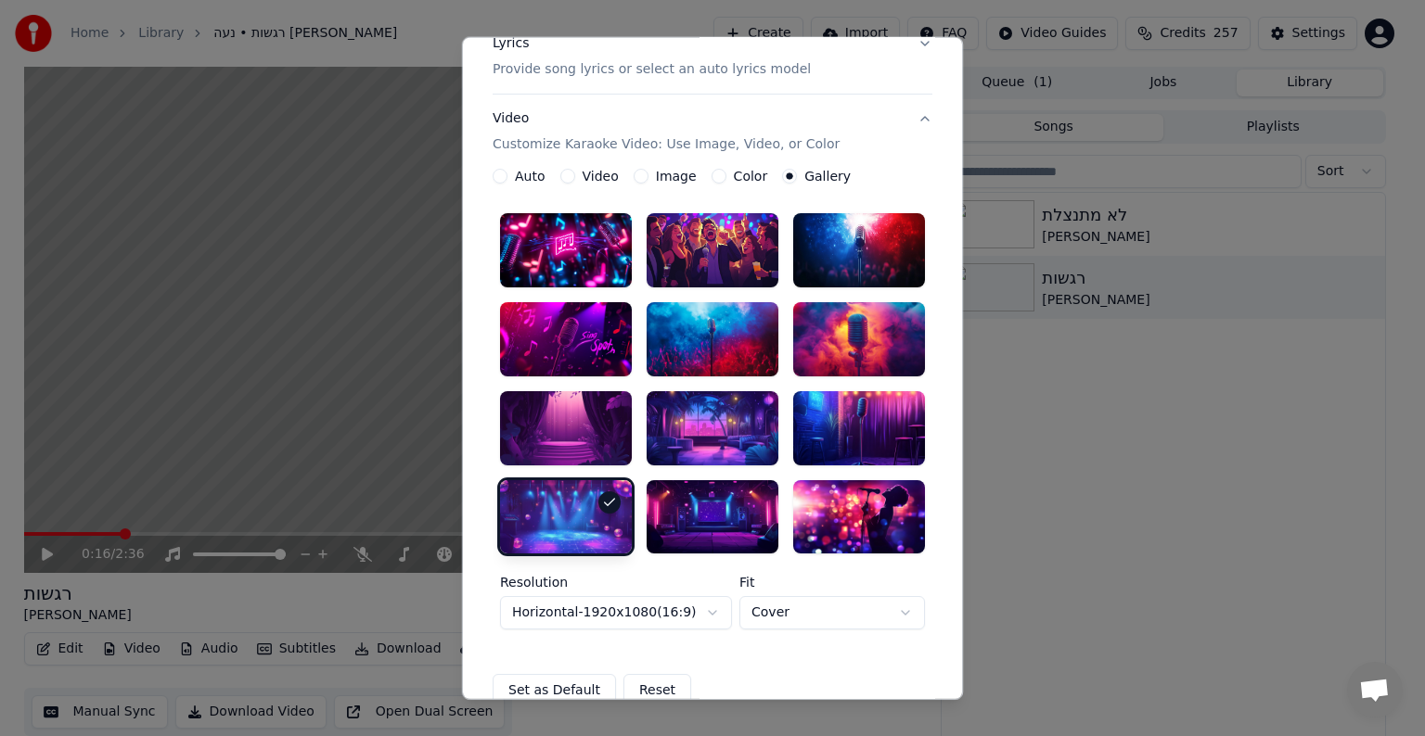
click at [658, 174] on label "Image" at bounding box center [676, 176] width 41 height 13
click at [648, 174] on button "Image" at bounding box center [640, 176] width 15 height 15
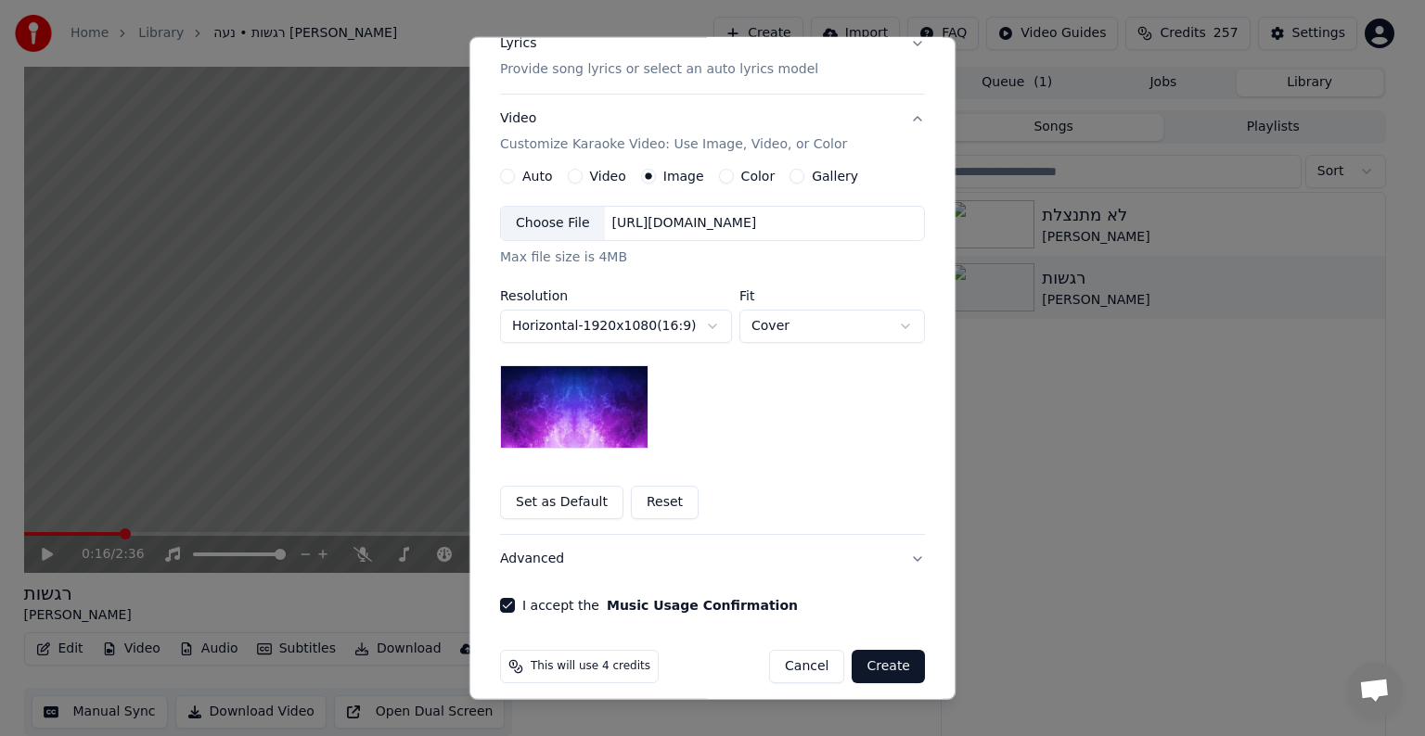
click at [741, 174] on label "Color" at bounding box center [758, 176] width 34 height 13
click at [734, 174] on button "Color" at bounding box center [726, 176] width 15 height 15
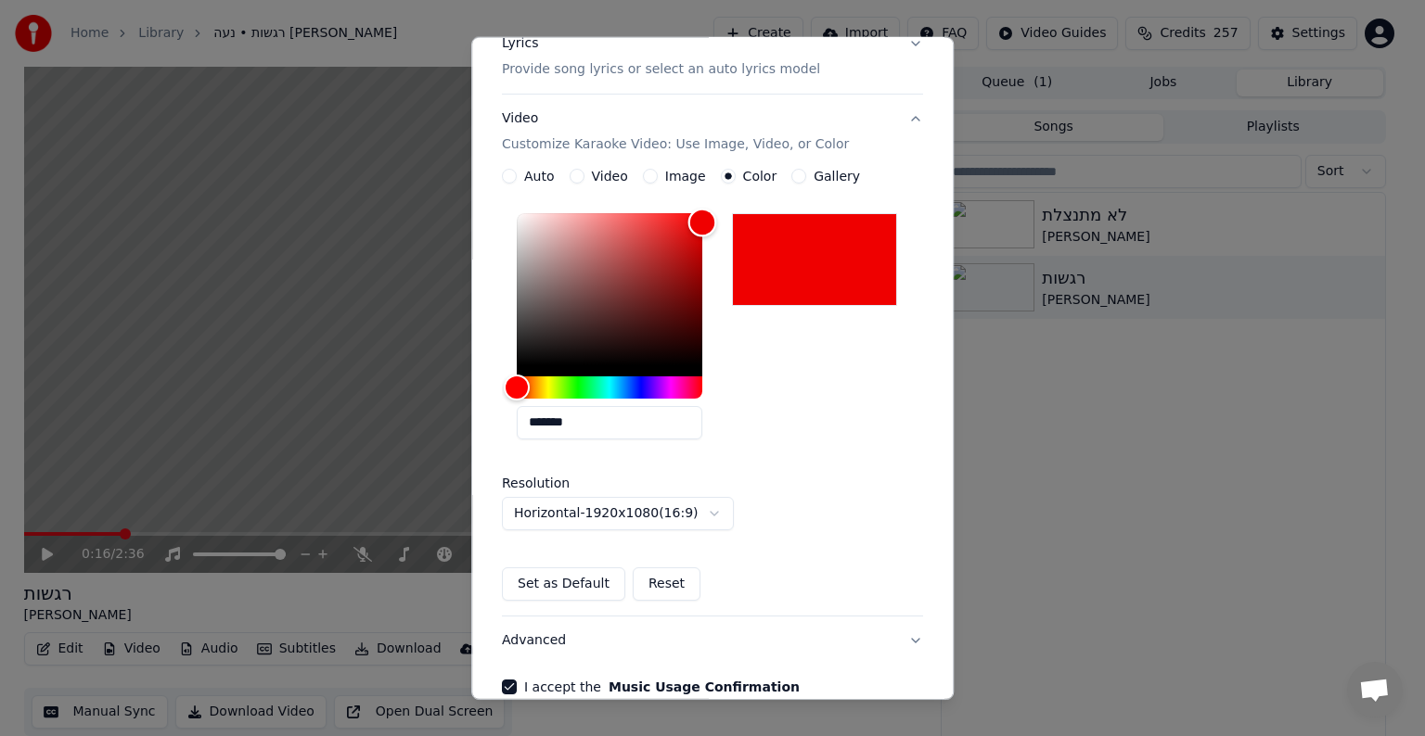
type input "*******"
drag, startPoint x: 561, startPoint y: 294, endPoint x: 705, endPoint y: 211, distance: 166.2
click at [702, 213] on div "Color" at bounding box center [609, 289] width 185 height 152
click at [813, 174] on label "Gallery" at bounding box center [836, 176] width 46 height 13
click at [800, 174] on button "Gallery" at bounding box center [798, 176] width 15 height 15
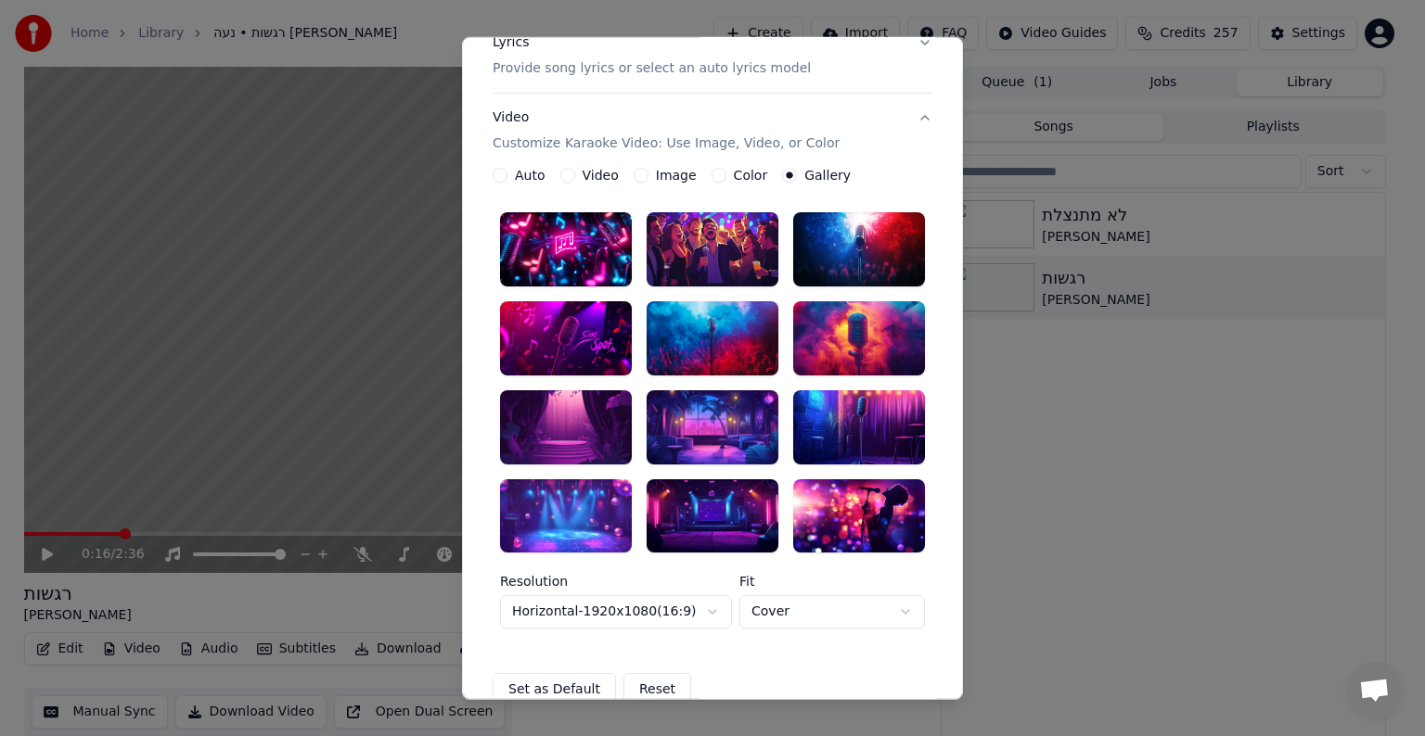
scroll to position [252, 0]
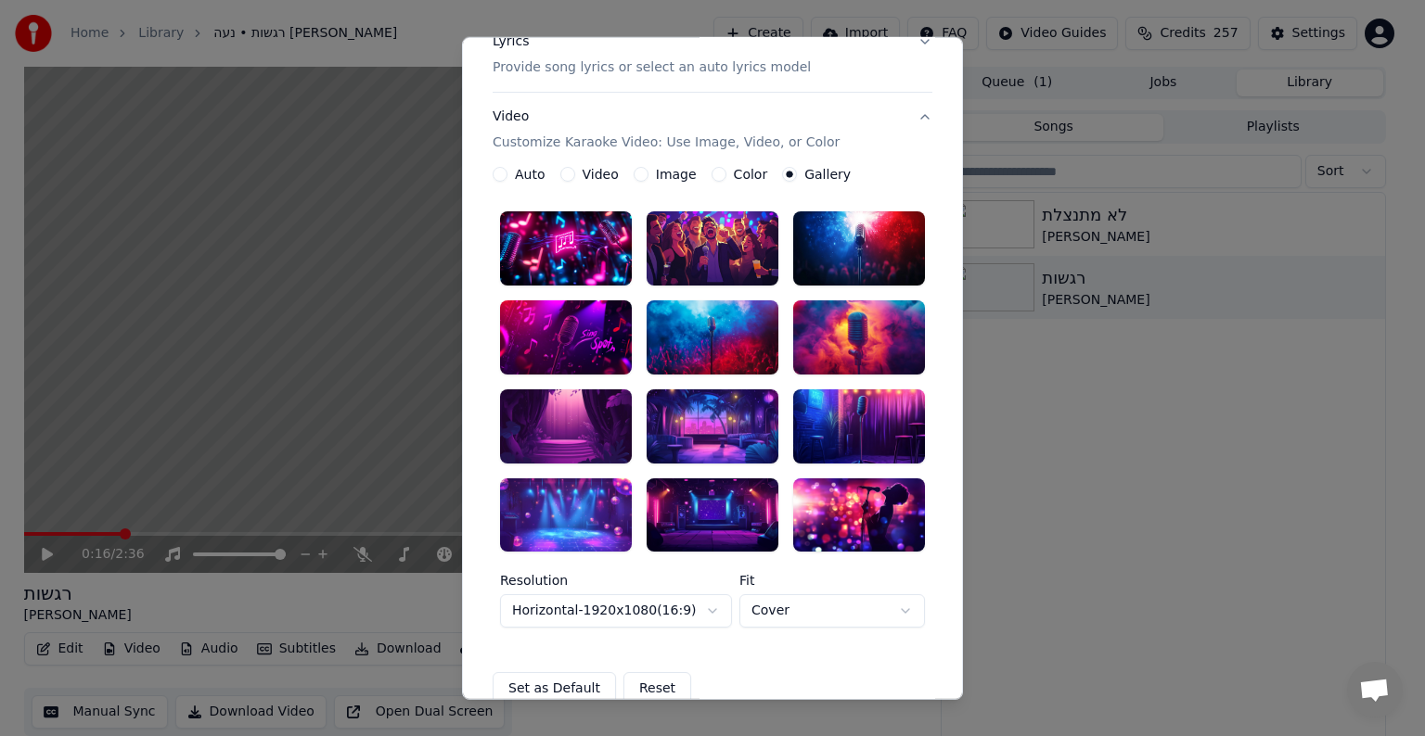
click at [550, 512] on div at bounding box center [566, 515] width 132 height 74
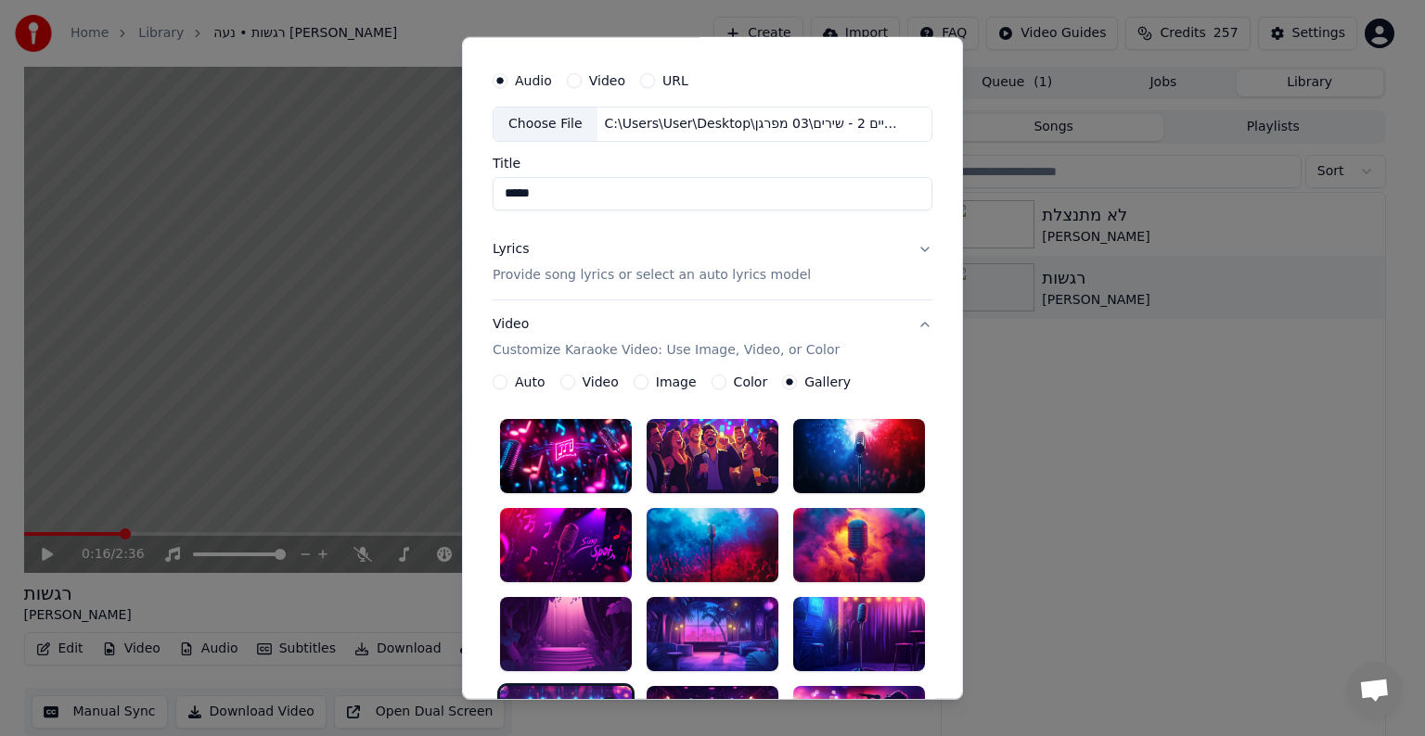
scroll to position [0, 0]
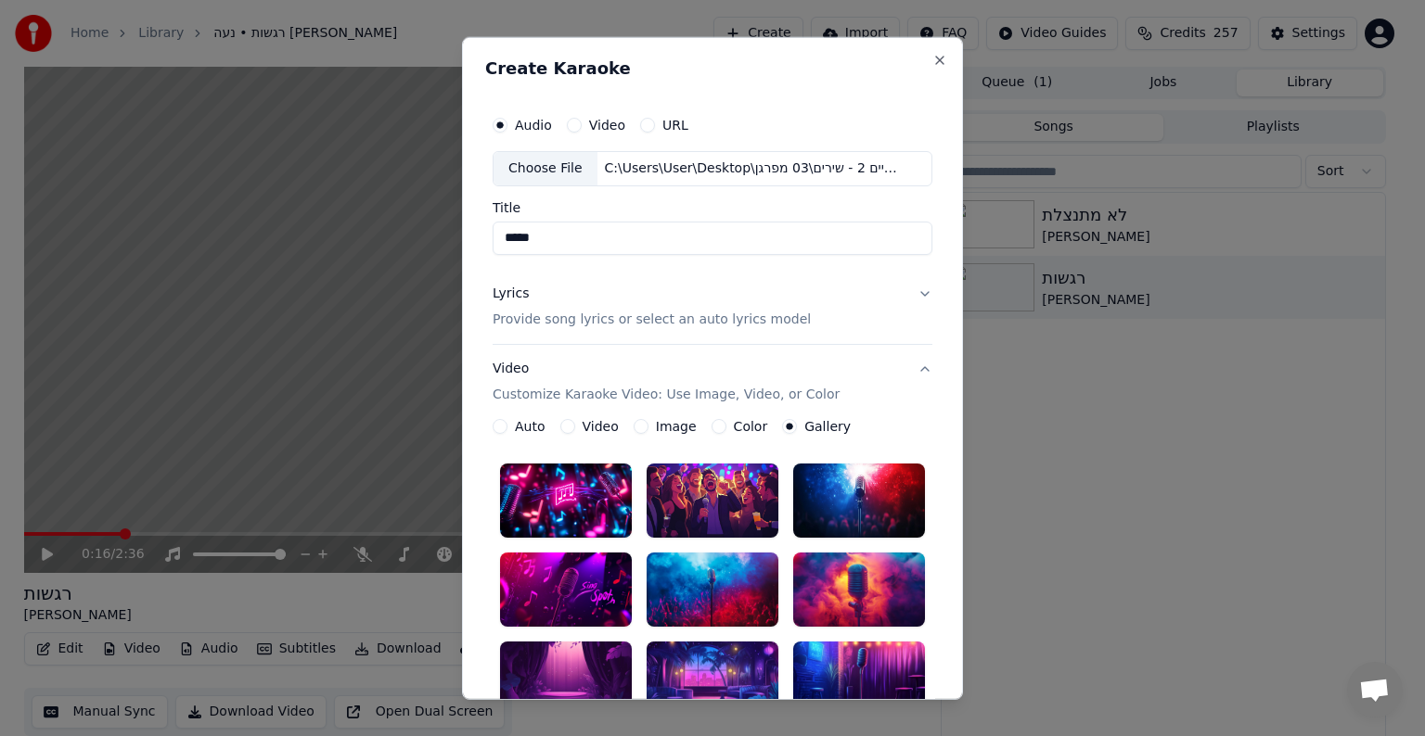
click at [512, 311] on p "Provide song lyrics or select an auto lyrics model" at bounding box center [651, 320] width 318 height 19
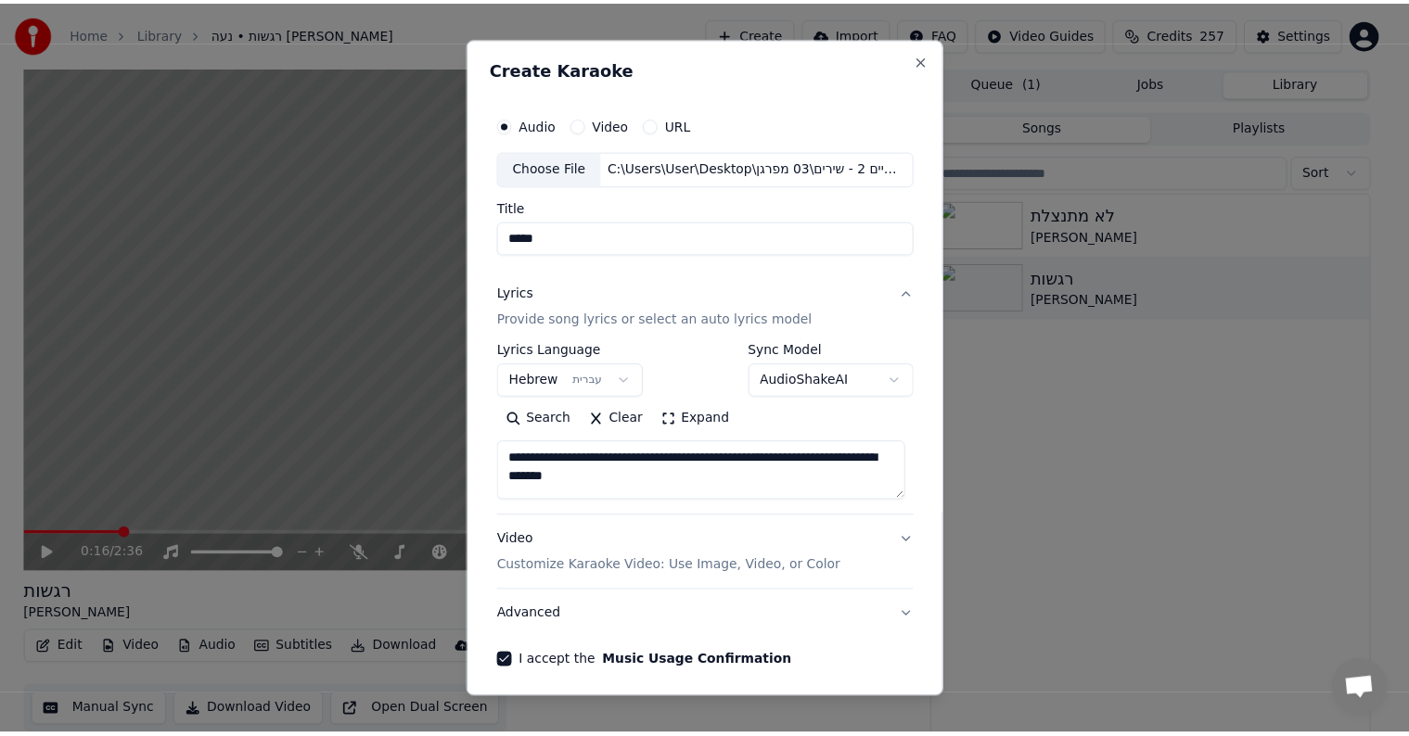
scroll to position [70, 0]
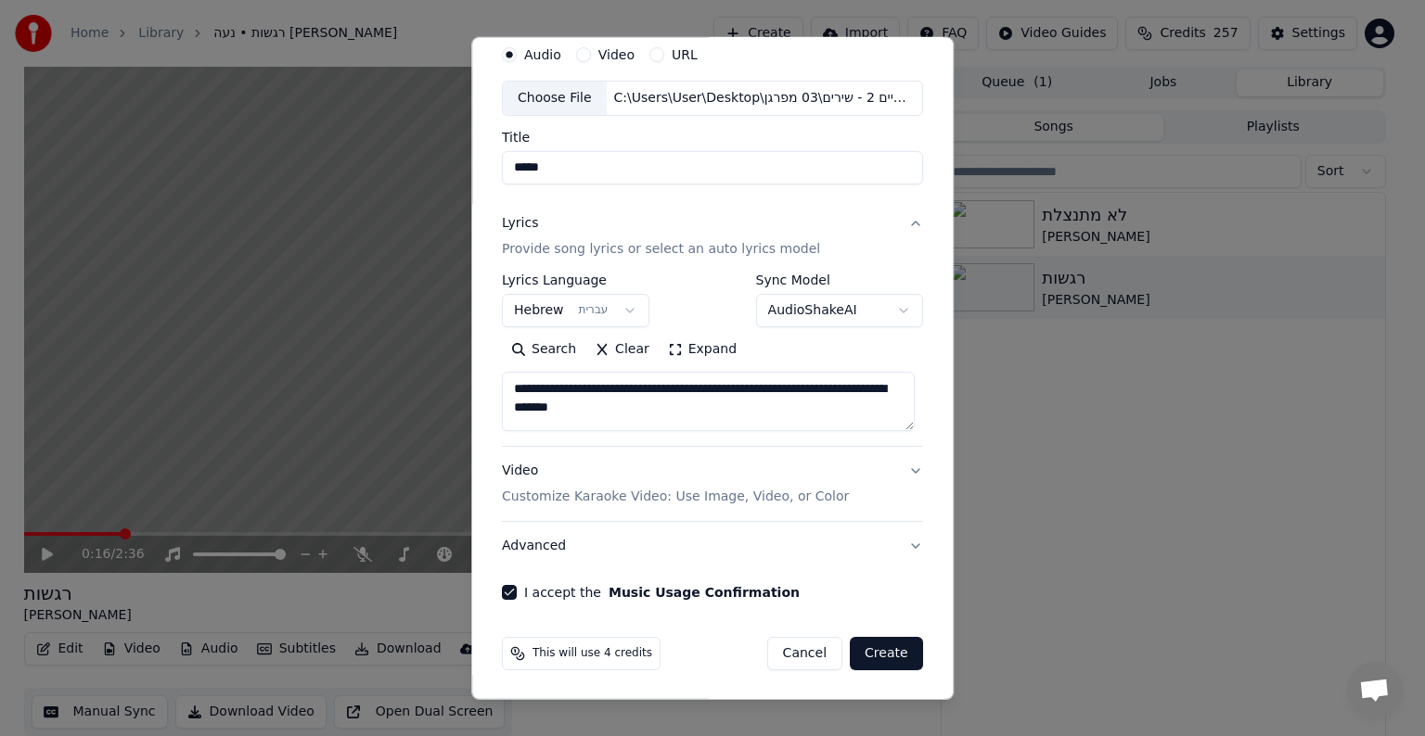
click at [885, 642] on button "Create" at bounding box center [886, 653] width 73 height 33
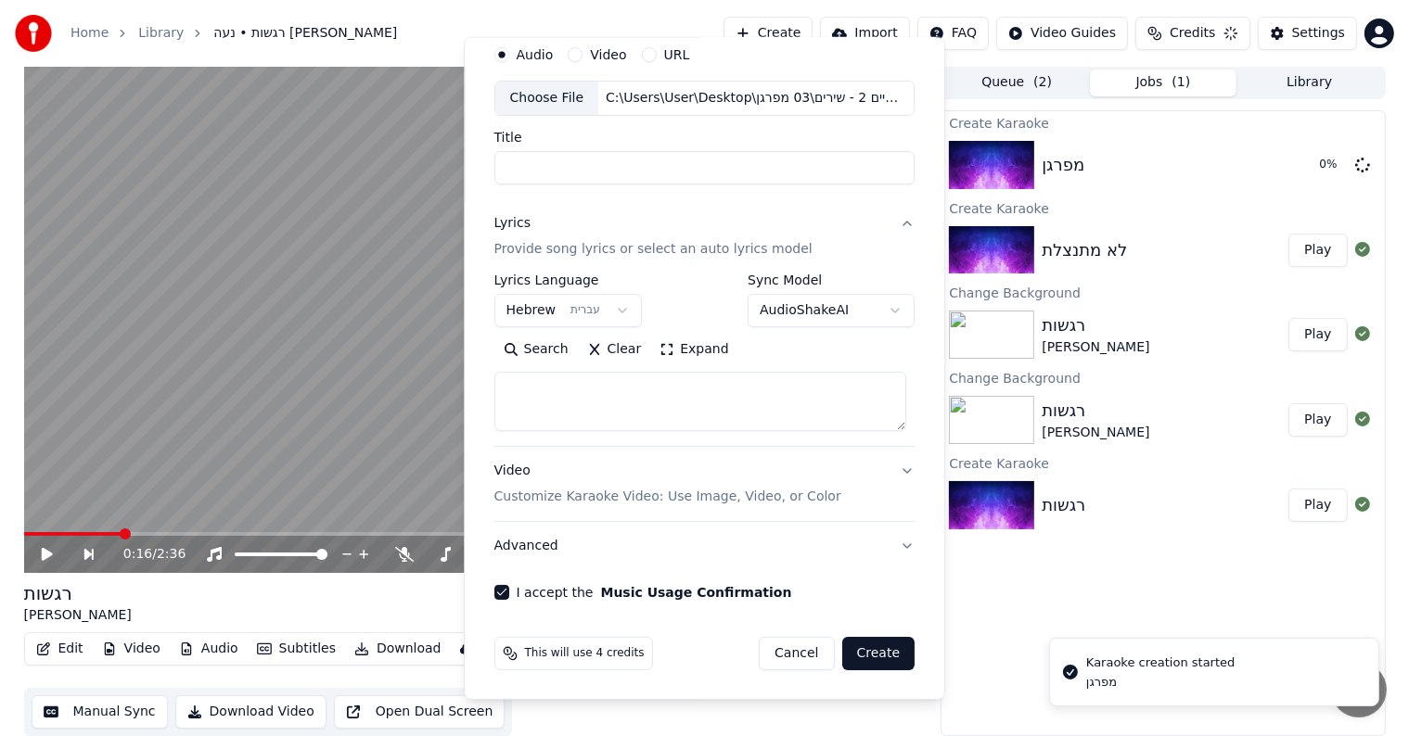
select select
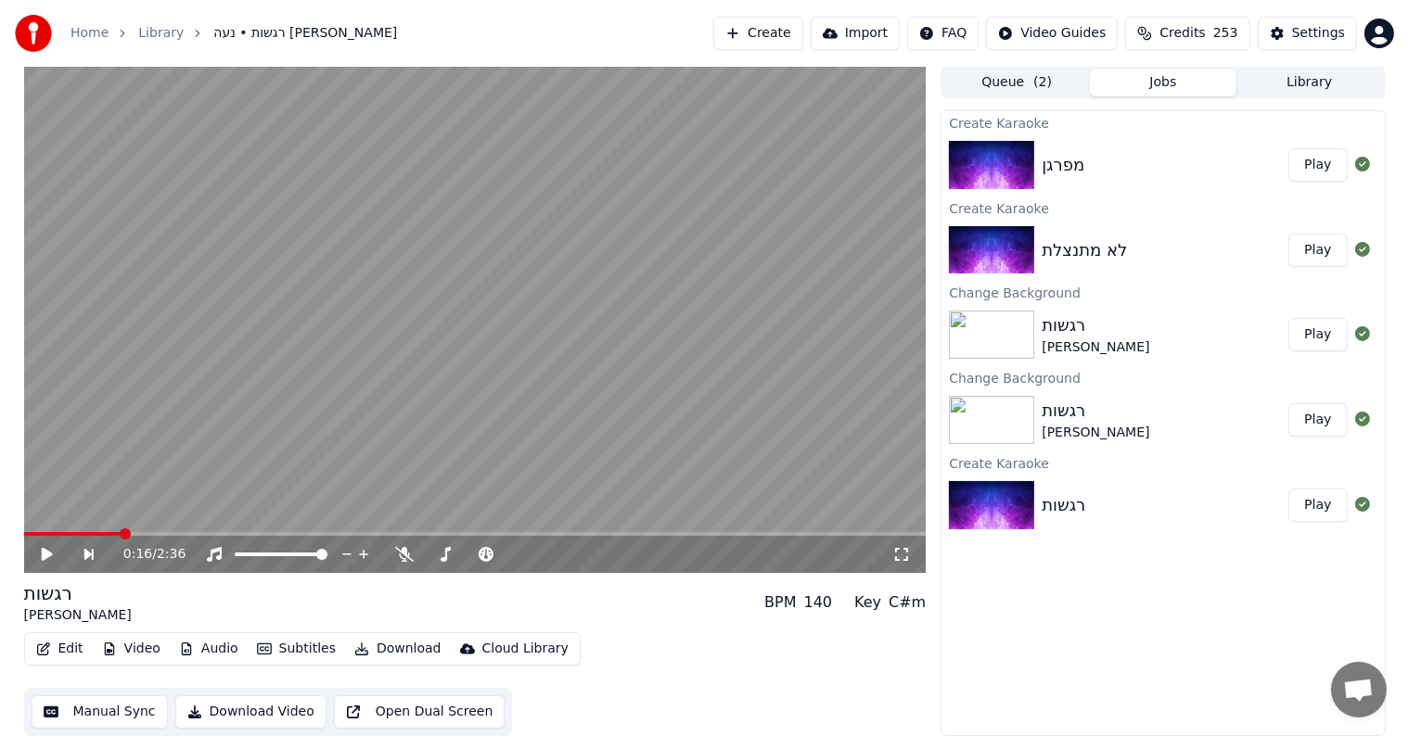
click at [1042, 164] on div "מפרגן" at bounding box center [1063, 165] width 43 height 26
click at [1111, 160] on div "מפרגן" at bounding box center [1165, 165] width 247 height 26
click at [1324, 167] on button "Play" at bounding box center [1317, 164] width 58 height 33
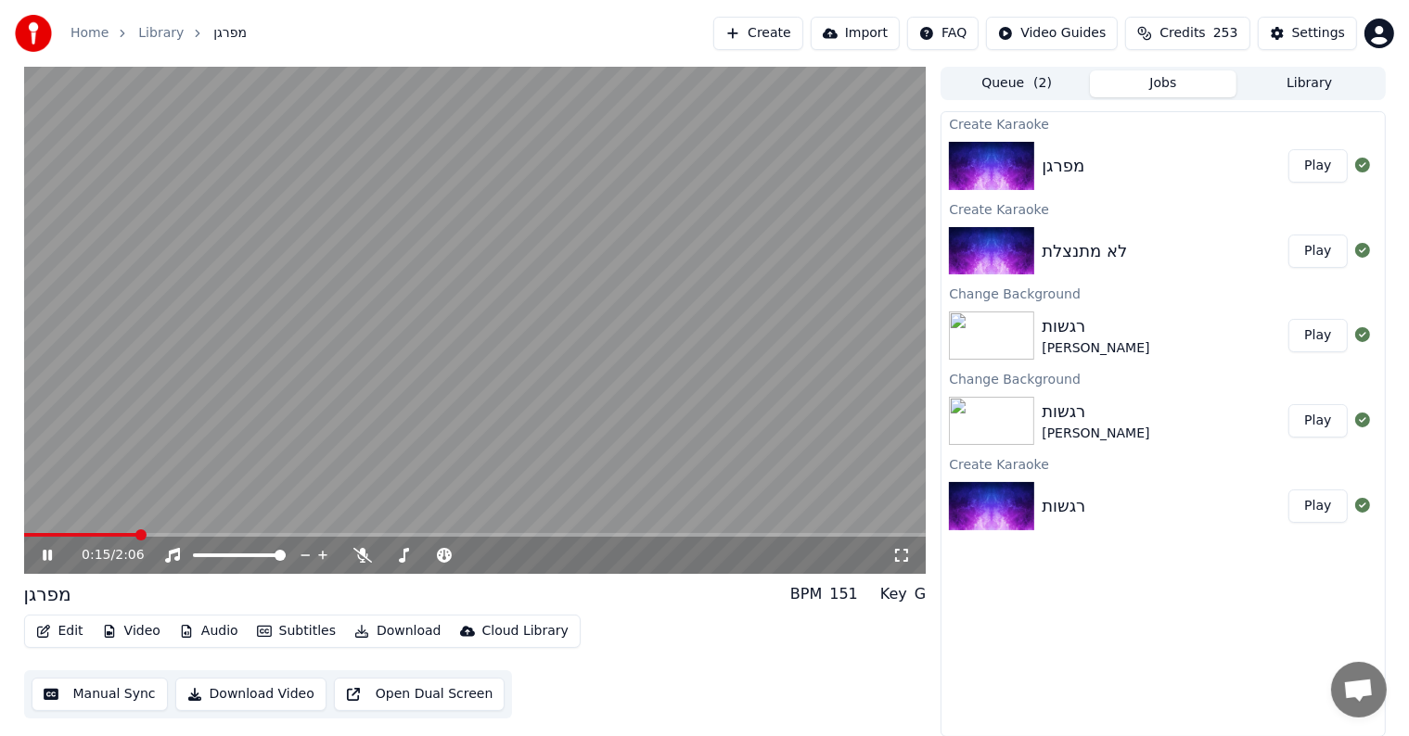
click at [556, 415] on video at bounding box center [475, 320] width 902 height 507
click at [127, 375] on video at bounding box center [475, 320] width 902 height 507
click at [24, 536] on span at bounding box center [24, 535] width 0 height 4
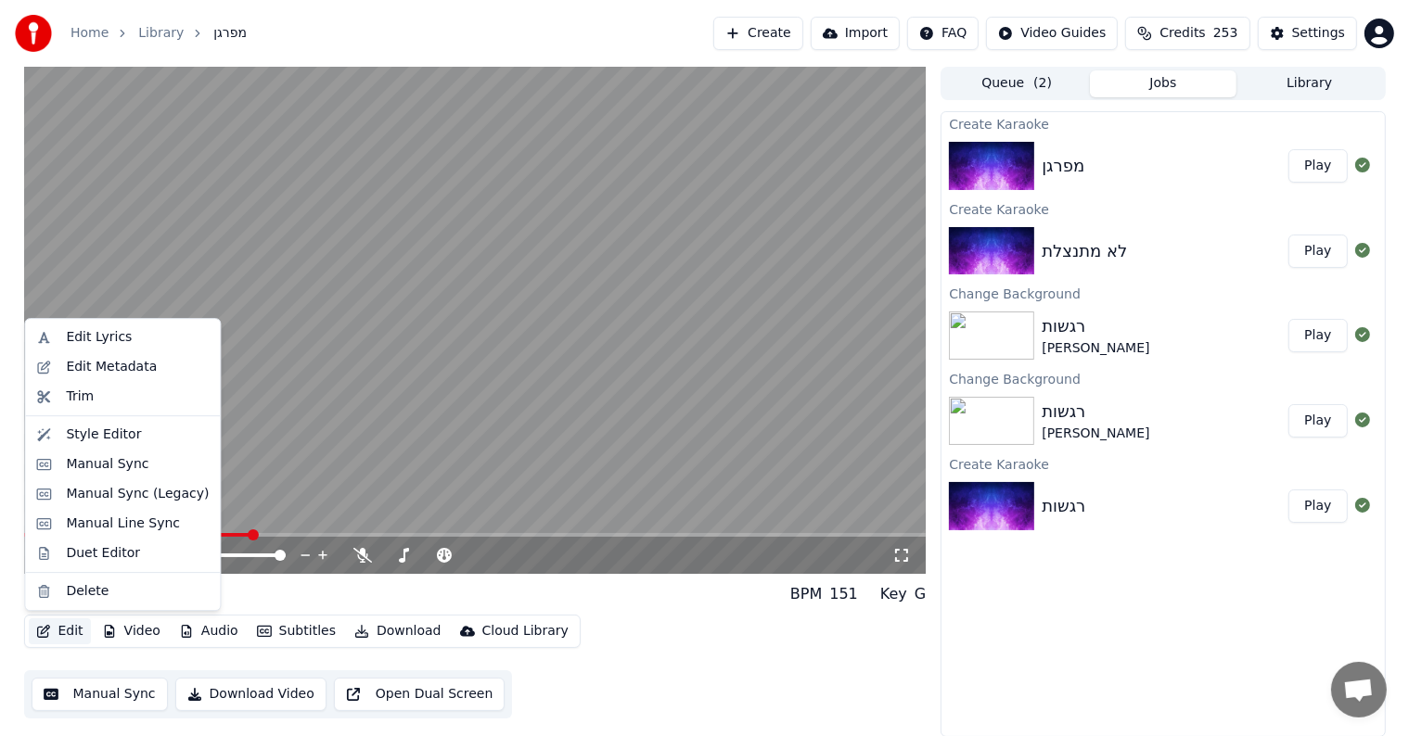
click at [47, 631] on icon "button" at bounding box center [43, 631] width 15 height 13
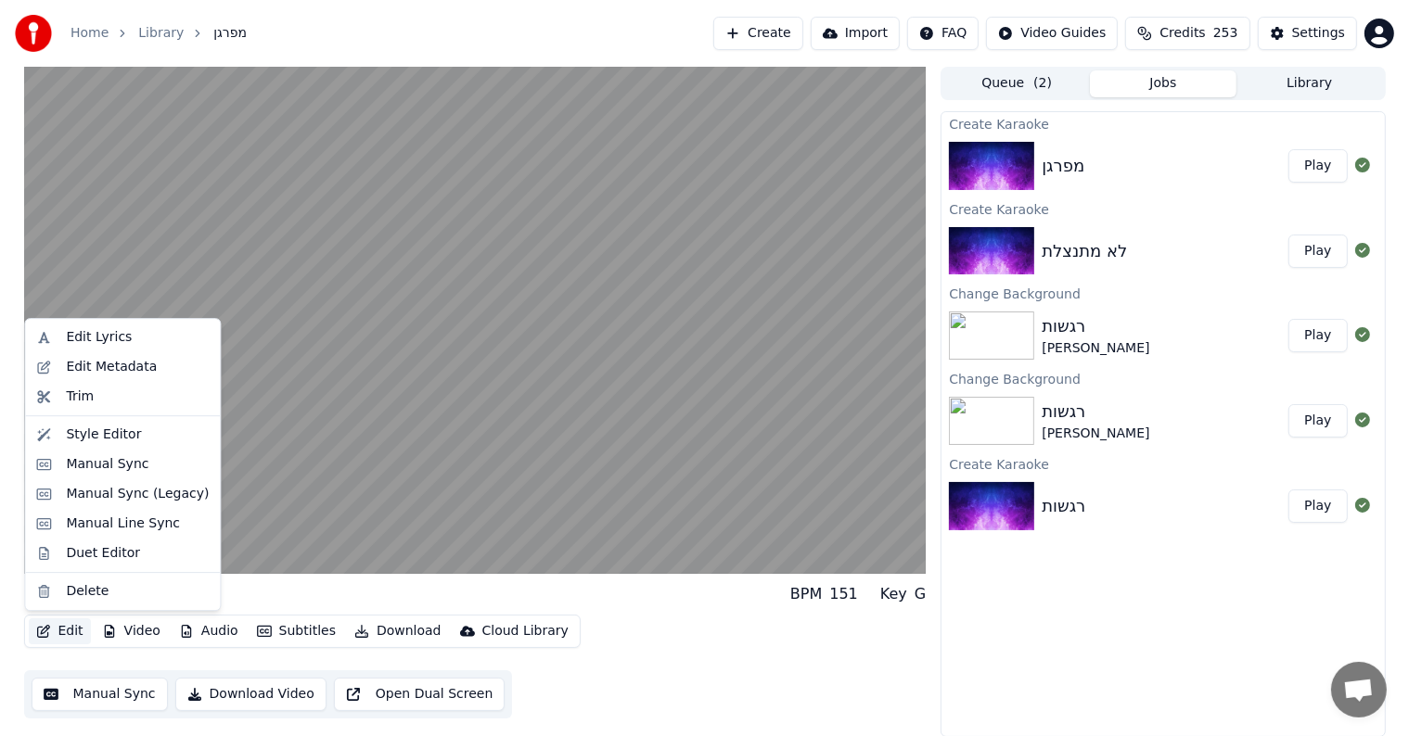
click at [376, 439] on video at bounding box center [475, 320] width 902 height 507
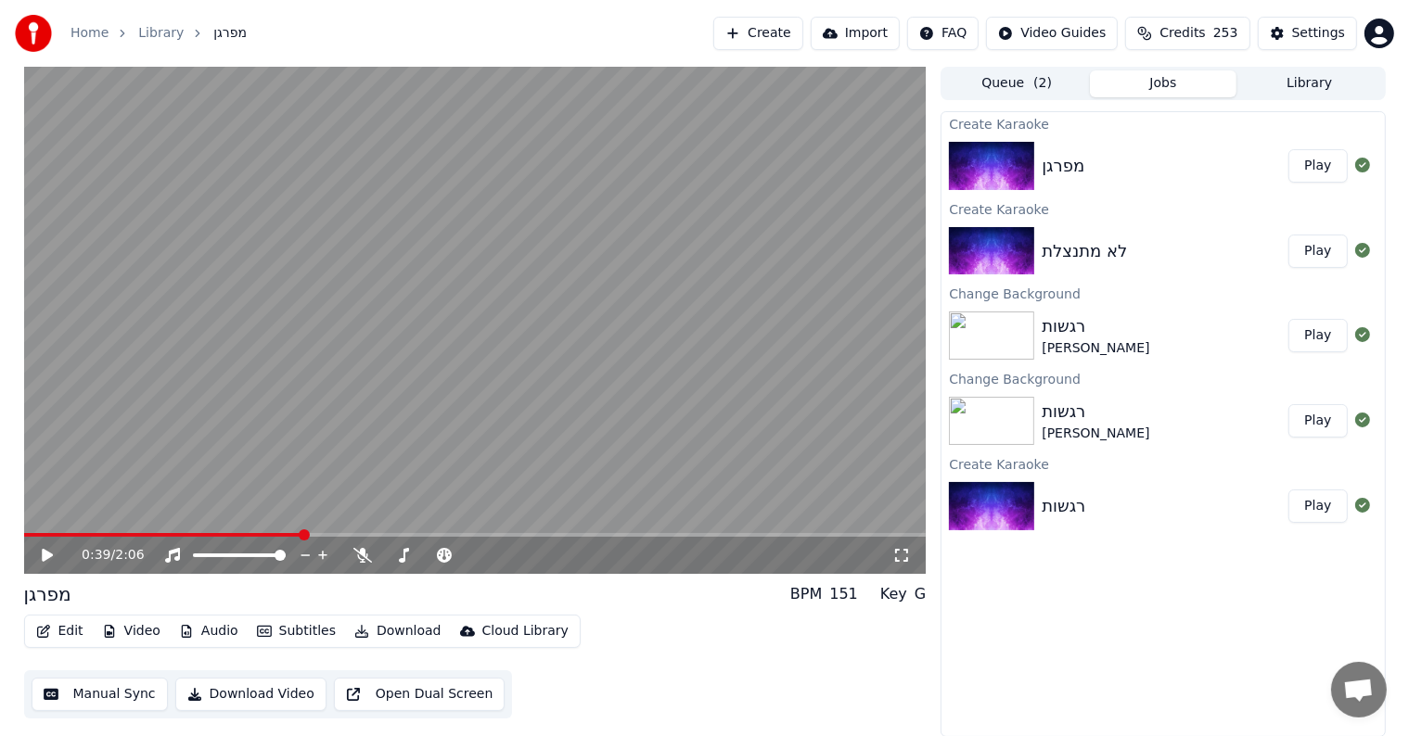
drag, startPoint x: 196, startPoint y: 524, endPoint x: 134, endPoint y: 531, distance: 62.6
click at [136, 531] on video at bounding box center [475, 320] width 902 height 507
drag, startPoint x: 129, startPoint y: 530, endPoint x: 0, endPoint y: 546, distance: 129.9
click at [0, 546] on div "0:39 / 2:06 מפרגן BPM 151 Key G Edit Video Audio Subtitles Download Cloud Libra…" at bounding box center [704, 402] width 1409 height 671
click at [24, 537] on span at bounding box center [31, 535] width 14 height 4
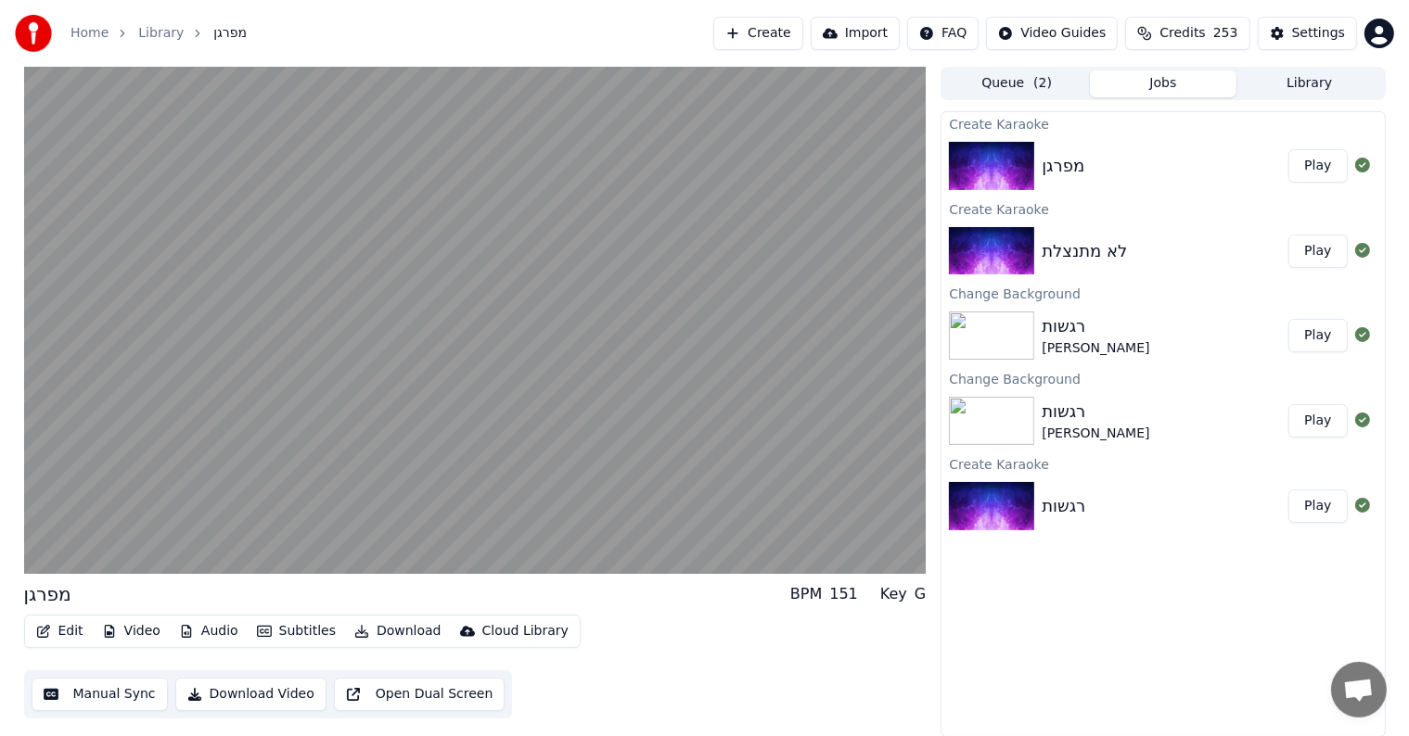
click at [827, 671] on div "Edit Video Audio Subtitles Download Cloud Library Manual Sync Download Video Op…" at bounding box center [475, 667] width 902 height 104
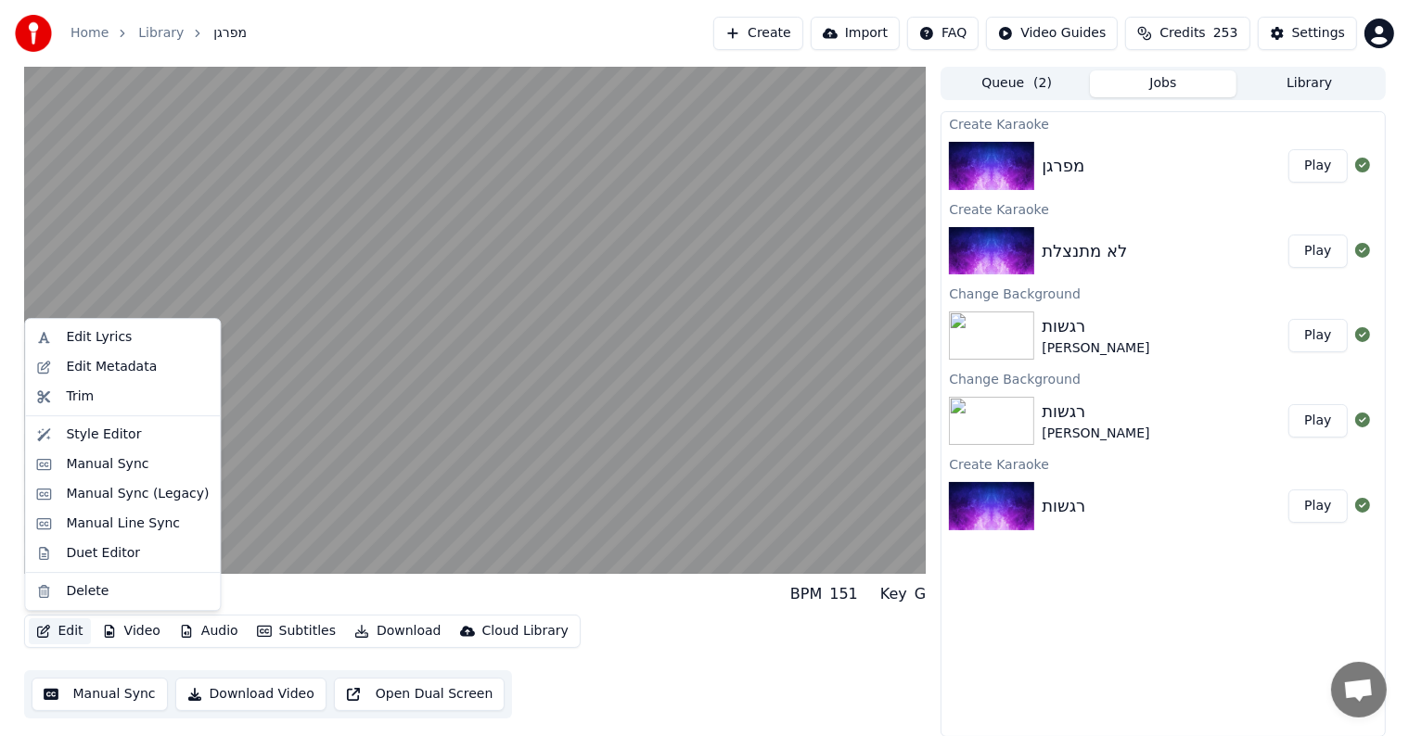
click at [64, 631] on button "Edit" at bounding box center [60, 632] width 62 height 26
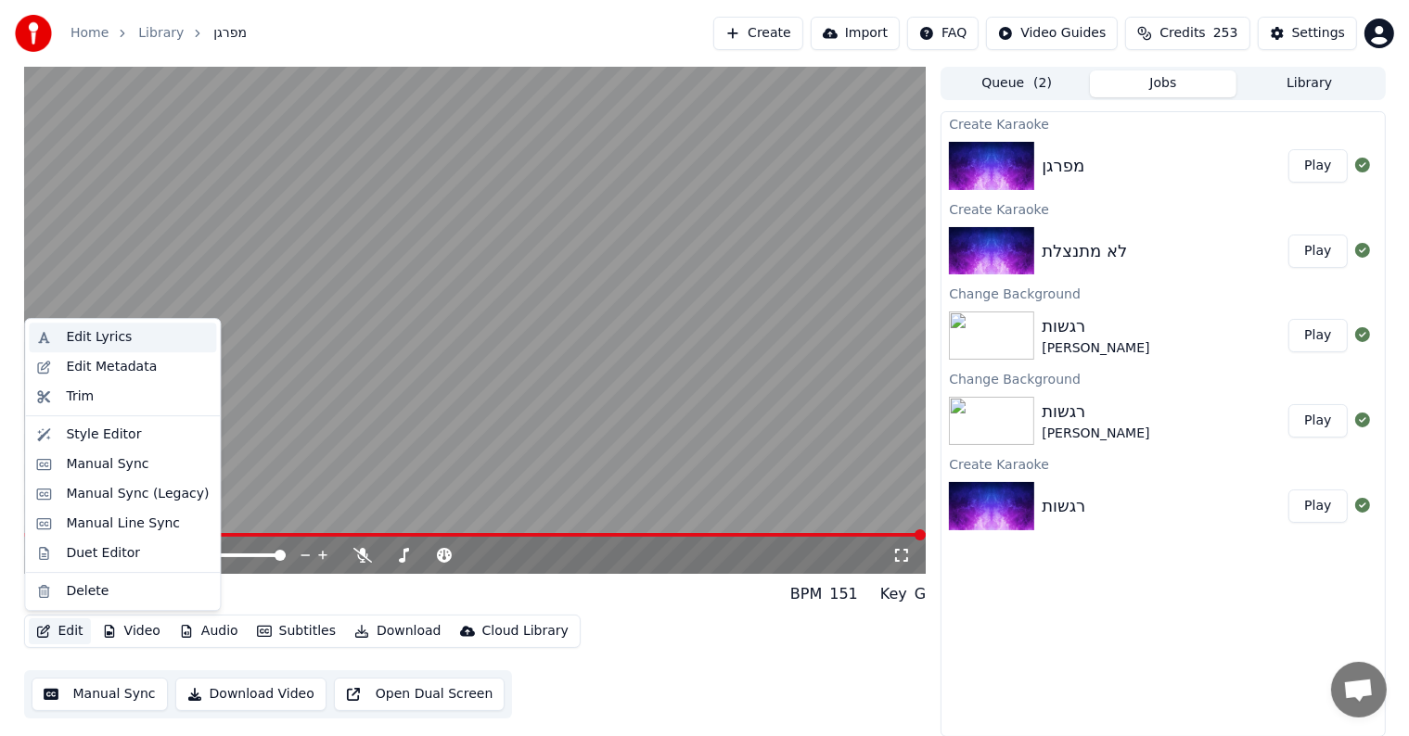
click at [120, 337] on div "Edit Lyrics" at bounding box center [99, 337] width 66 height 19
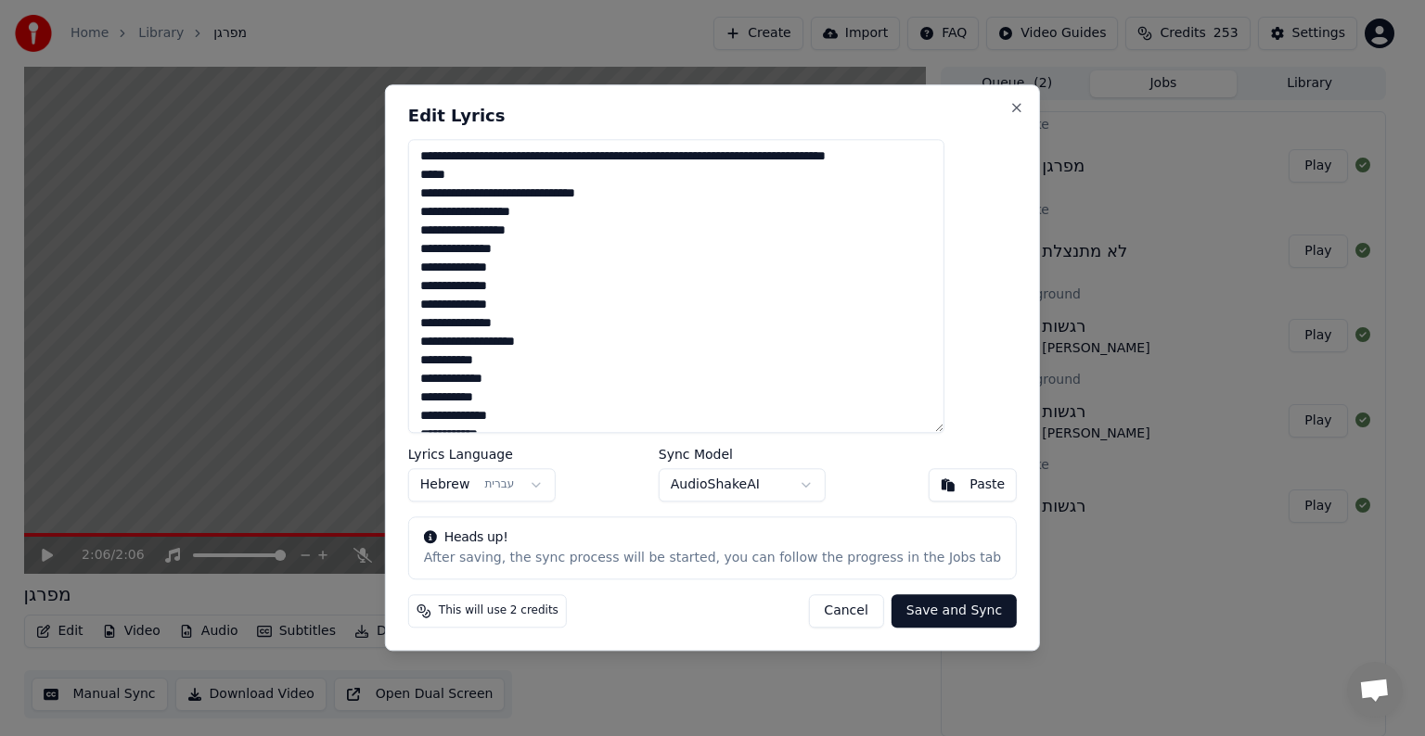
drag, startPoint x: 872, startPoint y: 160, endPoint x: 718, endPoint y: 160, distance: 154.0
click at [718, 160] on textarea at bounding box center [676, 286] width 536 height 294
click at [712, 160] on textarea at bounding box center [676, 286] width 536 height 294
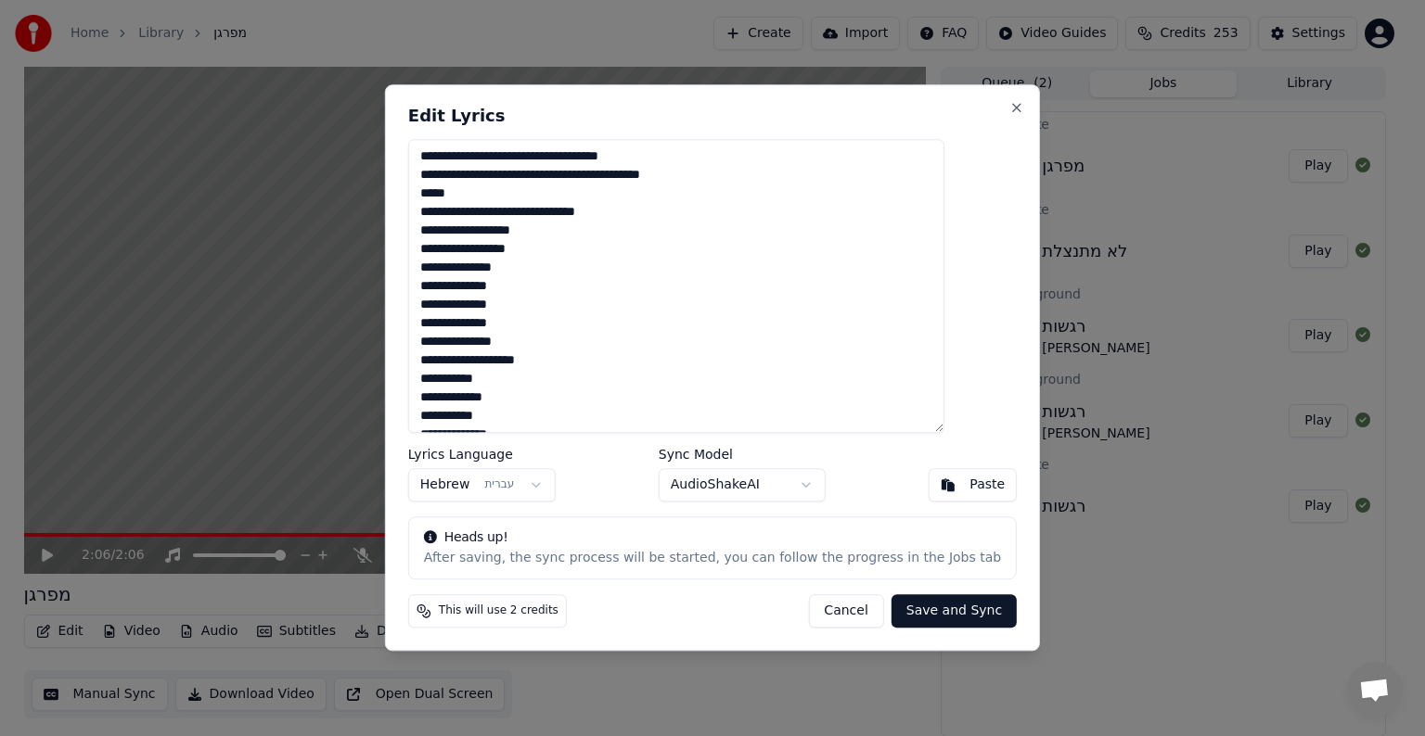
click at [744, 174] on textarea at bounding box center [676, 286] width 536 height 294
click at [684, 190] on textarea at bounding box center [676, 286] width 536 height 294
click at [684, 178] on textarea at bounding box center [676, 286] width 536 height 294
click at [921, 231] on textarea at bounding box center [676, 286] width 536 height 294
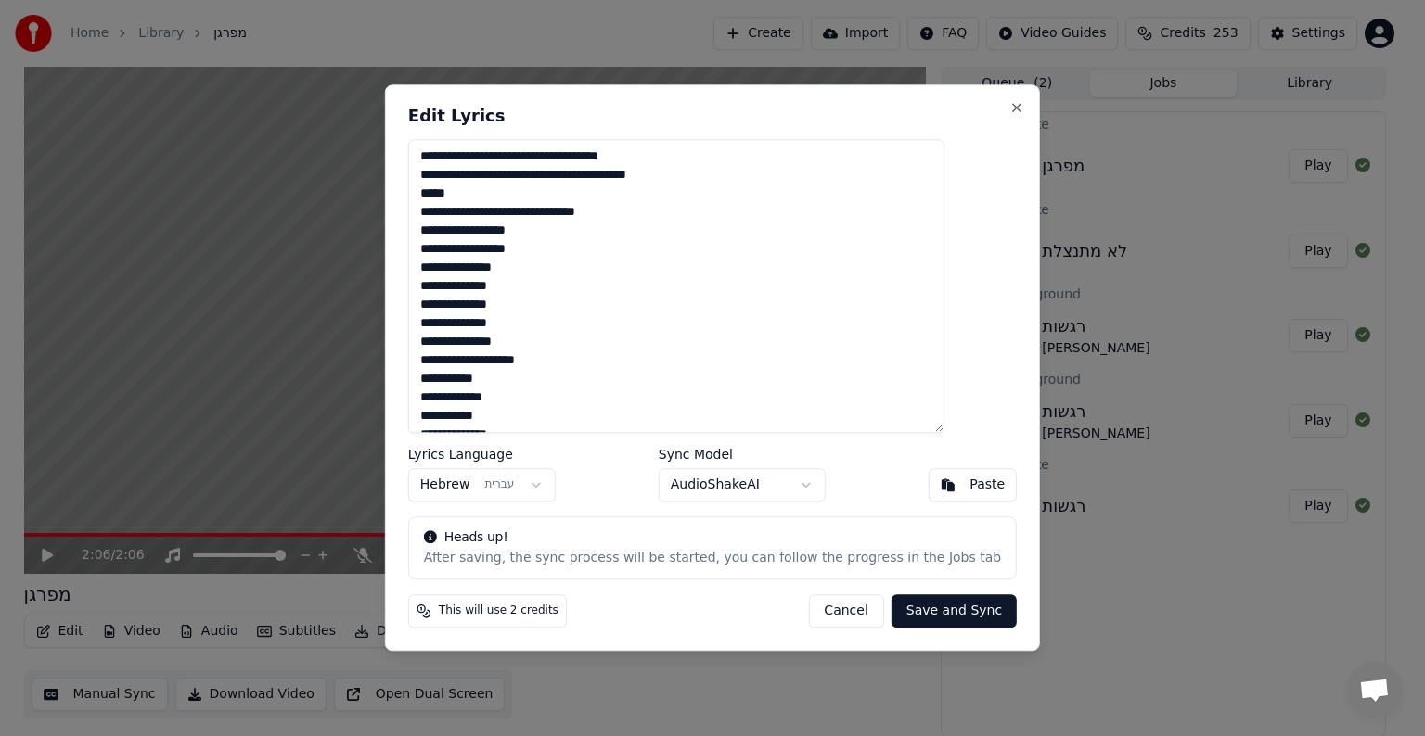
click at [852, 230] on textarea at bounding box center [676, 286] width 536 height 294
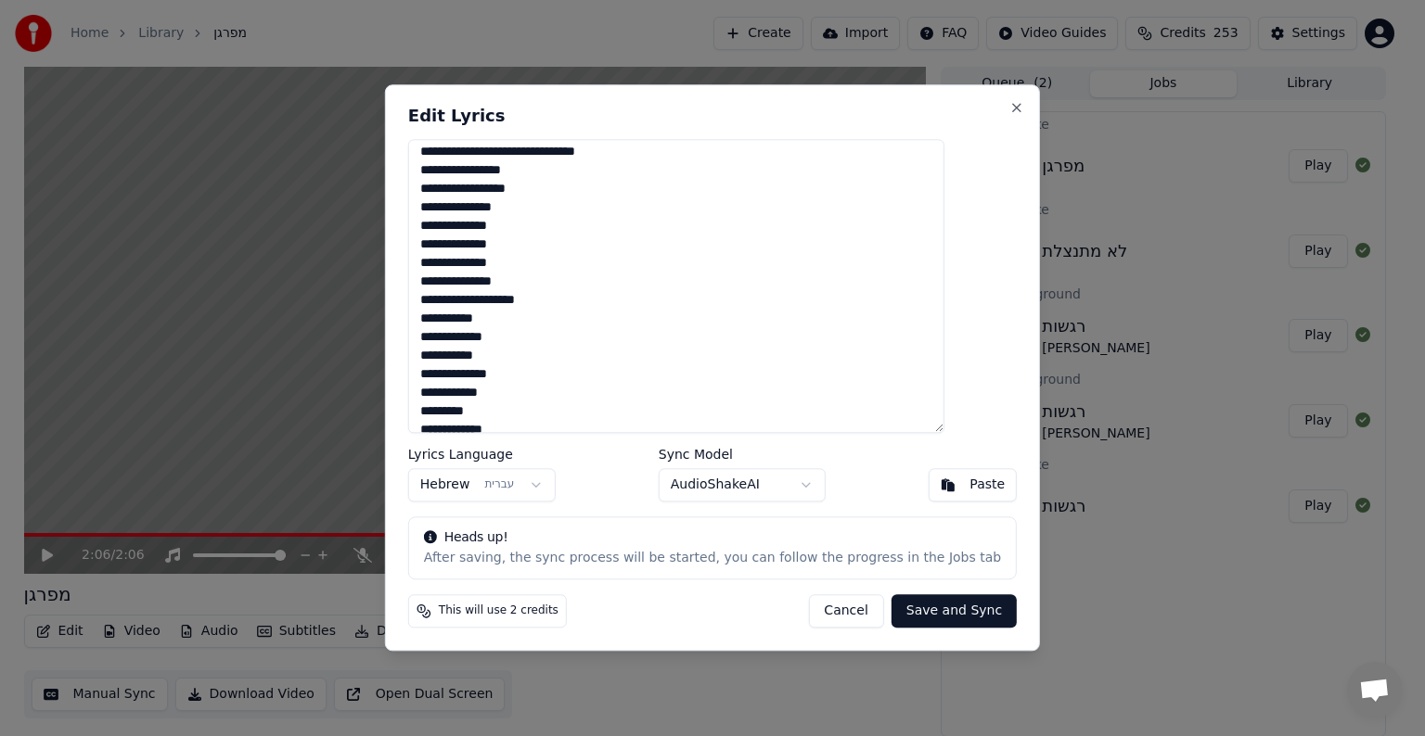
scroll to position [93, 0]
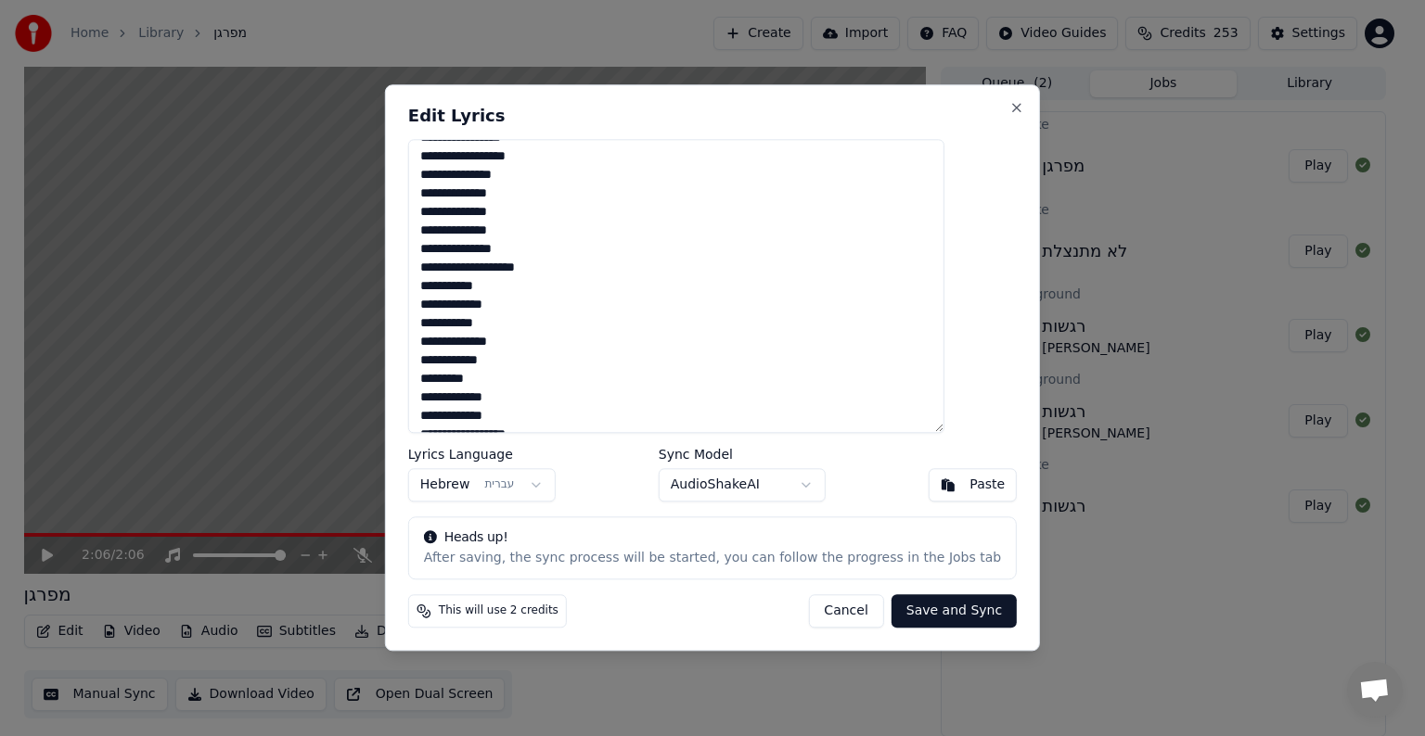
click at [863, 209] on textarea at bounding box center [676, 286] width 536 height 294
click at [863, 234] on textarea at bounding box center [676, 286] width 536 height 294
click at [865, 198] on textarea at bounding box center [676, 286] width 536 height 294
click at [932, 210] on textarea at bounding box center [676, 286] width 536 height 294
click at [839, 249] on textarea at bounding box center [676, 286] width 536 height 294
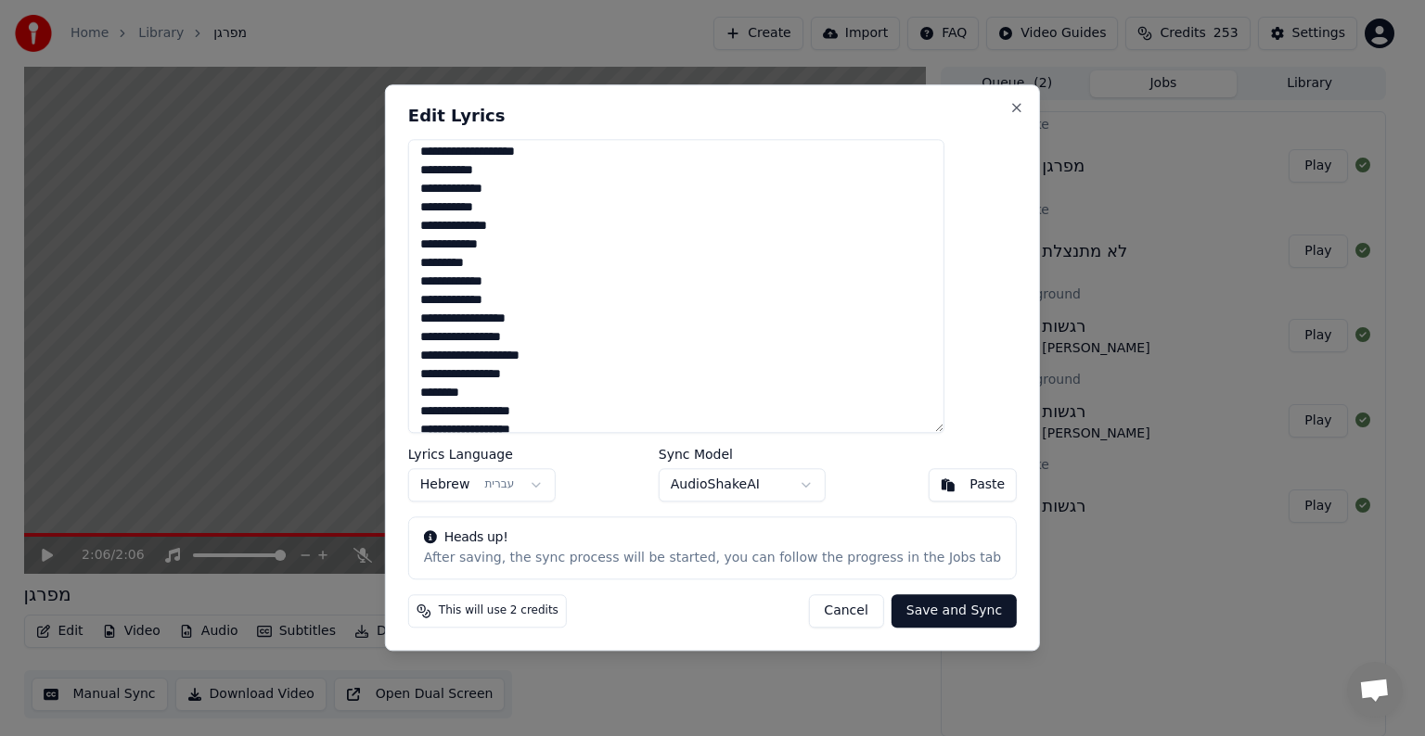
scroll to position [278, 0]
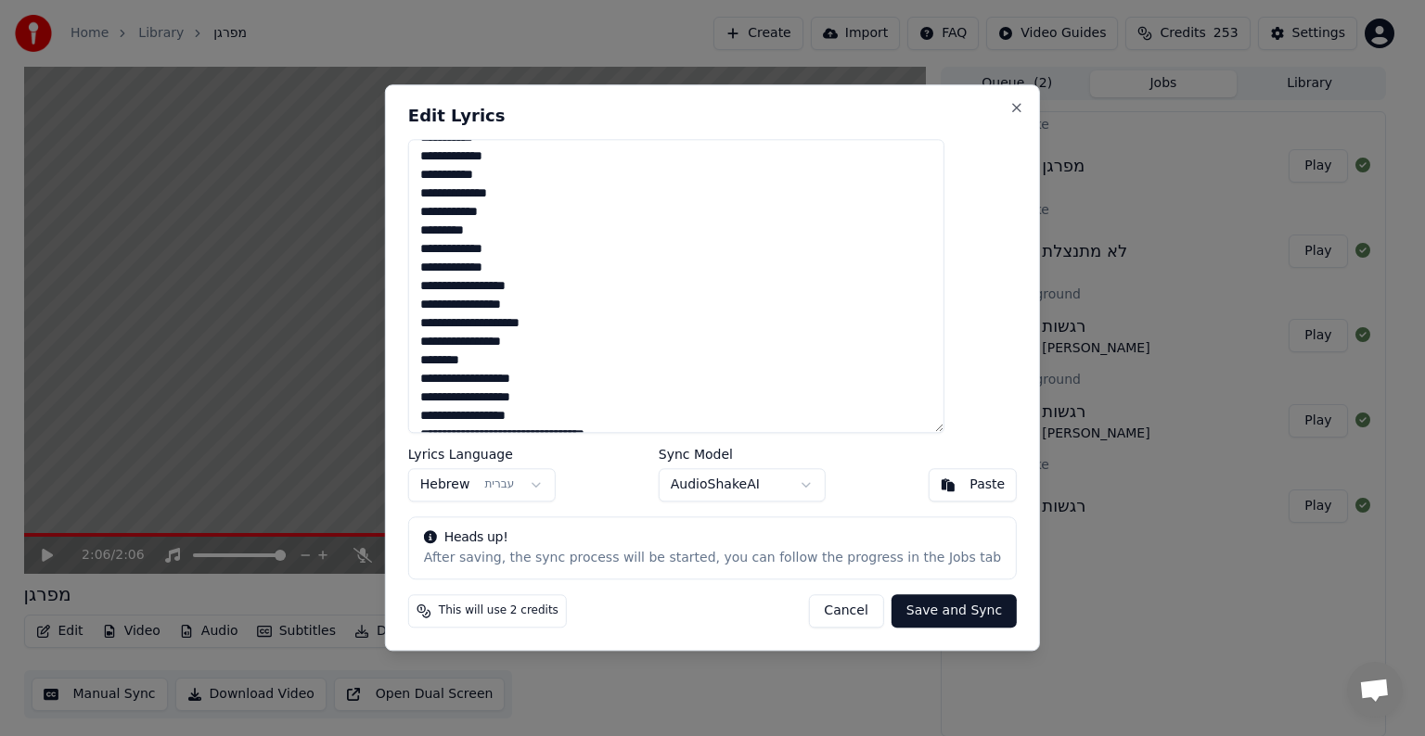
click at [876, 268] on textarea at bounding box center [676, 286] width 536 height 294
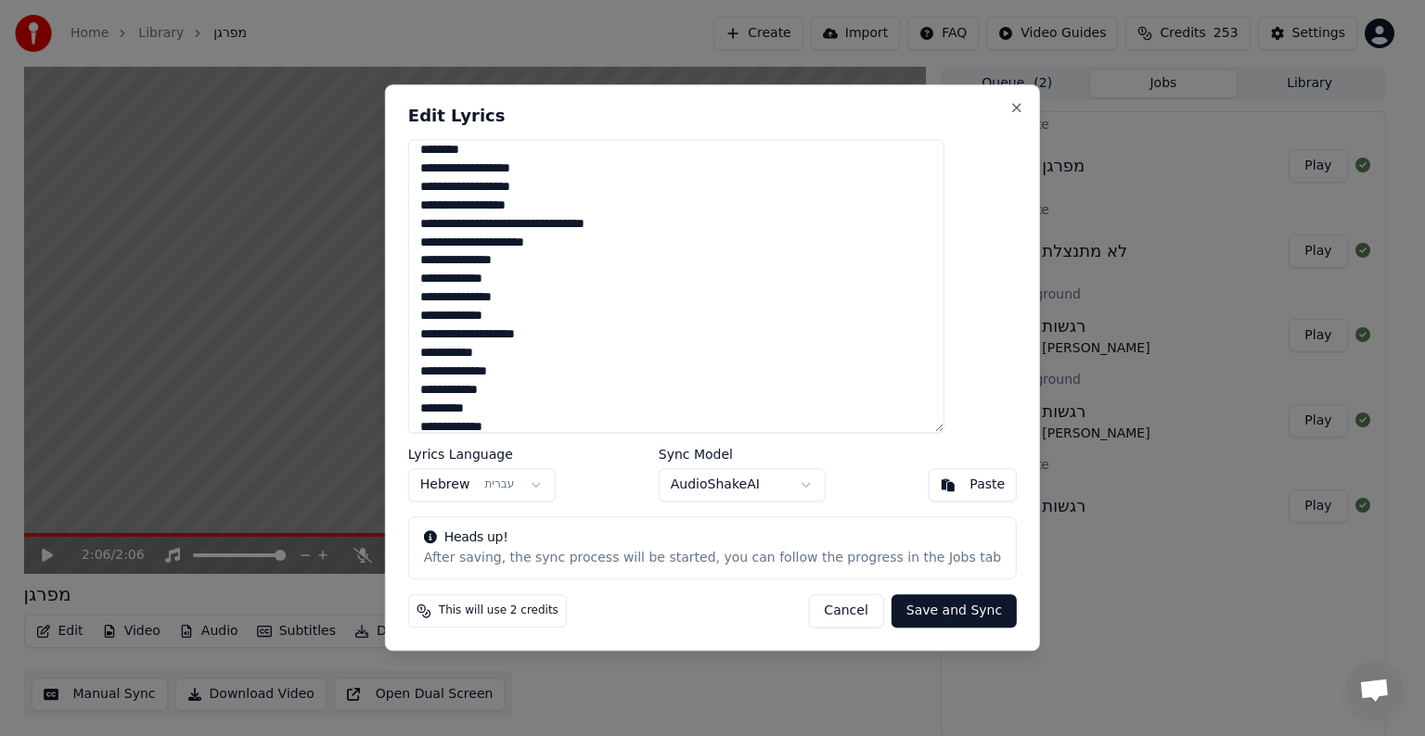
scroll to position [322, 0]
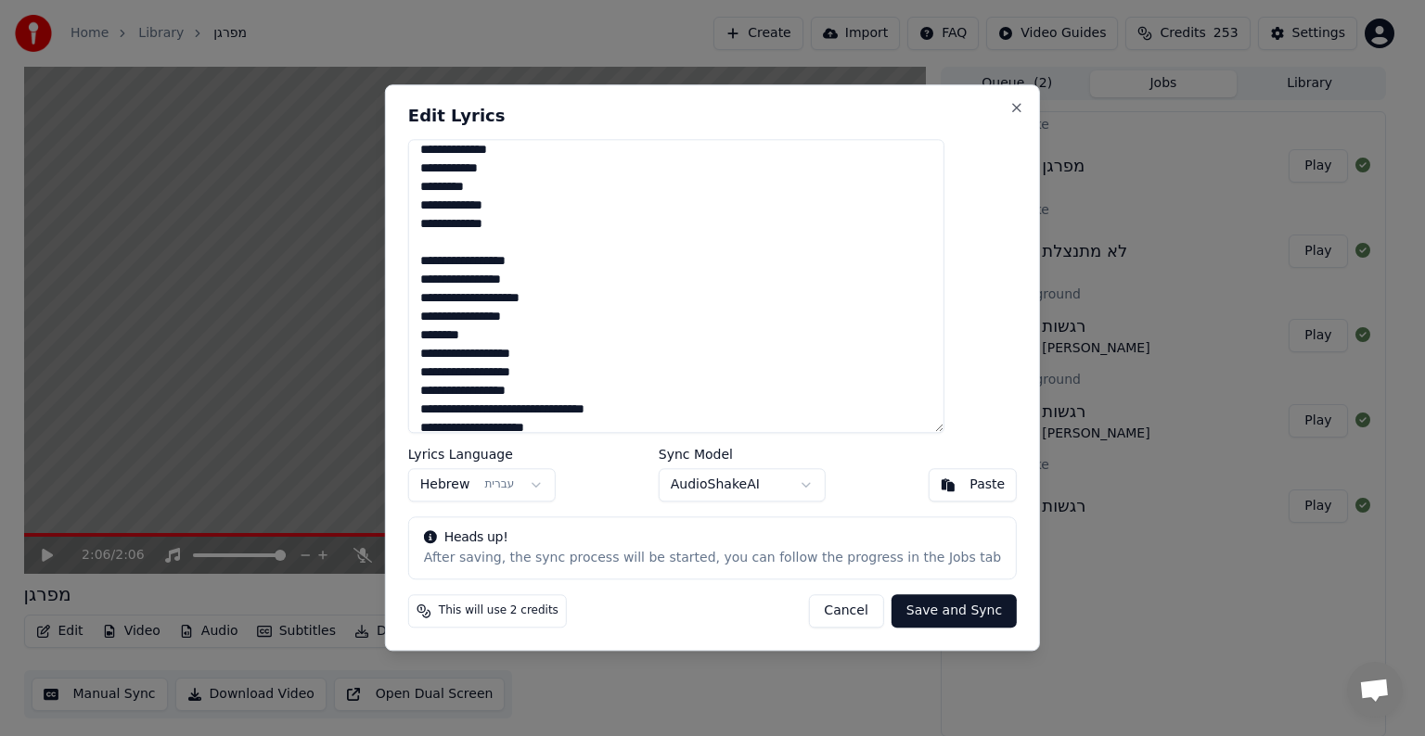
click at [867, 277] on textarea at bounding box center [676, 286] width 536 height 294
click at [794, 299] on textarea at bounding box center [676, 286] width 536 height 294
click at [870, 315] on textarea at bounding box center [676, 286] width 536 height 294
click at [856, 315] on textarea at bounding box center [676, 286] width 536 height 294
click at [875, 310] on textarea at bounding box center [676, 286] width 536 height 294
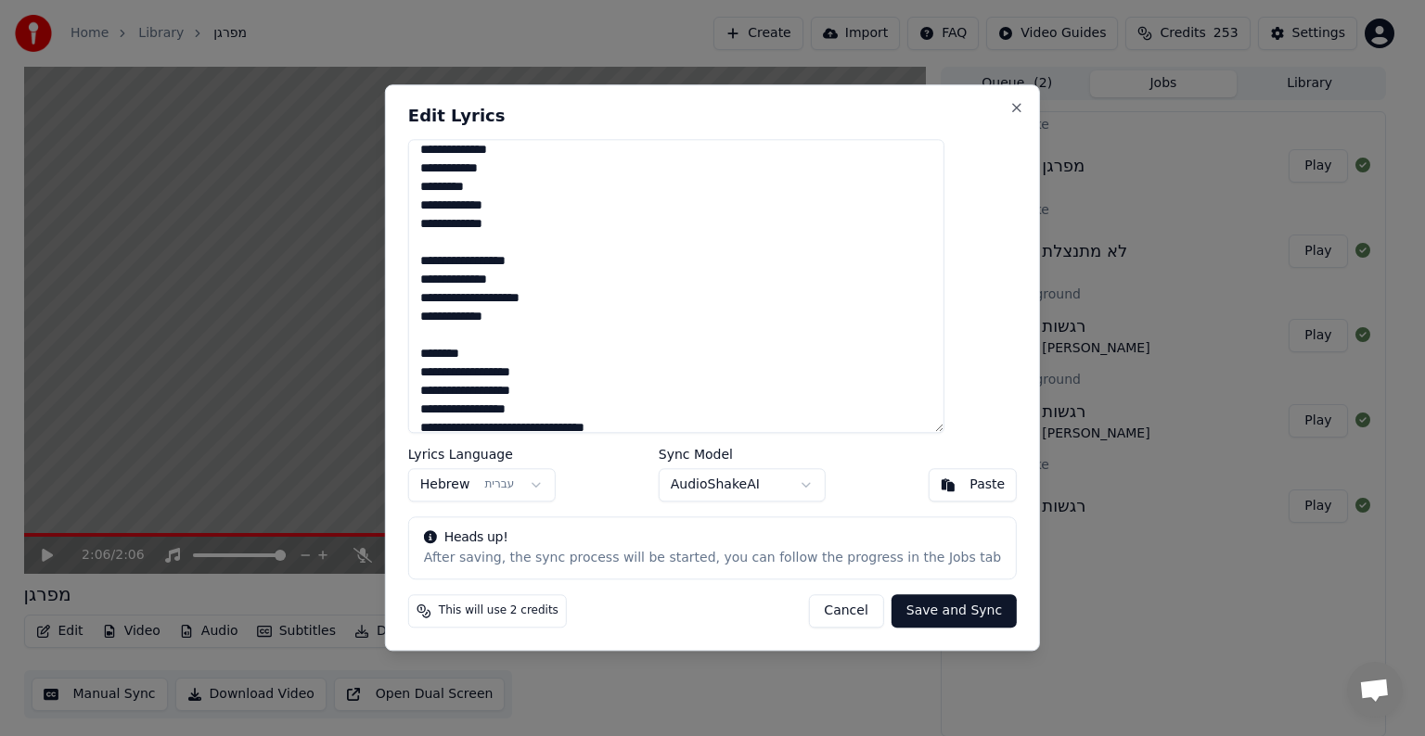
drag, startPoint x: 852, startPoint y: 276, endPoint x: 853, endPoint y: 262, distance: 14.9
click at [852, 275] on textarea at bounding box center [676, 286] width 536 height 294
click at [854, 256] on textarea at bounding box center [676, 286] width 536 height 294
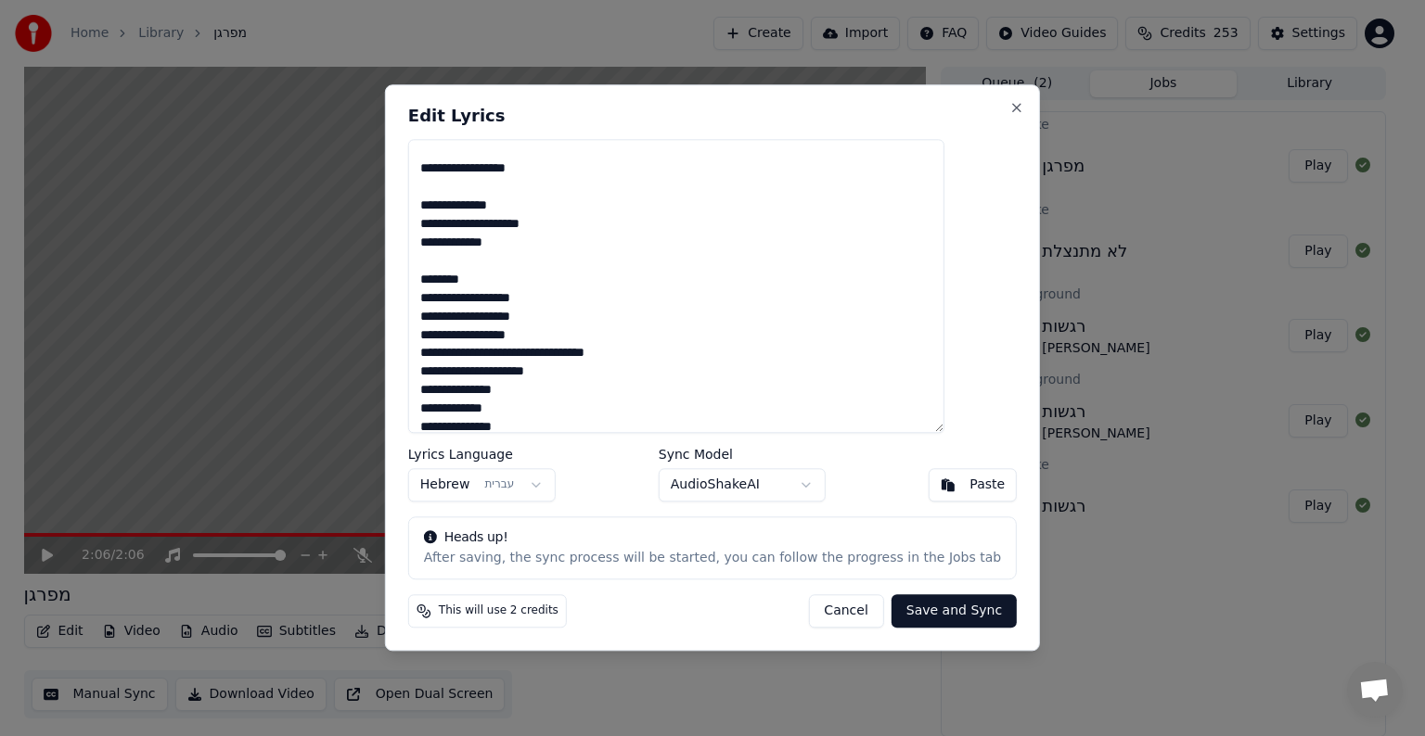
click at [894, 276] on textarea at bounding box center [676, 286] width 536 height 294
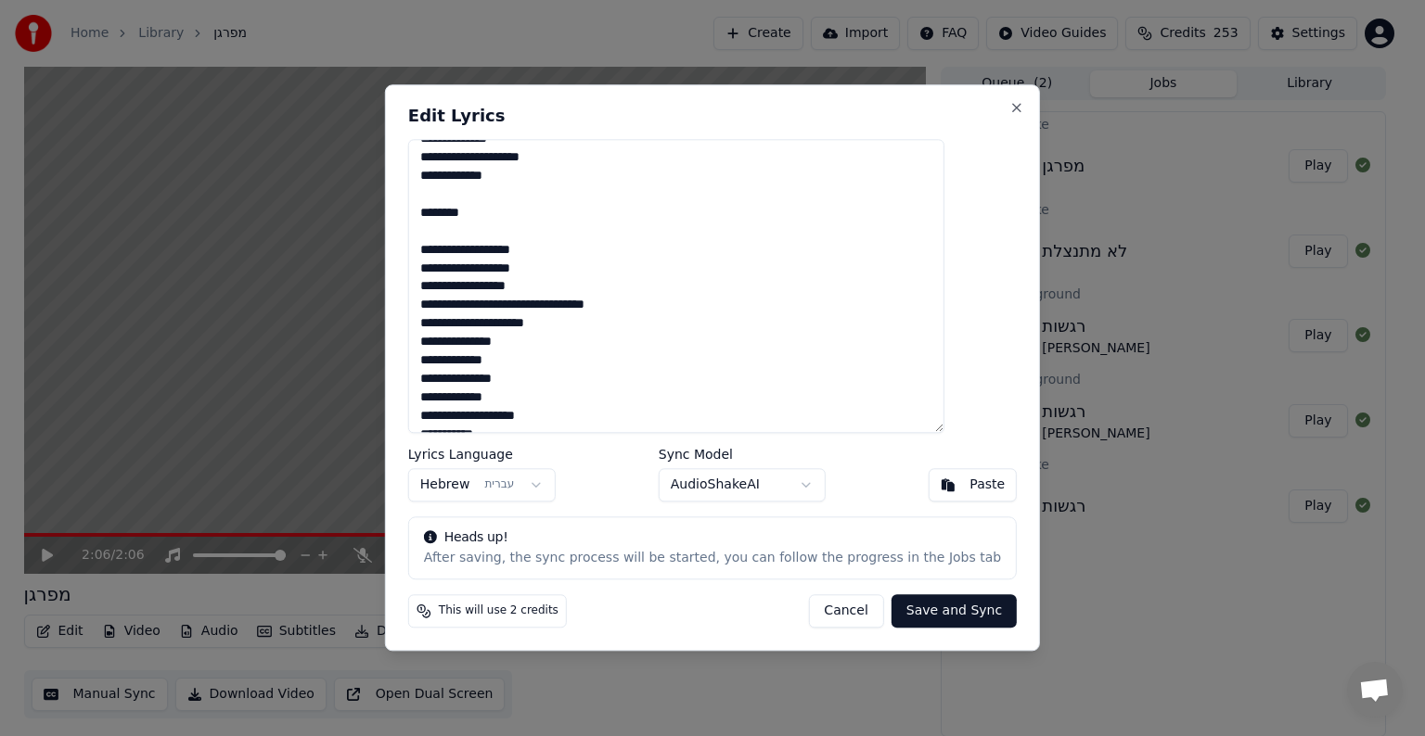
scroll to position [507, 0]
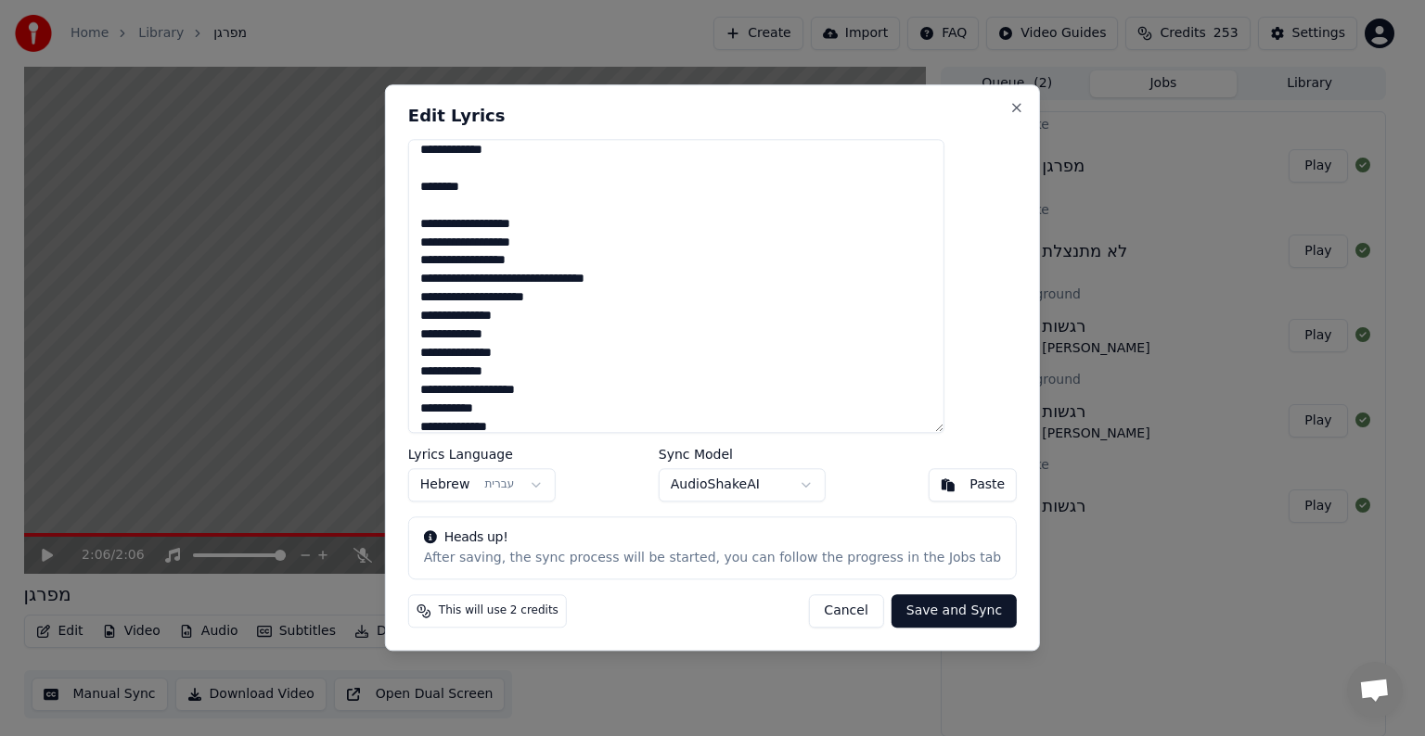
drag, startPoint x: 901, startPoint y: 297, endPoint x: 917, endPoint y: 293, distance: 16.2
click at [901, 297] on textarea at bounding box center [676, 286] width 536 height 294
click at [825, 310] on textarea at bounding box center [676, 286] width 536 height 294
click at [742, 284] on textarea at bounding box center [676, 286] width 536 height 294
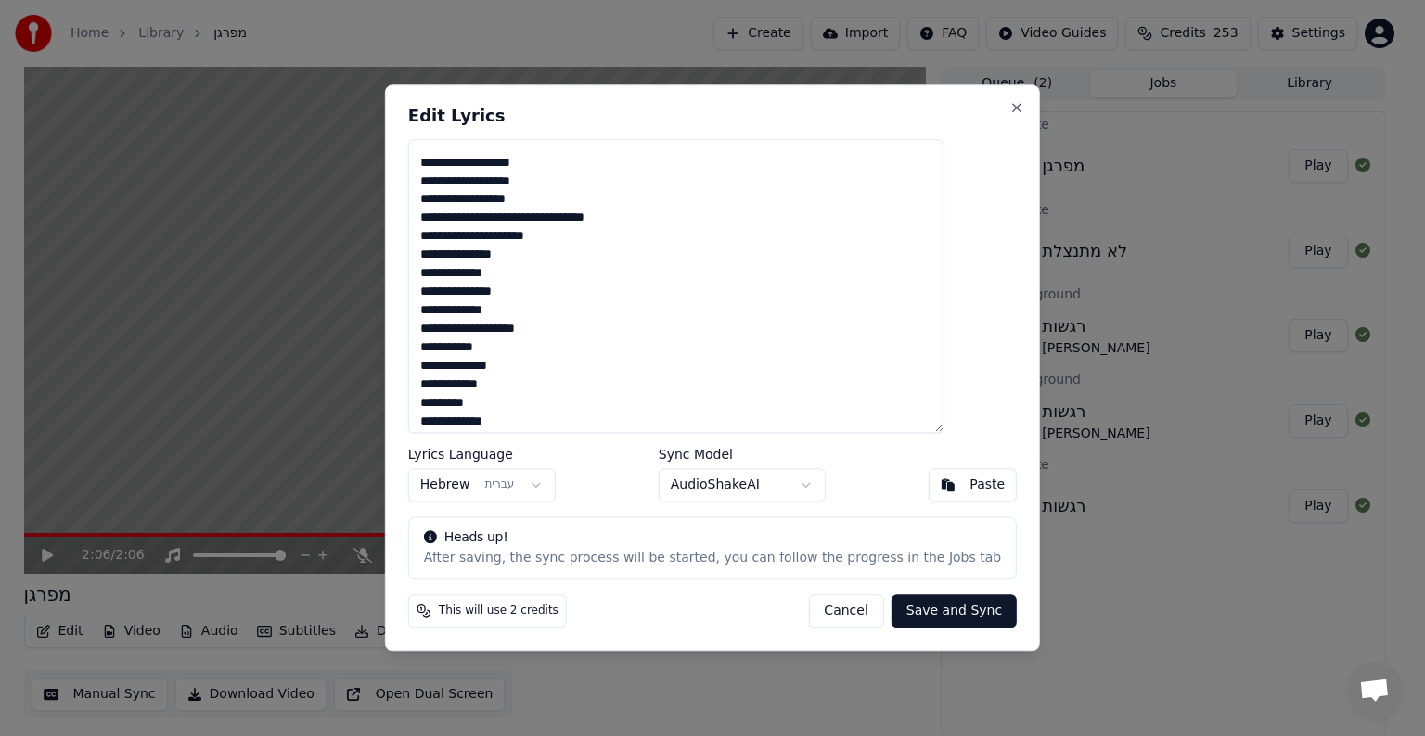
scroll to position [600, 0]
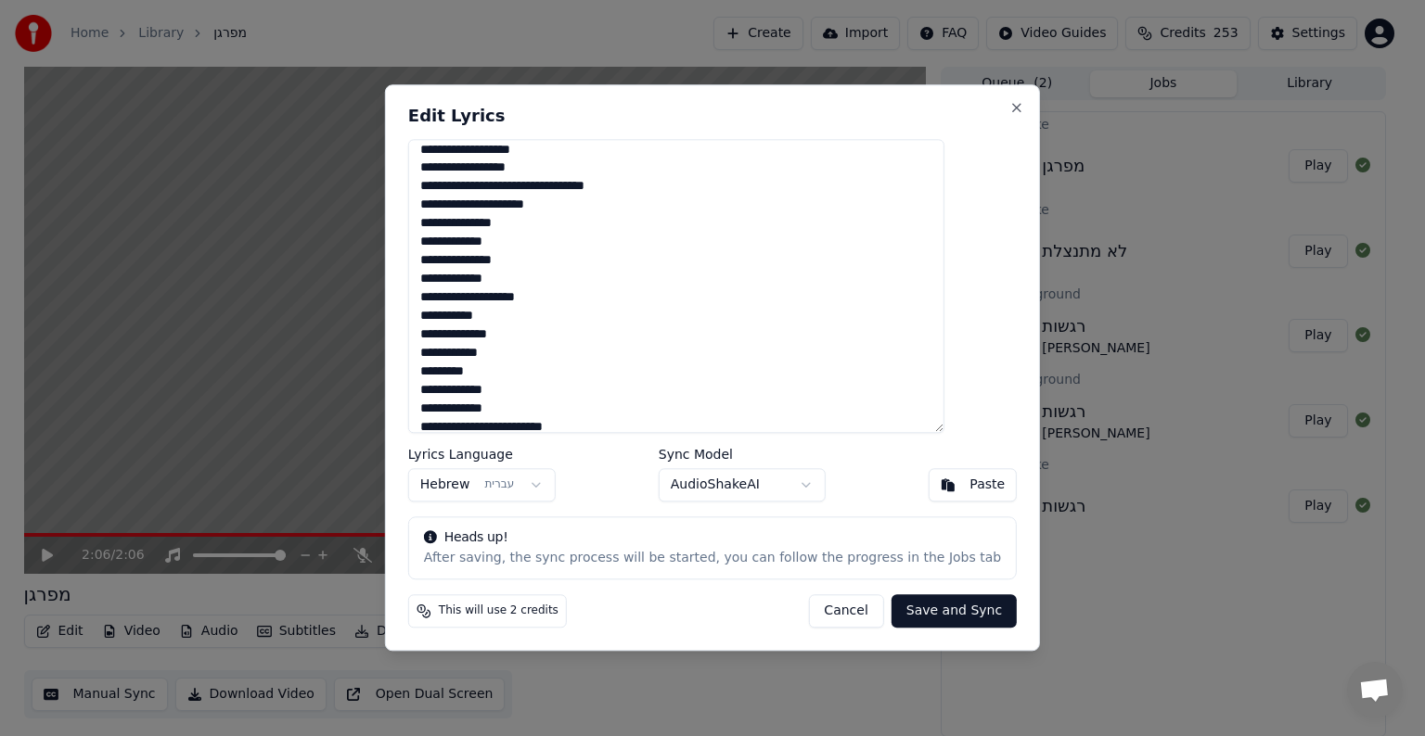
click at [868, 224] on textarea at bounding box center [676, 286] width 536 height 294
click at [876, 241] on textarea at bounding box center [676, 286] width 536 height 294
click at [859, 261] on textarea at bounding box center [676, 286] width 536 height 294
click at [863, 288] on textarea at bounding box center [676, 286] width 536 height 294
click at [817, 297] on textarea at bounding box center [676, 286] width 536 height 294
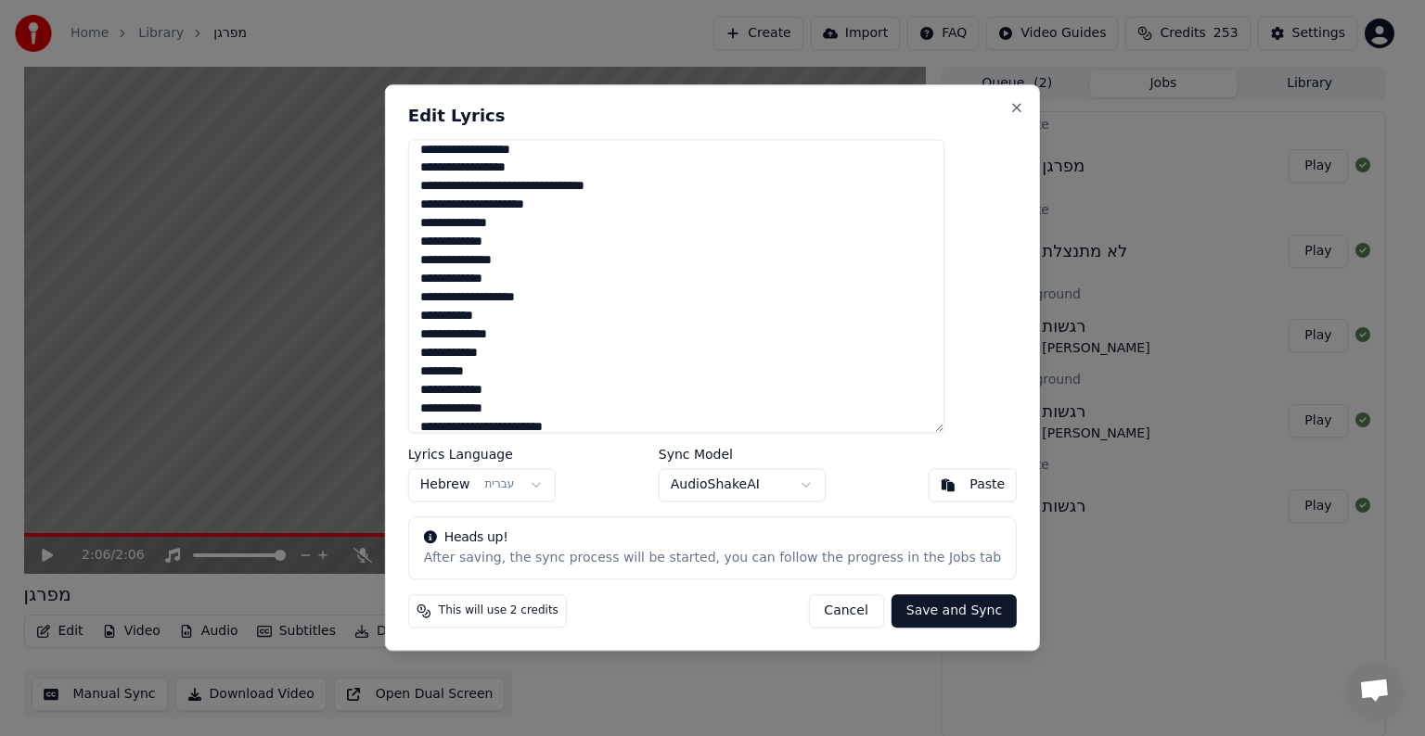
click at [857, 297] on textarea at bounding box center [676, 286] width 536 height 294
click at [838, 300] on textarea at bounding box center [676, 286] width 536 height 294
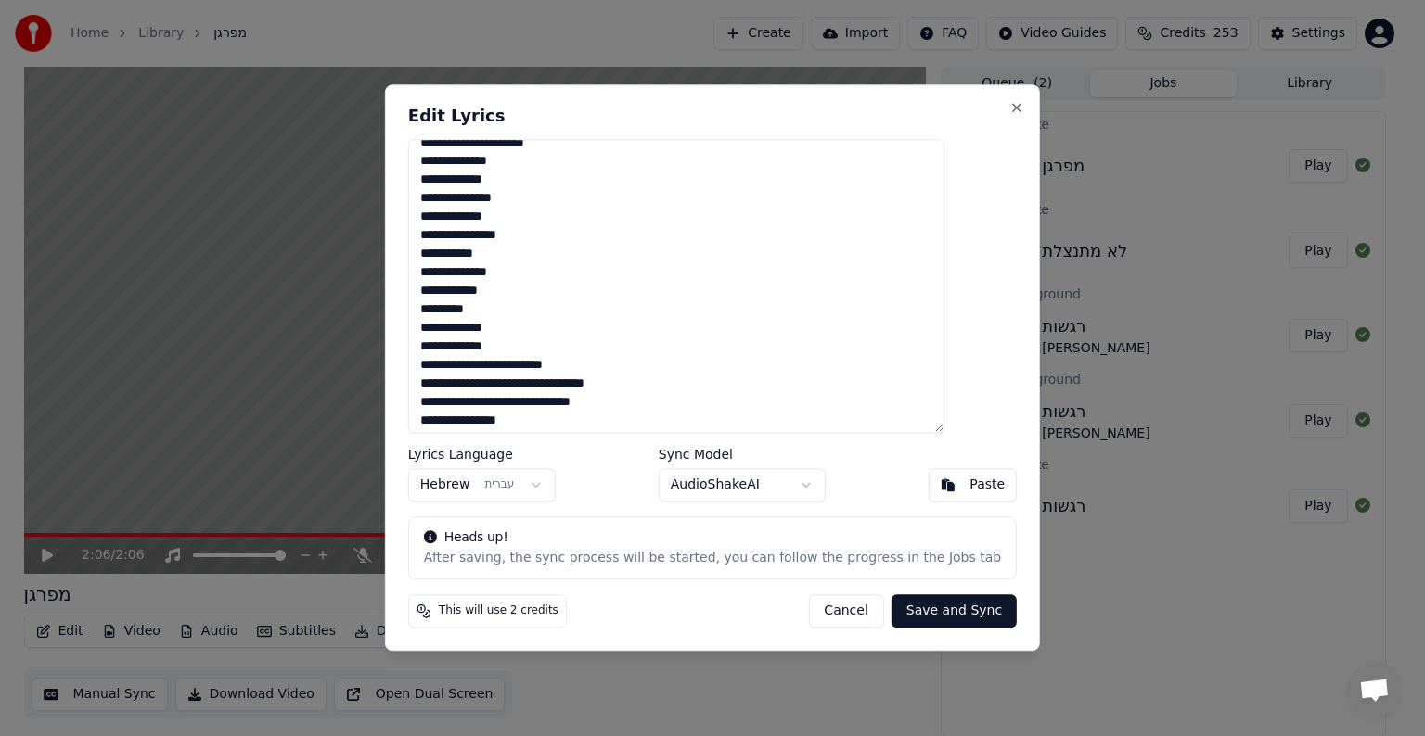
scroll to position [693, 0]
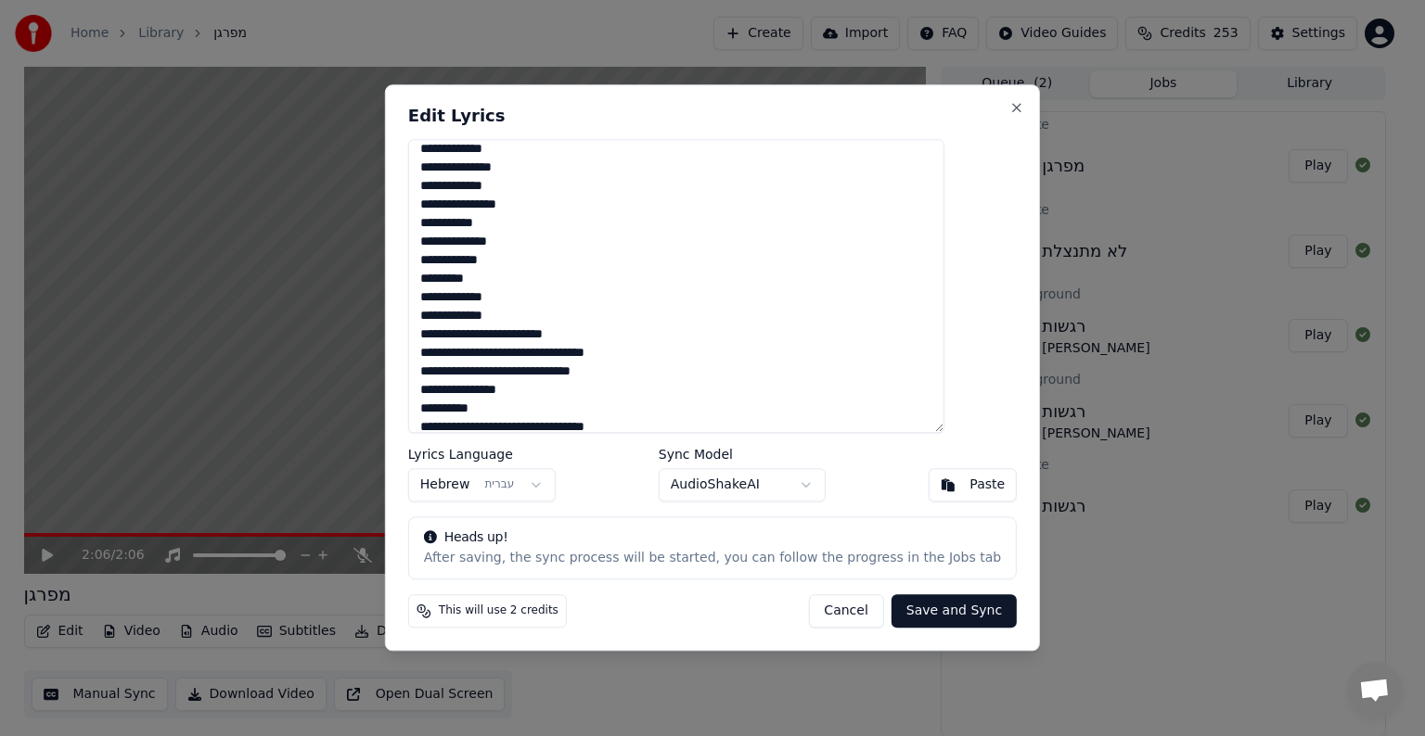
click at [936, 245] on textarea at bounding box center [676, 286] width 536 height 294
click at [902, 245] on textarea at bounding box center [676, 286] width 536 height 294
click at [848, 211] on textarea at bounding box center [676, 286] width 536 height 294
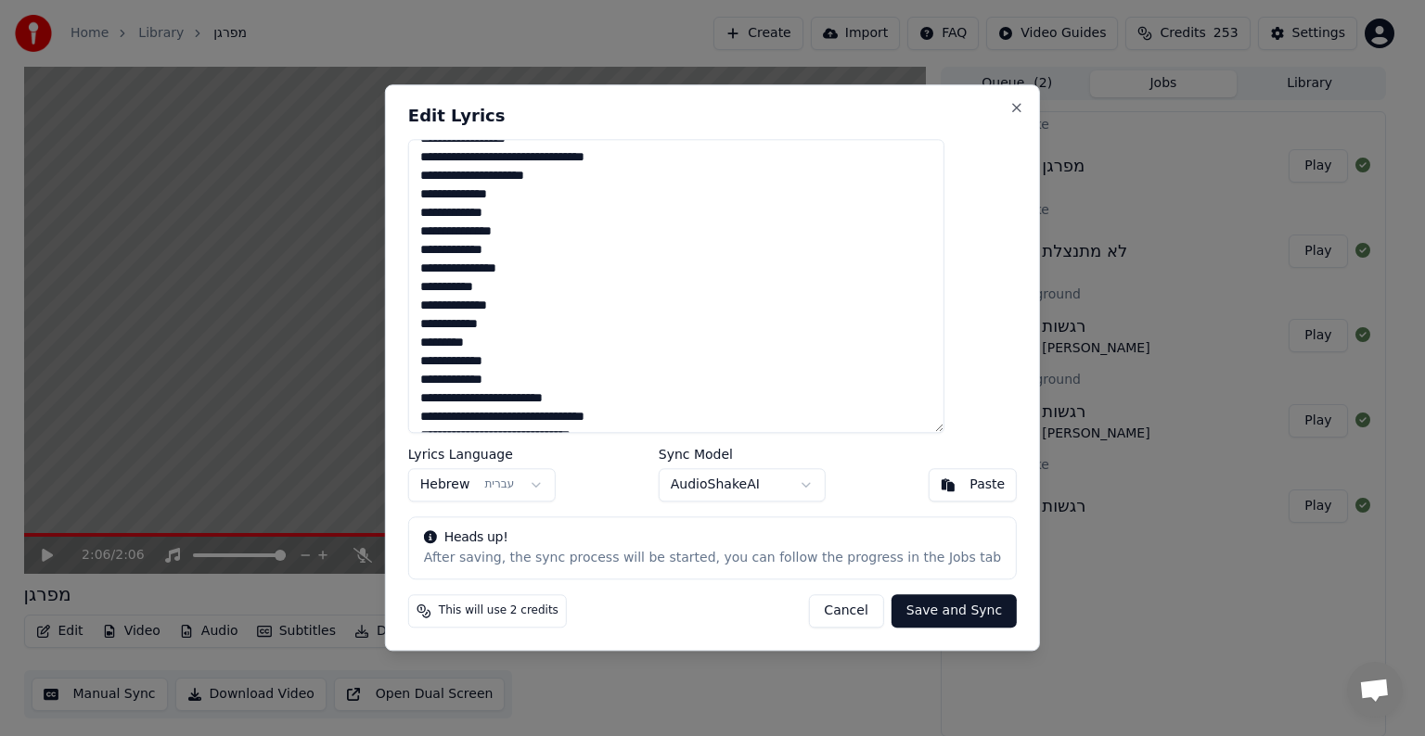
scroll to position [600, 0]
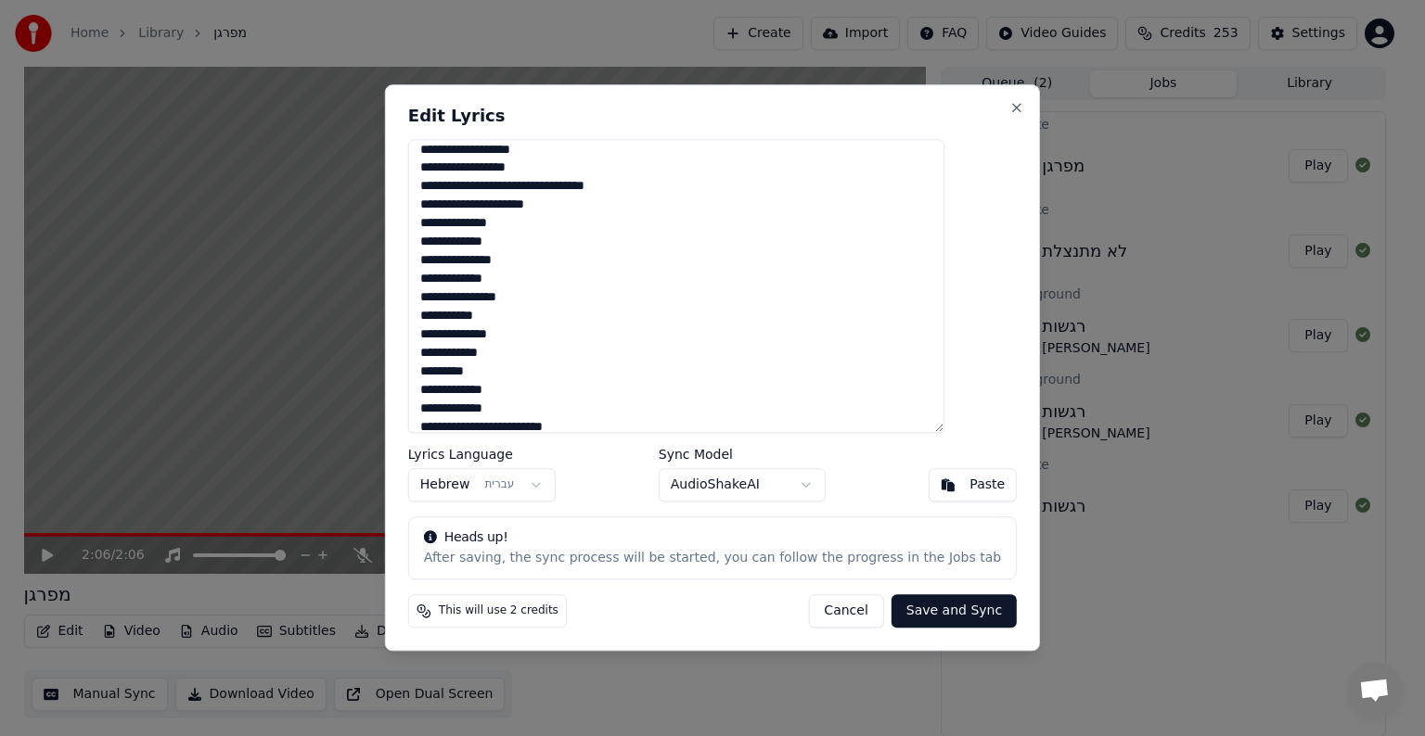
click at [898, 312] on textarea at bounding box center [676, 286] width 536 height 294
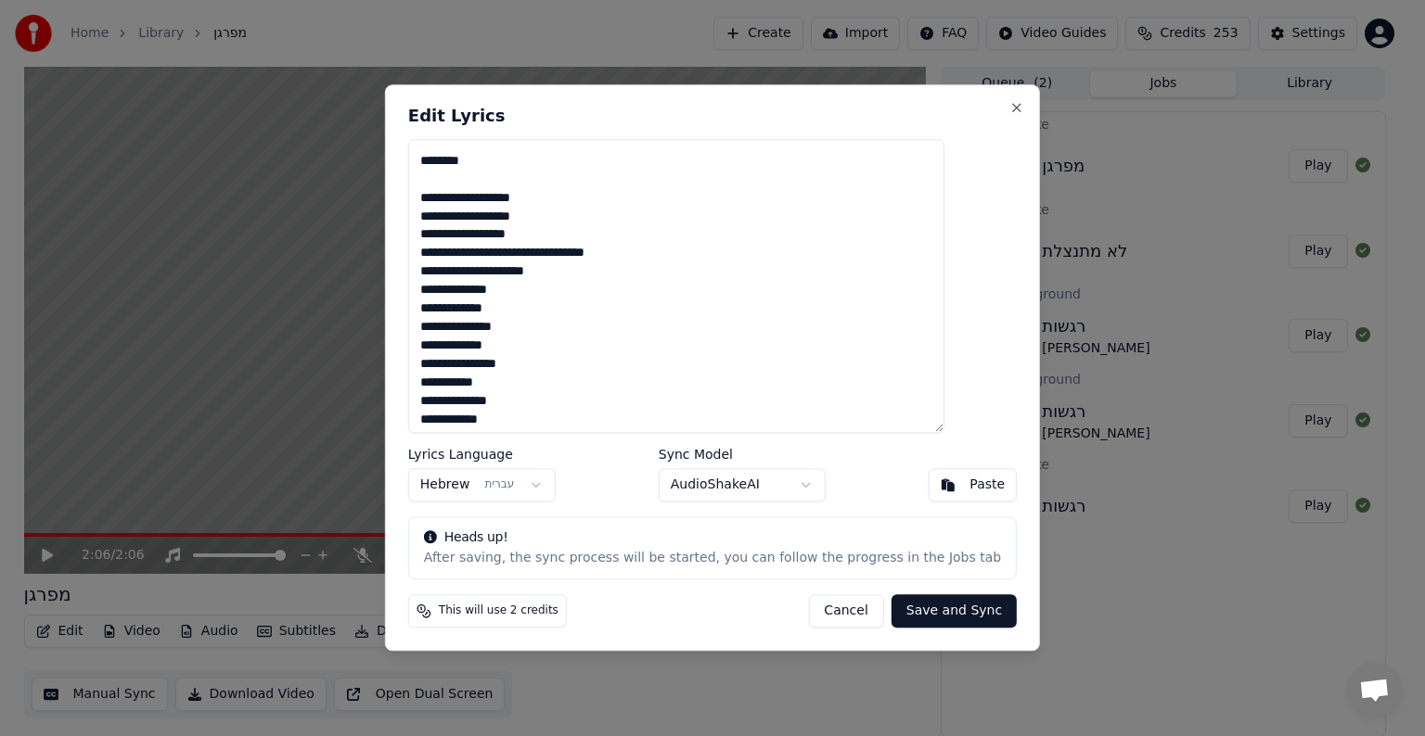
scroll to position [507, 0]
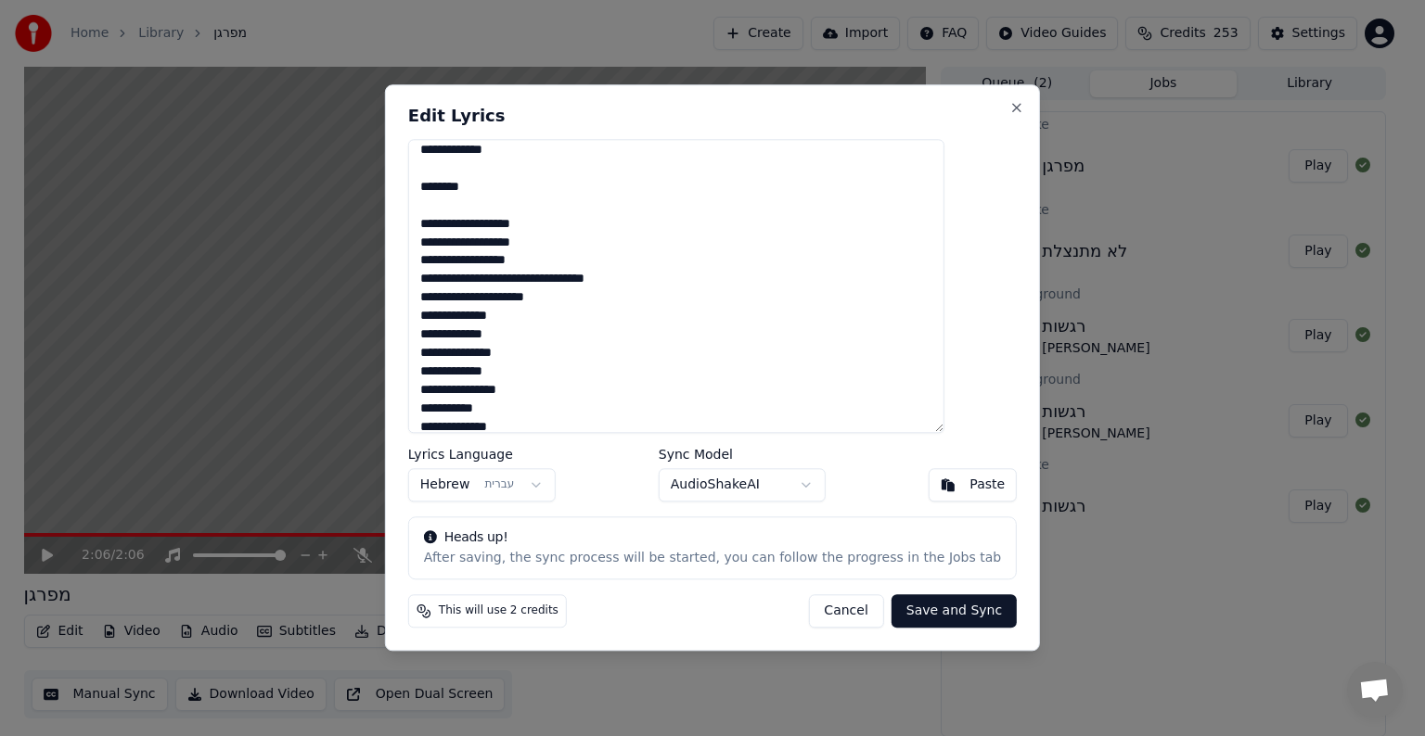
click at [815, 296] on textarea at bounding box center [676, 286] width 536 height 294
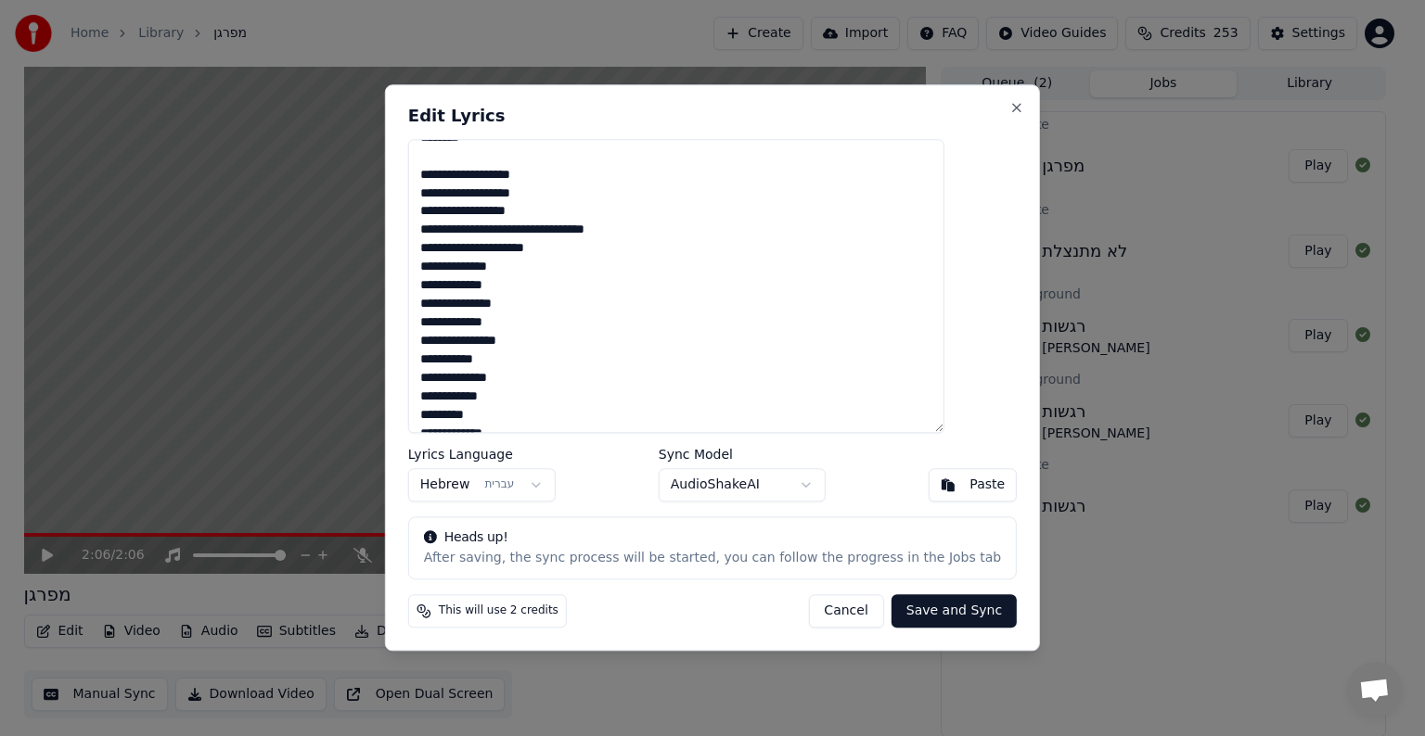
scroll to position [600, 0]
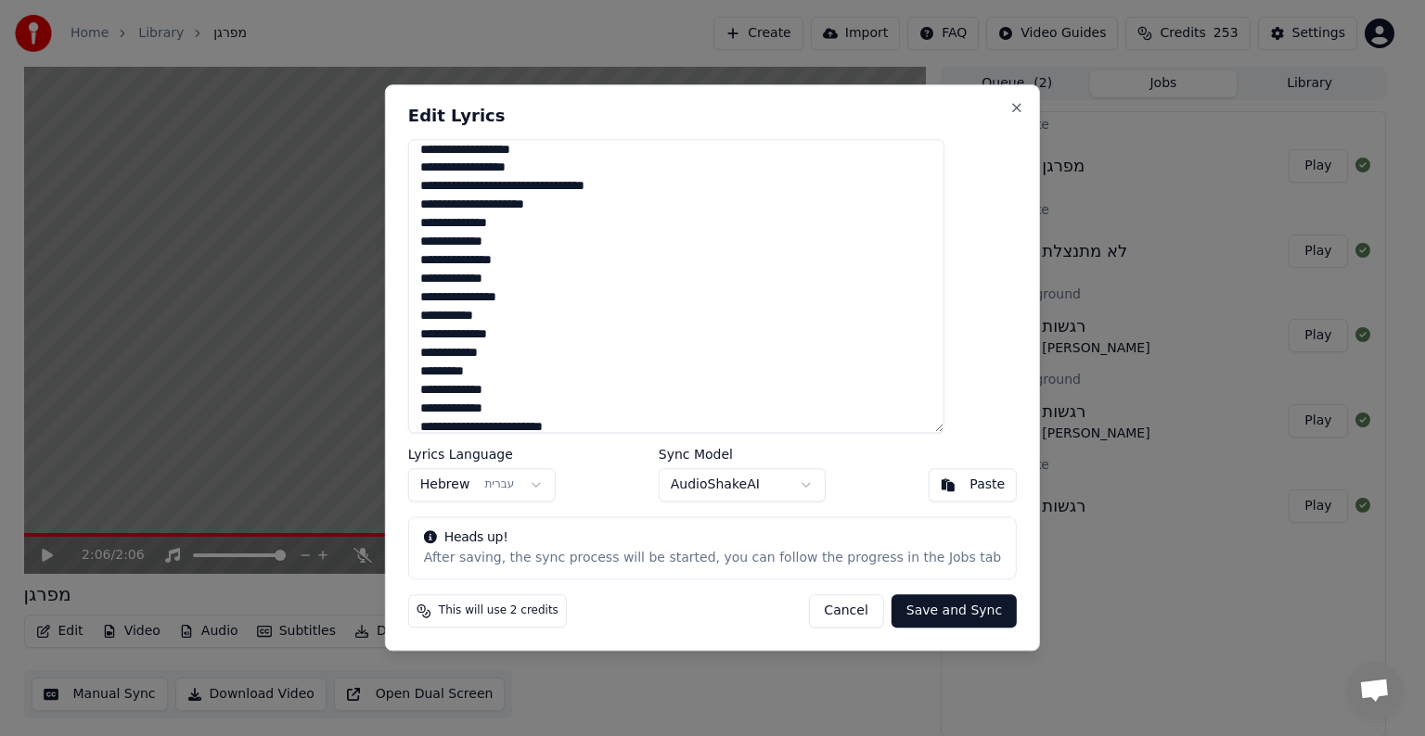
click at [858, 224] on textarea at bounding box center [676, 286] width 536 height 294
click at [882, 300] on textarea at bounding box center [676, 286] width 536 height 294
drag, startPoint x: 876, startPoint y: 334, endPoint x: 973, endPoint y: 332, distance: 97.4
click at [944, 332] on textarea at bounding box center [676, 286] width 536 height 294
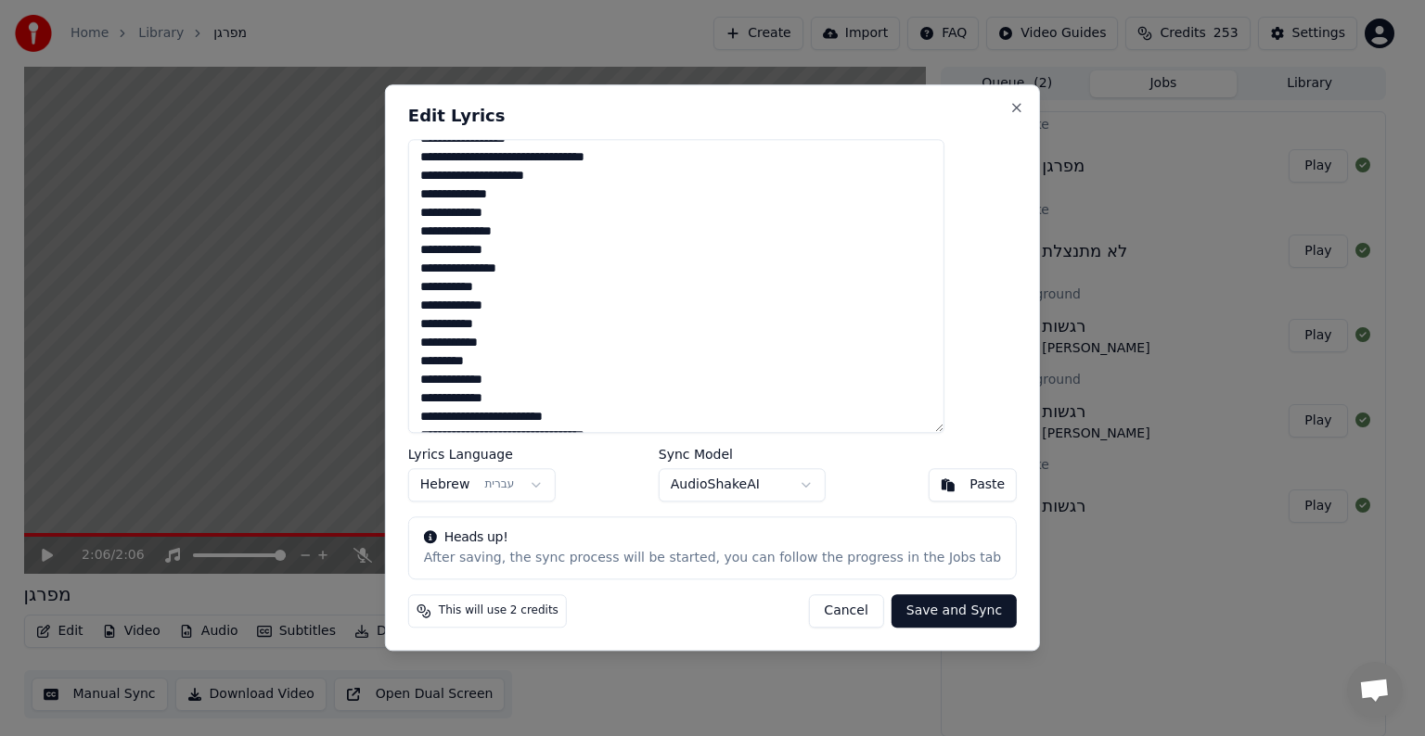
scroll to position [619, 0]
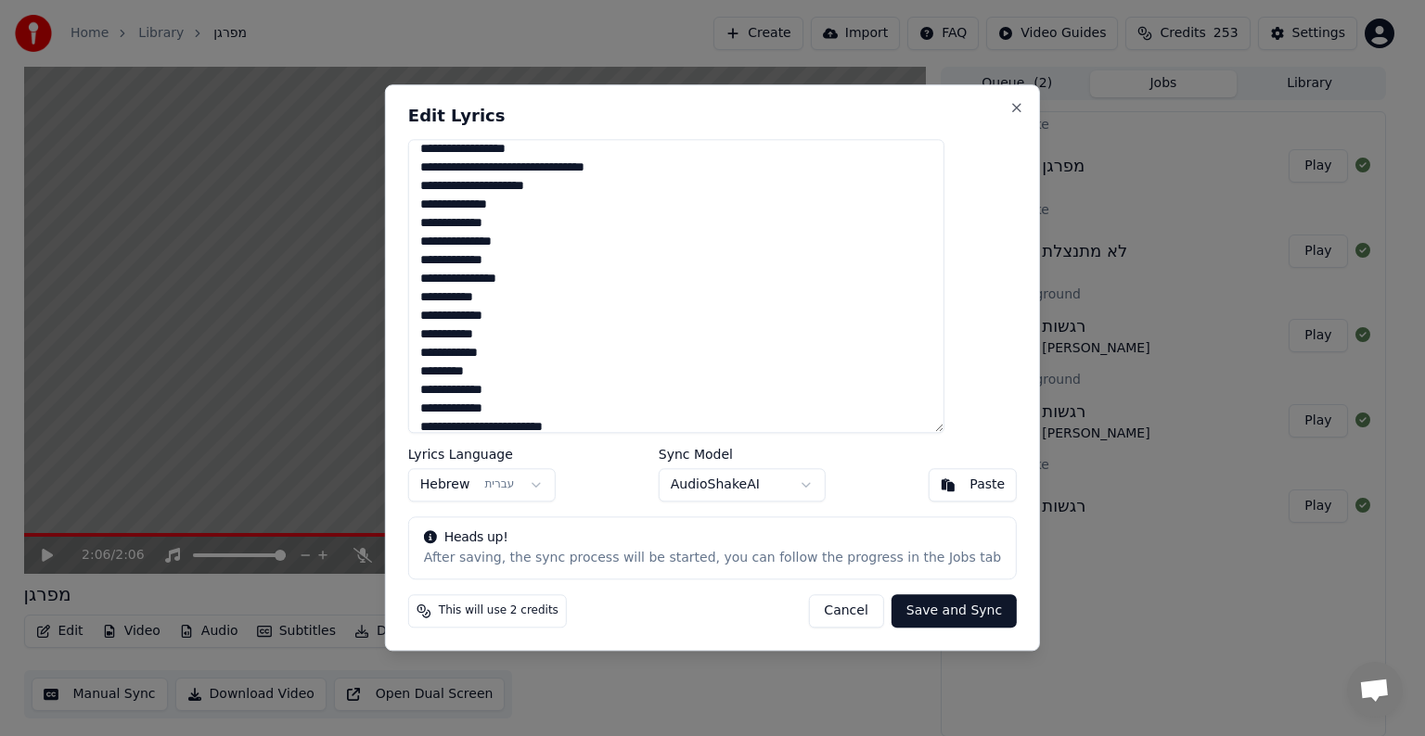
drag, startPoint x: 883, startPoint y: 352, endPoint x: 975, endPoint y: 354, distance: 91.8
click at [944, 354] on textarea at bounding box center [676, 286] width 536 height 294
click at [872, 355] on textarea at bounding box center [676, 286] width 536 height 294
click at [900, 337] on textarea at bounding box center [676, 286] width 536 height 294
click at [851, 351] on textarea at bounding box center [676, 286] width 536 height 294
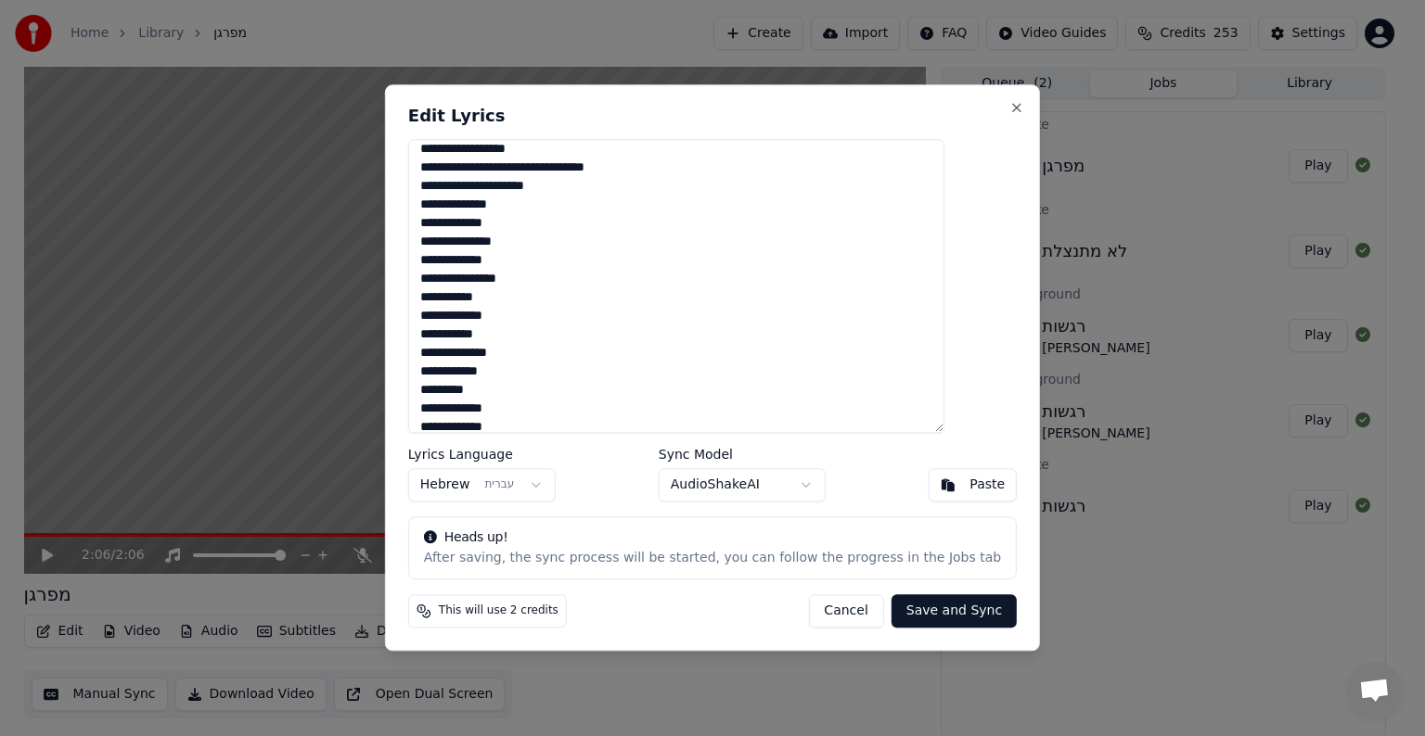
scroll to position [711, 0]
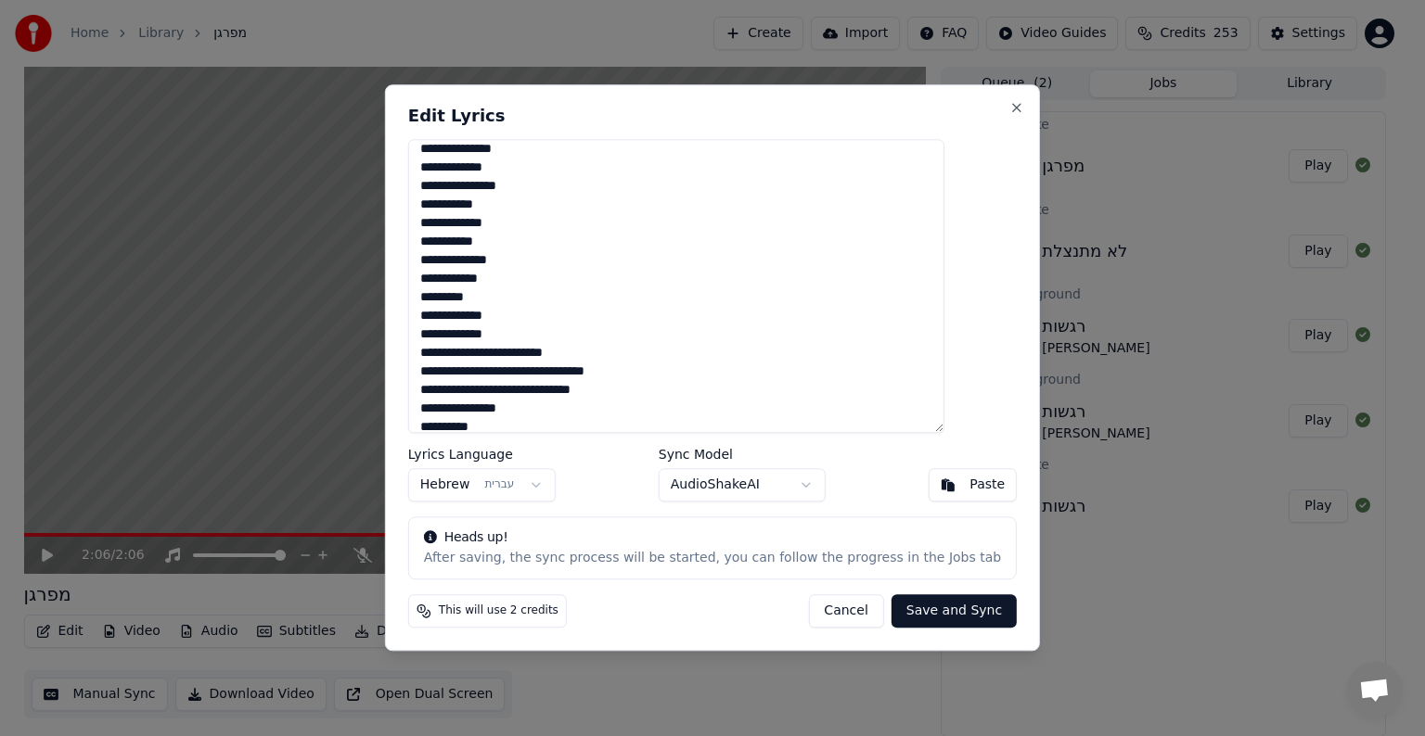
click at [931, 318] on textarea at bounding box center [676, 286] width 536 height 294
click at [931, 244] on textarea at bounding box center [676, 286] width 536 height 294
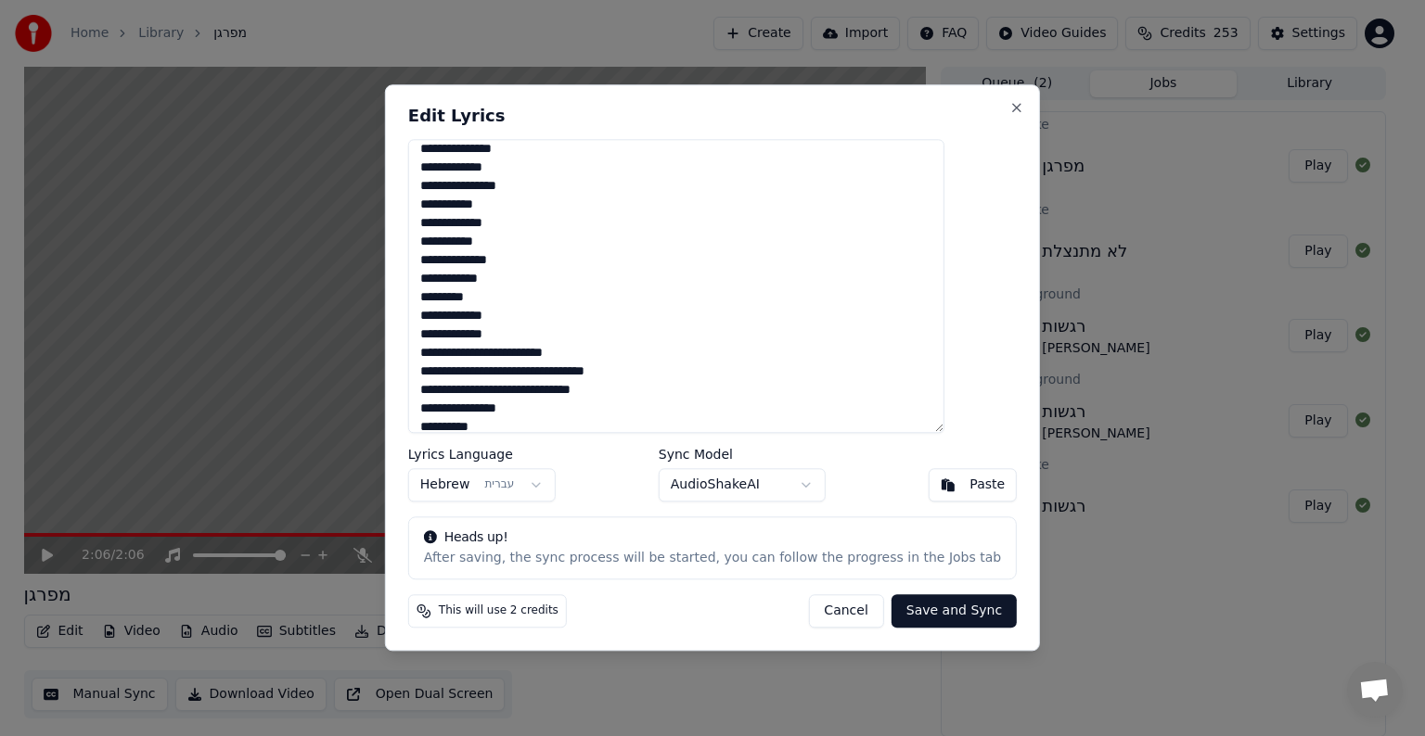
click at [931, 244] on textarea at bounding box center [676, 286] width 536 height 294
paste textarea "**"
click at [936, 208] on textarea at bounding box center [676, 286] width 536 height 294
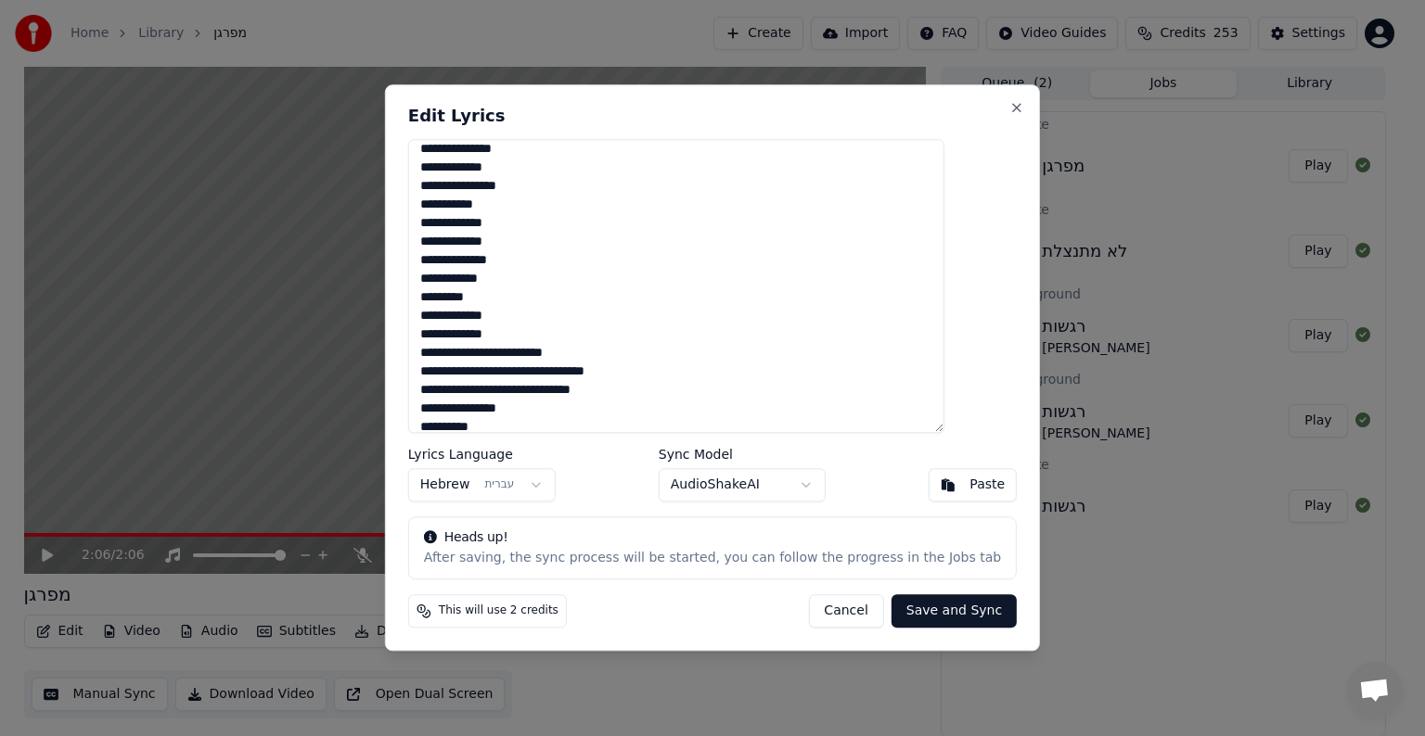
paste textarea "**"
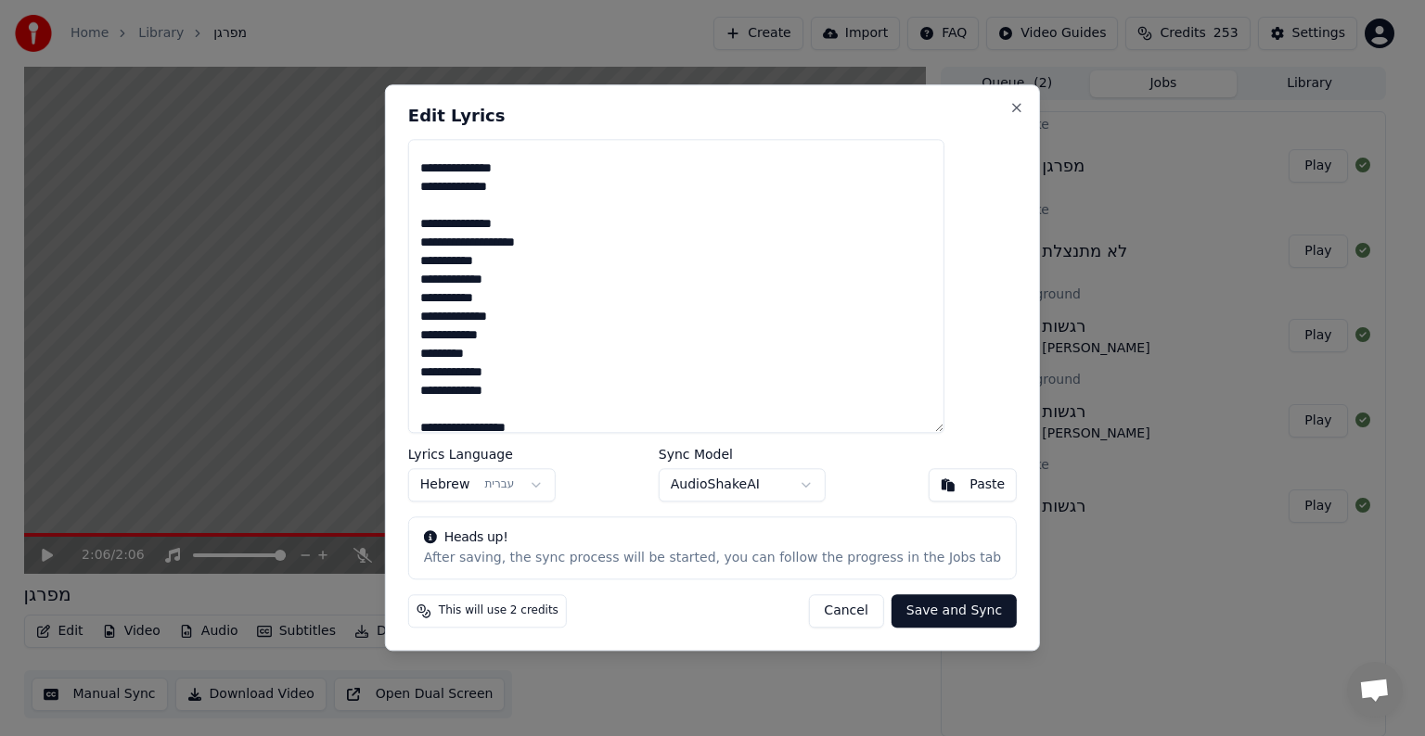
scroll to position [136, 0]
click at [939, 319] on textarea at bounding box center [676, 286] width 536 height 294
paste textarea "**"
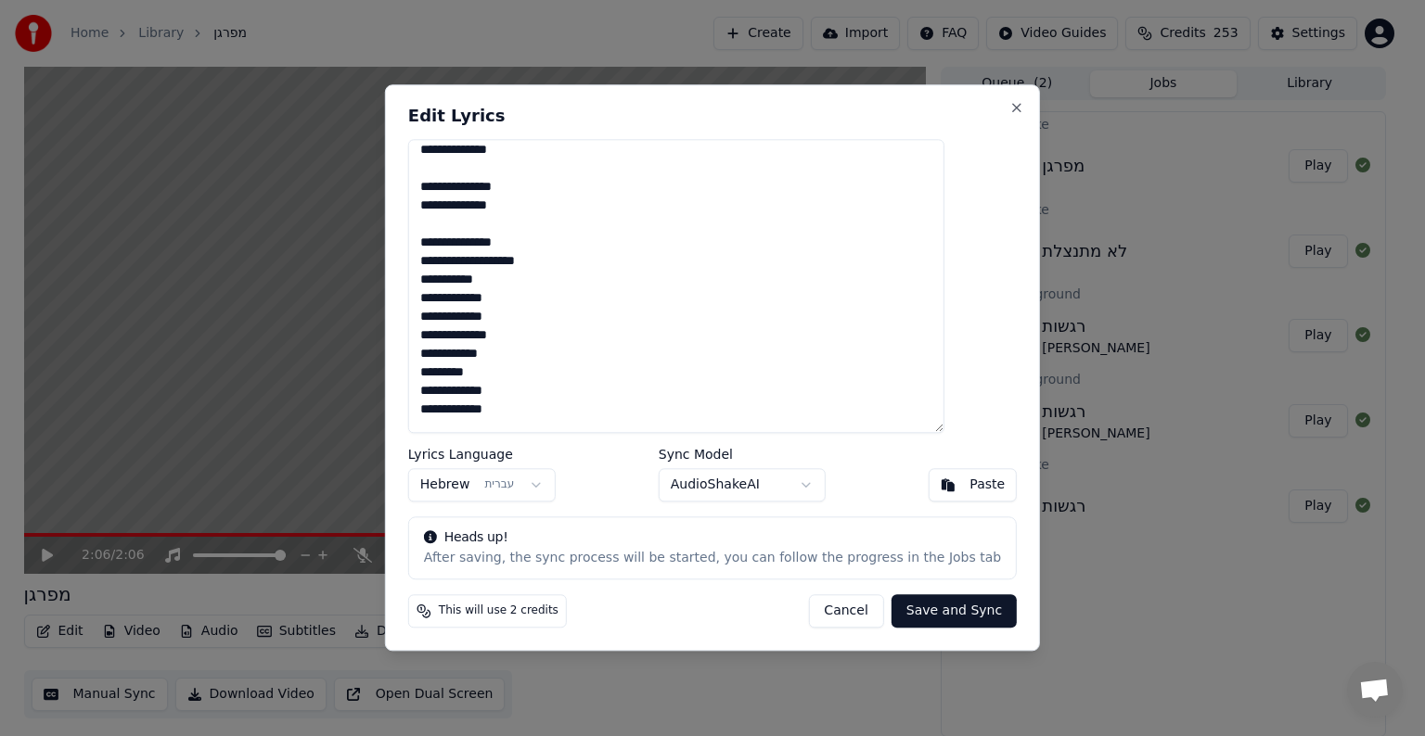
click at [935, 283] on textarea at bounding box center [676, 286] width 536 height 294
paste textarea "**"
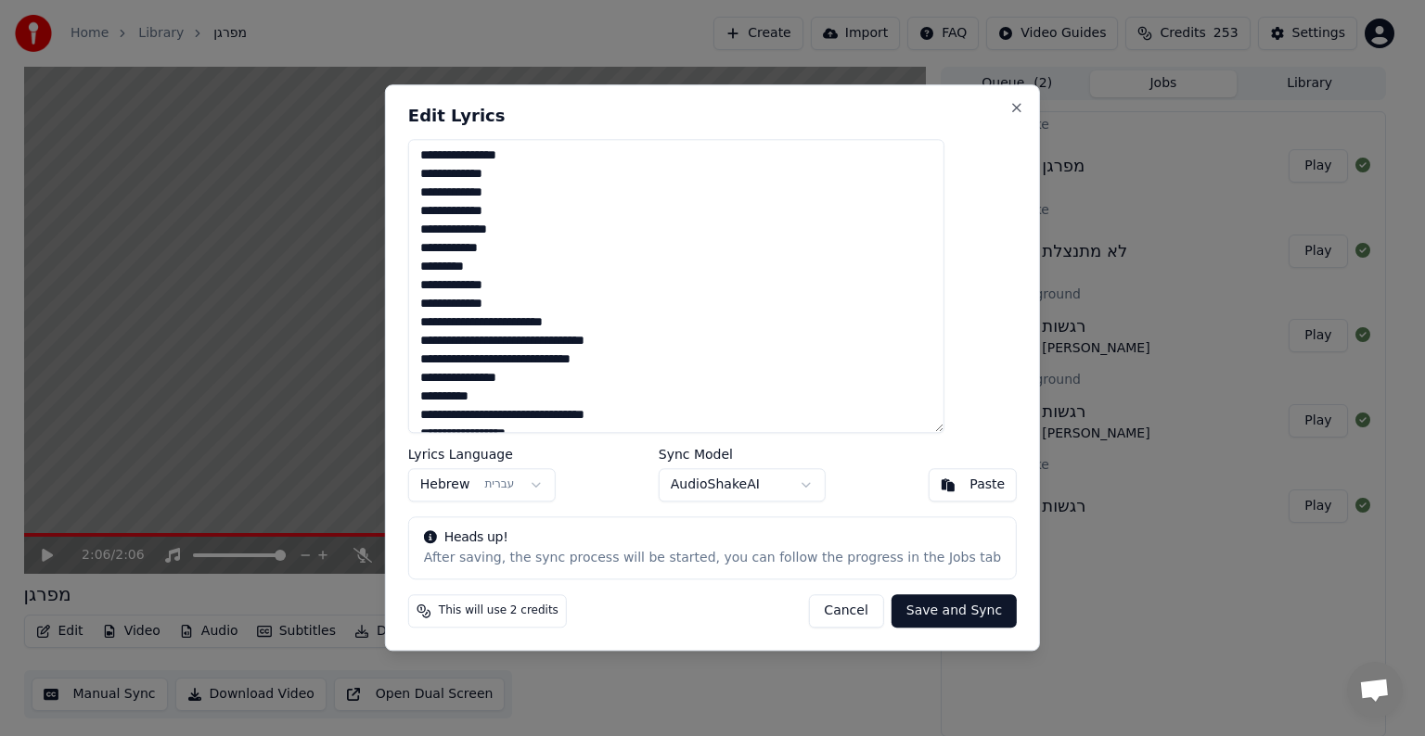
scroll to position [835, 0]
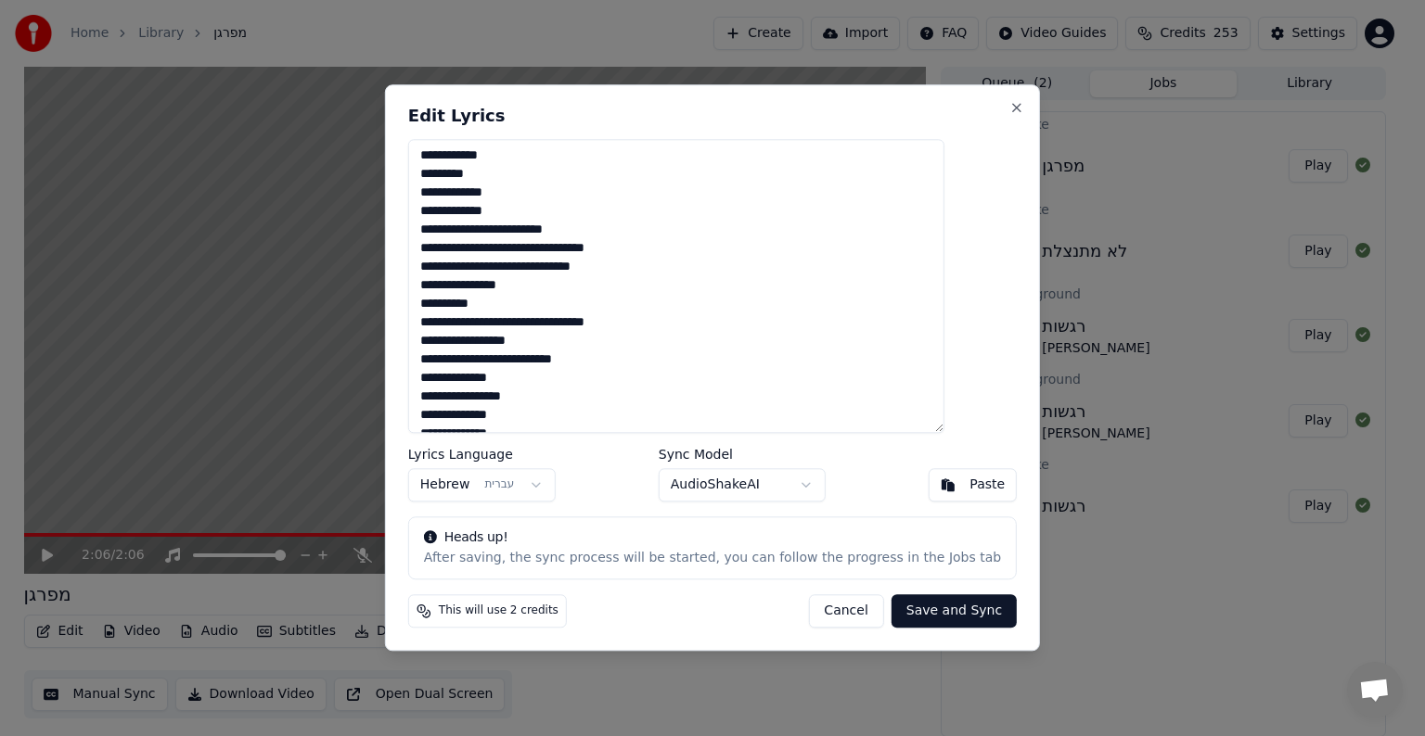
click at [880, 223] on textarea at bounding box center [676, 286] width 536 height 294
click at [879, 208] on textarea at bounding box center [676, 286] width 536 height 294
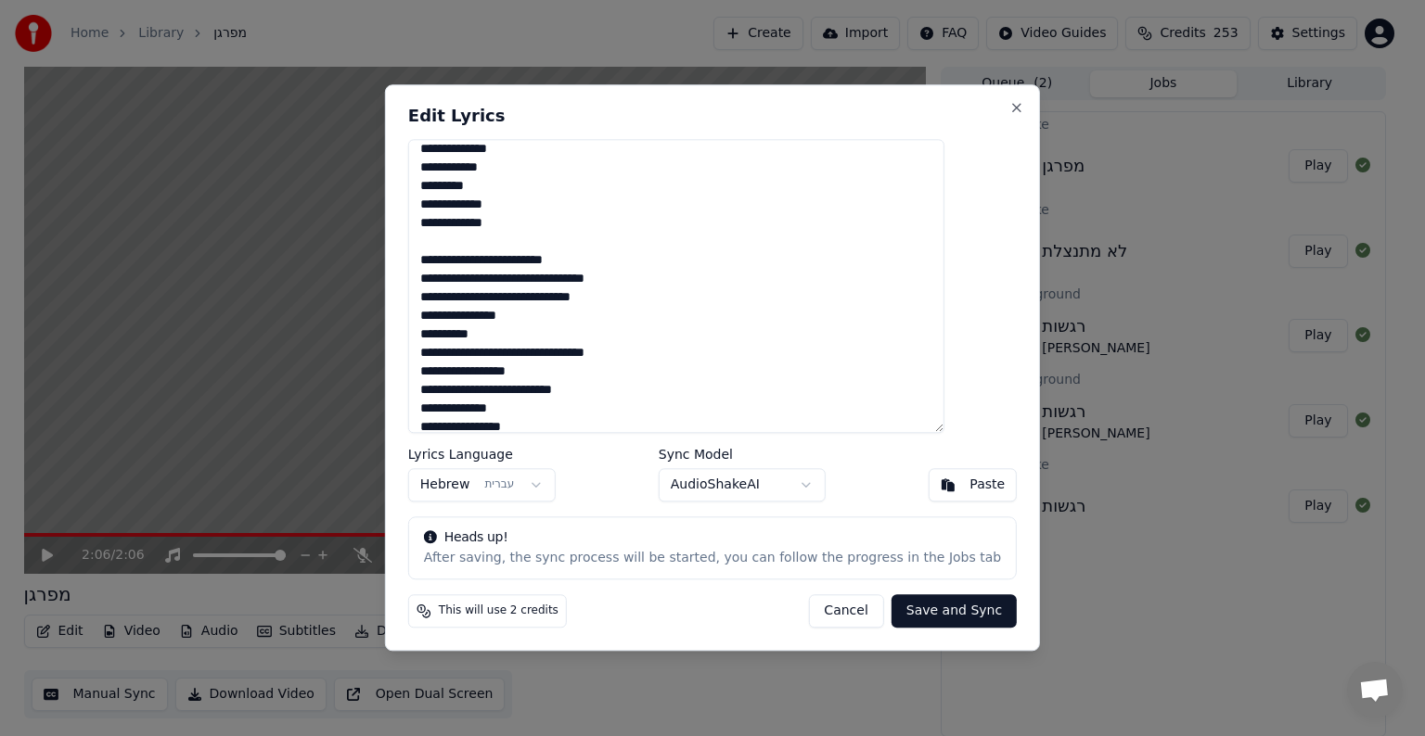
click at [860, 316] on textarea at bounding box center [676, 286] width 536 height 294
click at [856, 308] on textarea at bounding box center [676, 286] width 536 height 294
drag, startPoint x: 924, startPoint y: 355, endPoint x: 970, endPoint y: 351, distance: 46.6
click at [944, 352] on textarea at bounding box center [676, 286] width 536 height 294
click at [863, 321] on textarea at bounding box center [676, 286] width 536 height 294
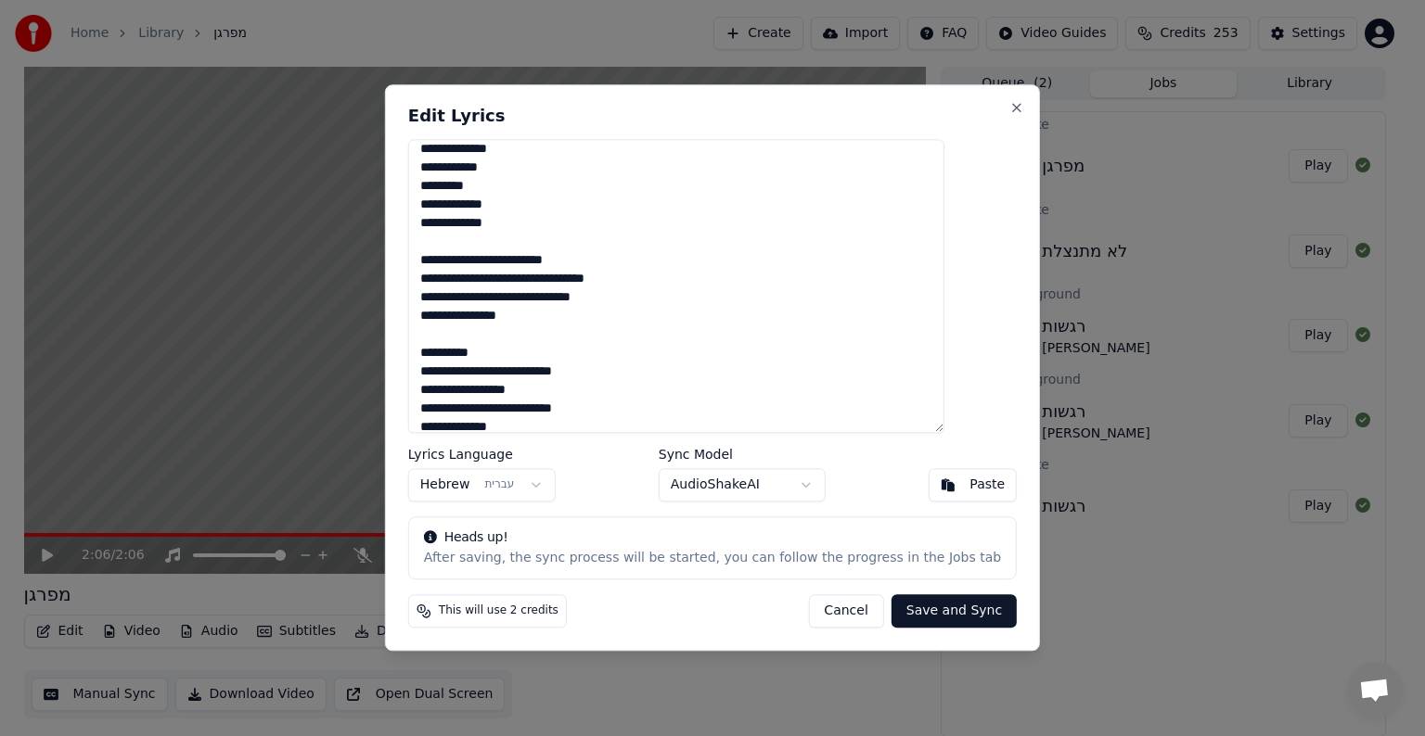
click at [879, 352] on textarea at bounding box center [676, 286] width 536 height 294
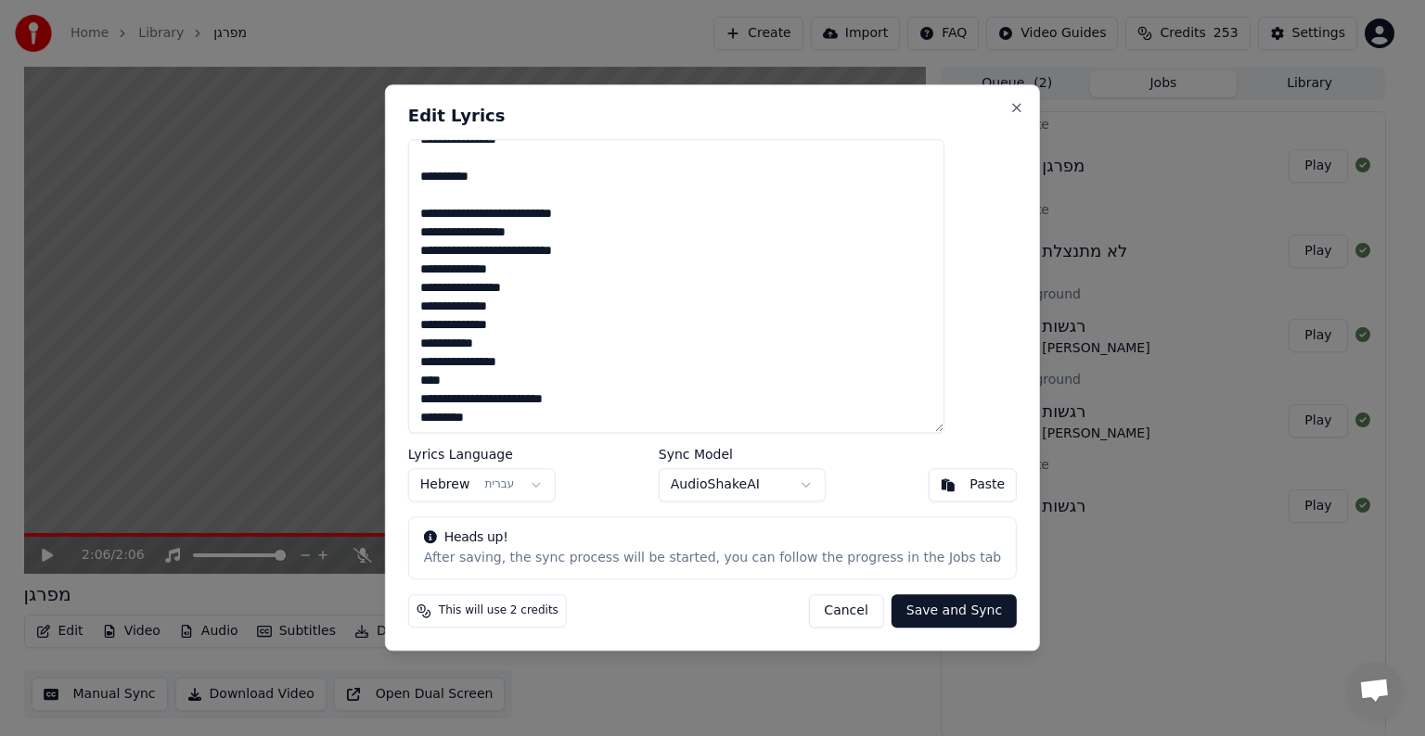
scroll to position [1001, 0]
click at [886, 211] on textarea at bounding box center [676, 286] width 536 height 294
click at [862, 230] on textarea at bounding box center [676, 286] width 536 height 294
drag, startPoint x: 895, startPoint y: 249, endPoint x: 787, endPoint y: 255, distance: 107.7
click at [787, 255] on textarea at bounding box center [676, 286] width 536 height 294
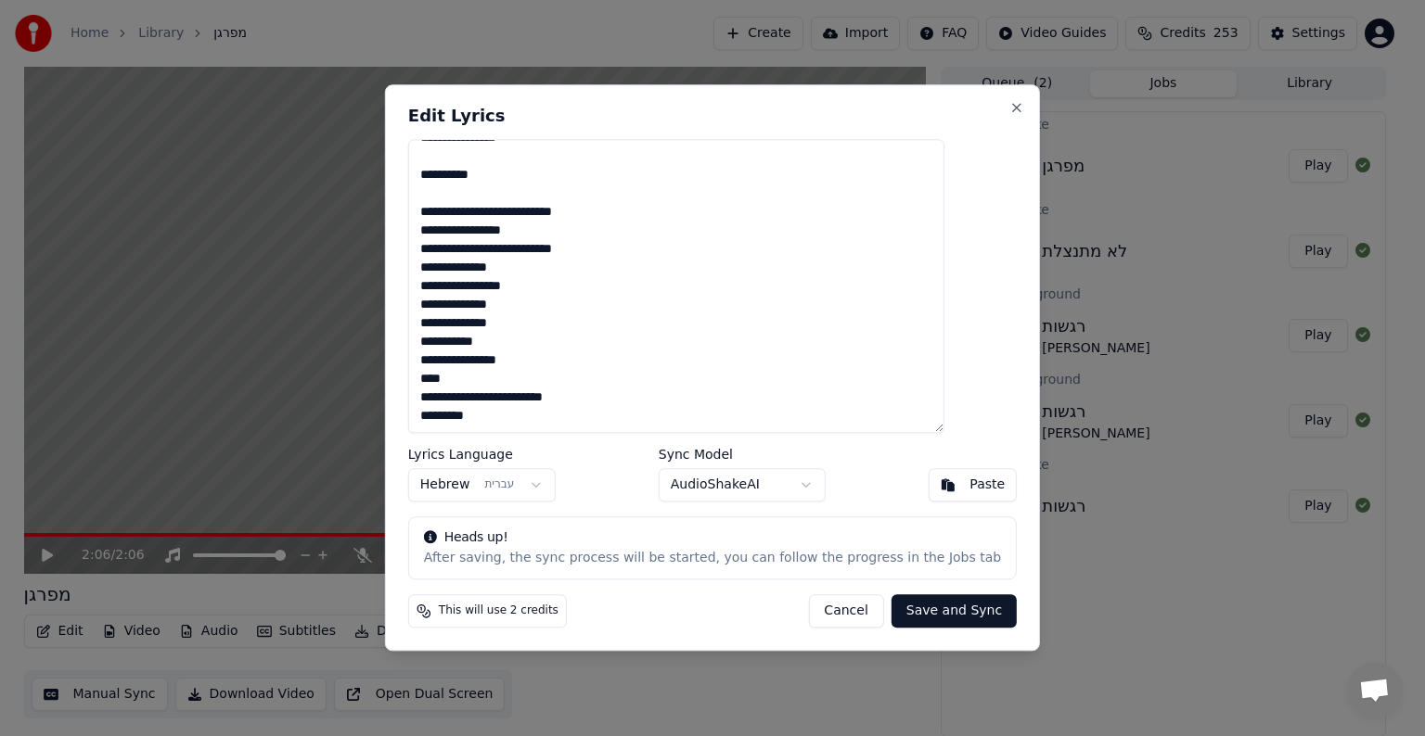
drag, startPoint x: 787, startPoint y: 255, endPoint x: 805, endPoint y: 255, distance: 17.6
click at [788, 256] on textarea at bounding box center [676, 286] width 536 height 294
click at [944, 264] on textarea at bounding box center [676, 286] width 536 height 294
click at [944, 268] on textarea at bounding box center [676, 286] width 536 height 294
click at [944, 263] on textarea at bounding box center [676, 286] width 536 height 294
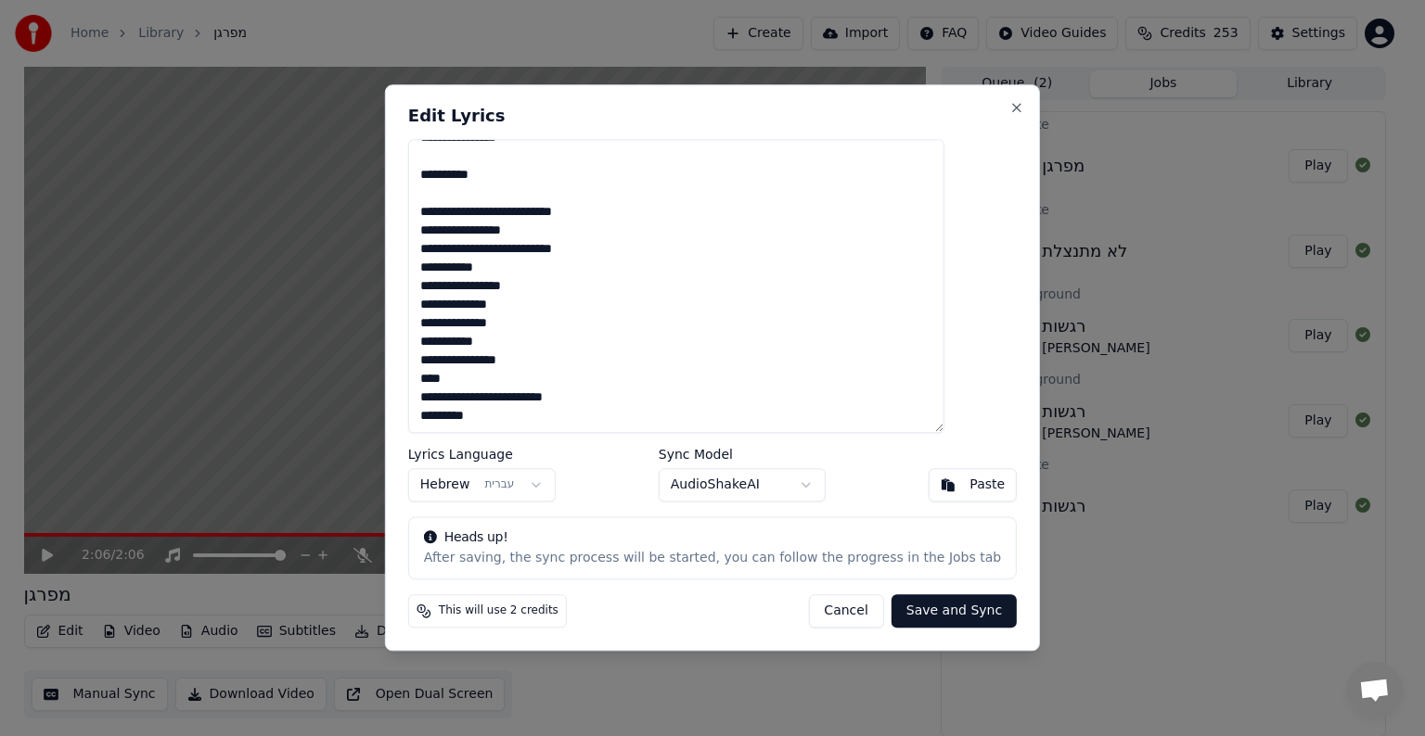
click at [944, 263] on textarea at bounding box center [676, 286] width 536 height 294
paste textarea "**"
click at [893, 295] on textarea at bounding box center [676, 286] width 536 height 294
click at [936, 340] on textarea at bounding box center [676, 286] width 536 height 294
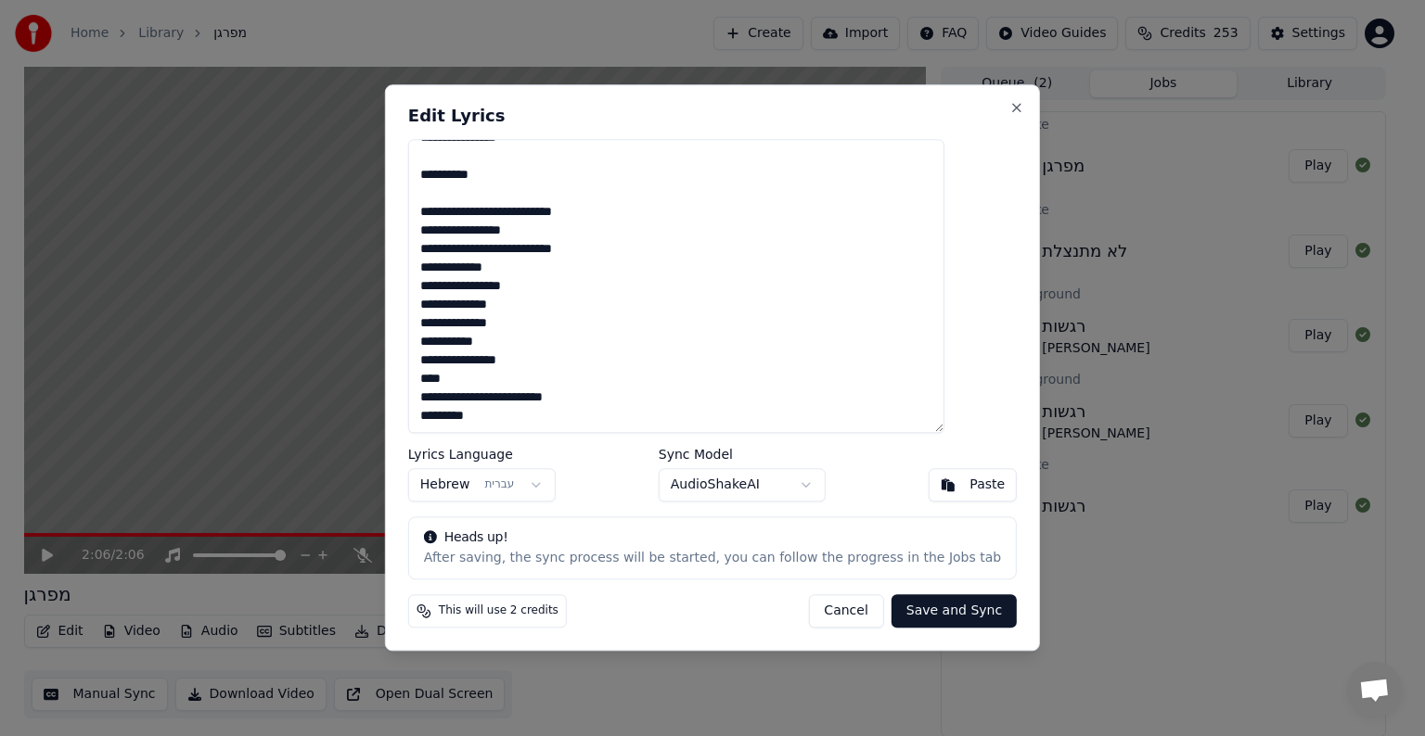
click at [936, 340] on textarea at bounding box center [676, 286] width 536 height 294
click at [934, 339] on textarea at bounding box center [676, 286] width 536 height 294
click at [933, 338] on textarea at bounding box center [676, 286] width 536 height 294
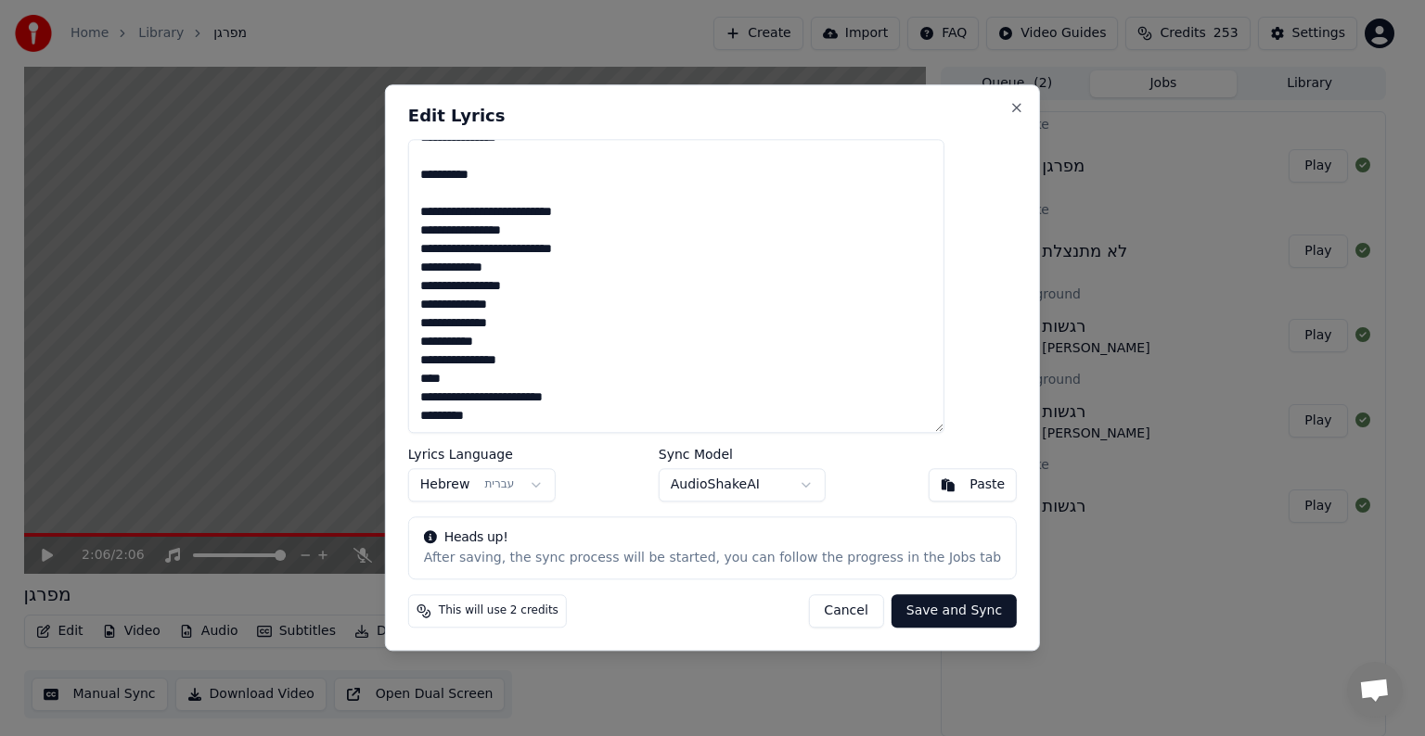
paste textarea "**"
click at [876, 341] on textarea at bounding box center [676, 286] width 536 height 294
click at [853, 378] on textarea at bounding box center [676, 286] width 536 height 294
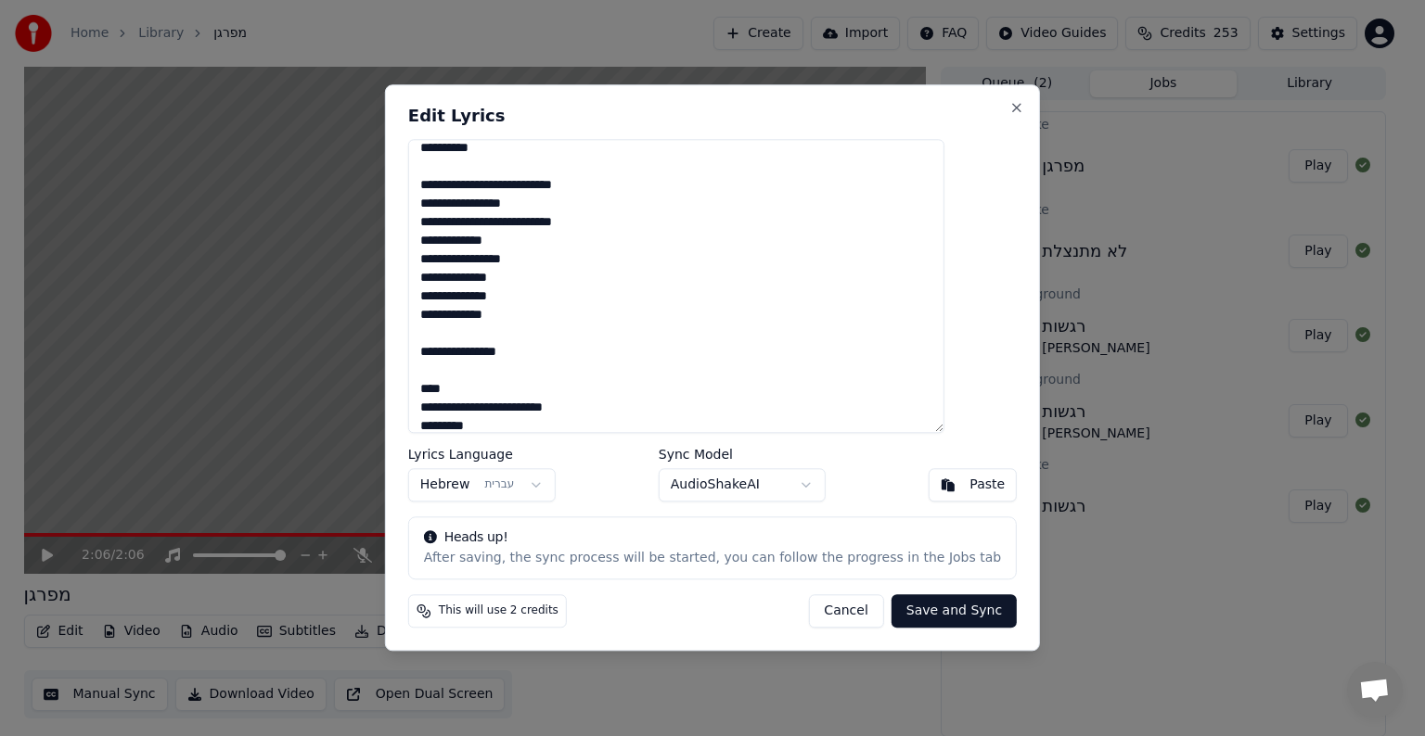
scroll to position [1038, 0]
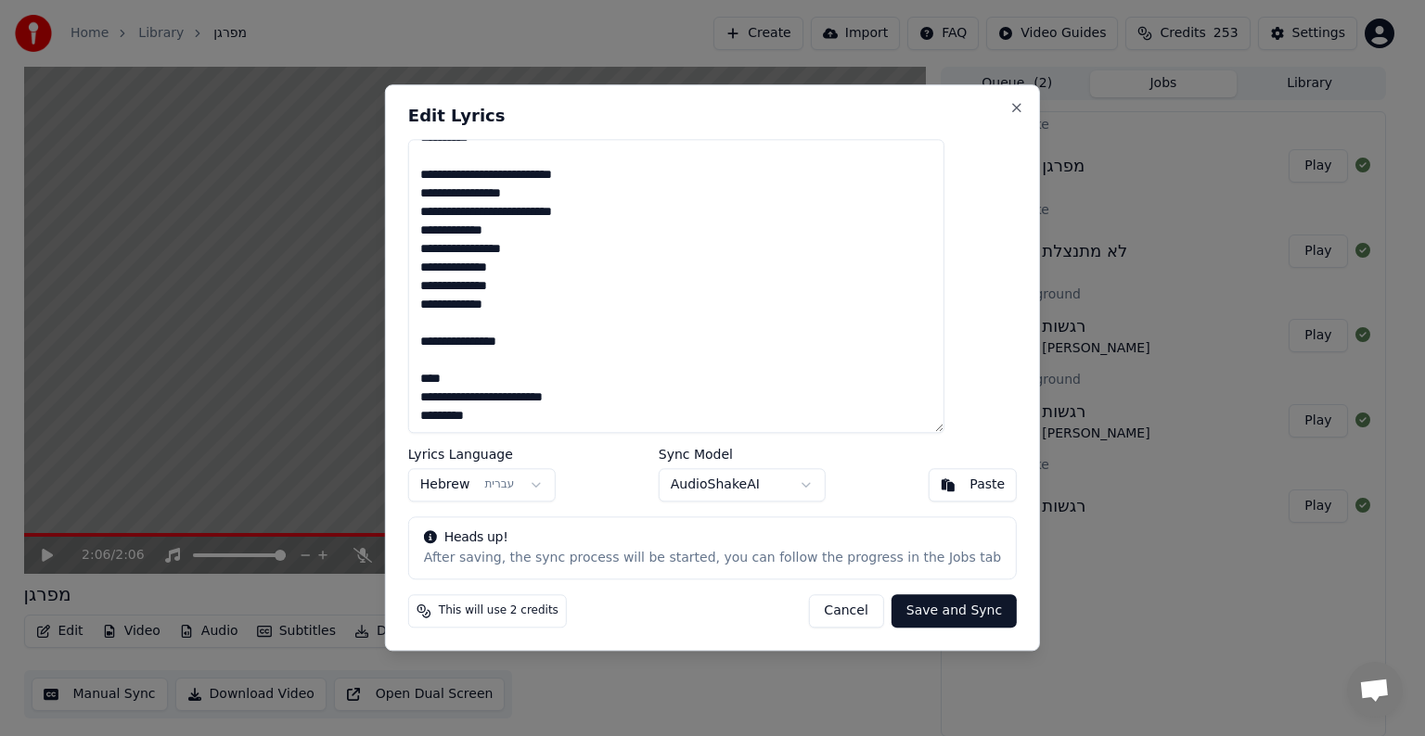
click at [933, 375] on textarea at bounding box center [676, 286] width 536 height 294
drag, startPoint x: 913, startPoint y: 401, endPoint x: 974, endPoint y: 397, distance: 61.3
click at [944, 397] on textarea at bounding box center [676, 286] width 536 height 294
paste textarea "*"
click at [831, 412] on textarea at bounding box center [676, 286] width 536 height 294
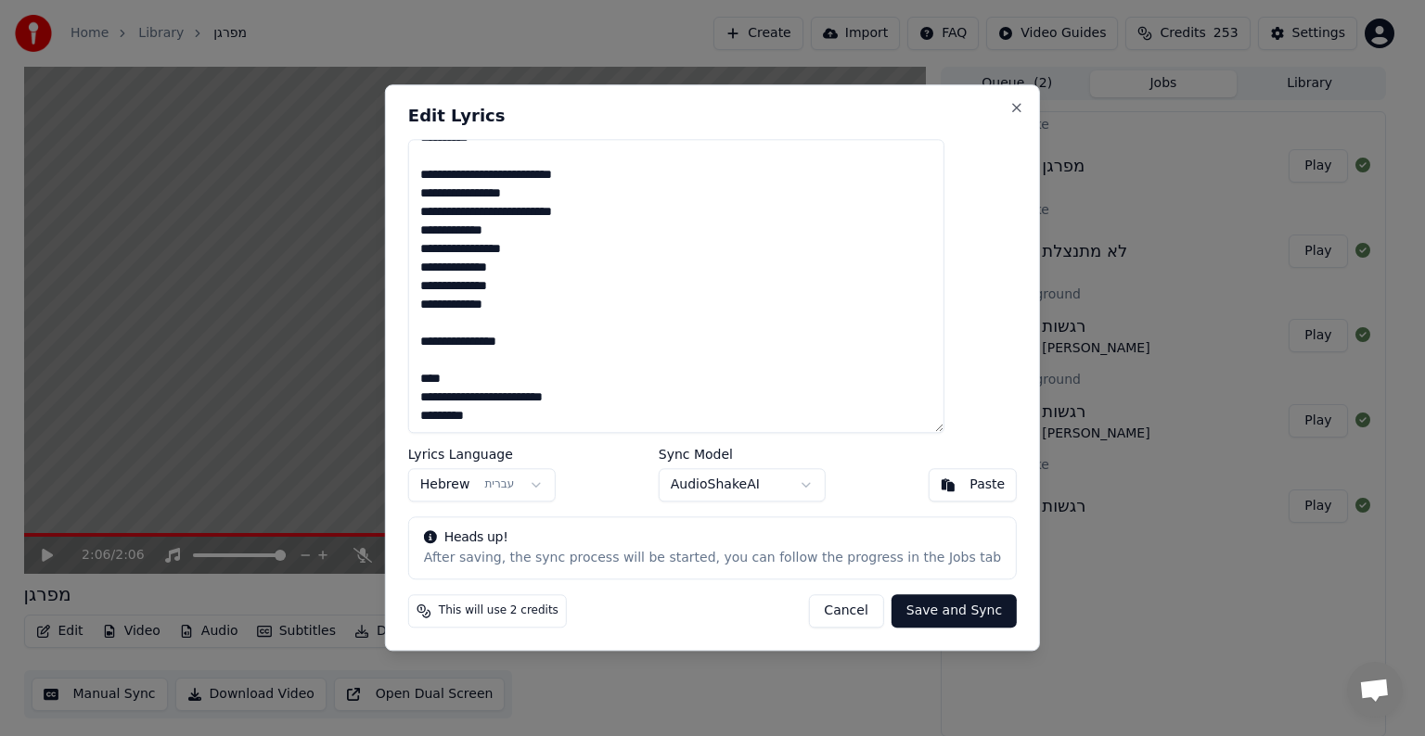
click at [835, 391] on textarea at bounding box center [676, 286] width 536 height 294
click at [828, 391] on textarea at bounding box center [676, 286] width 536 height 294
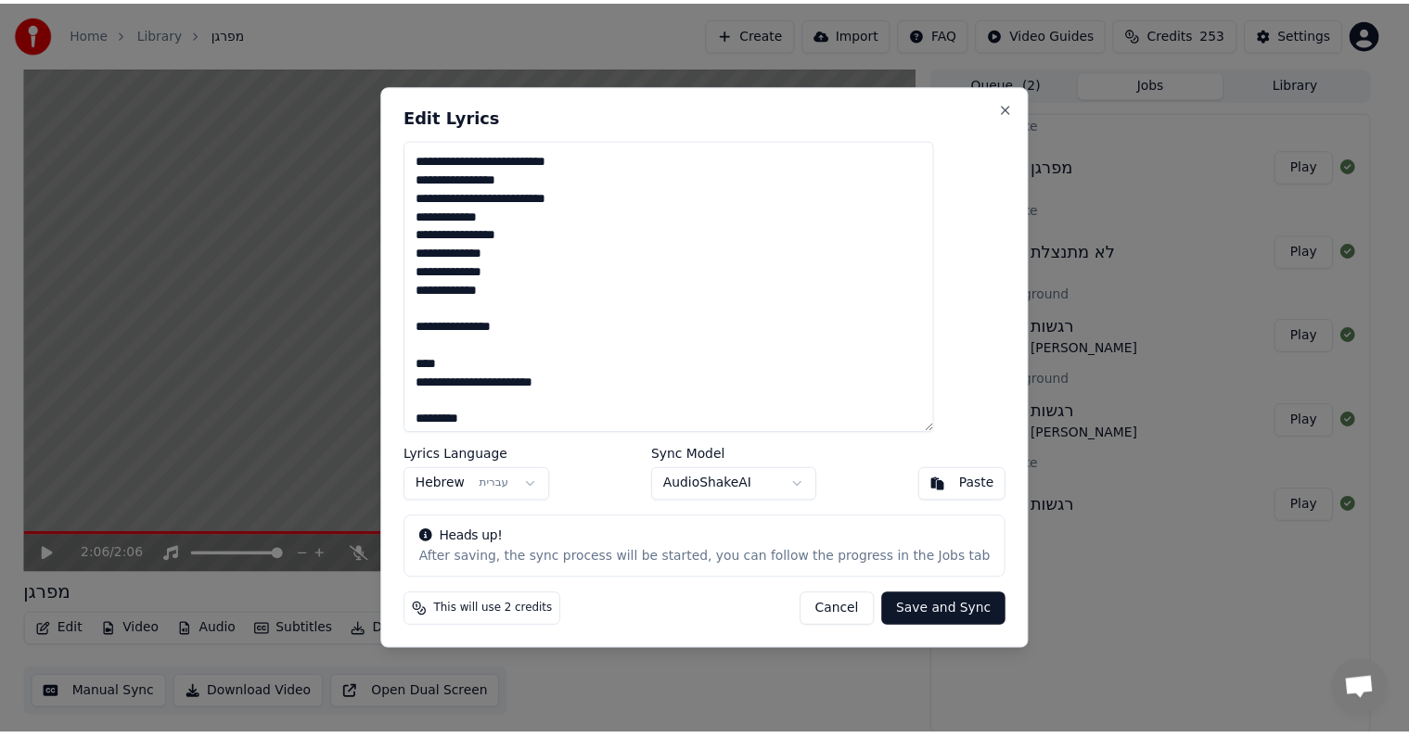
scroll to position [1056, 0]
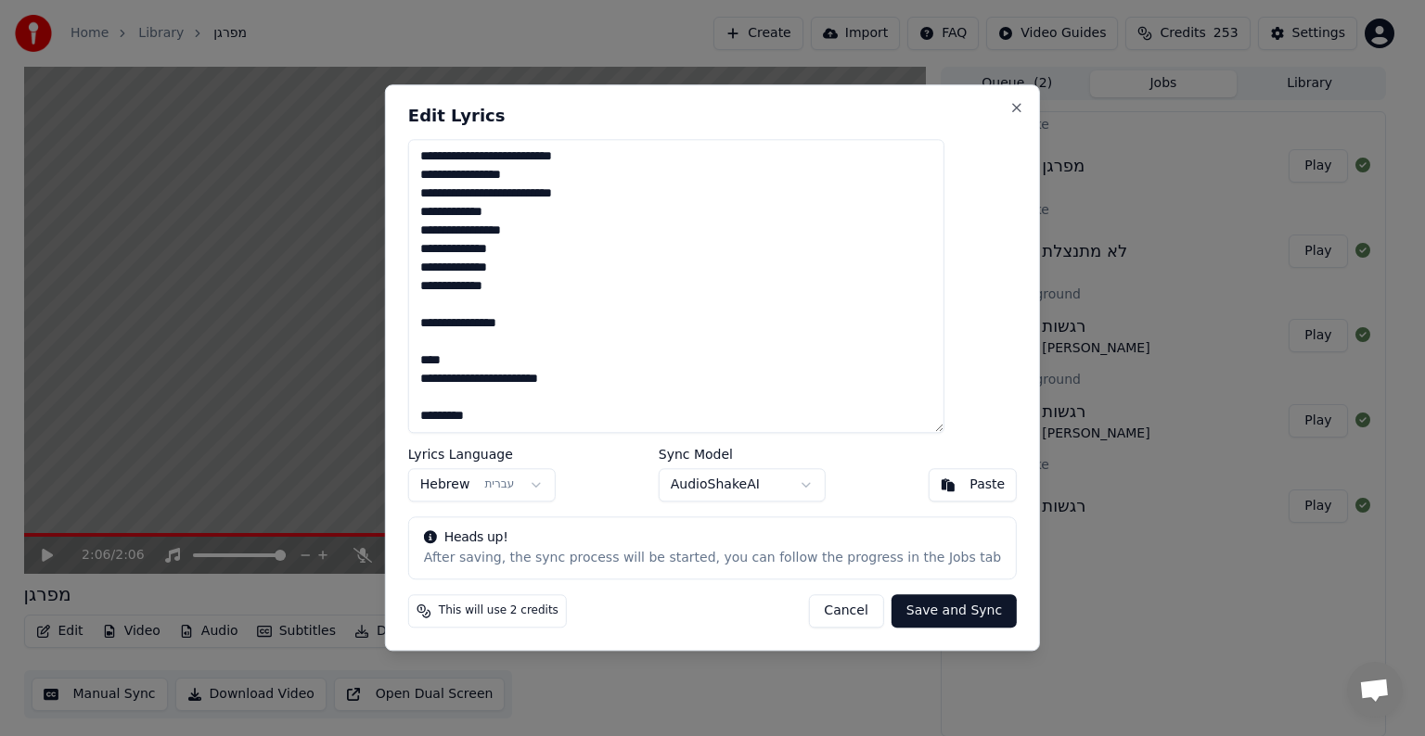
type textarea "**********"
click at [920, 614] on button "Save and Sync" at bounding box center [953, 611] width 125 height 33
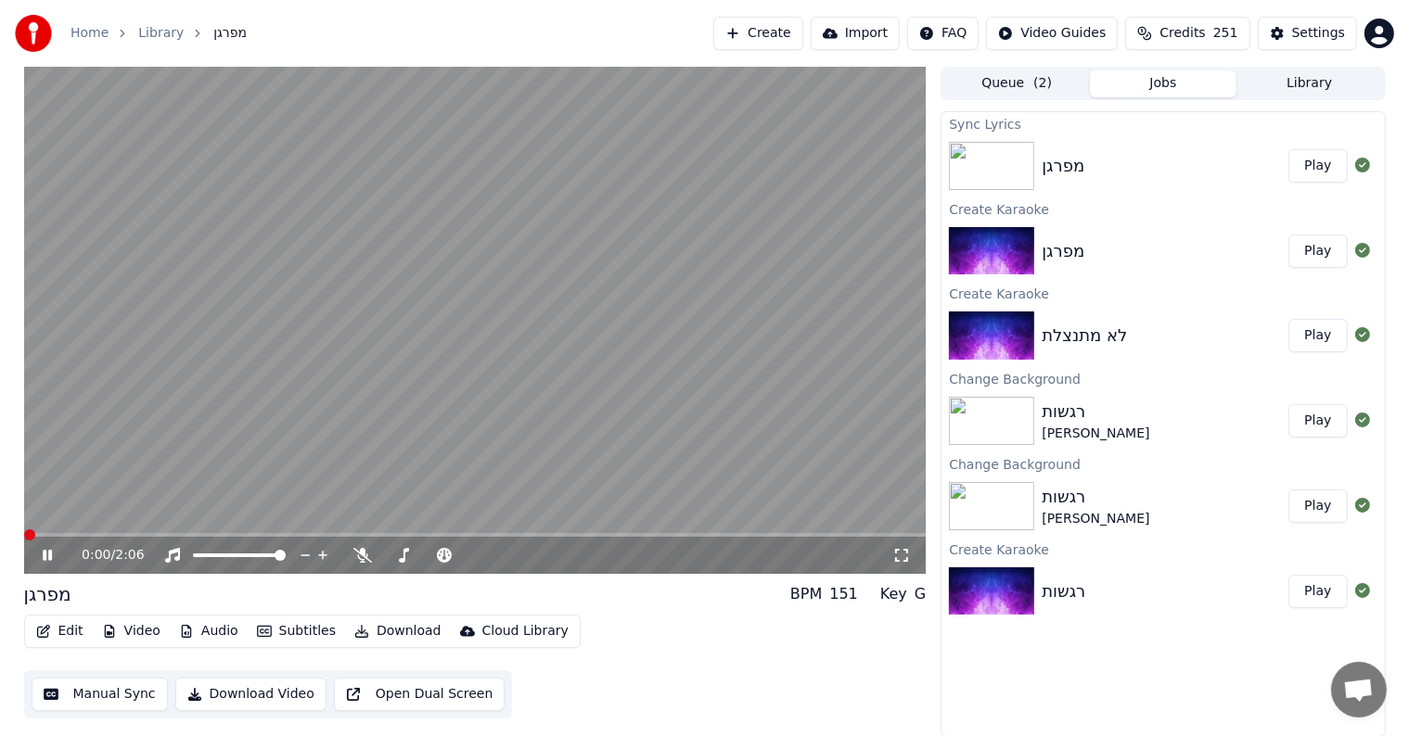
click at [24, 534] on span at bounding box center [24, 535] width 0 height 4
drag, startPoint x: 82, startPoint y: 530, endPoint x: 35, endPoint y: 530, distance: 46.4
click at [35, 530] on video at bounding box center [475, 320] width 902 height 507
click at [24, 534] on span at bounding box center [27, 535] width 7 height 4
click at [198, 401] on video at bounding box center [475, 320] width 902 height 507
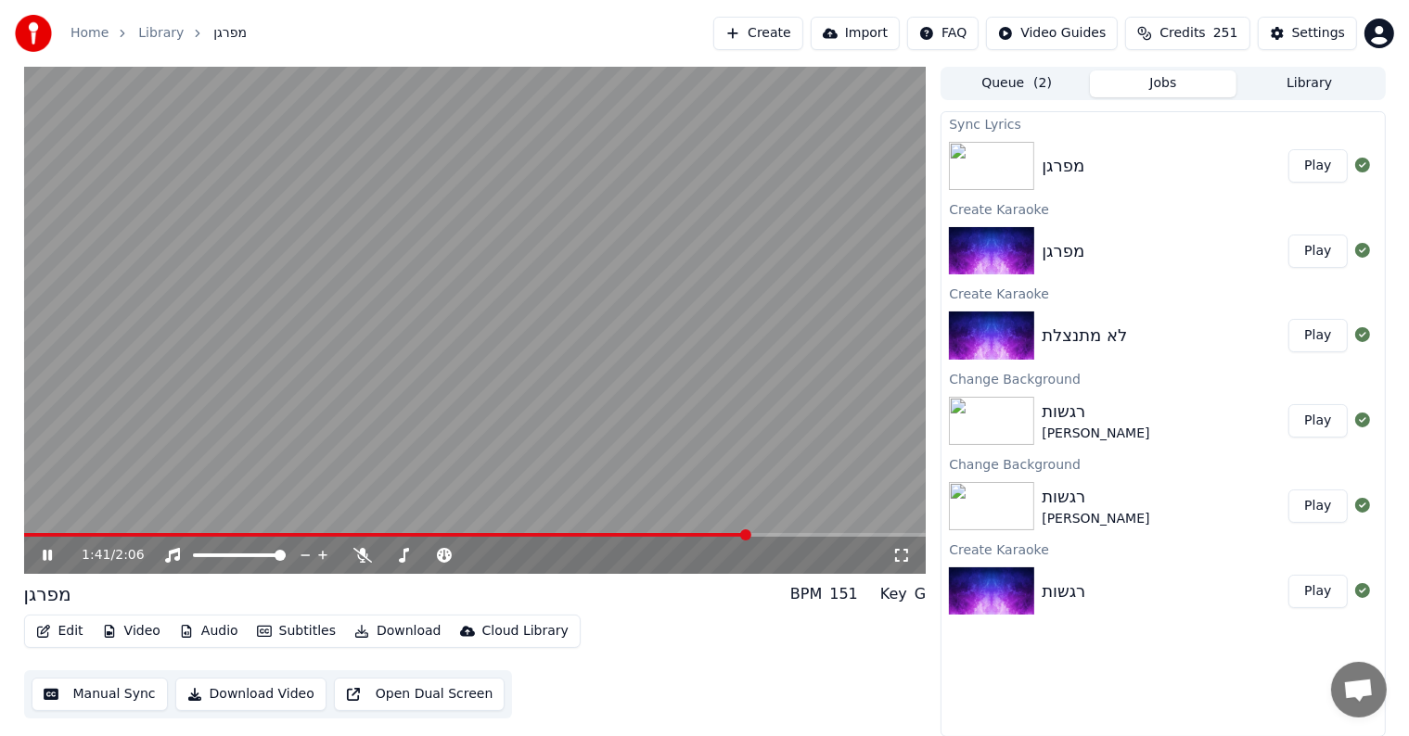
click at [390, 275] on video at bounding box center [475, 320] width 902 height 507
